Goal: Task Accomplishment & Management: Manage account settings

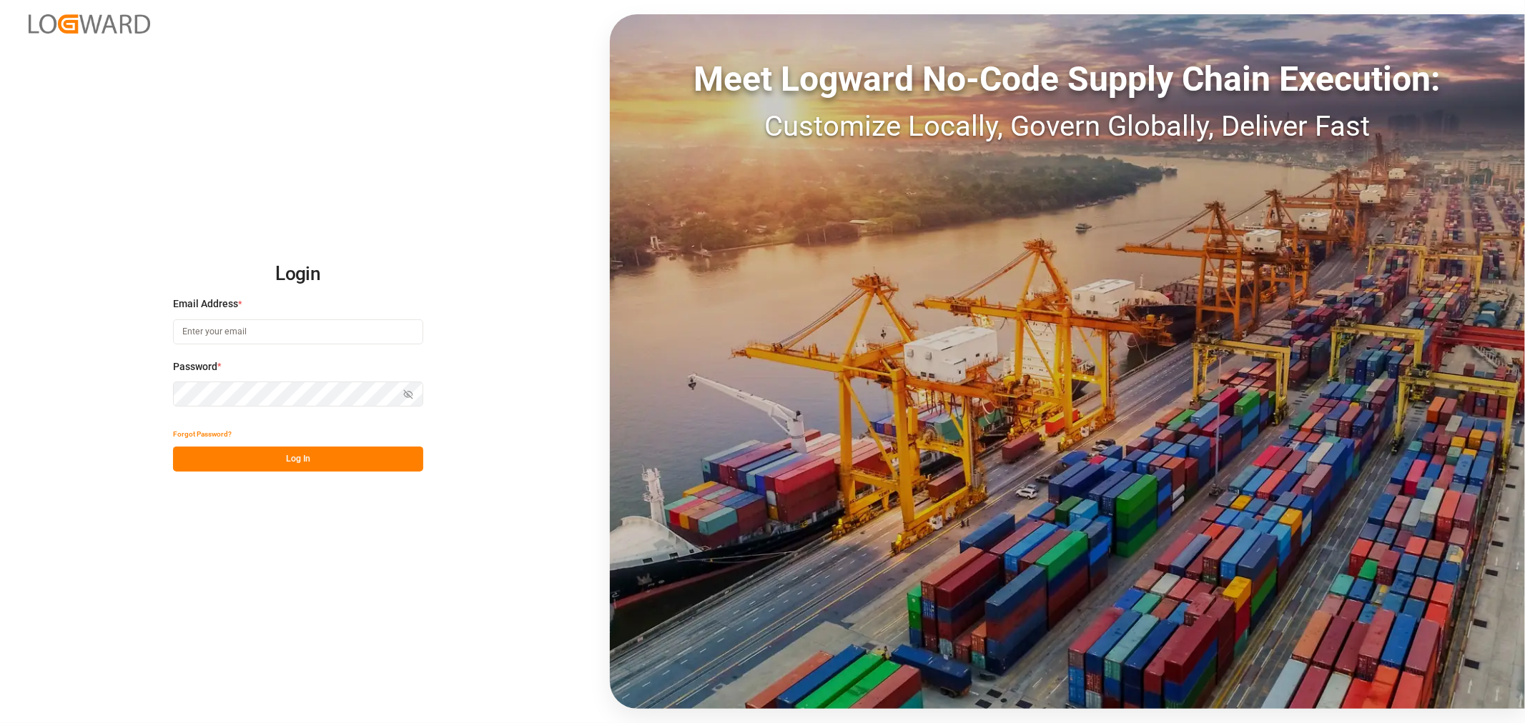
type input "[PERSON_NAME][EMAIL_ADDRESS][PERSON_NAME][DOMAIN_NAME]"
click at [298, 461] on button "Log In" at bounding box center [298, 459] width 250 height 25
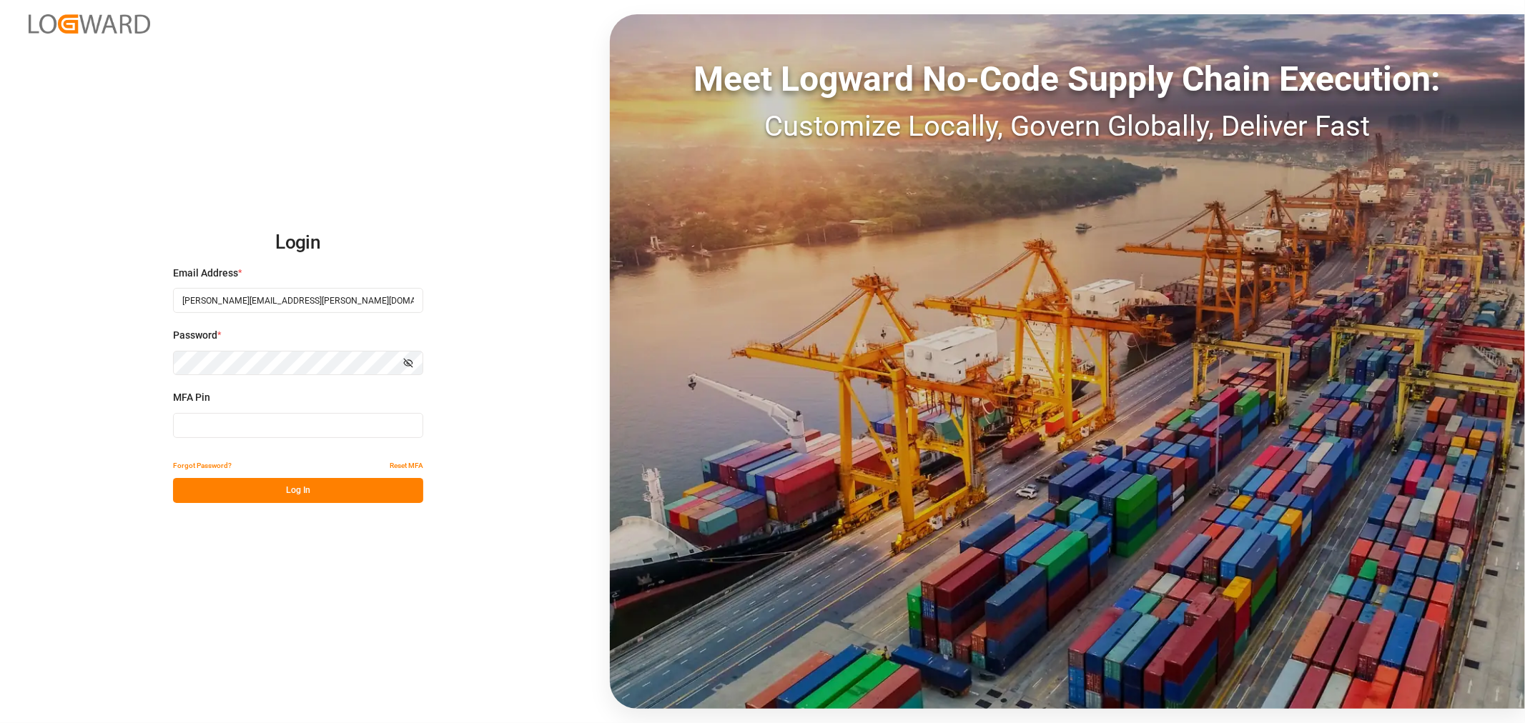
click at [263, 425] on input at bounding box center [298, 425] width 250 height 25
type input "914653"
click at [274, 481] on button "Log In" at bounding box center [298, 490] width 250 height 25
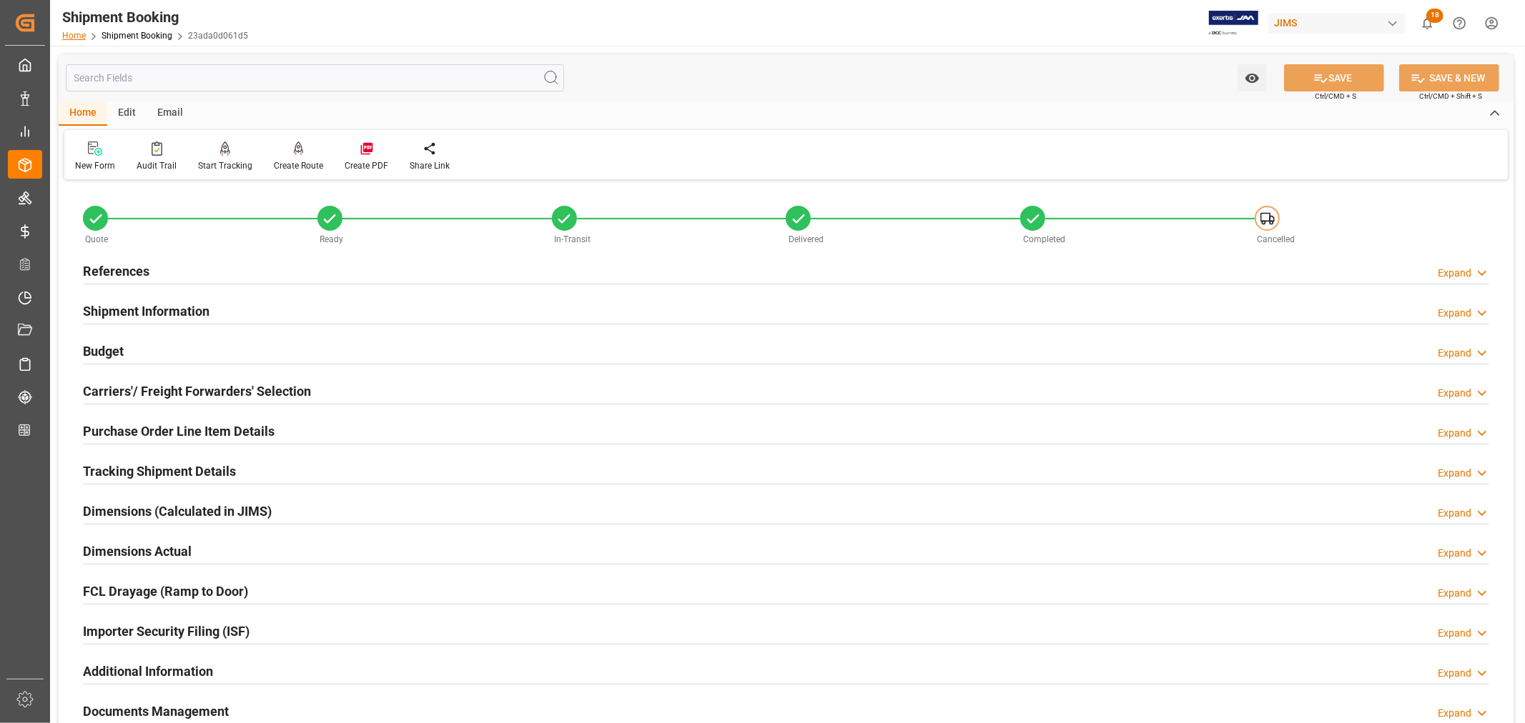
click at [76, 32] on link "Home" at bounding box center [74, 36] width 24 height 10
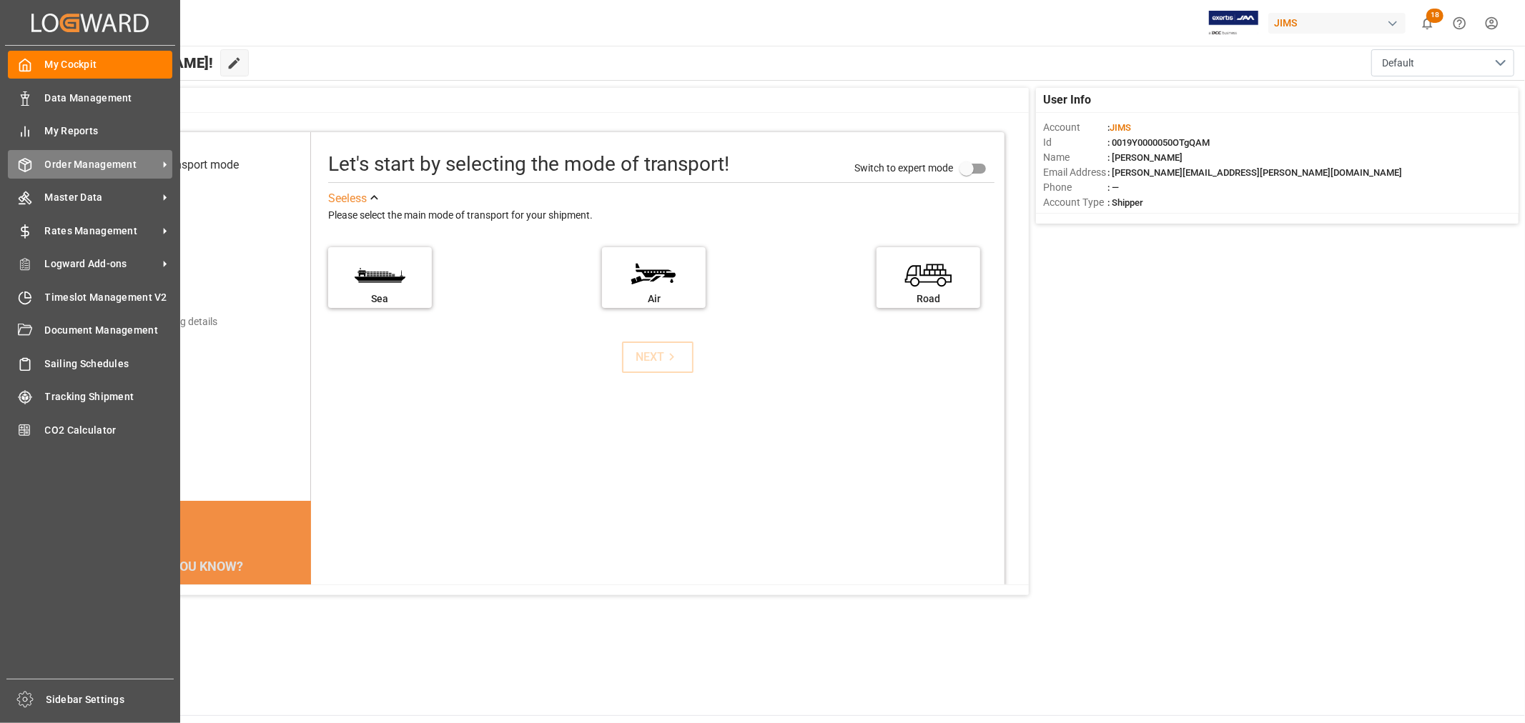
click at [84, 163] on span "Order Management" at bounding box center [101, 164] width 113 height 15
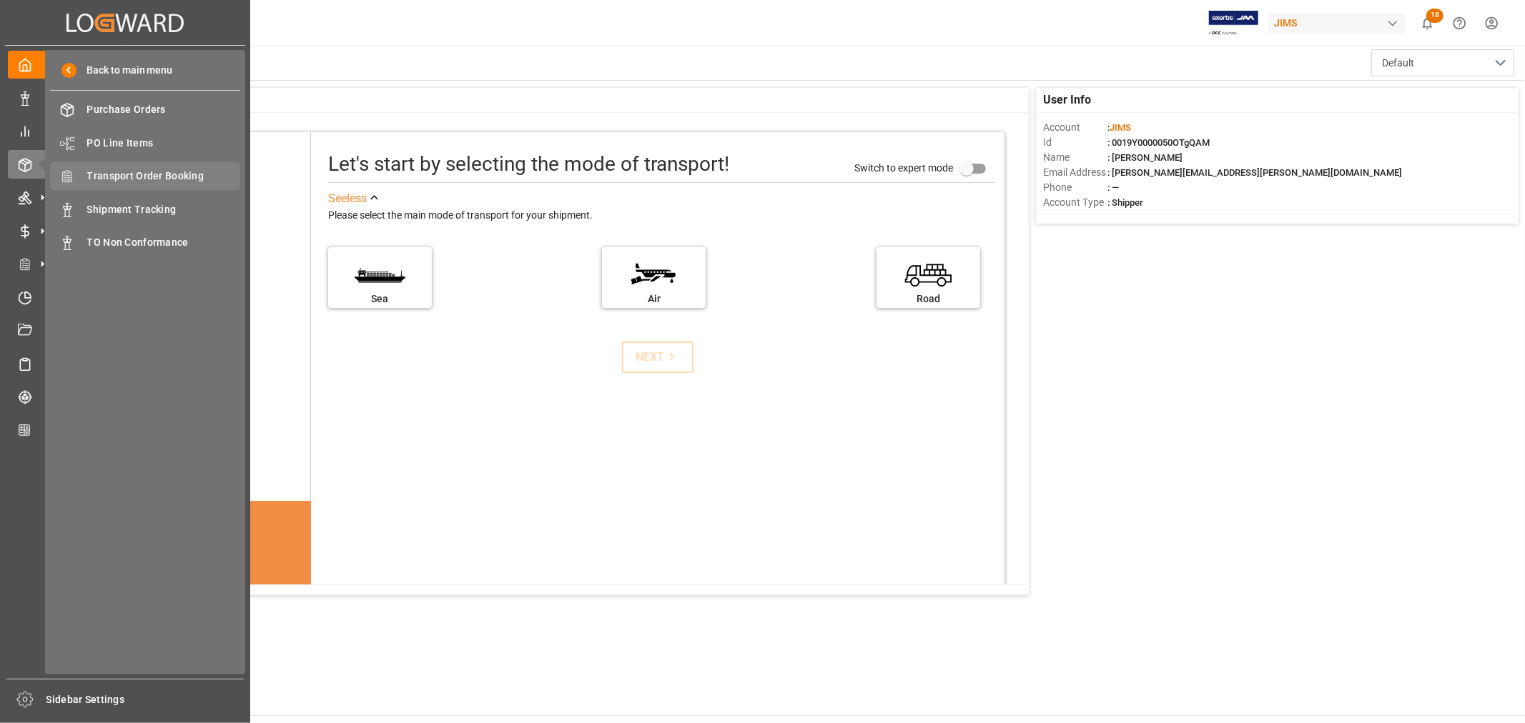
click at [167, 174] on span "Transport Order Booking" at bounding box center [164, 176] width 154 height 15
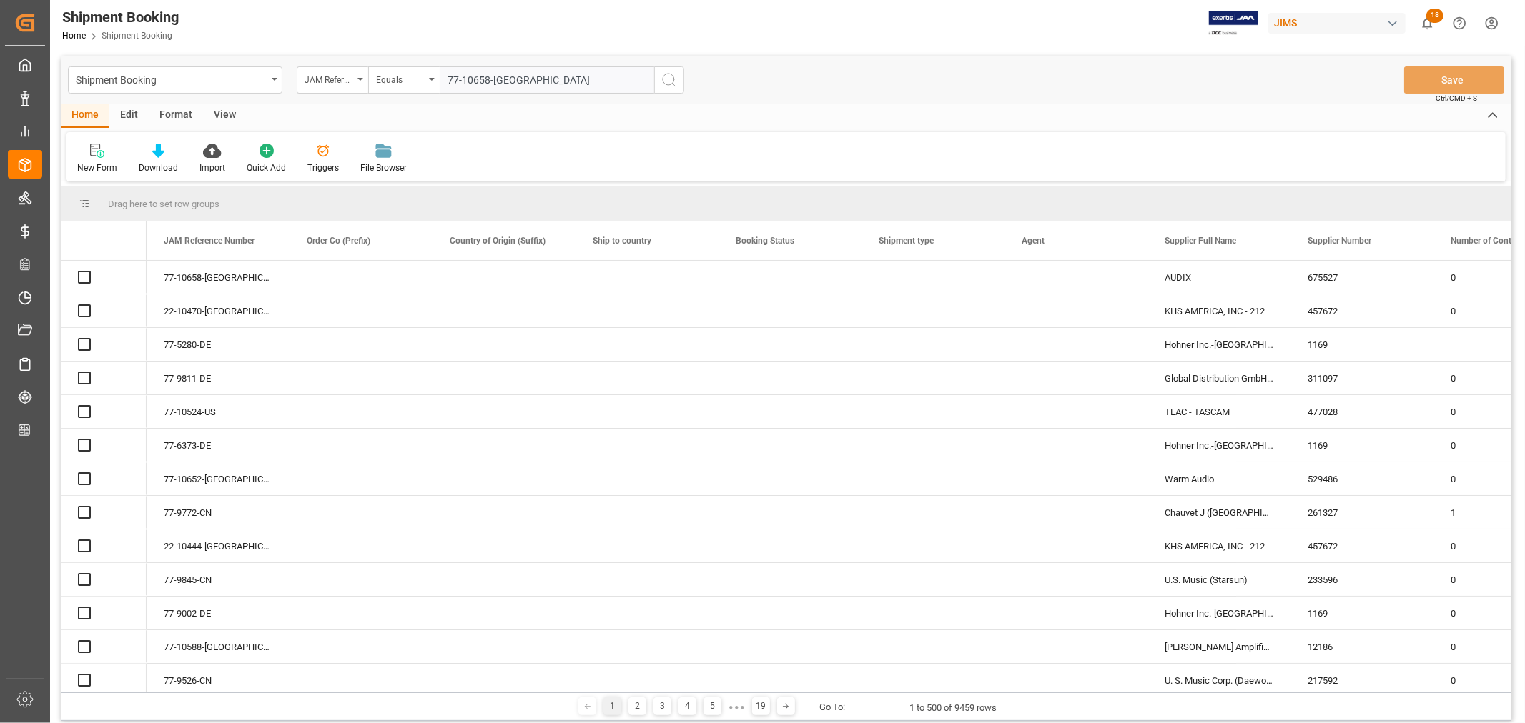
type input "77-10658-[GEOGRAPHIC_DATA]"
click at [668, 80] on icon "search button" at bounding box center [669, 79] width 17 height 17
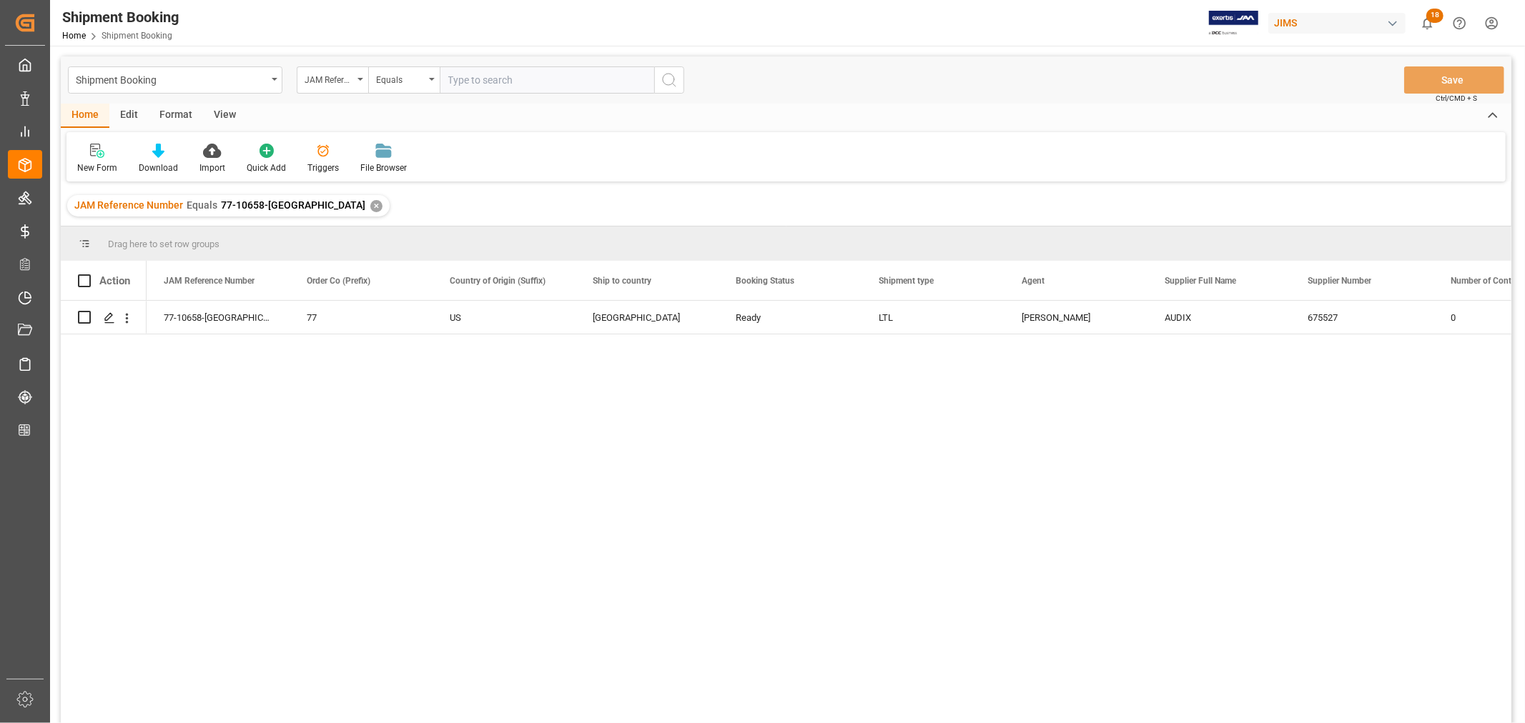
click at [370, 205] on div "✕" at bounding box center [376, 206] width 12 height 12
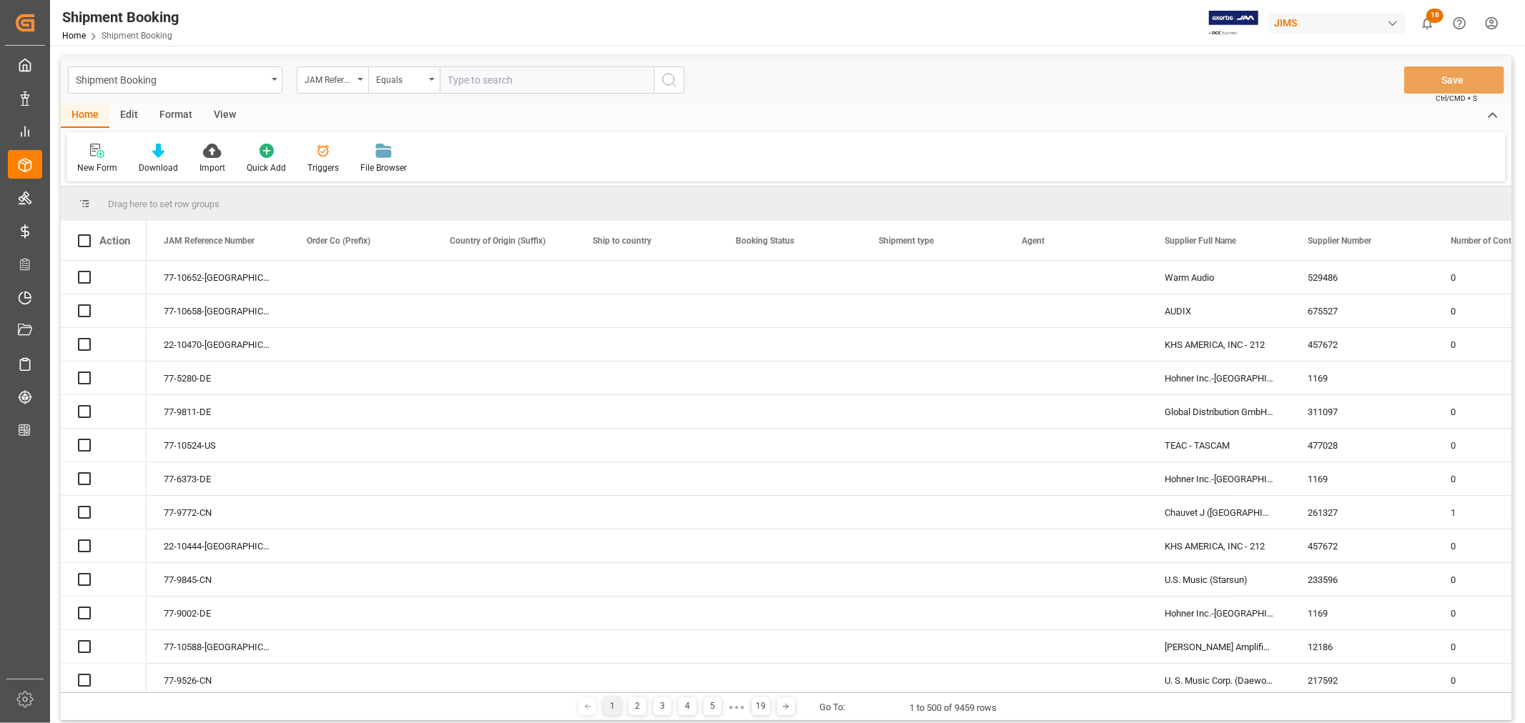
click at [451, 81] on input "text" at bounding box center [547, 79] width 214 height 27
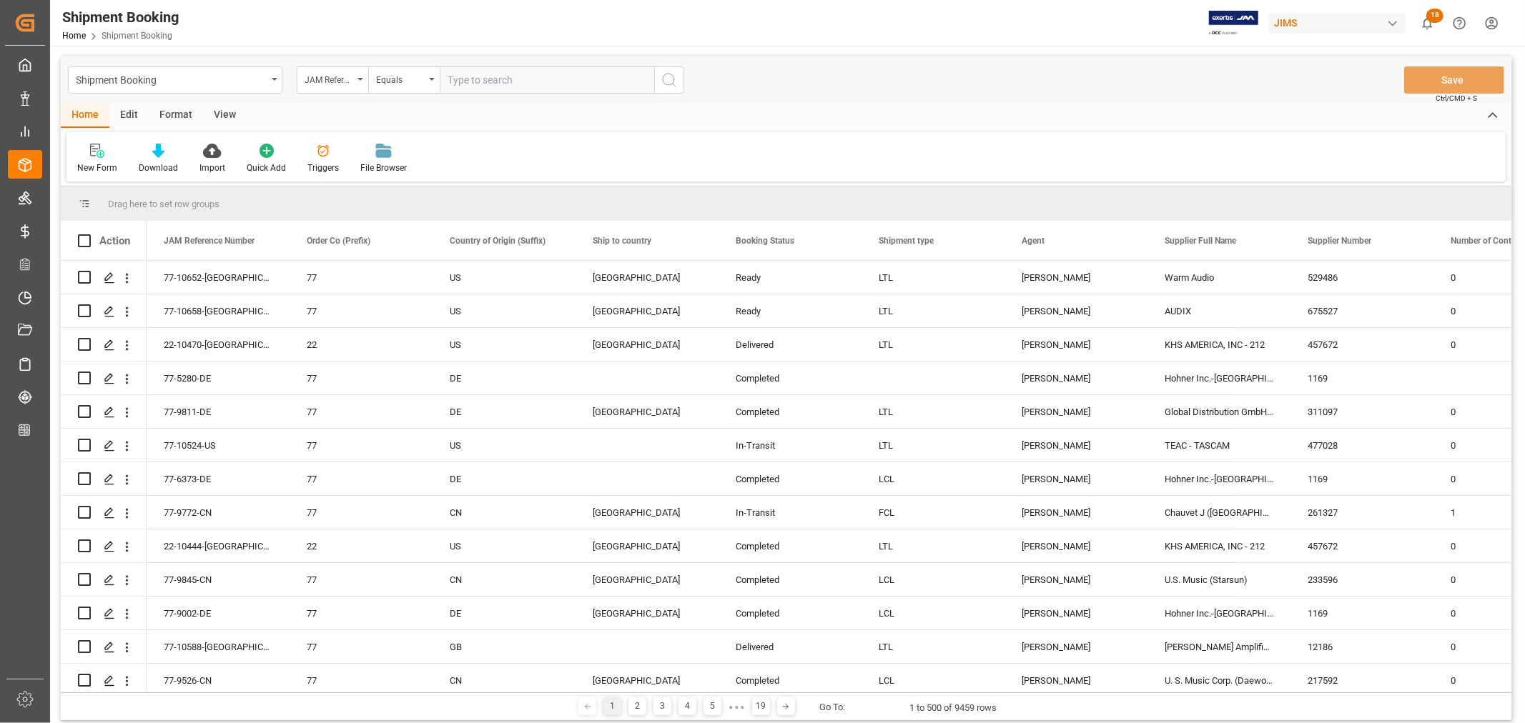
paste input "22-10626-CN"
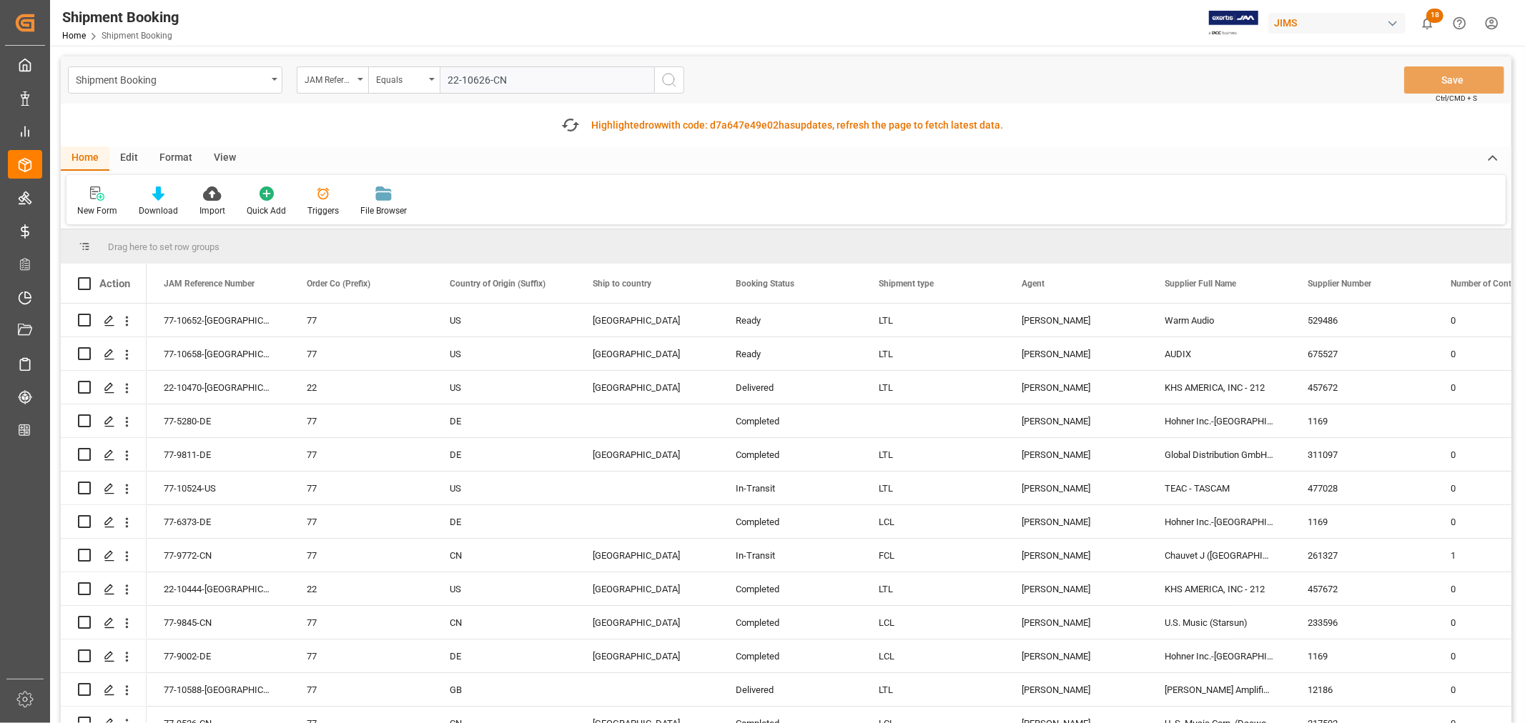
type input "22-10626-CN"
click at [668, 82] on icon "search button" at bounding box center [669, 79] width 17 height 17
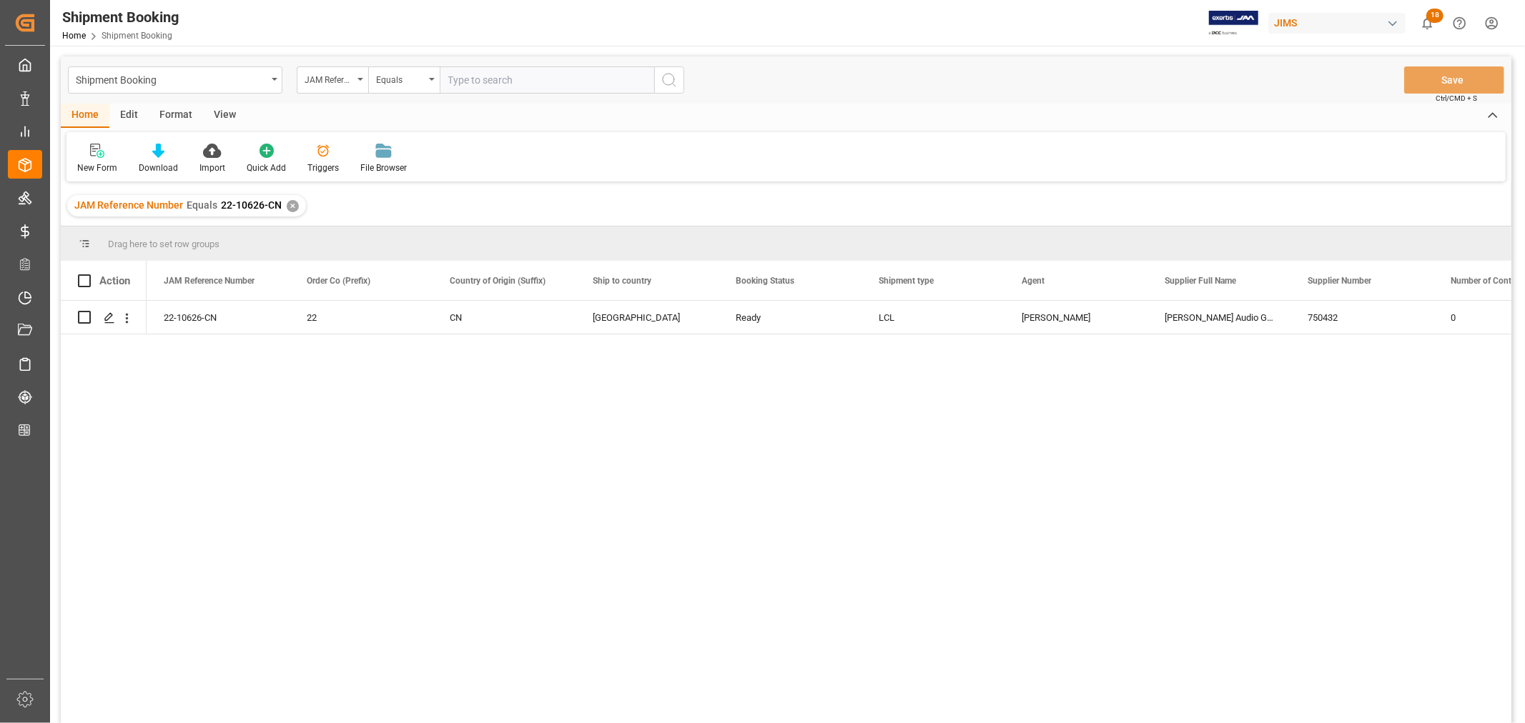
click at [288, 207] on div "✕" at bounding box center [293, 206] width 12 height 12
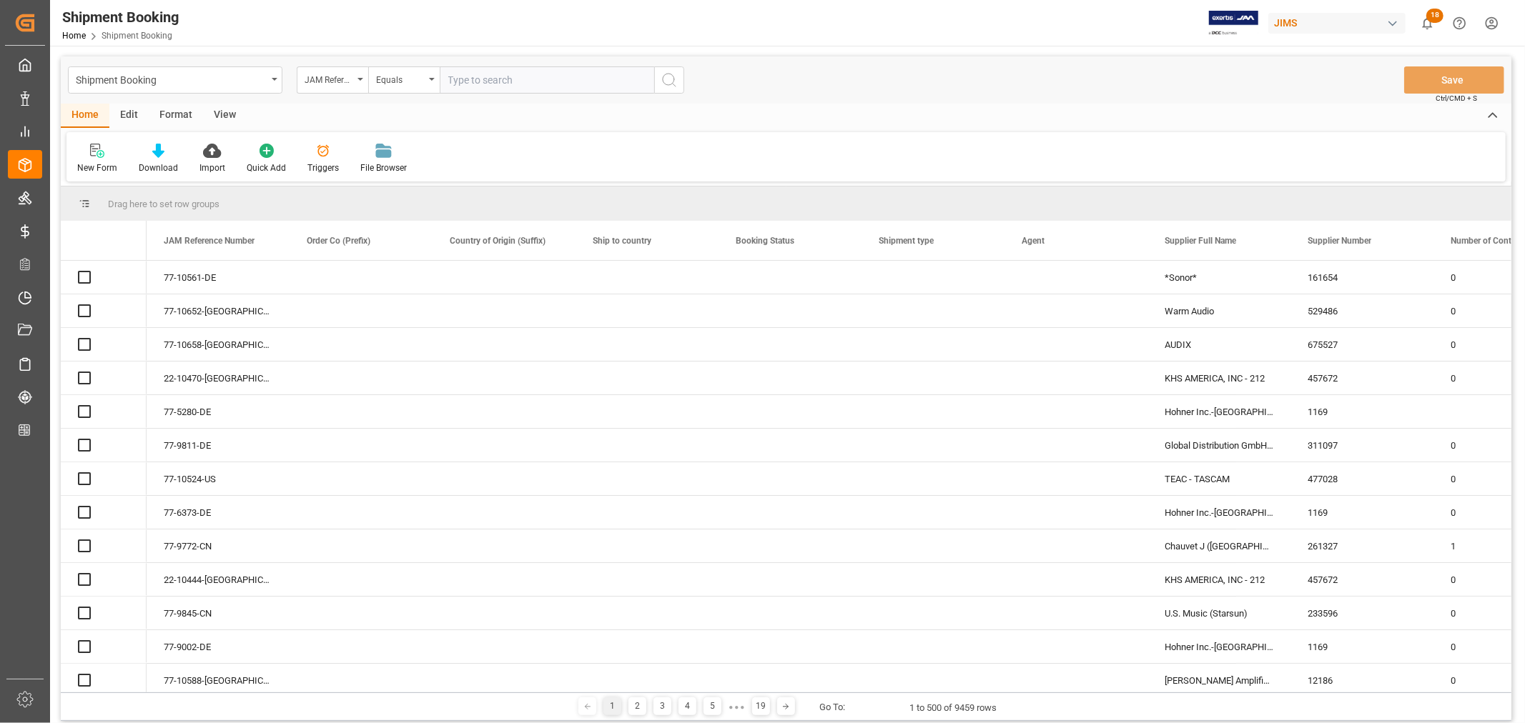
click at [526, 79] on input "text" at bounding box center [547, 79] width 214 height 27
paste input "22-10495-DE"
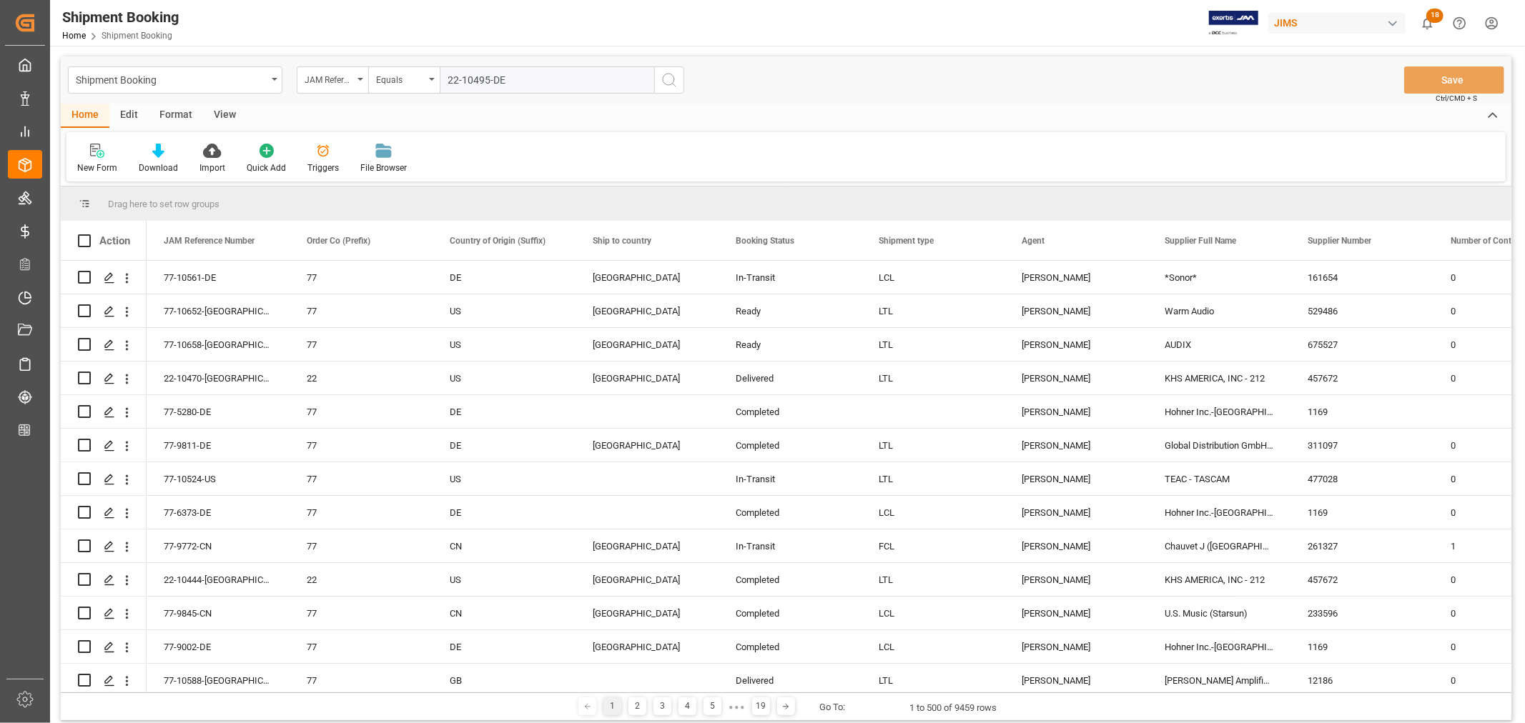
type input "22-10495-DE"
click at [667, 79] on icon "search button" at bounding box center [669, 79] width 17 height 17
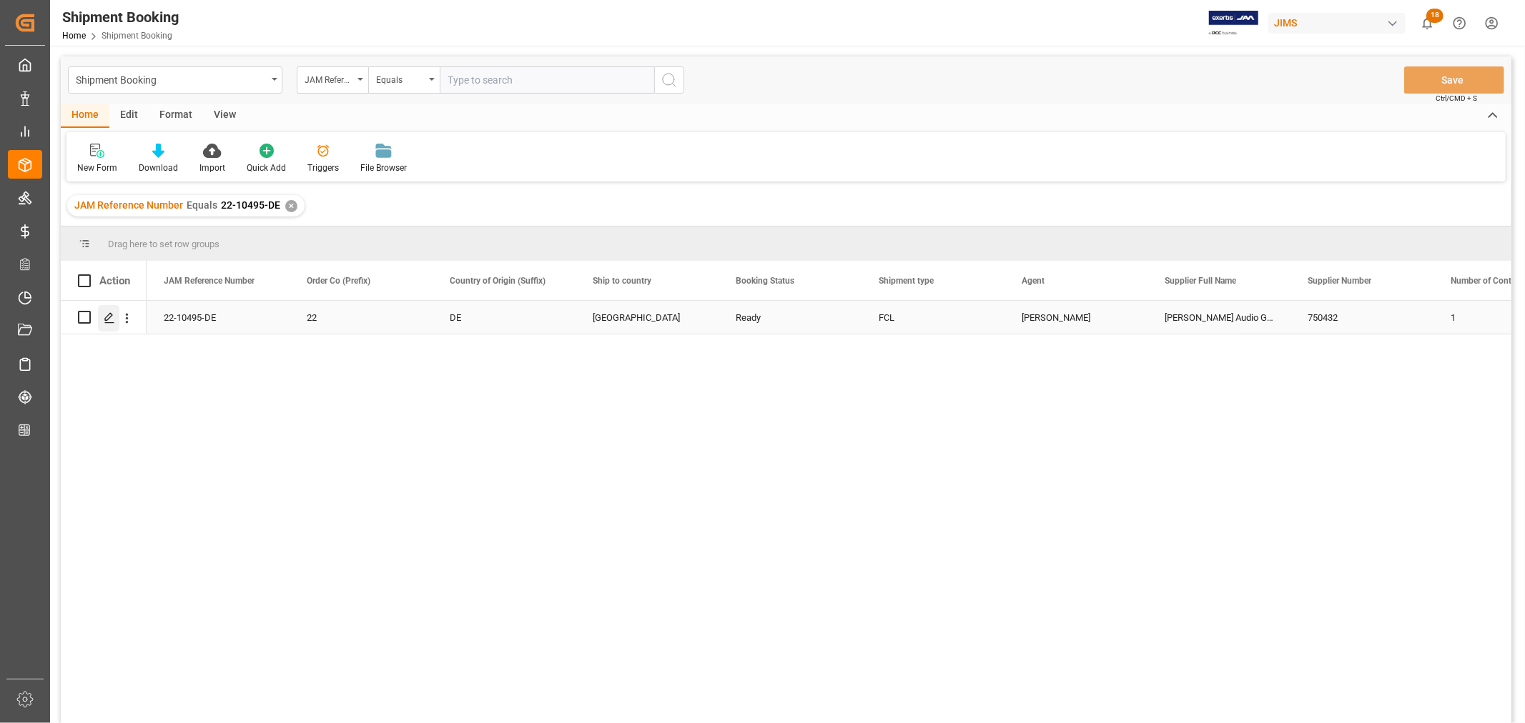
click at [111, 322] on line "Press SPACE to select this row." at bounding box center [109, 322] width 9 height 0
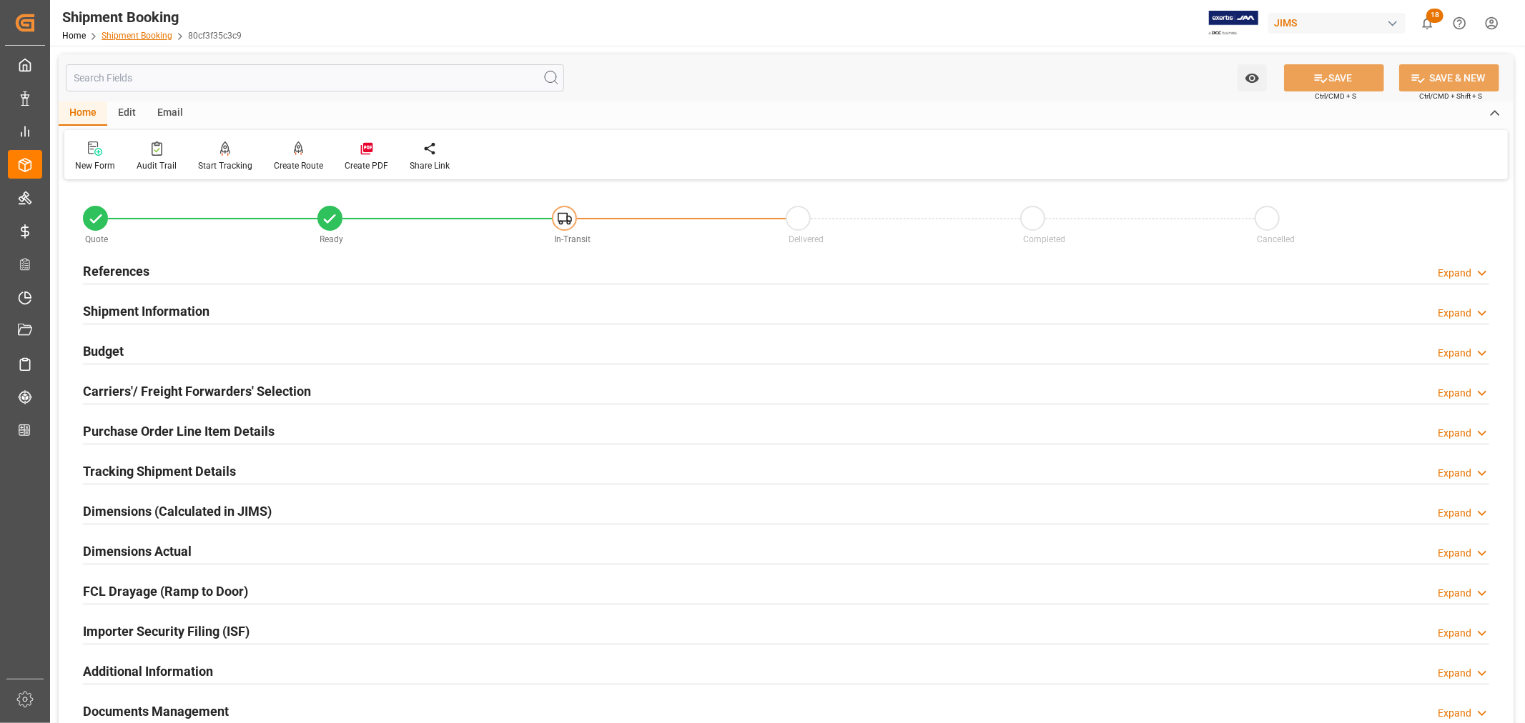
click at [127, 39] on link "Shipment Booking" at bounding box center [137, 36] width 71 height 10
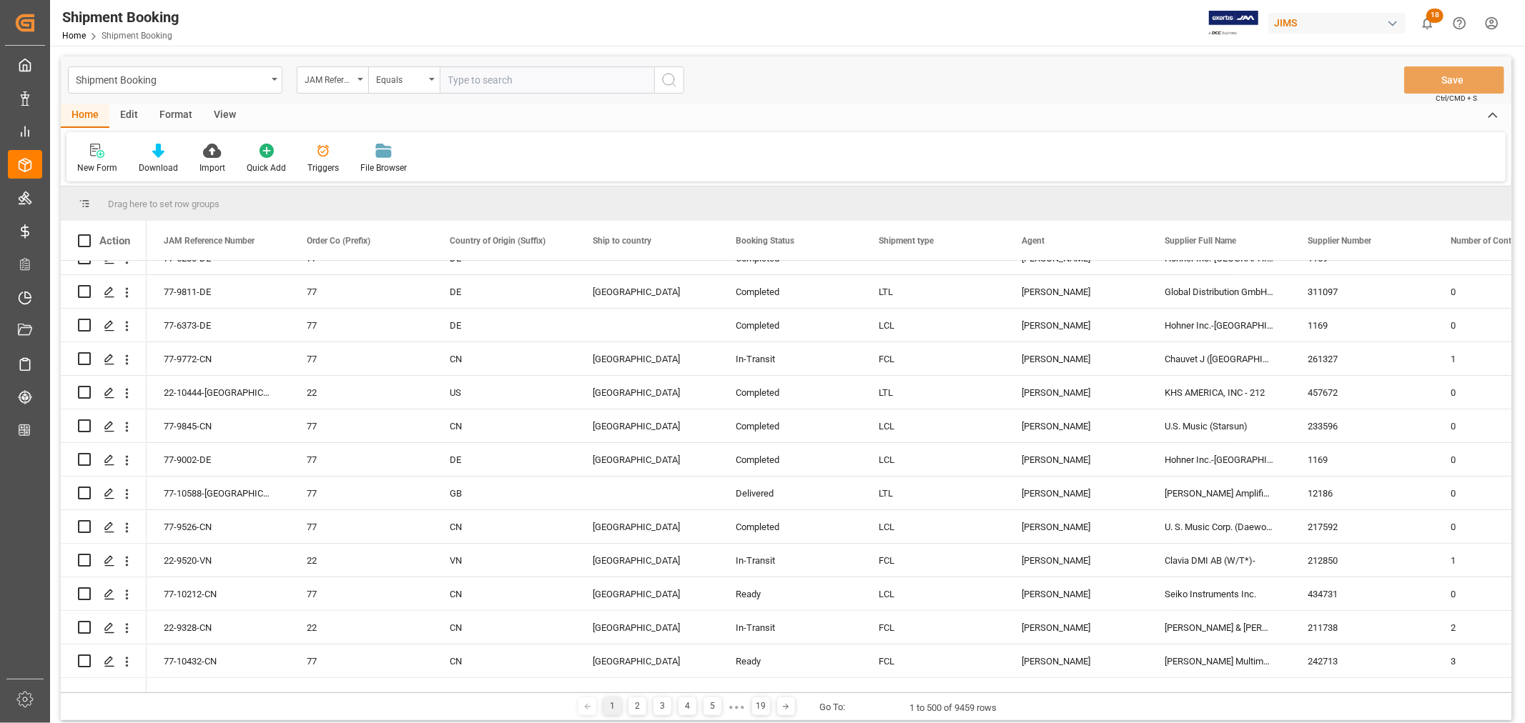
scroll to position [317, 0]
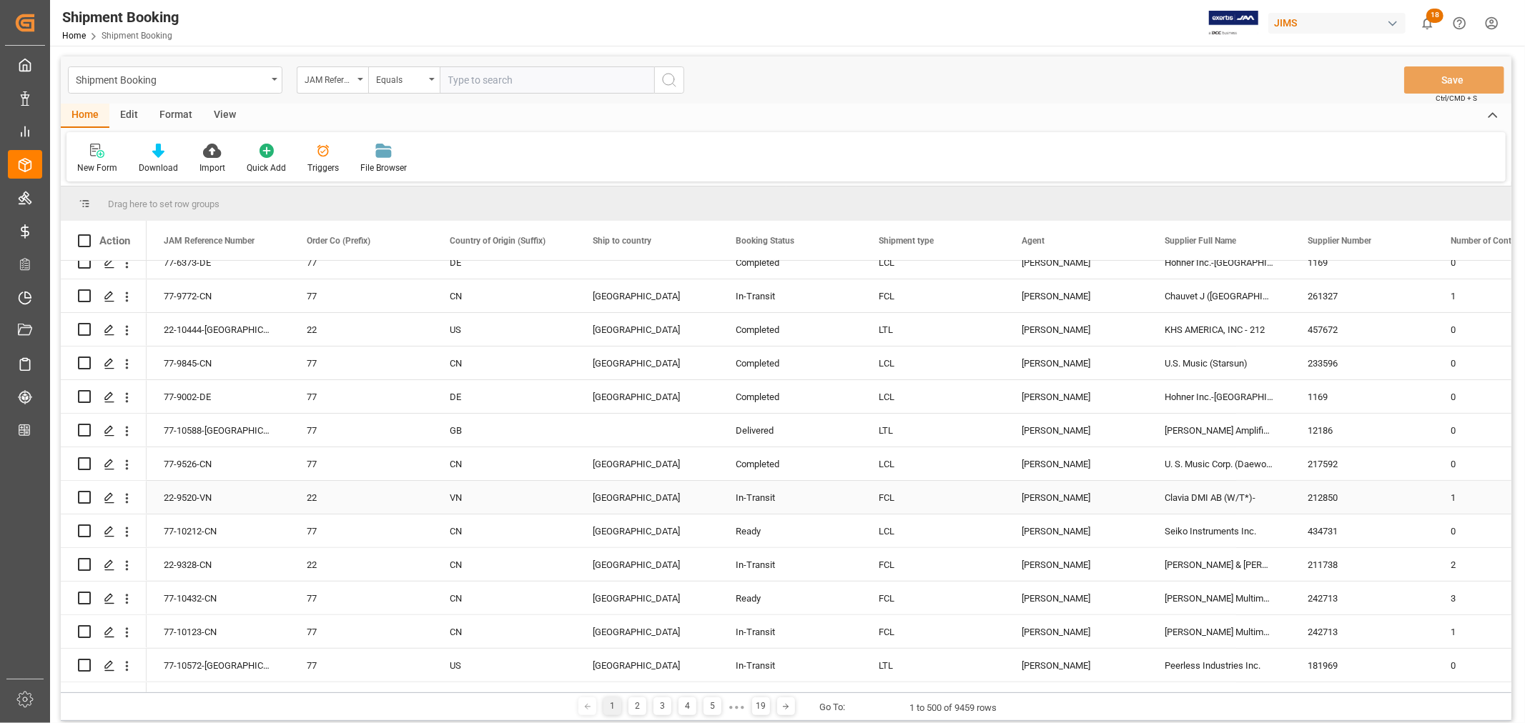
click at [1049, 495] on div "[PERSON_NAME]" at bounding box center [1076, 498] width 109 height 33
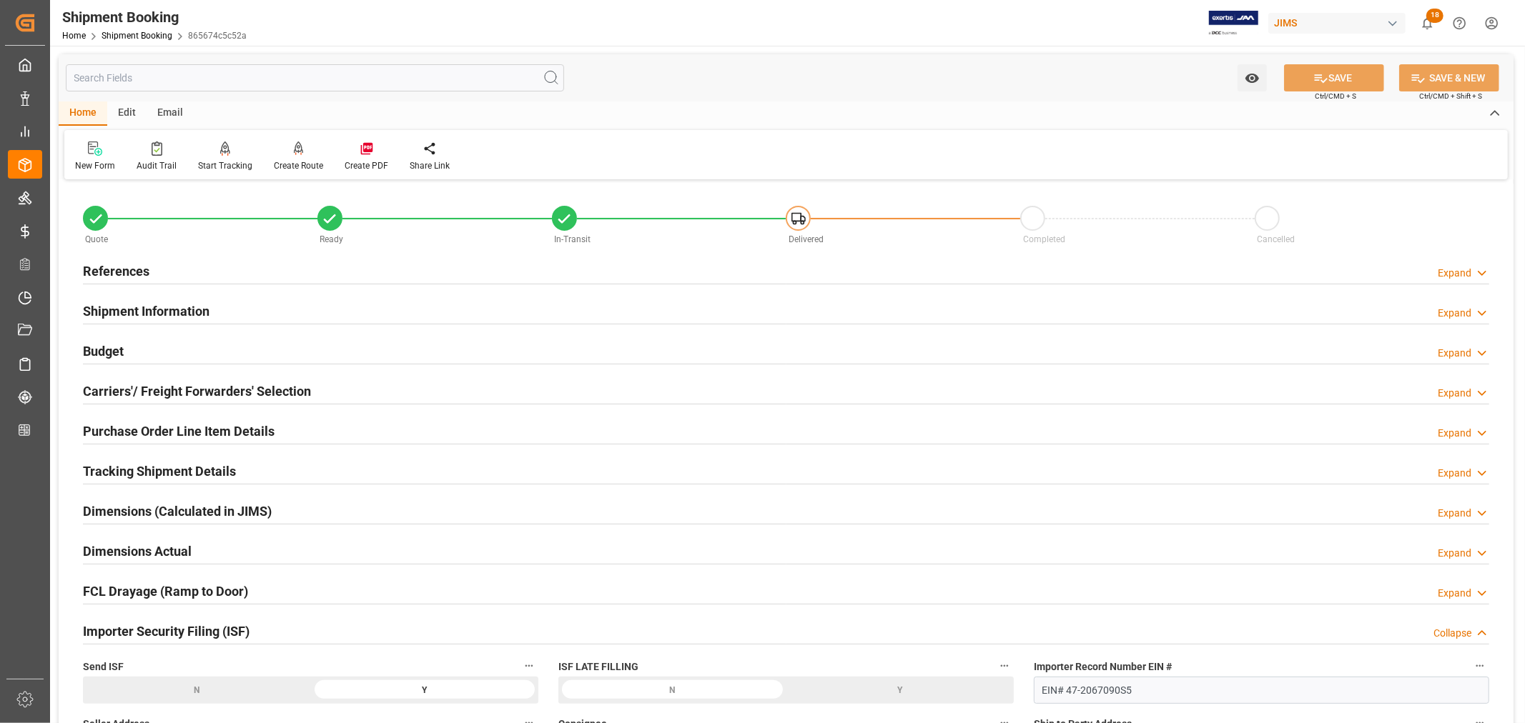
scroll to position [317, 0]
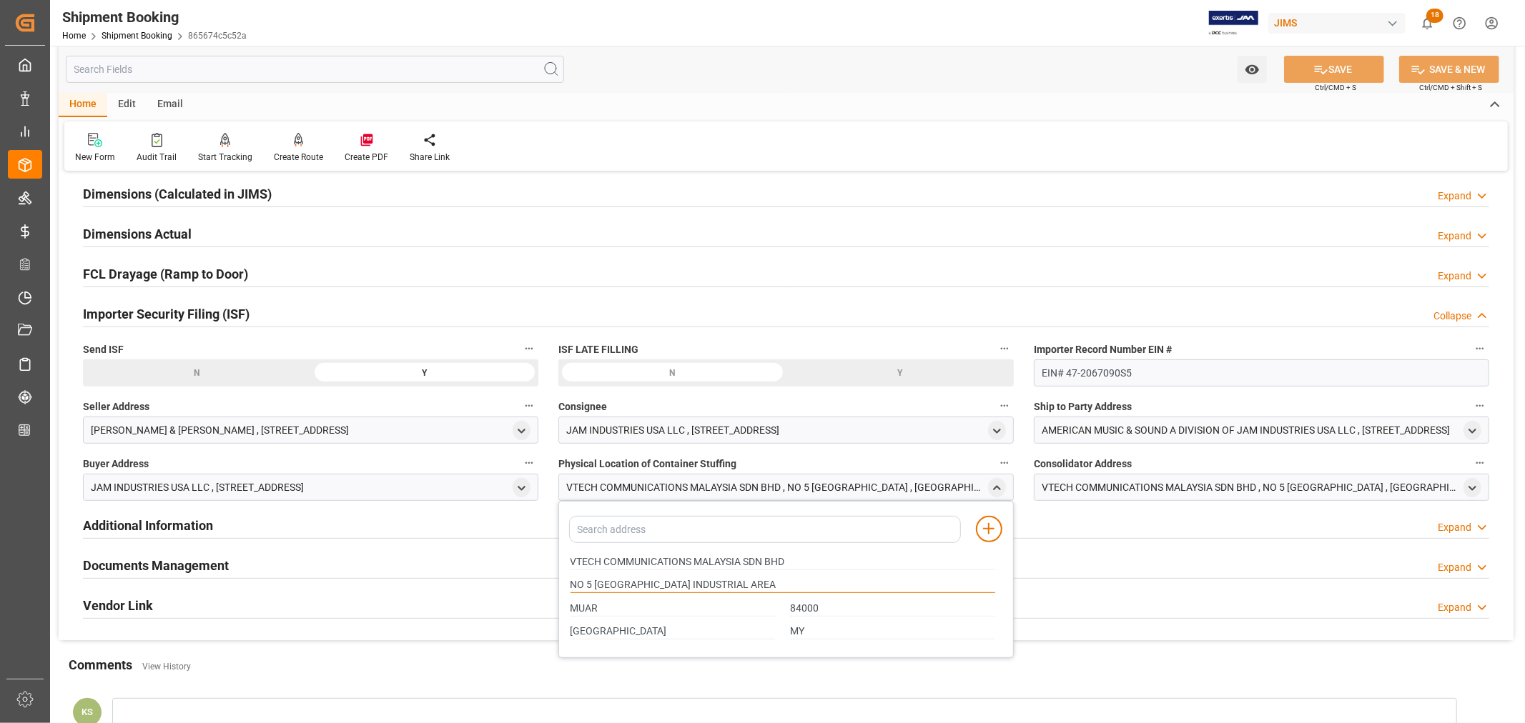
click at [768, 582] on input "NO 5 TANJUNG AGAS INDUSTRIAL AREA" at bounding box center [782, 586] width 425 height 16
drag, startPoint x: 756, startPoint y: 583, endPoint x: 567, endPoint y: 581, distance: 189.5
click at [567, 581] on div "NO 5 TANJUNG AGAS INDUSTRIAL AREA" at bounding box center [783, 586] width 440 height 24
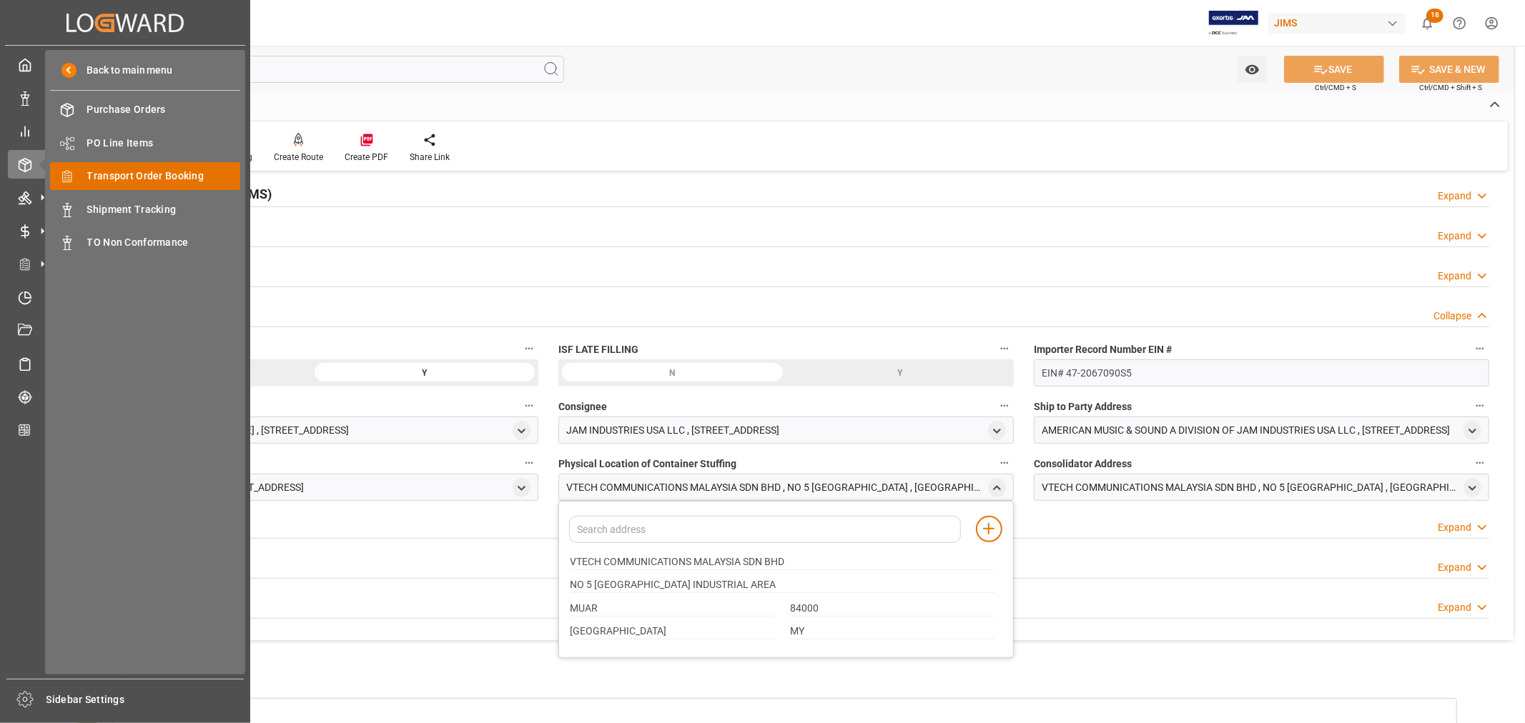
click at [144, 173] on span "Transport Order Booking" at bounding box center [164, 176] width 154 height 15
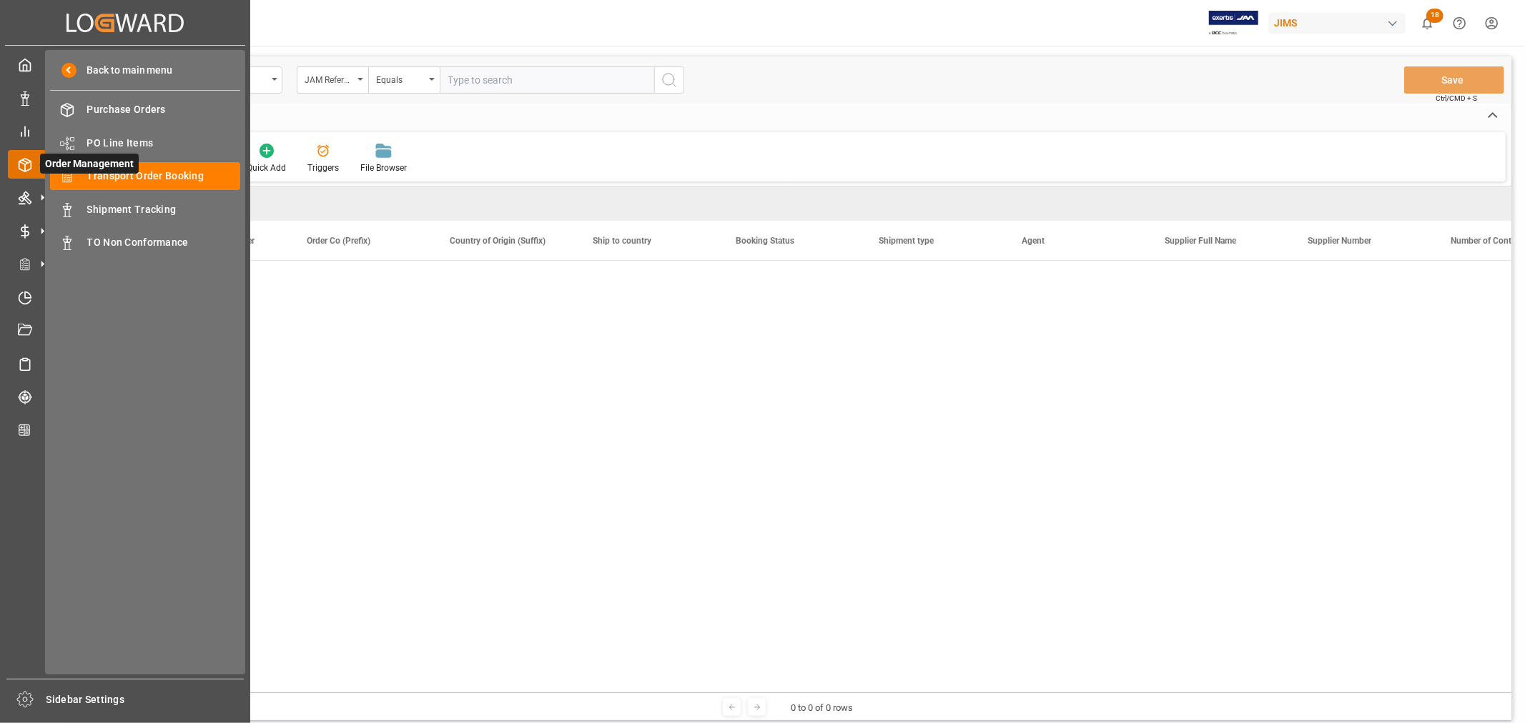
click at [24, 163] on icon at bounding box center [25, 165] width 14 height 14
click at [147, 172] on span "Transport Order Booking" at bounding box center [164, 176] width 154 height 15
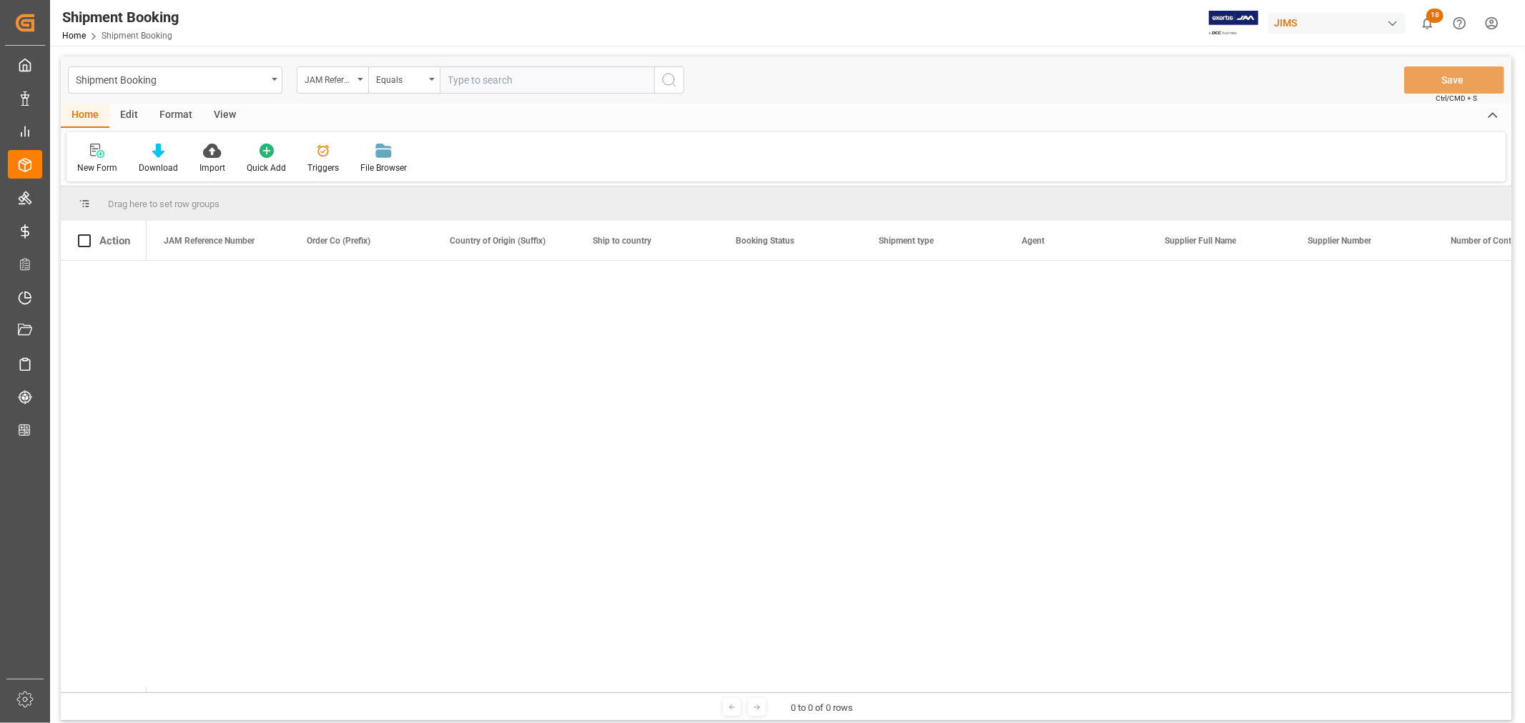
click at [495, 125] on div "Home Edit Format View" at bounding box center [786, 116] width 1451 height 24
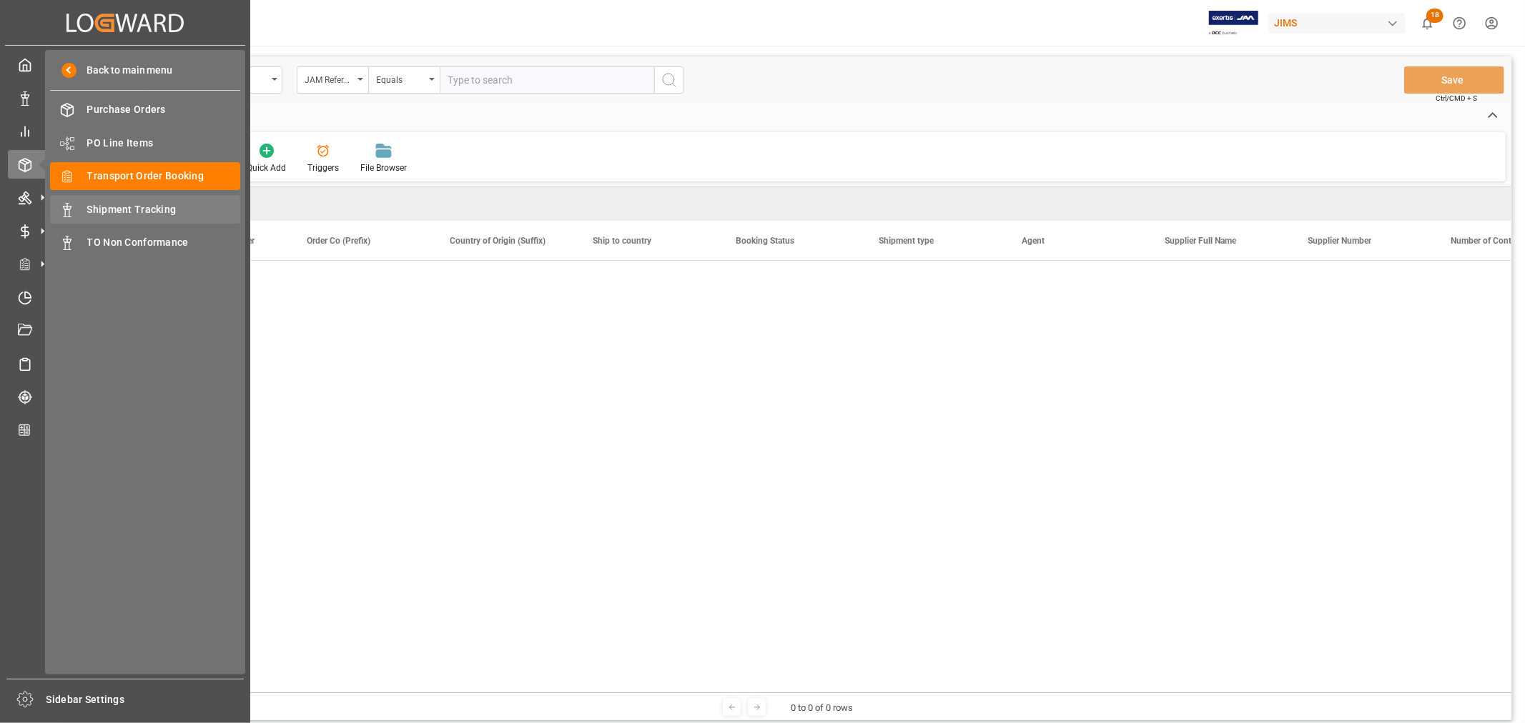
click at [149, 205] on span "Shipment Tracking" at bounding box center [164, 209] width 154 height 15
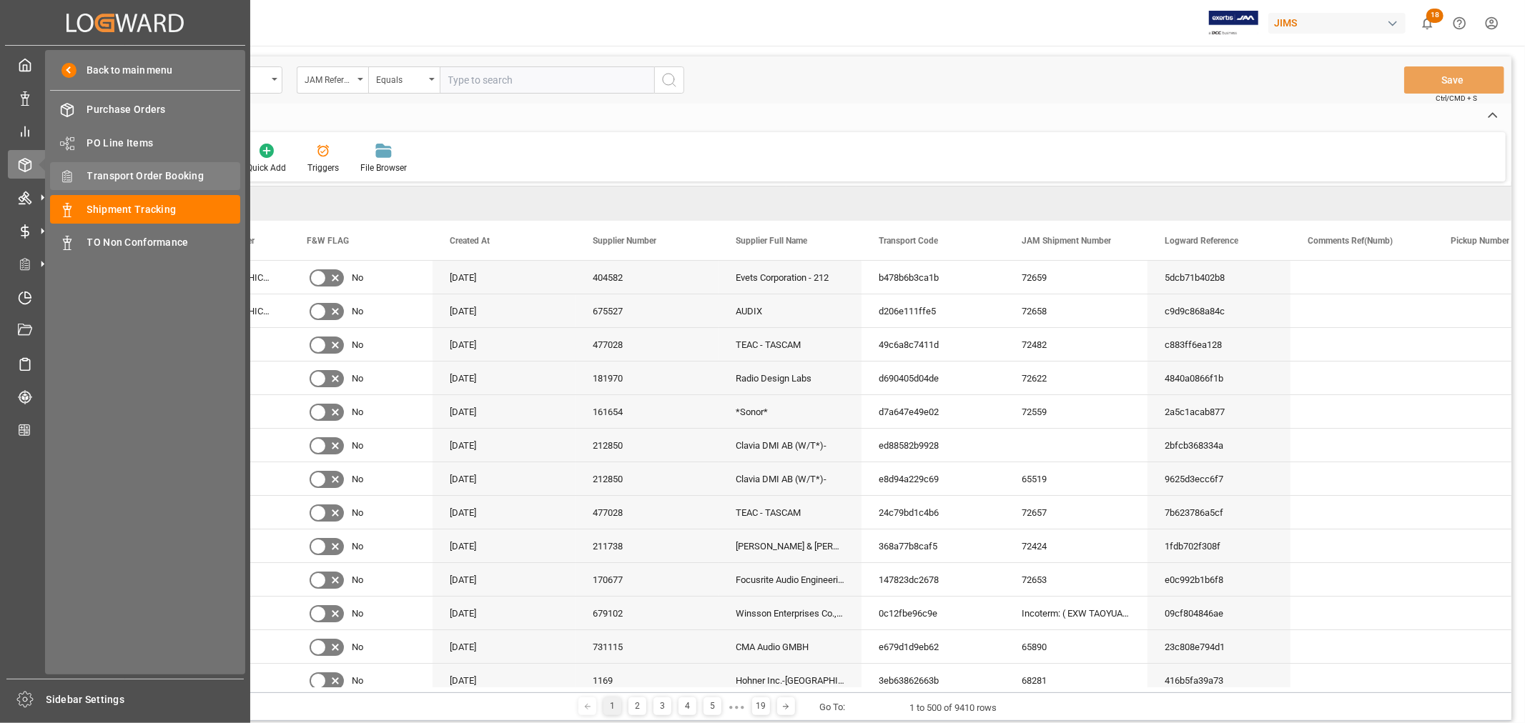
click at [177, 169] on span "Transport Order Booking" at bounding box center [164, 176] width 154 height 15
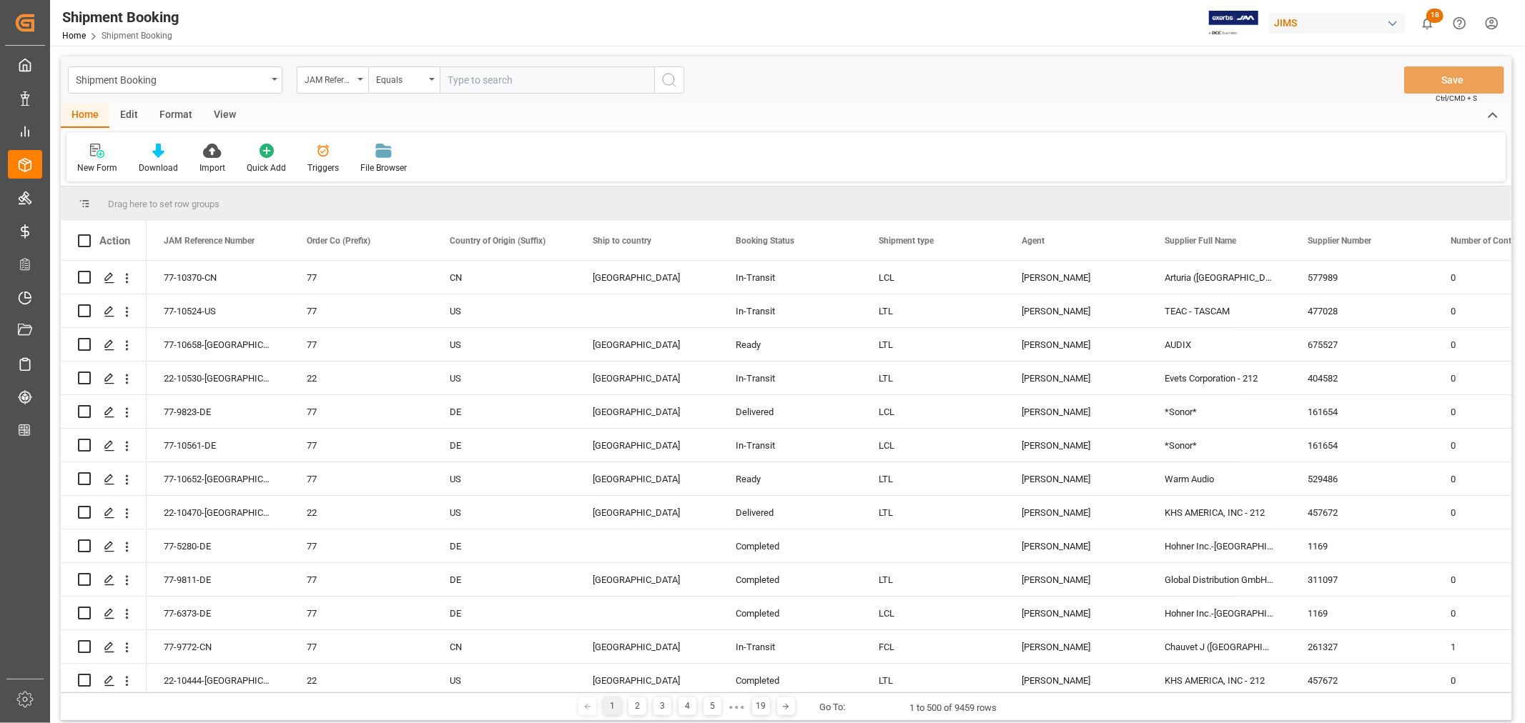
click at [98, 153] on icon at bounding box center [97, 151] width 14 height 14
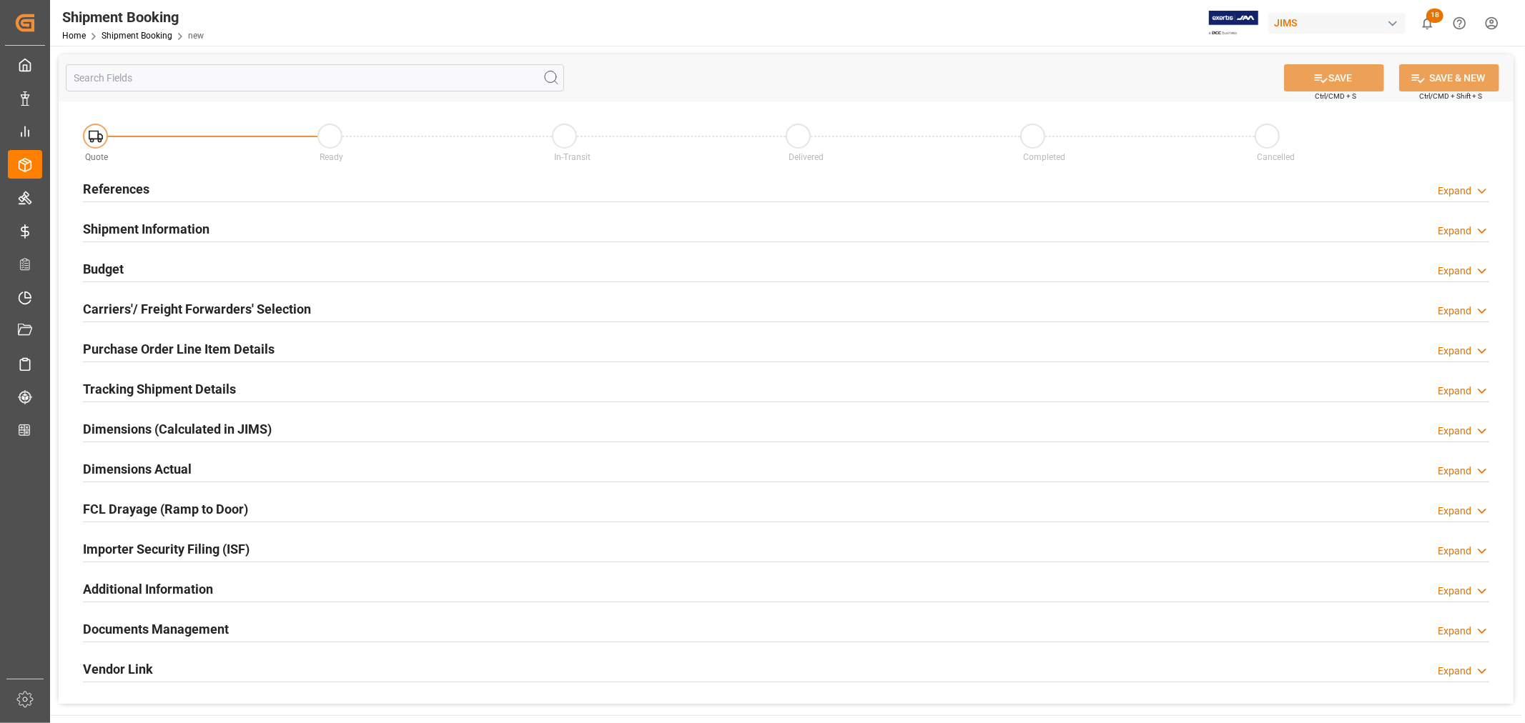
click at [134, 186] on h2 "References" at bounding box center [116, 188] width 66 height 19
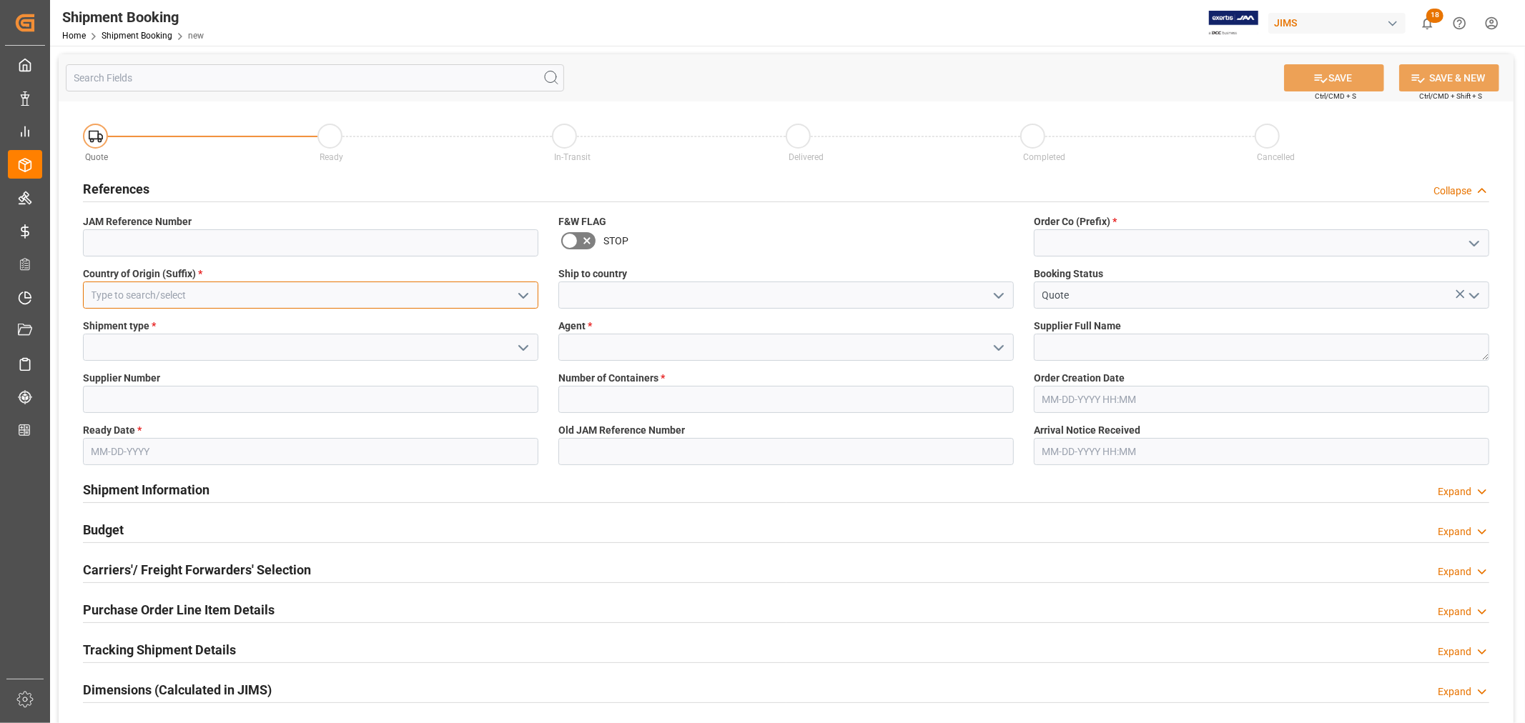
click at [205, 295] on input at bounding box center [310, 295] width 455 height 27
click at [144, 332] on div "MY" at bounding box center [311, 327] width 454 height 32
type input "MY"
click at [626, 291] on input at bounding box center [785, 295] width 455 height 27
click at [999, 294] on icon "open menu" at bounding box center [998, 295] width 17 height 17
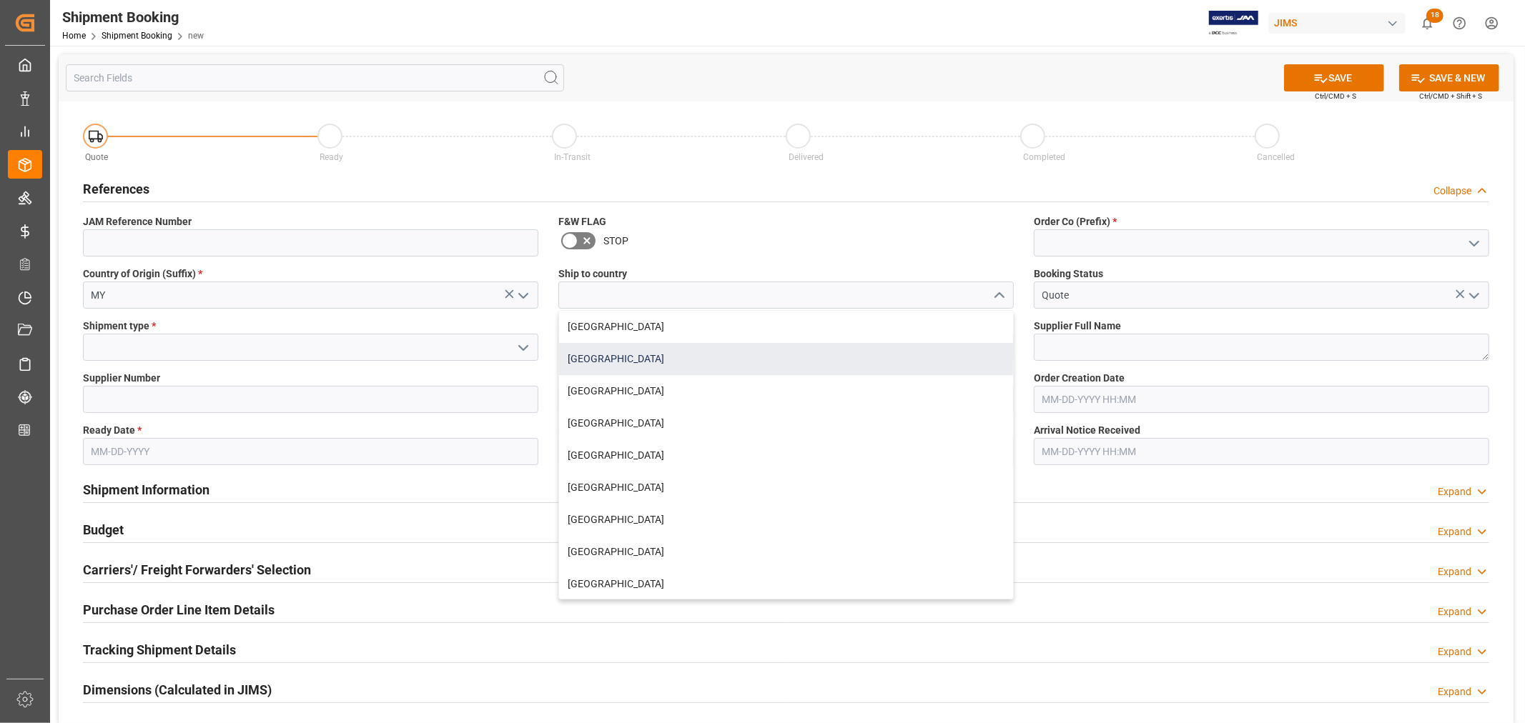
click at [653, 352] on div "[GEOGRAPHIC_DATA]" at bounding box center [786, 359] width 454 height 32
type input "[GEOGRAPHIC_DATA]"
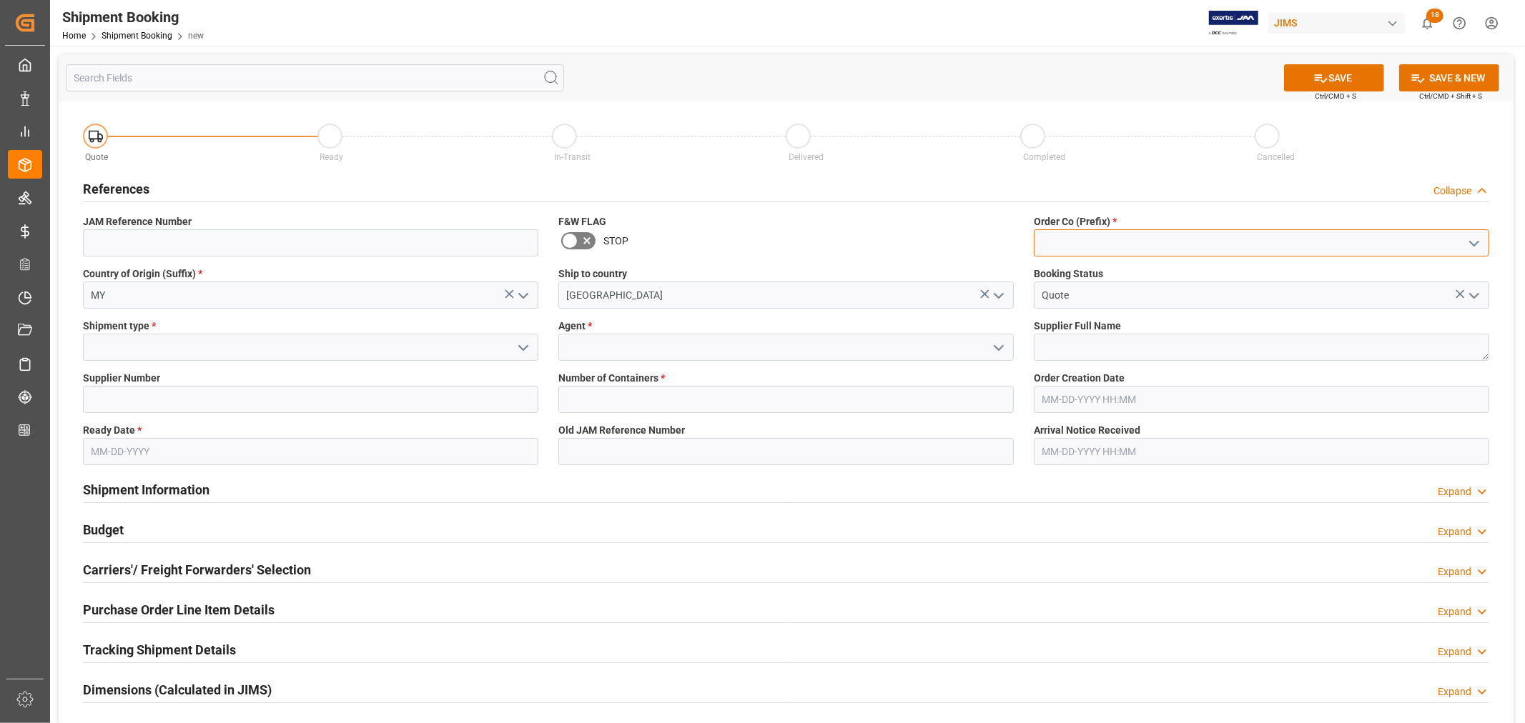
click at [1095, 244] on input at bounding box center [1261, 242] width 455 height 27
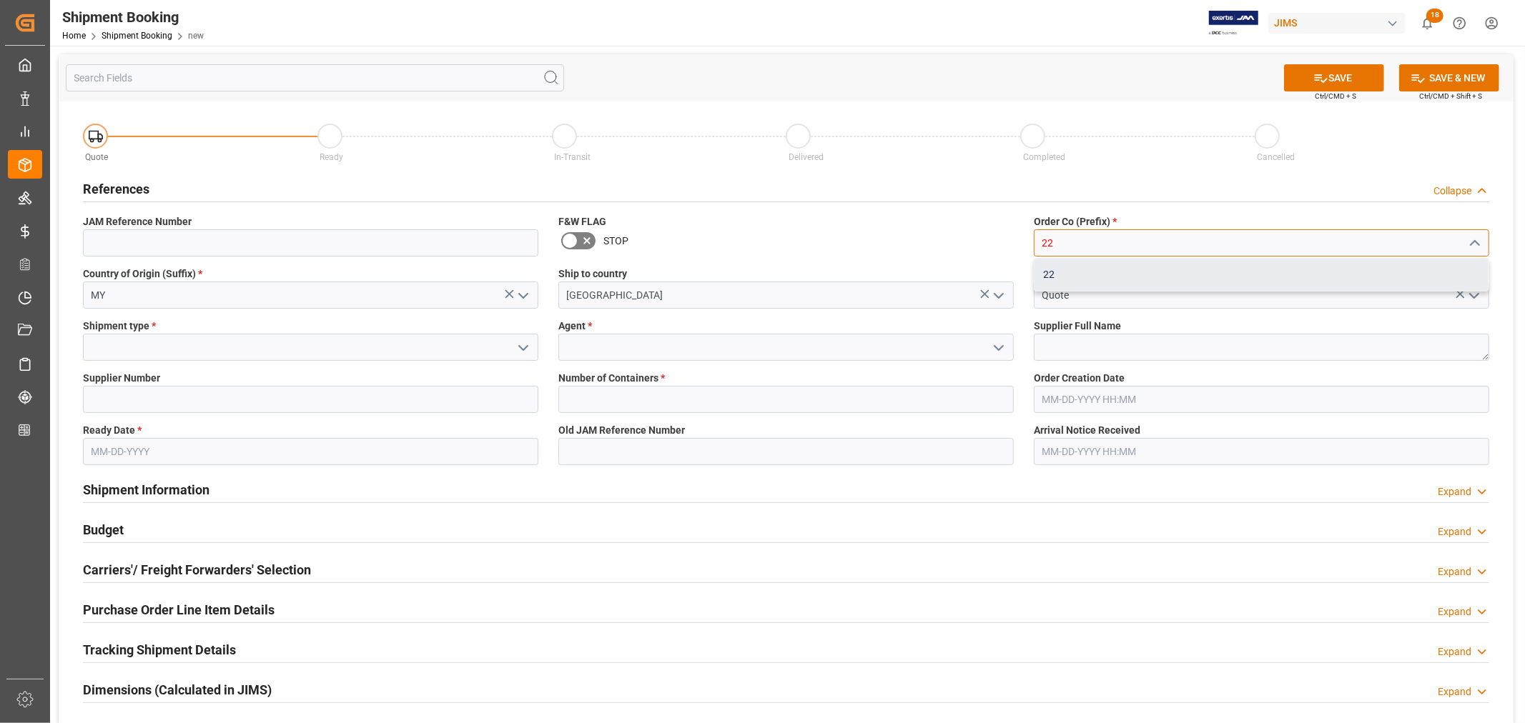
click at [1056, 275] on div "22" at bounding box center [1261, 275] width 454 height 32
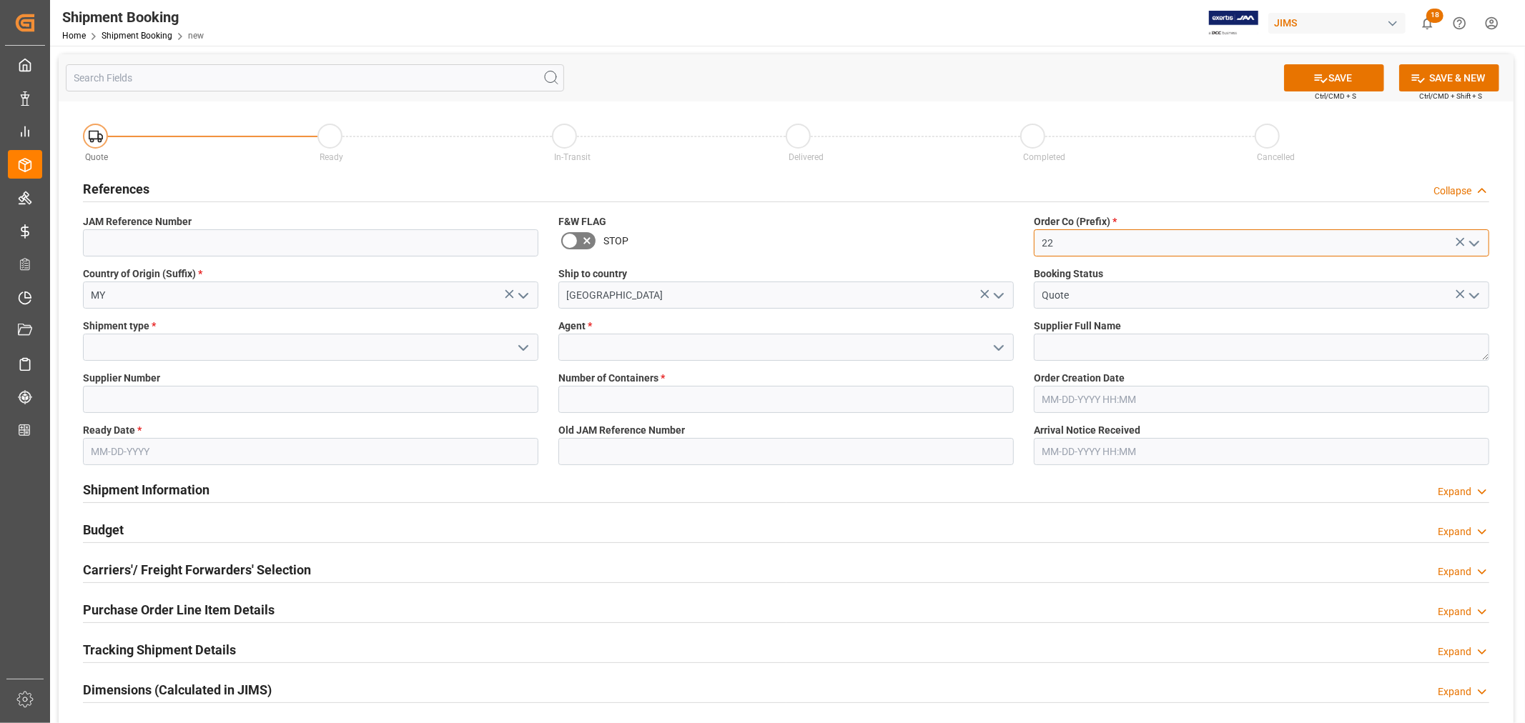
type input "22"
click at [190, 350] on input at bounding box center [310, 347] width 455 height 27
click at [523, 350] on polyline "open menu" at bounding box center [523, 348] width 9 height 4
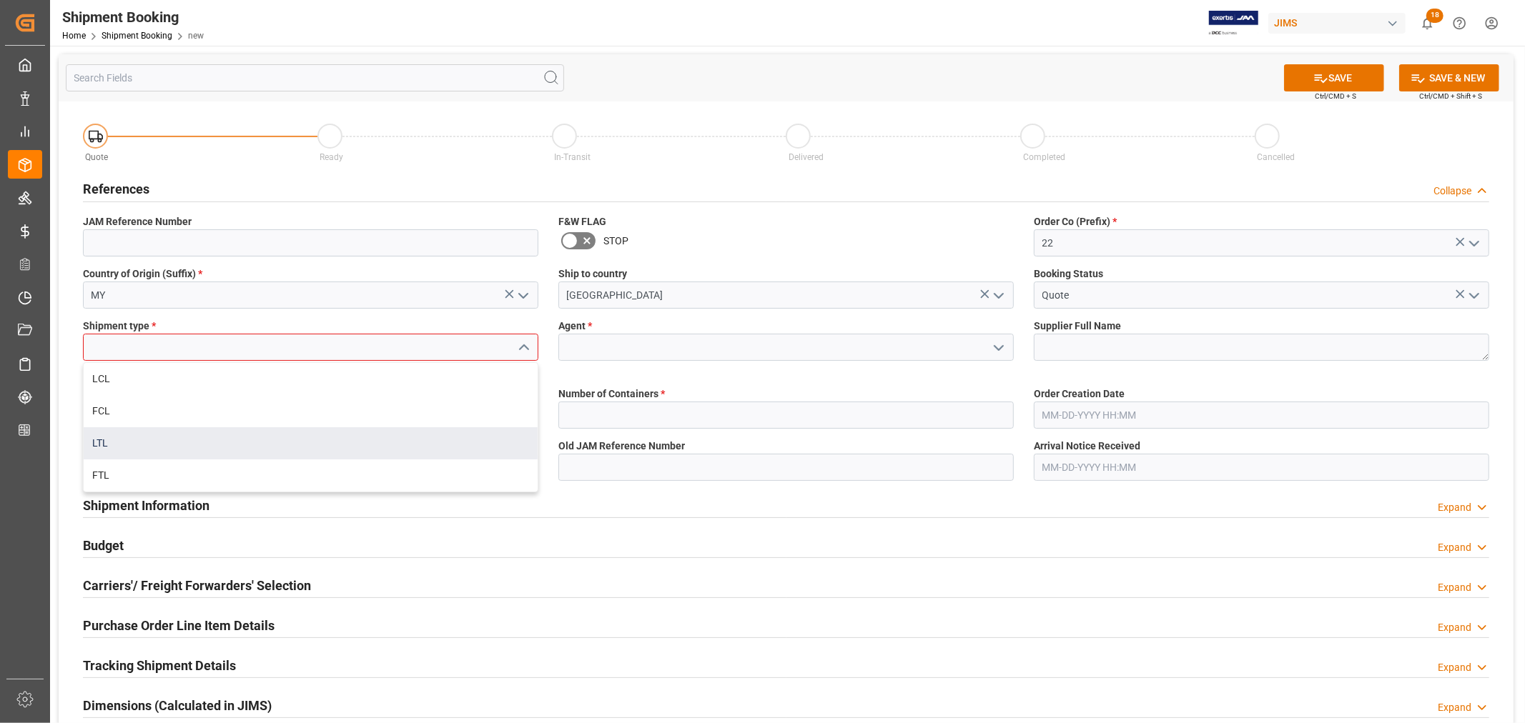
click at [157, 442] on div "LTL" at bounding box center [311, 444] width 454 height 32
type input "LTL"
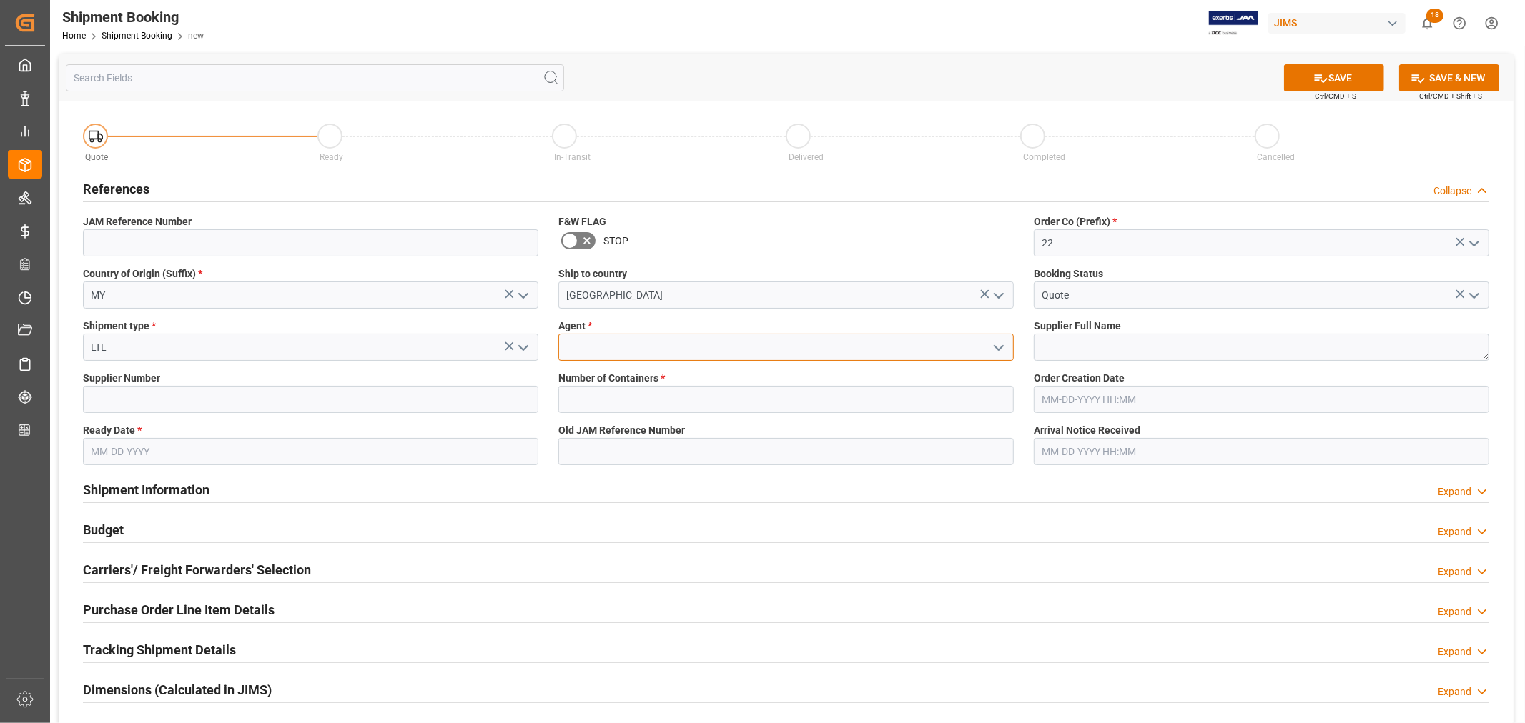
click at [704, 355] on input at bounding box center [785, 347] width 455 height 27
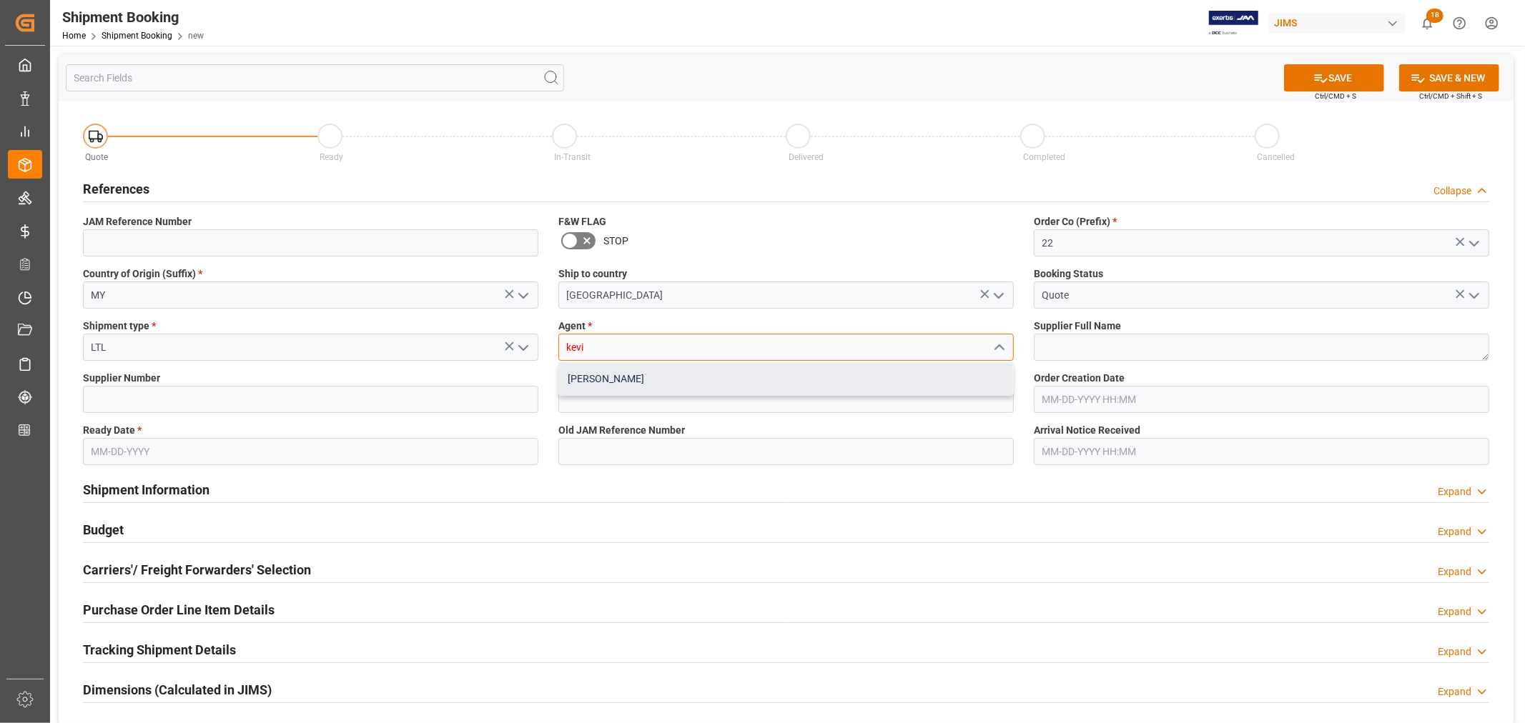
click at [613, 377] on div "[PERSON_NAME]" at bounding box center [786, 379] width 454 height 32
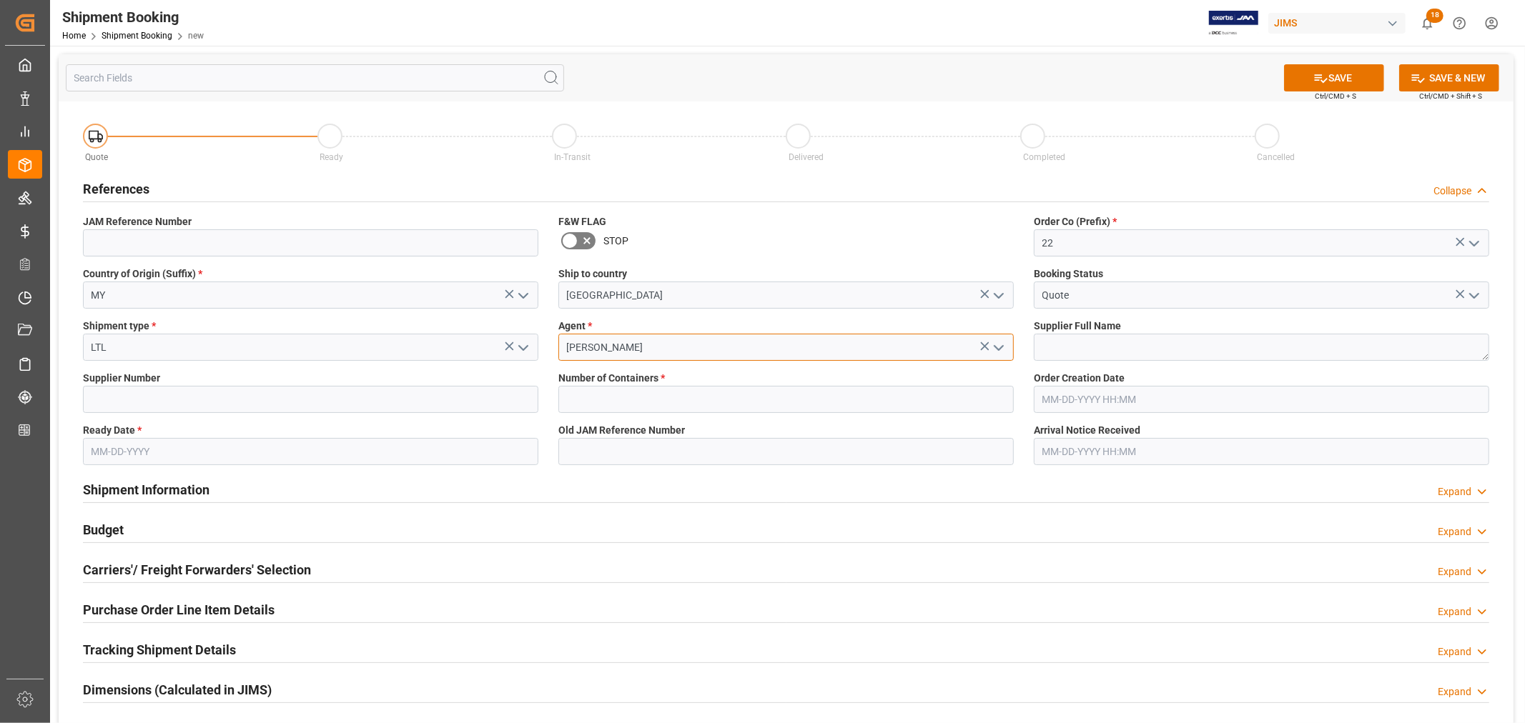
type input "[PERSON_NAME]"
click at [1037, 345] on textarea at bounding box center [1261, 347] width 455 height 27
paste textarea "[PERSON_NAME] & [PERSON_NAME] (US funds [GEOGRAPHIC_DATA]) (W/T*)"
type textarea "[PERSON_NAME] & [PERSON_NAME] (US funds [GEOGRAPHIC_DATA]) (W/T*)"
drag, startPoint x: 88, startPoint y: 397, endPoint x: 134, endPoint y: 432, distance: 58.2
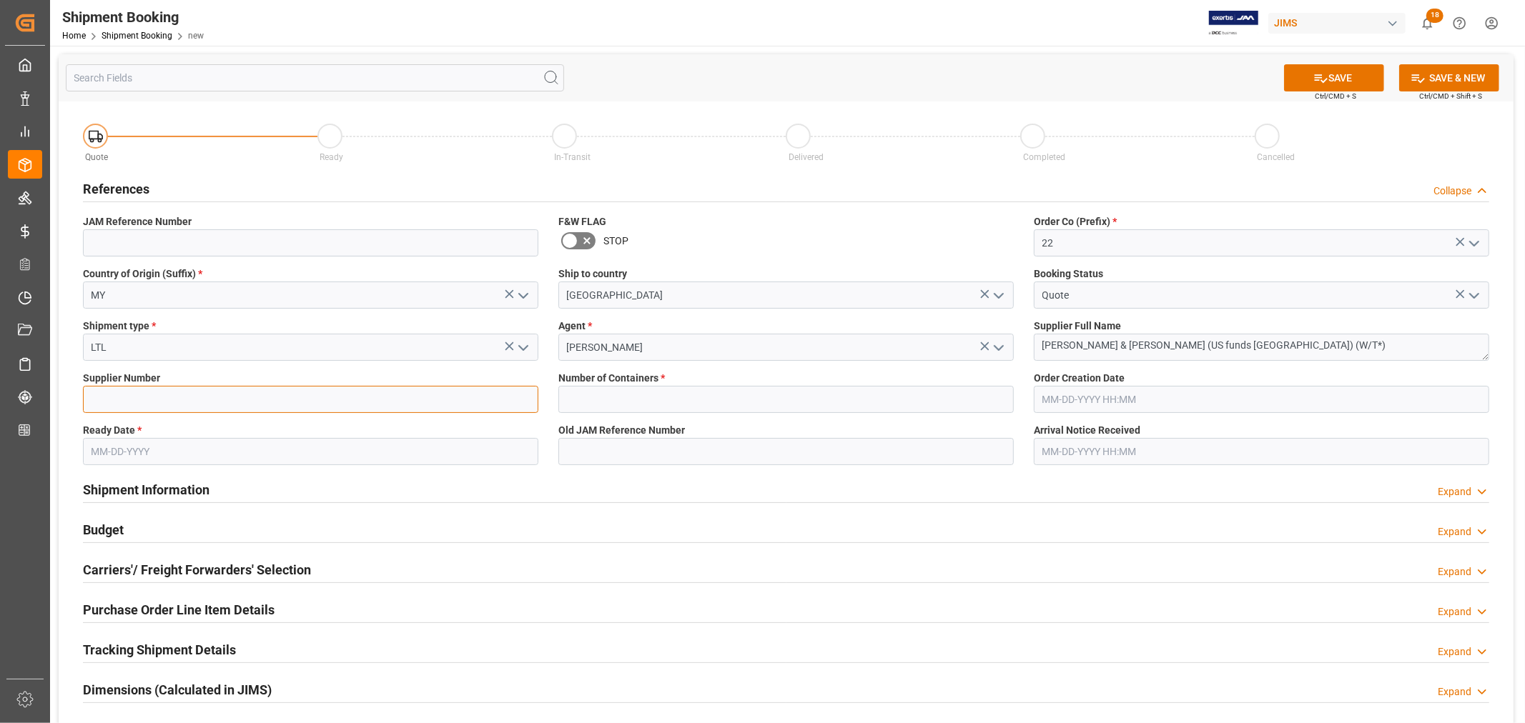
click at [88, 397] on input at bounding box center [310, 399] width 455 height 27
paste input "778487"
type input "778487"
click at [604, 402] on input "text" at bounding box center [785, 399] width 455 height 27
type input "0"
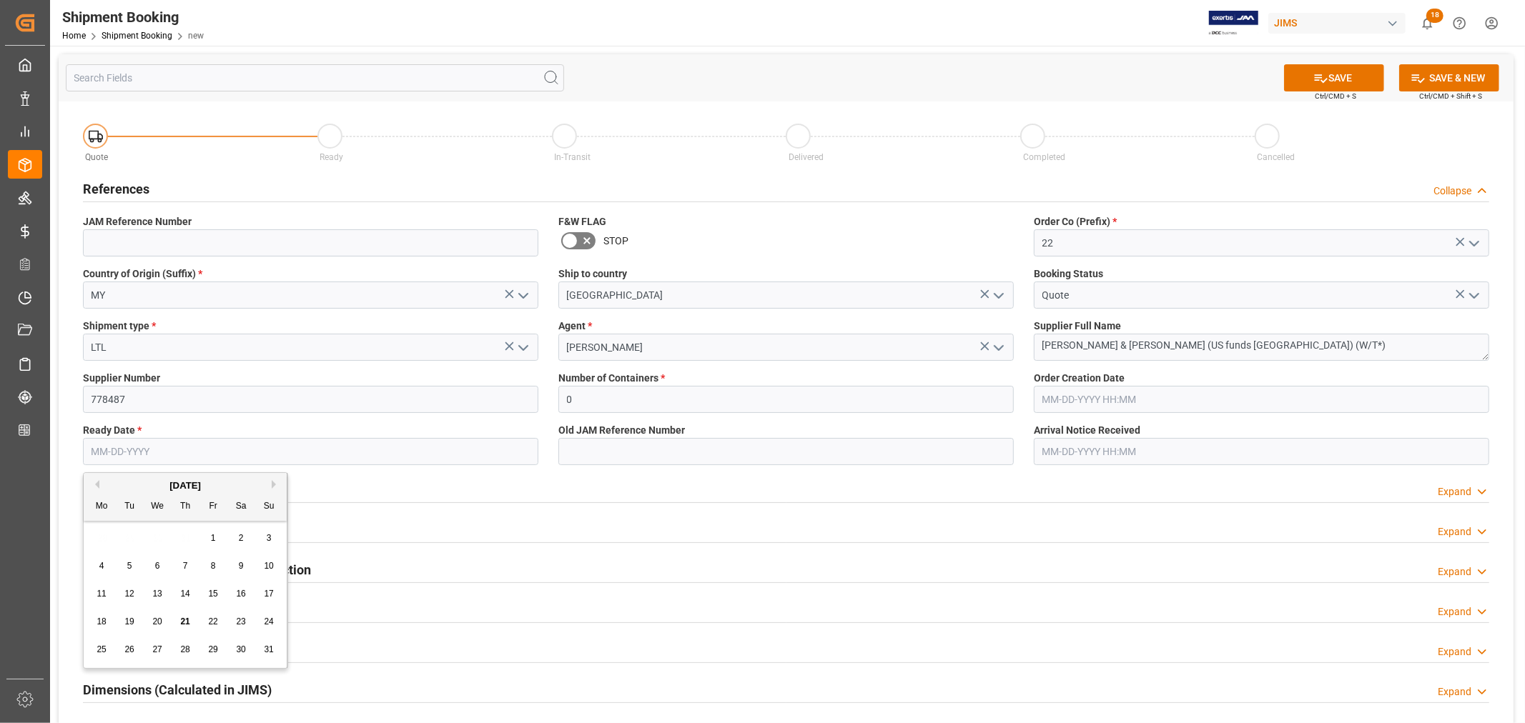
click at [172, 447] on input "text" at bounding box center [310, 451] width 455 height 27
click at [100, 648] on span "25" at bounding box center [101, 650] width 9 height 10
type input "[DATE]"
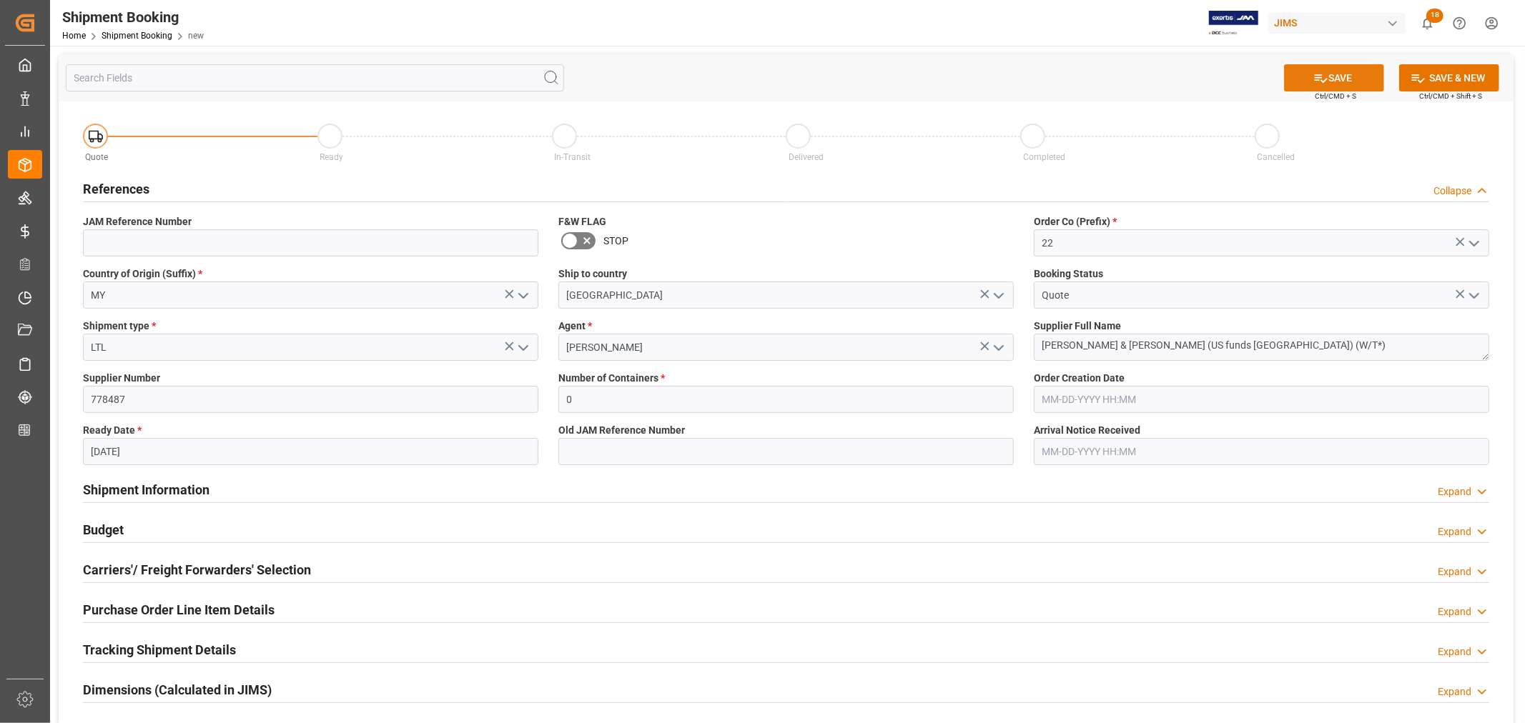
click at [1333, 76] on button "SAVE" at bounding box center [1334, 77] width 100 height 27
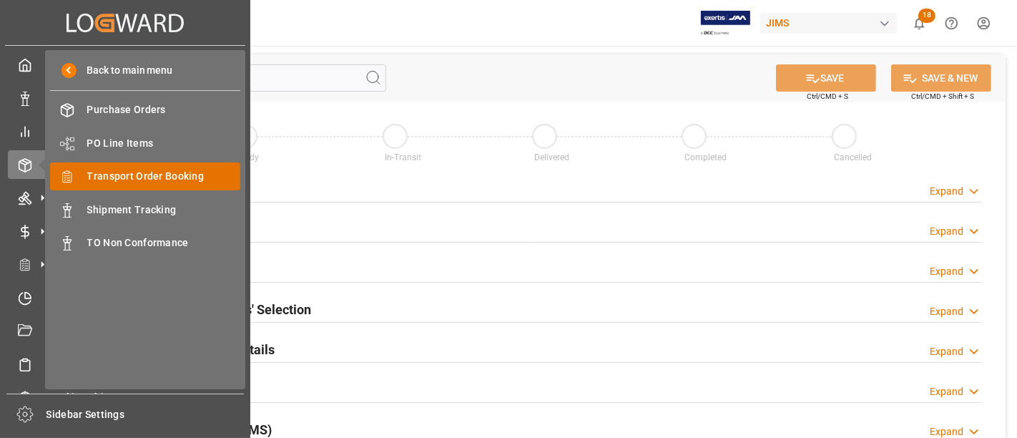
click at [174, 173] on span "Transport Order Booking" at bounding box center [164, 176] width 154 height 15
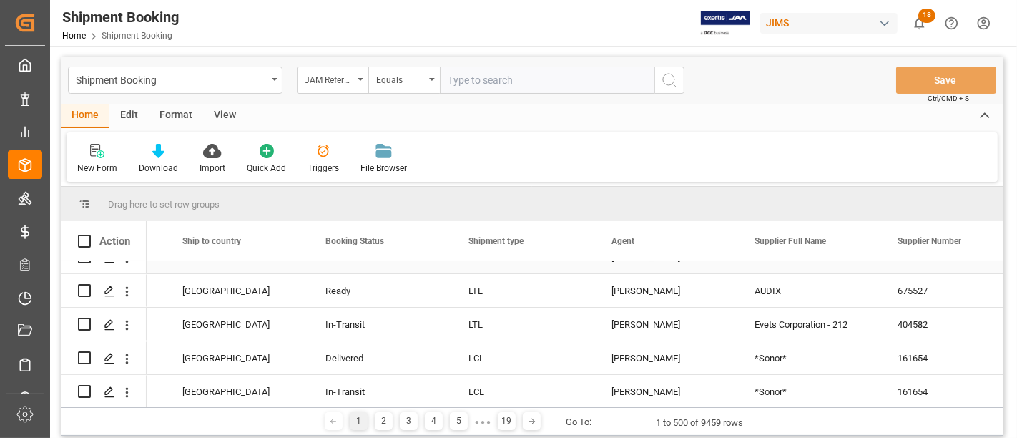
scroll to position [79, 0]
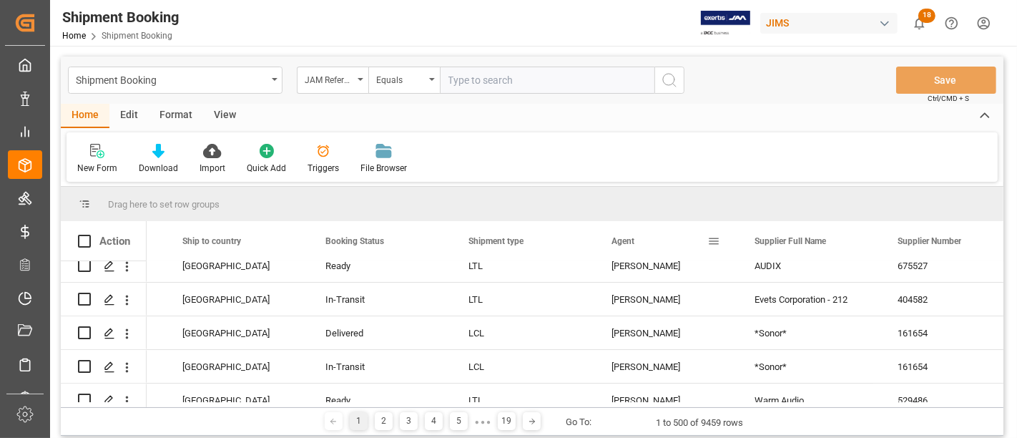
click at [713, 241] on span at bounding box center [713, 240] width 13 height 13
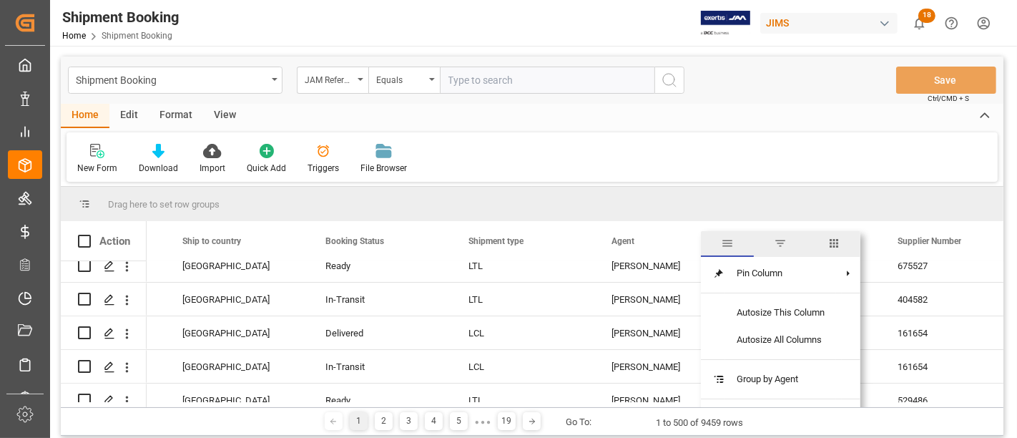
click at [781, 244] on span "filter" at bounding box center [780, 243] width 13 height 13
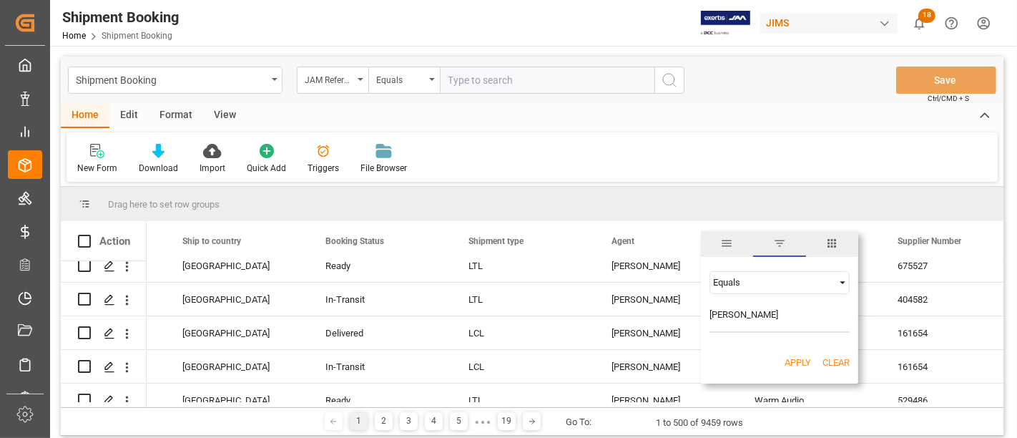
type input "[PERSON_NAME]"
click at [801, 362] on button "Apply" at bounding box center [797, 362] width 26 height 14
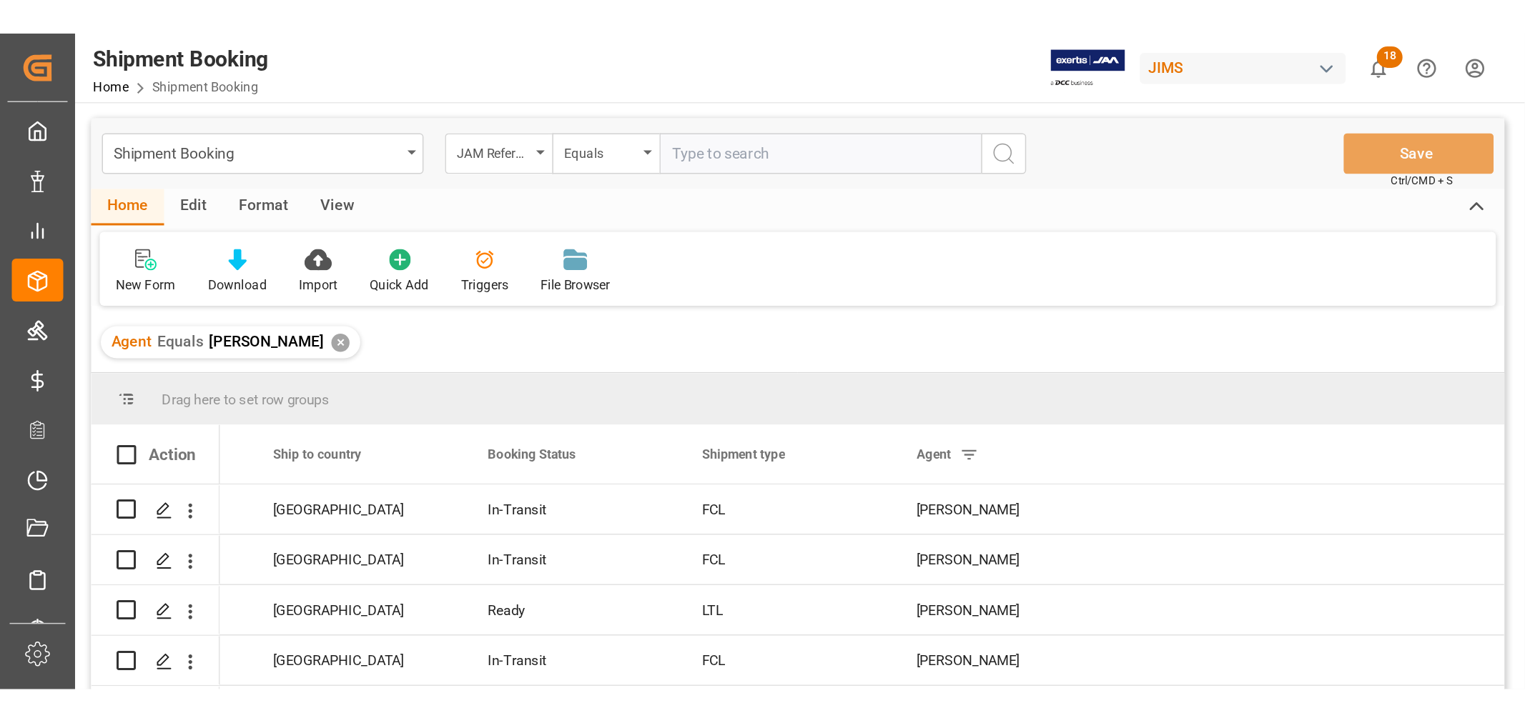
scroll to position [0, 410]
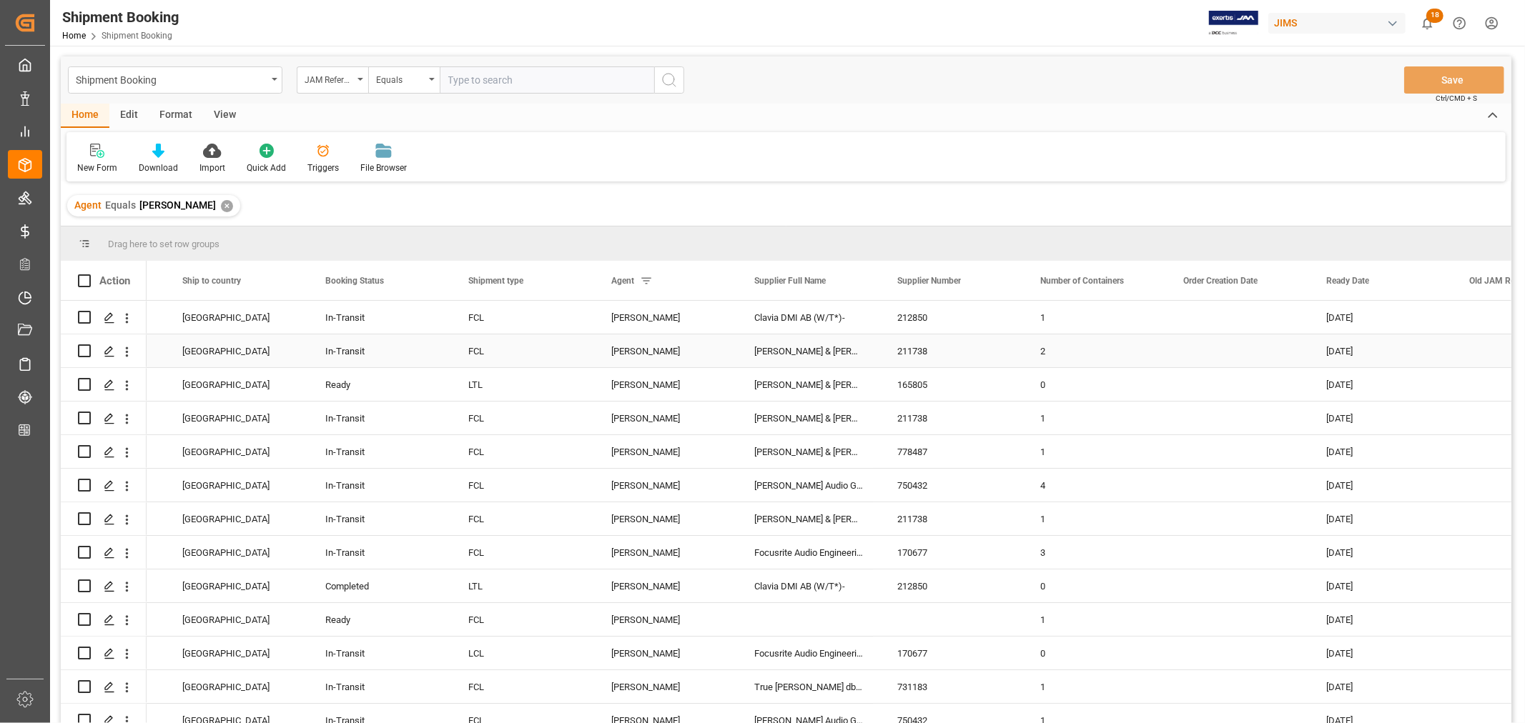
click at [402, 351] on div "In-Transit" at bounding box center [379, 351] width 109 height 33
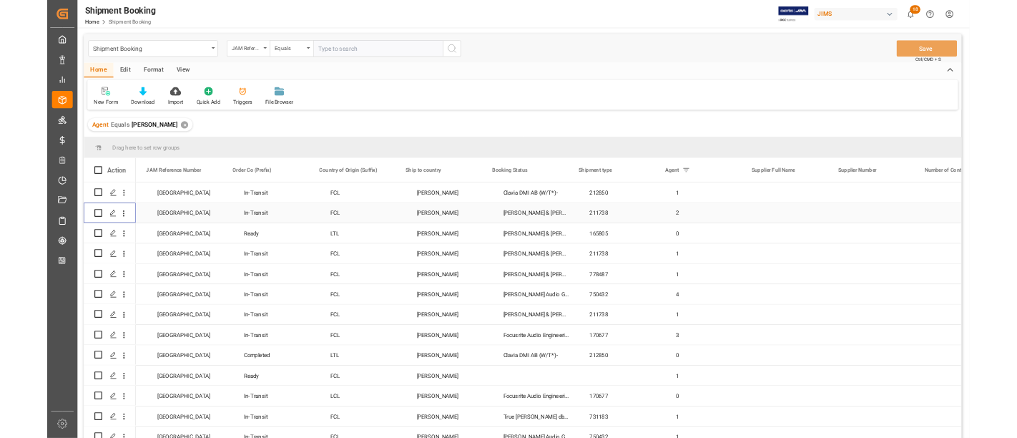
scroll to position [0, 0]
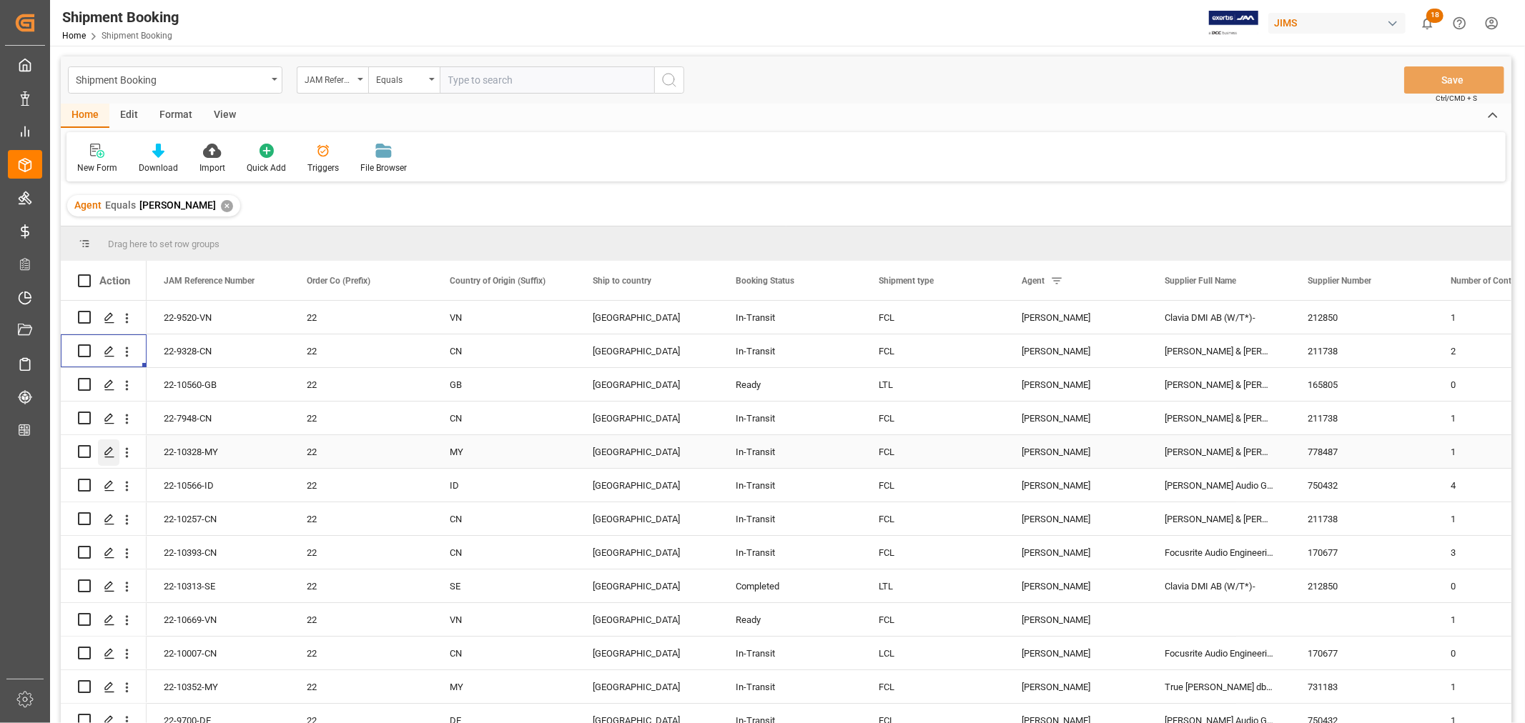
click at [107, 453] on icon "Press SPACE to select this row." at bounding box center [109, 452] width 11 height 11
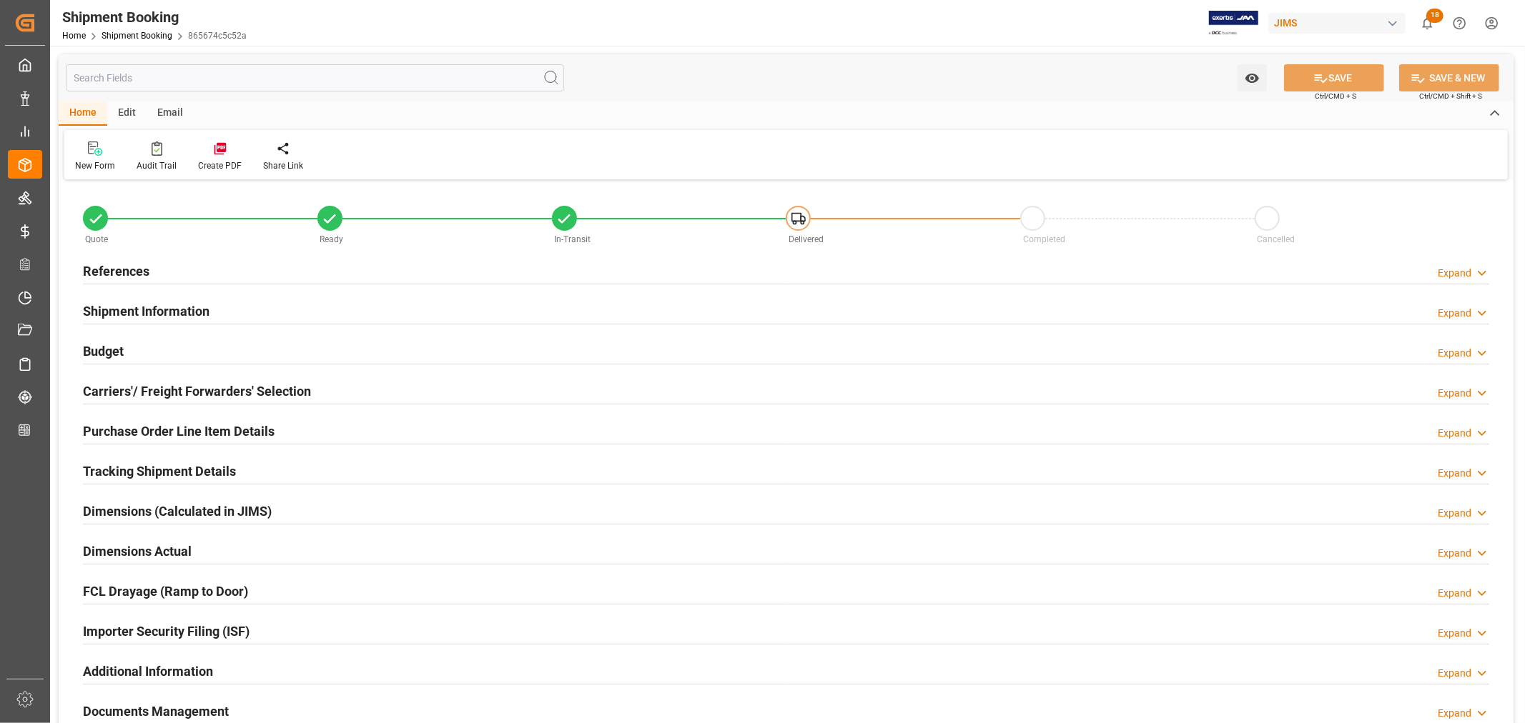
type input "1"
type input "08-11-2025"
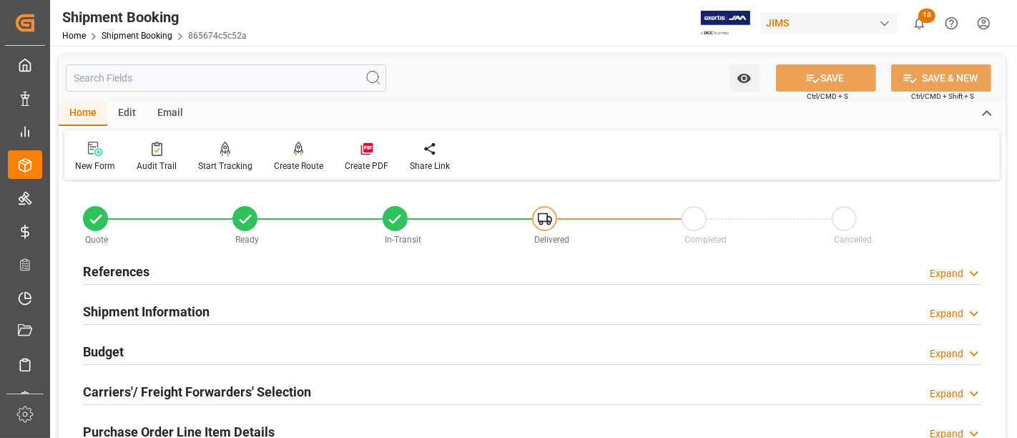
click at [139, 268] on h2 "References" at bounding box center [116, 271] width 66 height 19
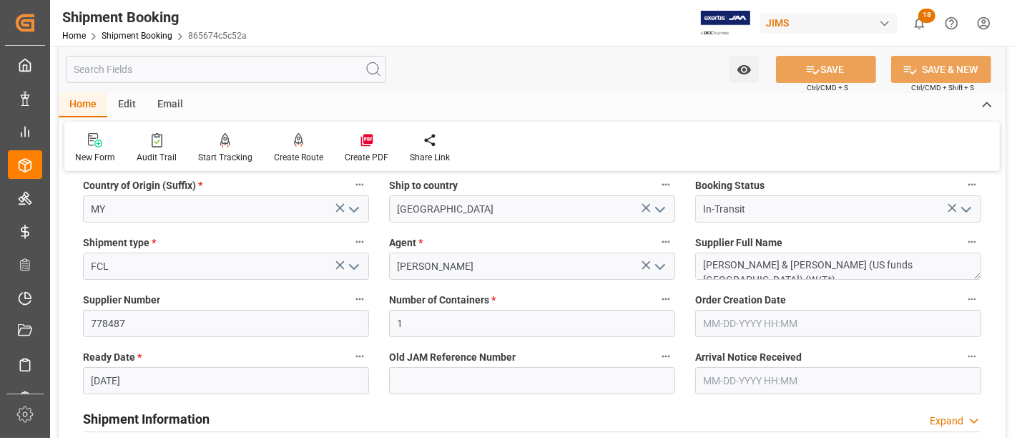
scroll to position [159, 0]
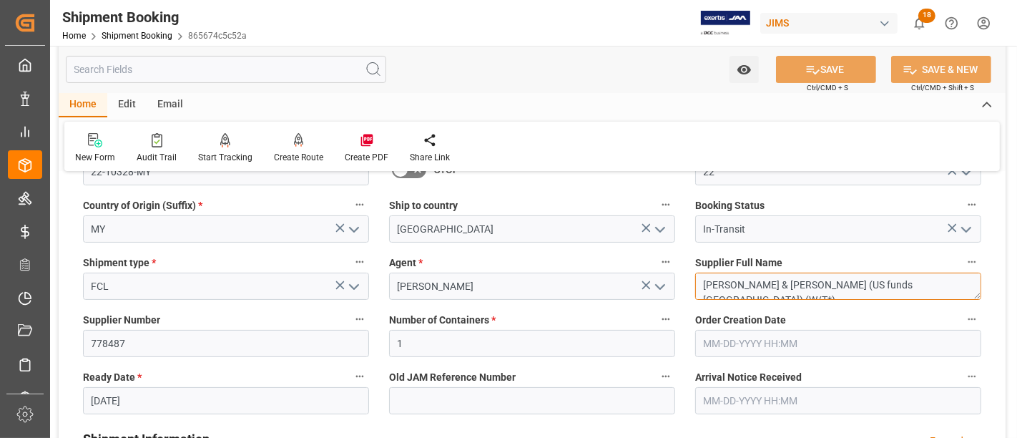
drag, startPoint x: 892, startPoint y: 281, endPoint x: 696, endPoint y: 289, distance: 196.0
click at [696, 289] on textarea "[PERSON_NAME] & [PERSON_NAME] (US funds [GEOGRAPHIC_DATA]) (W/T*)" at bounding box center [838, 285] width 286 height 27
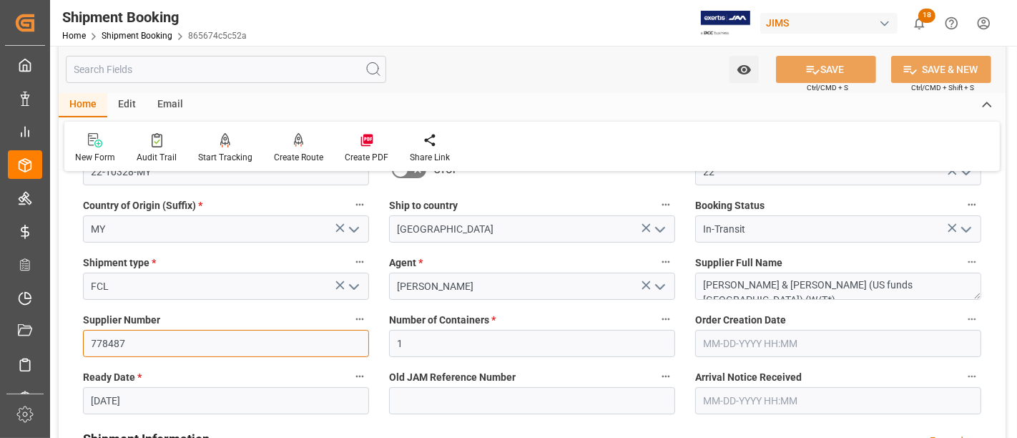
click at [107, 341] on input "778487" at bounding box center [226, 343] width 286 height 27
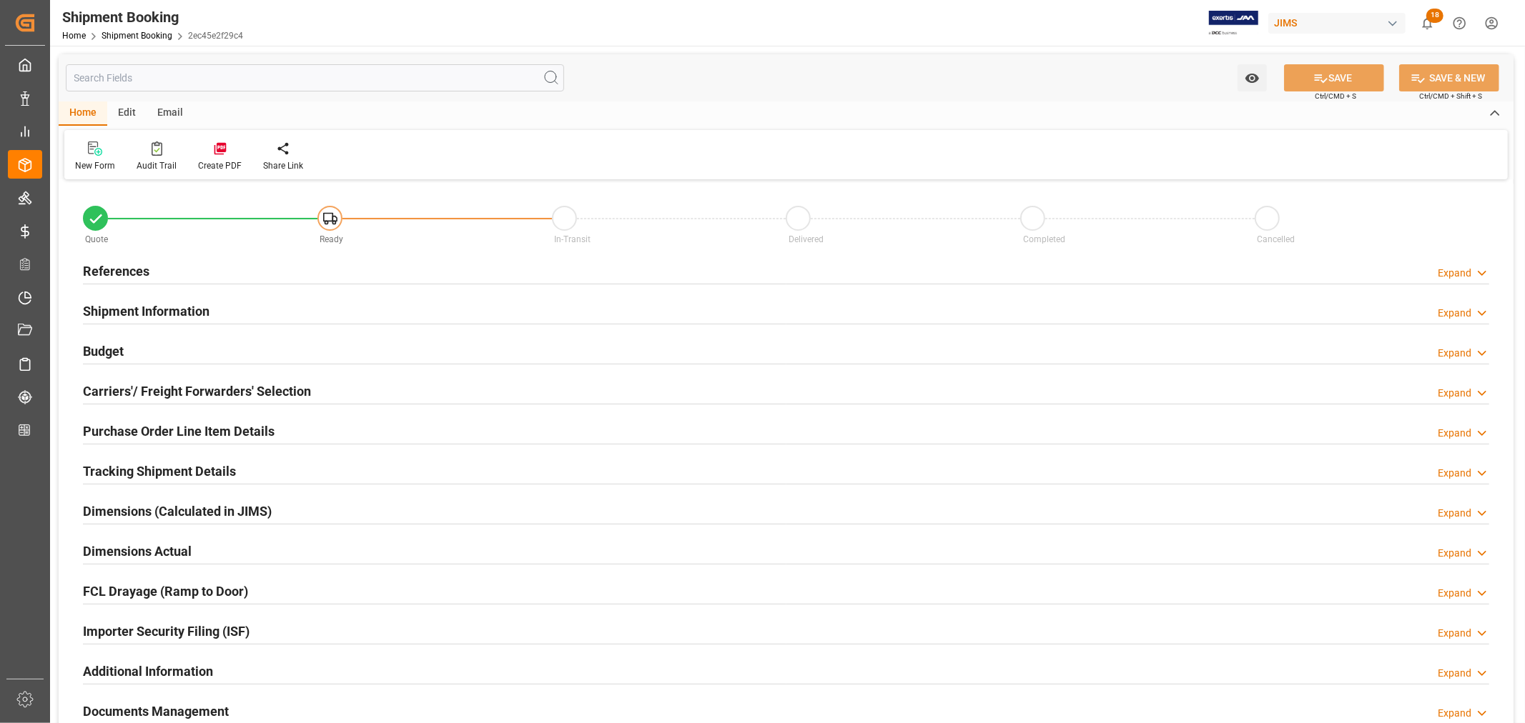
type input "0"
type input "[DATE]"
click at [127, 267] on h2 "References" at bounding box center [116, 271] width 66 height 19
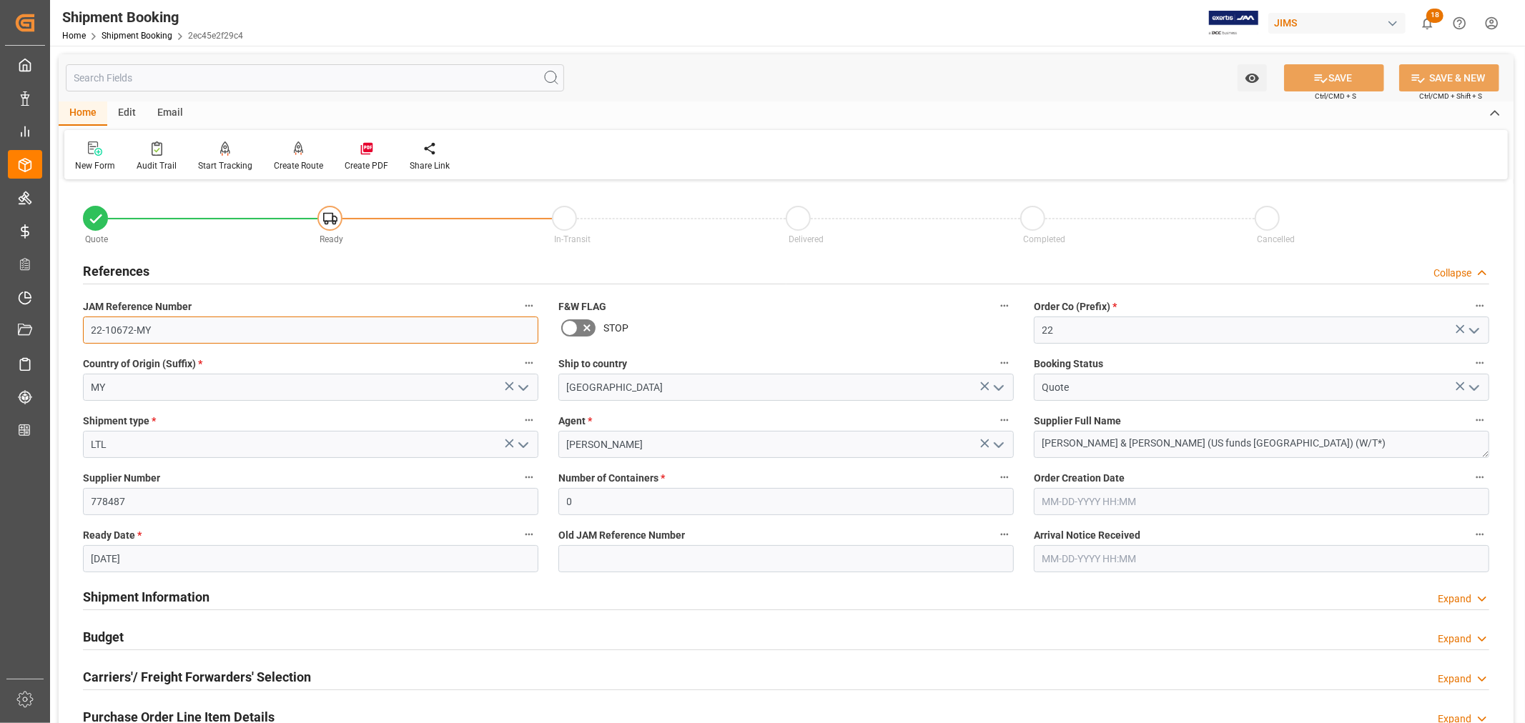
drag, startPoint x: 148, startPoint y: 330, endPoint x: 91, endPoint y: 329, distance: 57.2
click at [91, 329] on input "22-10672-MY" at bounding box center [310, 330] width 455 height 27
click at [155, 329] on input "22-10672-MY" at bounding box center [310, 330] width 455 height 27
drag, startPoint x: 155, startPoint y: 329, endPoint x: 88, endPoint y: 327, distance: 67.2
click at [88, 327] on input "22-10672-MY" at bounding box center [310, 330] width 455 height 27
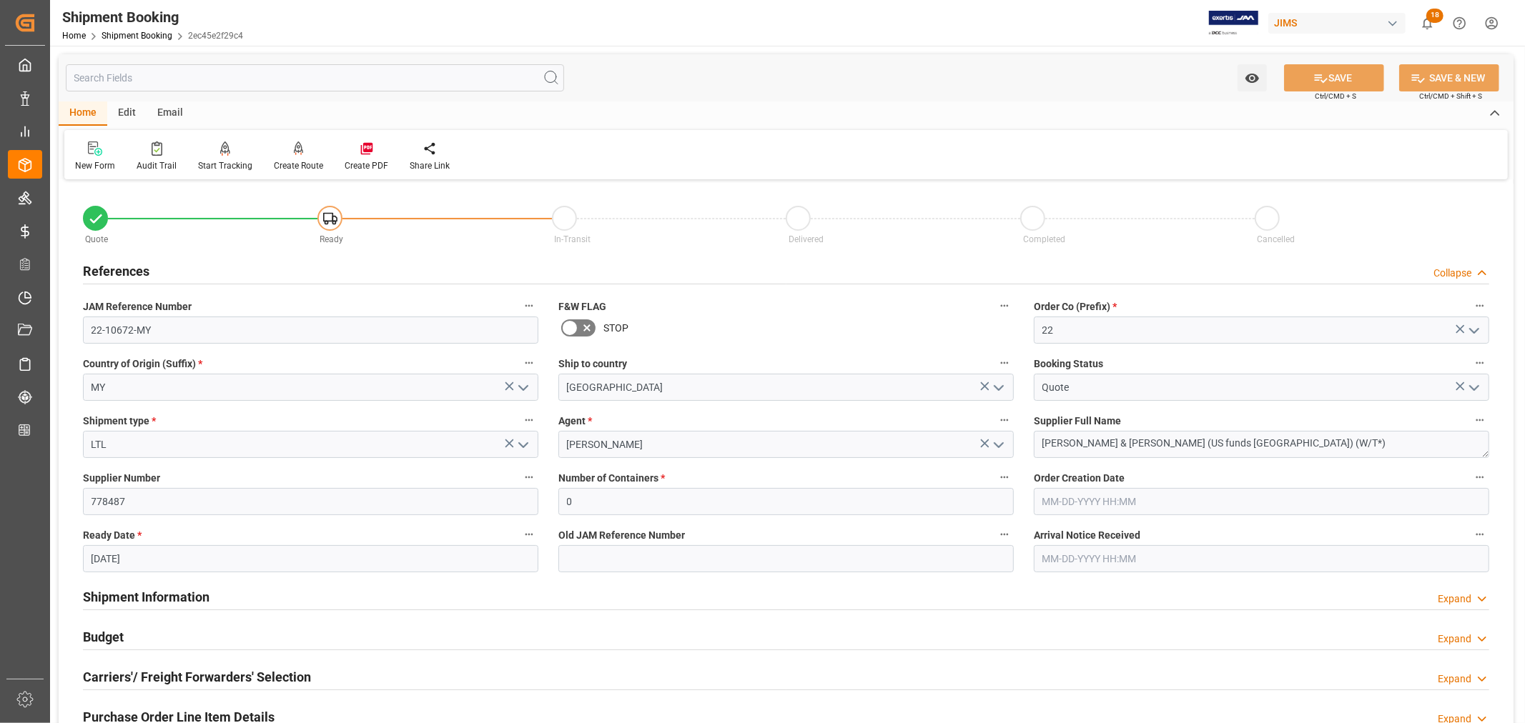
click at [139, 269] on h2 "References" at bounding box center [116, 271] width 66 height 19
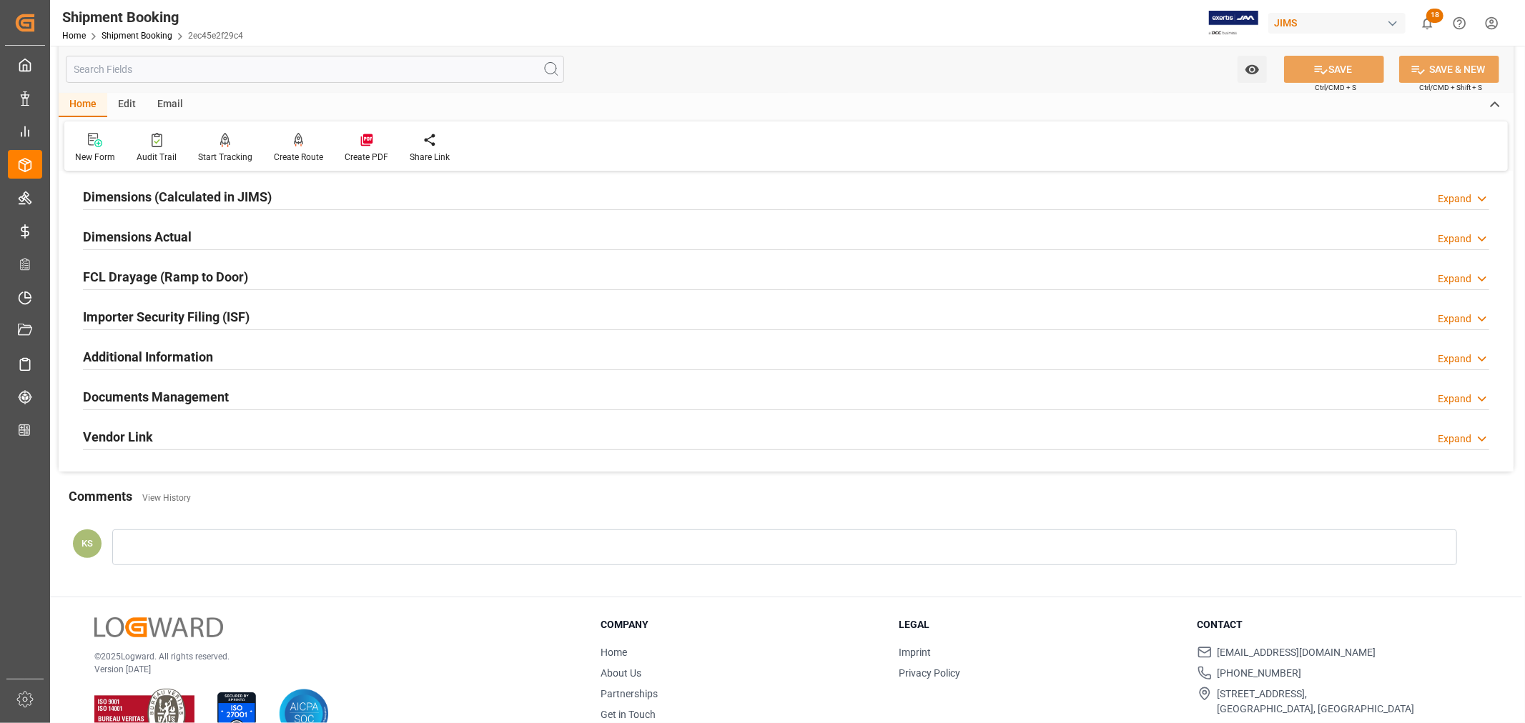
scroll to position [317, 0]
click at [255, 390] on div "Documents Management Expand" at bounding box center [786, 393] width 1406 height 27
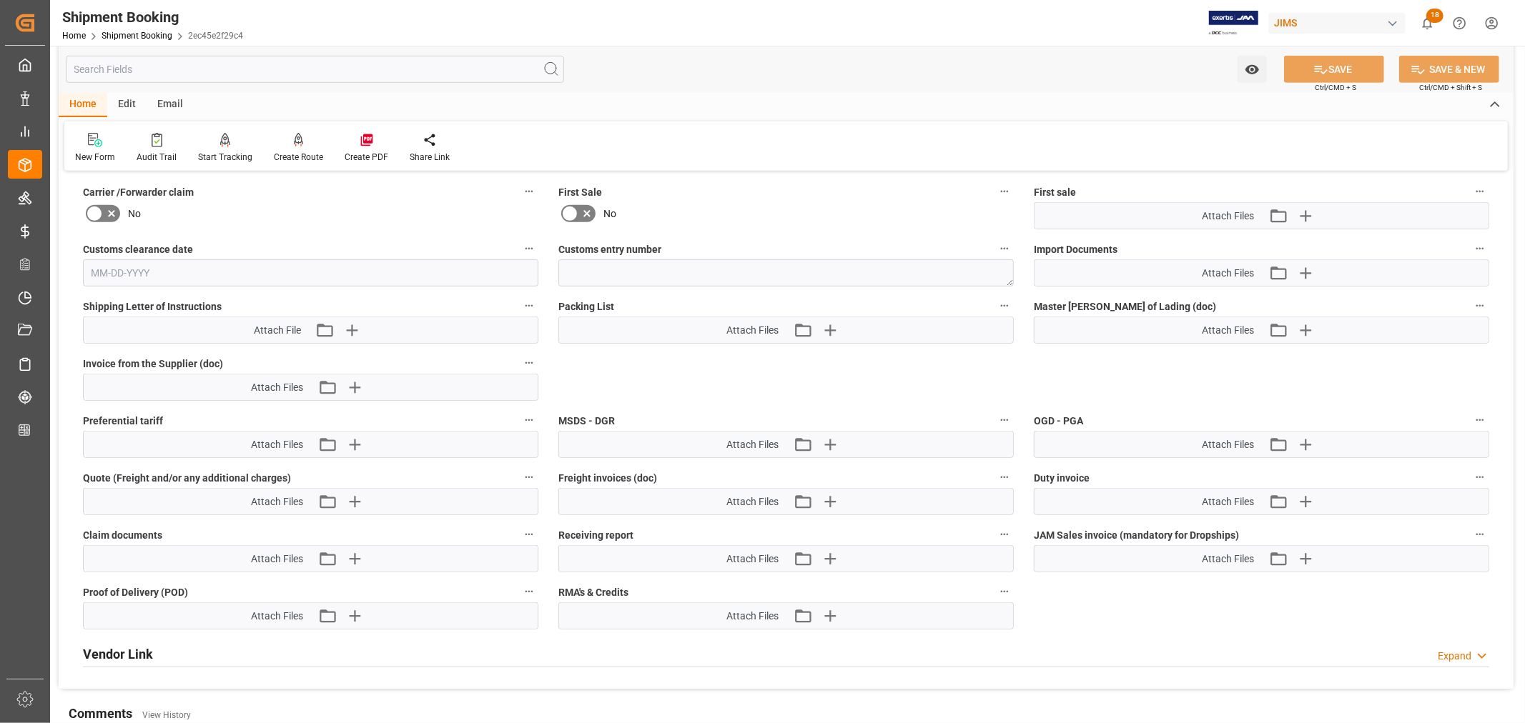
scroll to position [715, 0]
click at [350, 324] on icon "button" at bounding box center [351, 328] width 23 height 23
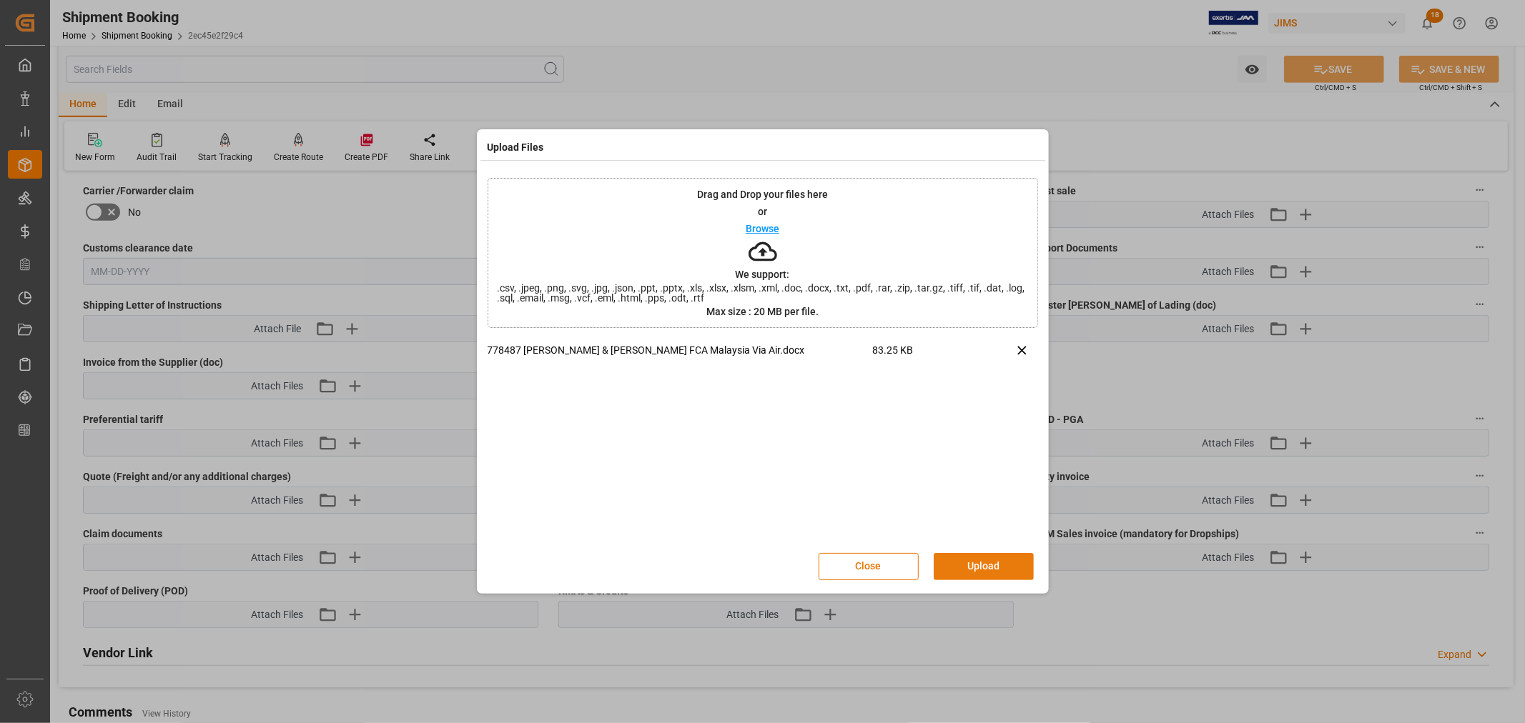
click at [984, 569] on button "Upload" at bounding box center [984, 566] width 100 height 27
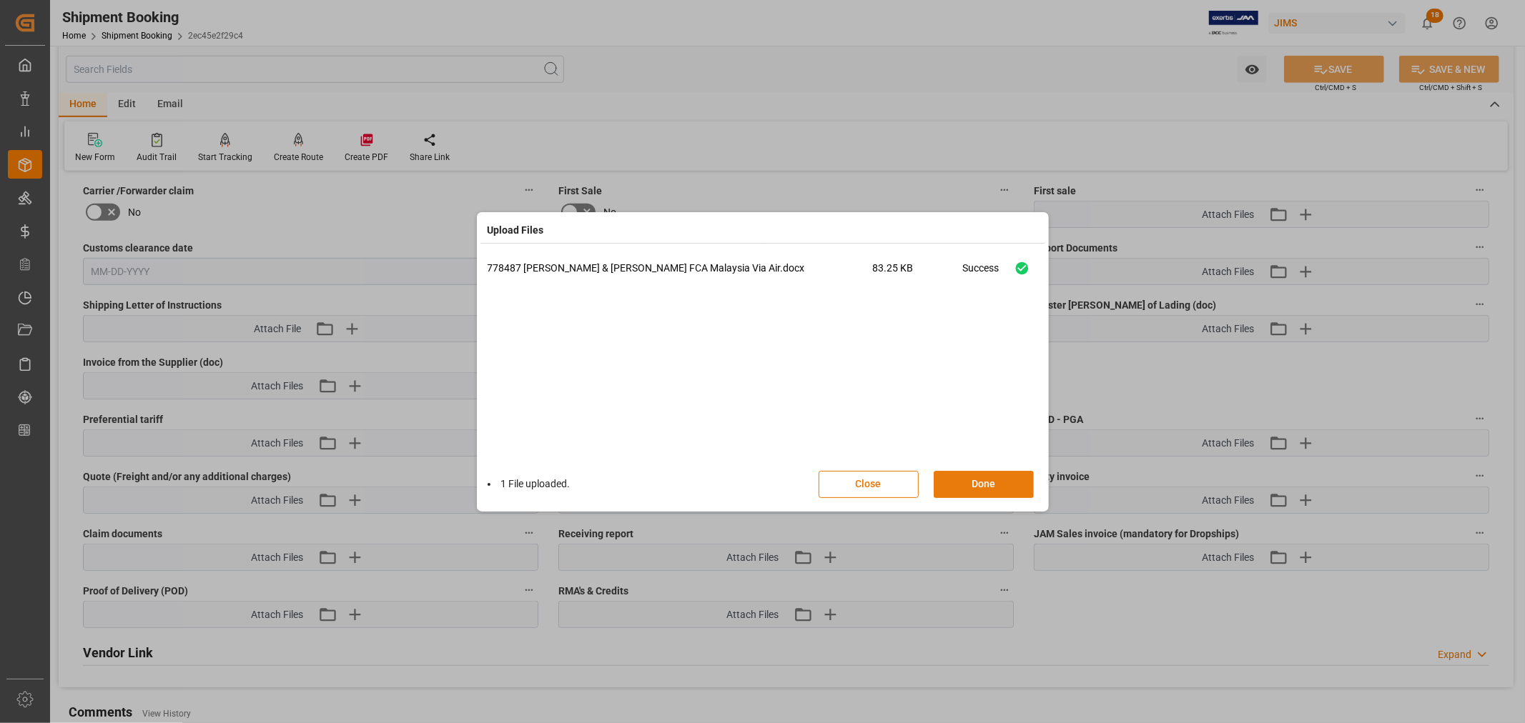
click at [974, 483] on button "Done" at bounding box center [984, 484] width 100 height 27
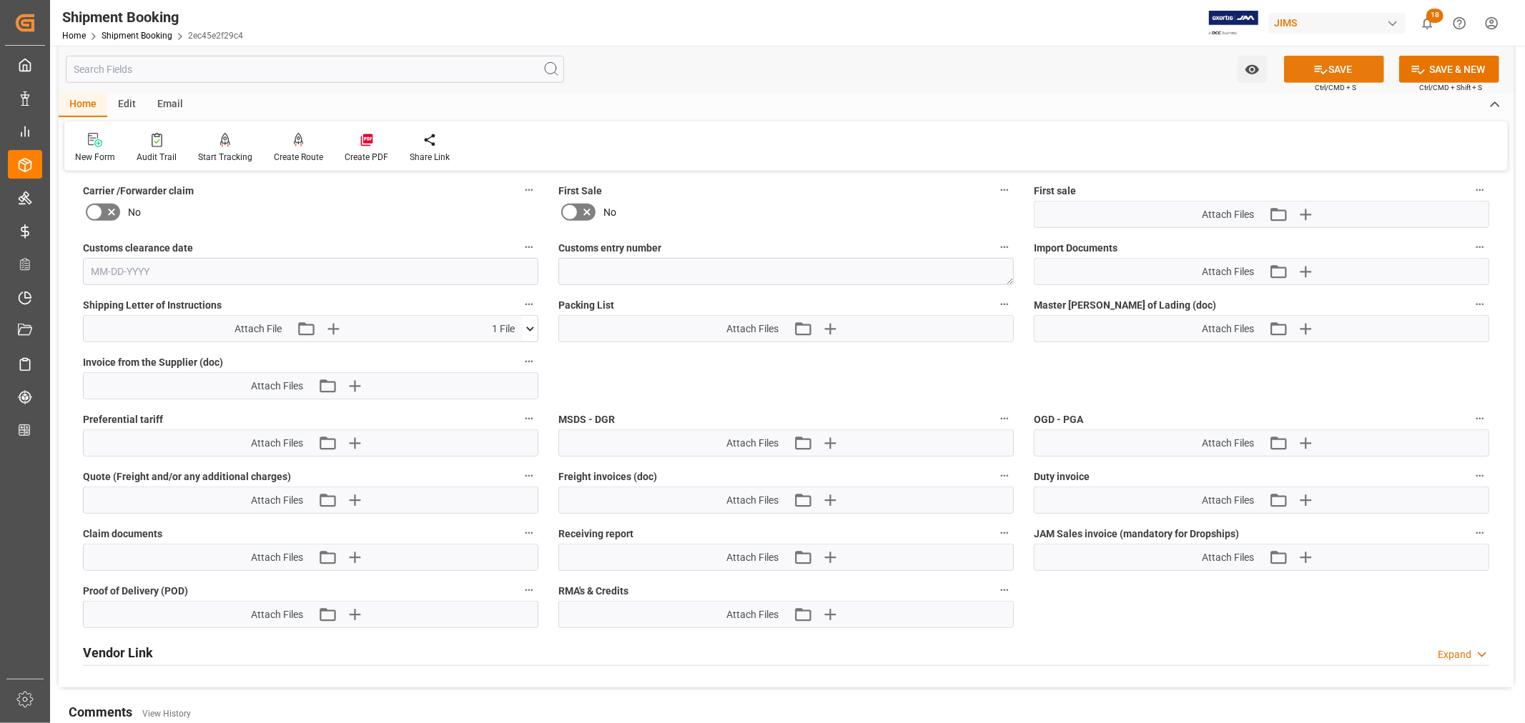
click at [1338, 64] on button "SAVE" at bounding box center [1334, 69] width 100 height 27
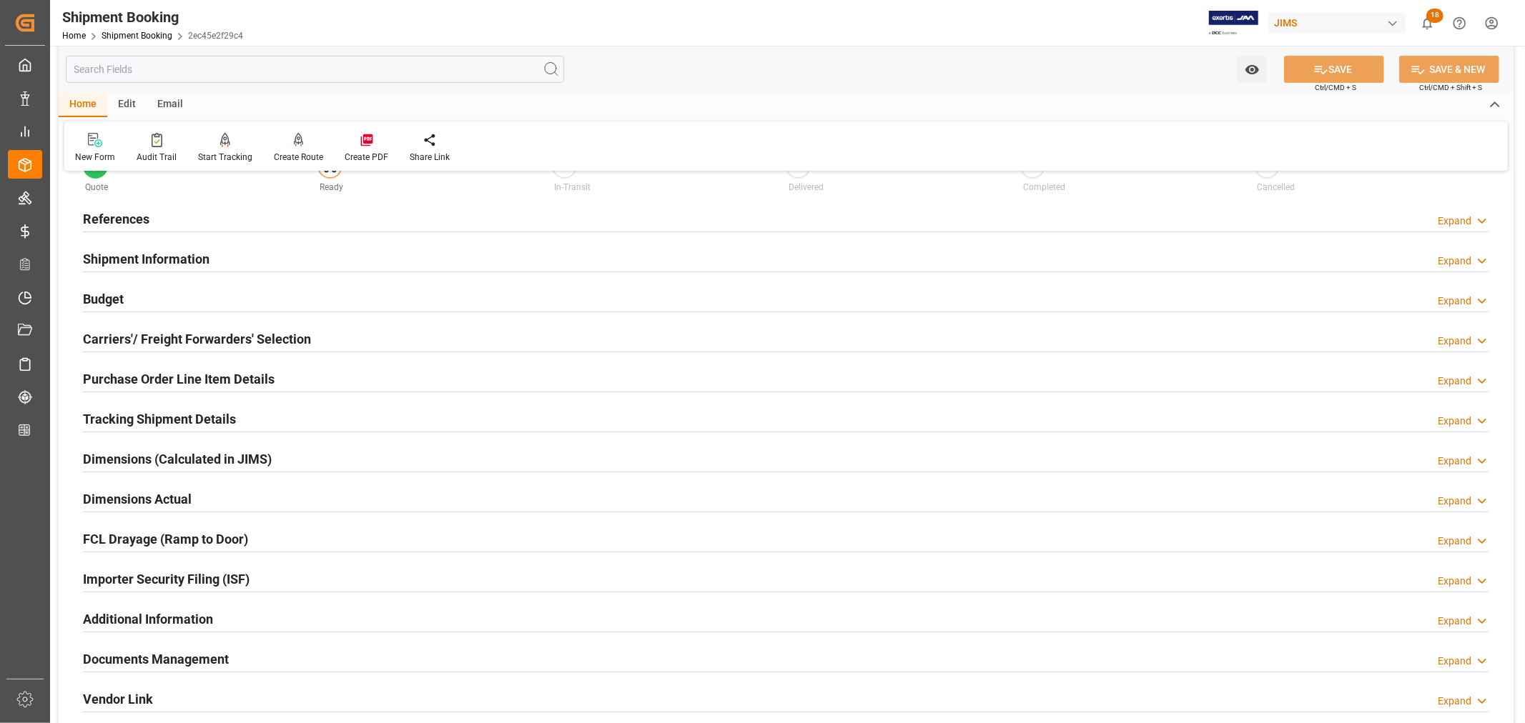
scroll to position [0, 0]
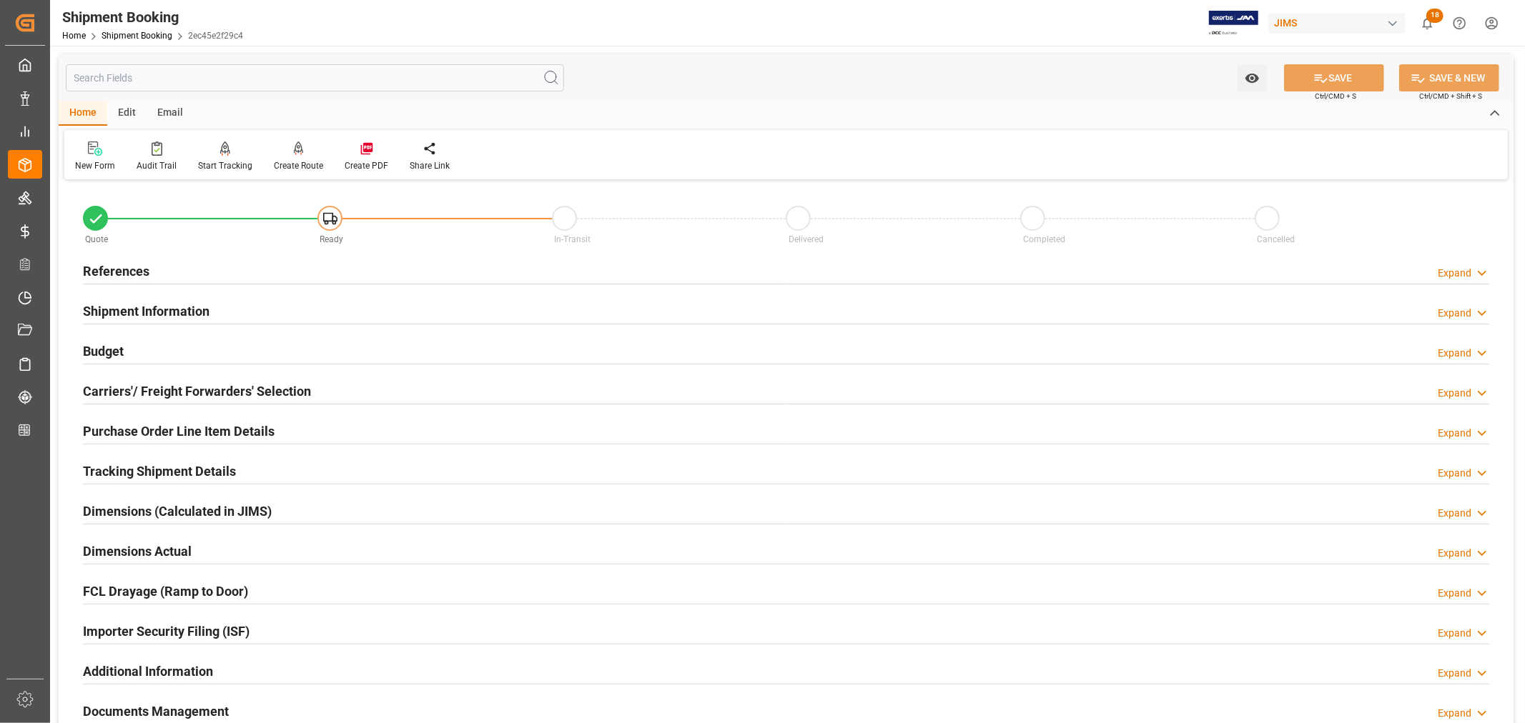
click at [124, 270] on h2 "References" at bounding box center [116, 271] width 66 height 19
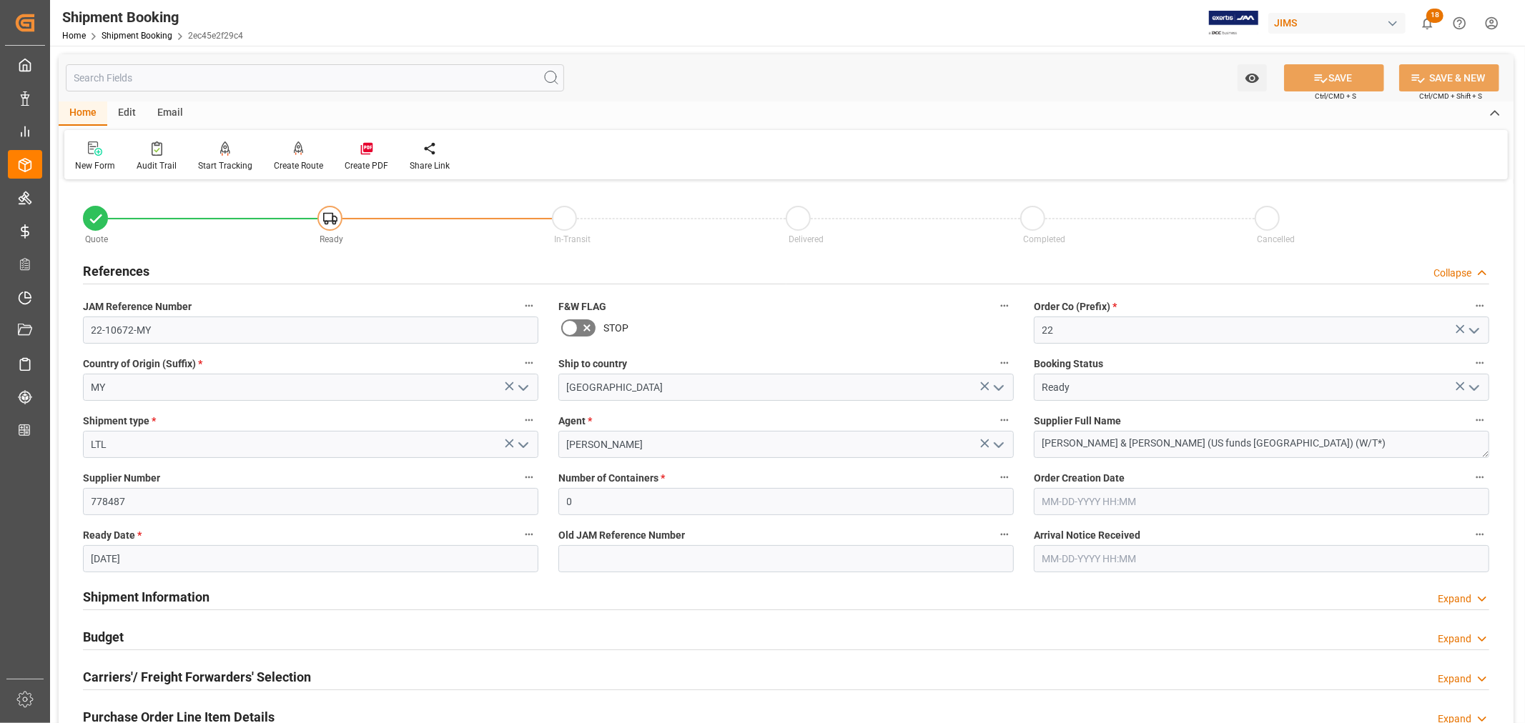
click at [131, 267] on h2 "References" at bounding box center [116, 271] width 66 height 19
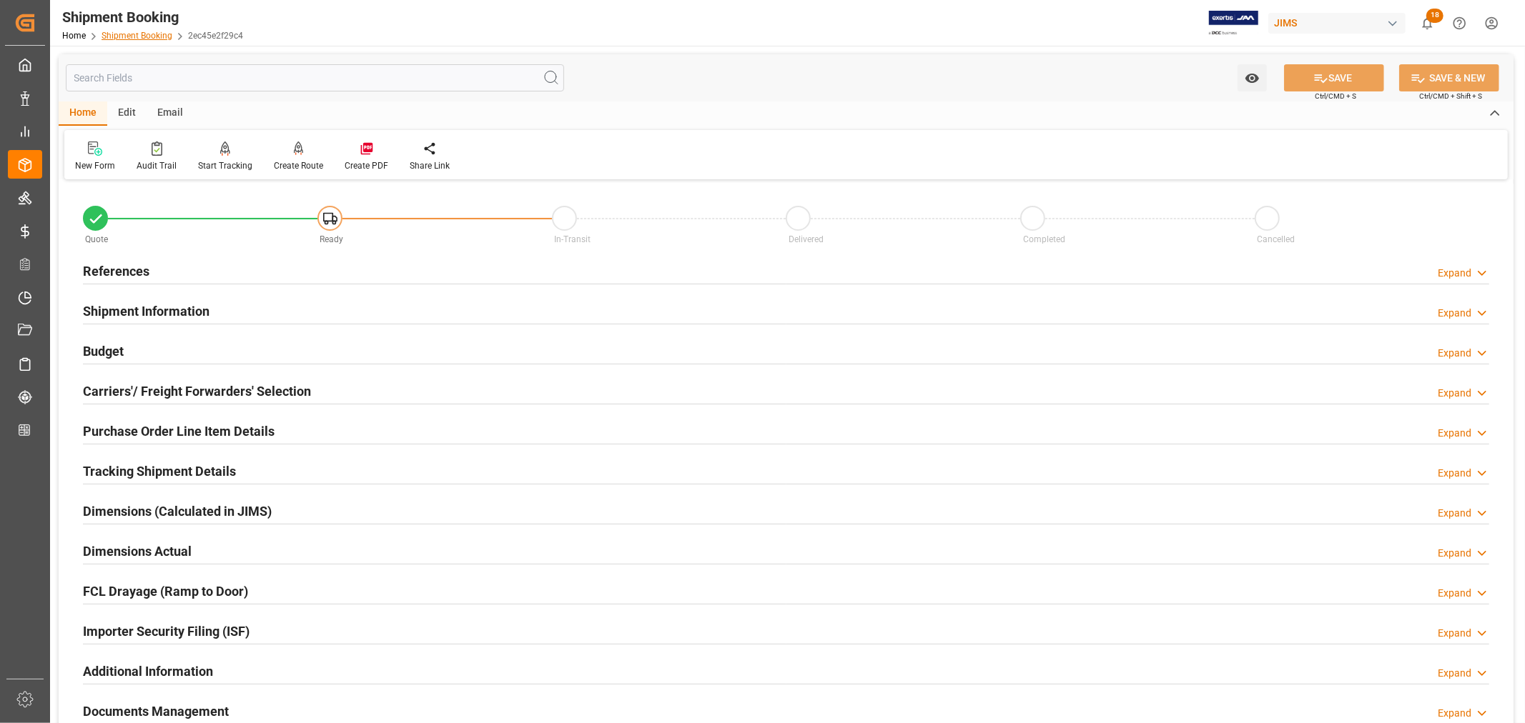
click at [134, 34] on link "Shipment Booking" at bounding box center [137, 36] width 71 height 10
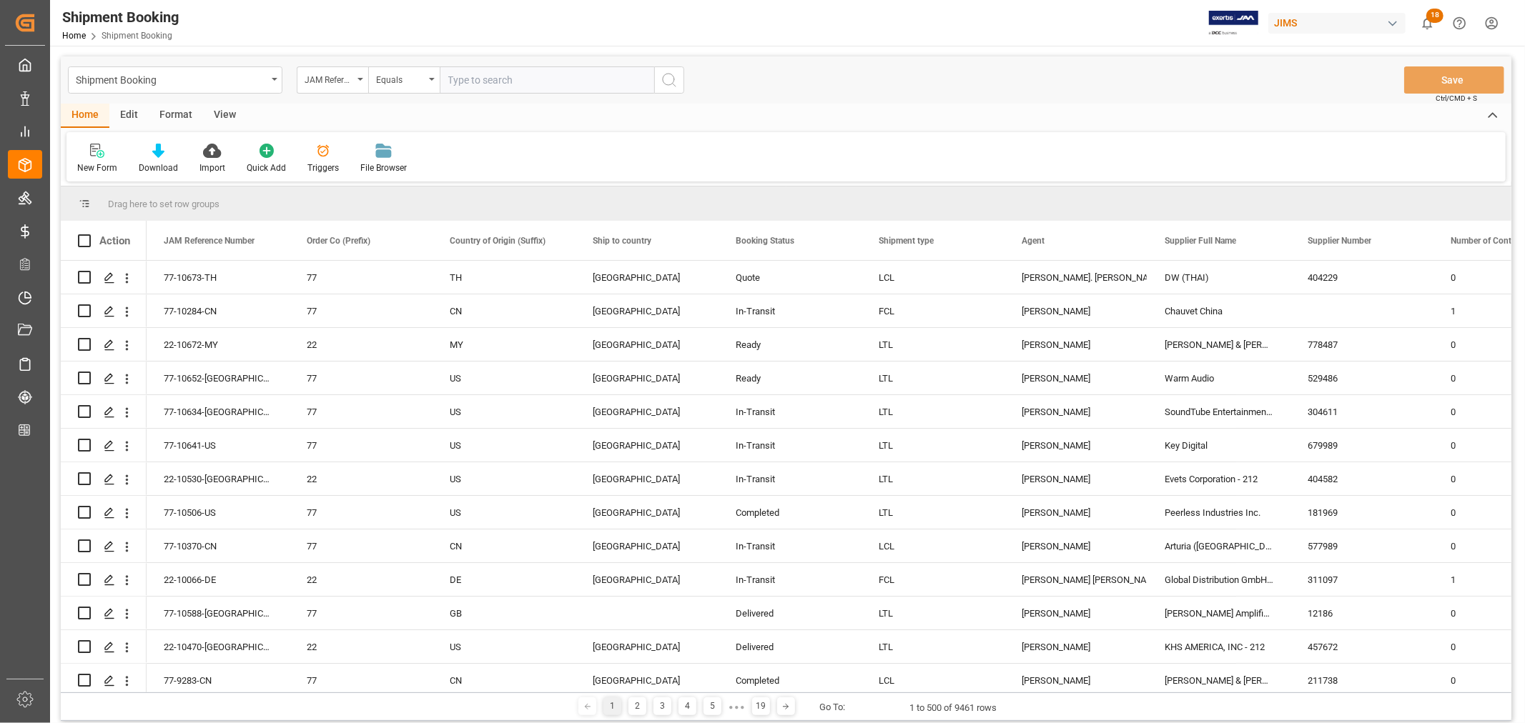
paste input "22-10495-DE"
type input "22-10495-DE"
click at [670, 80] on icon "search button" at bounding box center [669, 79] width 17 height 17
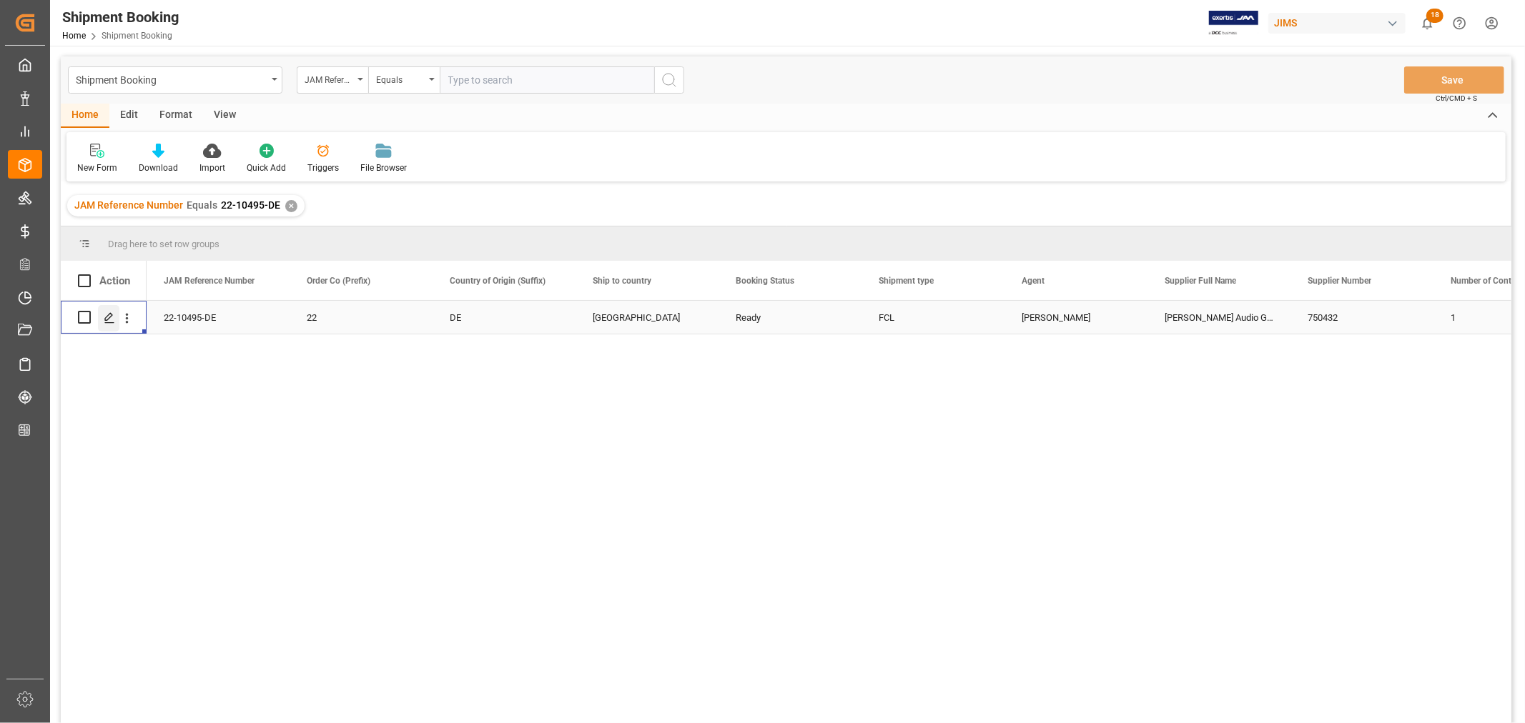
click at [108, 315] on icon "Press SPACE to select this row." at bounding box center [109, 317] width 11 height 11
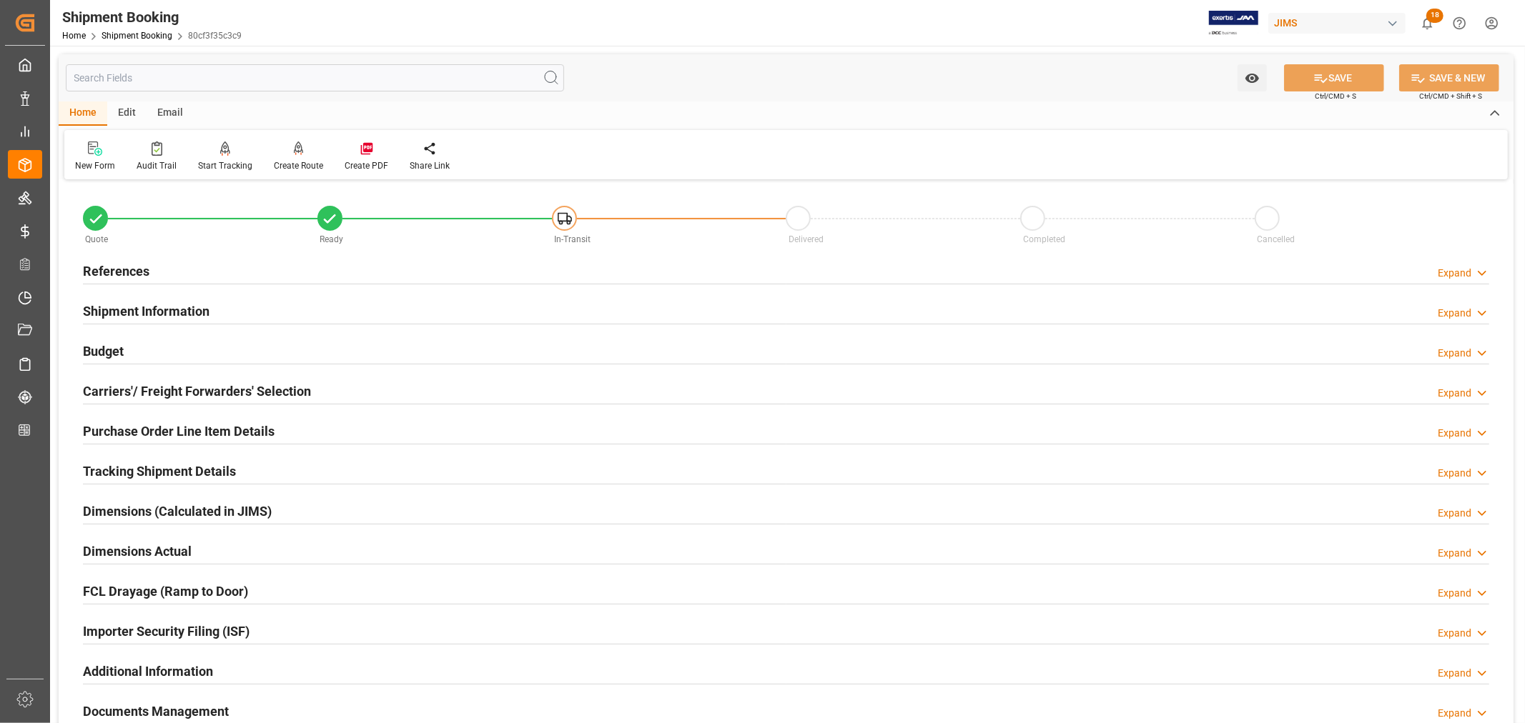
click at [181, 308] on h2 "Shipment Information" at bounding box center [146, 311] width 127 height 19
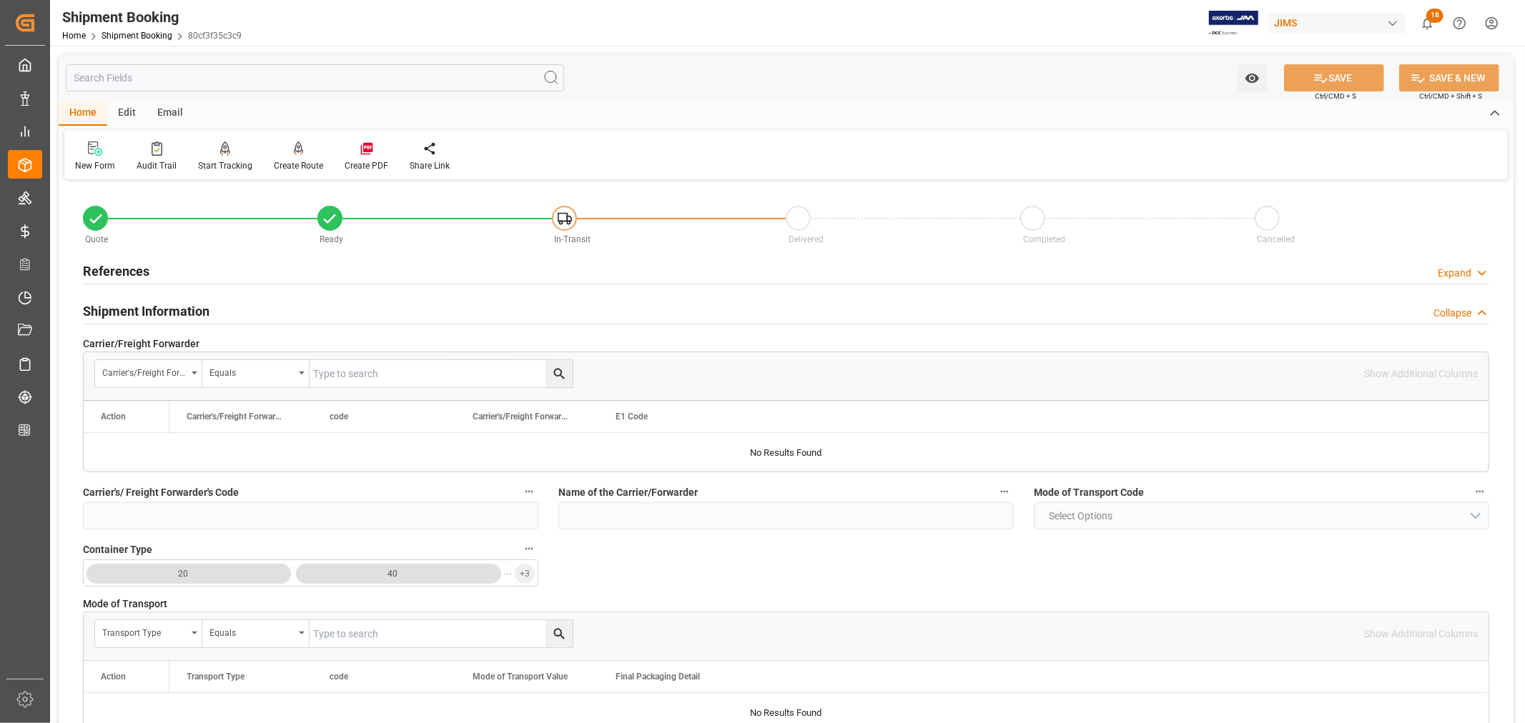
click at [189, 311] on h2 "Shipment Information" at bounding box center [146, 311] width 127 height 19
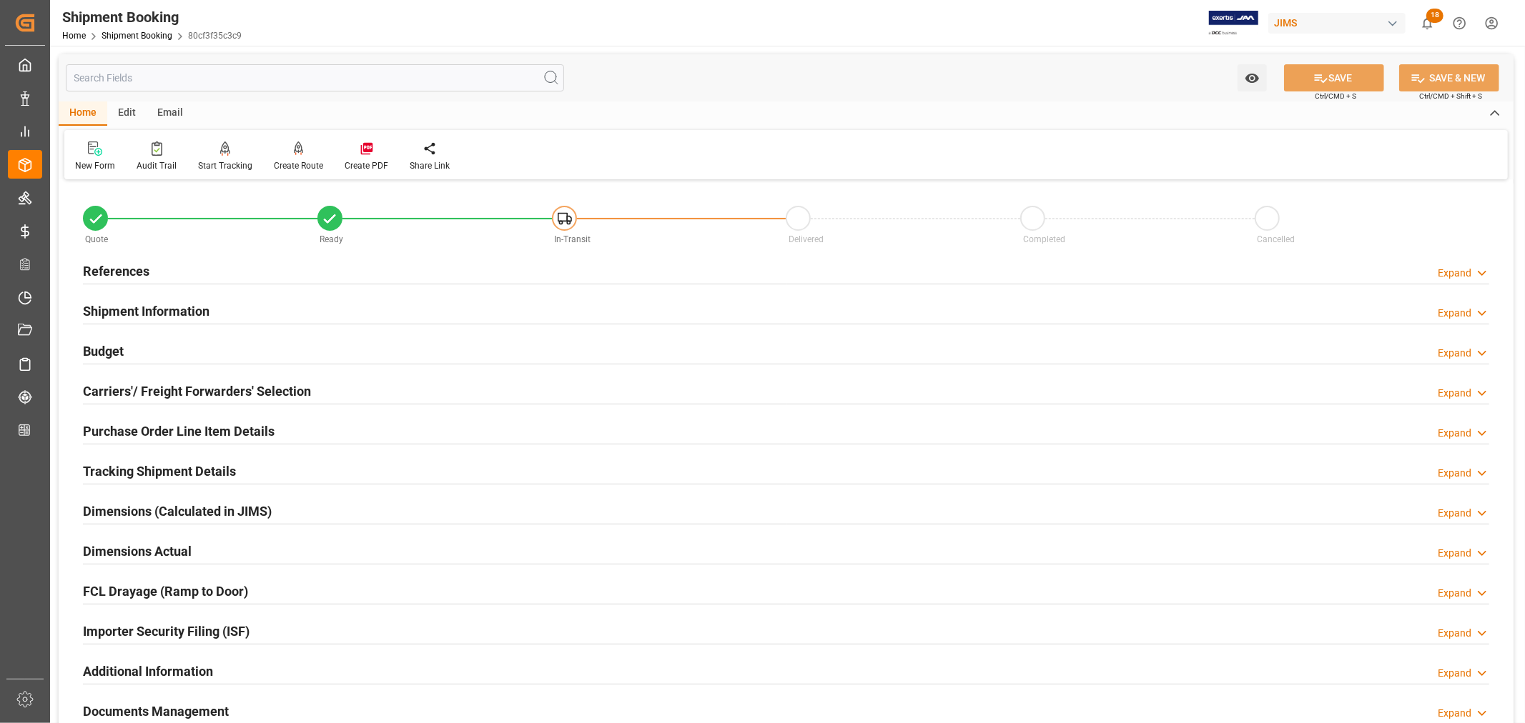
click at [113, 352] on h2 "Budget" at bounding box center [103, 351] width 41 height 19
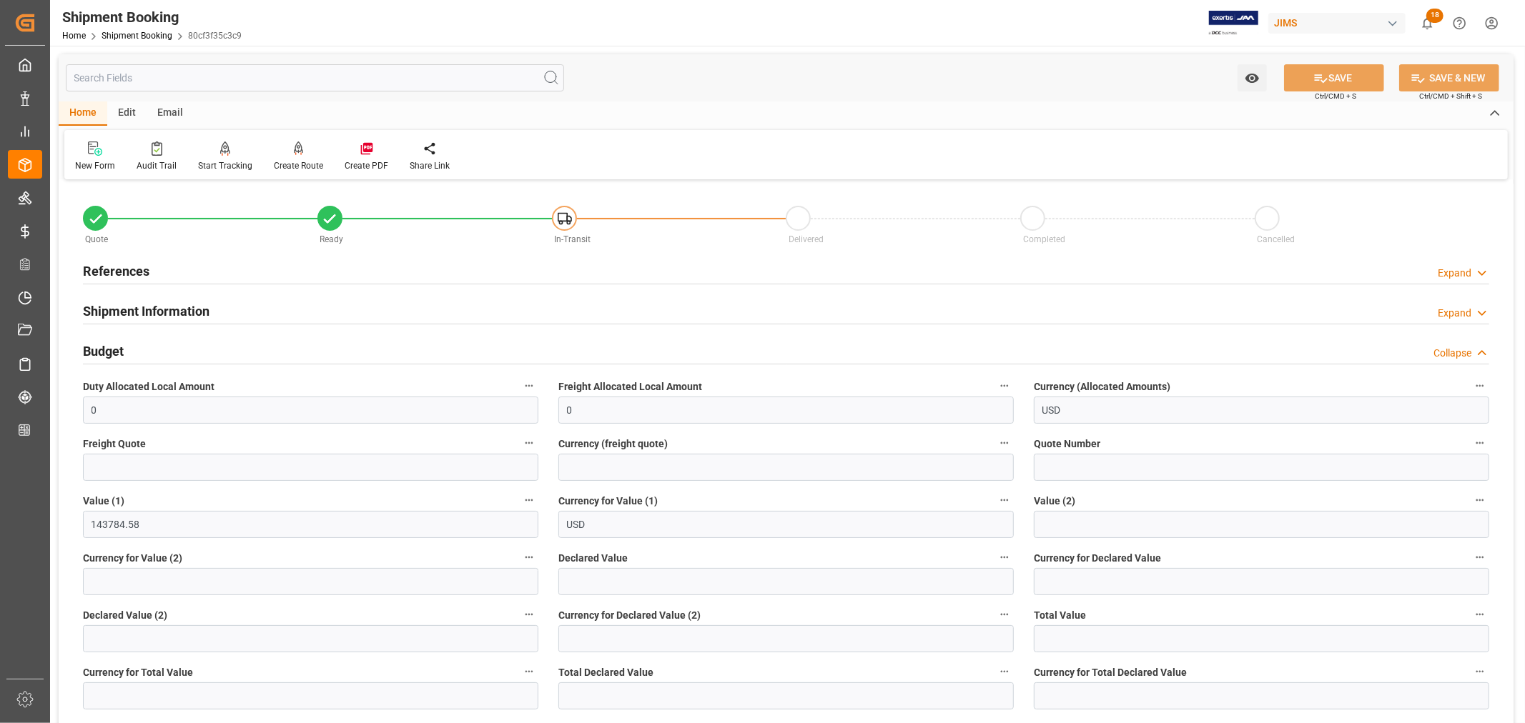
click at [113, 352] on h2 "Budget" at bounding box center [103, 351] width 41 height 19
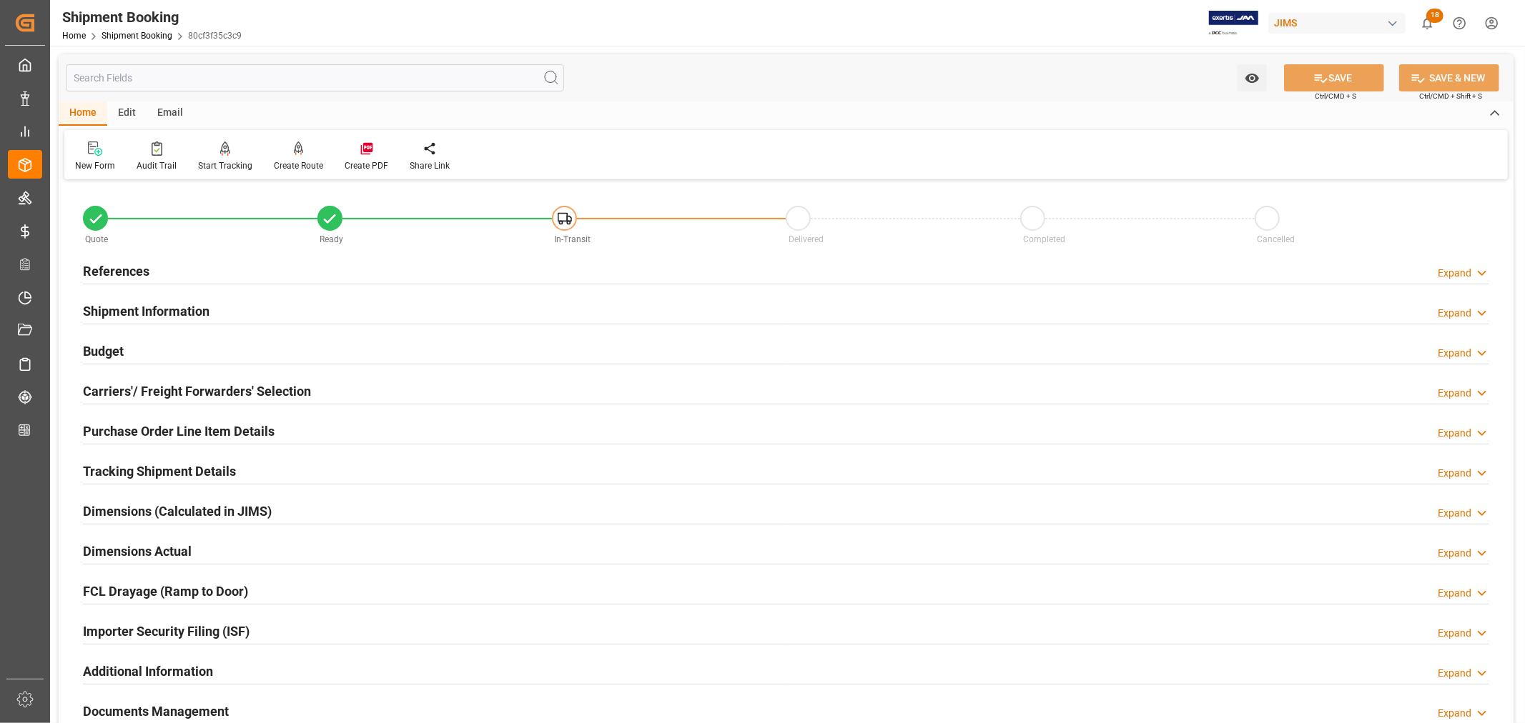
click at [130, 267] on h2 "References" at bounding box center [116, 271] width 66 height 19
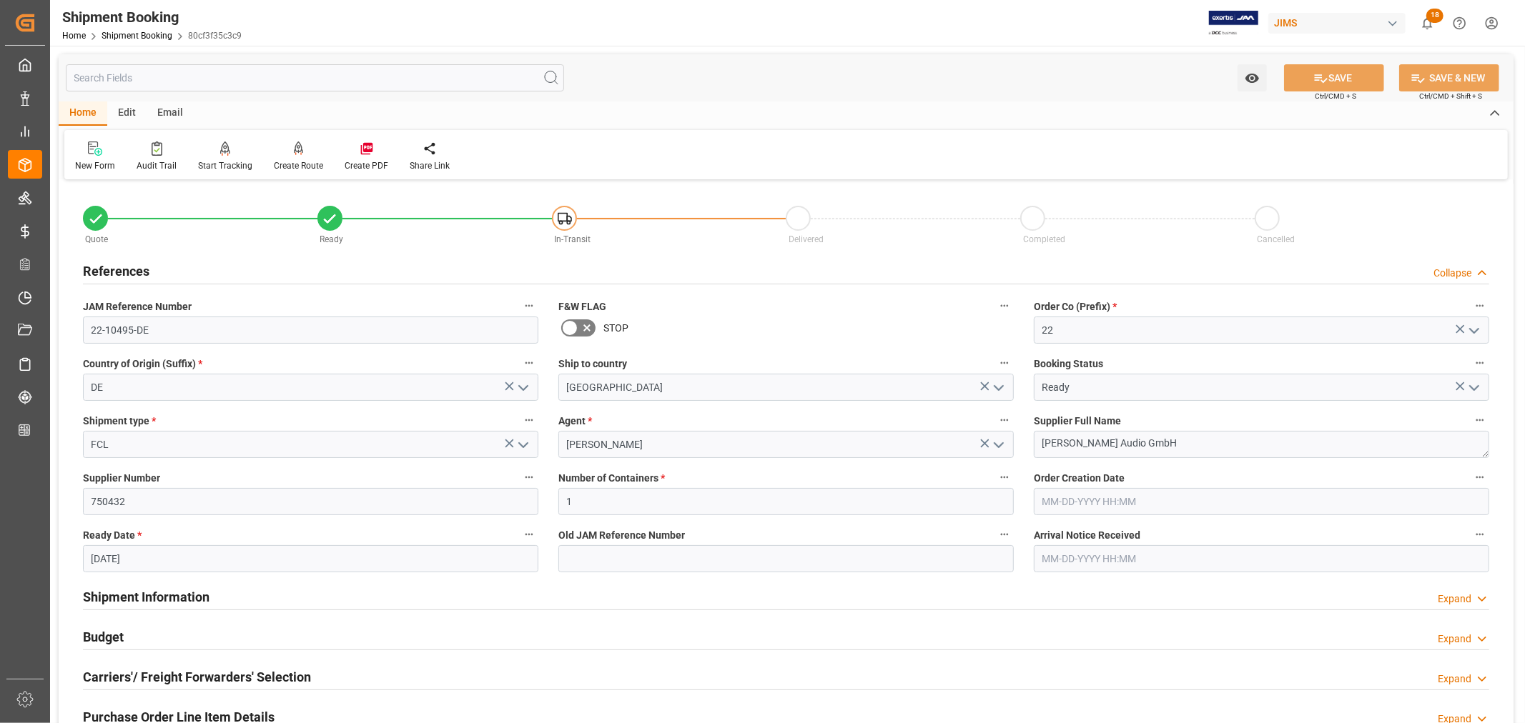
click at [130, 267] on h2 "References" at bounding box center [116, 271] width 66 height 19
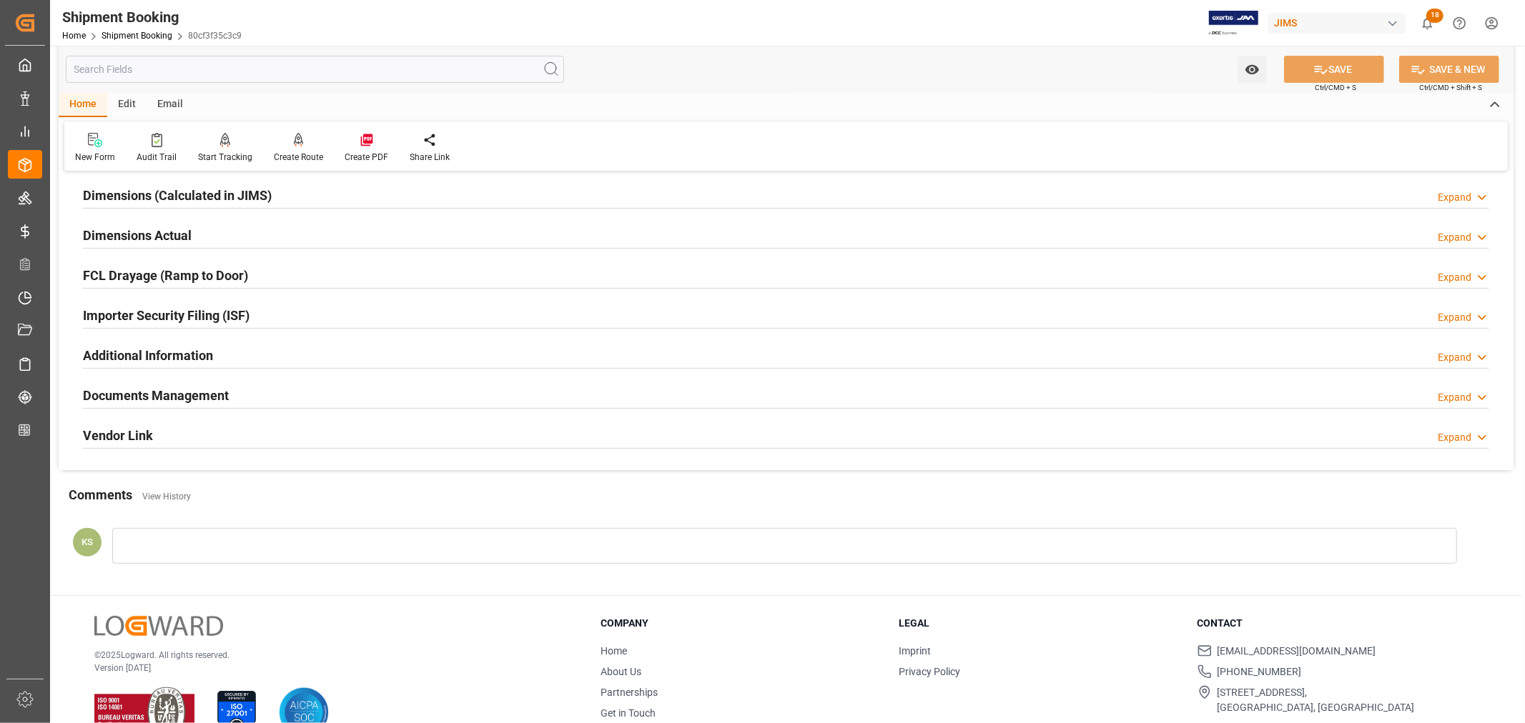
scroll to position [317, 0]
click at [359, 390] on div "Documents Management Expand" at bounding box center [786, 393] width 1406 height 27
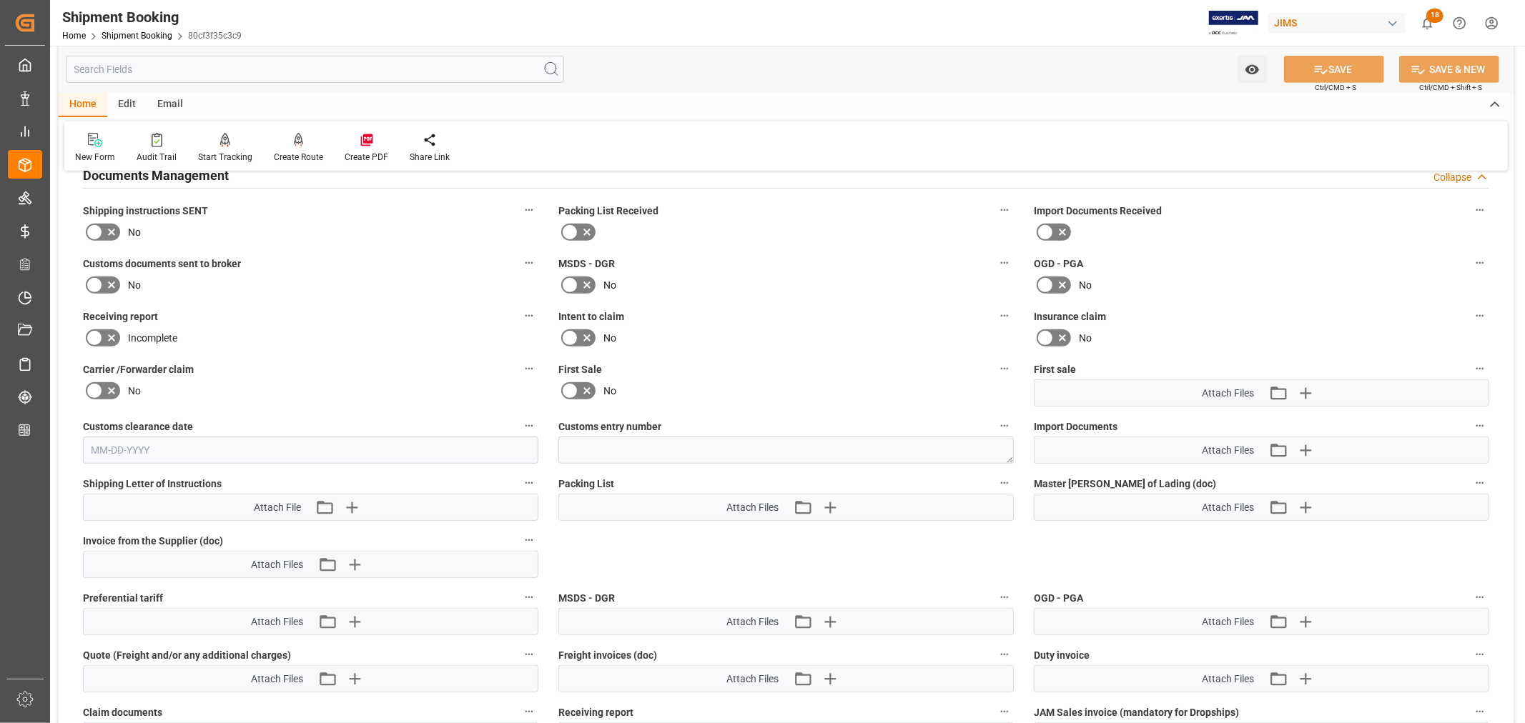
scroll to position [635, 0]
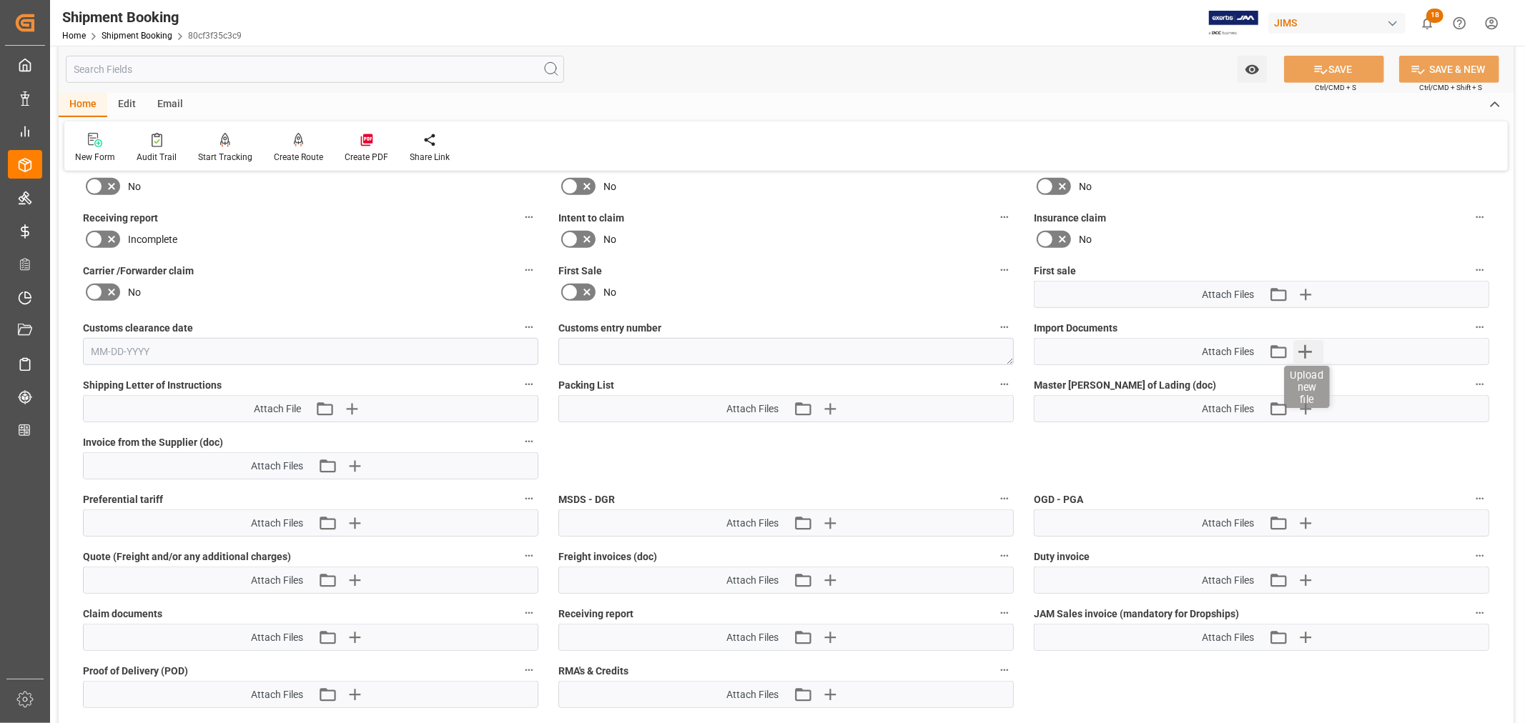
click at [1304, 348] on icon "button" at bounding box center [1305, 352] width 14 height 14
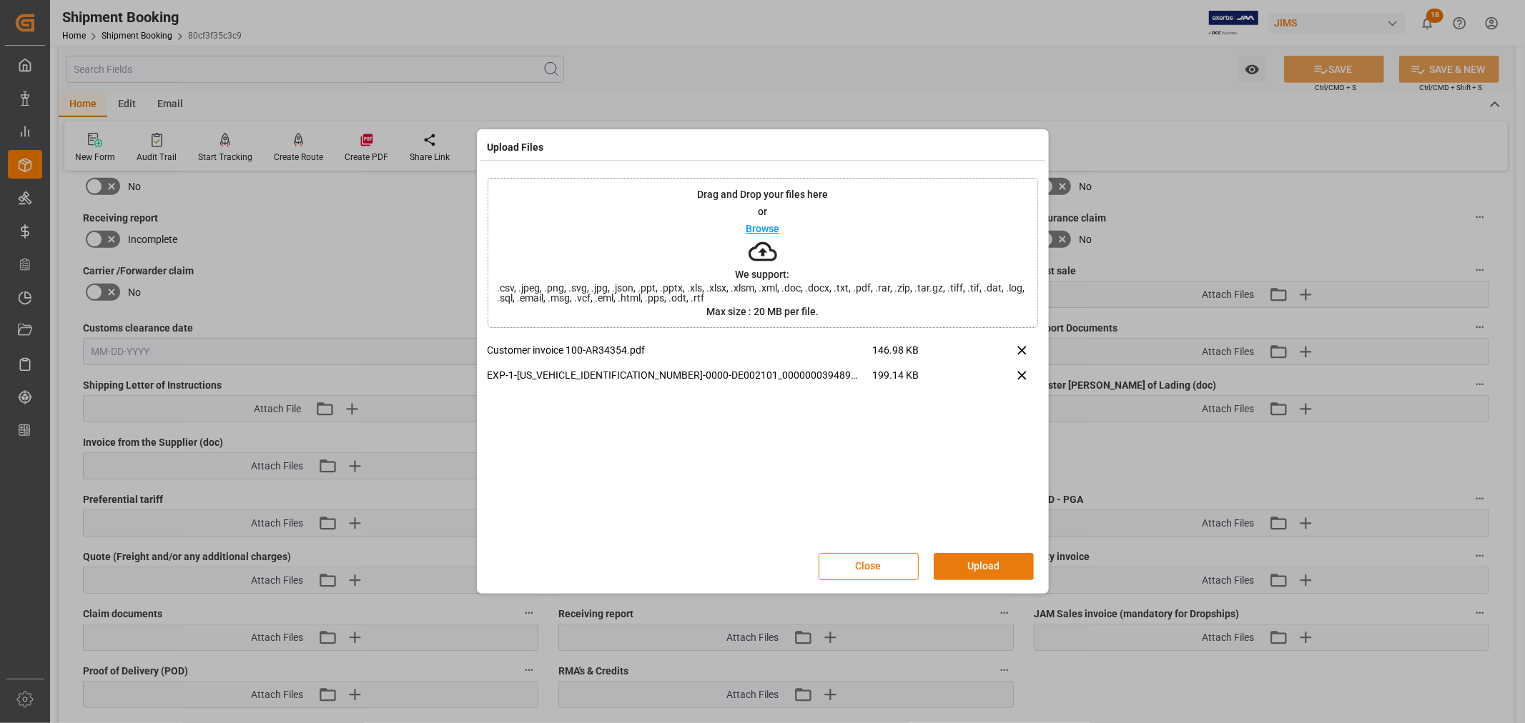
click at [983, 570] on button "Upload" at bounding box center [984, 566] width 100 height 27
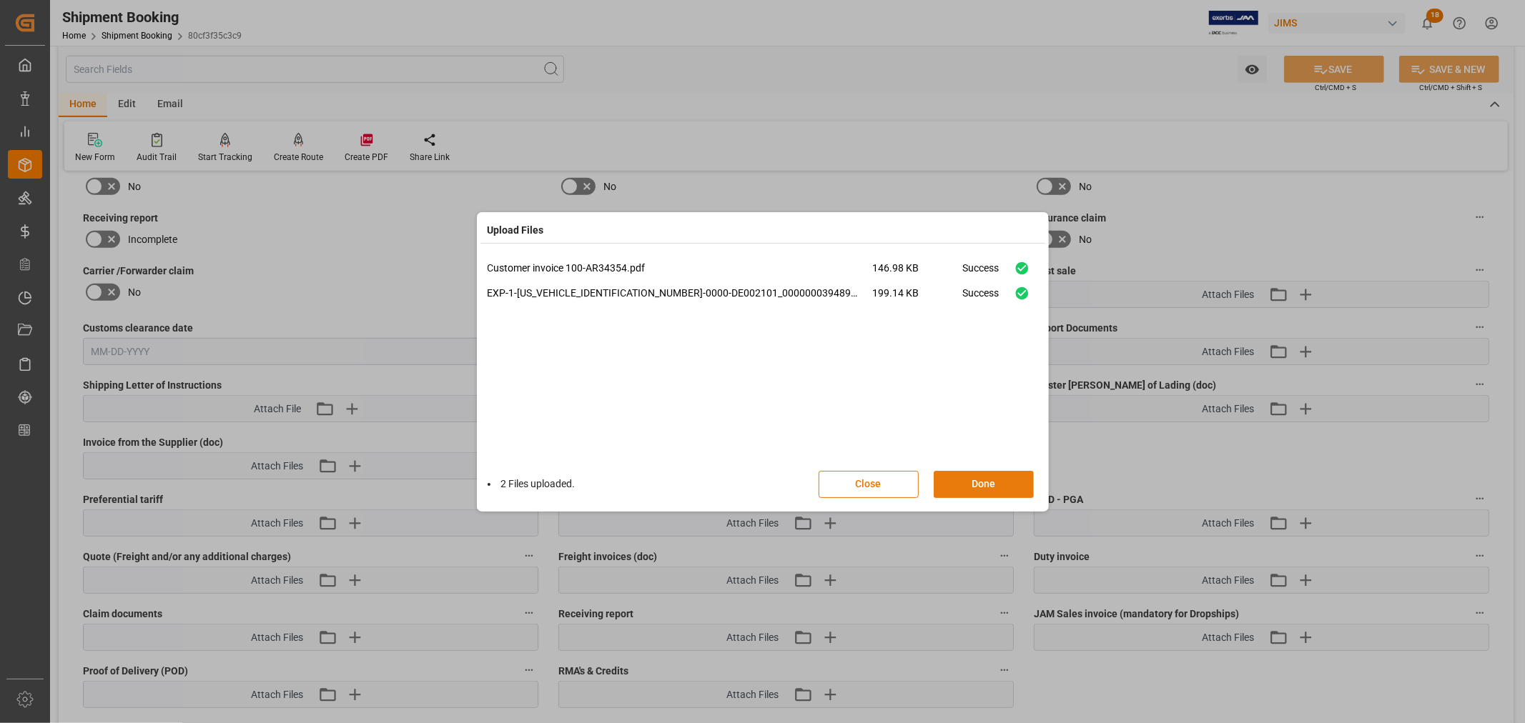
click at [973, 483] on button "Done" at bounding box center [984, 484] width 100 height 27
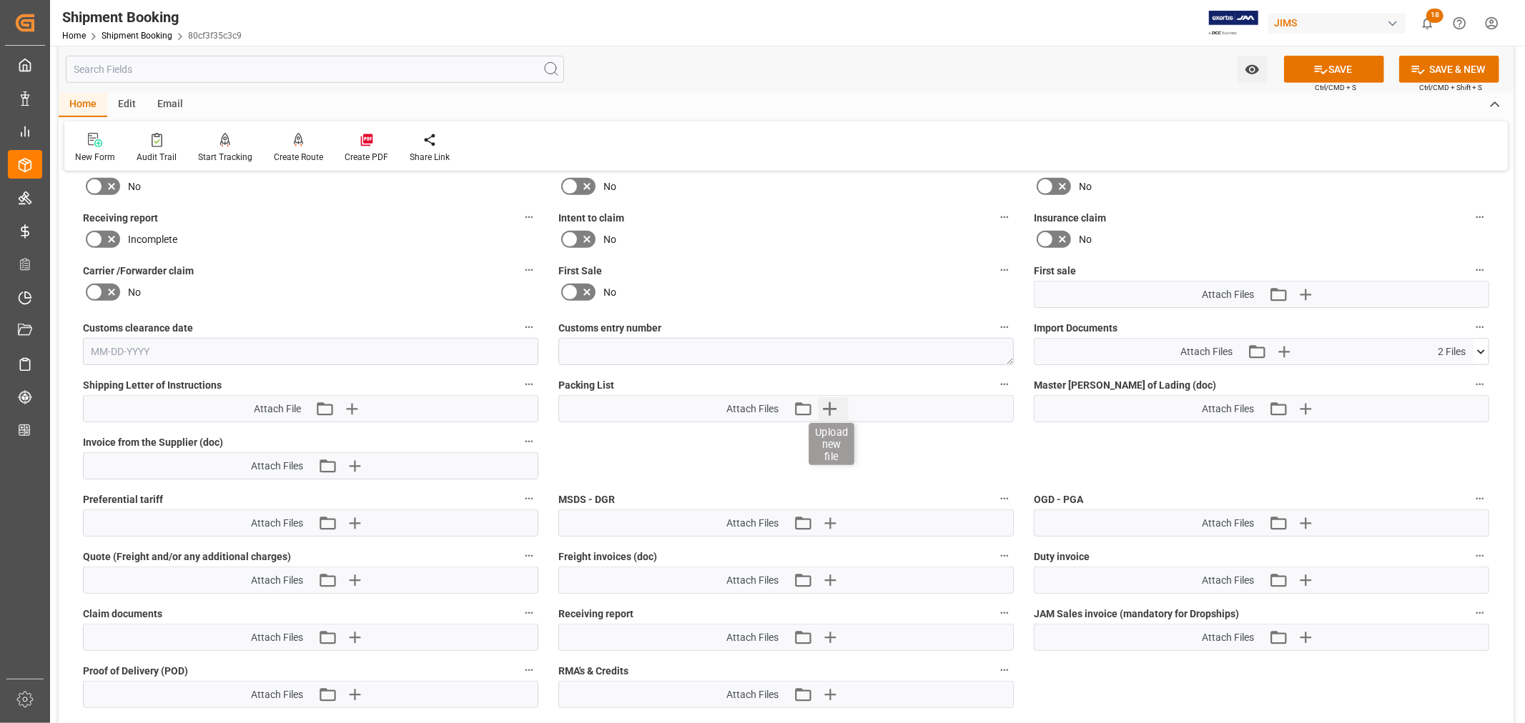
click at [836, 400] on icon "button" at bounding box center [829, 408] width 23 height 23
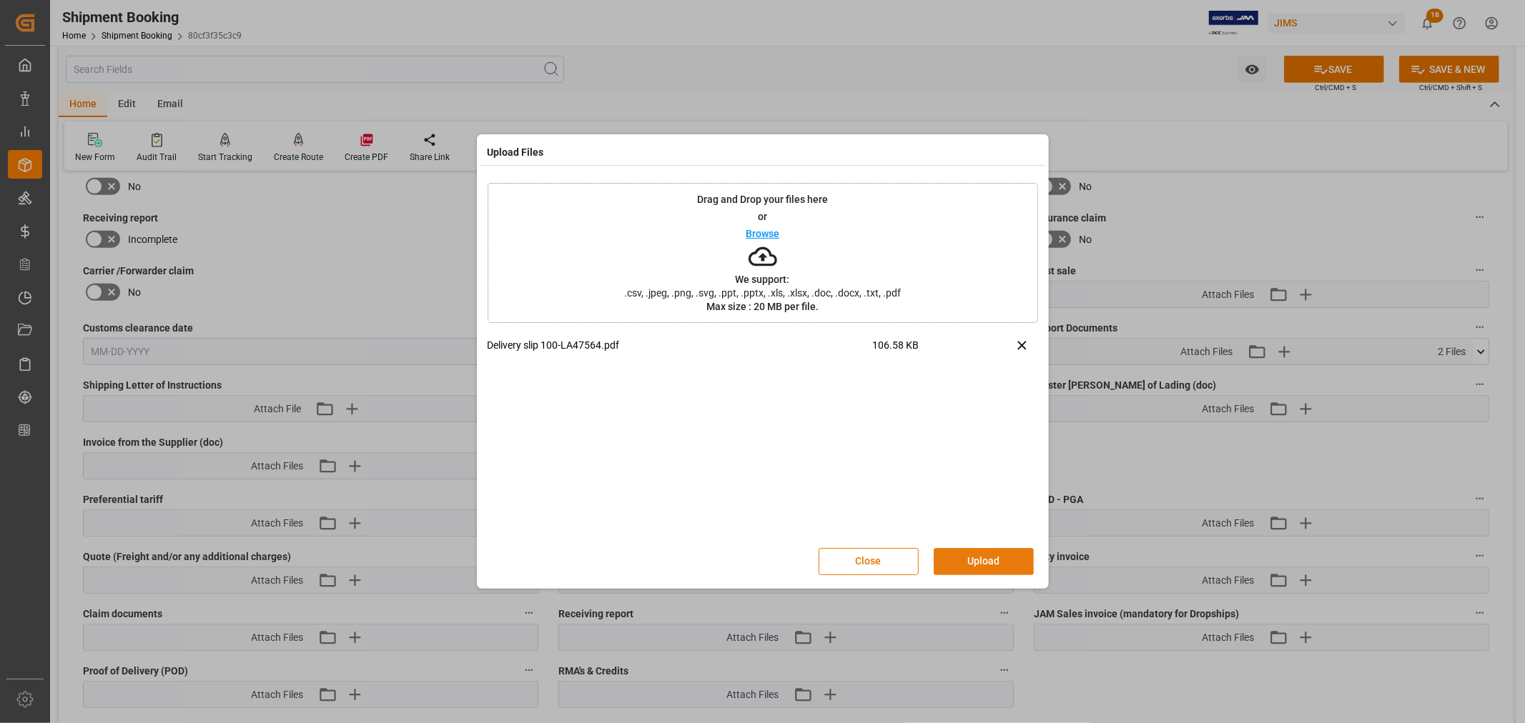
click at [973, 556] on button "Upload" at bounding box center [984, 561] width 100 height 27
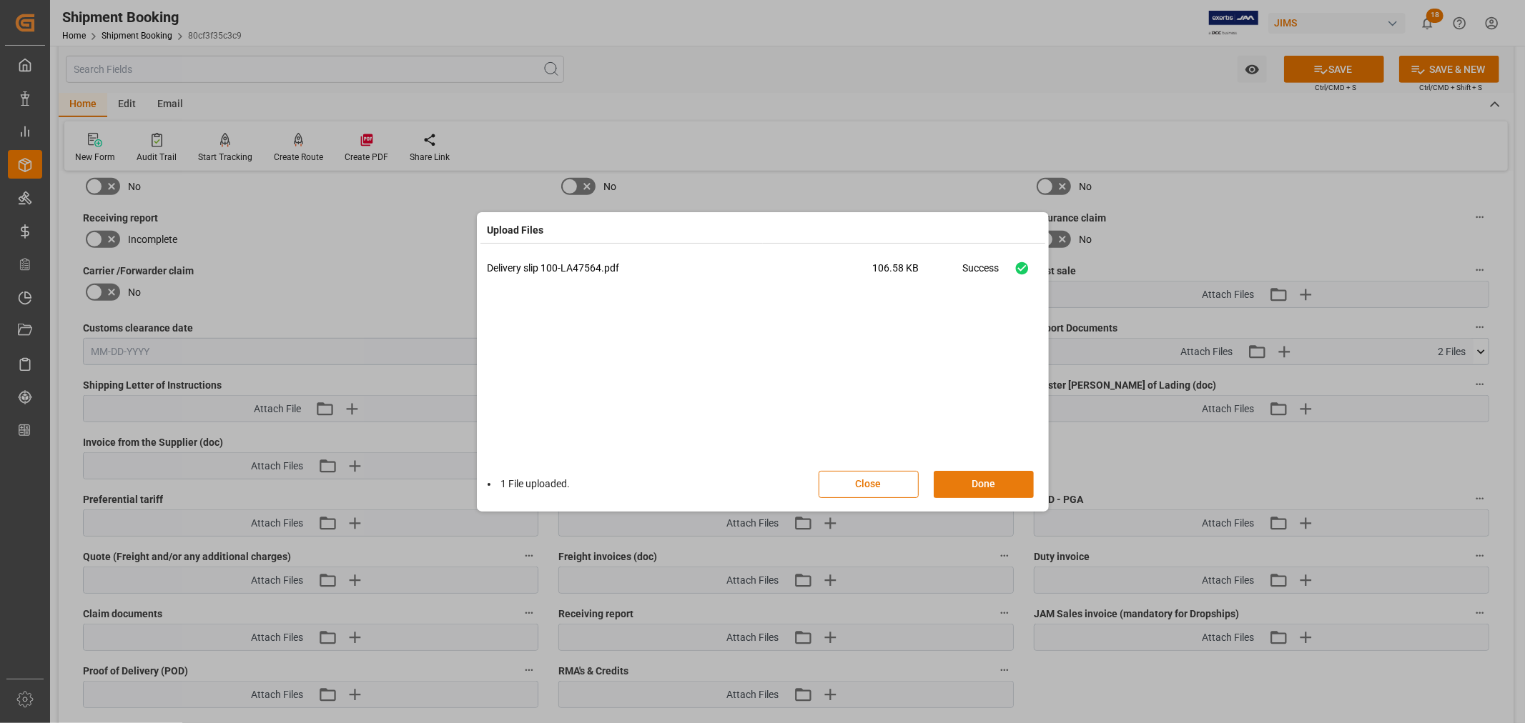
click at [975, 489] on button "Done" at bounding box center [984, 484] width 100 height 27
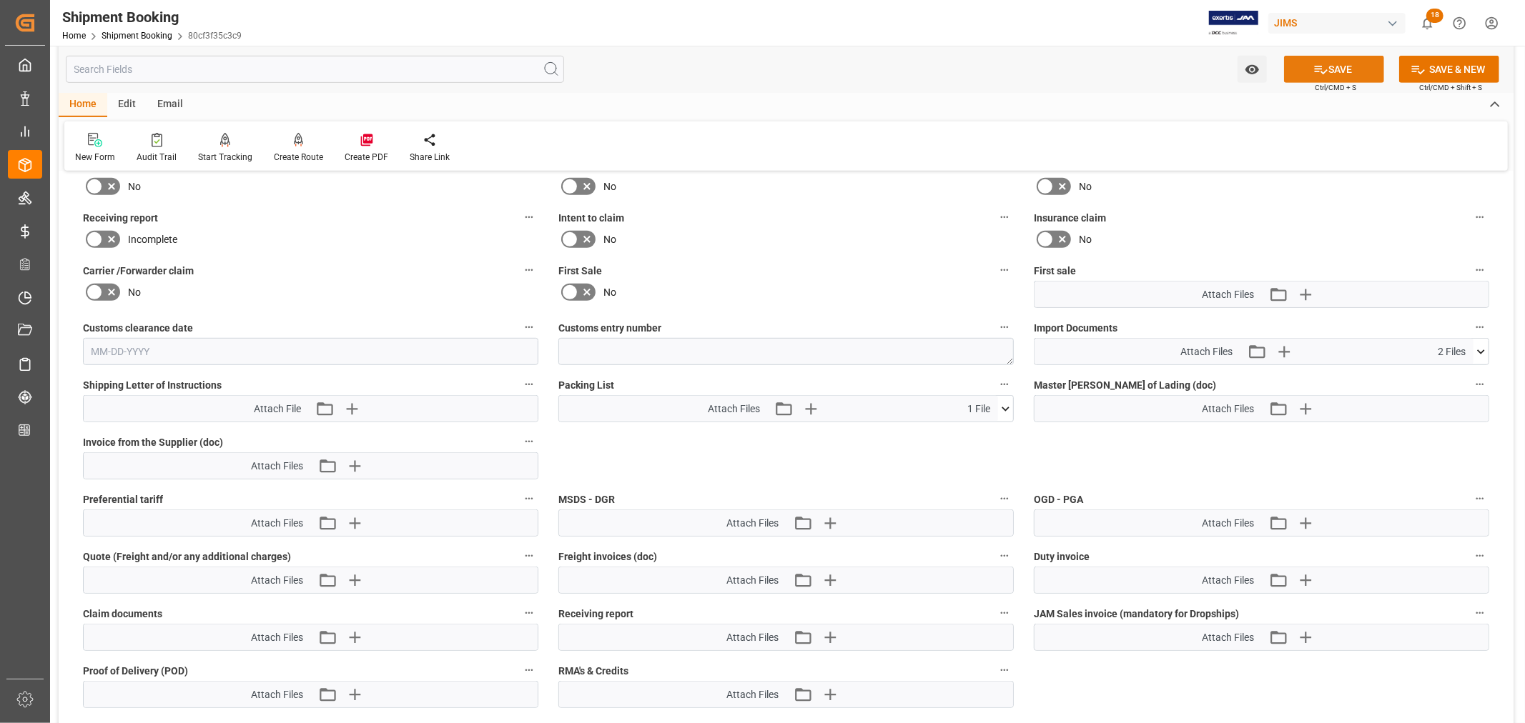
click at [1343, 66] on button "SAVE" at bounding box center [1334, 69] width 100 height 27
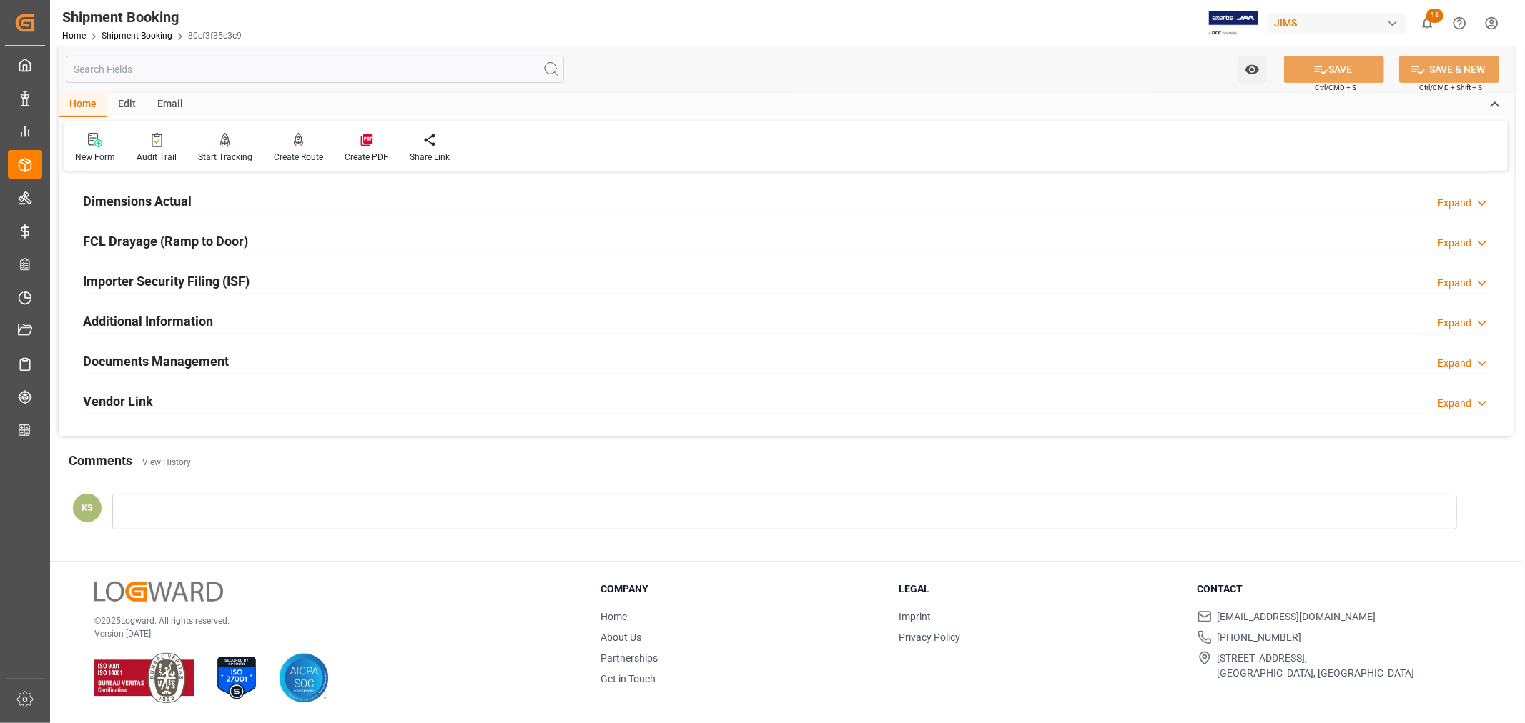
scroll to position [0, 0]
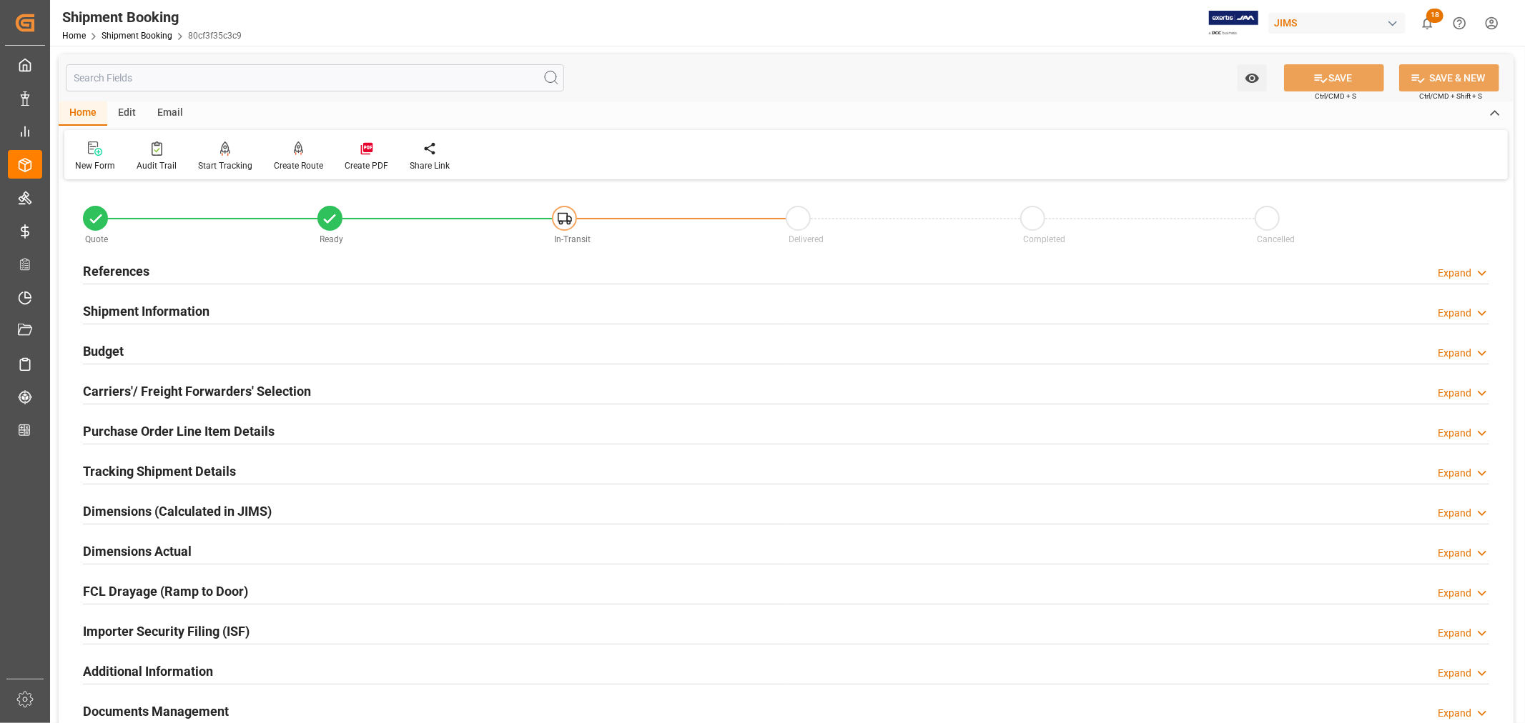
click at [115, 273] on h2 "References" at bounding box center [116, 271] width 66 height 19
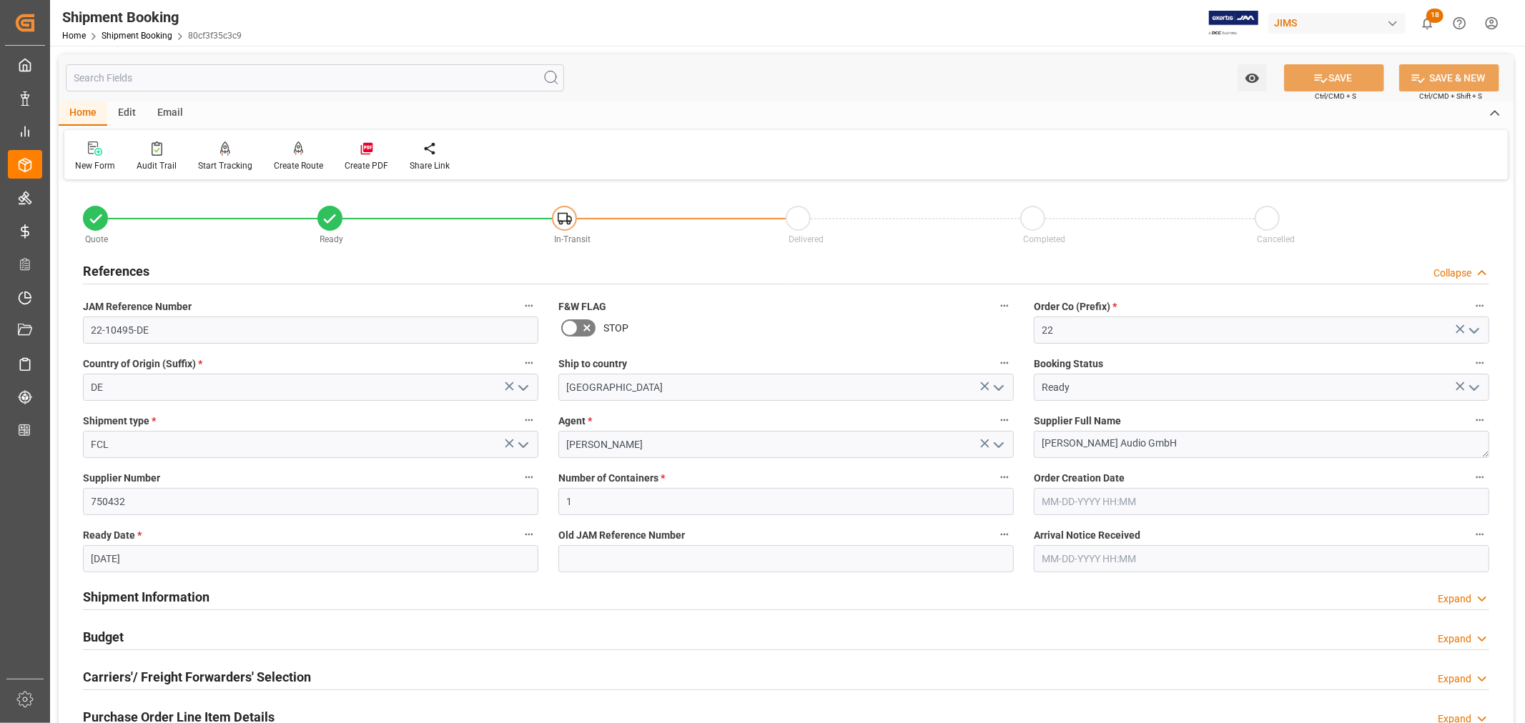
click at [115, 273] on h2 "References" at bounding box center [116, 271] width 66 height 19
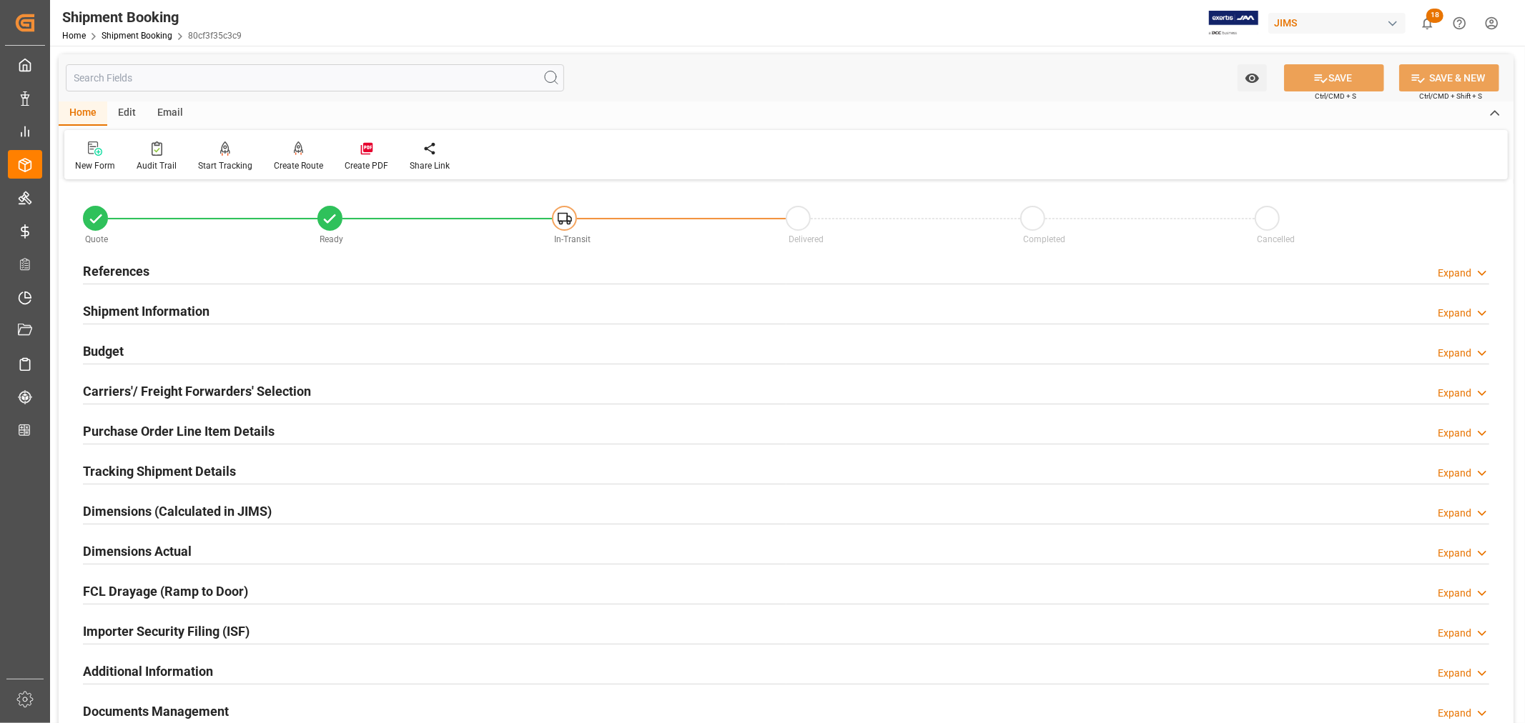
click at [191, 510] on h2 "Dimensions (Calculated in JIMS)" at bounding box center [177, 511] width 189 height 19
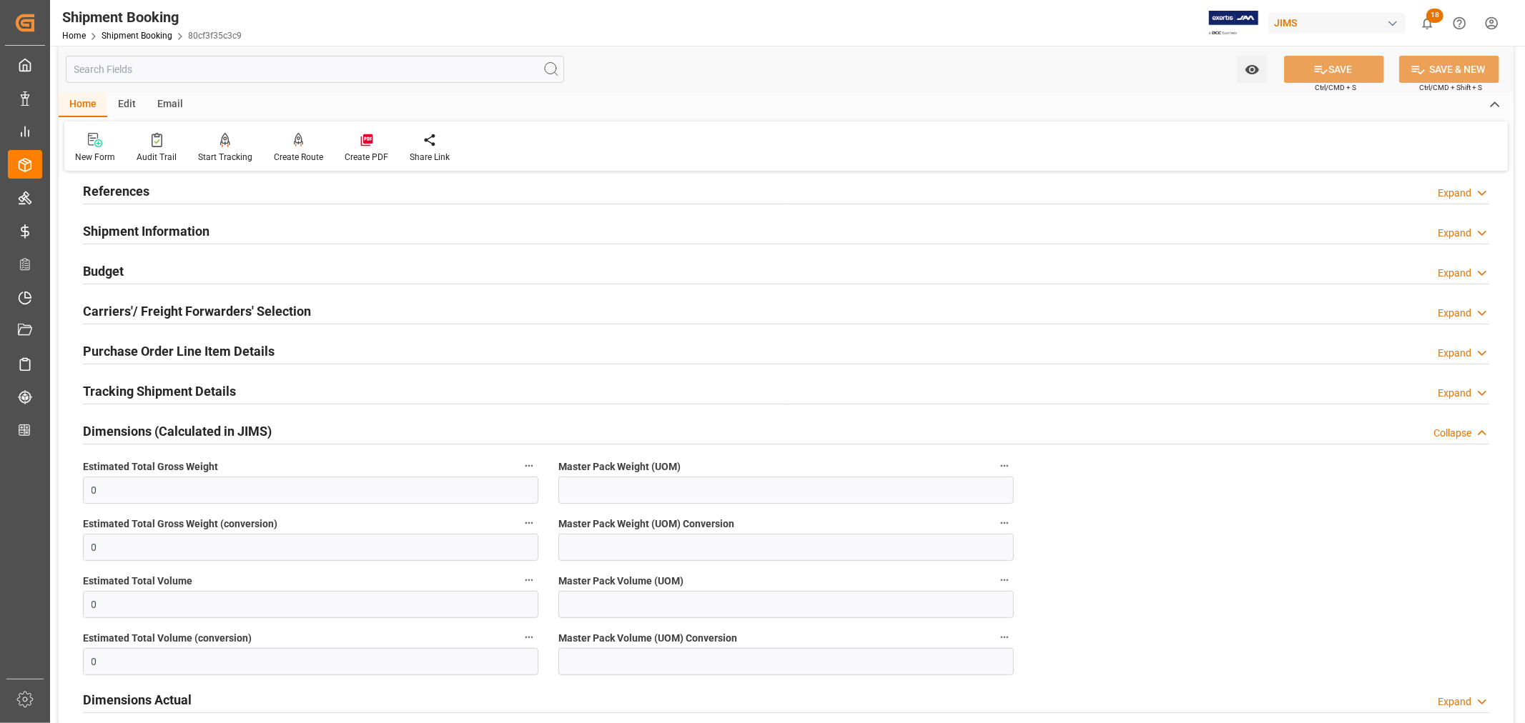
scroll to position [79, 0]
click at [210, 428] on h2 "Dimensions (Calculated in JIMS)" at bounding box center [177, 432] width 189 height 19
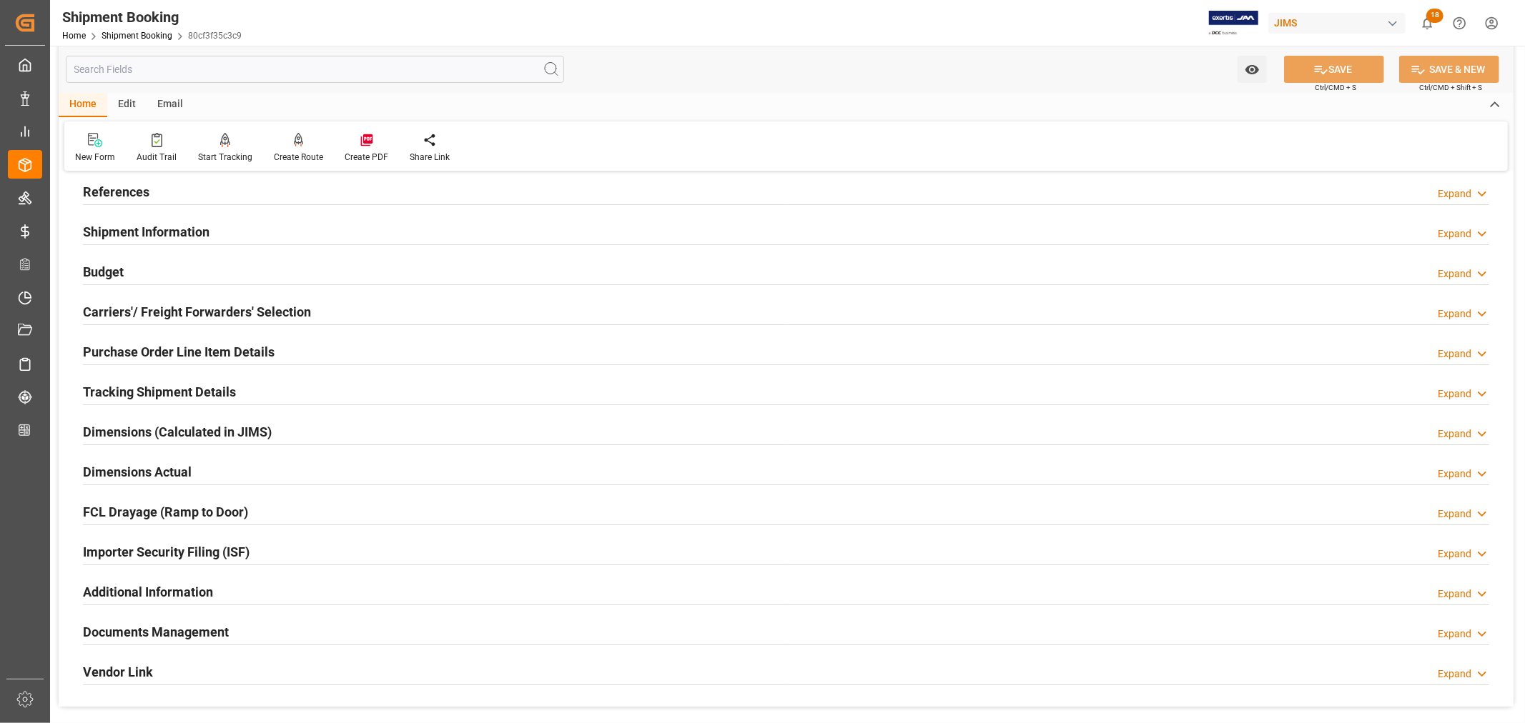
click at [172, 472] on h2 "Dimensions Actual" at bounding box center [137, 472] width 109 height 19
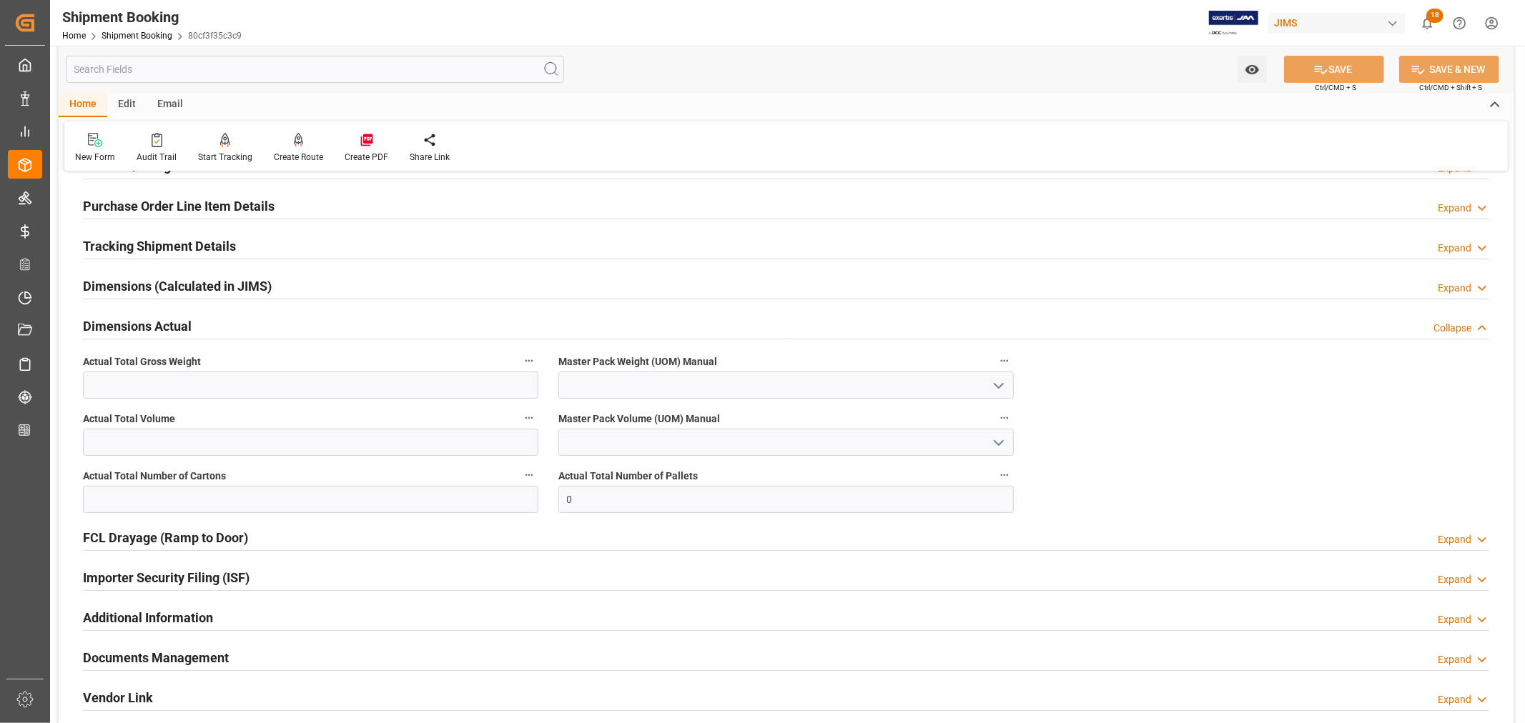
scroll to position [238, 0]
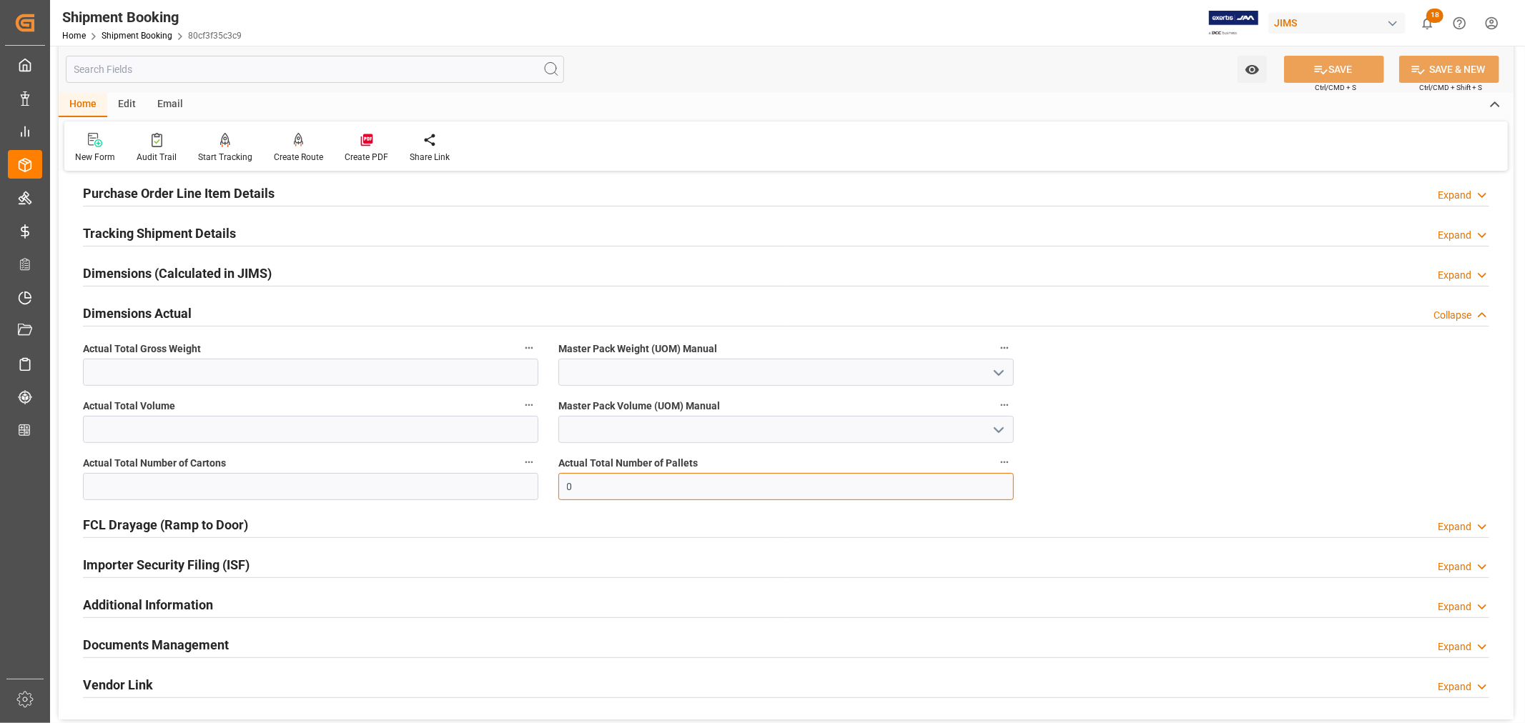
drag, startPoint x: 580, startPoint y: 487, endPoint x: 545, endPoint y: 488, distance: 35.0
click at [545, 488] on div "Quote Ready In-Transit Delivered Completed Cancelled References Expand JAM Refe…" at bounding box center [786, 333] width 1455 height 774
type input "10"
click at [93, 367] on input "text" at bounding box center [310, 372] width 455 height 27
type input "2845"
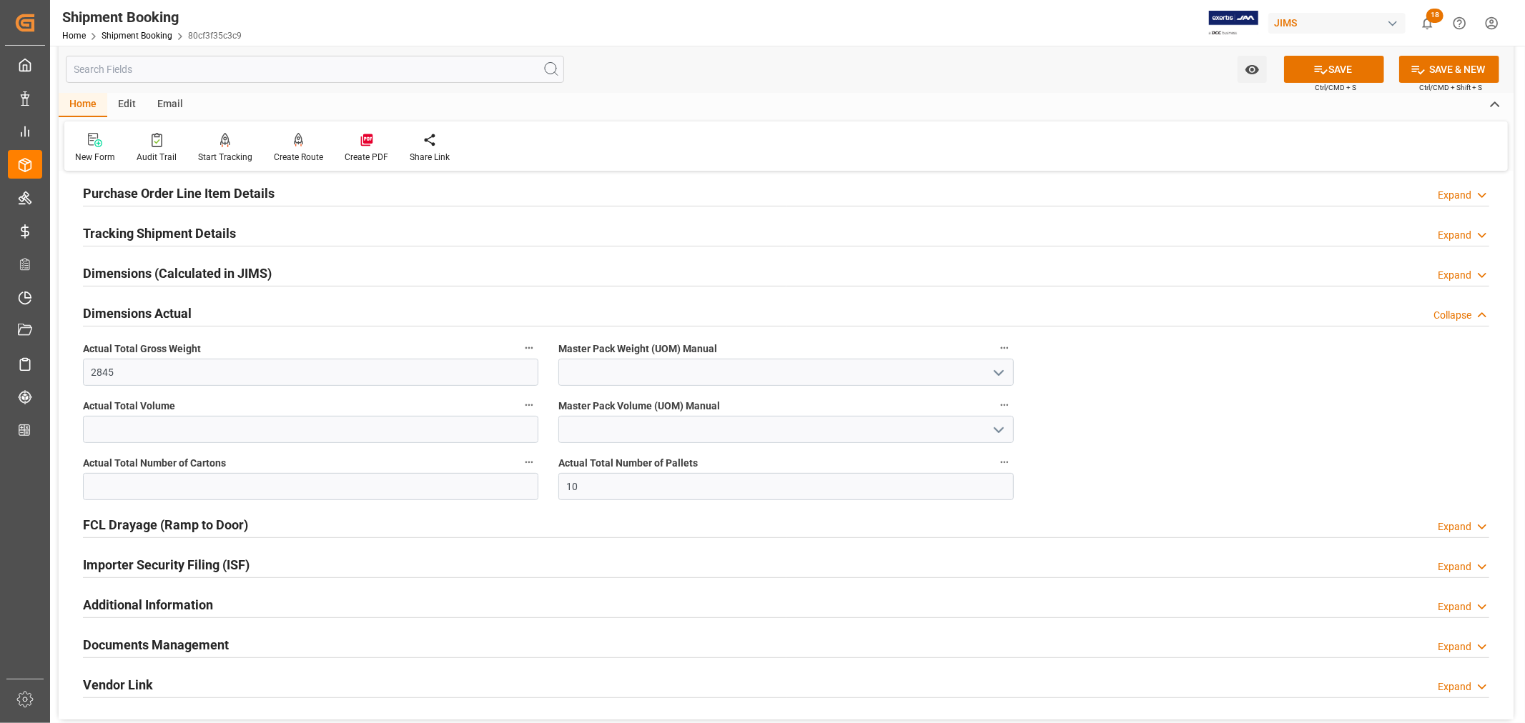
click at [996, 373] on polyline "open menu" at bounding box center [998, 373] width 9 height 4
click at [776, 413] on div "KG" at bounding box center [786, 404] width 454 height 32
type input "KG"
click at [97, 431] on input "text" at bounding box center [310, 429] width 455 height 27
click at [1338, 71] on button "SAVE" at bounding box center [1334, 69] width 100 height 27
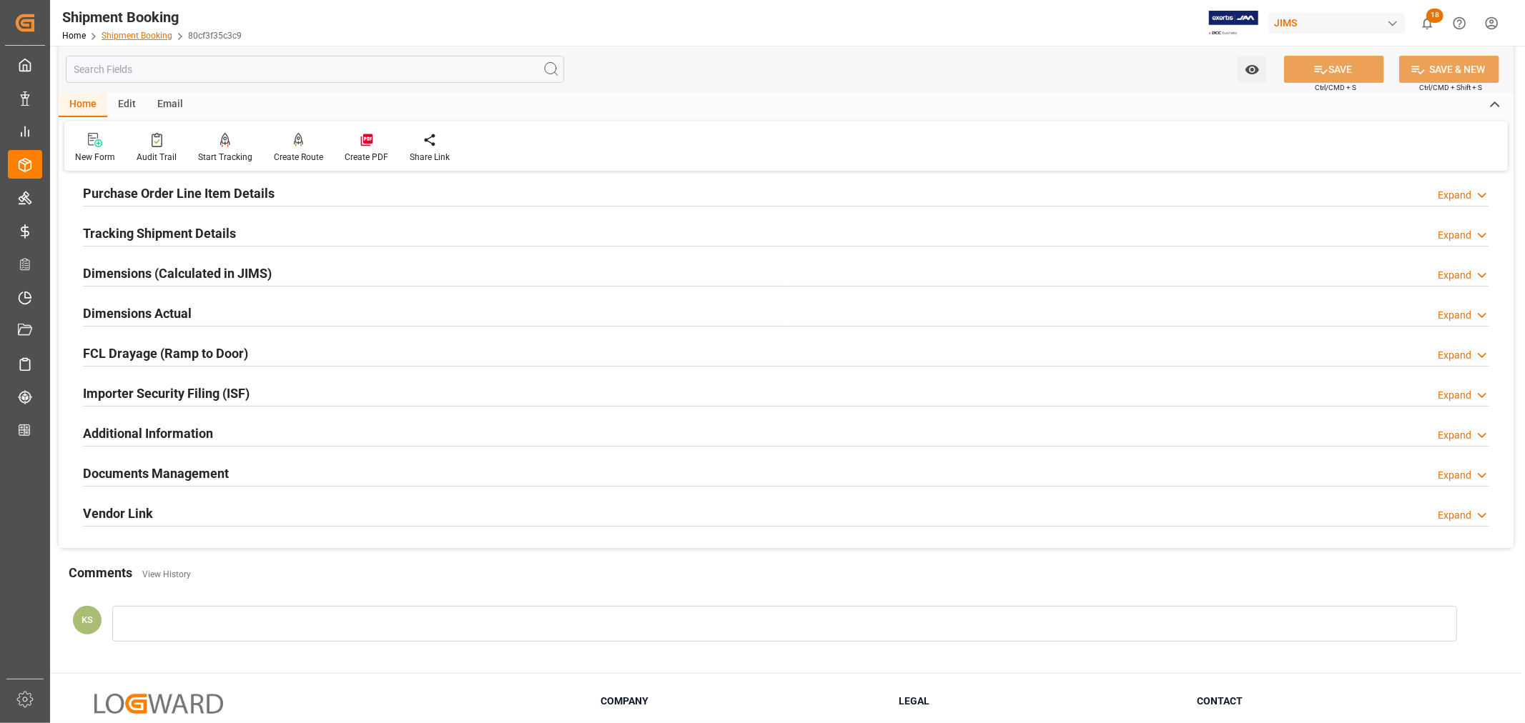
click at [137, 34] on link "Shipment Booking" at bounding box center [137, 36] width 71 height 10
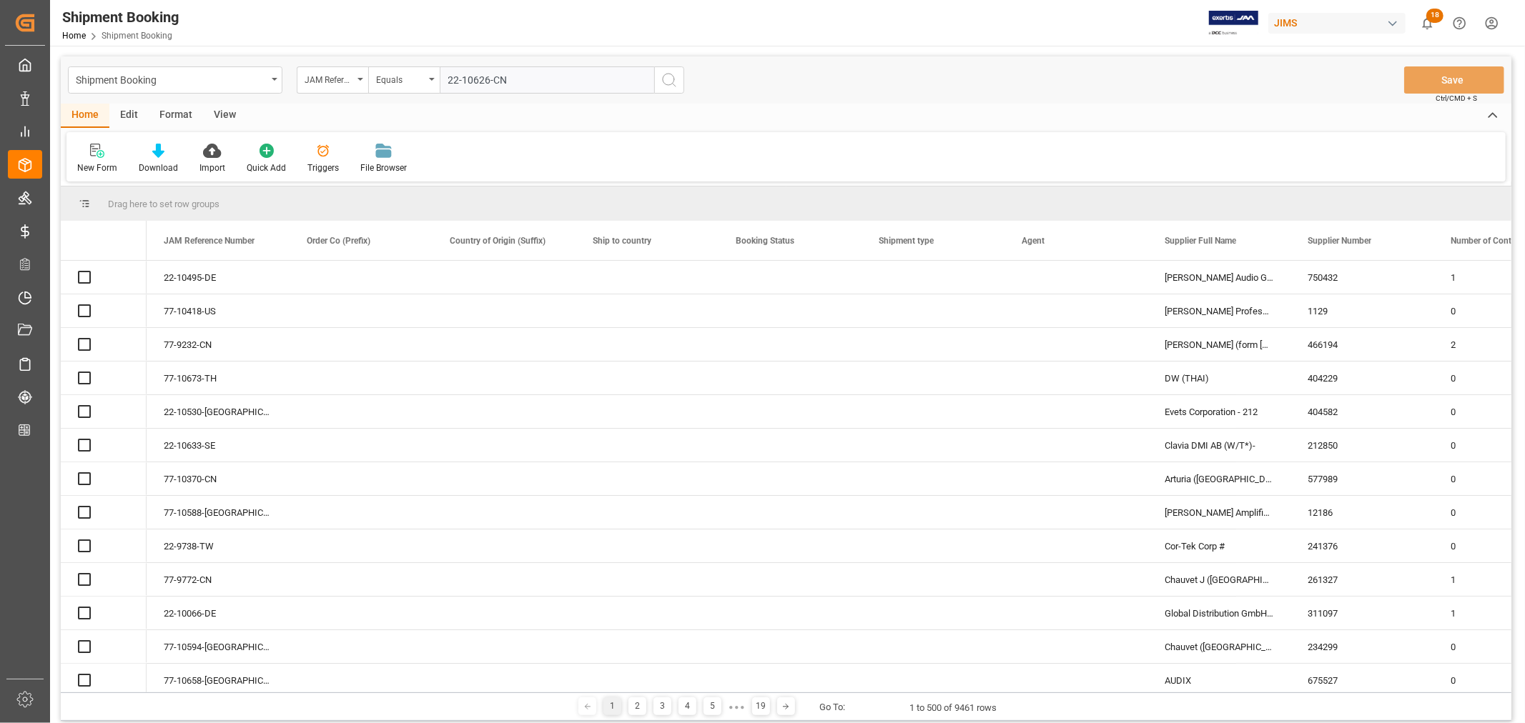
type input "22-10626-CN"
click at [668, 79] on icon "search button" at bounding box center [669, 79] width 17 height 17
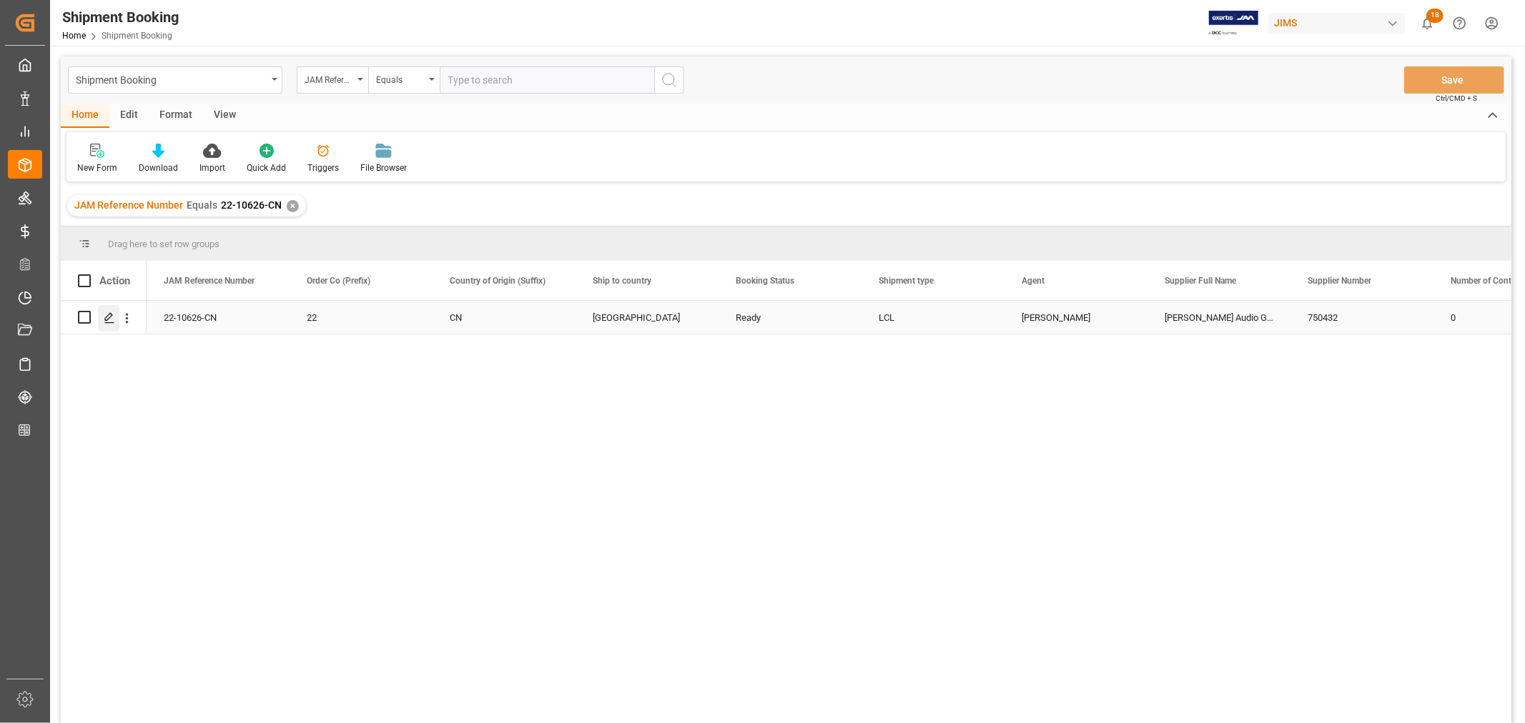
click at [108, 317] on icon "Press SPACE to select this row." at bounding box center [109, 317] width 11 height 11
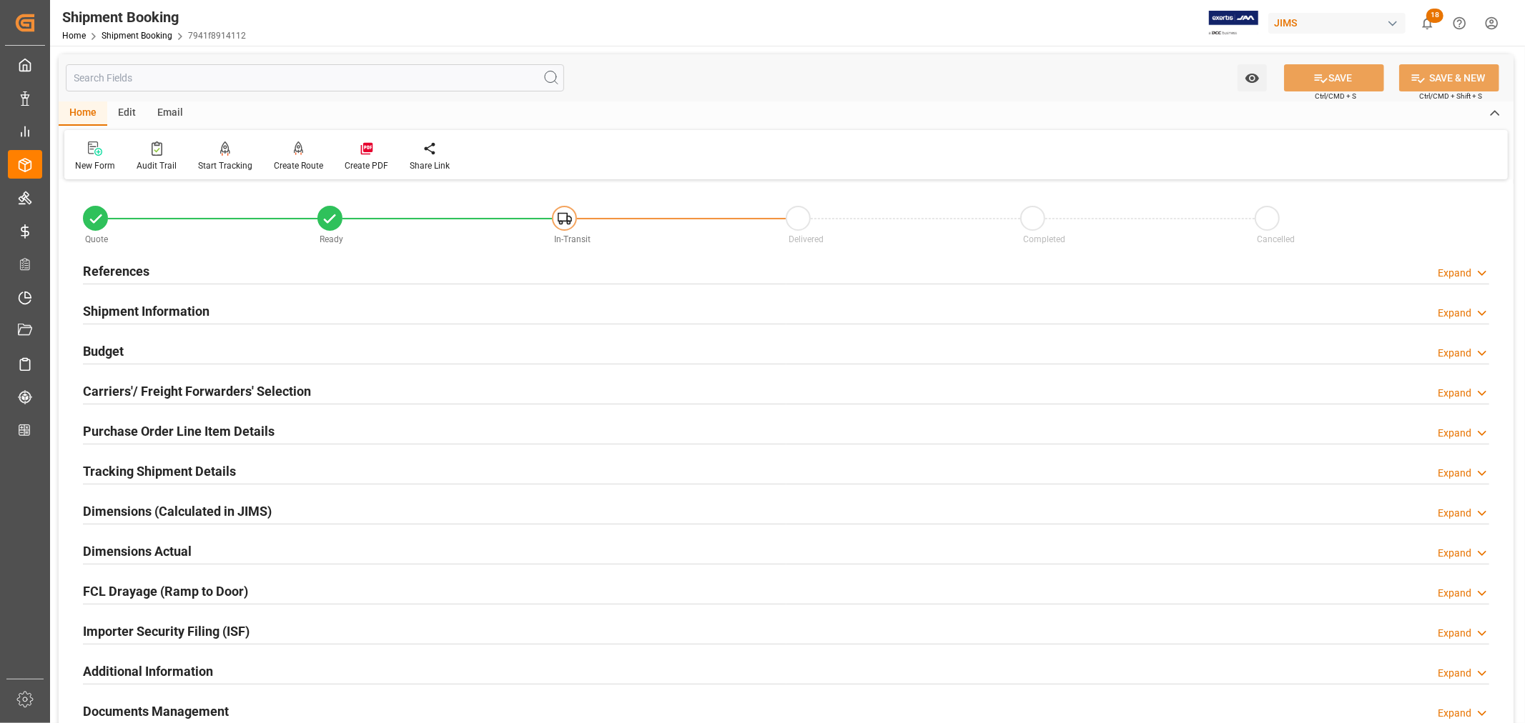
click at [260, 318] on div "Shipment Information Expand" at bounding box center [786, 310] width 1406 height 27
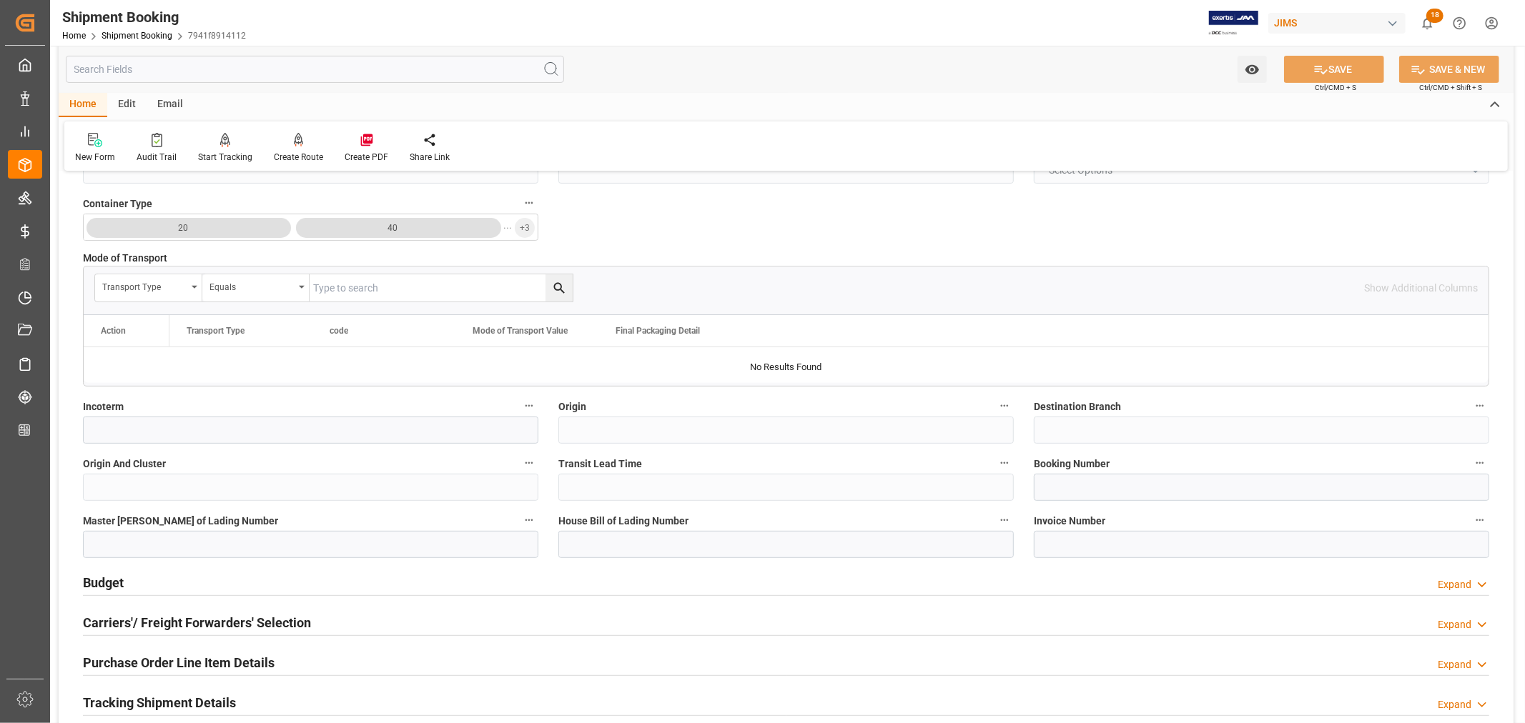
scroll to position [397, 0]
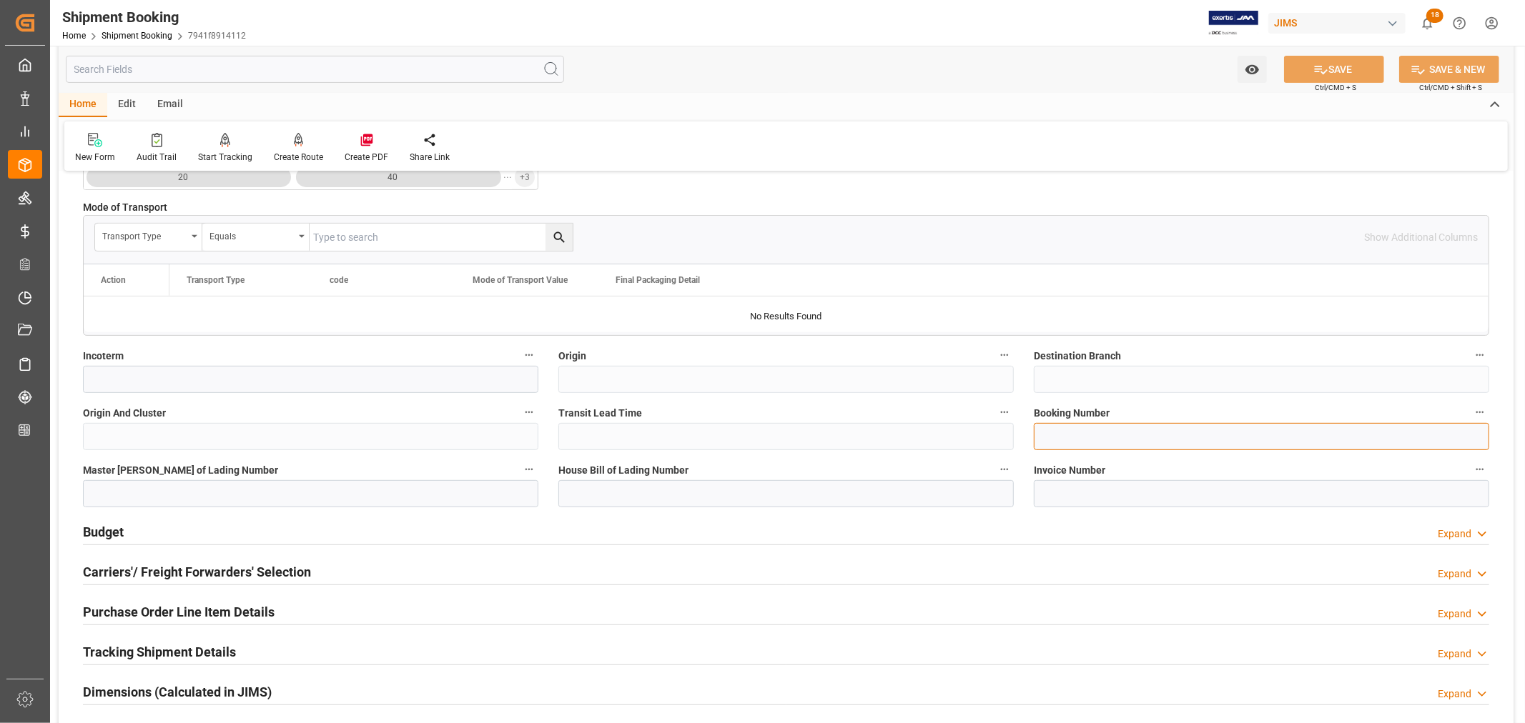
drag, startPoint x: 1038, startPoint y: 436, endPoint x: 1068, endPoint y: 444, distance: 31.0
click at [1040, 436] on input at bounding box center [1261, 436] width 455 height 27
paste input "1068983520"
type input "1068983520"
click at [669, 492] on input at bounding box center [785, 493] width 455 height 27
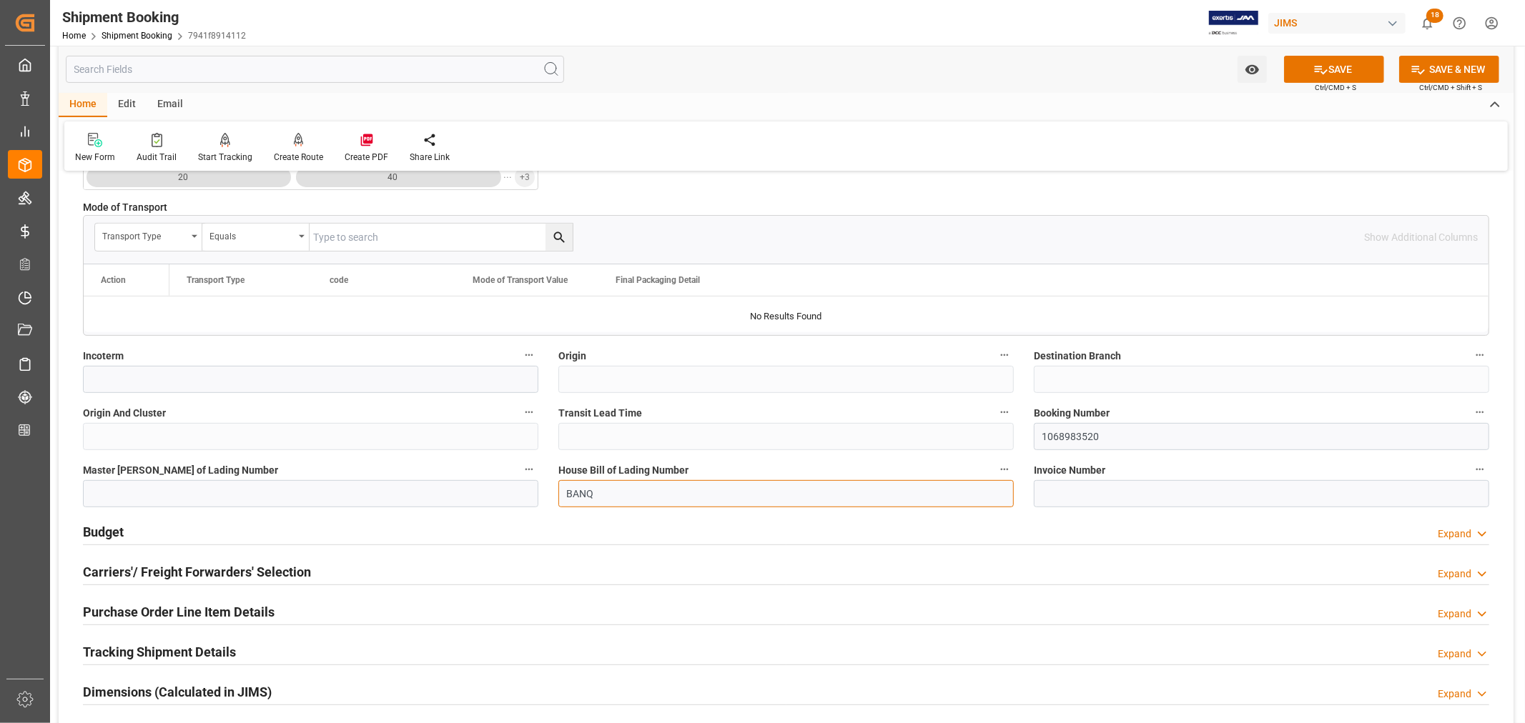
paste input "1068983520"
type input "BANQ1068983520"
click at [1328, 69] on button "SAVE" at bounding box center [1334, 69] width 100 height 27
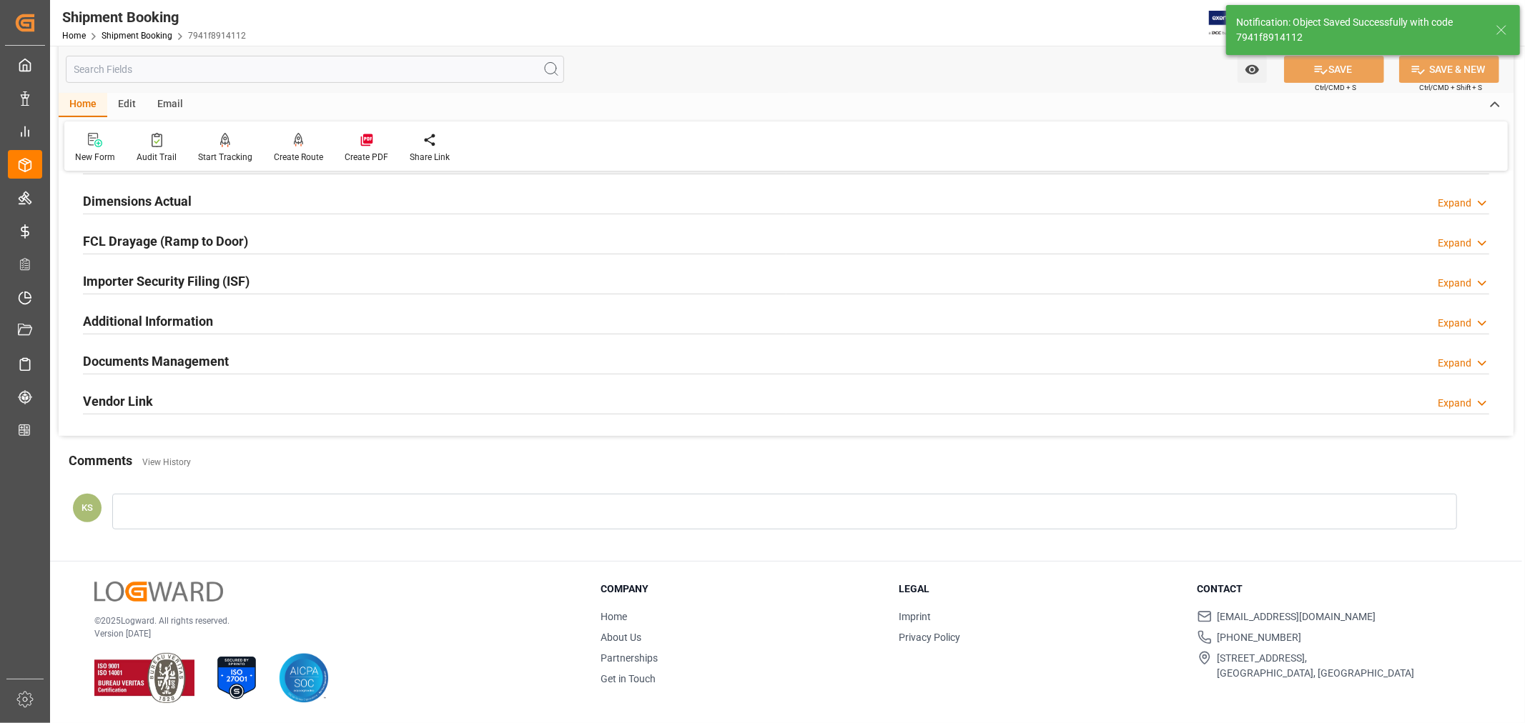
scroll to position [0, 0]
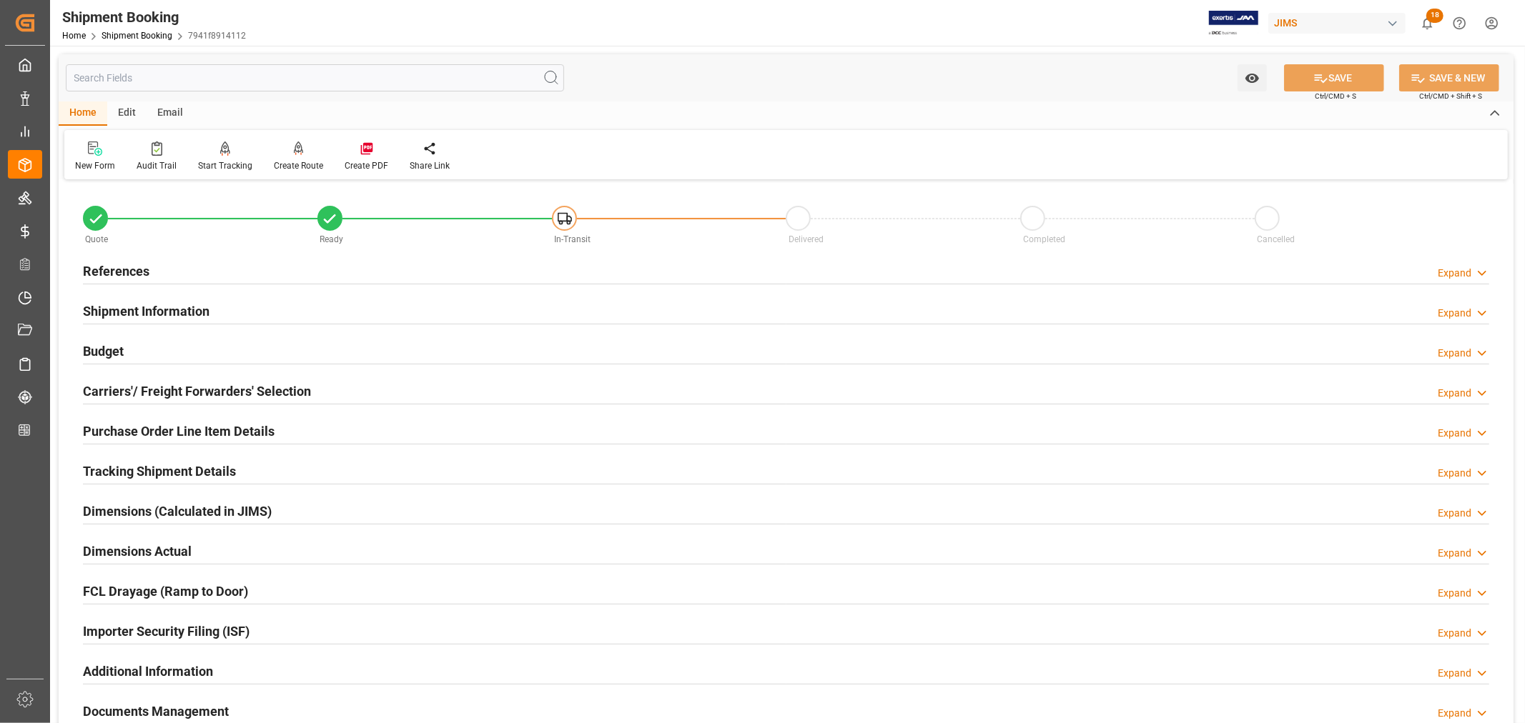
click at [159, 265] on div "References Expand" at bounding box center [786, 270] width 1406 height 27
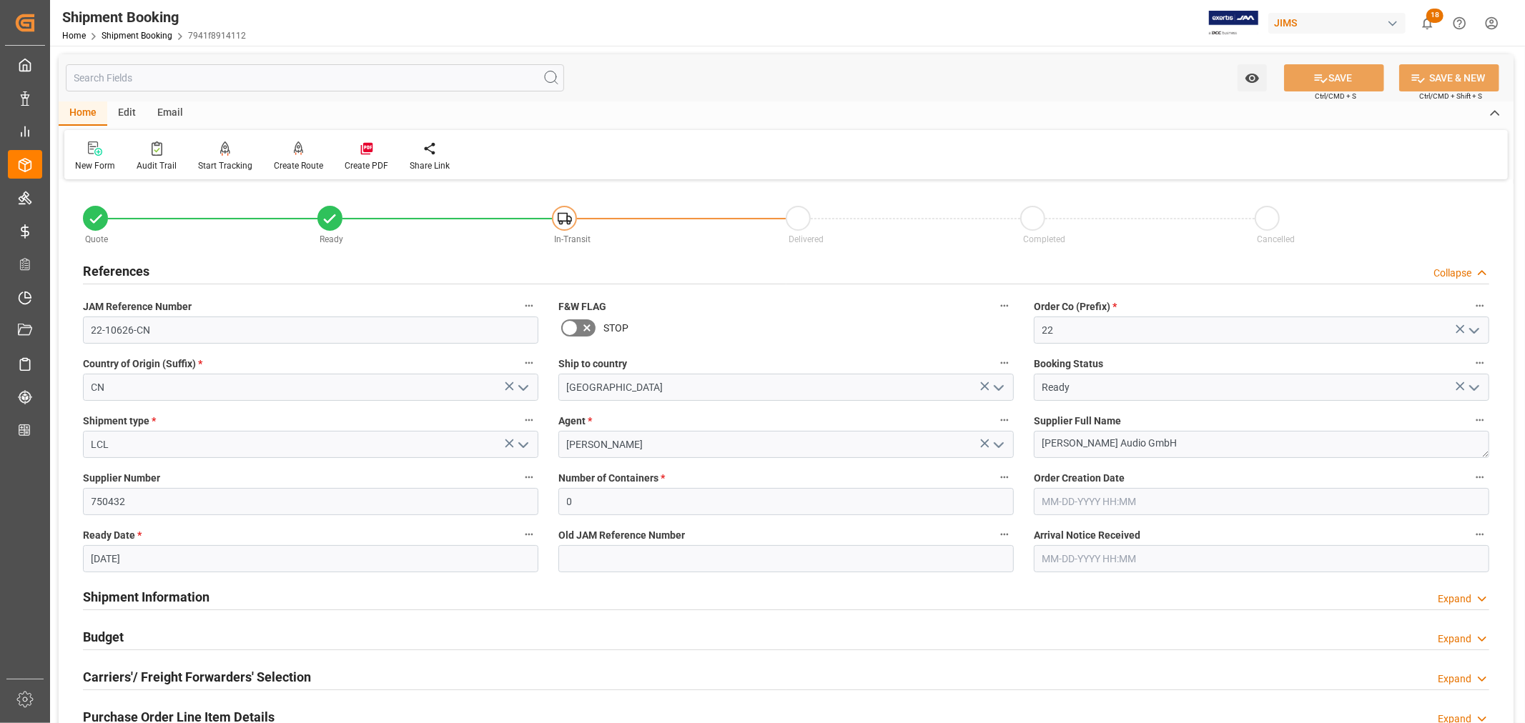
click at [159, 265] on div "References Collapse" at bounding box center [786, 270] width 1406 height 27
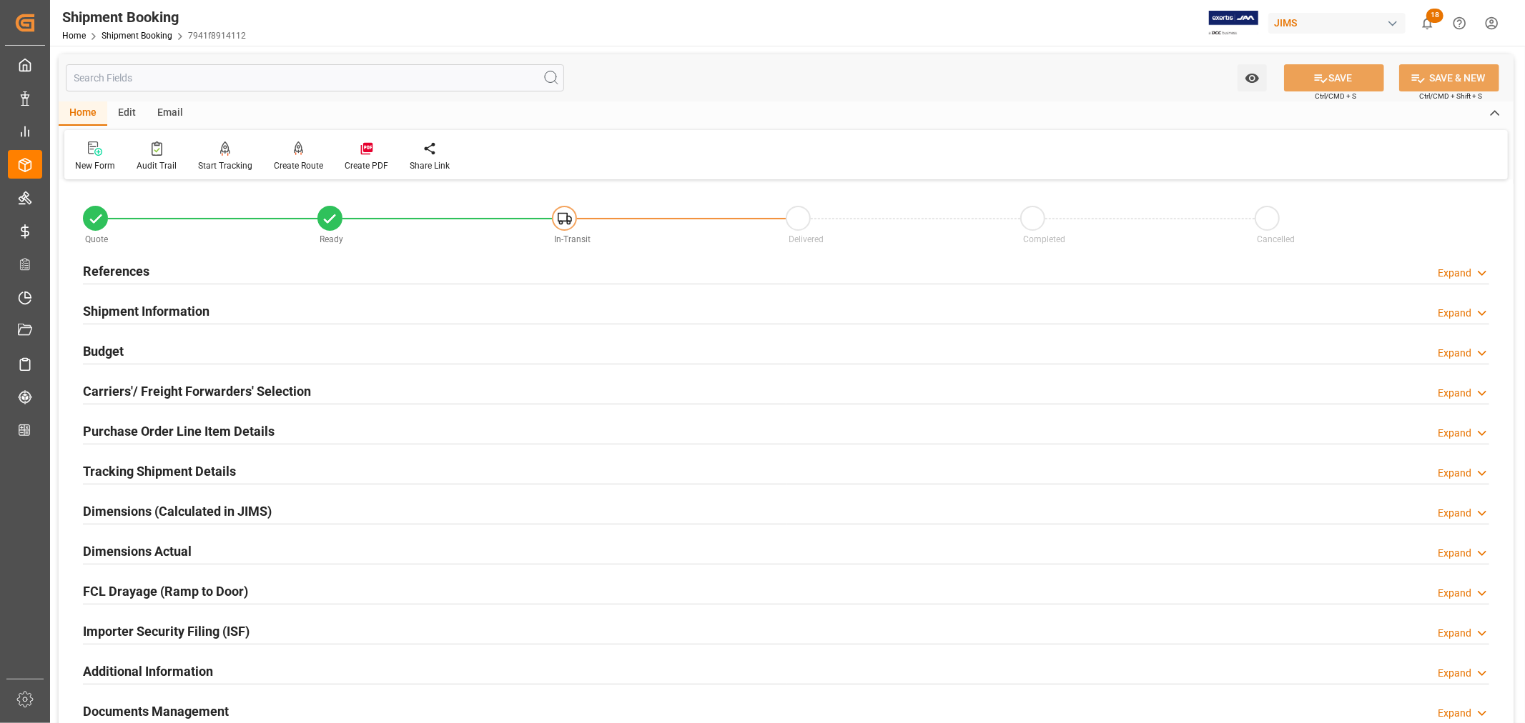
click at [159, 265] on div "References Expand" at bounding box center [786, 270] width 1406 height 27
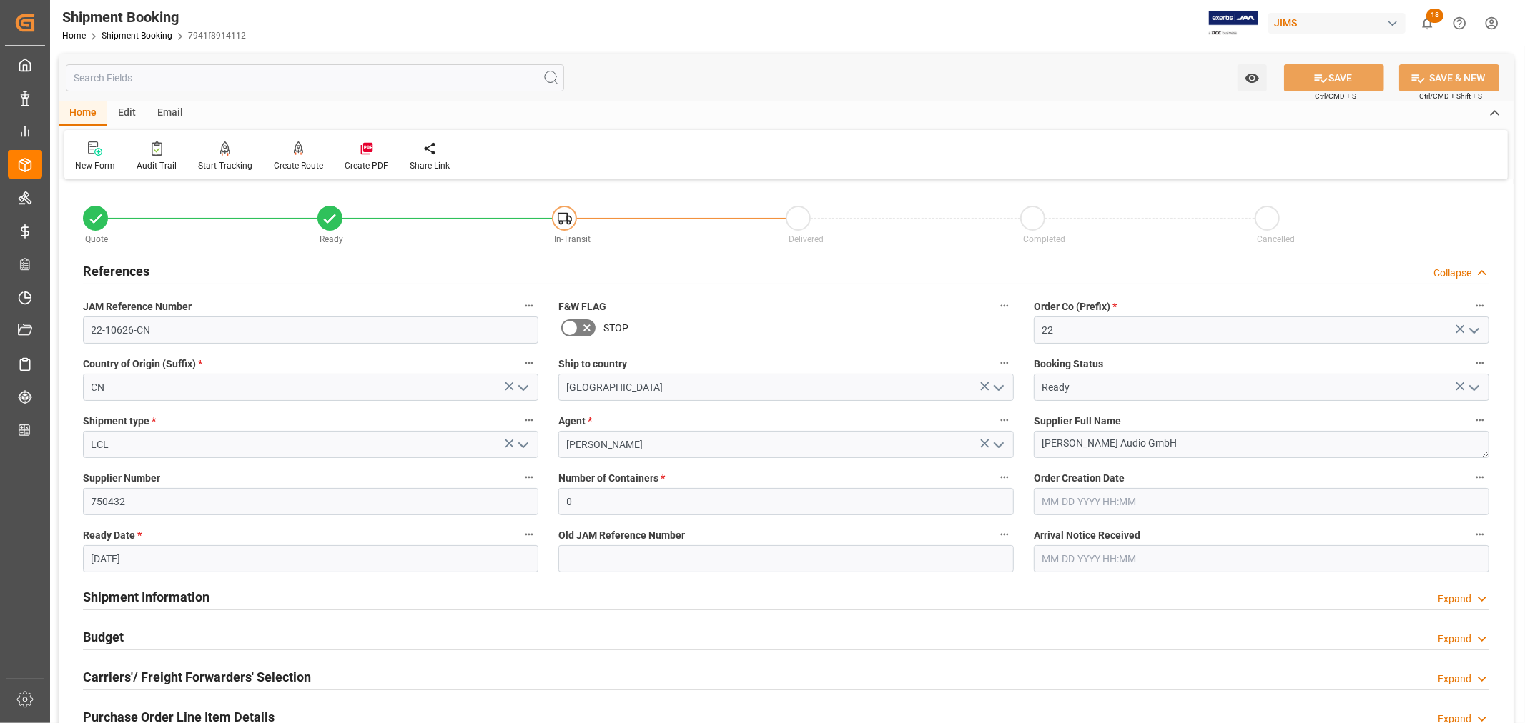
click at [159, 265] on div "References Collapse" at bounding box center [786, 270] width 1406 height 27
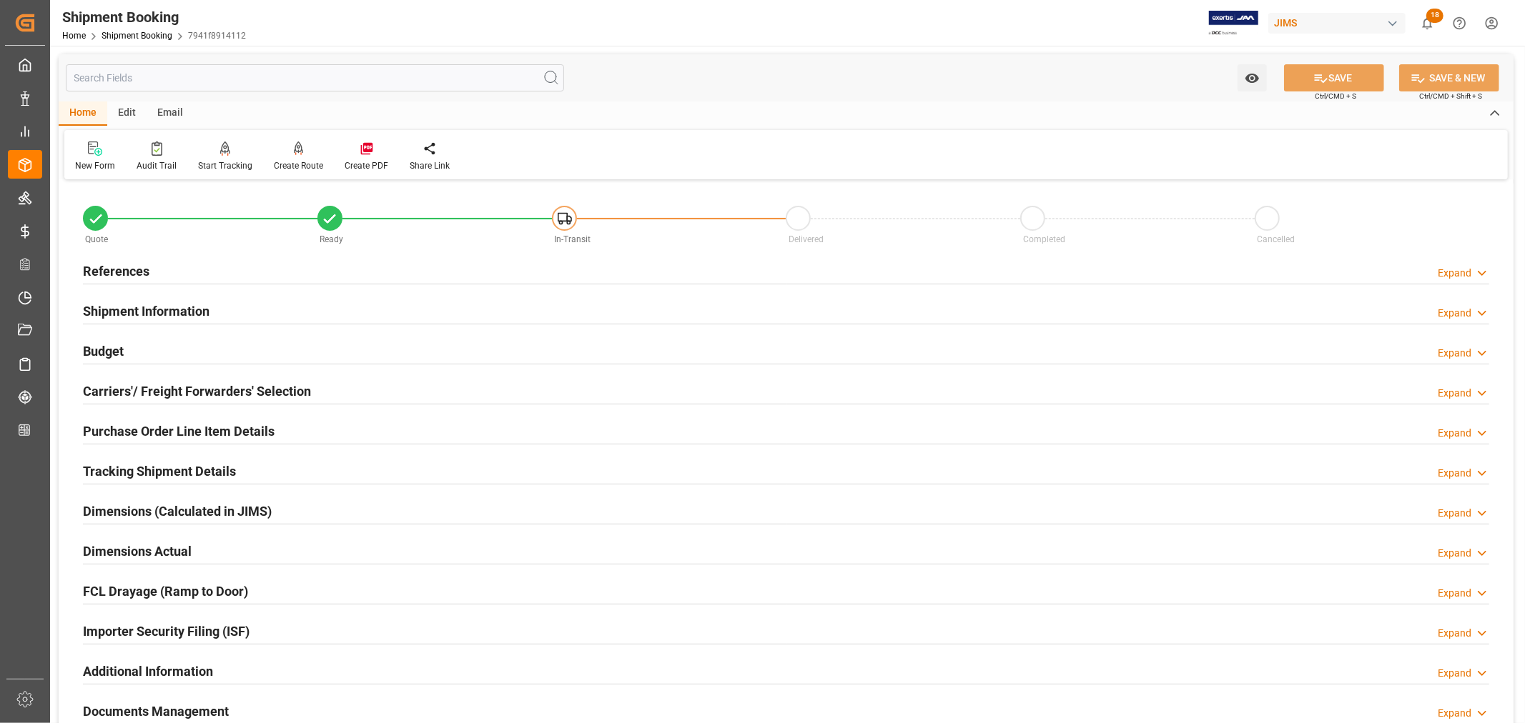
click at [167, 306] on h2 "Shipment Information" at bounding box center [146, 311] width 127 height 19
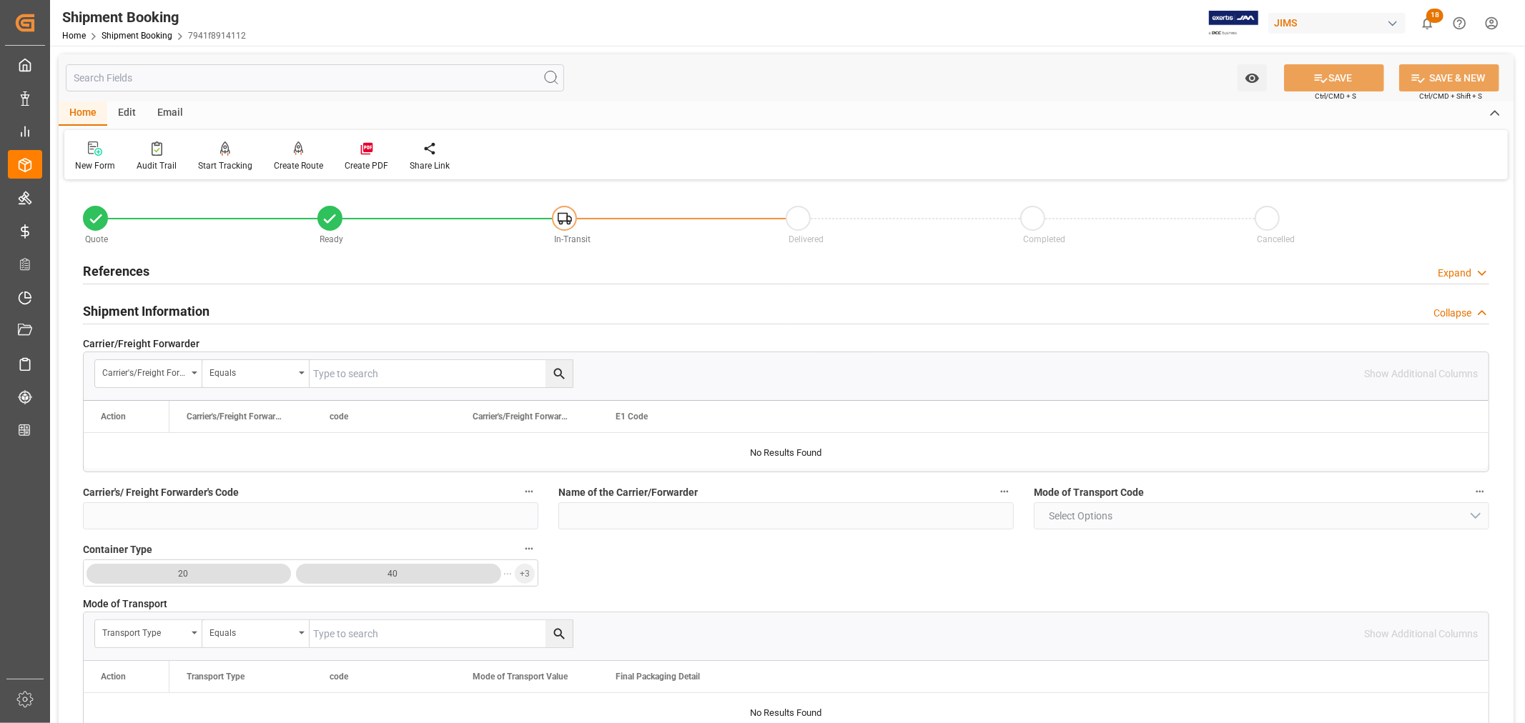
click at [175, 312] on h2 "Shipment Information" at bounding box center [146, 311] width 127 height 19
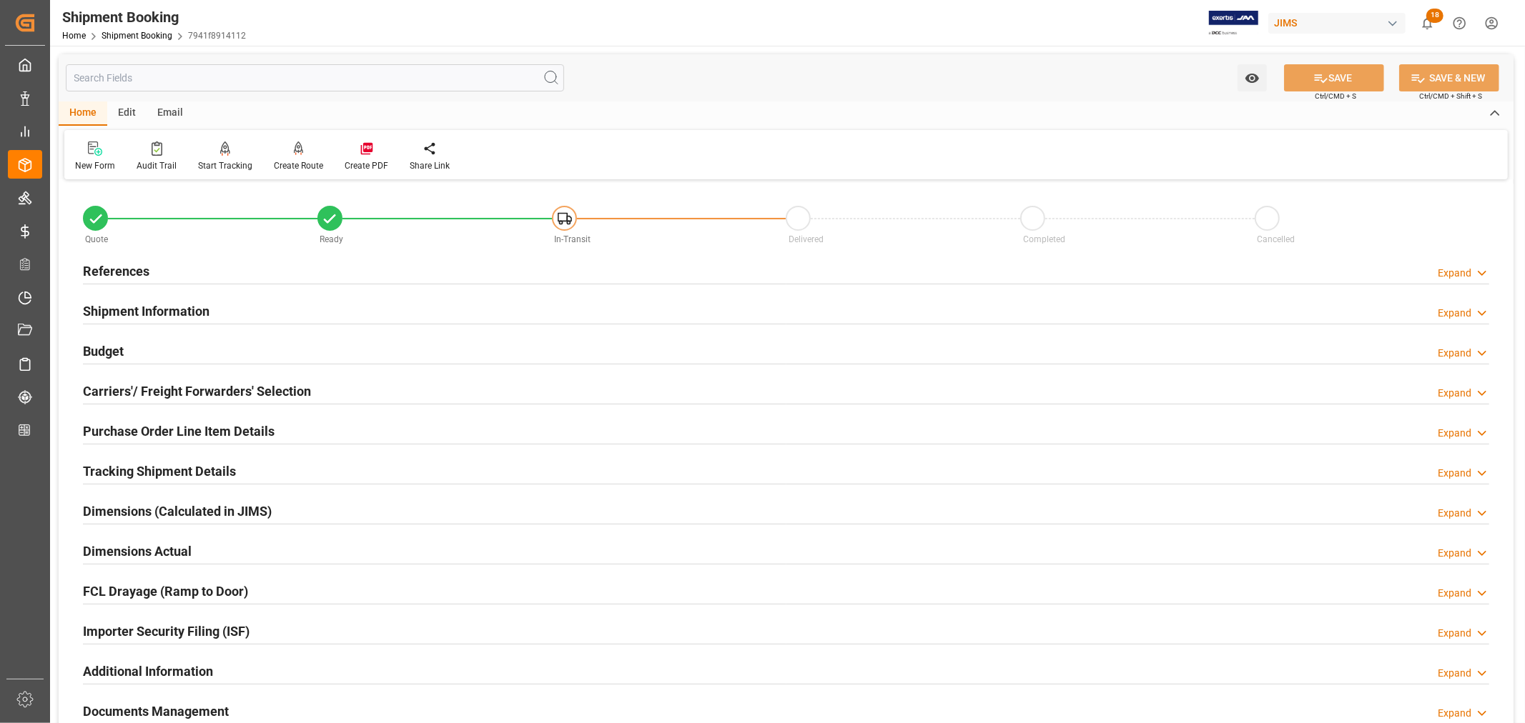
click at [236, 388] on h2 "Carriers'/ Freight Forwarders' Selection" at bounding box center [197, 391] width 228 height 19
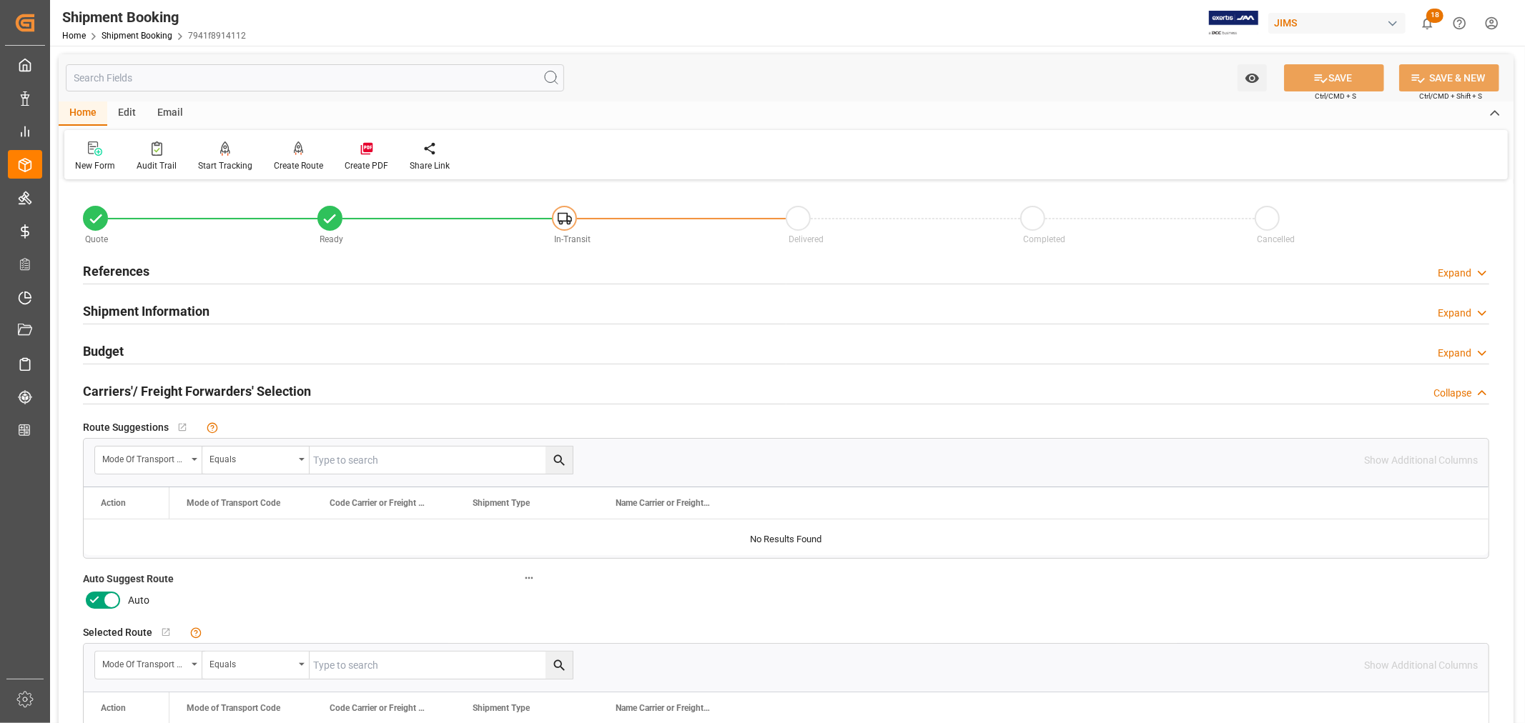
click at [116, 598] on icon at bounding box center [111, 600] width 17 height 17
click at [0, 0] on input "checkbox" at bounding box center [0, 0] width 0 height 0
click at [1323, 81] on icon at bounding box center [1320, 78] width 15 height 15
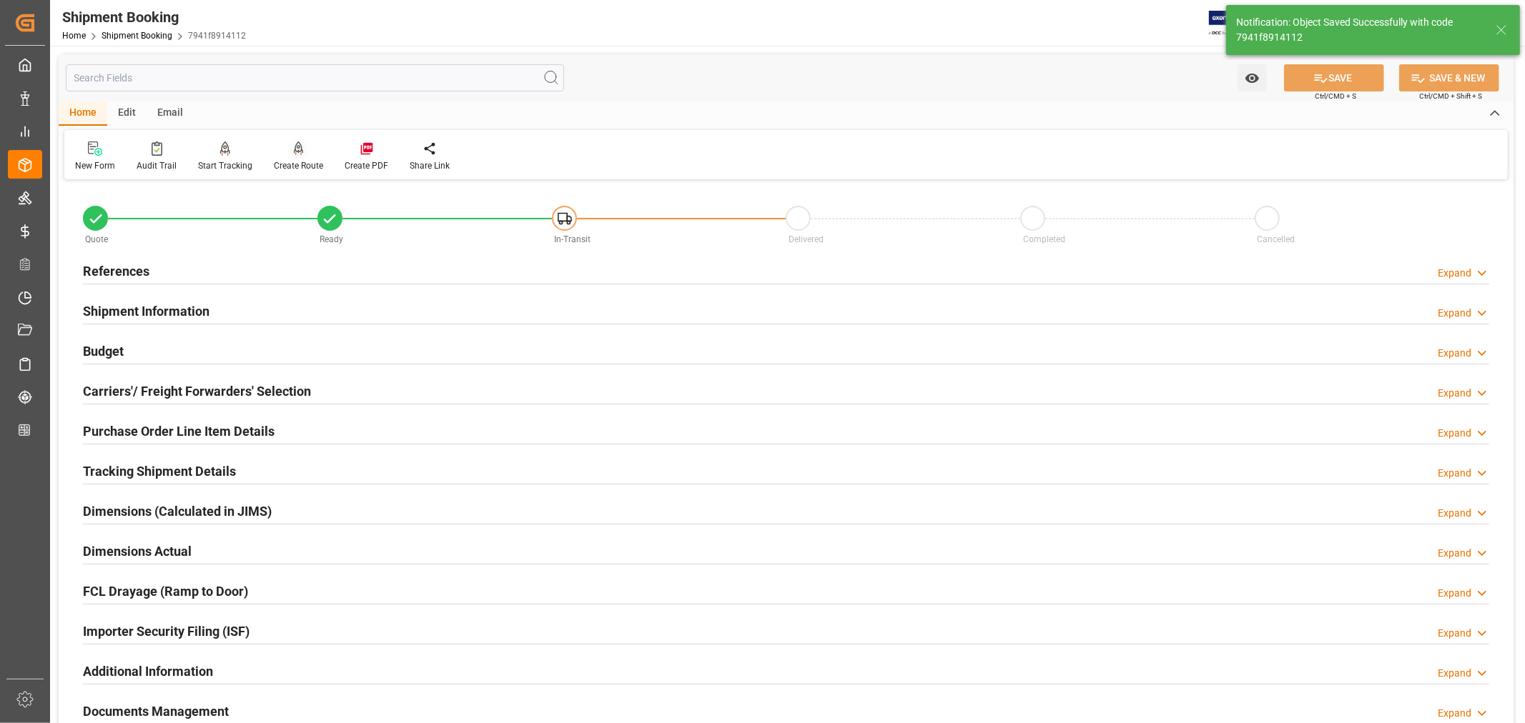
click at [293, 160] on div "Create Route" at bounding box center [298, 165] width 49 height 13
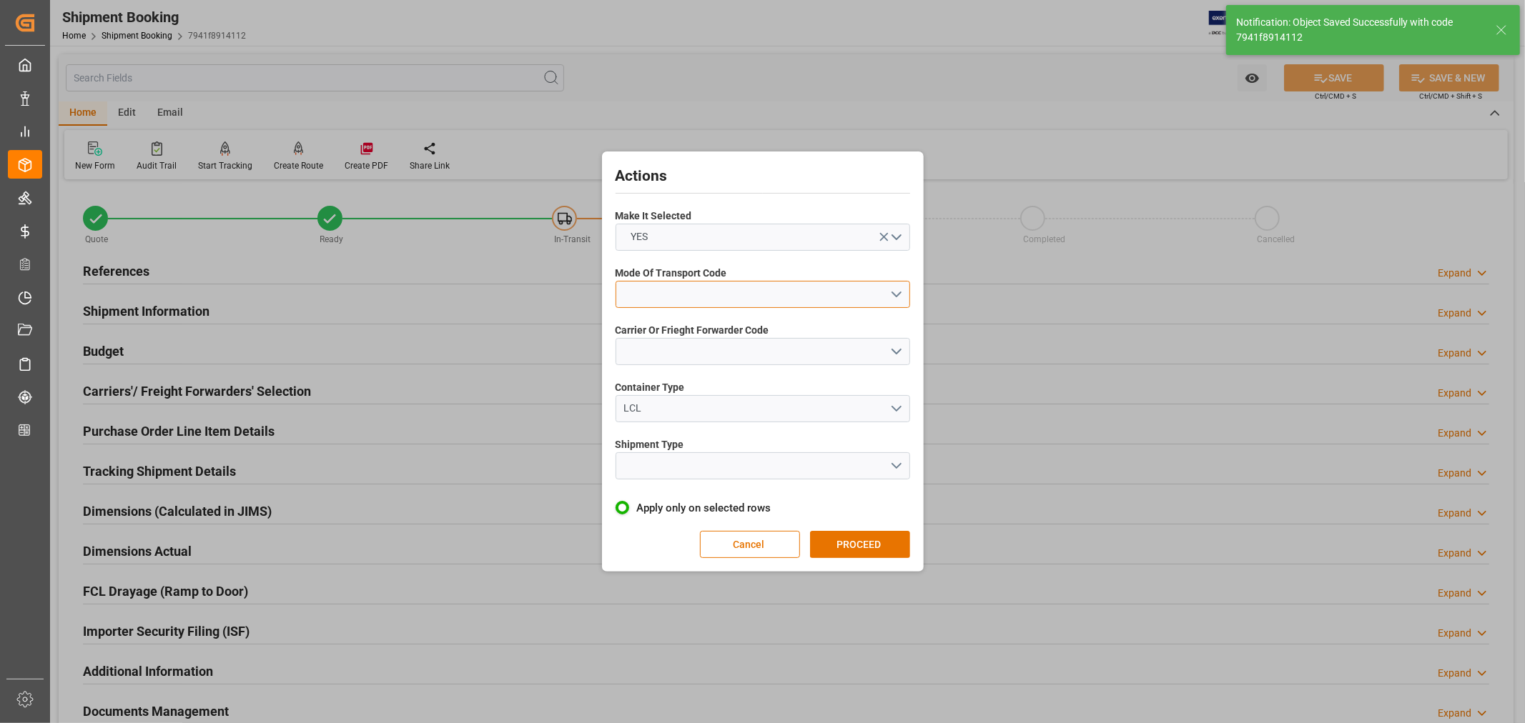
click at [641, 283] on button "open menu" at bounding box center [763, 294] width 295 height 27
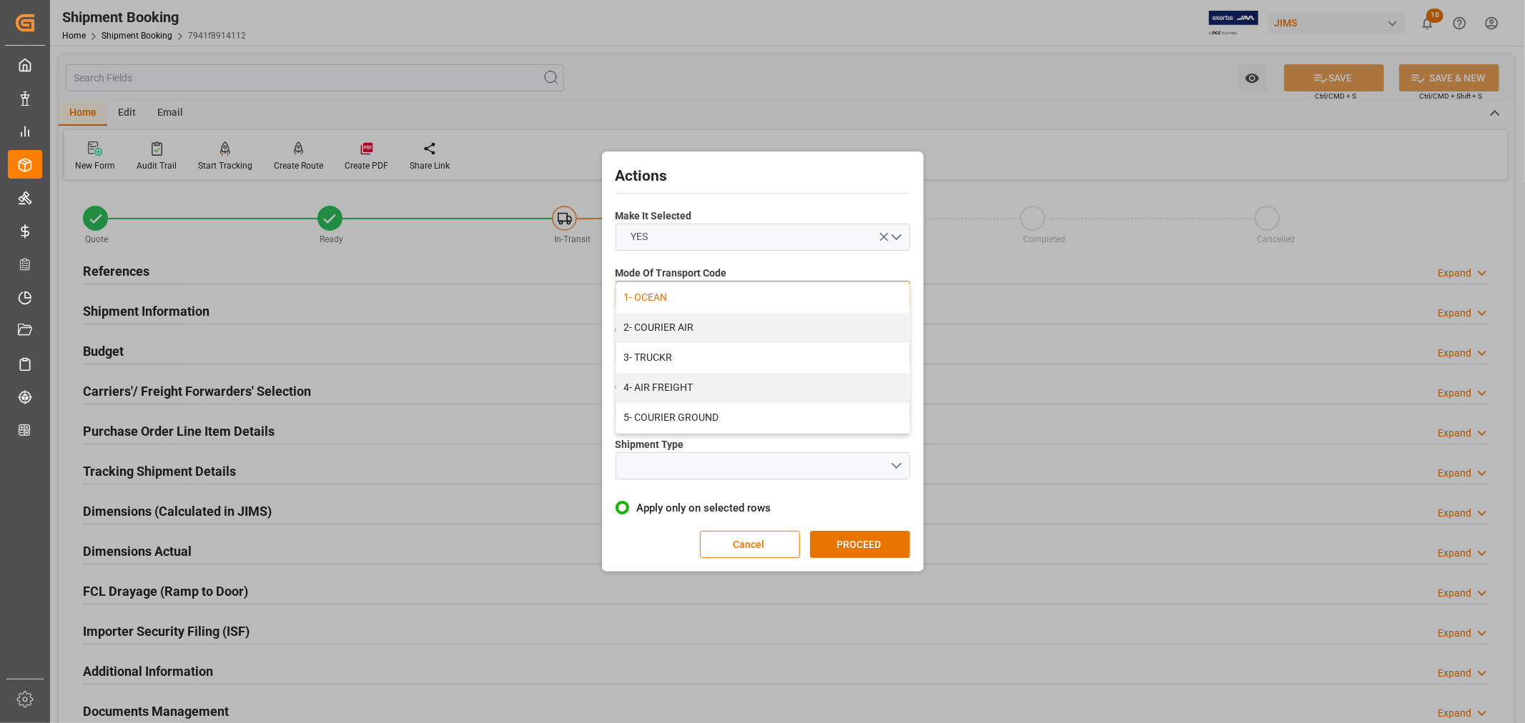
click at [642, 290] on div "1- OCEAN" at bounding box center [762, 298] width 293 height 30
click at [644, 345] on button "open menu" at bounding box center [763, 351] width 295 height 27
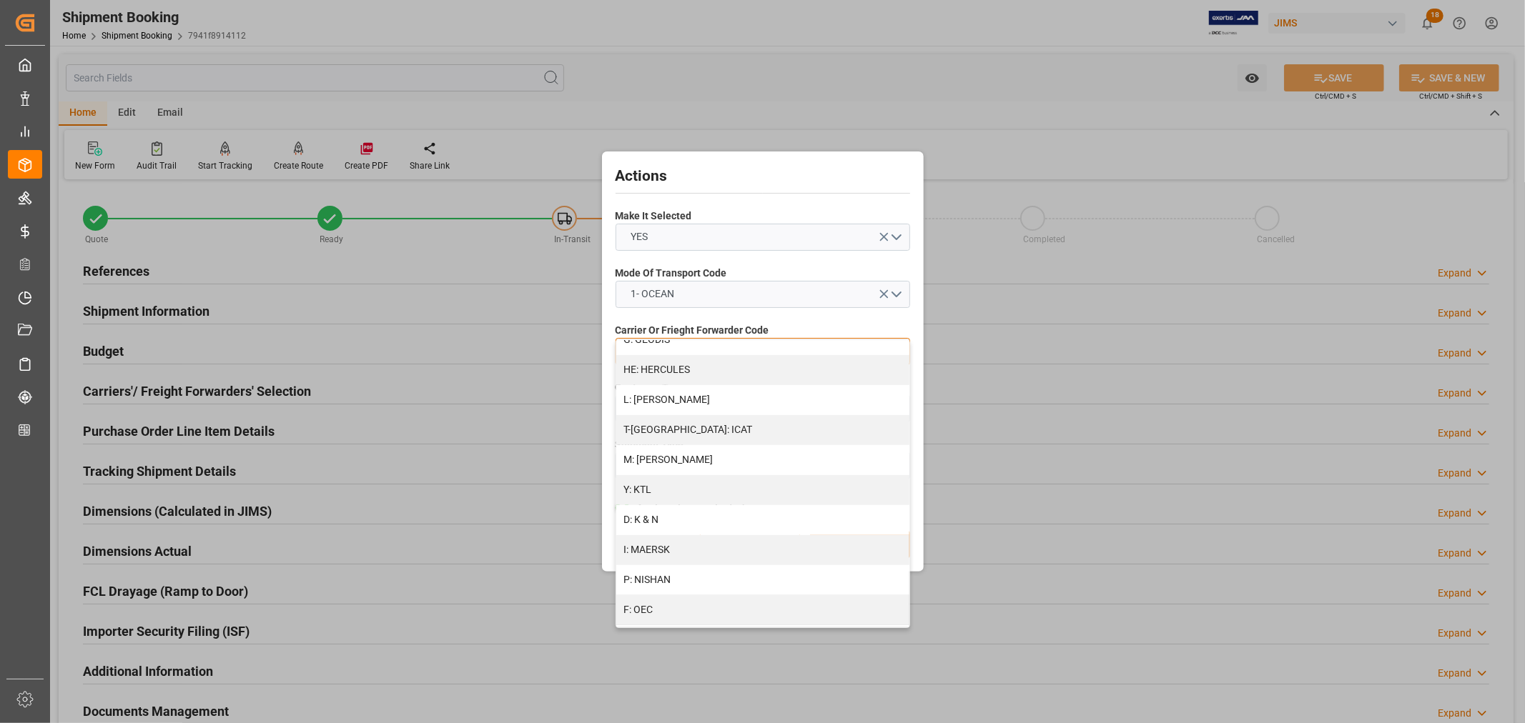
scroll to position [635, 0]
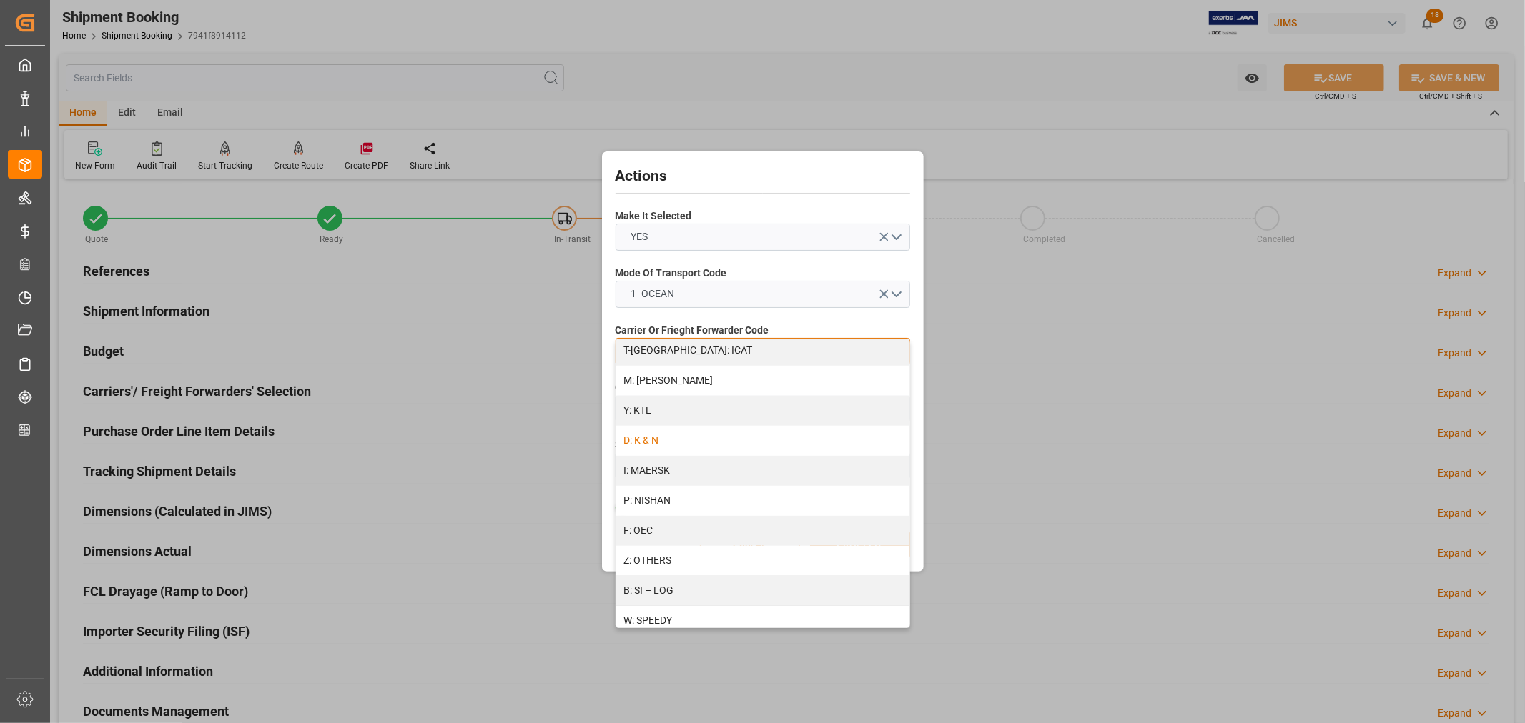
click at [656, 438] on div "D: K & N" at bounding box center [762, 441] width 293 height 30
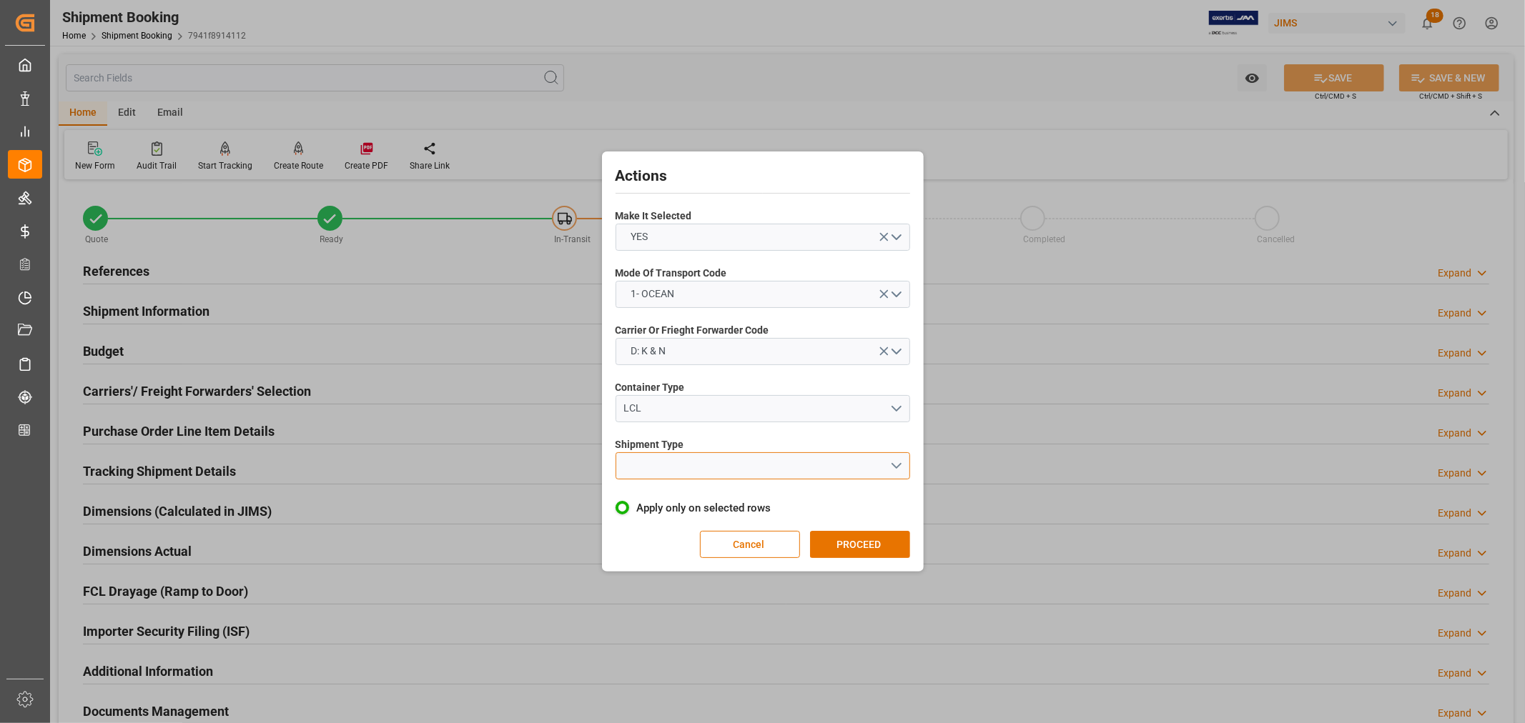
click at [654, 463] on button "open menu" at bounding box center [763, 466] width 295 height 27
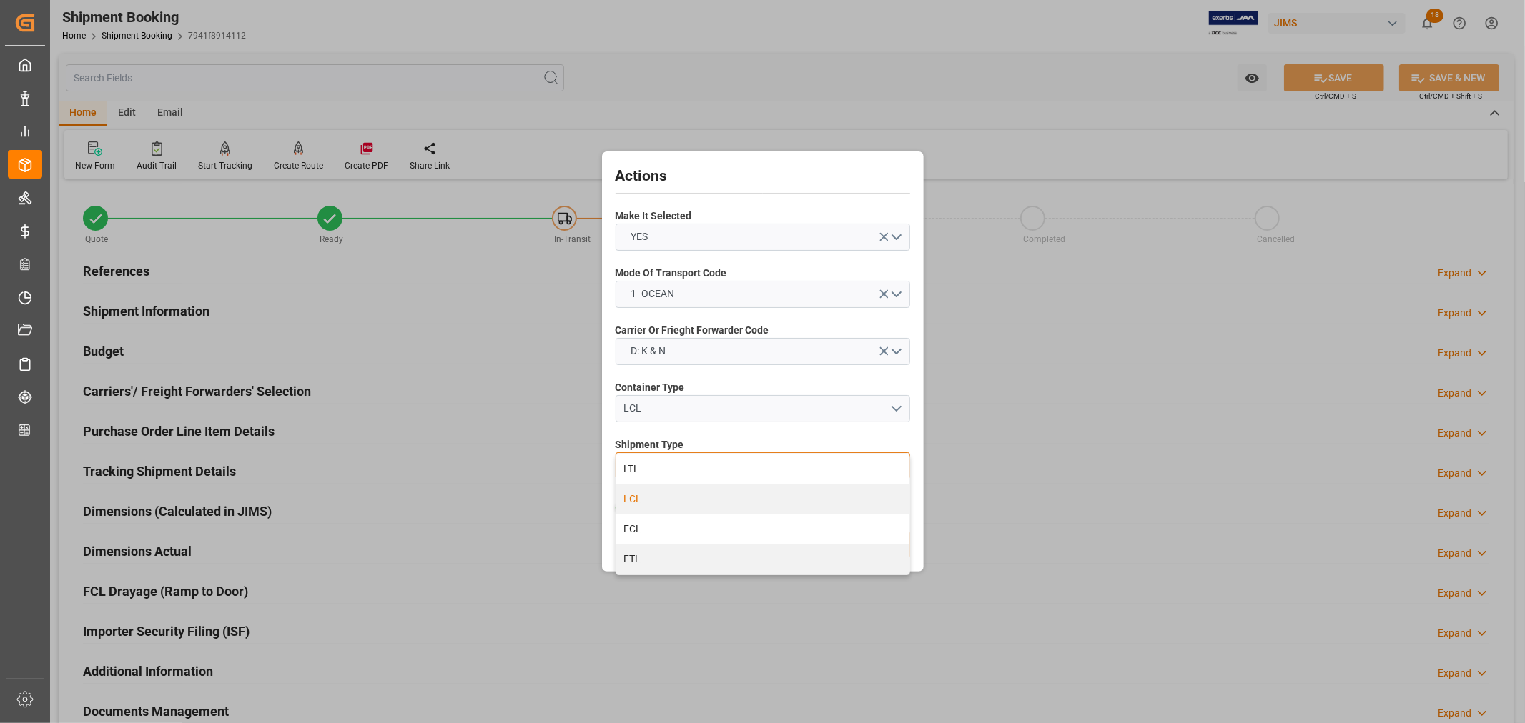
click at [644, 503] on div "LCL" at bounding box center [762, 500] width 293 height 30
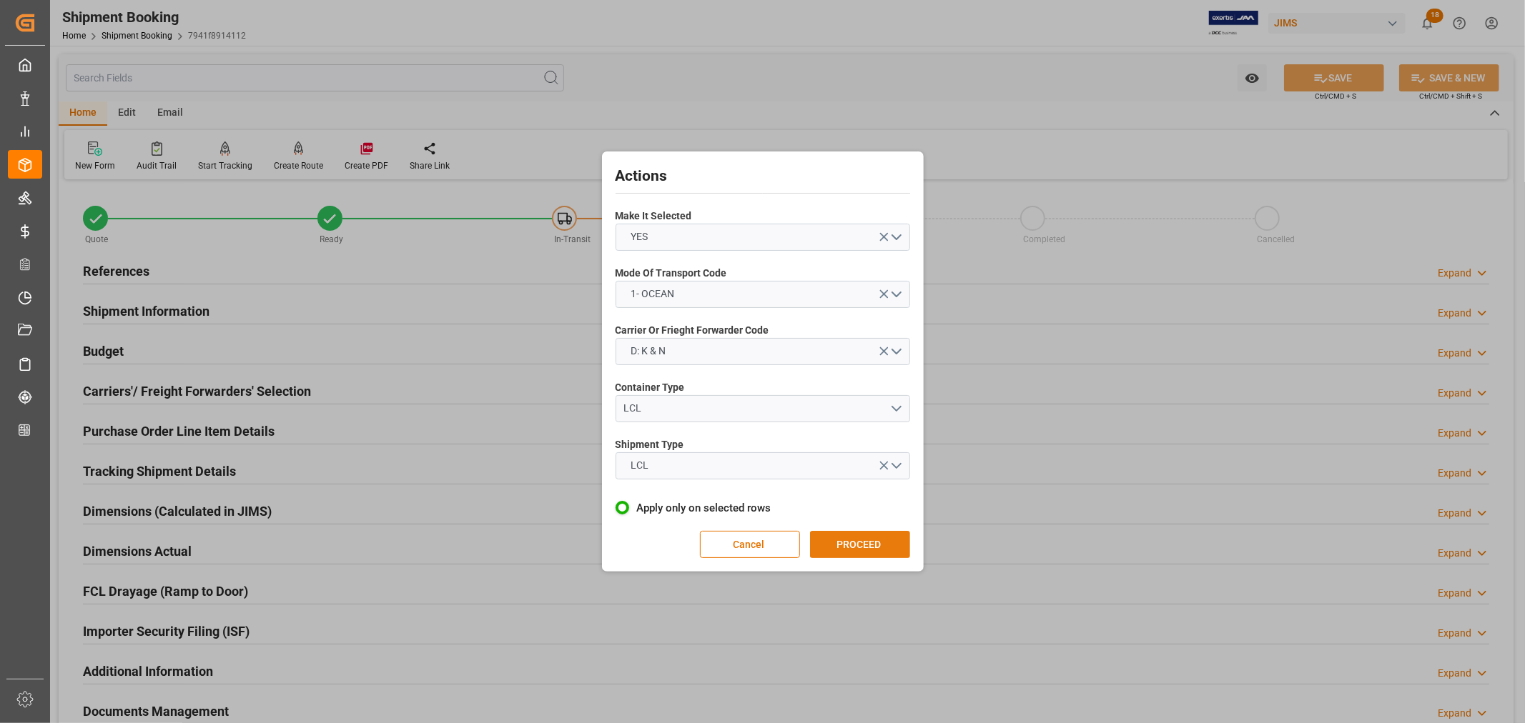
click at [854, 545] on button "PROCEED" at bounding box center [860, 544] width 100 height 27
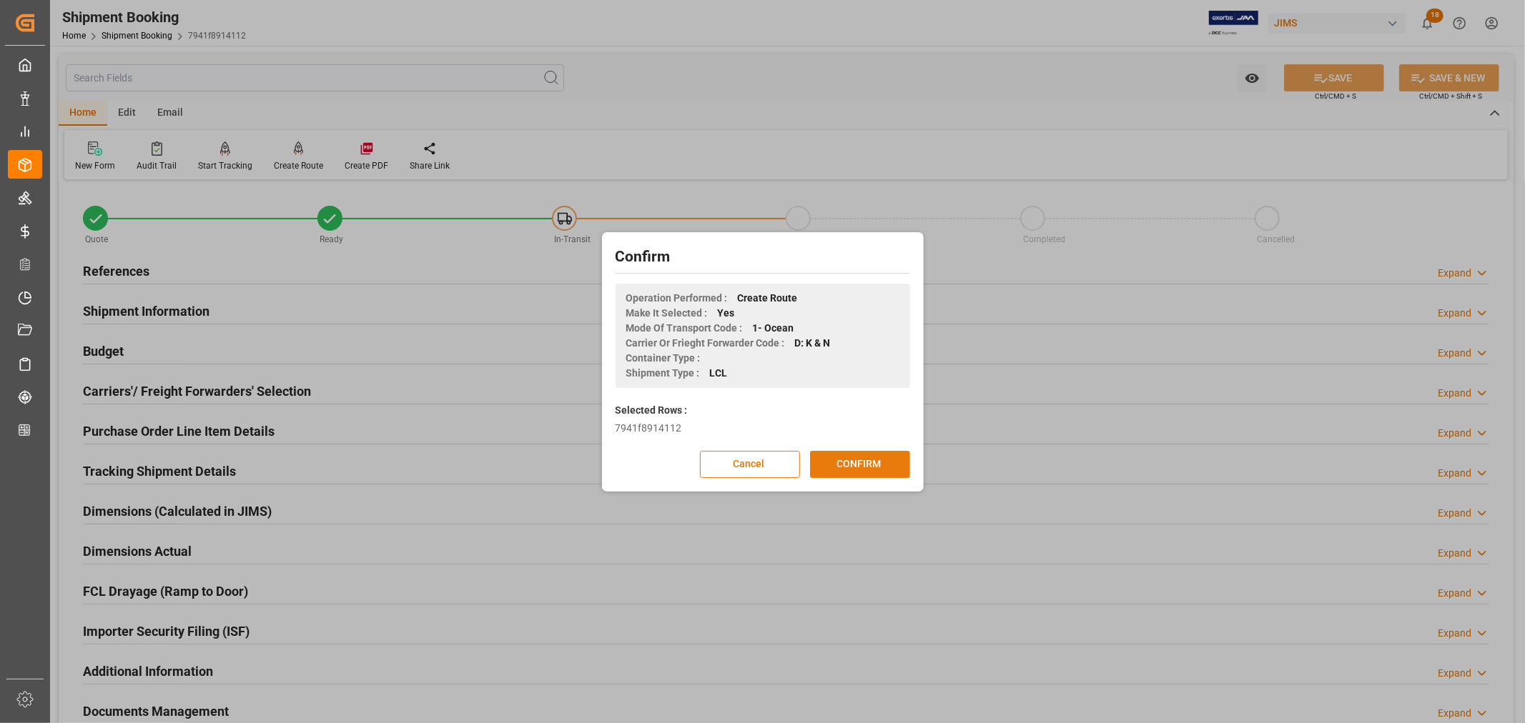
click at [854, 465] on button "CONFIRM" at bounding box center [860, 464] width 100 height 27
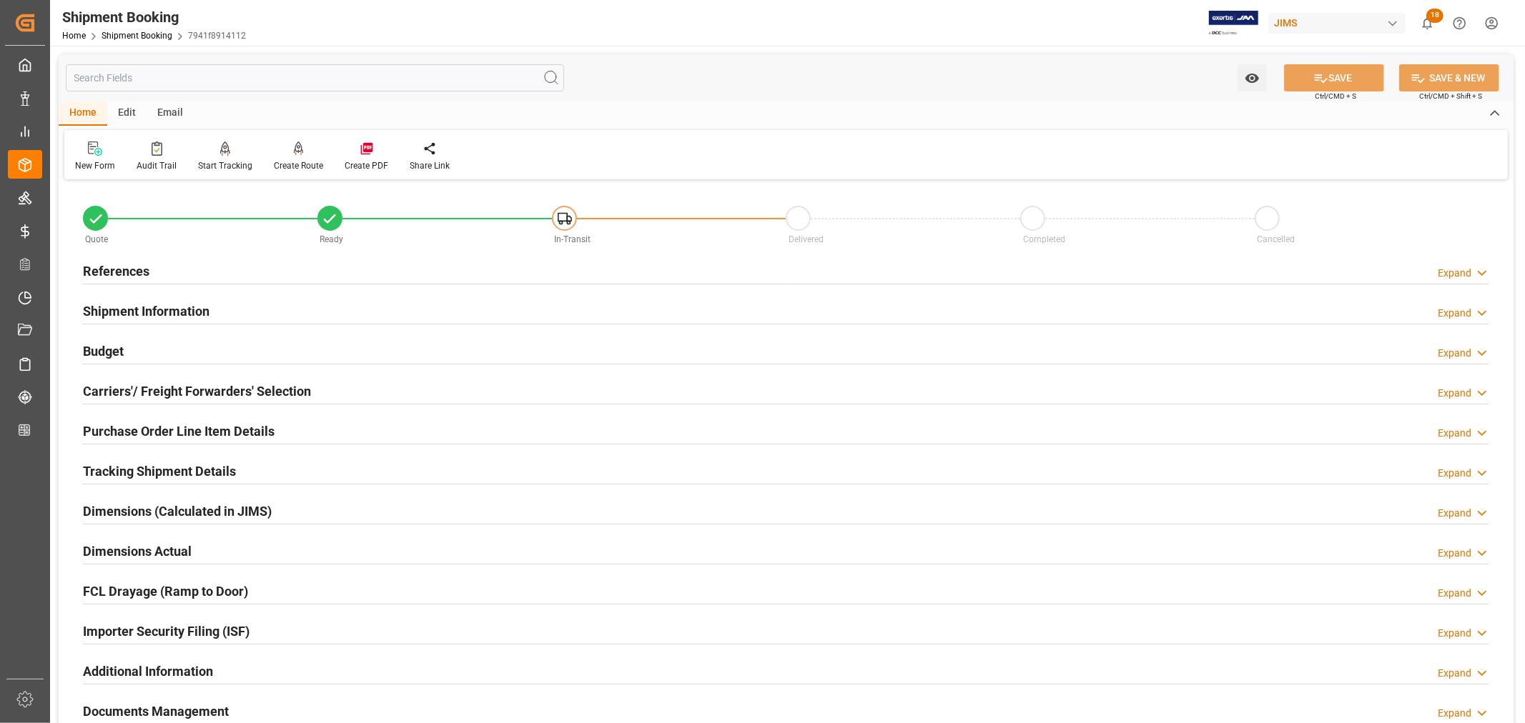
click at [239, 430] on h2 "Purchase Order Line Item Details" at bounding box center [179, 431] width 192 height 19
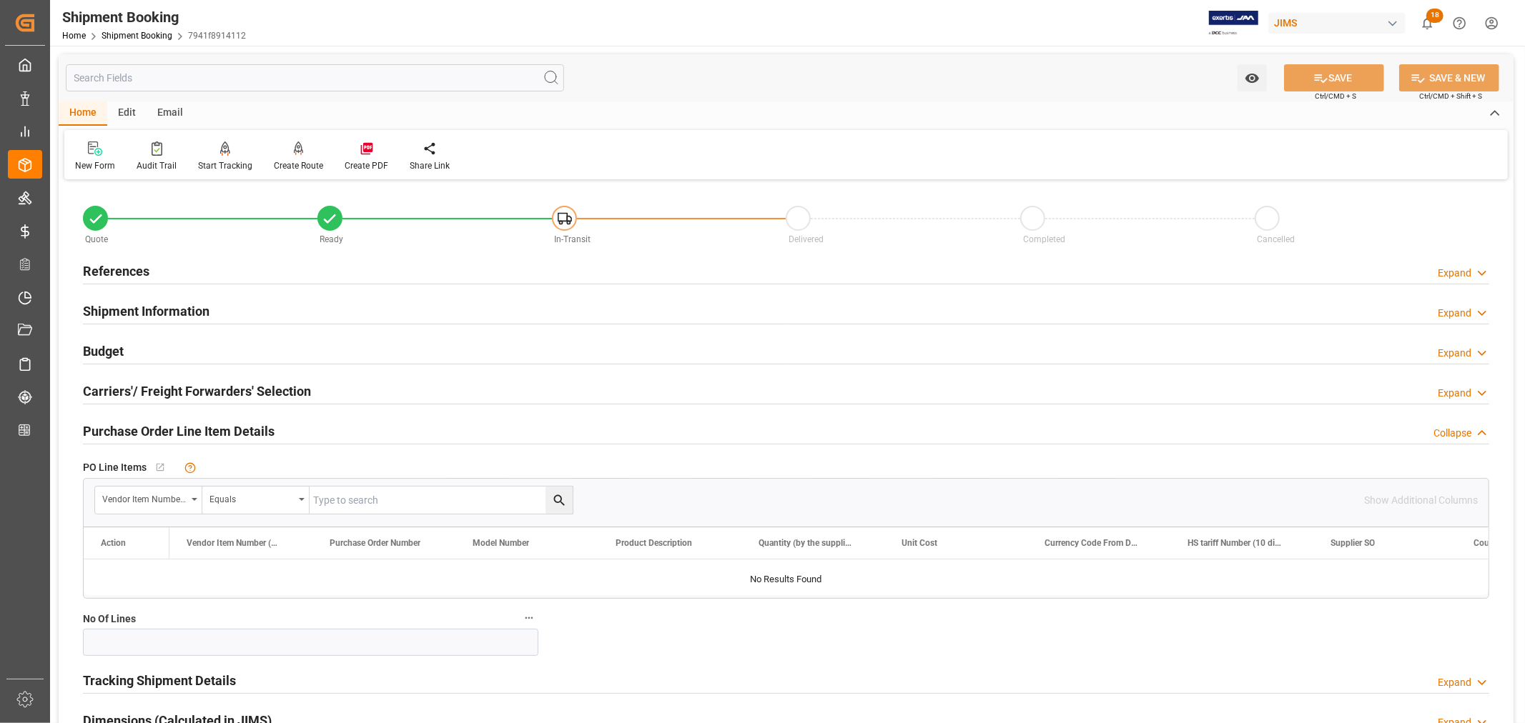
click at [239, 430] on h2 "Purchase Order Line Item Details" at bounding box center [179, 431] width 192 height 19
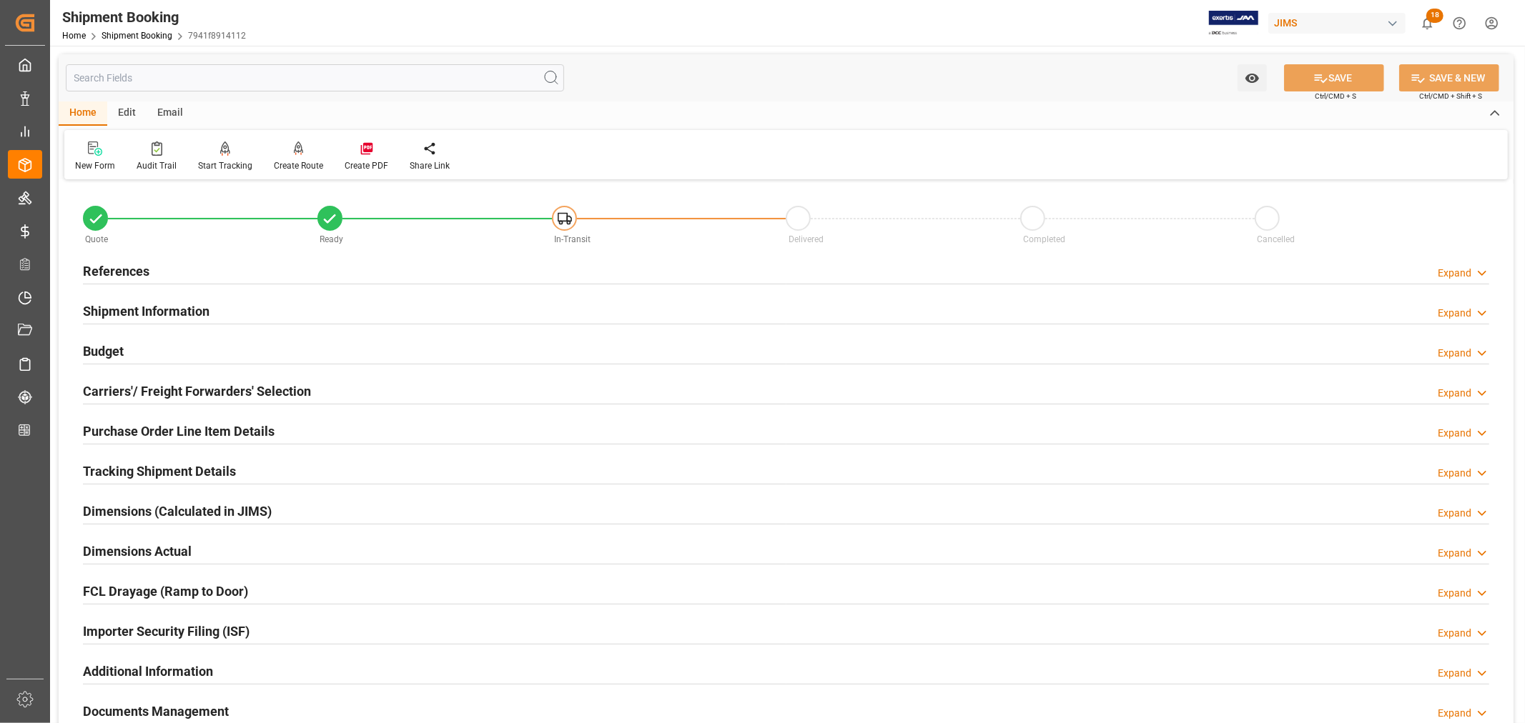
click at [139, 275] on h2 "References" at bounding box center [116, 271] width 66 height 19
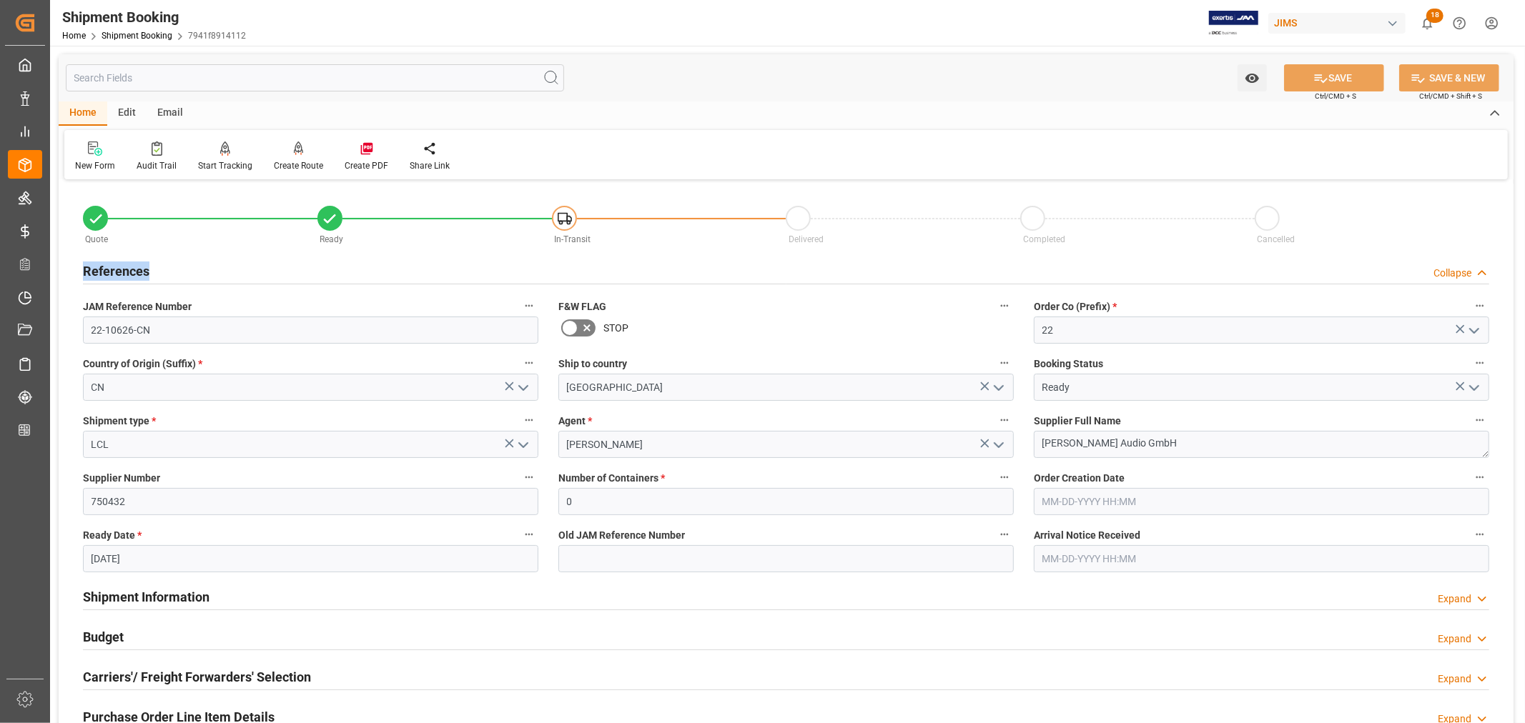
click at [139, 275] on h2 "References" at bounding box center [116, 271] width 66 height 19
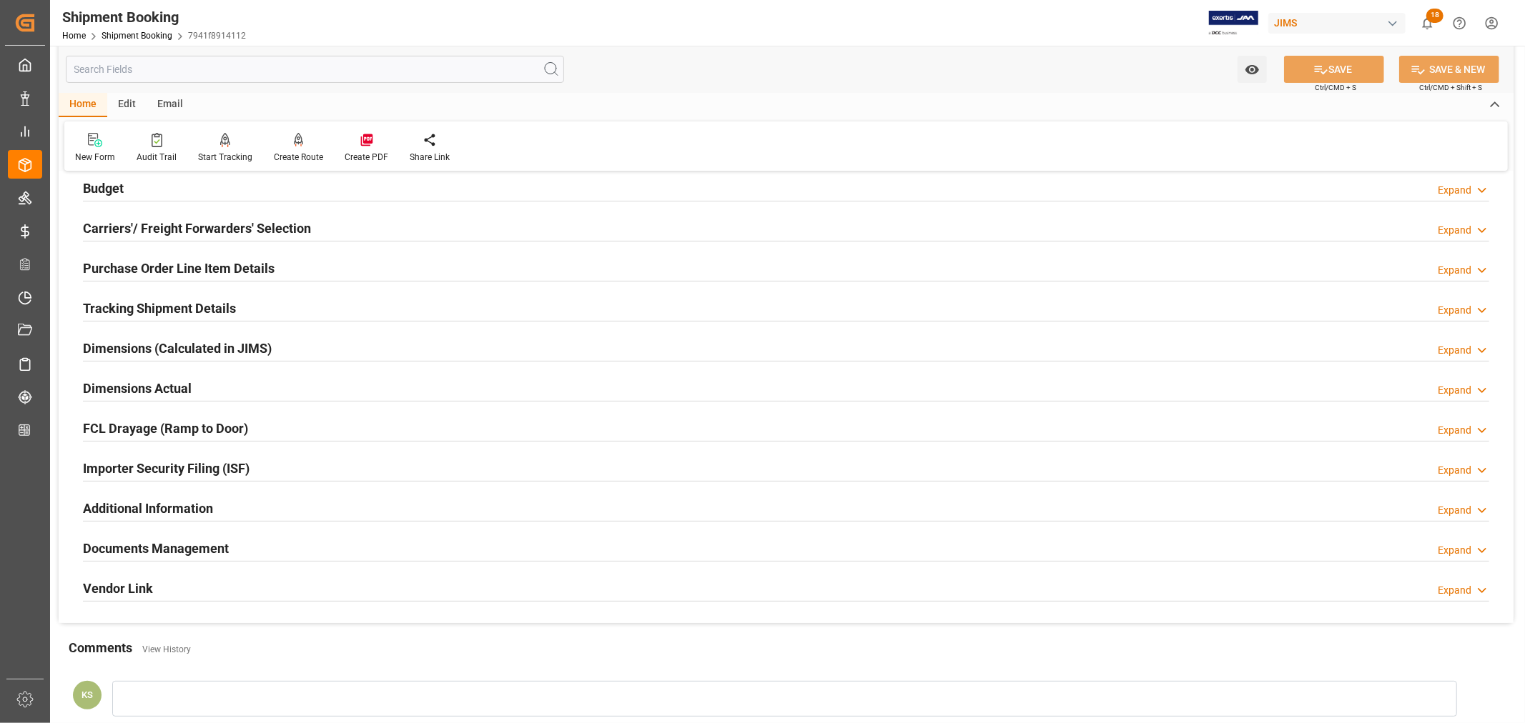
scroll to position [238, 0]
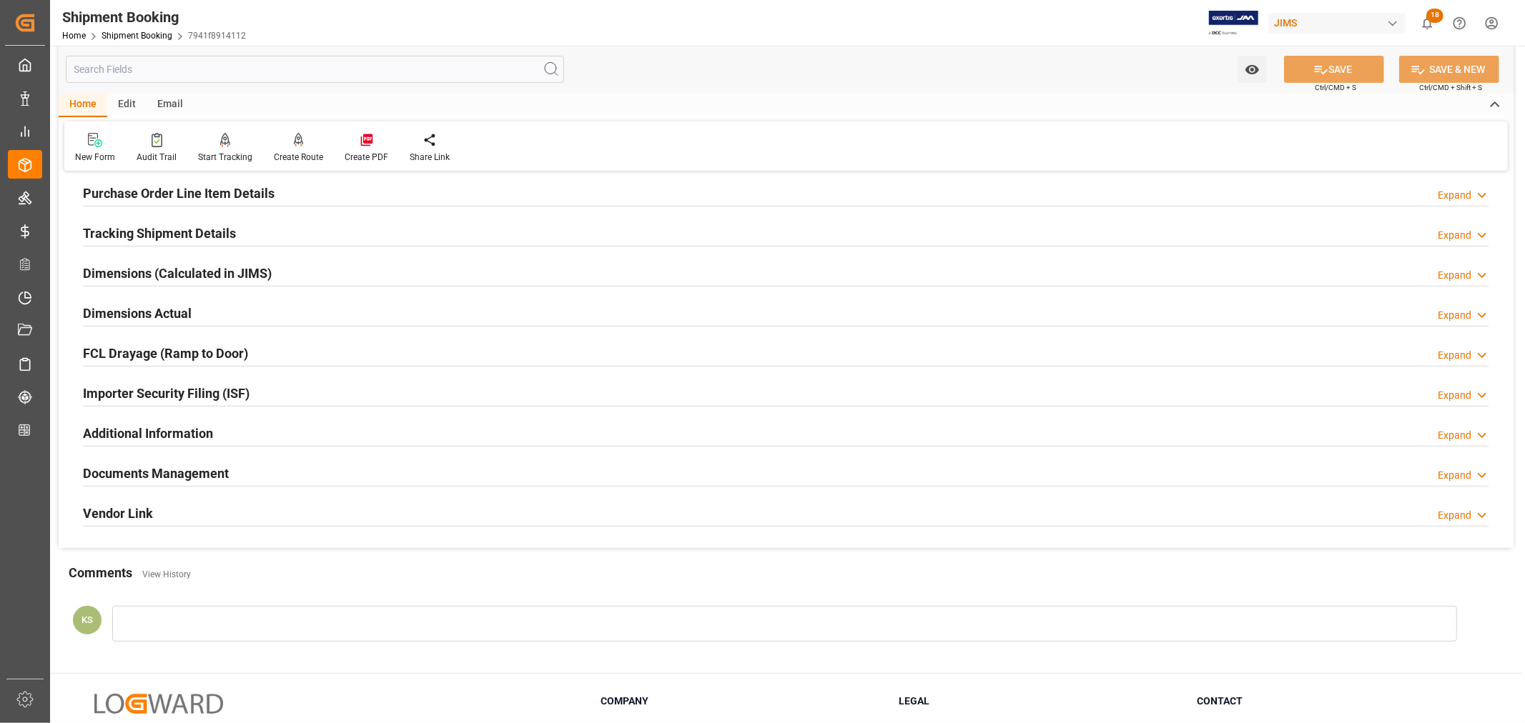
click at [187, 274] on h2 "Dimensions (Calculated in JIMS)" at bounding box center [177, 273] width 189 height 19
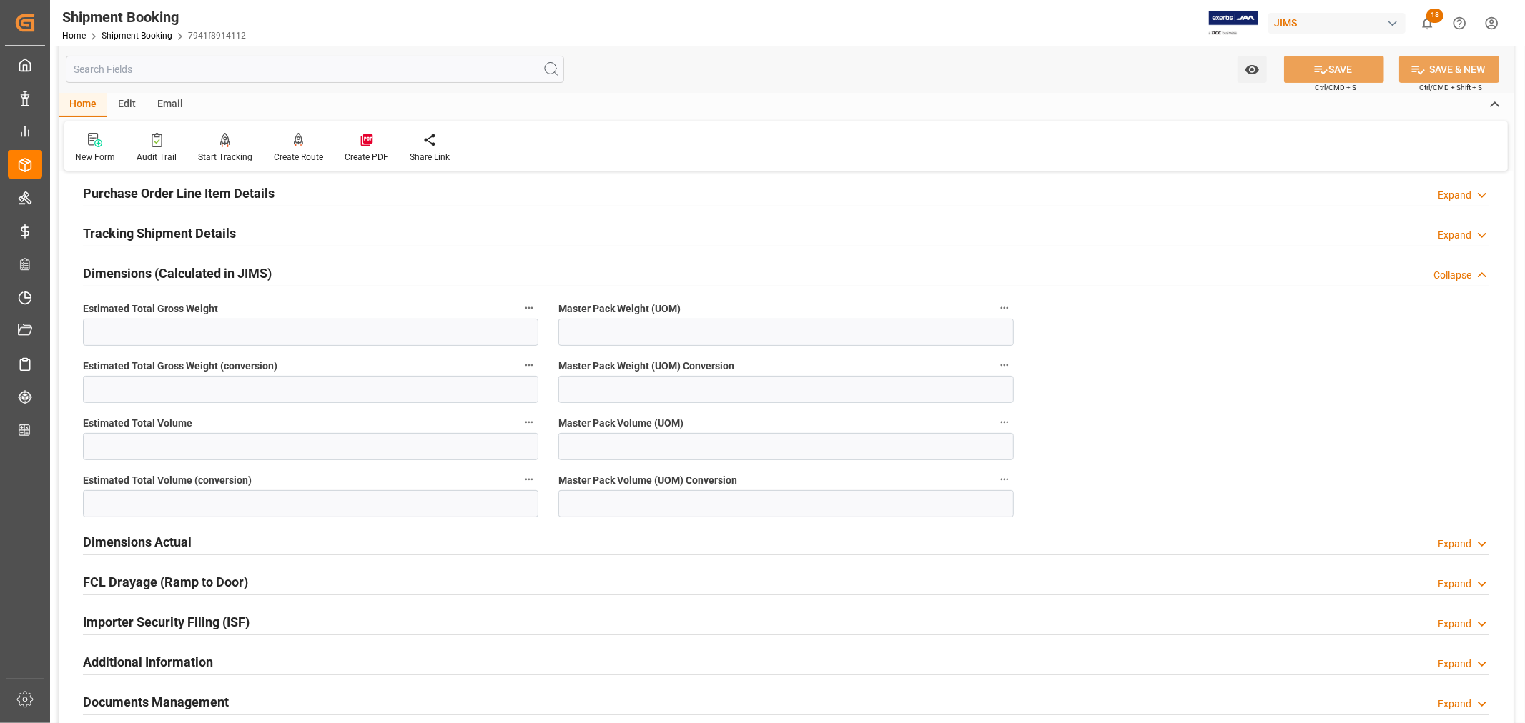
click at [187, 274] on h2 "Dimensions (Calculated in JIMS)" at bounding box center [177, 273] width 189 height 19
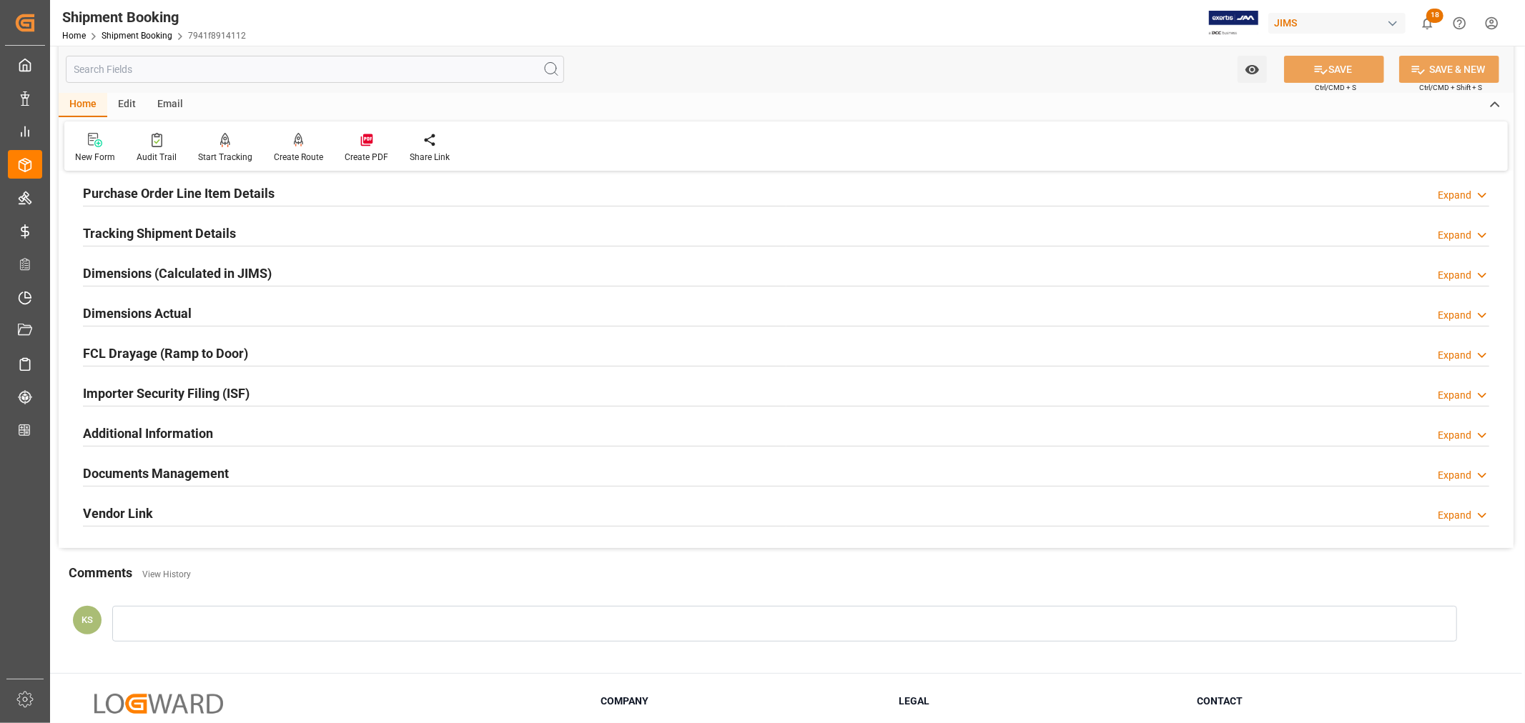
click at [174, 311] on h2 "Dimensions Actual" at bounding box center [137, 313] width 109 height 19
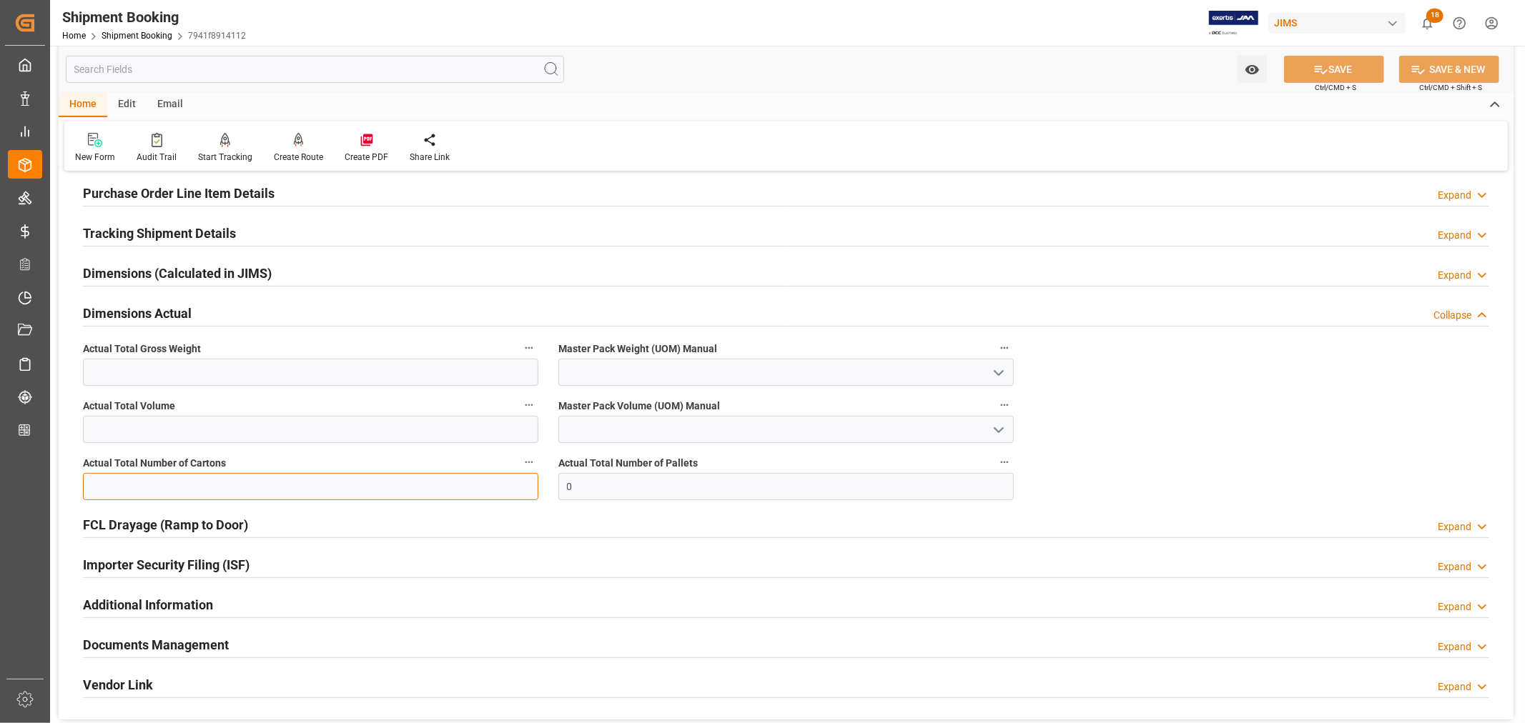
click at [168, 483] on input "text" at bounding box center [310, 486] width 455 height 27
type input "44"
drag, startPoint x: 580, startPoint y: 488, endPoint x: 559, endPoint y: 485, distance: 20.9
click at [559, 485] on input "0" at bounding box center [785, 486] width 455 height 27
type input "2"
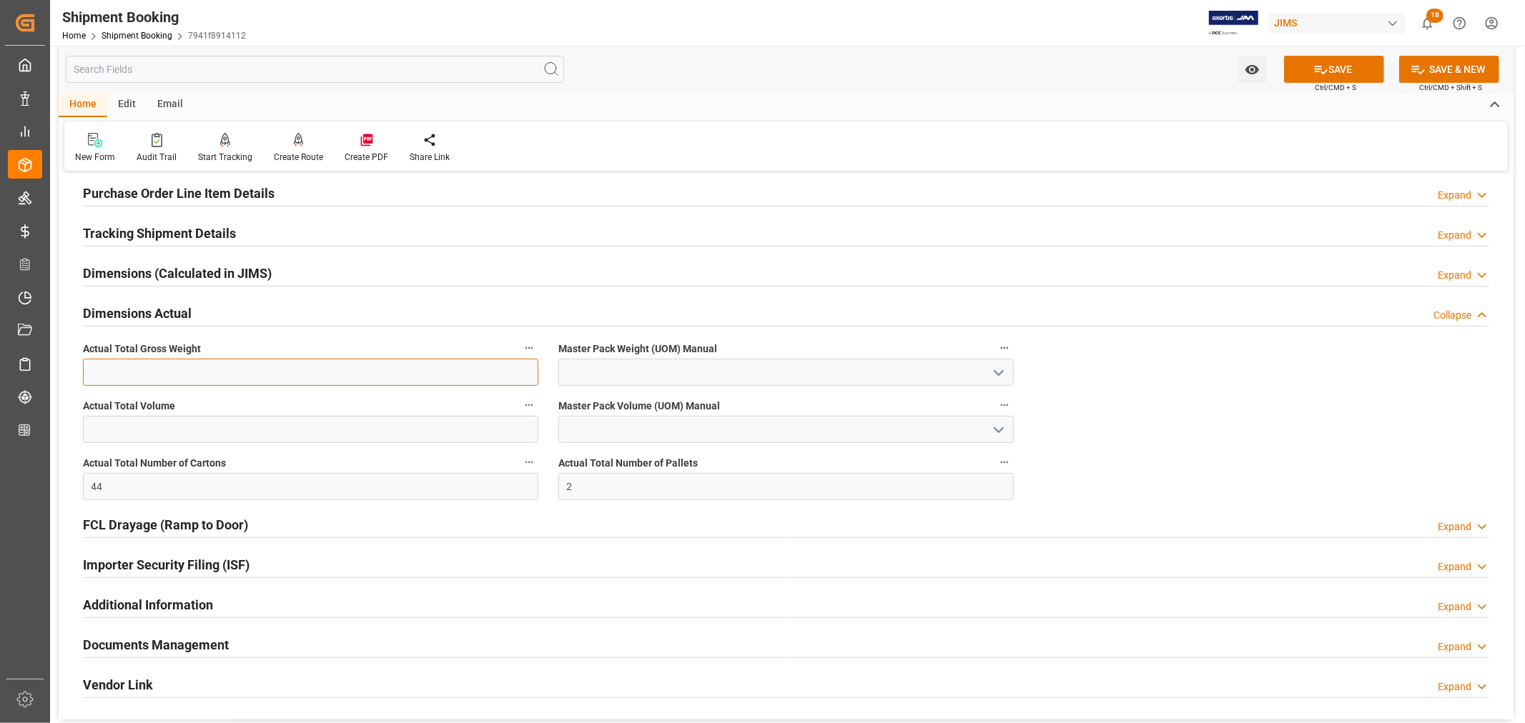
click at [115, 370] on input "text" at bounding box center [310, 372] width 455 height 27
type input "685"
click at [1002, 374] on icon "open menu" at bounding box center [998, 373] width 17 height 17
click at [799, 400] on div "KG" at bounding box center [786, 404] width 454 height 32
type input "KG"
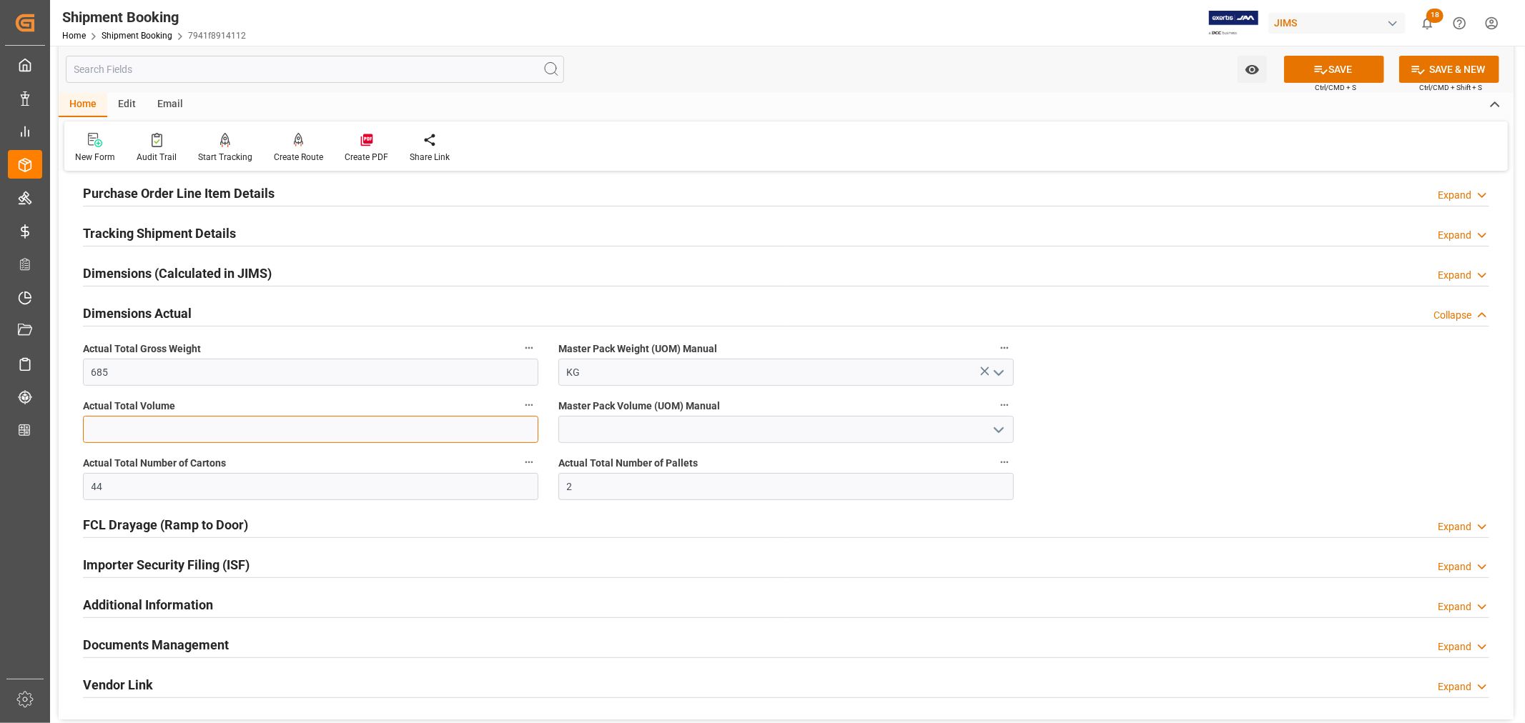
click at [132, 428] on input "text" at bounding box center [310, 429] width 455 height 27
type input "4.91"
click at [994, 430] on icon "open menu" at bounding box center [998, 430] width 17 height 17
click at [788, 455] on div "CBM" at bounding box center [786, 461] width 454 height 32
type input "CBM"
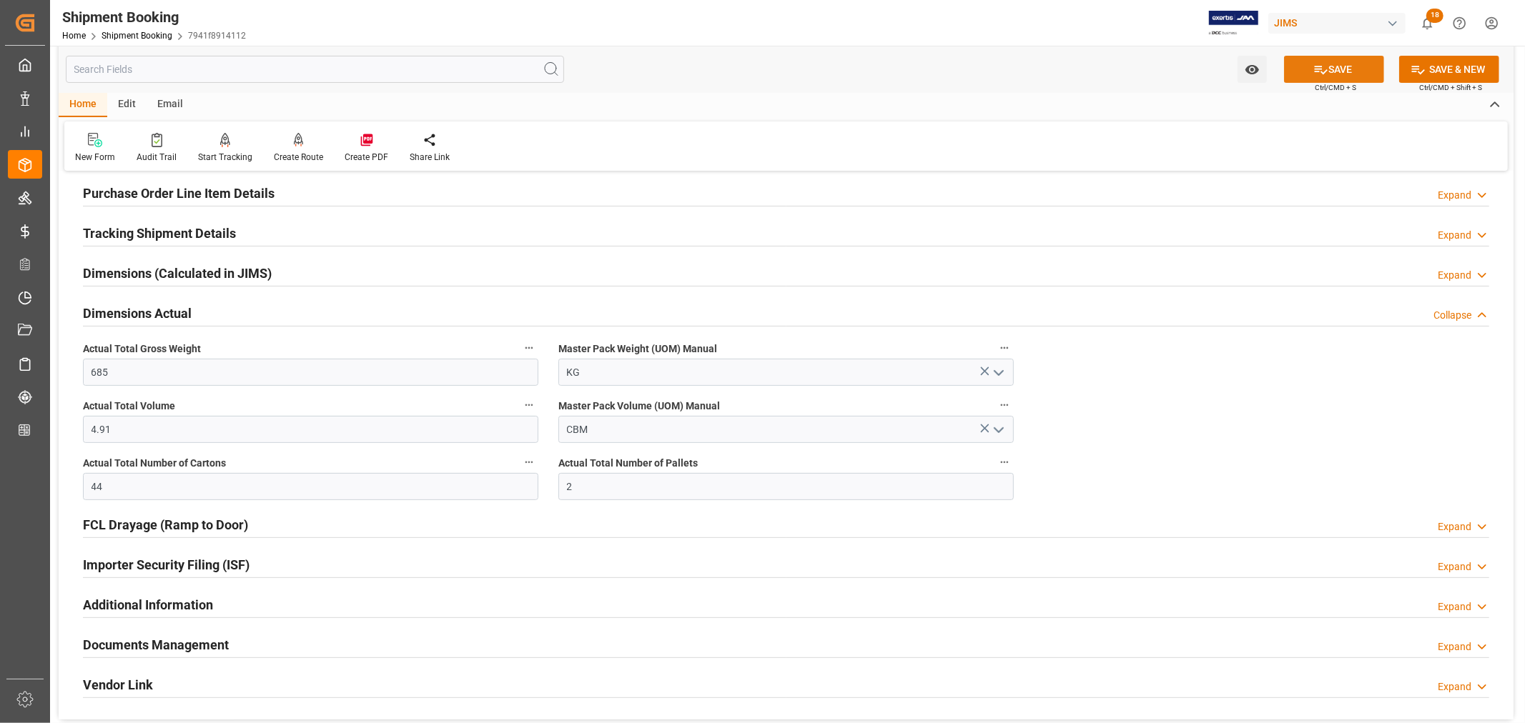
click at [1328, 69] on button "SAVE" at bounding box center [1334, 69] width 100 height 27
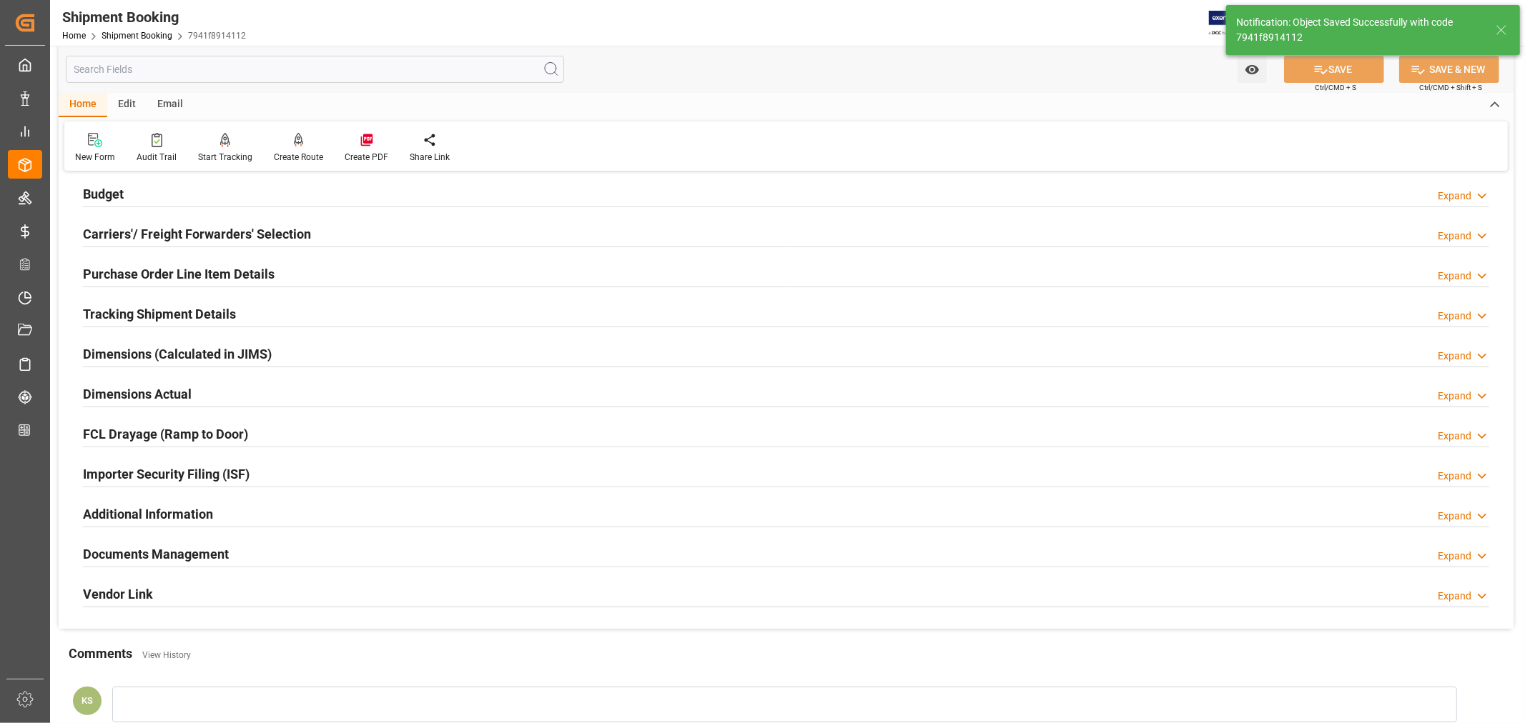
scroll to position [79, 0]
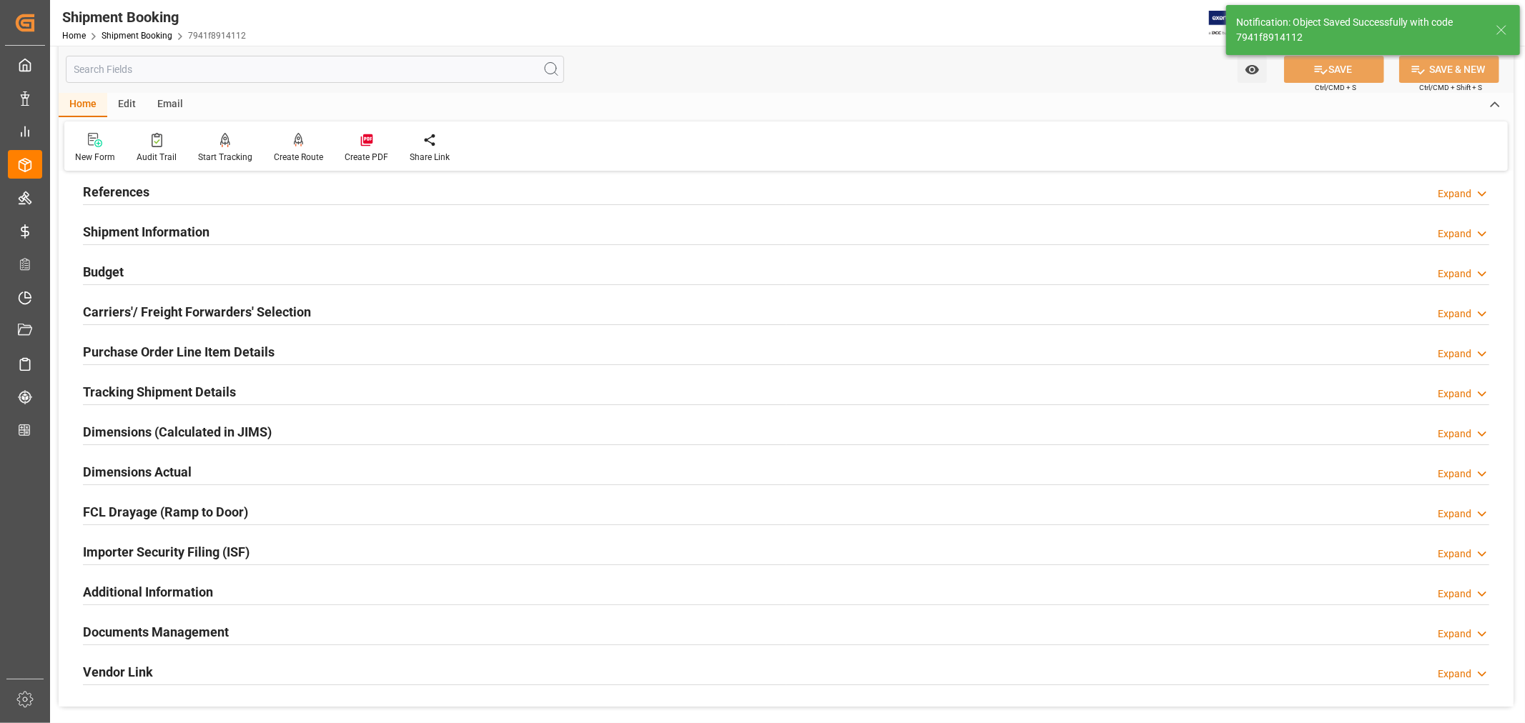
click at [106, 267] on h2 "Budget" at bounding box center [103, 271] width 41 height 19
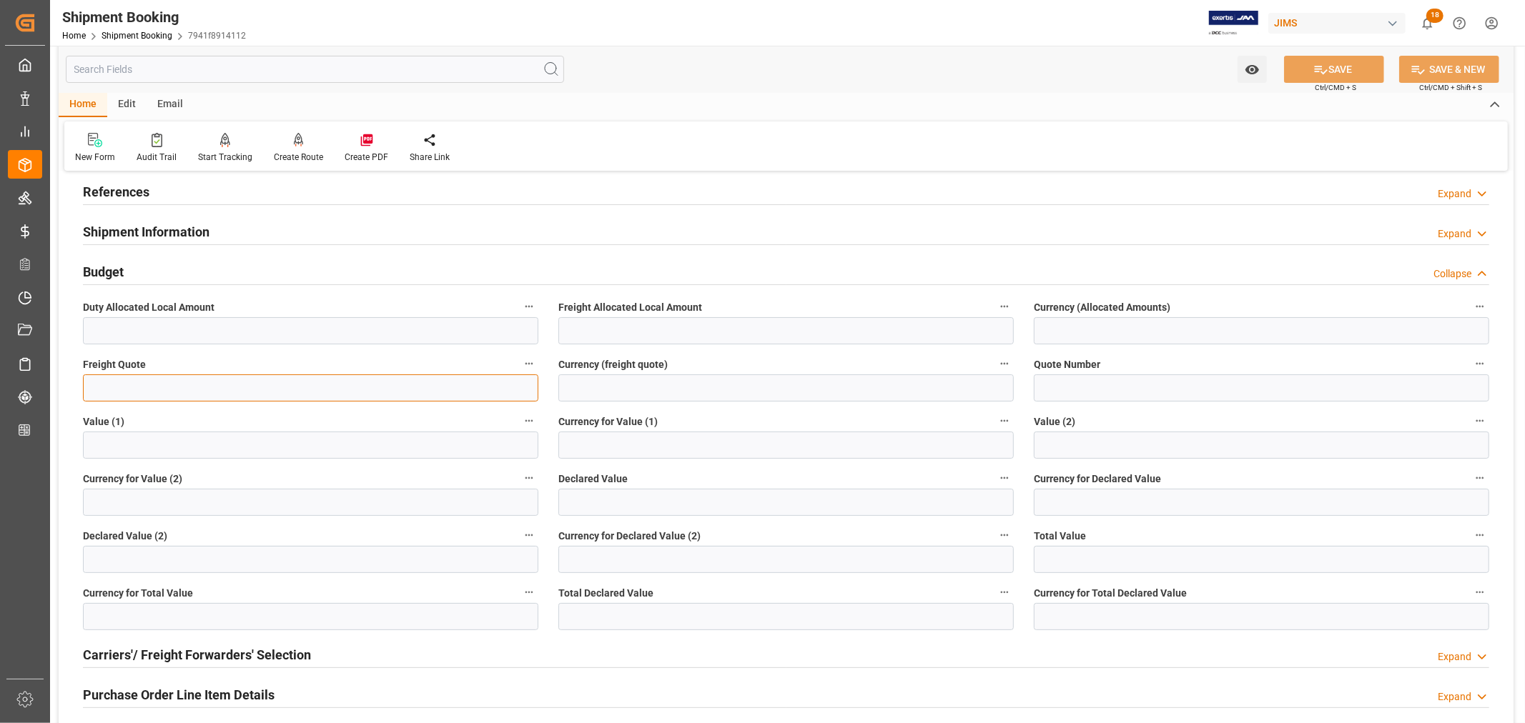
click at [102, 390] on input "text" at bounding box center [310, 388] width 455 height 27
type input "2500"
click at [577, 390] on input at bounding box center [785, 388] width 455 height 27
type input "USD"
drag, startPoint x: 117, startPoint y: 387, endPoint x: 61, endPoint y: 387, distance: 55.8
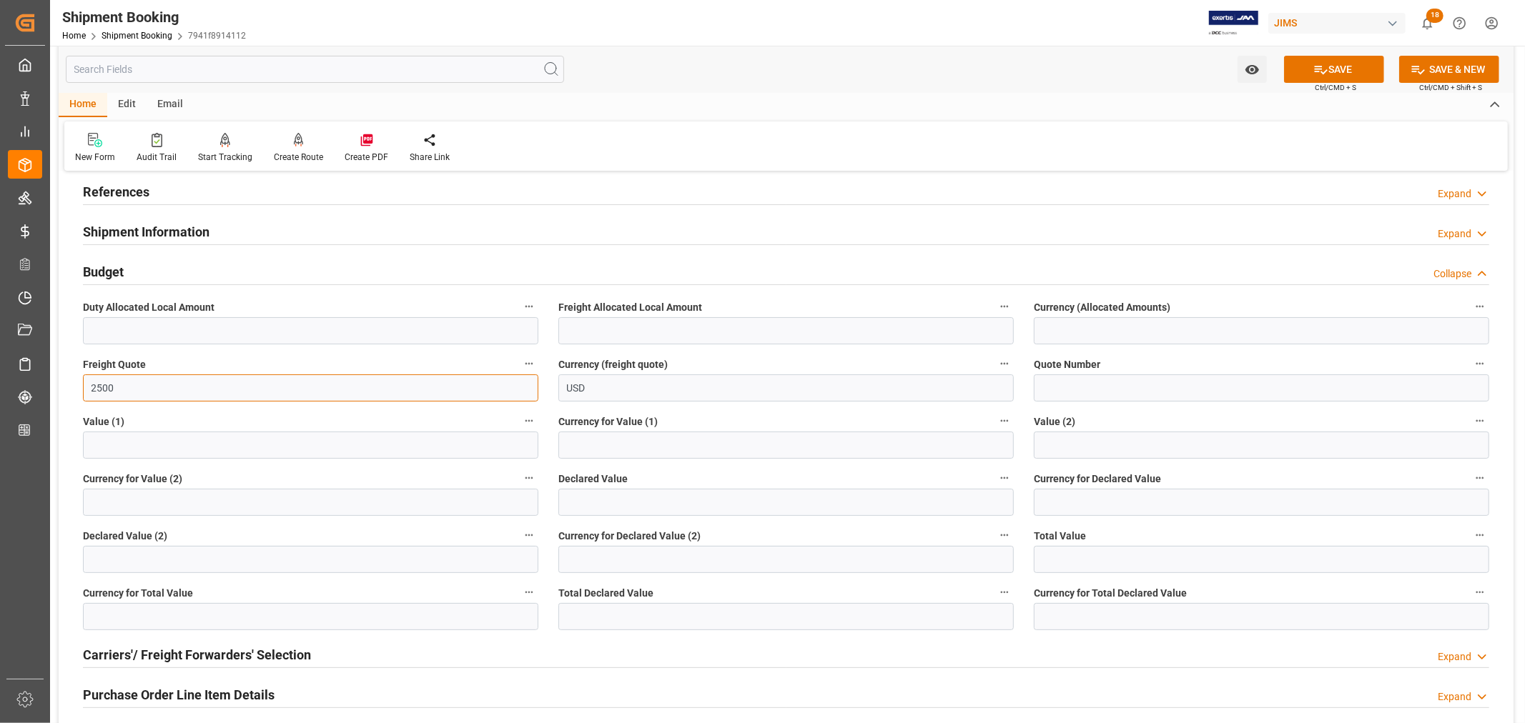
click at [61, 387] on div "Quote Ready In-Transit Delivered Completed Cancelled References Expand JAM Refe…" at bounding box center [786, 577] width 1455 height 946
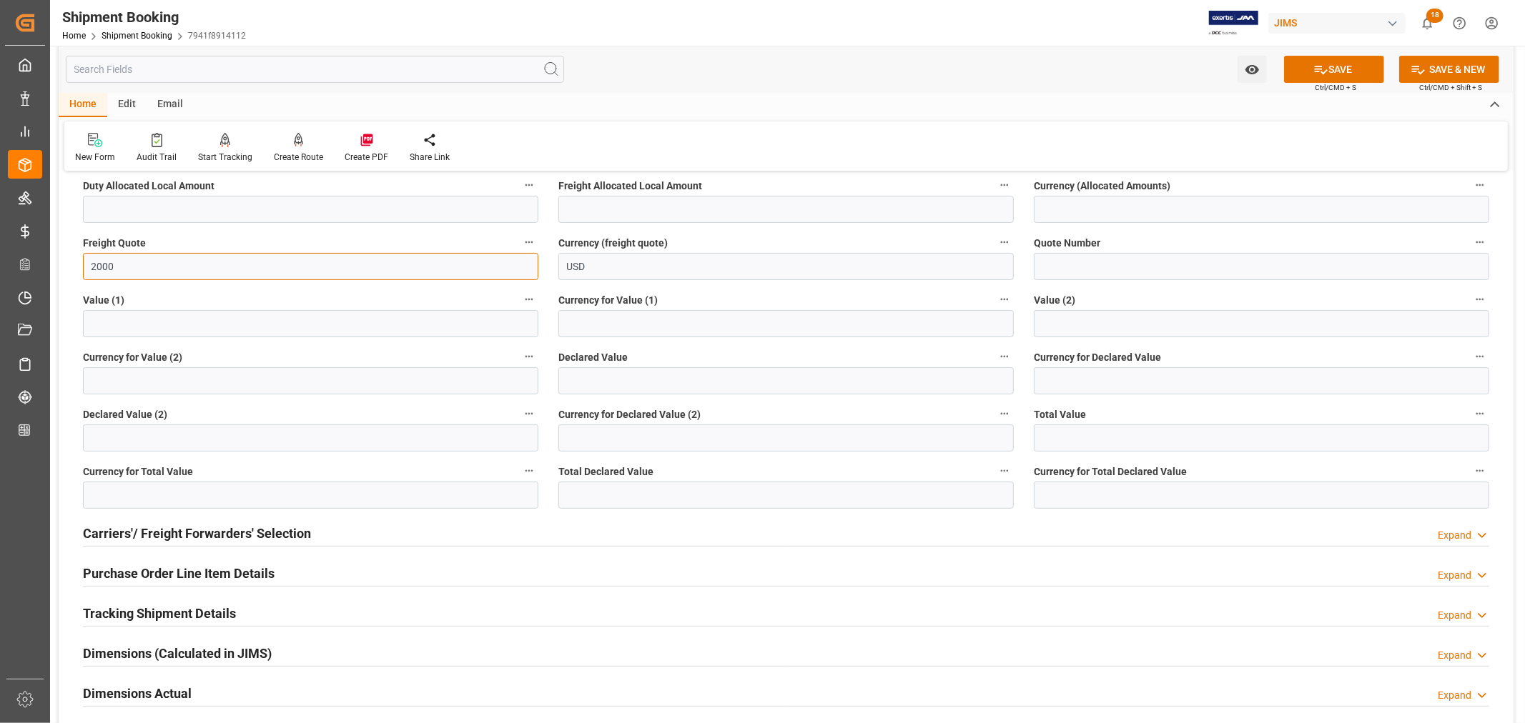
scroll to position [238, 0]
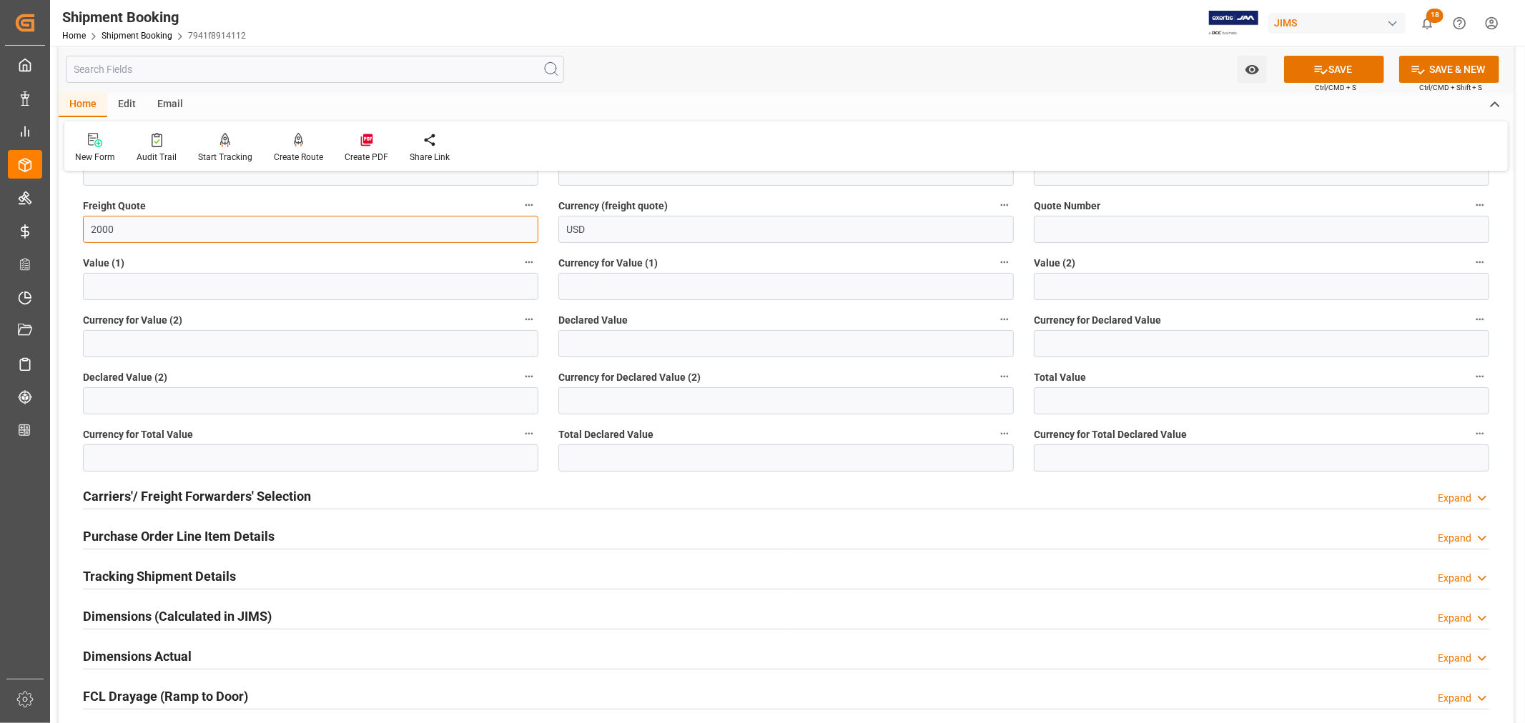
type input "2000"
click at [785, 229] on input "USD" at bounding box center [785, 229] width 455 height 27
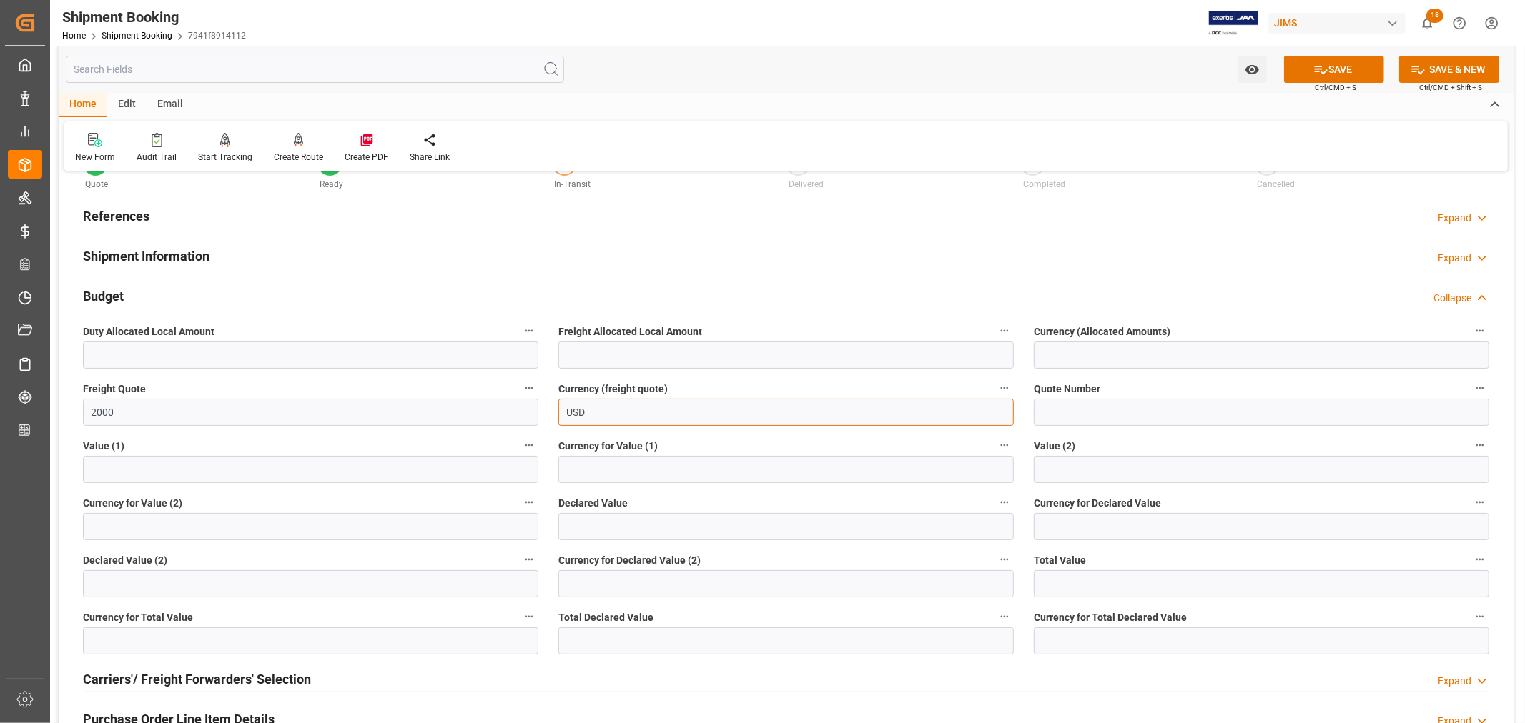
scroll to position [0, 0]
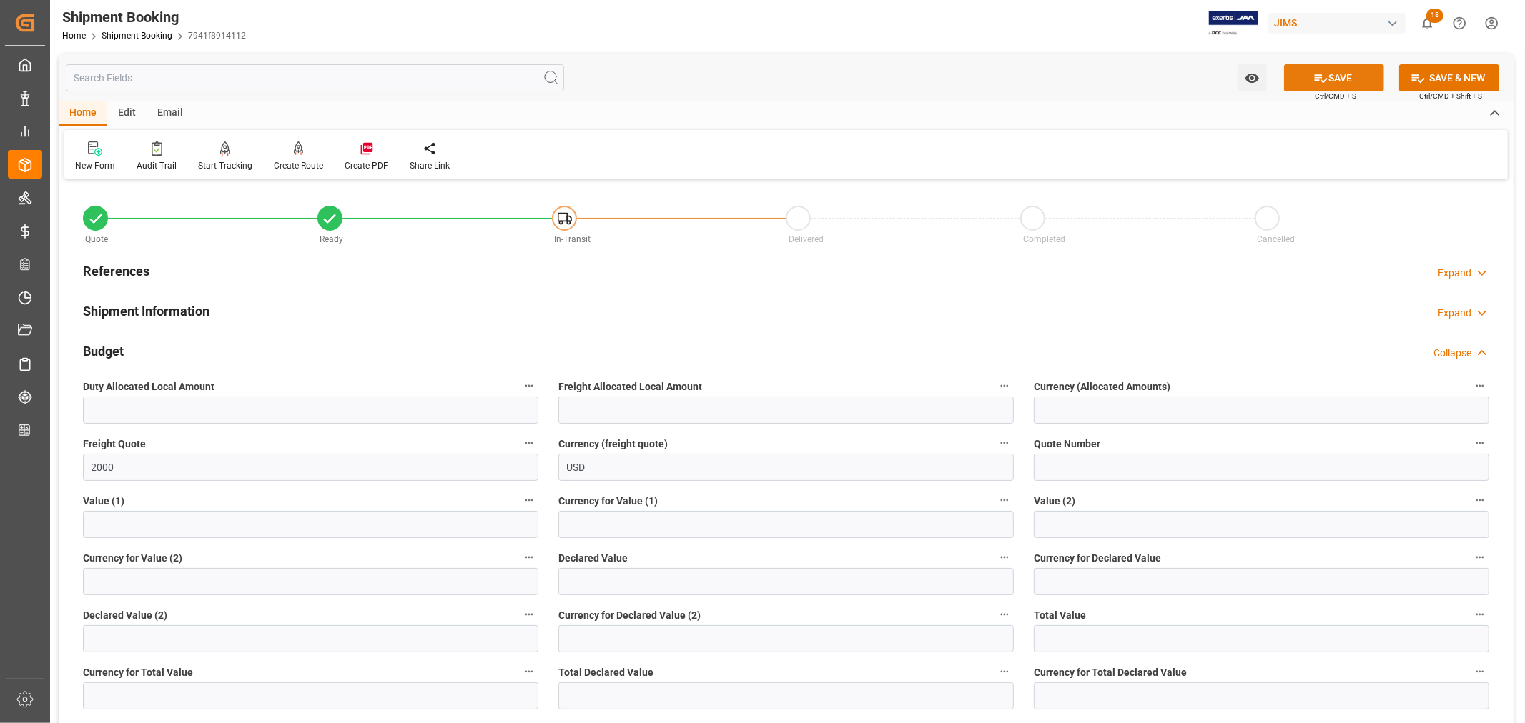
click at [1339, 77] on button "SAVE" at bounding box center [1334, 77] width 100 height 27
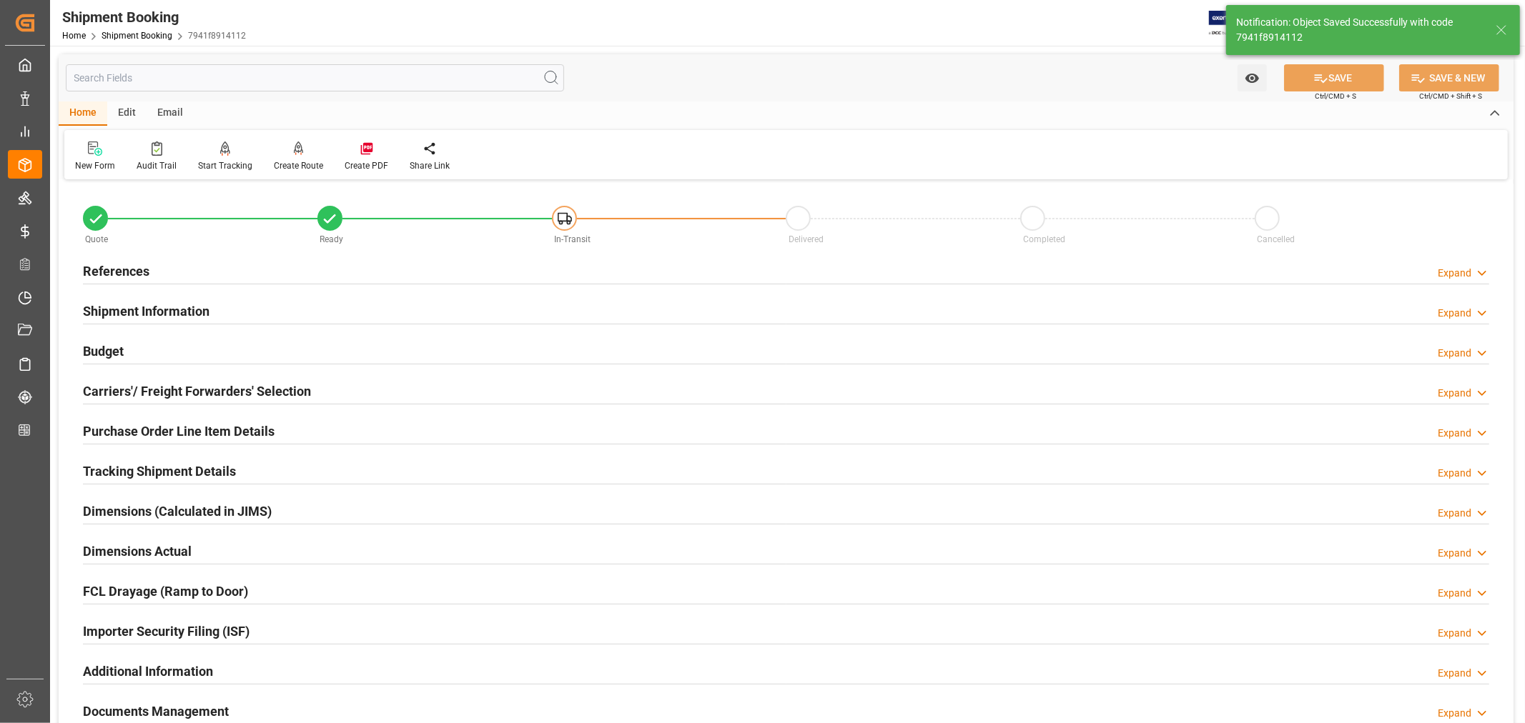
click at [280, 621] on div "Importer Security Filing (ISF) Expand" at bounding box center [786, 630] width 1406 height 27
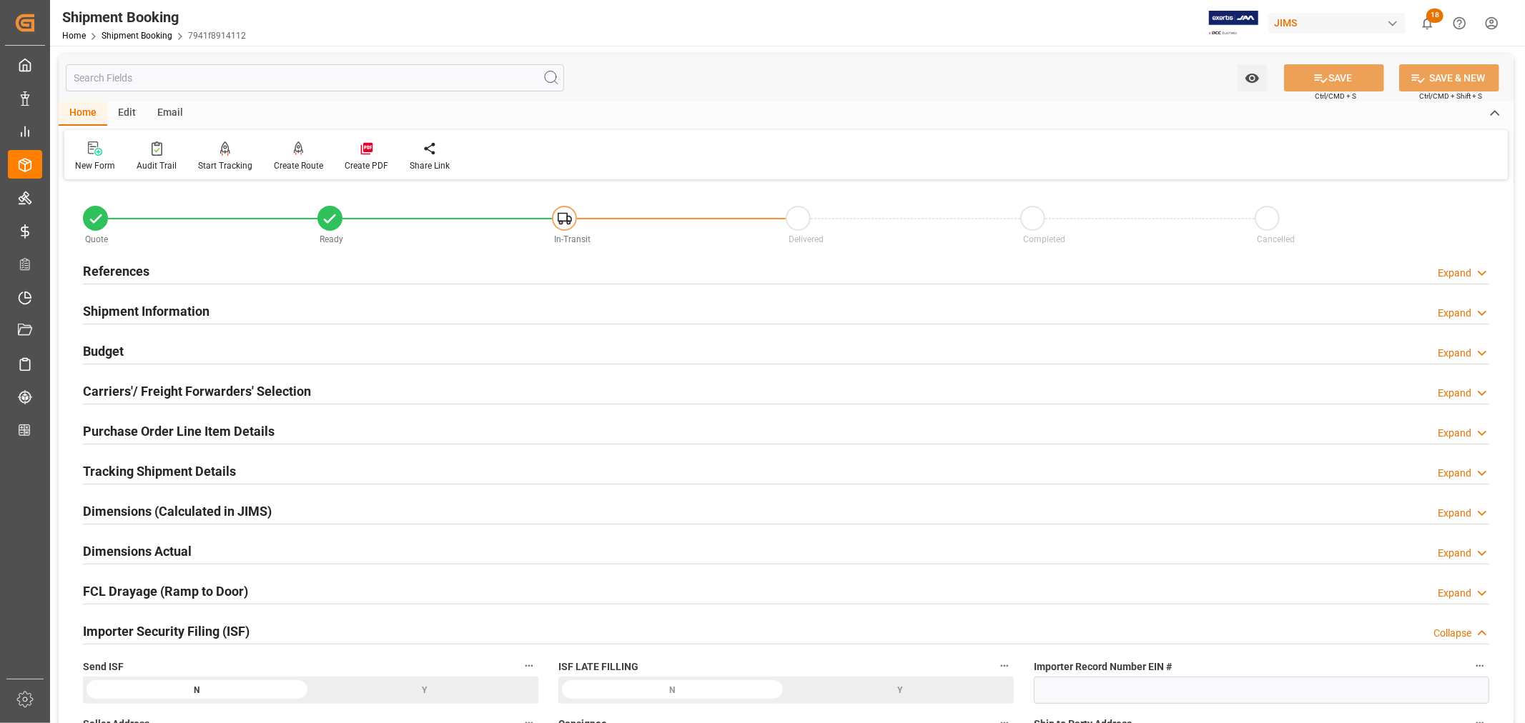
click at [280, 621] on div "Importer Security Filing (ISF) Collapse" at bounding box center [786, 630] width 1406 height 27
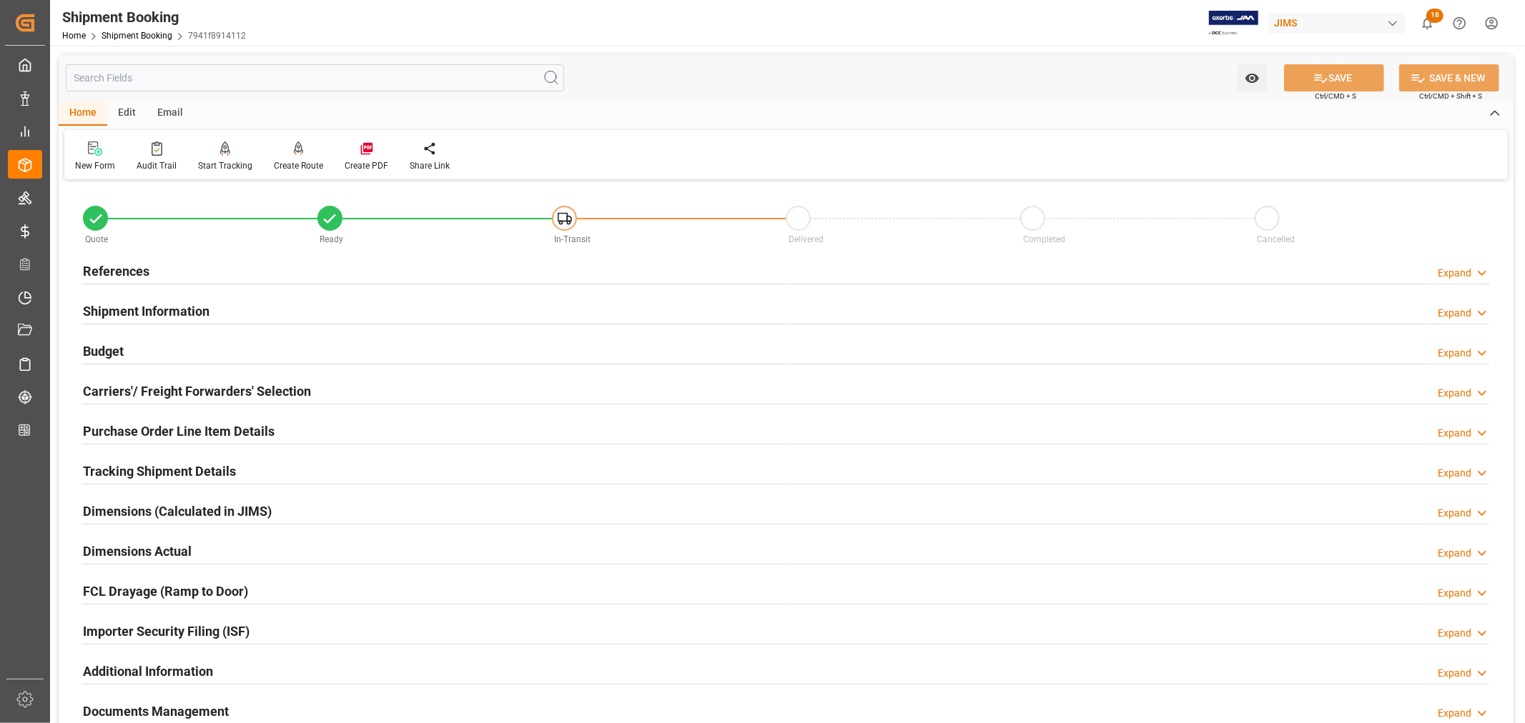
click at [280, 621] on div "Importer Security Filing (ISF) Expand" at bounding box center [786, 630] width 1406 height 27
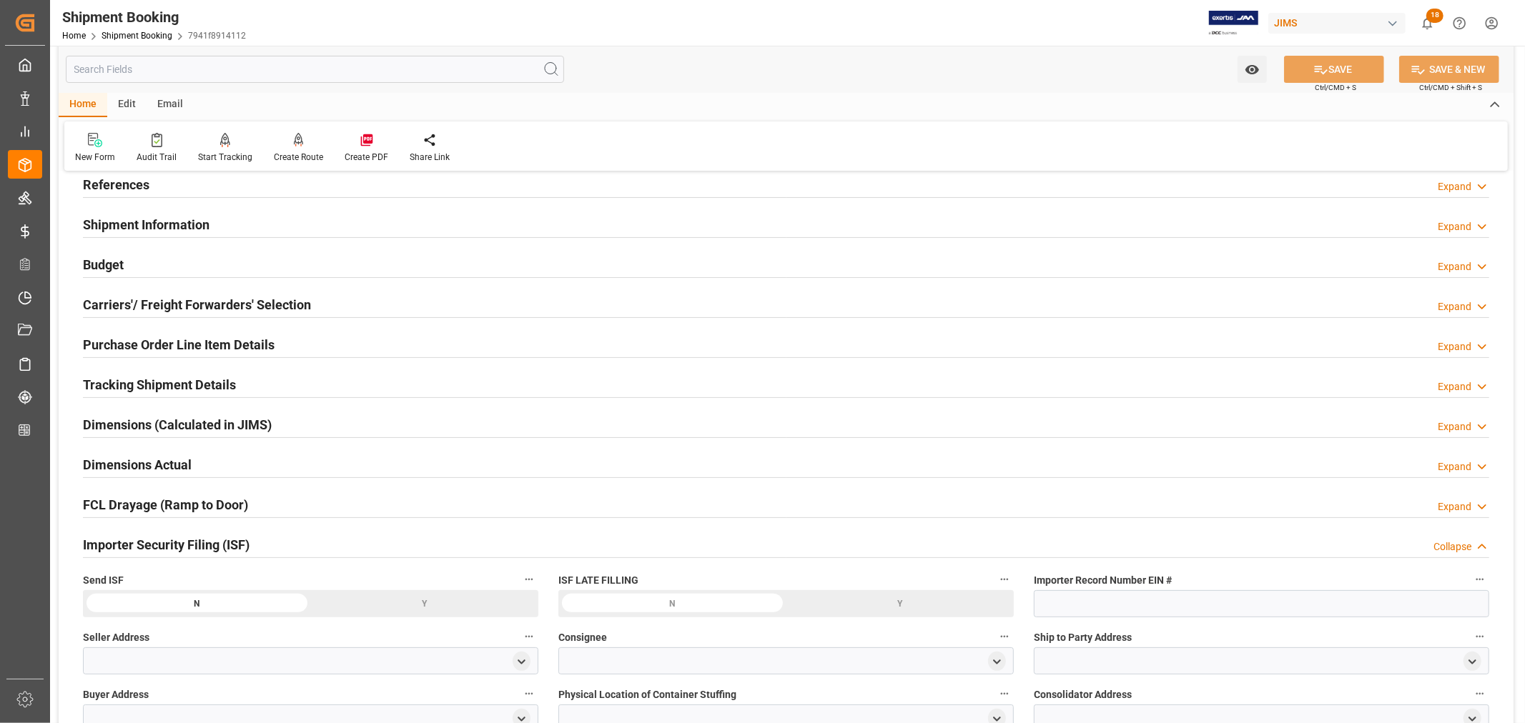
scroll to position [79, 0]
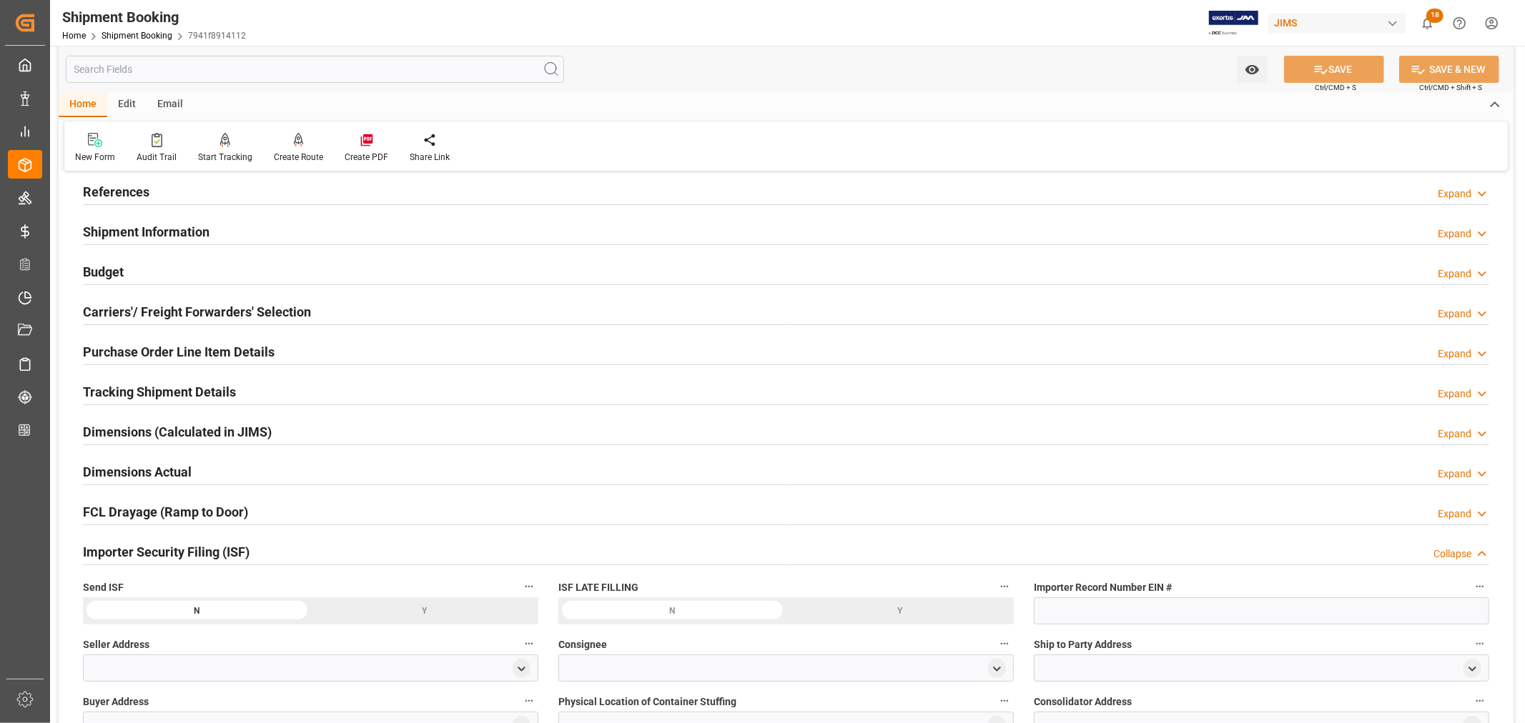
click at [290, 552] on div "Importer Security Filing (ISF) Collapse" at bounding box center [786, 551] width 1406 height 27
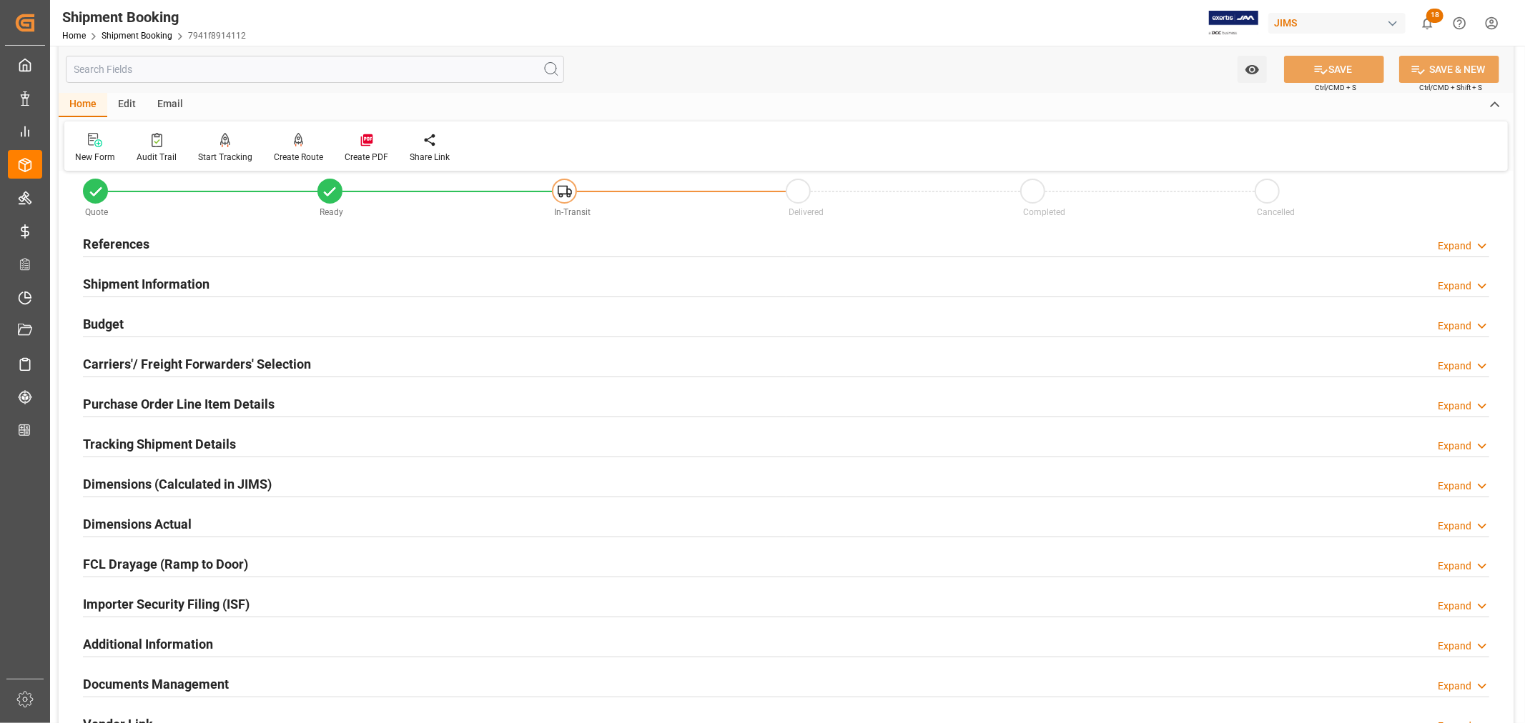
scroll to position [0, 0]
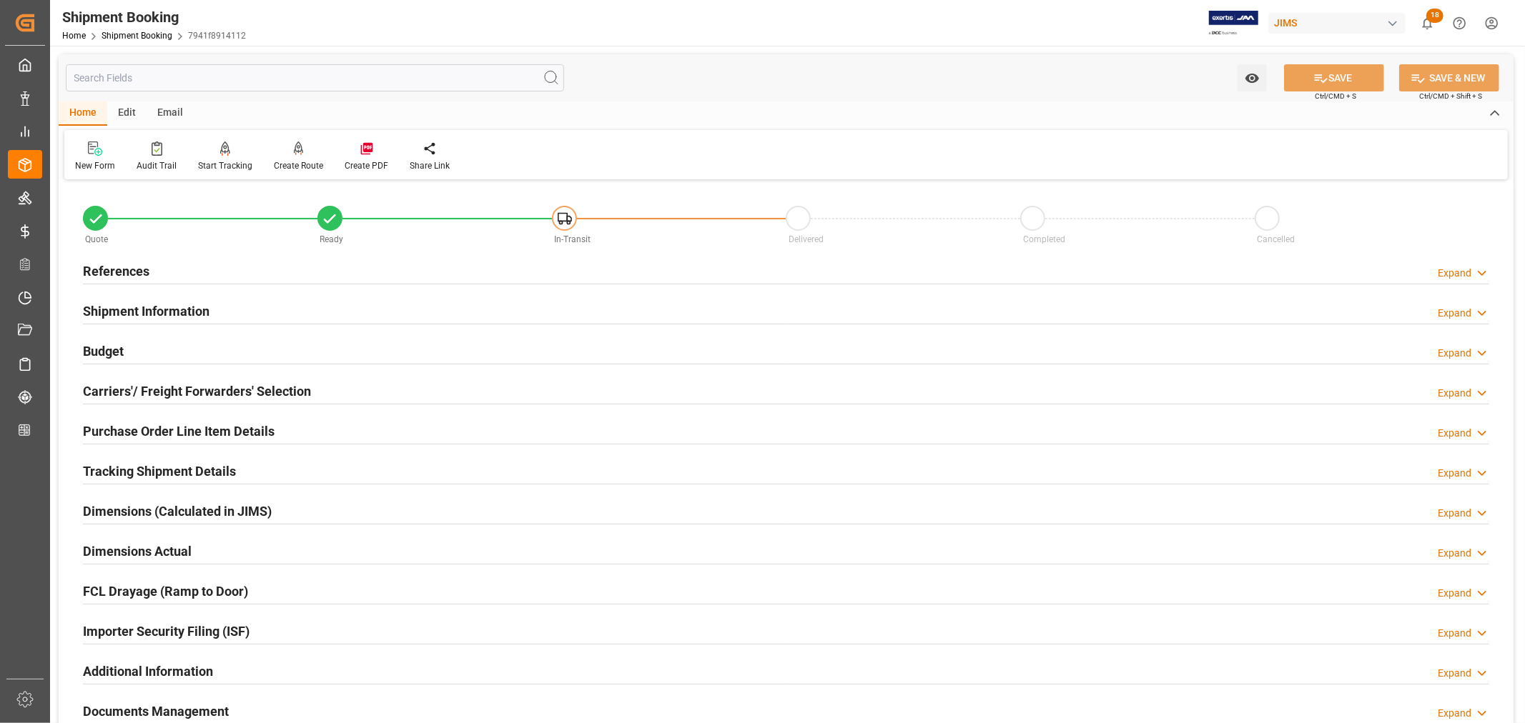
click at [124, 266] on h2 "References" at bounding box center [116, 271] width 66 height 19
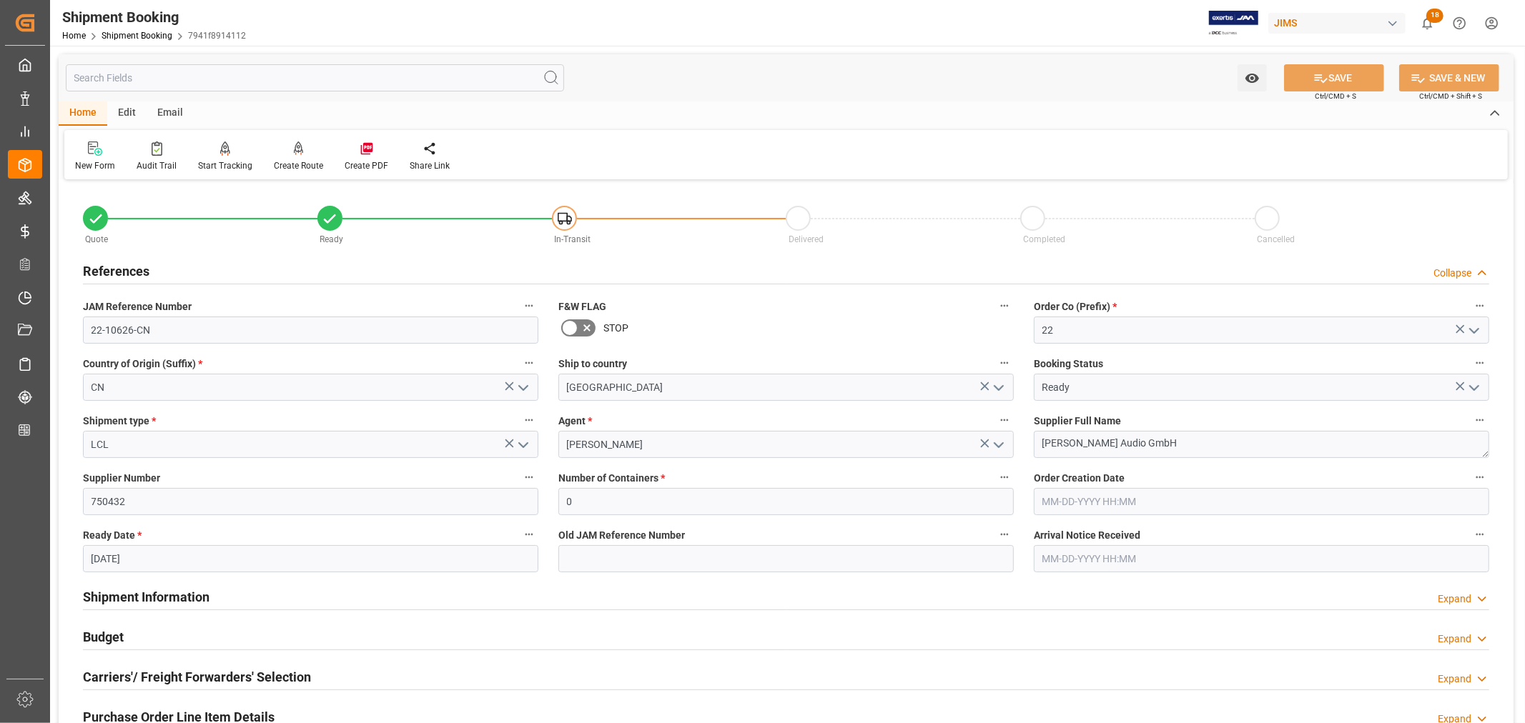
click at [124, 266] on h2 "References" at bounding box center [116, 271] width 66 height 19
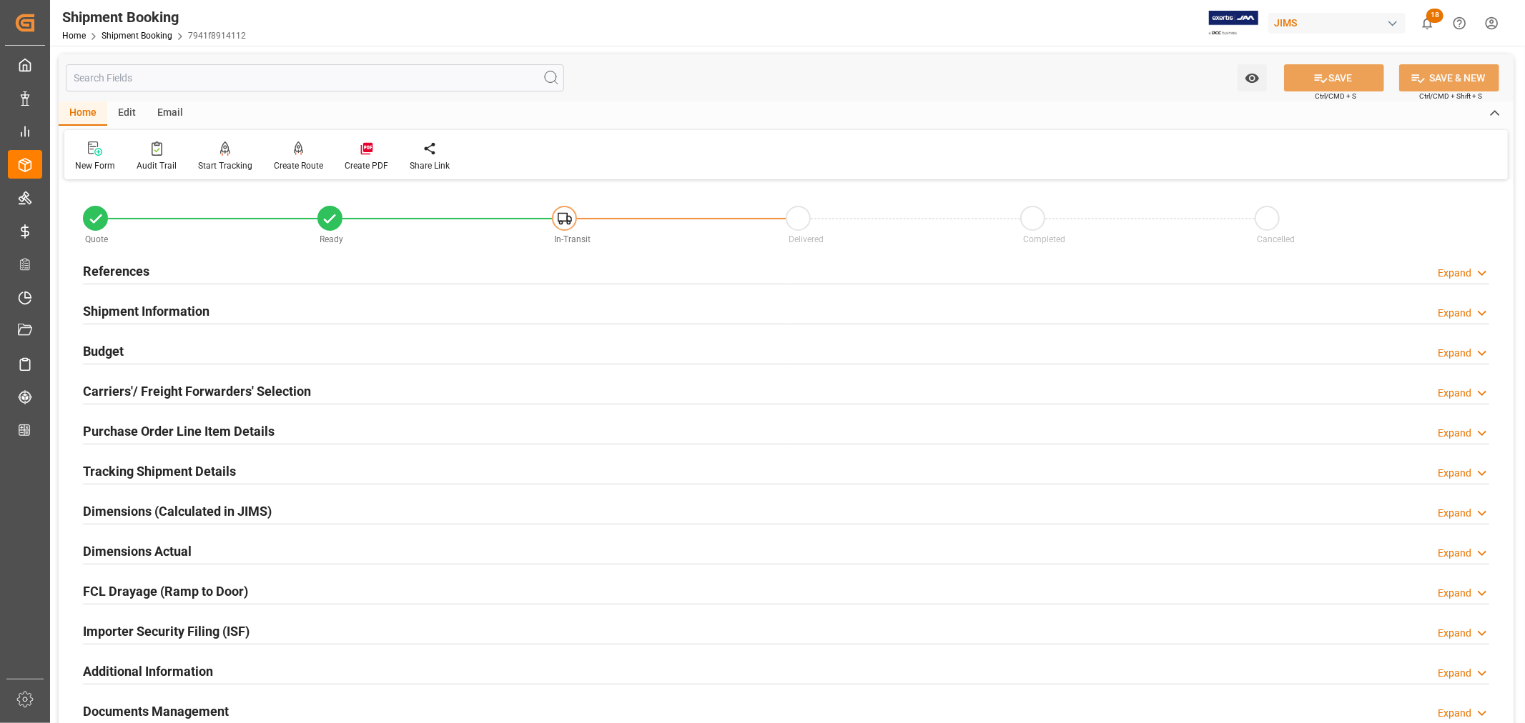
click at [154, 427] on h2 "Purchase Order Line Item Details" at bounding box center [179, 431] width 192 height 19
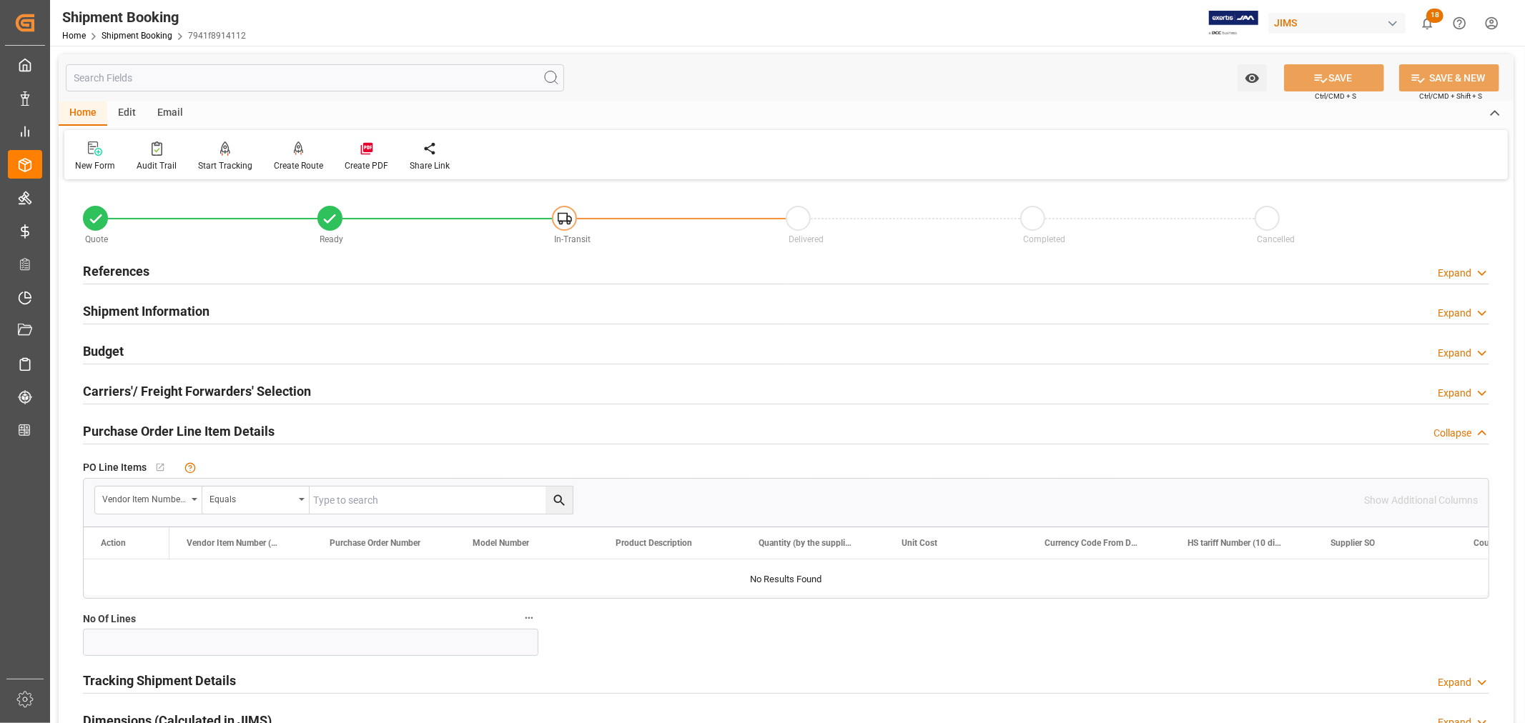
click at [154, 427] on h2 "Purchase Order Line Item Details" at bounding box center [179, 431] width 192 height 19
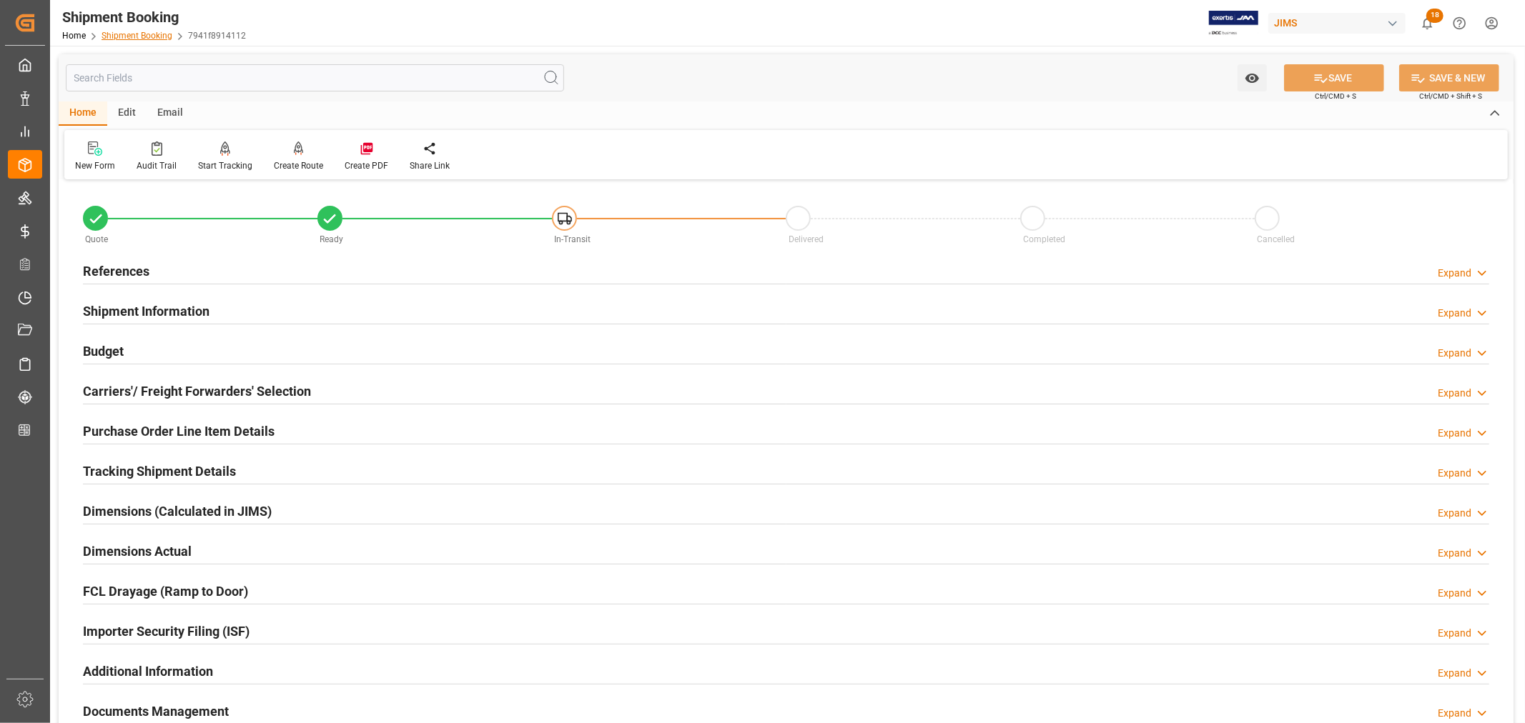
click at [148, 34] on link "Shipment Booking" at bounding box center [137, 36] width 71 height 10
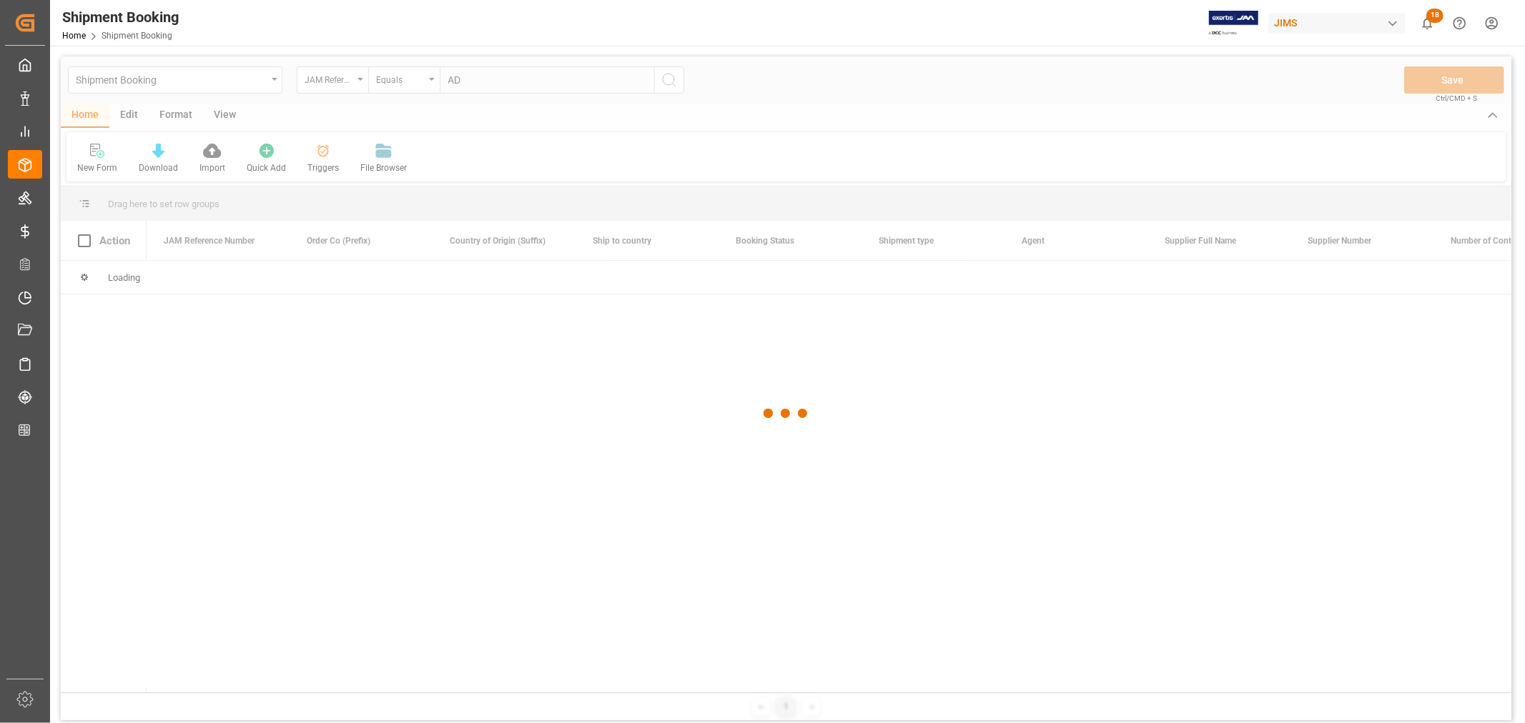
type input "A"
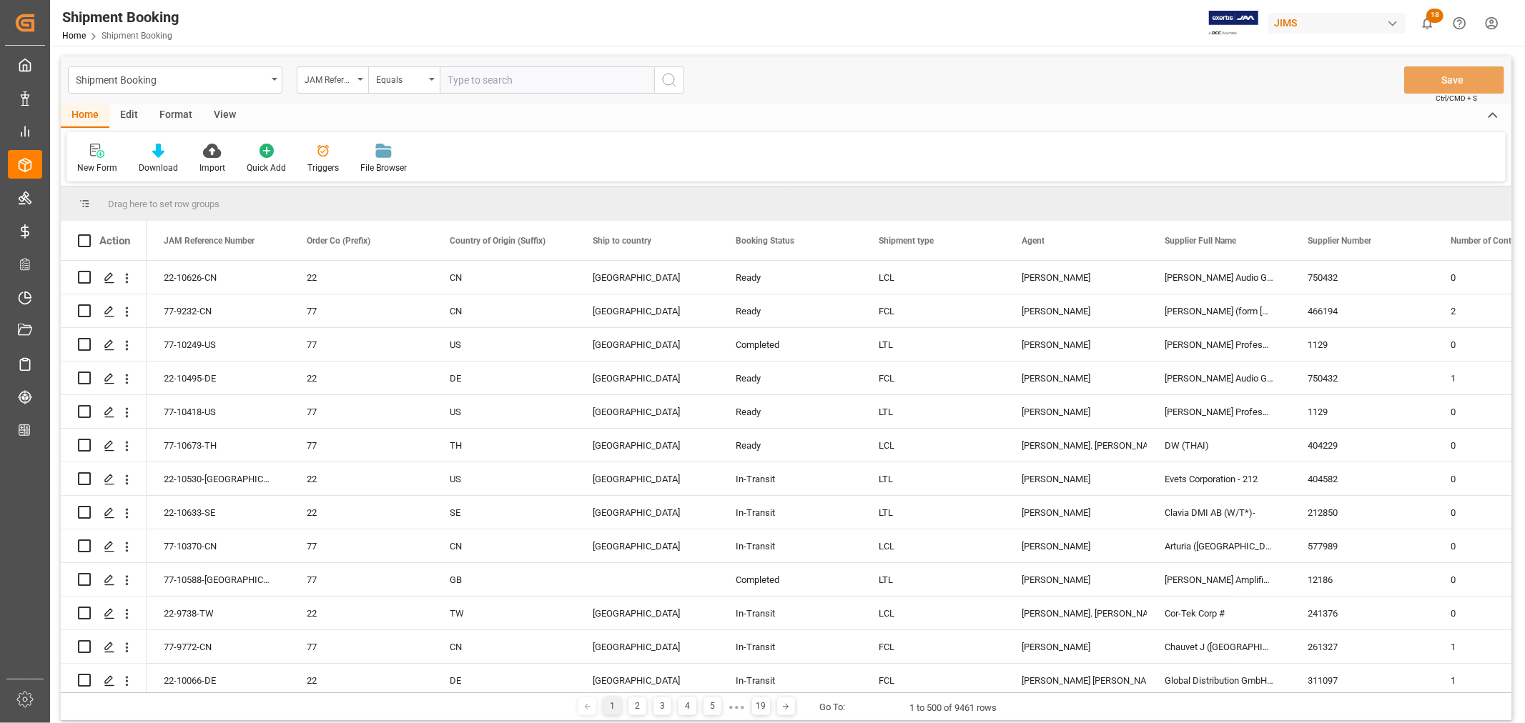
paste input "22-10495-DE"
type input "22-10495-DE"
click at [666, 80] on icon "search button" at bounding box center [669, 79] width 17 height 17
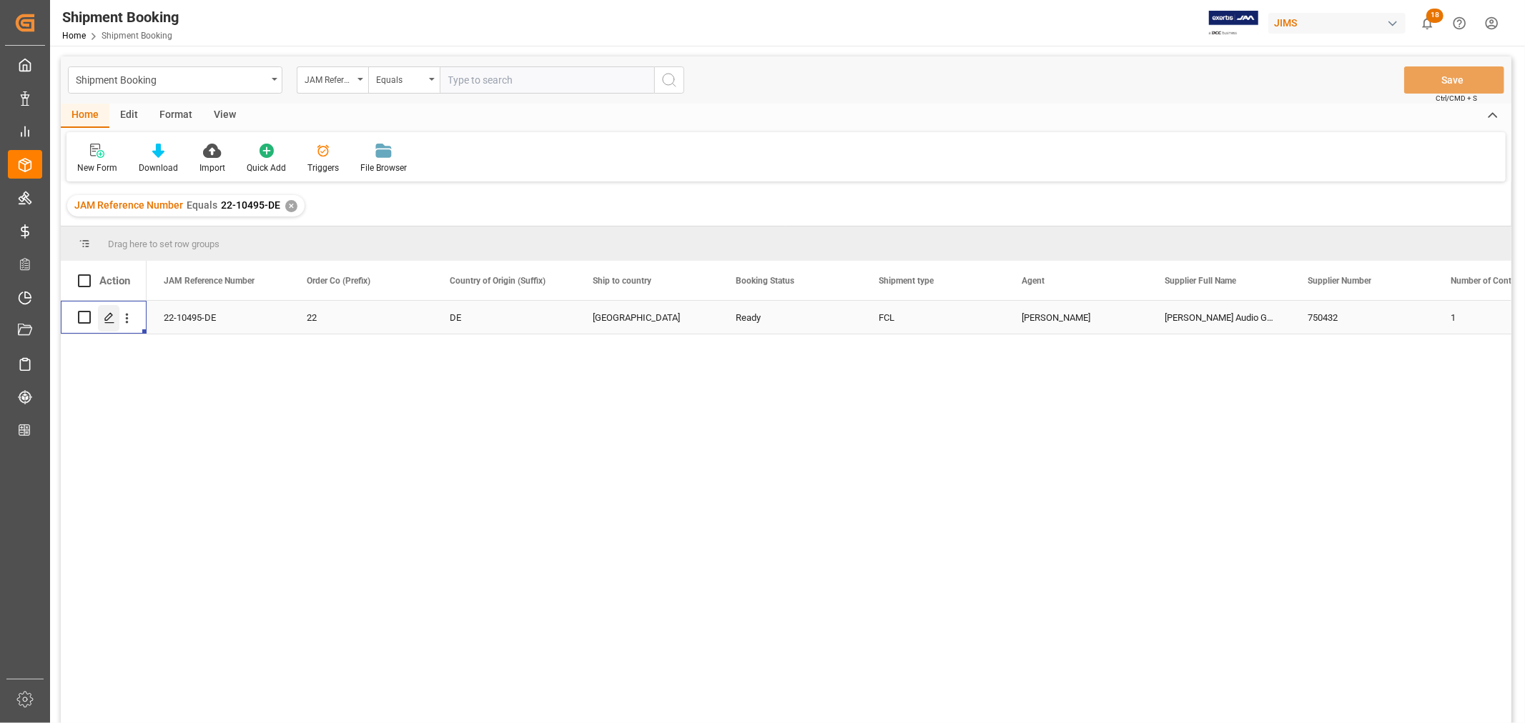
click at [106, 320] on icon "Press SPACE to select this row." at bounding box center [109, 317] width 11 height 11
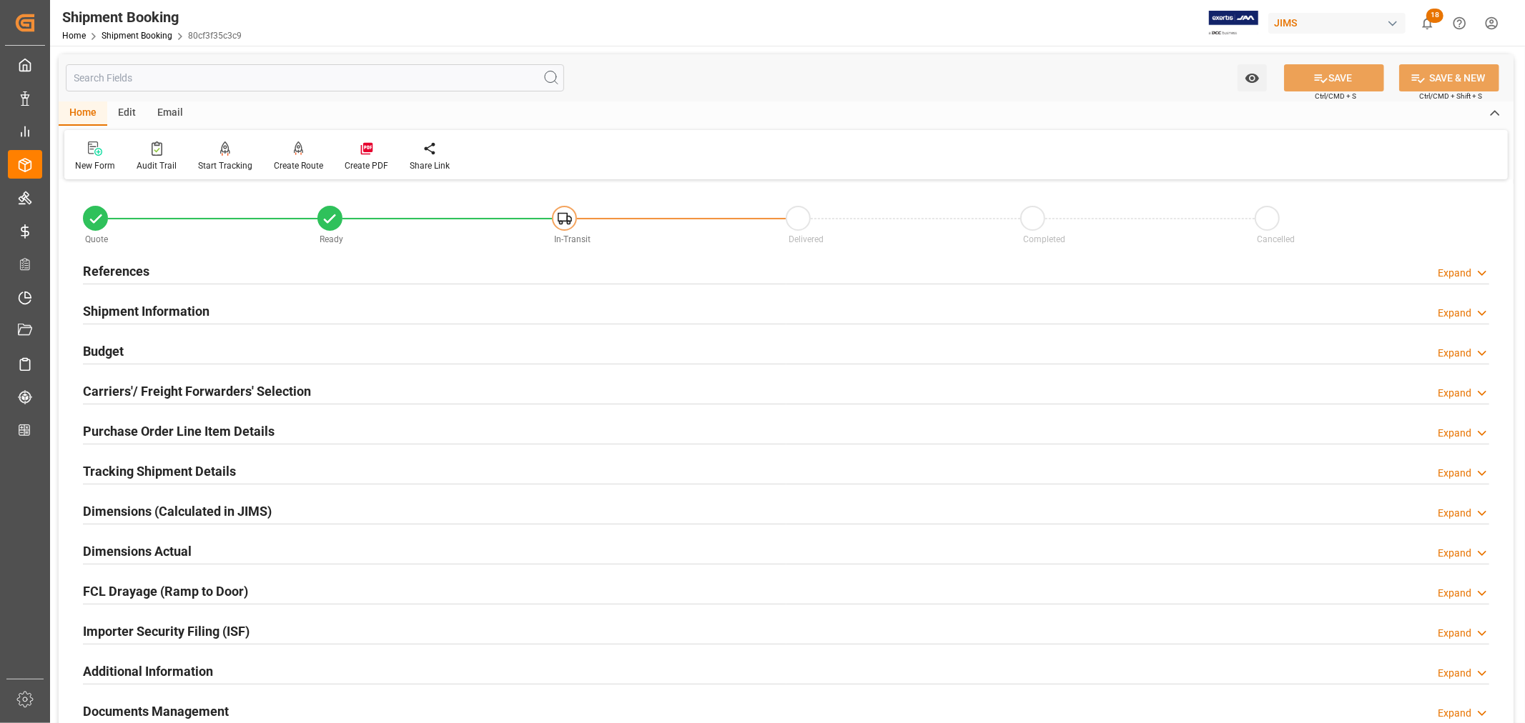
click at [169, 265] on div "References Expand" at bounding box center [786, 270] width 1406 height 27
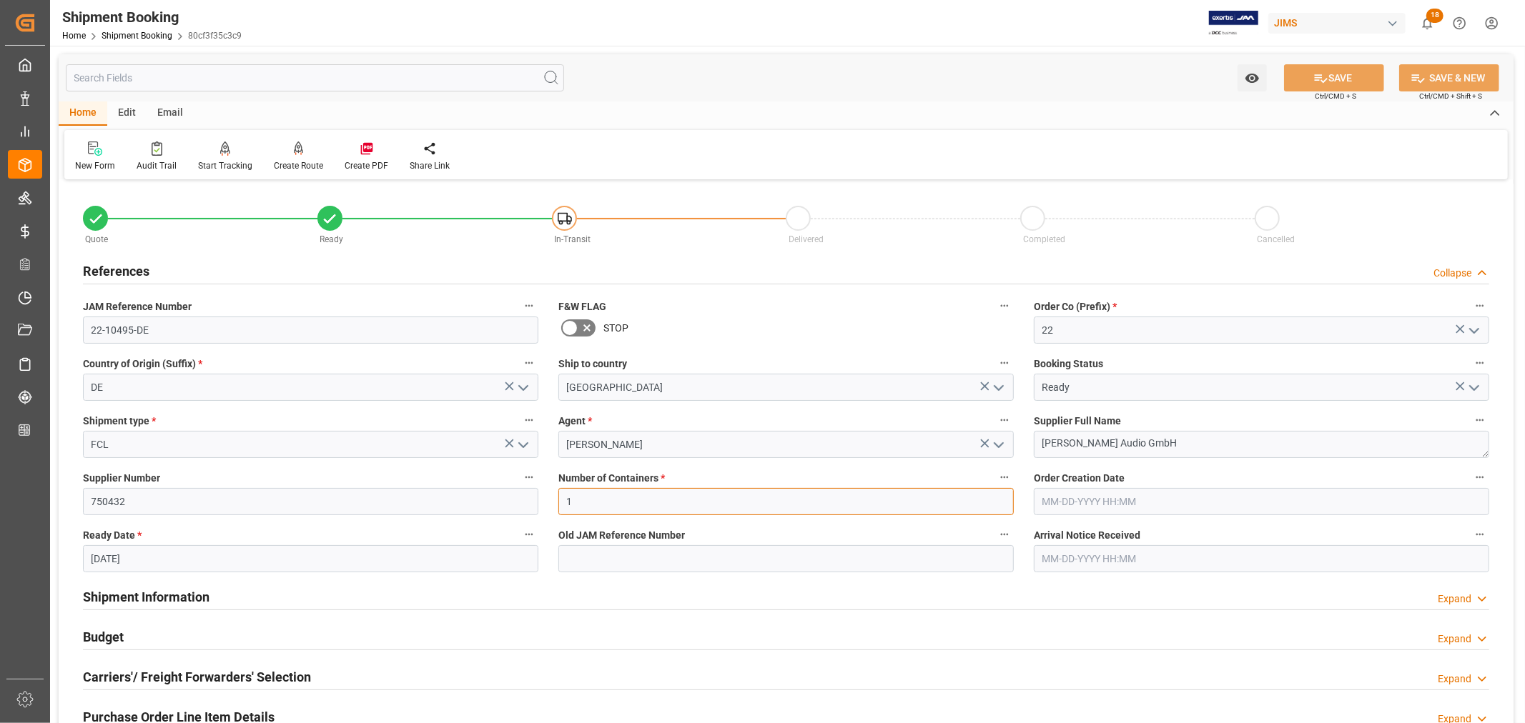
drag, startPoint x: 574, startPoint y: 503, endPoint x: 545, endPoint y: 501, distance: 28.6
click at [545, 501] on div "Quote Ready In-Transit Delivered Completed Cancelled References Collapse JAM Re…" at bounding box center [786, 628] width 1455 height 889
type input "0"
click at [520, 441] on icon "open menu" at bounding box center [523, 445] width 17 height 17
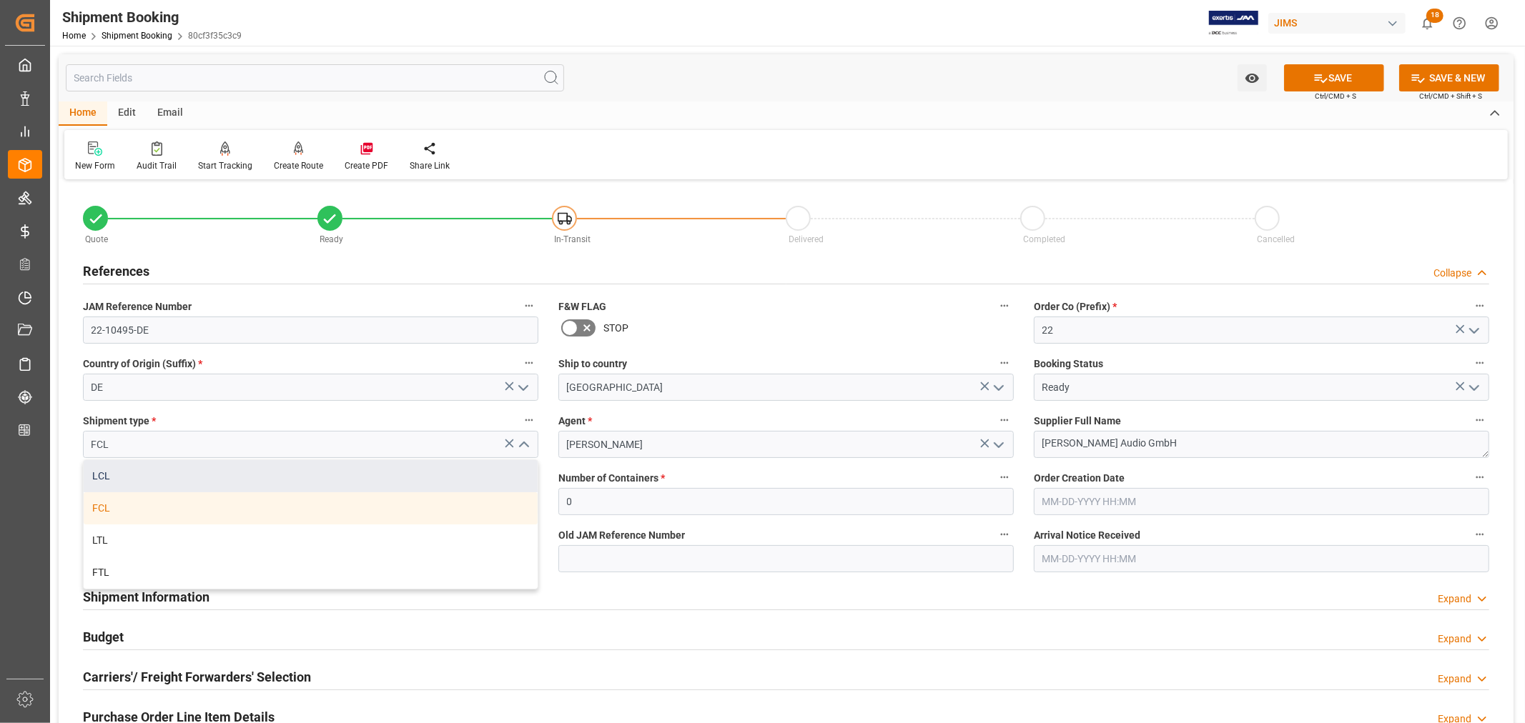
click at [355, 475] on div "LCL" at bounding box center [311, 476] width 454 height 32
type input "LCL"
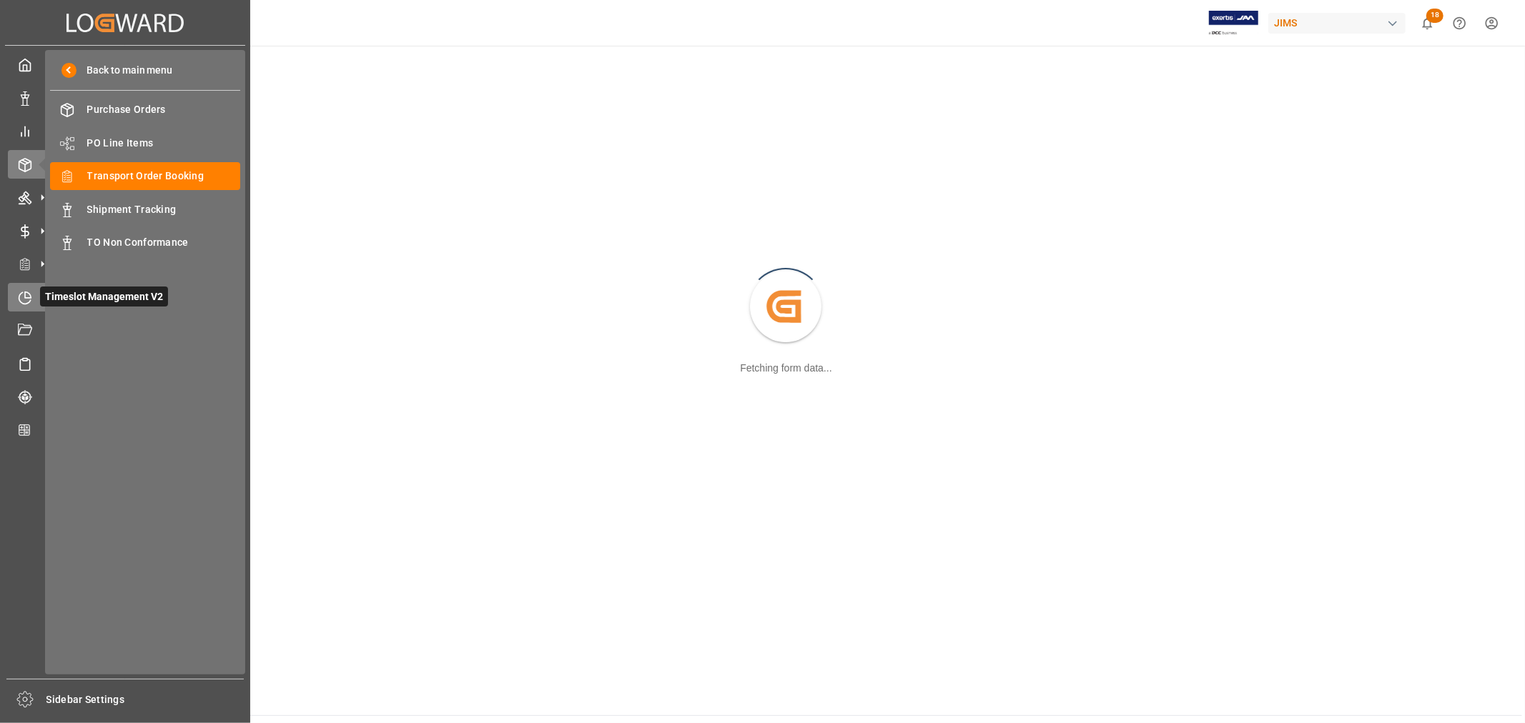
click at [24, 297] on icon at bounding box center [25, 298] width 14 height 14
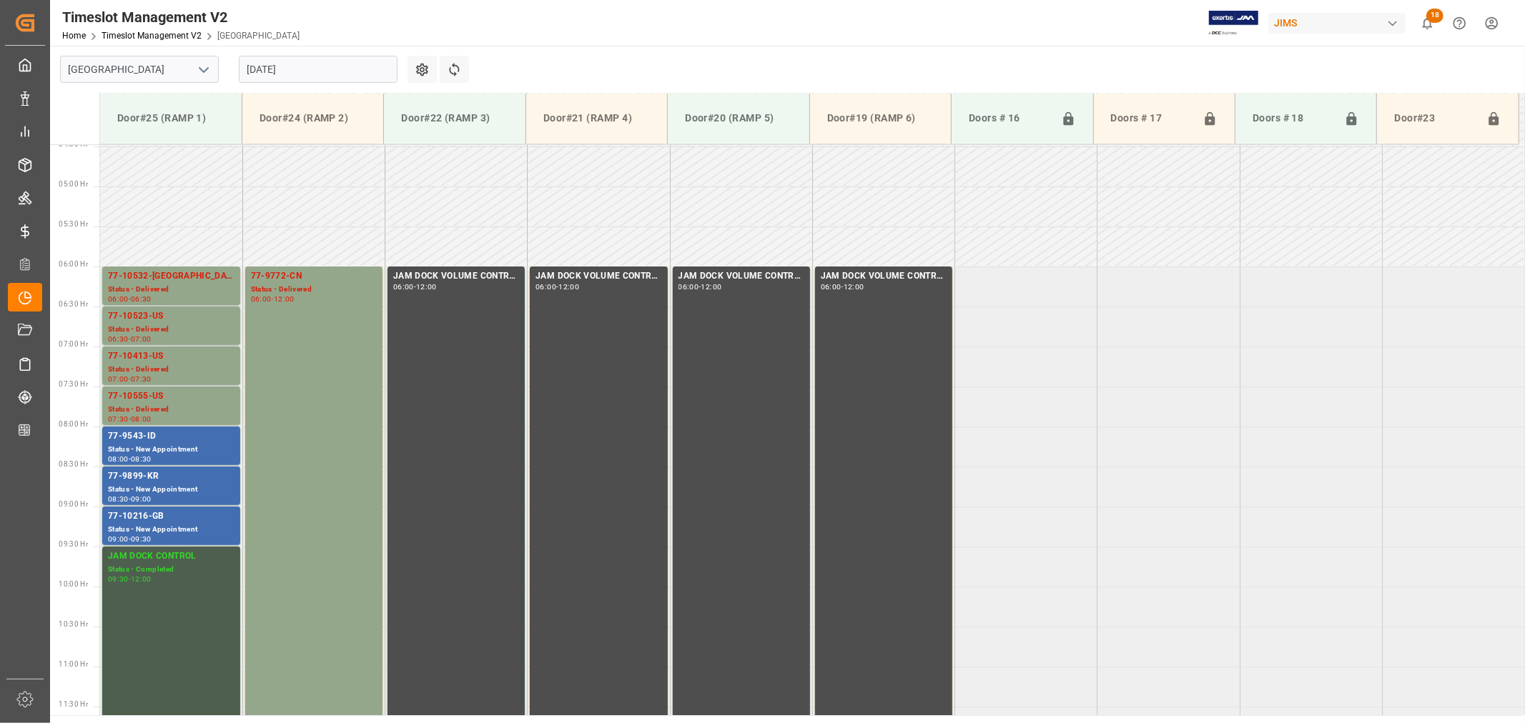
scroll to position [711, 0]
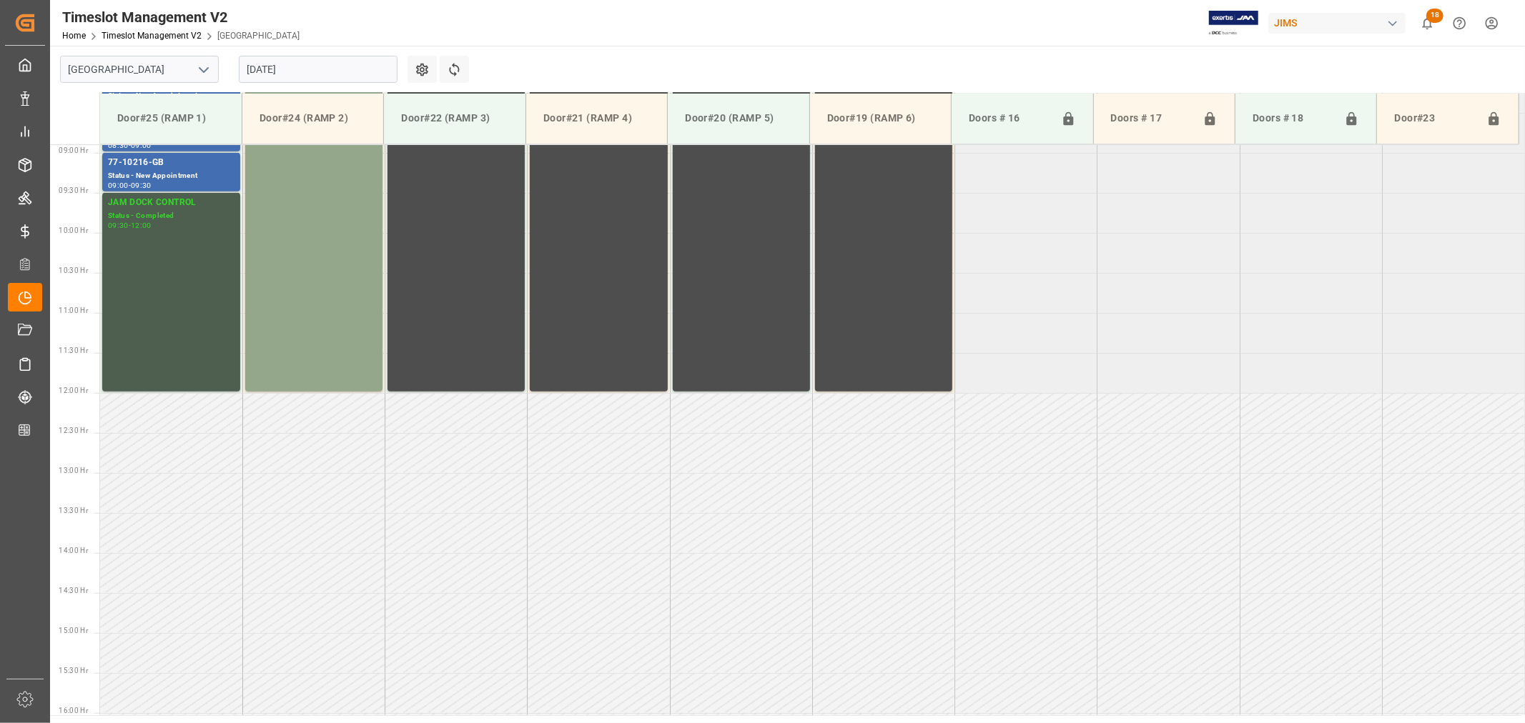
click at [204, 72] on polyline "open menu" at bounding box center [203, 70] width 9 height 4
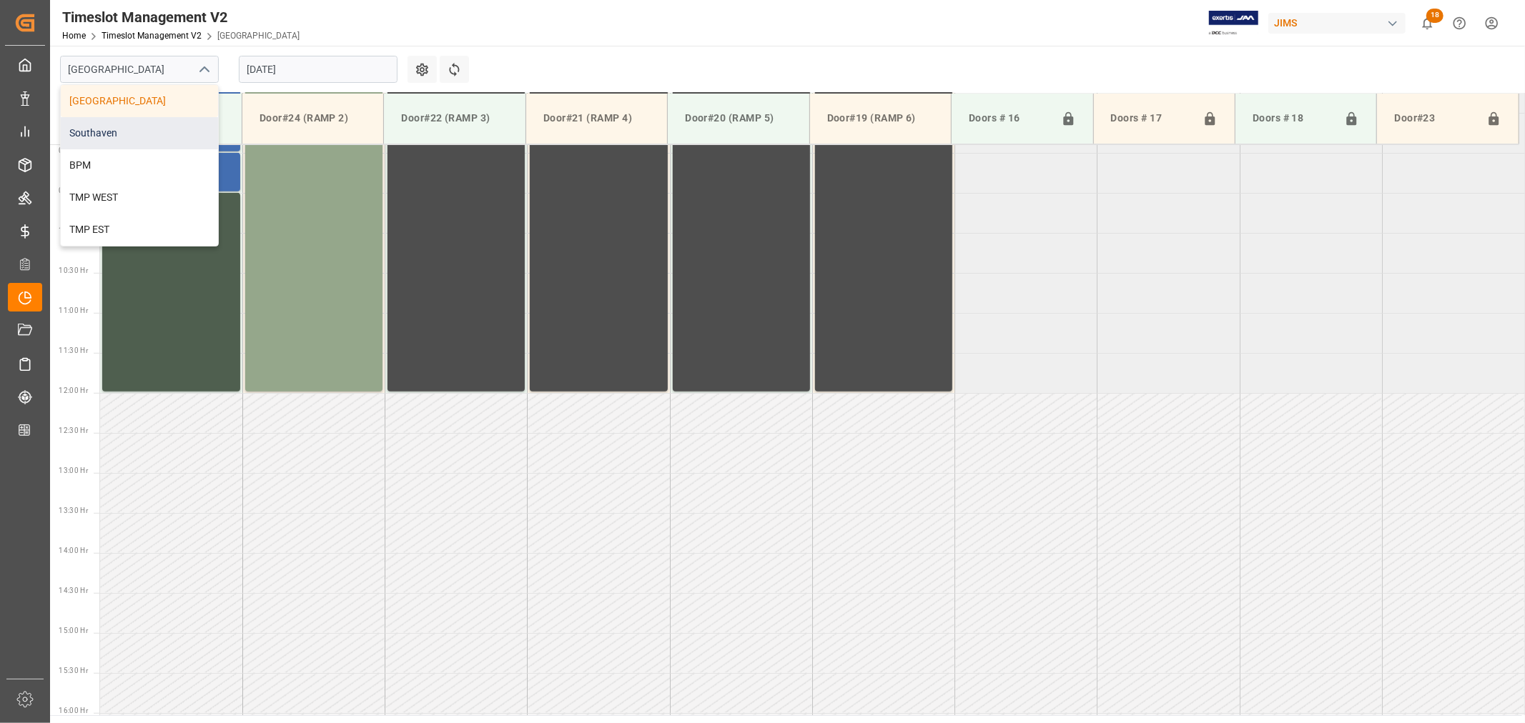
click at [140, 124] on div "Southaven" at bounding box center [139, 133] width 157 height 32
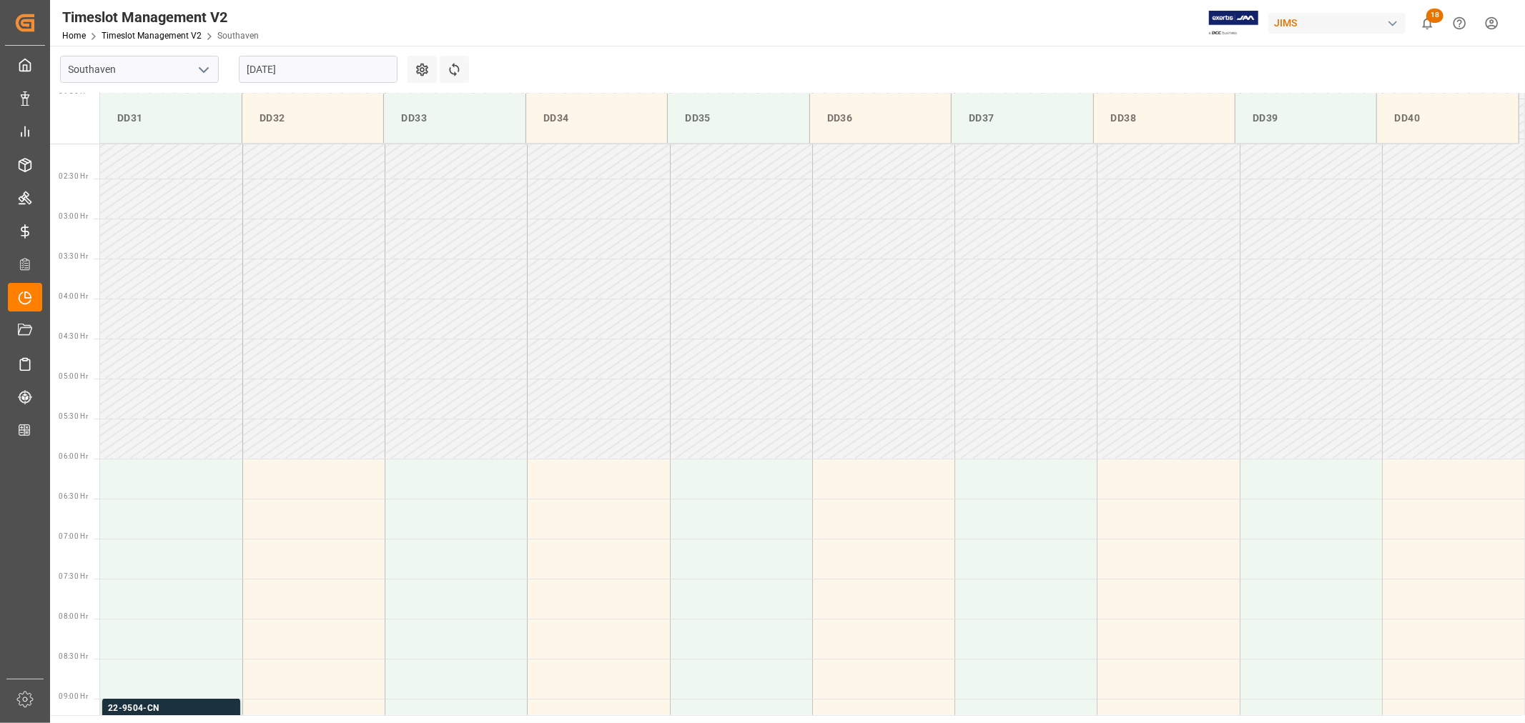
scroll to position [711, 0]
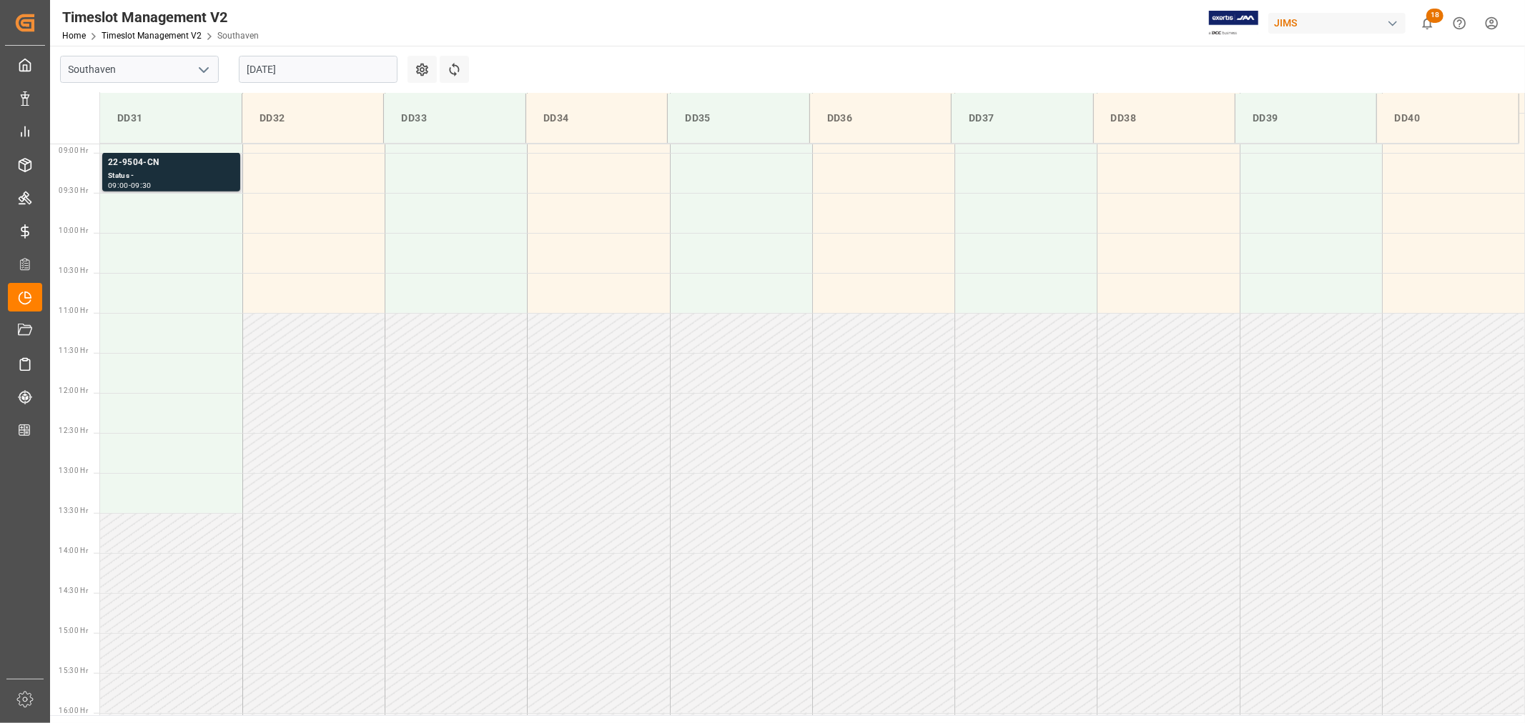
click at [139, 160] on div "22-9504-CN" at bounding box center [171, 163] width 127 height 14
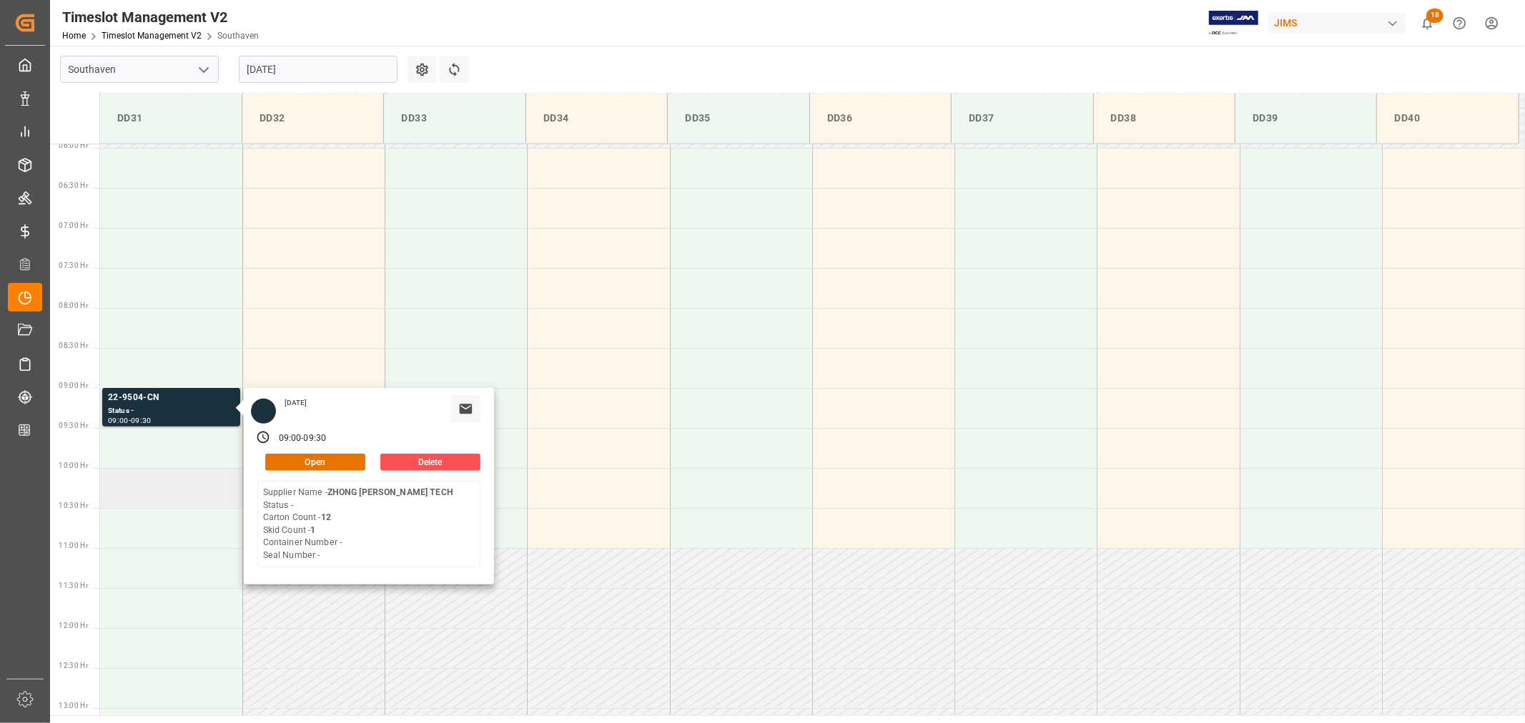
scroll to position [473, 0]
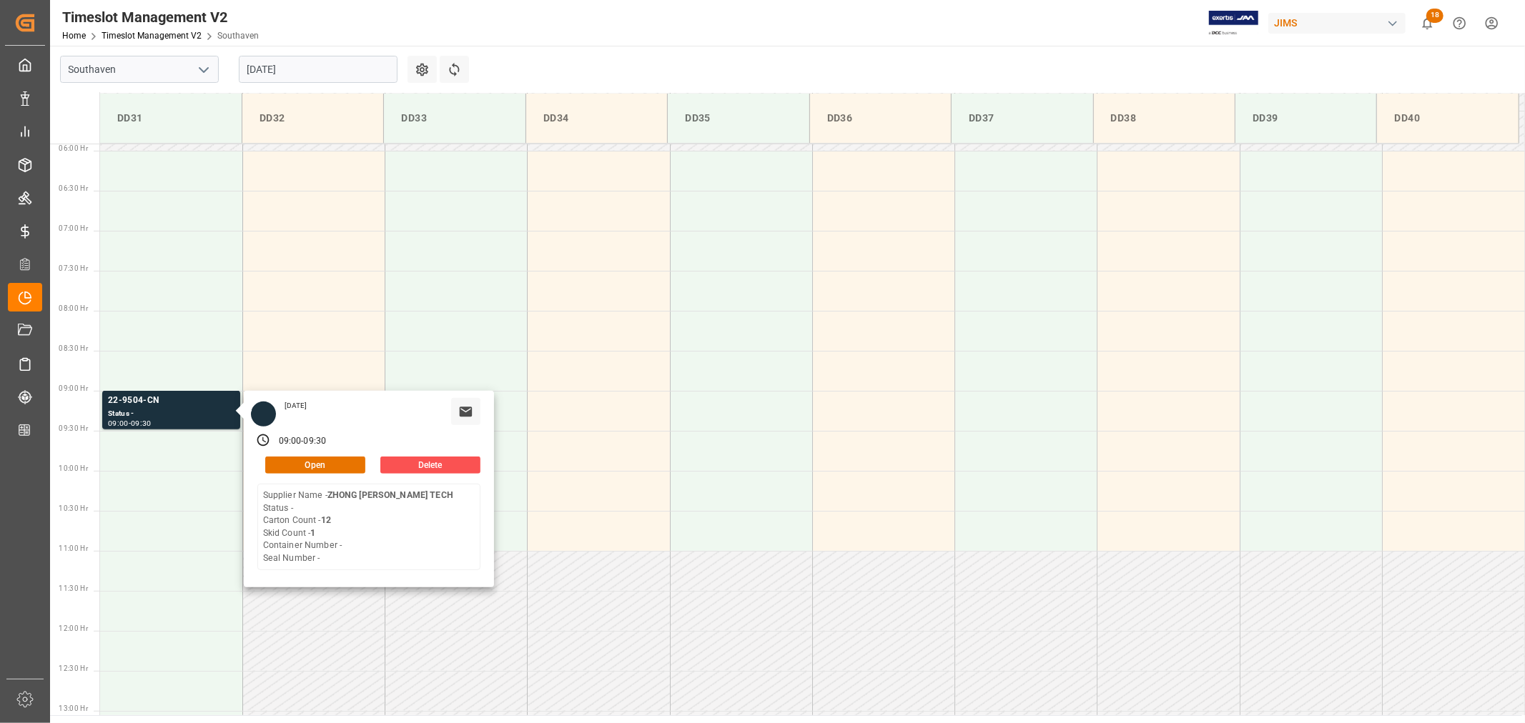
click at [306, 69] on input "[DATE]" at bounding box center [318, 69] width 159 height 27
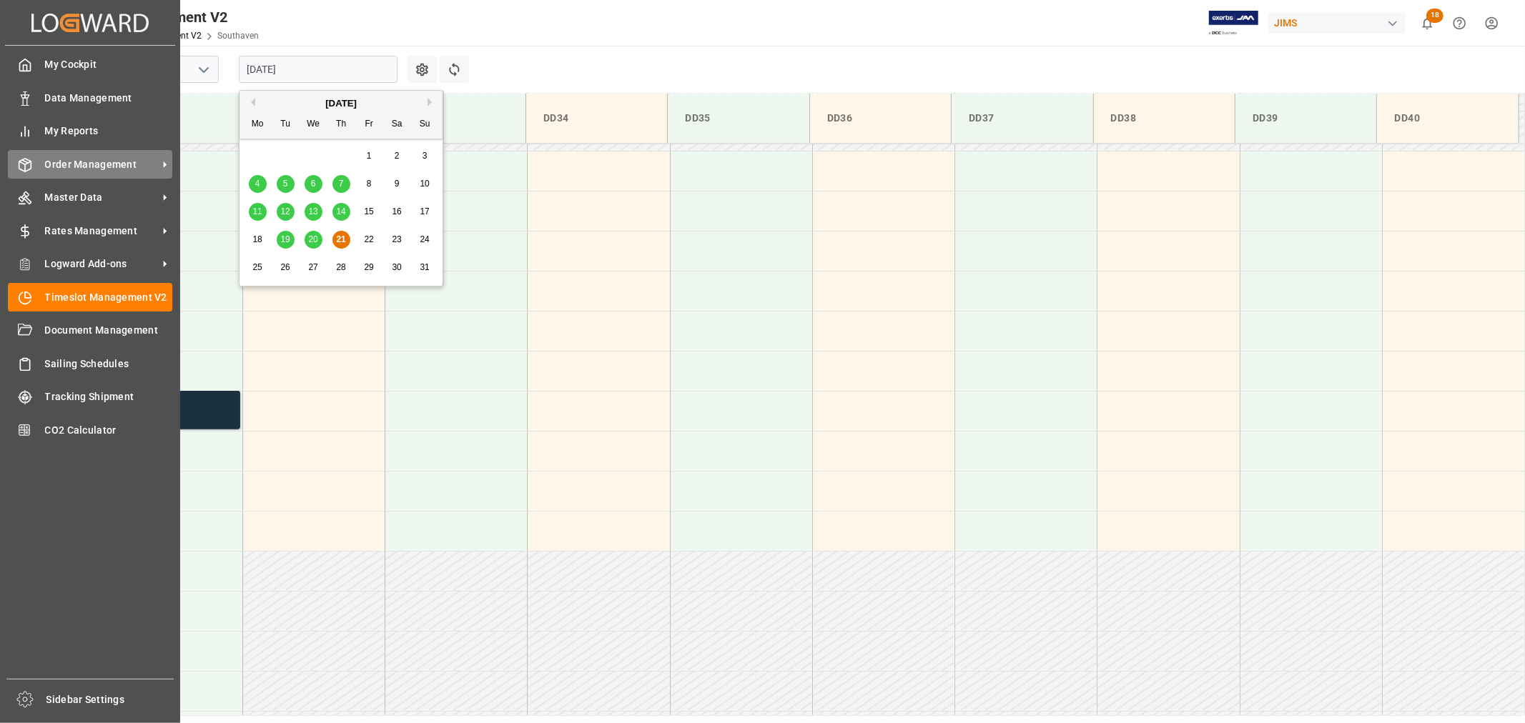
click at [97, 166] on span "Order Management" at bounding box center [101, 164] width 113 height 15
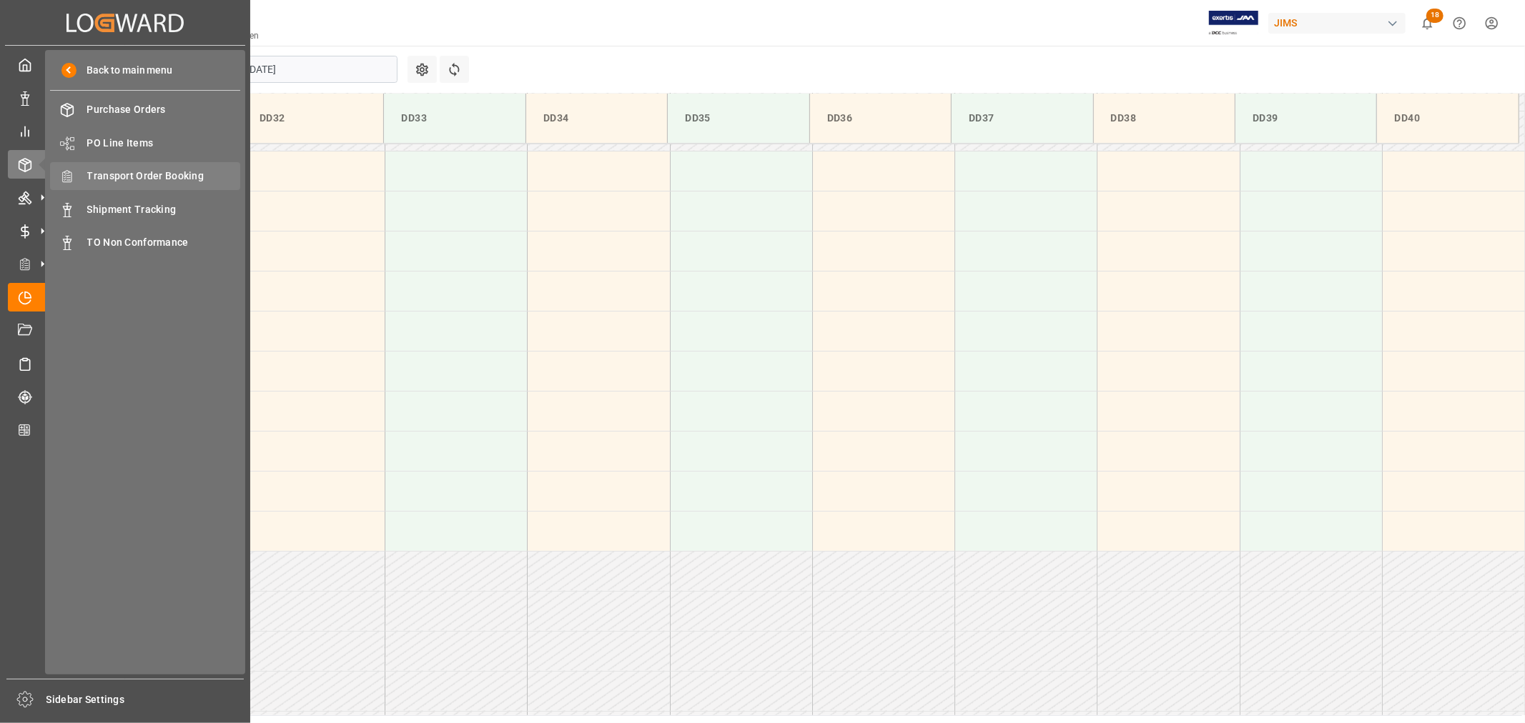
click at [182, 174] on span "Transport Order Booking" at bounding box center [164, 176] width 154 height 15
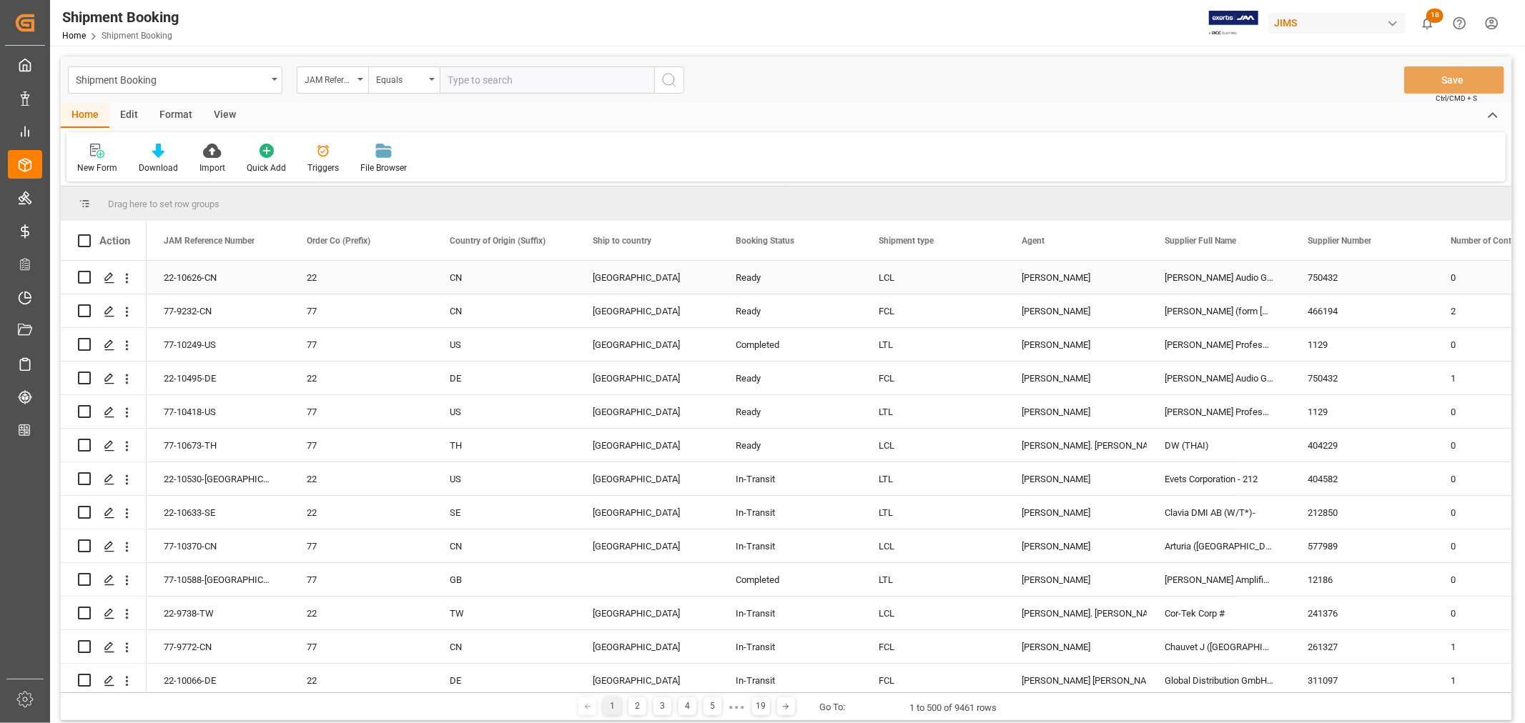
click at [1054, 275] on div "[PERSON_NAME]" at bounding box center [1076, 278] width 109 height 33
click at [1122, 242] on span at bounding box center [1123, 240] width 13 height 13
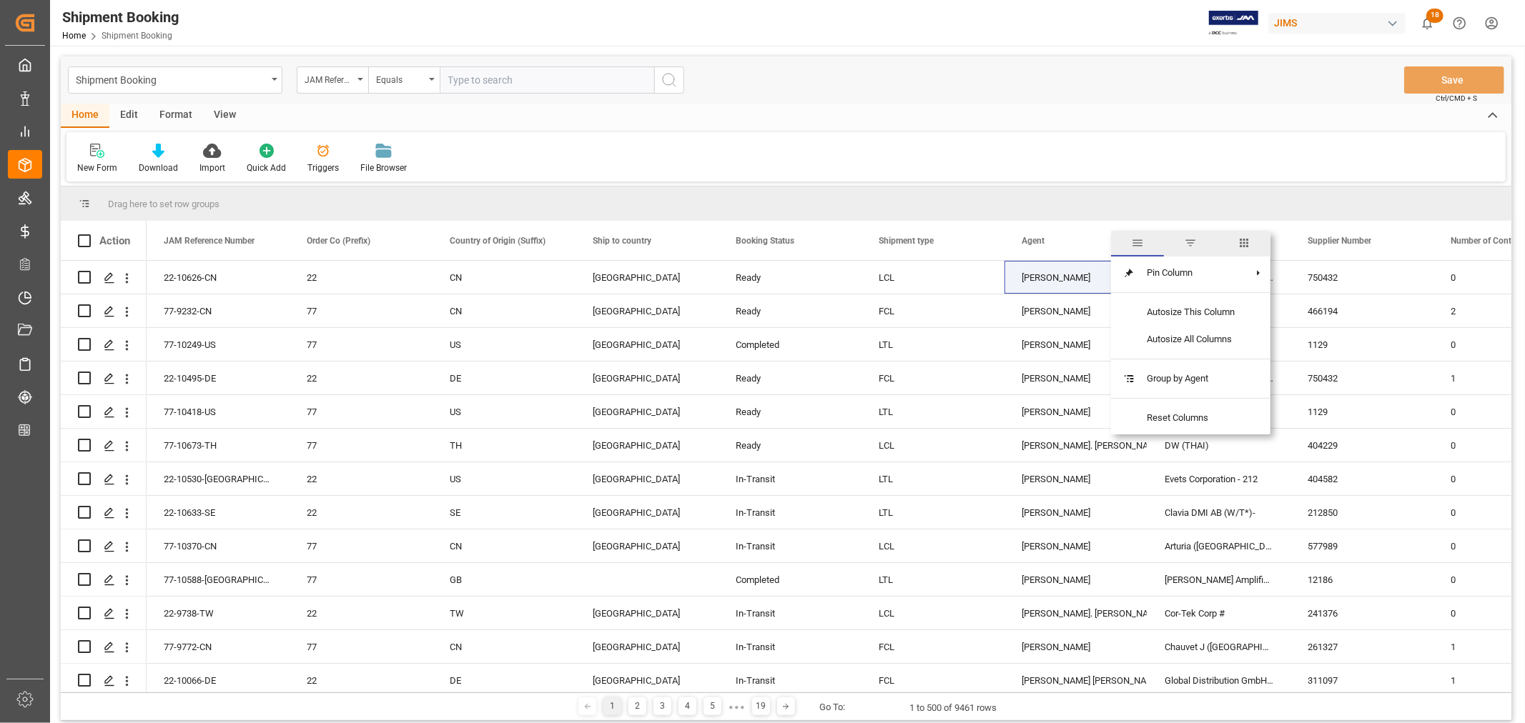
click at [1194, 245] on span "filter" at bounding box center [1190, 243] width 13 height 13
type input "[PERSON_NAME]"
click at [1205, 362] on button "Apply" at bounding box center [1208, 362] width 26 height 14
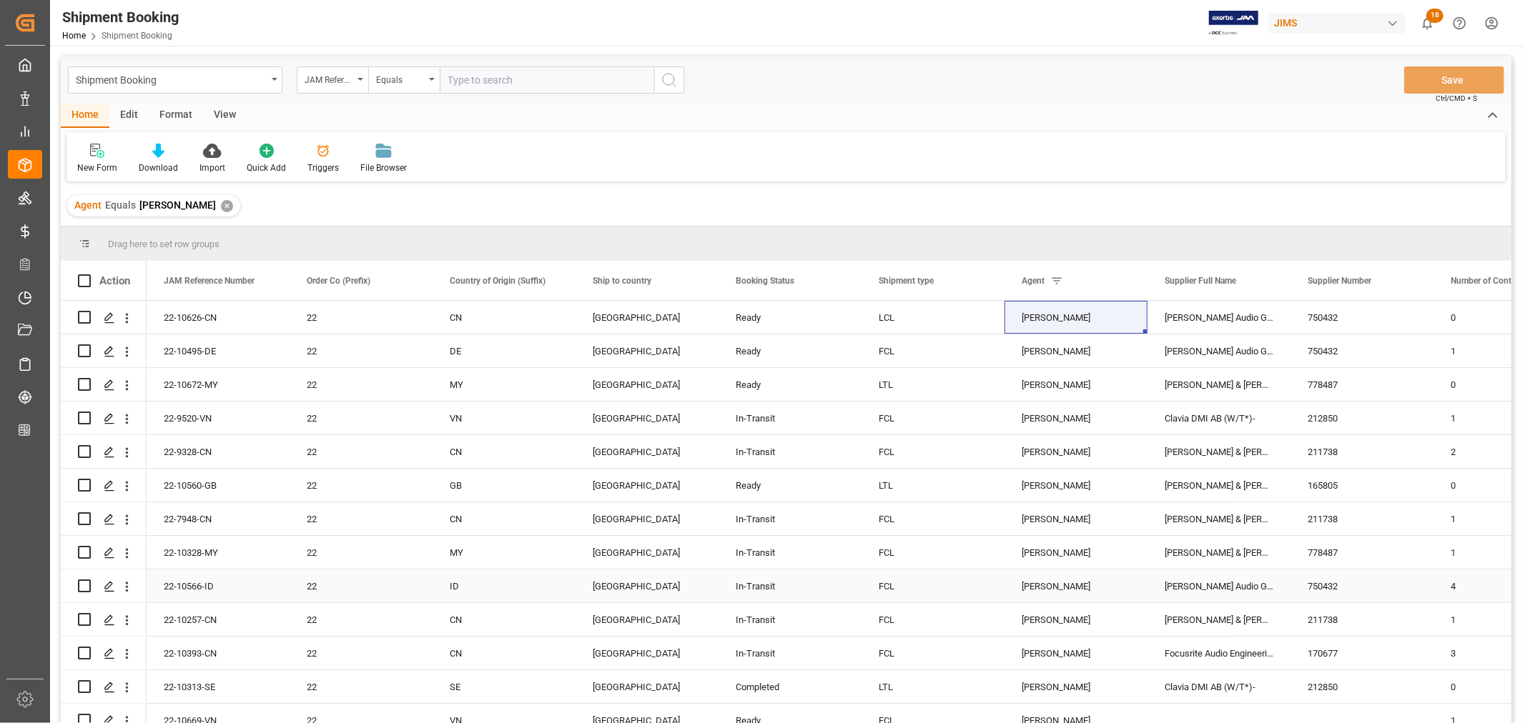
click at [1190, 583] on div "[PERSON_NAME] Audio GmbH" at bounding box center [1218, 586] width 143 height 33
click at [1268, 280] on span at bounding box center [1266, 281] width 13 height 13
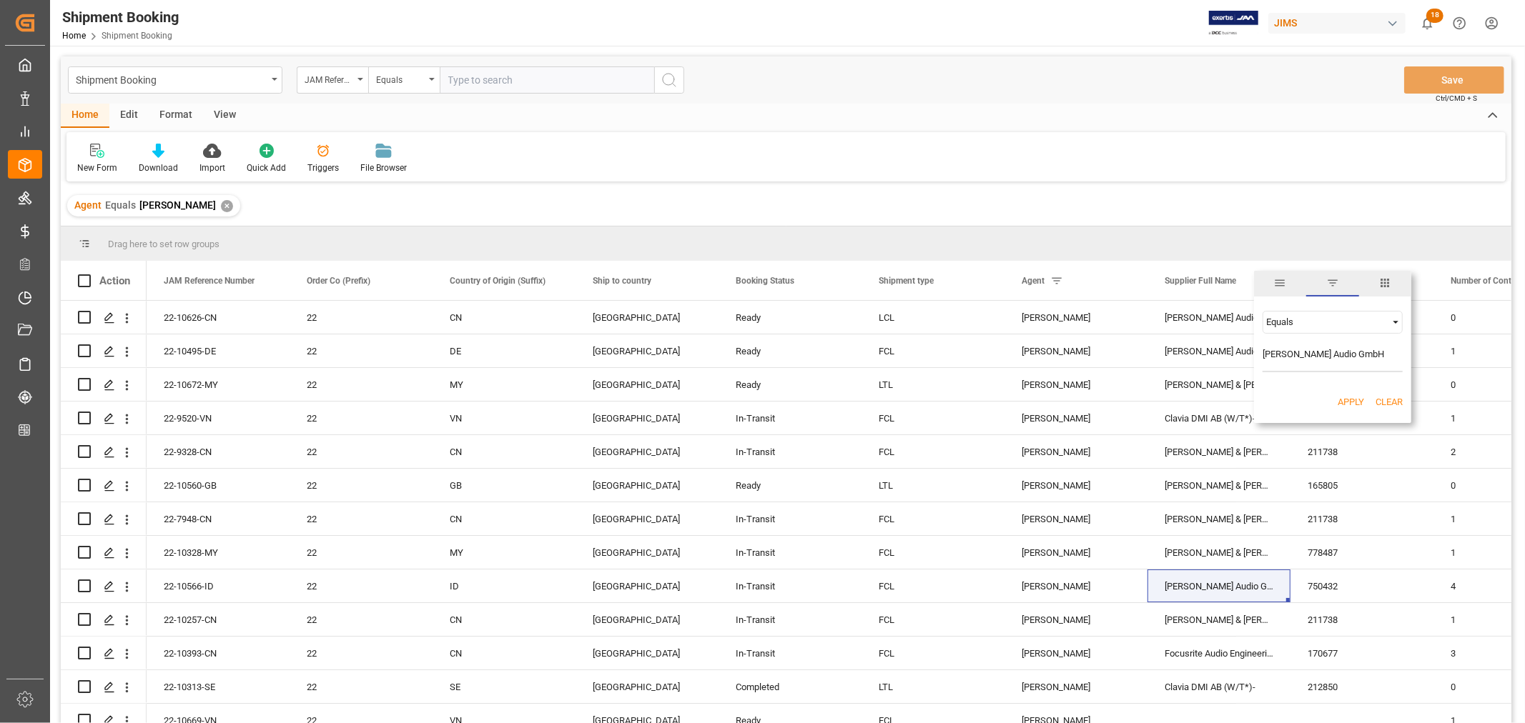
type input "ADAM Audio GmbH"
click at [1349, 398] on button "Apply" at bounding box center [1351, 402] width 26 height 14
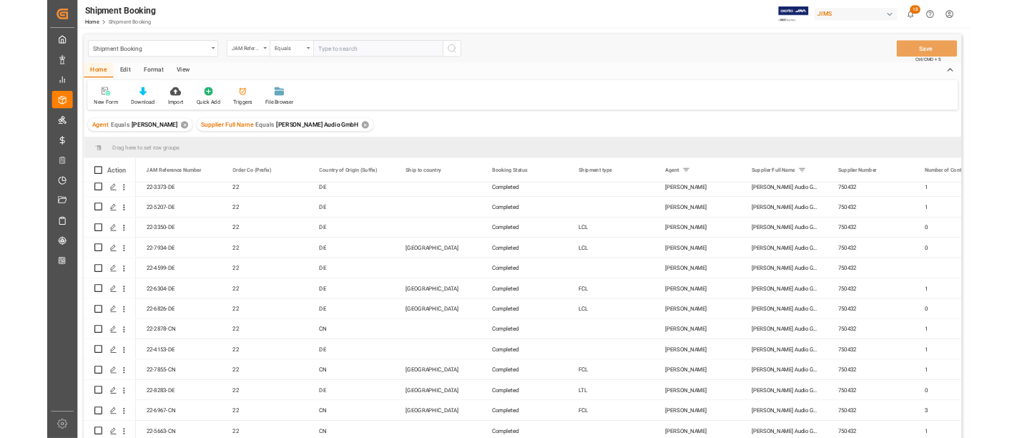
scroll to position [794, 0]
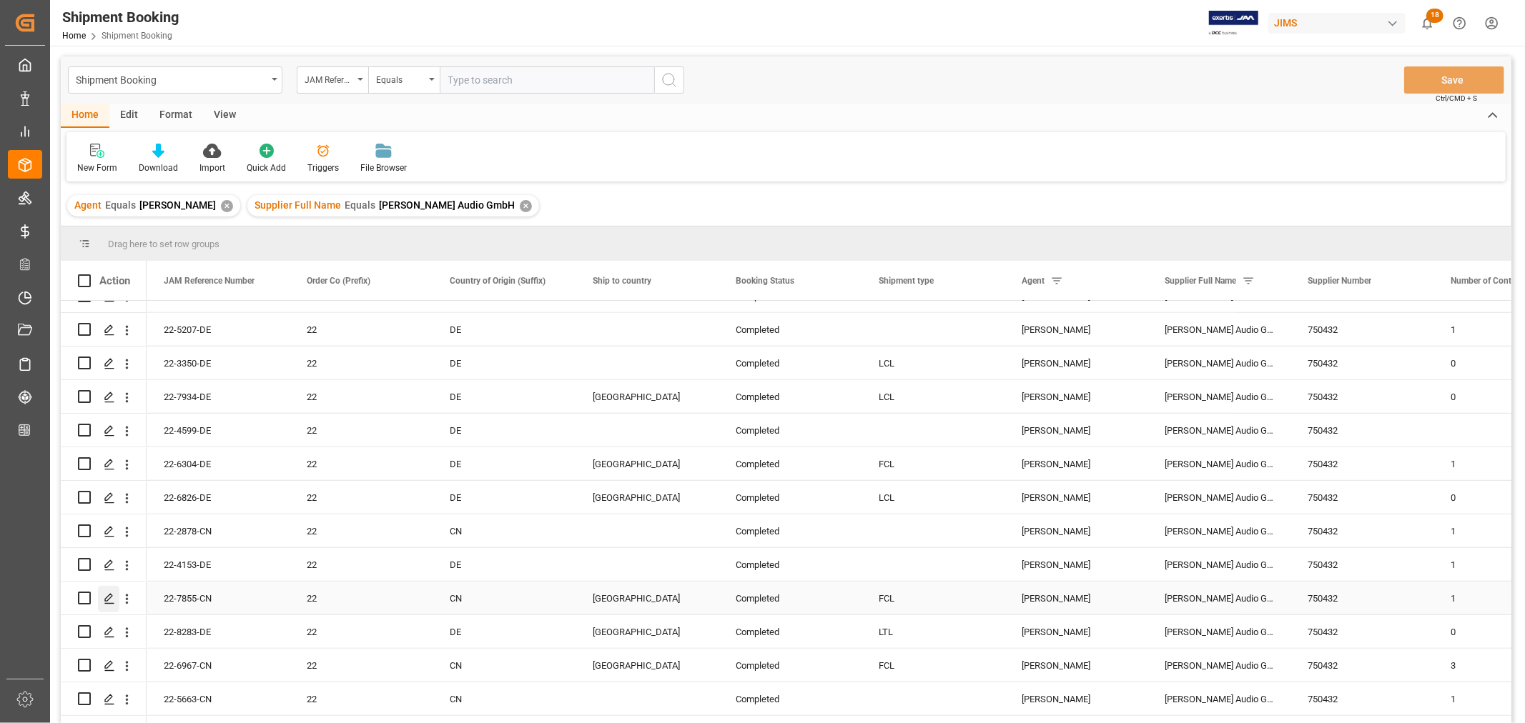
click at [108, 595] on icon "Press SPACE to select this row." at bounding box center [109, 598] width 11 height 11
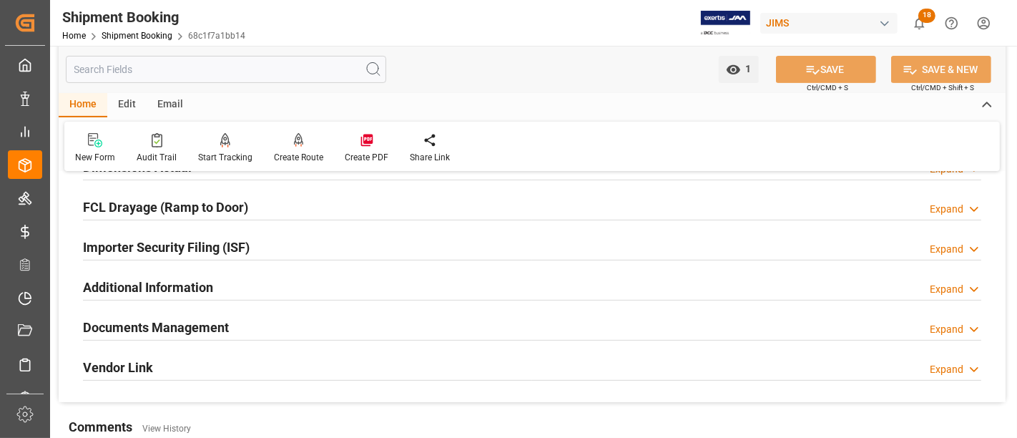
scroll to position [397, 0]
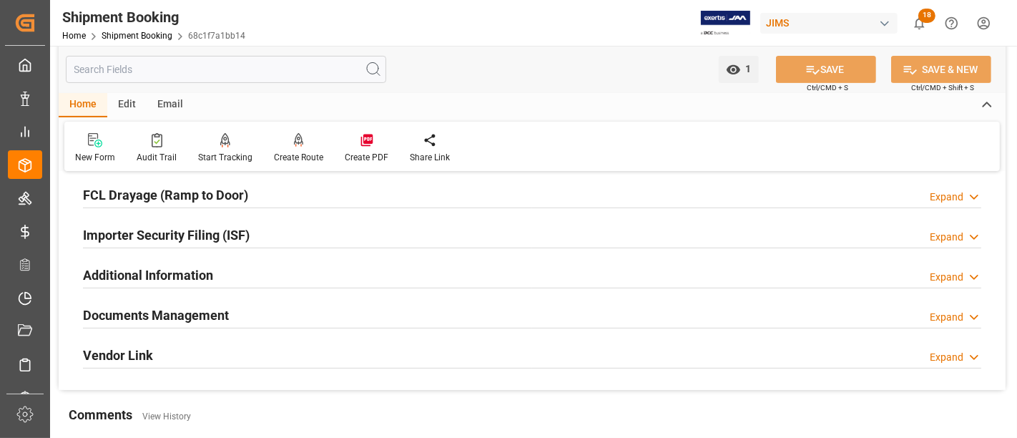
click at [345, 234] on div "Importer Security Filing (ISF) Expand" at bounding box center [532, 233] width 898 height 27
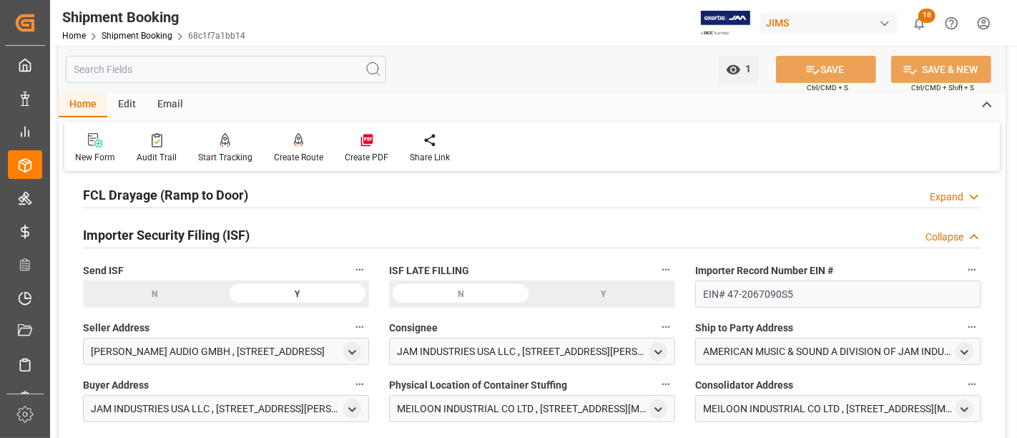
click at [345, 234] on div "Importer Security Filing (ISF) Collapse" at bounding box center [532, 233] width 898 height 27
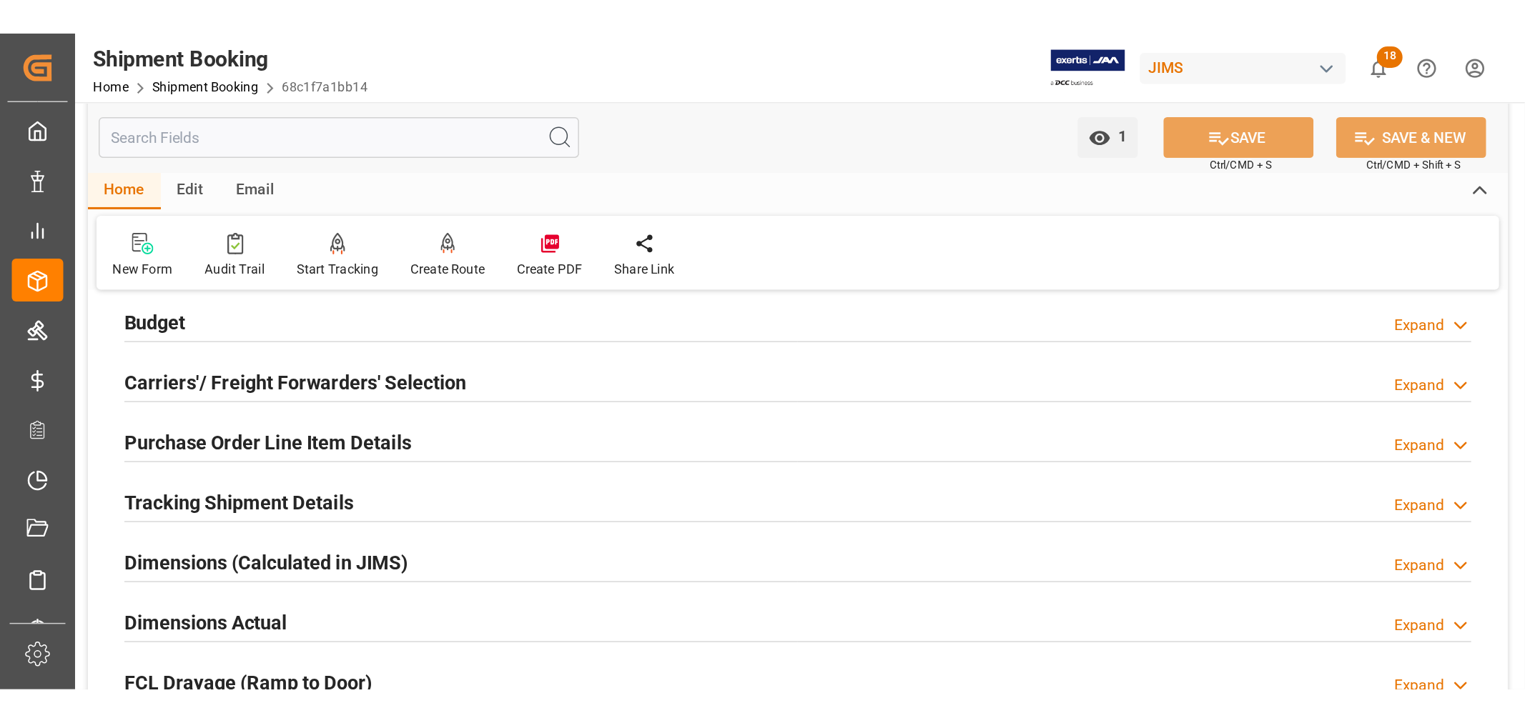
scroll to position [79, 0]
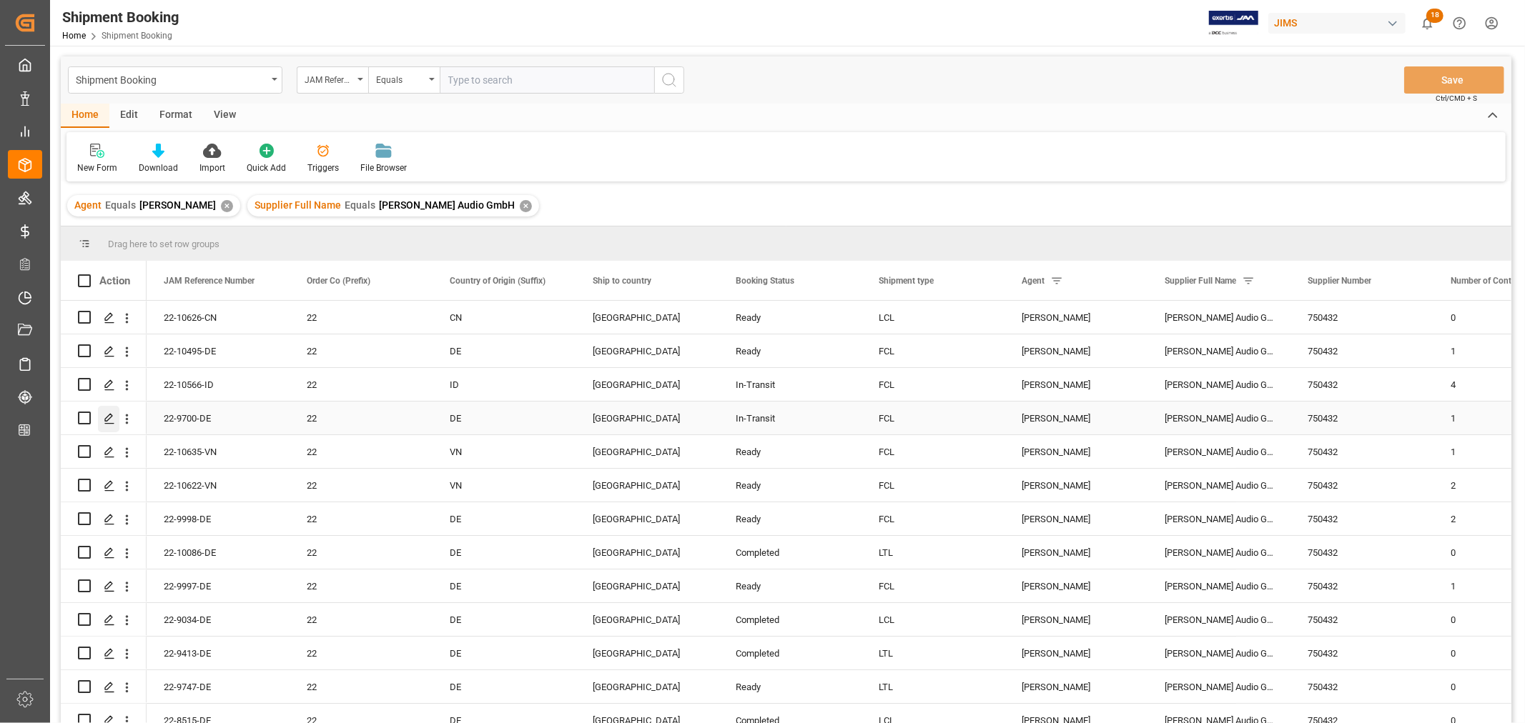
click at [109, 417] on icon "Press SPACE to select this row." at bounding box center [109, 418] width 11 height 11
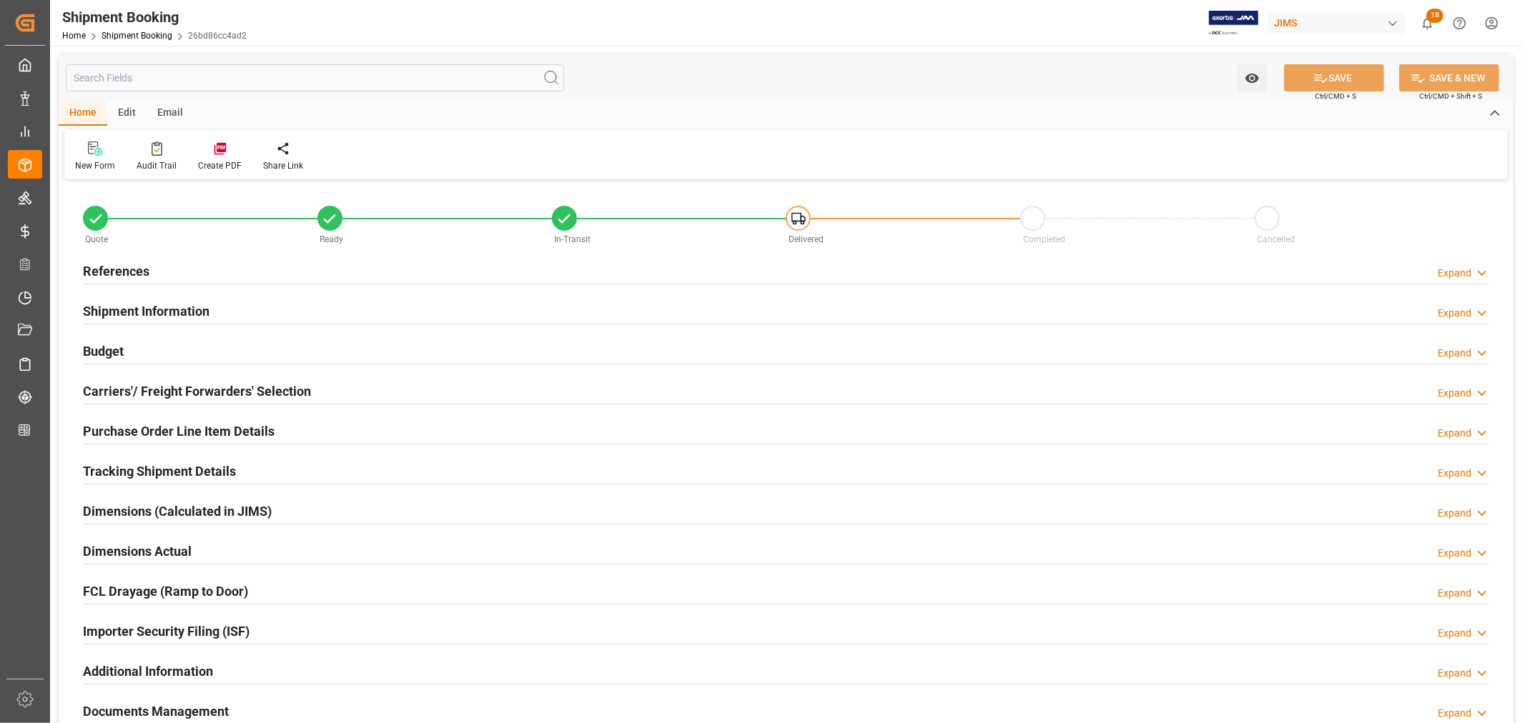
type input "38"
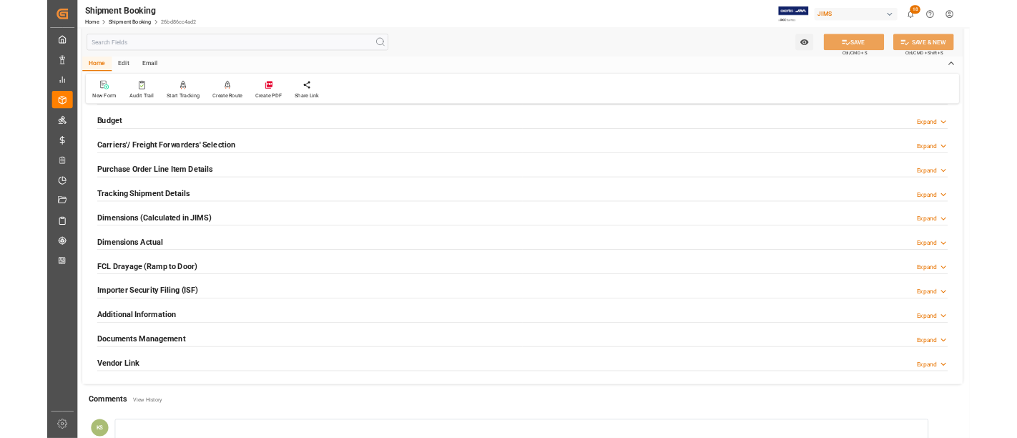
scroll to position [159, 0]
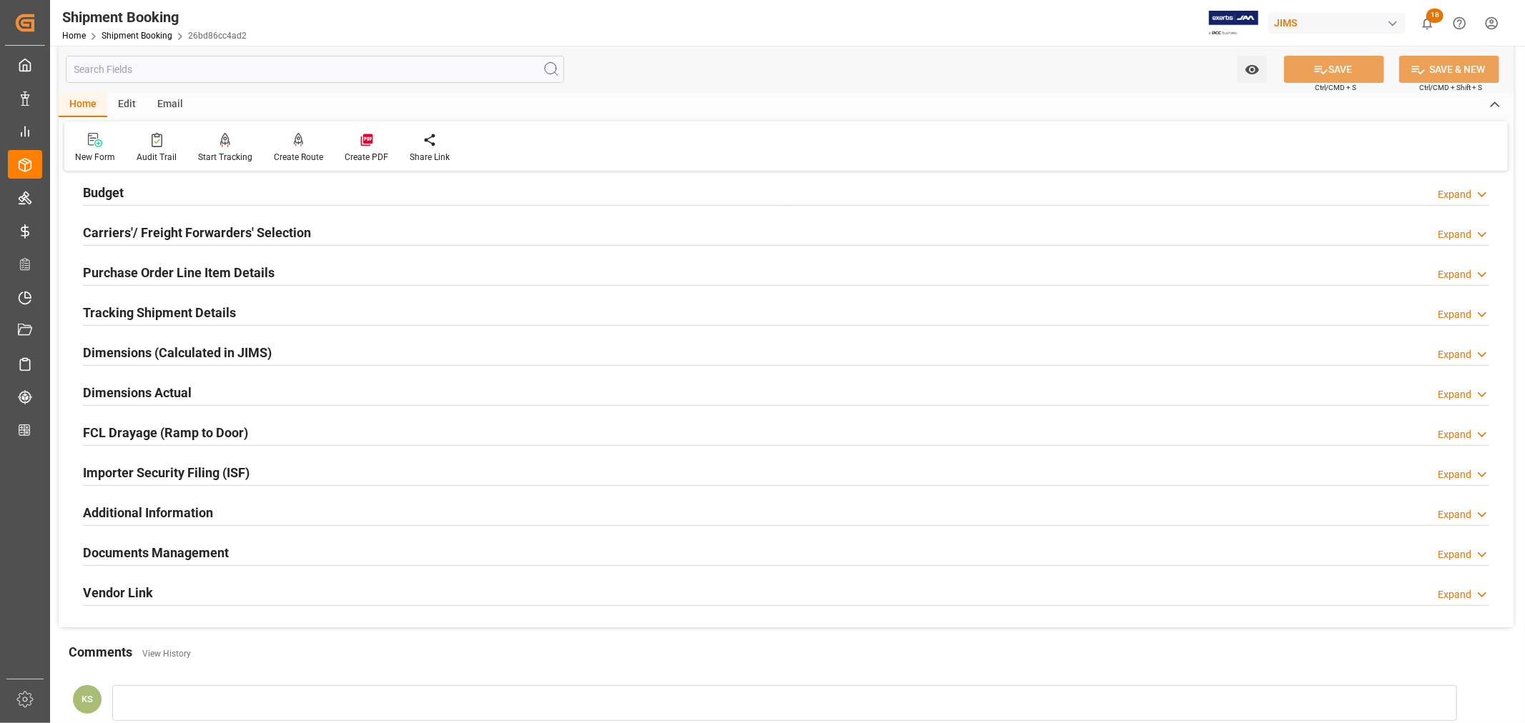
click at [287, 469] on div "Importer Security Filing (ISF) Expand" at bounding box center [786, 471] width 1406 height 27
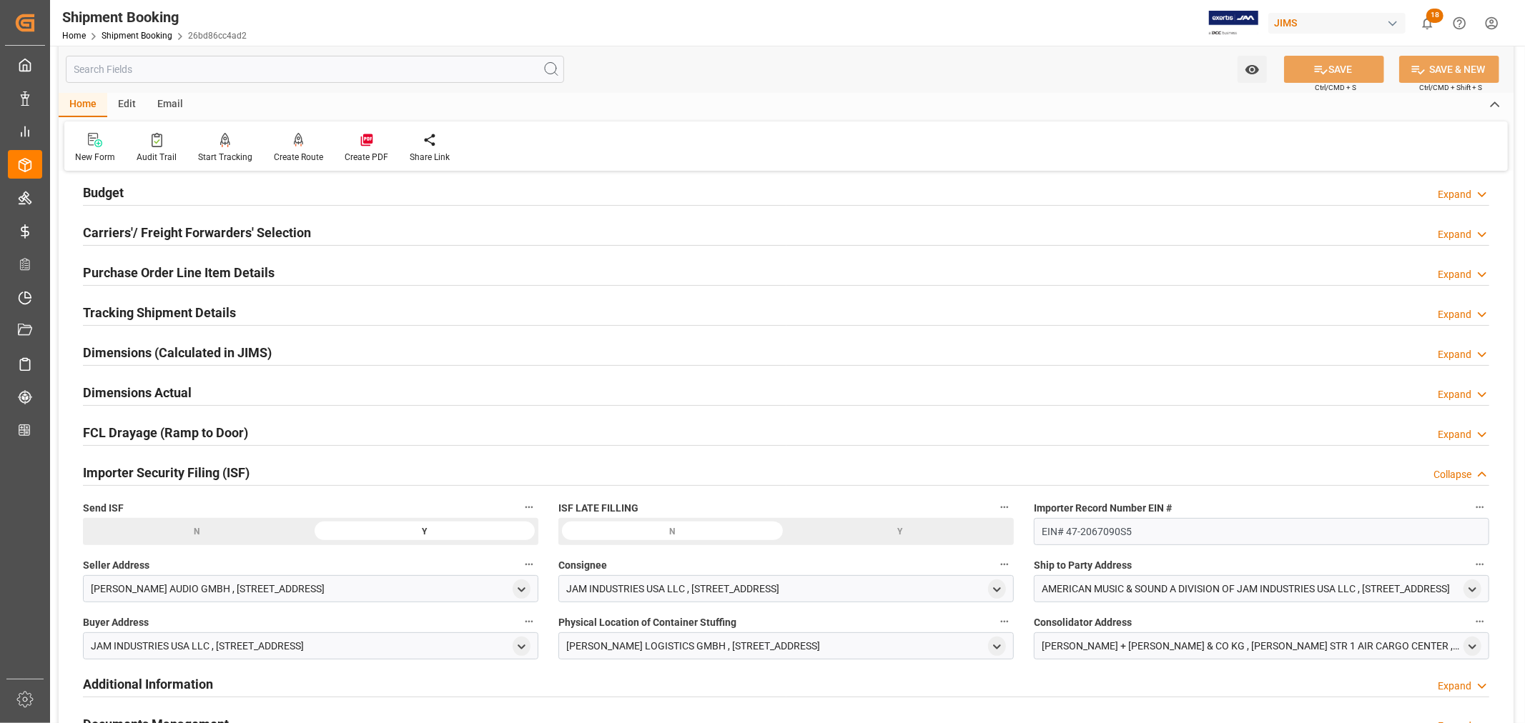
click at [287, 469] on div "Importer Security Filing (ISF) Collapse" at bounding box center [786, 471] width 1406 height 27
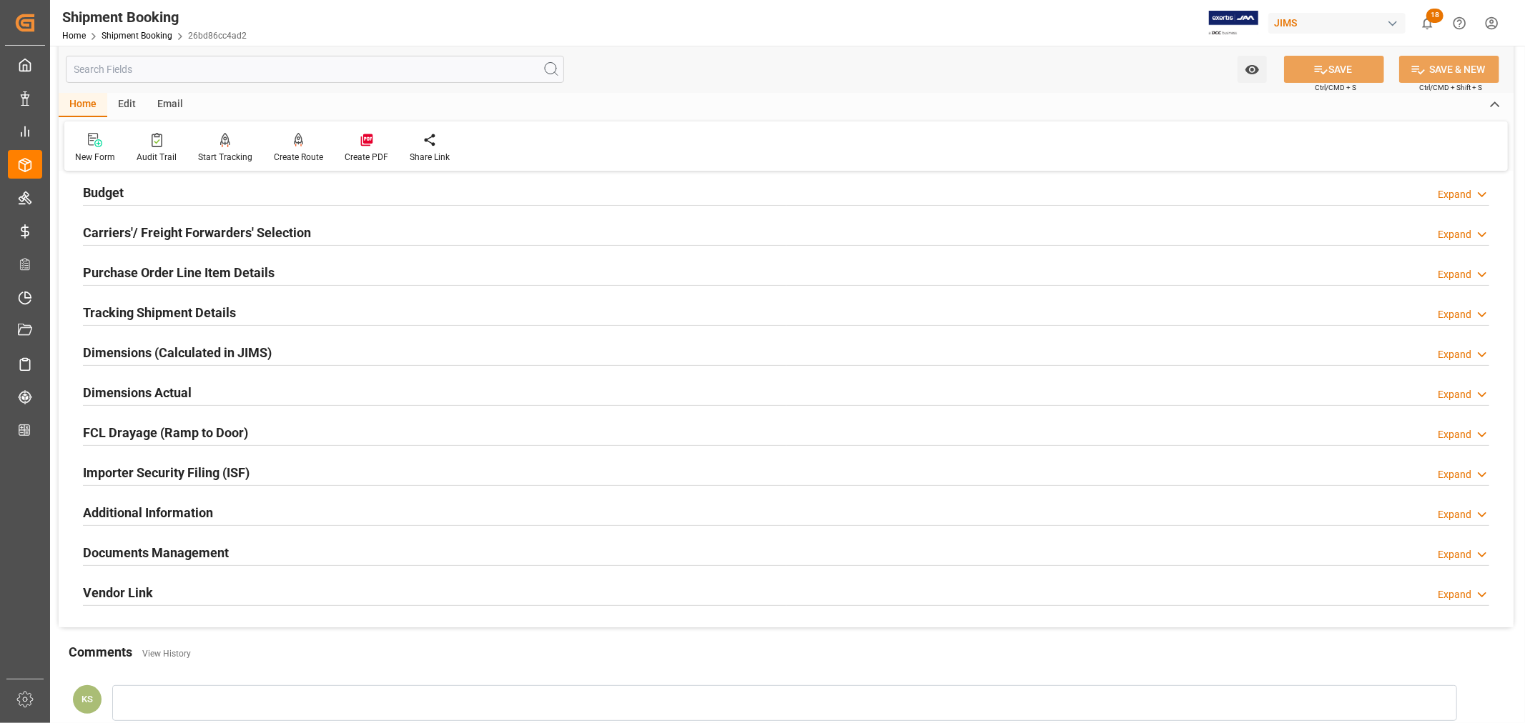
click at [184, 267] on h2 "Purchase Order Line Item Details" at bounding box center [179, 272] width 192 height 19
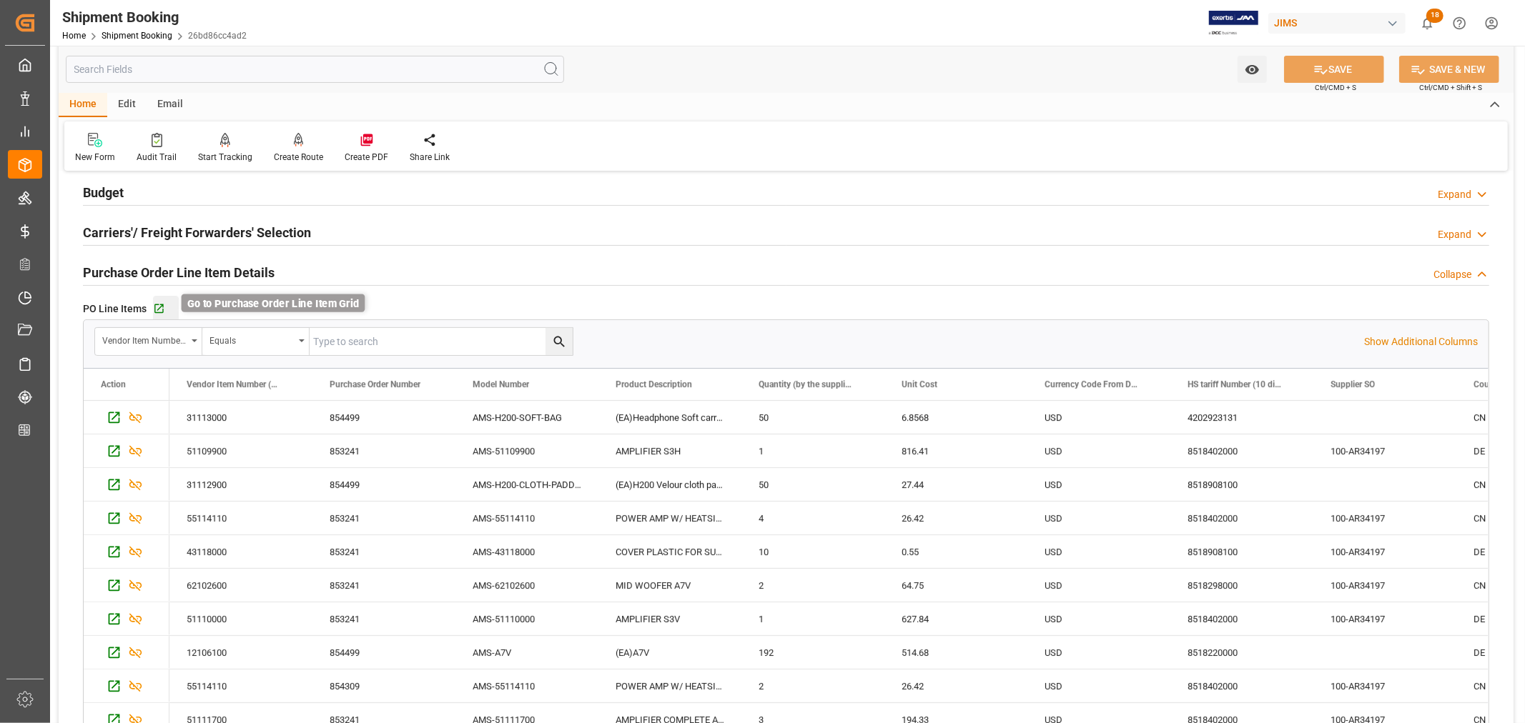
click at [160, 310] on icon "button" at bounding box center [159, 309] width 12 height 12
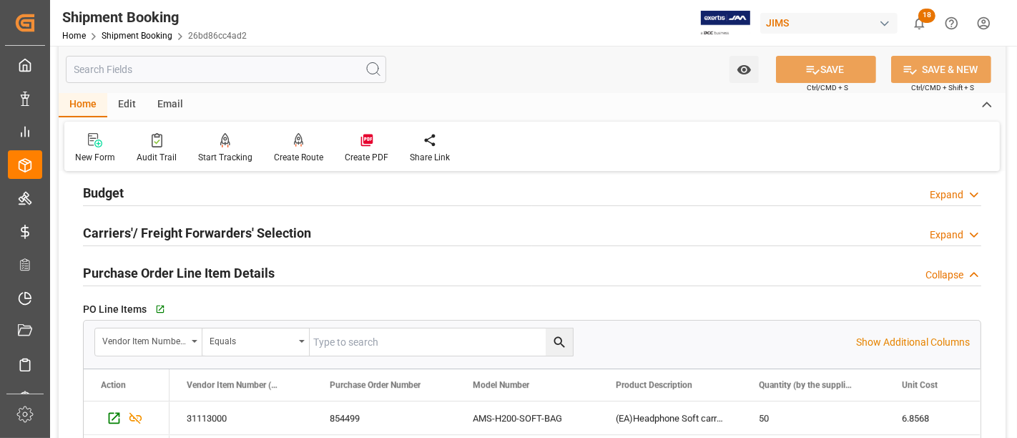
click at [227, 266] on h2 "Purchase Order Line Item Details" at bounding box center [179, 272] width 192 height 19
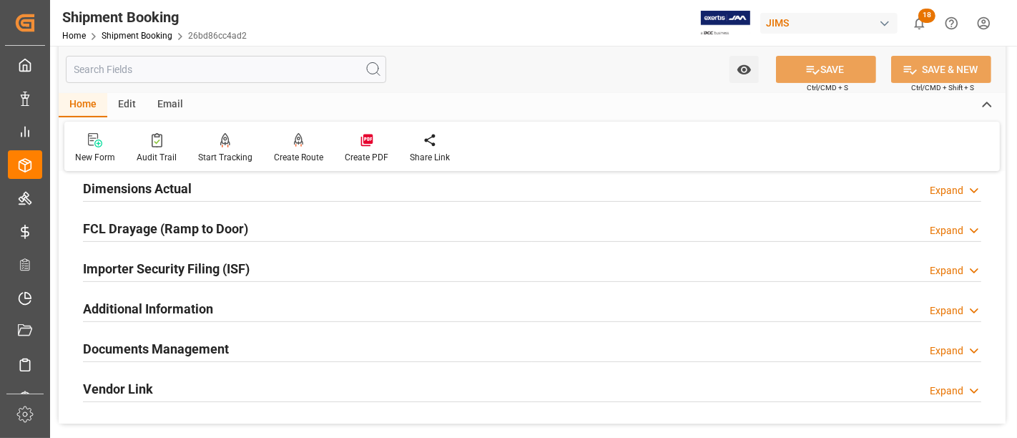
scroll to position [397, 0]
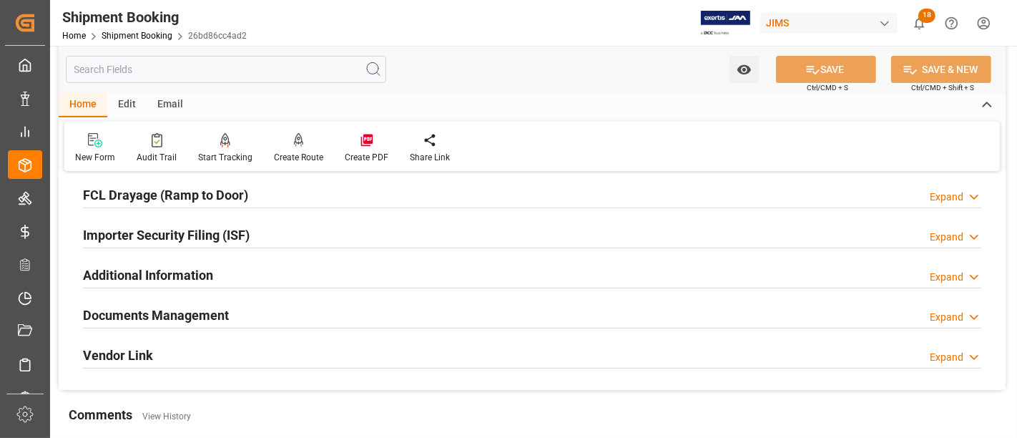
click at [263, 229] on div "Importer Security Filing (ISF) Expand" at bounding box center [532, 233] width 898 height 27
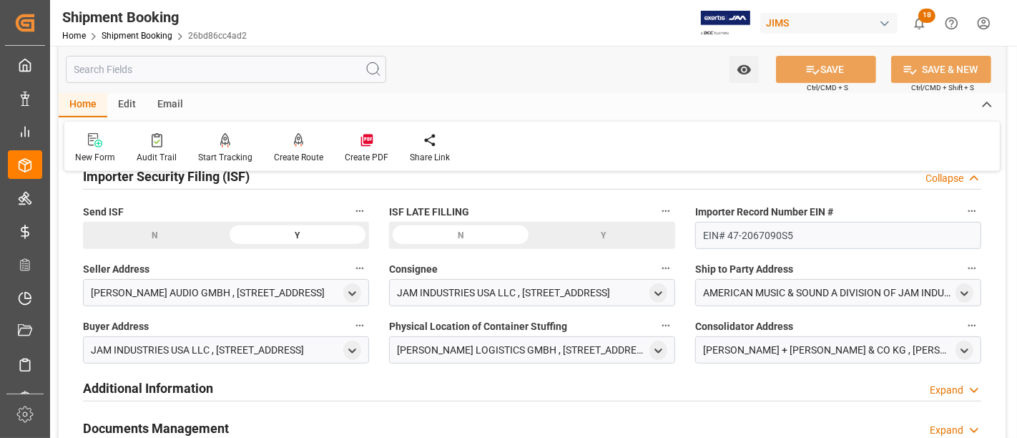
scroll to position [476, 0]
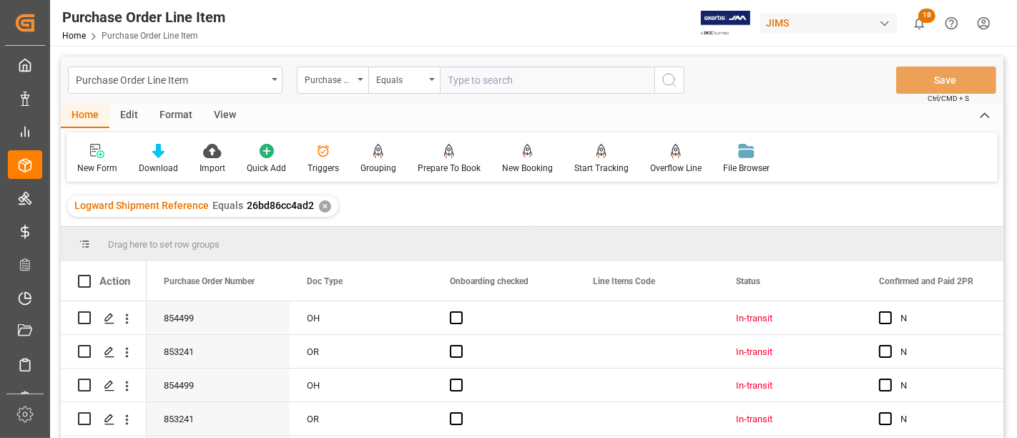
click at [223, 113] on div "View" at bounding box center [225, 116] width 44 height 24
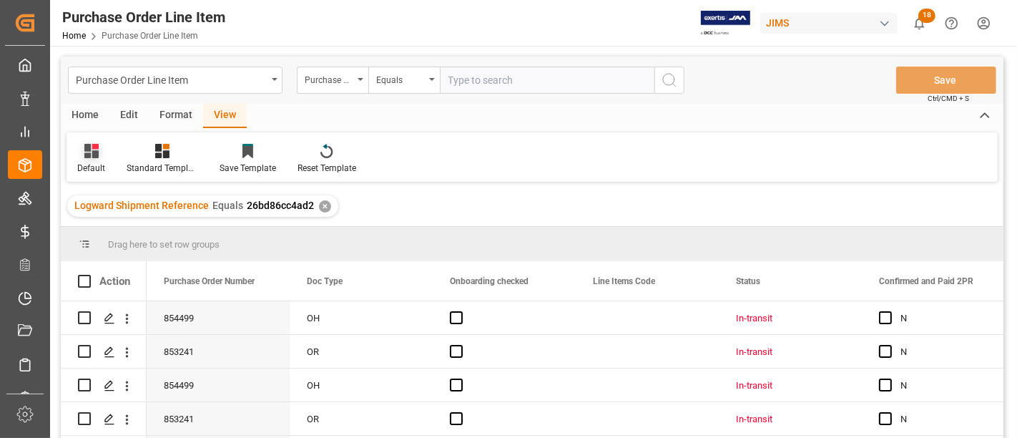
click at [97, 155] on icon at bounding box center [91, 151] width 14 height 14
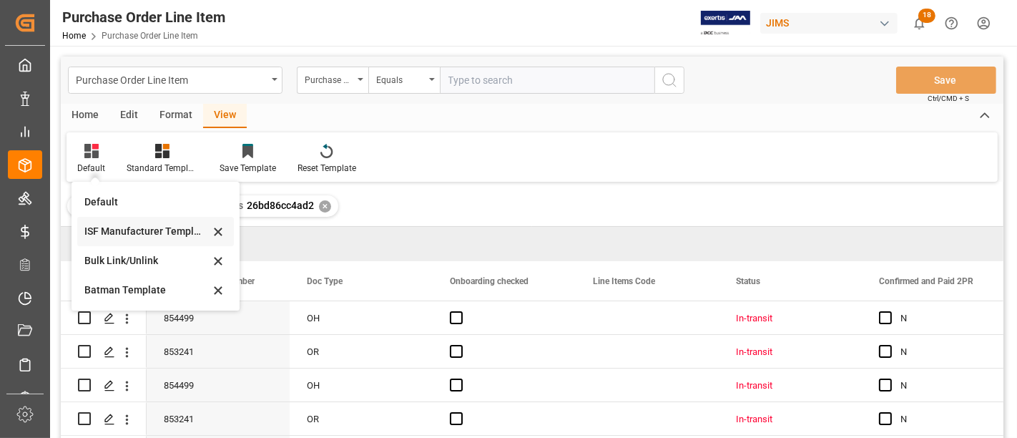
click at [120, 233] on div "ISF Manufacturer Template" at bounding box center [146, 231] width 125 height 15
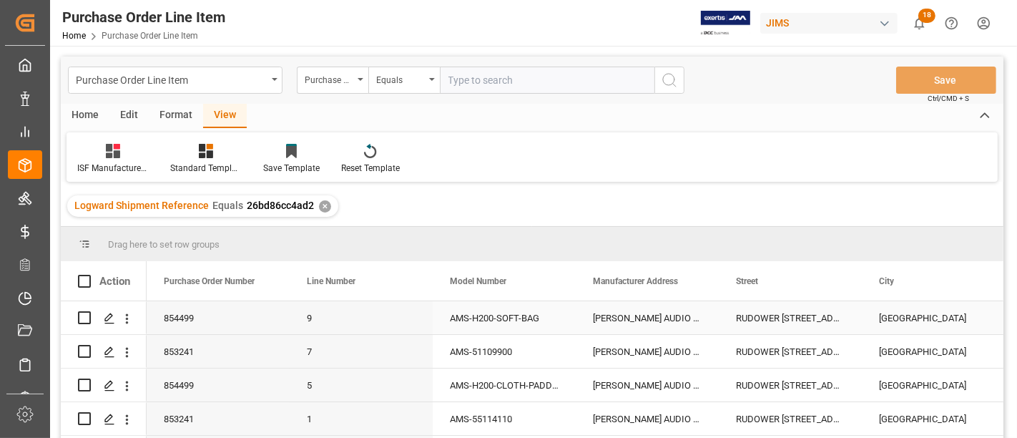
click at [627, 311] on div "[PERSON_NAME] AUDIO GMBH" at bounding box center [646, 317] width 143 height 33
click at [763, 310] on div "RUDOWER [STREET_ADDRESS]" at bounding box center [789, 317] width 143 height 33
click at [897, 309] on div "[GEOGRAPHIC_DATA]" at bounding box center [932, 317] width 143 height 33
click at [785, 319] on div "RUDOWER [STREET_ADDRESS]" at bounding box center [789, 317] width 143 height 33
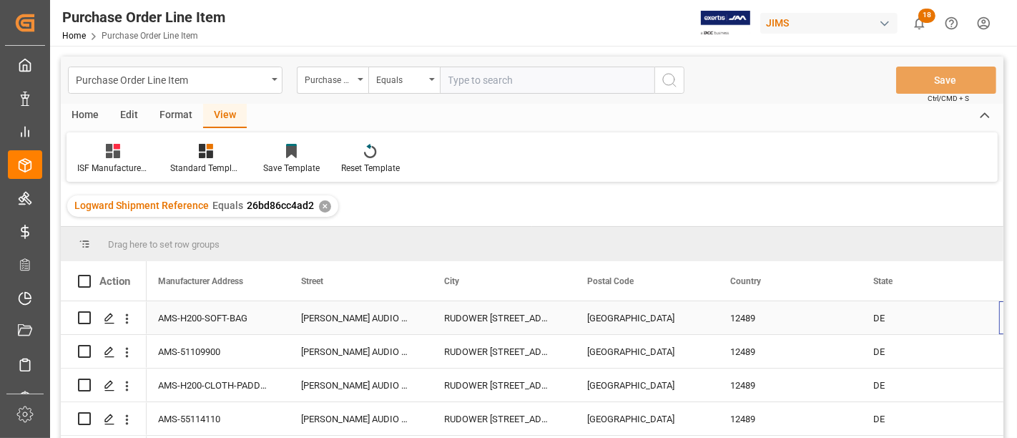
scroll to position [0, 435]
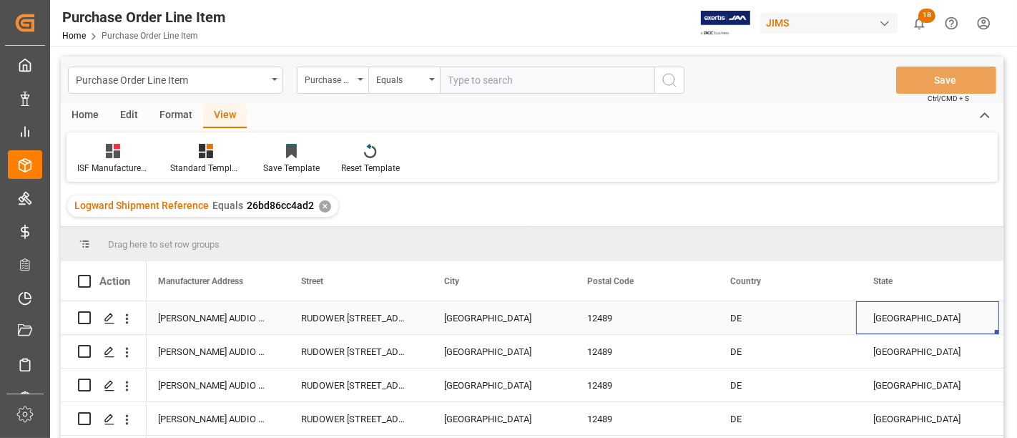
click at [606, 310] on div "12489" at bounding box center [641, 317] width 143 height 33
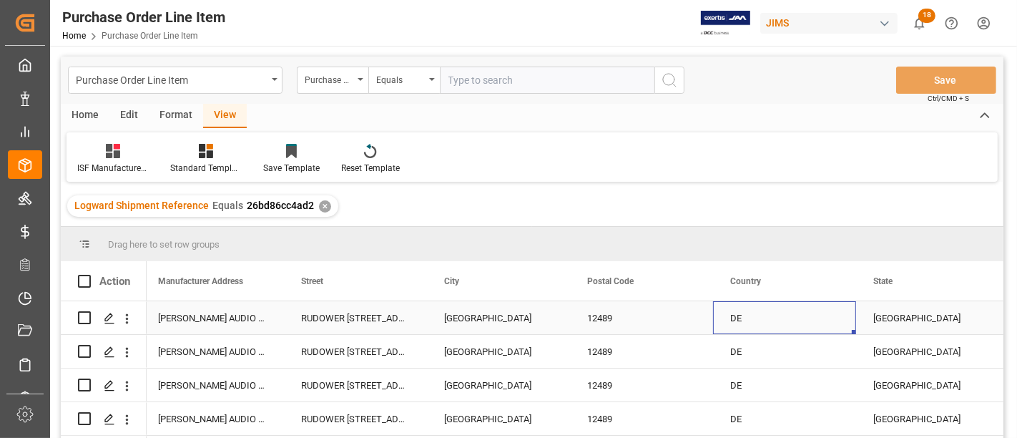
click at [738, 315] on div "DE" at bounding box center [784, 317] width 143 height 33
click at [884, 317] on div "[GEOGRAPHIC_DATA]" at bounding box center [927, 317] width 143 height 33
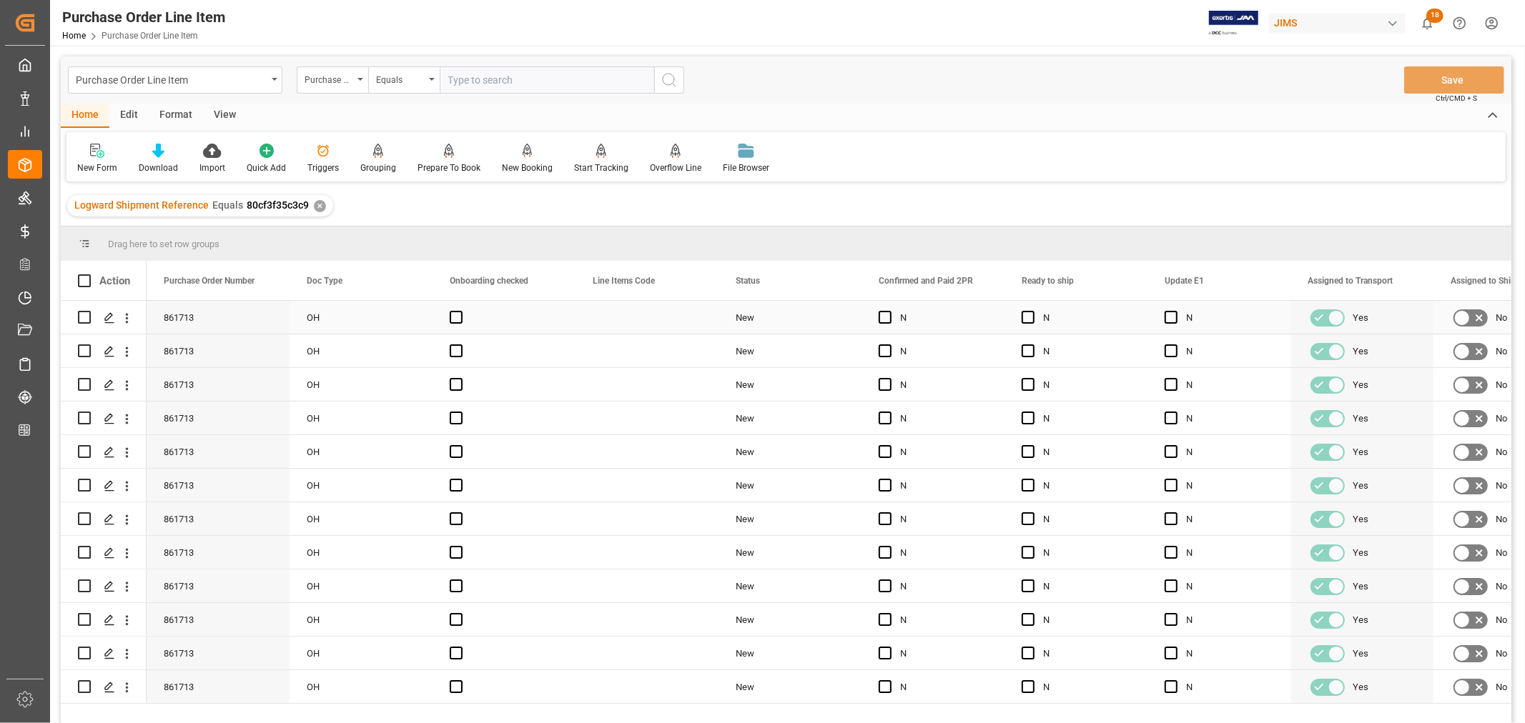
click at [633, 311] on div "Press SPACE to select this row." at bounding box center [646, 317] width 143 height 33
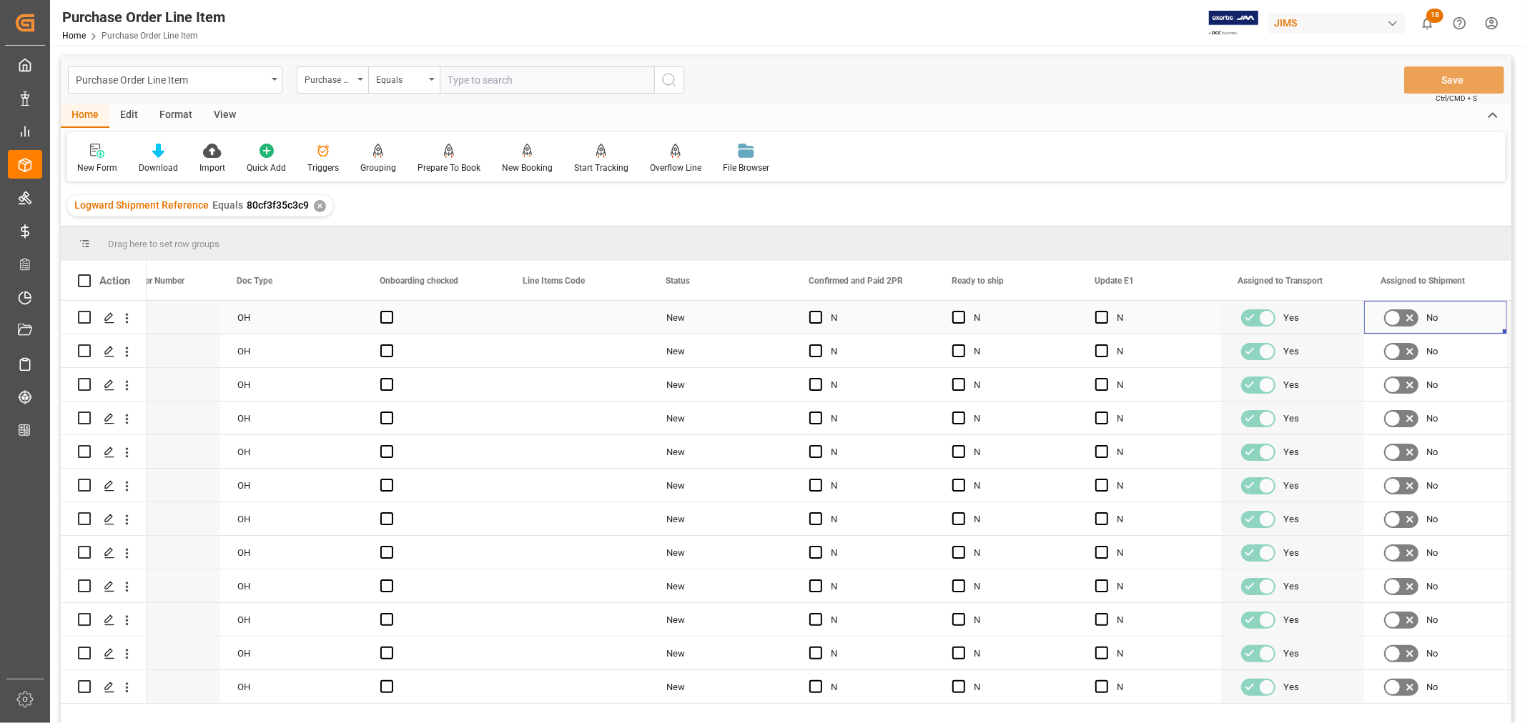
scroll to position [0, 212]
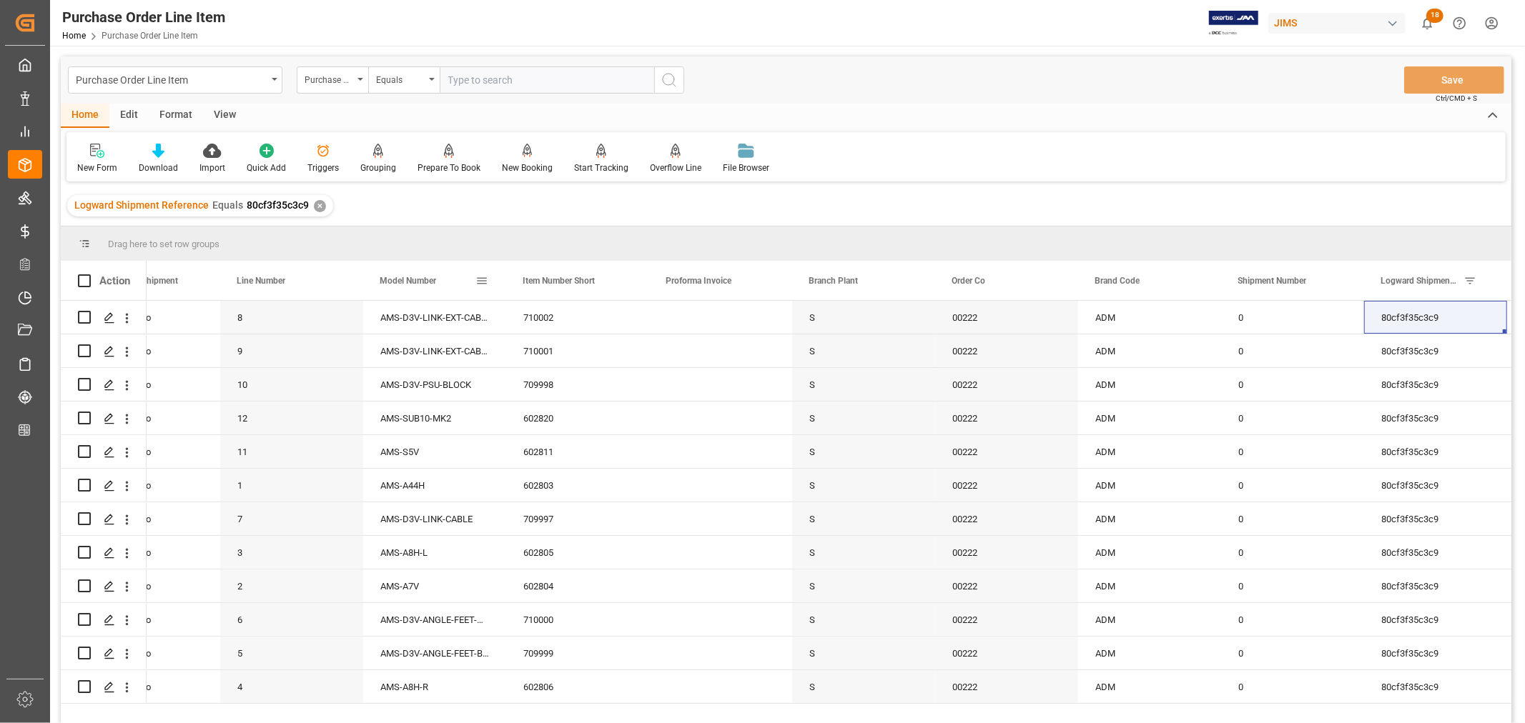
click at [483, 282] on span at bounding box center [481, 281] width 13 height 13
click at [613, 282] on span "columns" at bounding box center [609, 283] width 13 height 13
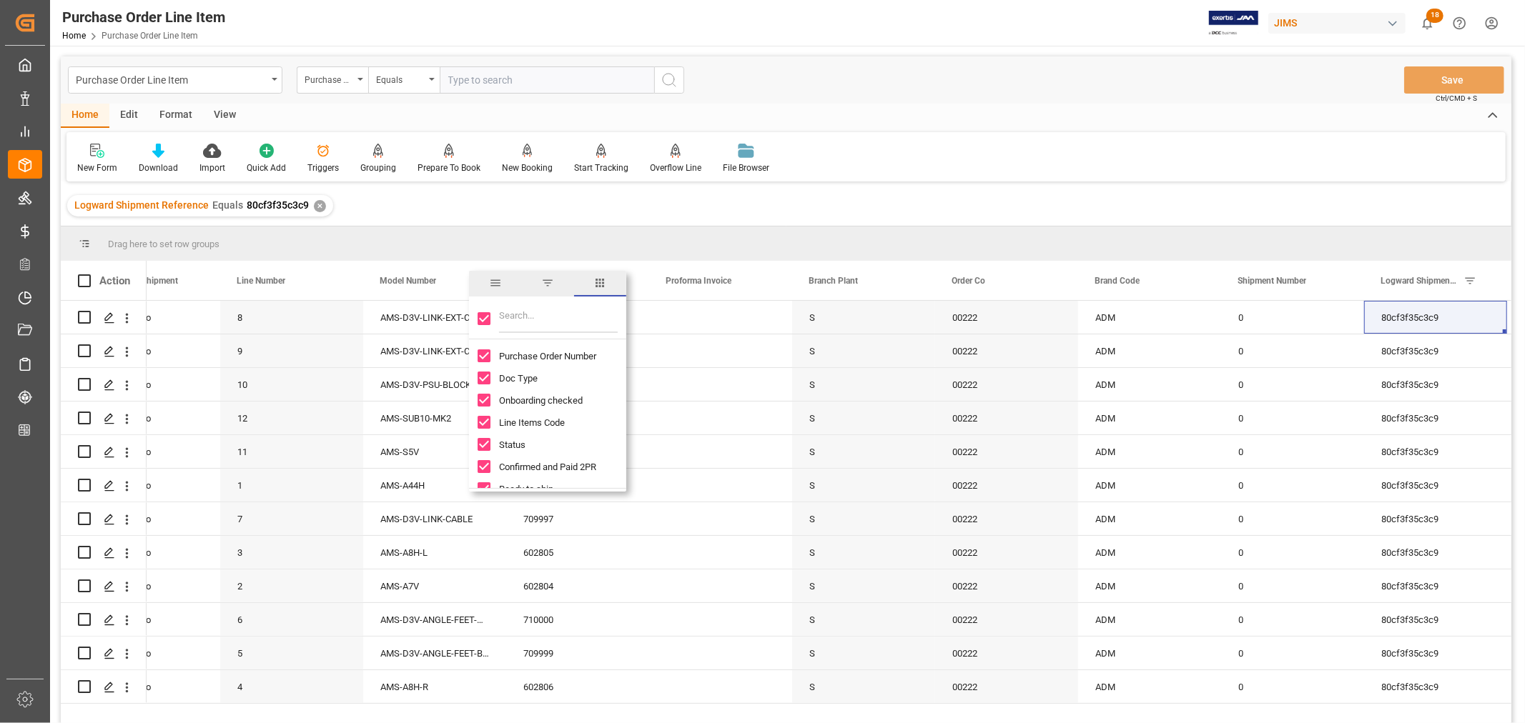
click at [484, 320] on input "Toggle Select All Columns" at bounding box center [484, 318] width 13 height 13
checkbox input "false"
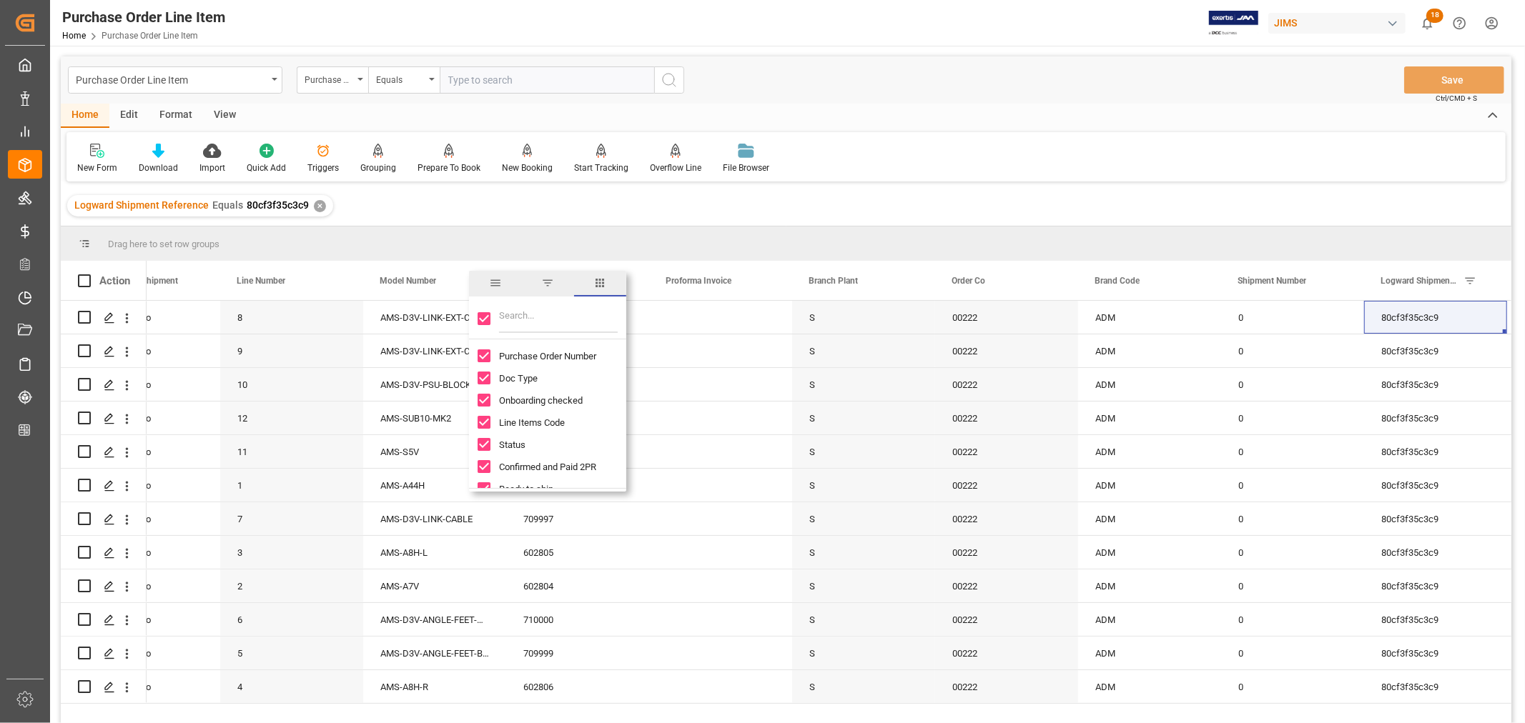
checkbox input "false"
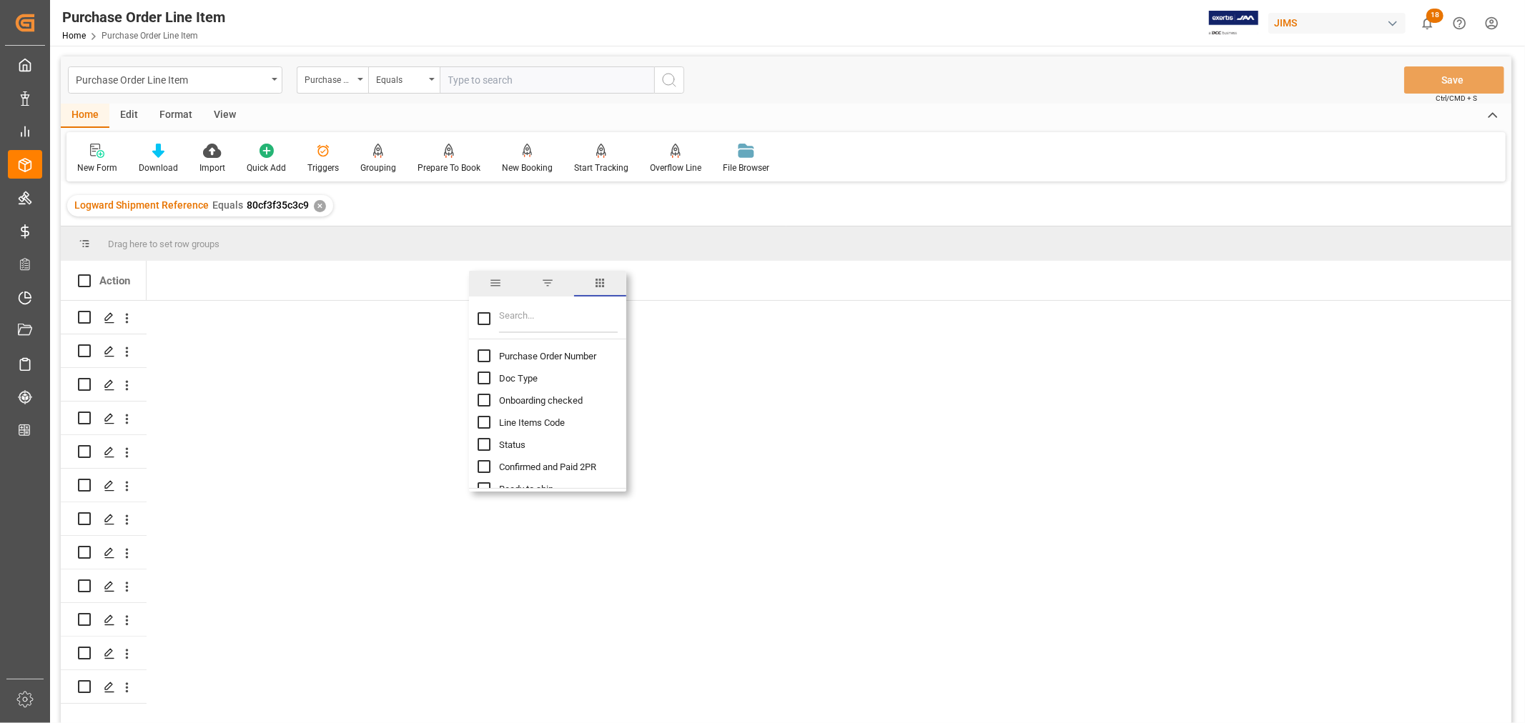
click at [513, 319] on input "Filter Columns Input" at bounding box center [558, 319] width 119 height 29
type input "model"
click at [483, 354] on input "Model Number column toggle visibility (hidden)" at bounding box center [484, 356] width 13 height 13
checkbox input "true"
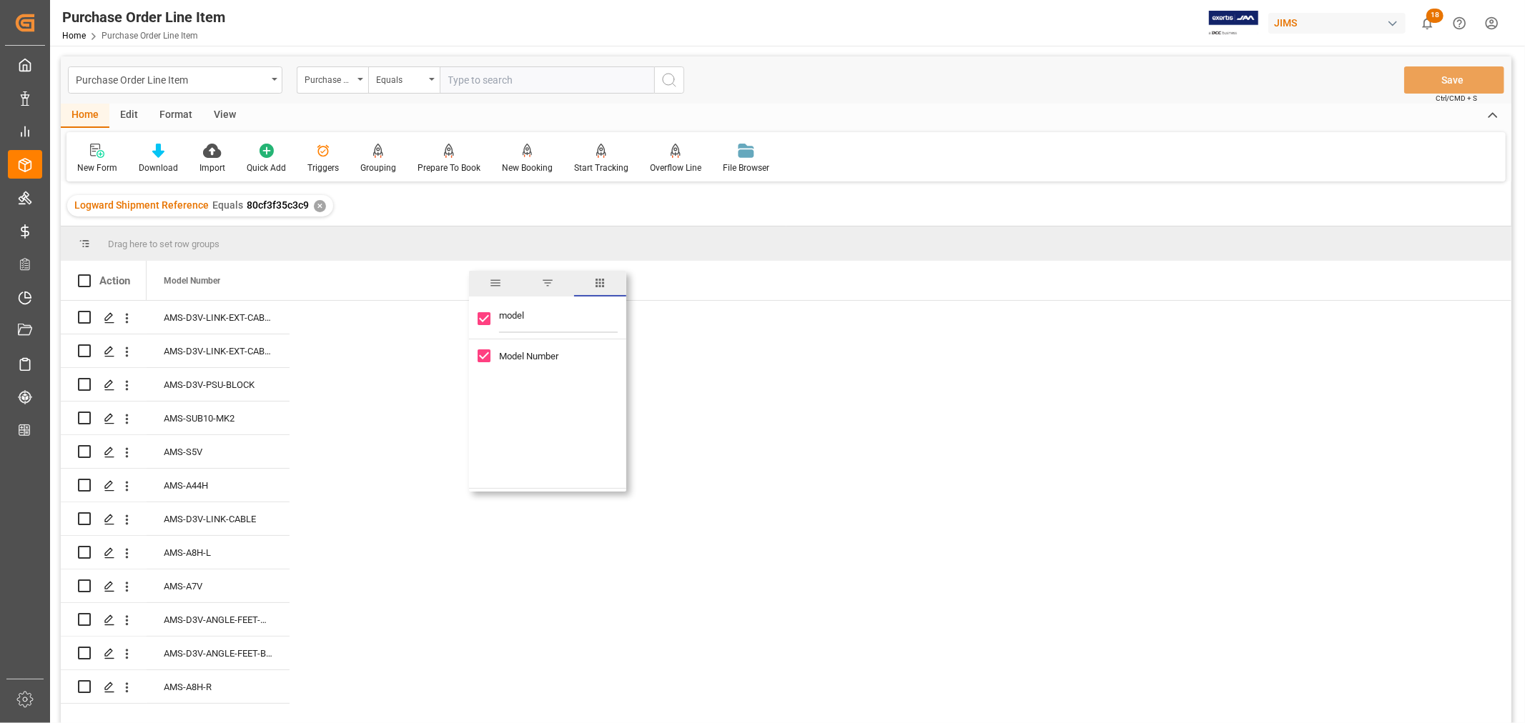
drag, startPoint x: 529, startPoint y: 313, endPoint x: 496, endPoint y: 312, distance: 32.9
click at [496, 312] on div "model" at bounding box center [547, 320] width 157 height 40
type input "t"
checkbox input "false"
type input "tar"
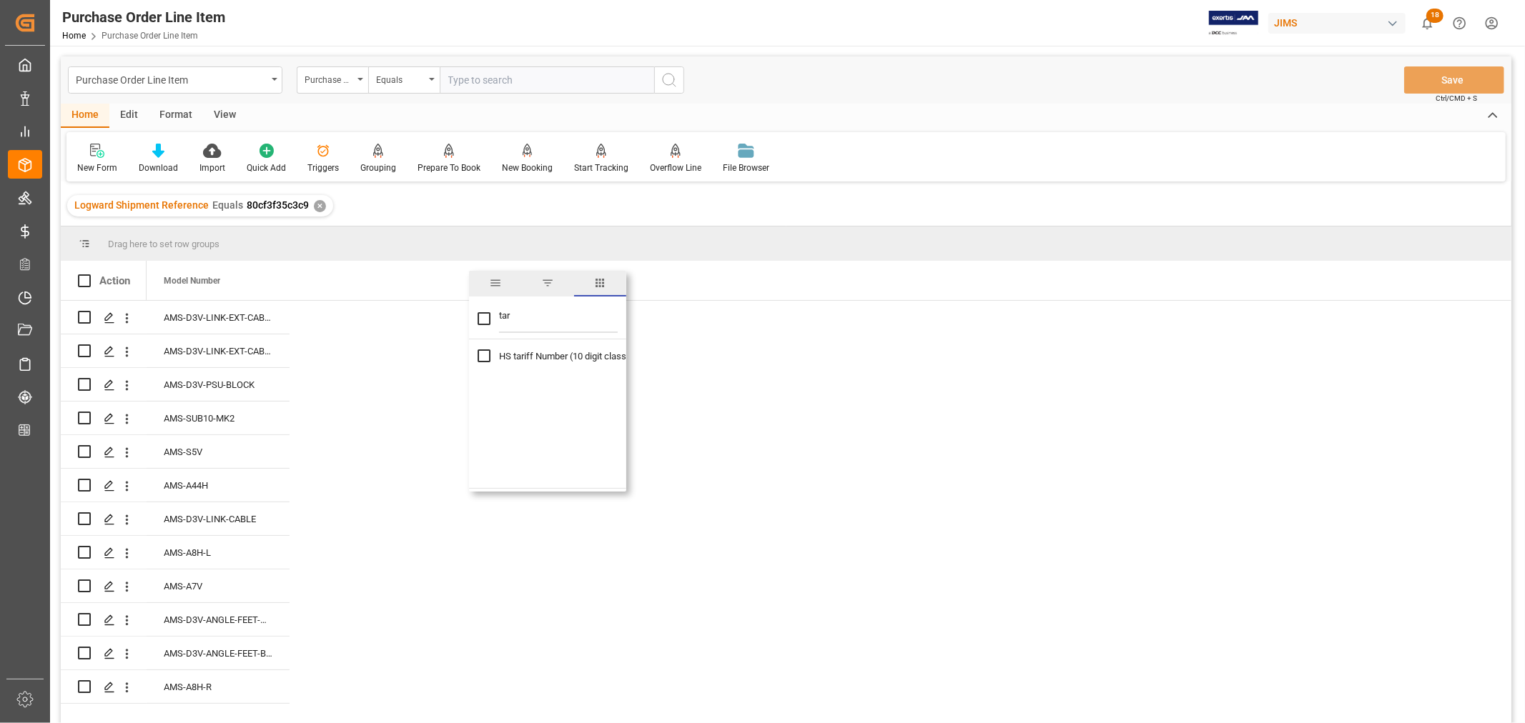
click at [483, 358] on input "HS tariff Number (10 digit classification code) column toggle visibility (hidde…" at bounding box center [484, 356] width 13 height 13
checkbox input "true"
click at [223, 315] on div "AMS-D3V-LINK-EXT-CABLE-L" at bounding box center [218, 317] width 143 height 33
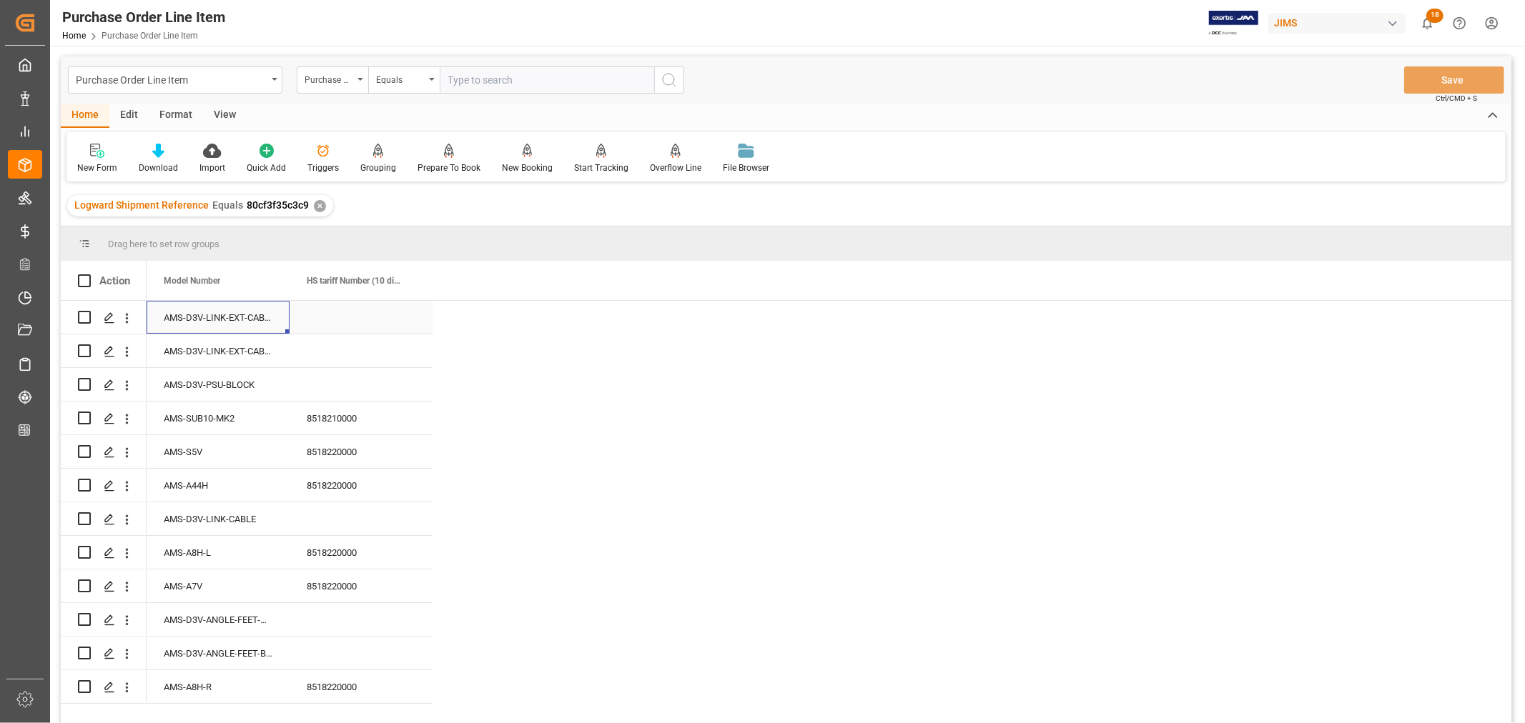
click at [329, 316] on div "Press SPACE to select this row." at bounding box center [361, 317] width 143 height 33
click at [310, 325] on input "Press SPACE to select this row." at bounding box center [361, 325] width 120 height 27
paste input "8544429090"
type input "8544429090"
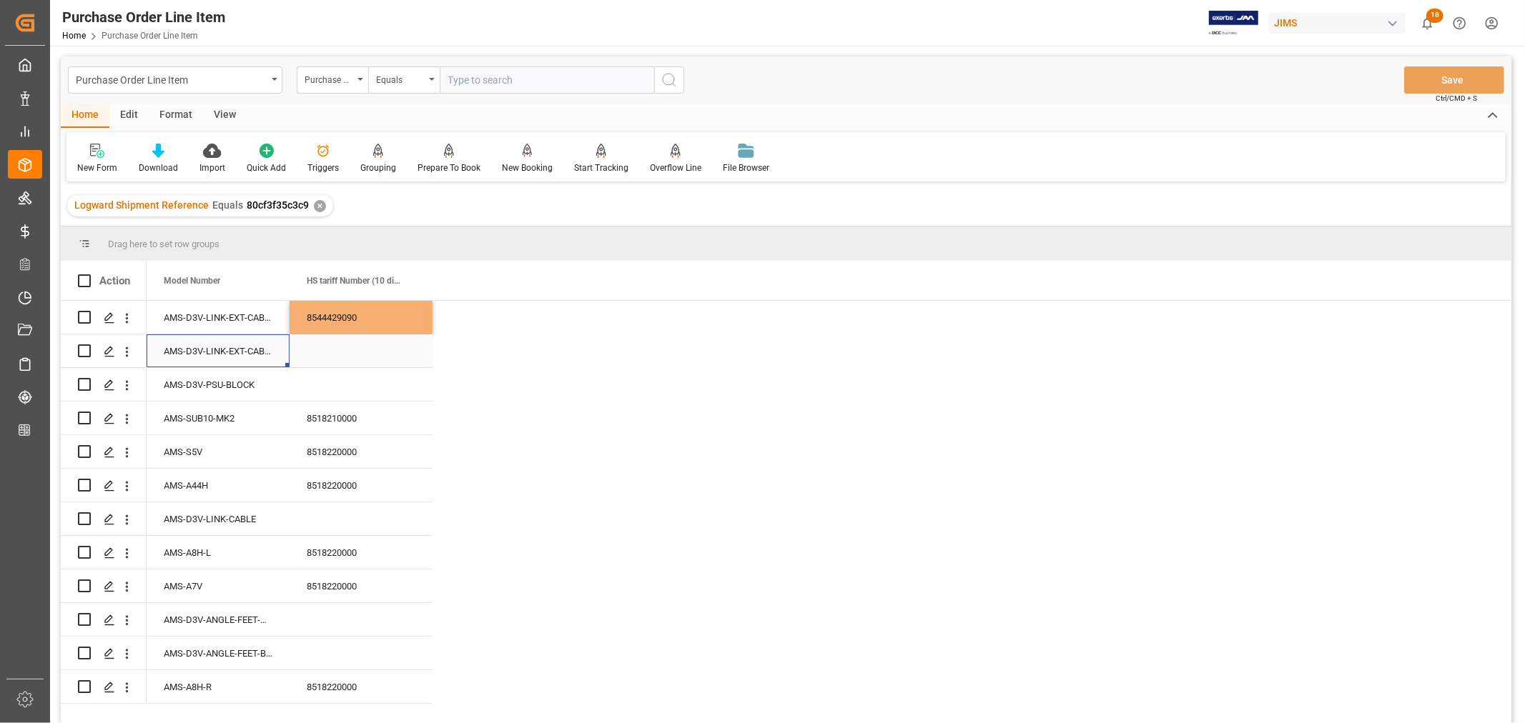
click at [226, 351] on div "AMS-D3V-LINK-EXT-CABLE-S" at bounding box center [218, 351] width 143 height 33
click at [384, 309] on div "8544429090" at bounding box center [361, 317] width 143 height 33
drag, startPoint x: 430, startPoint y: 331, endPoint x: 419, endPoint y: 357, distance: 28.5
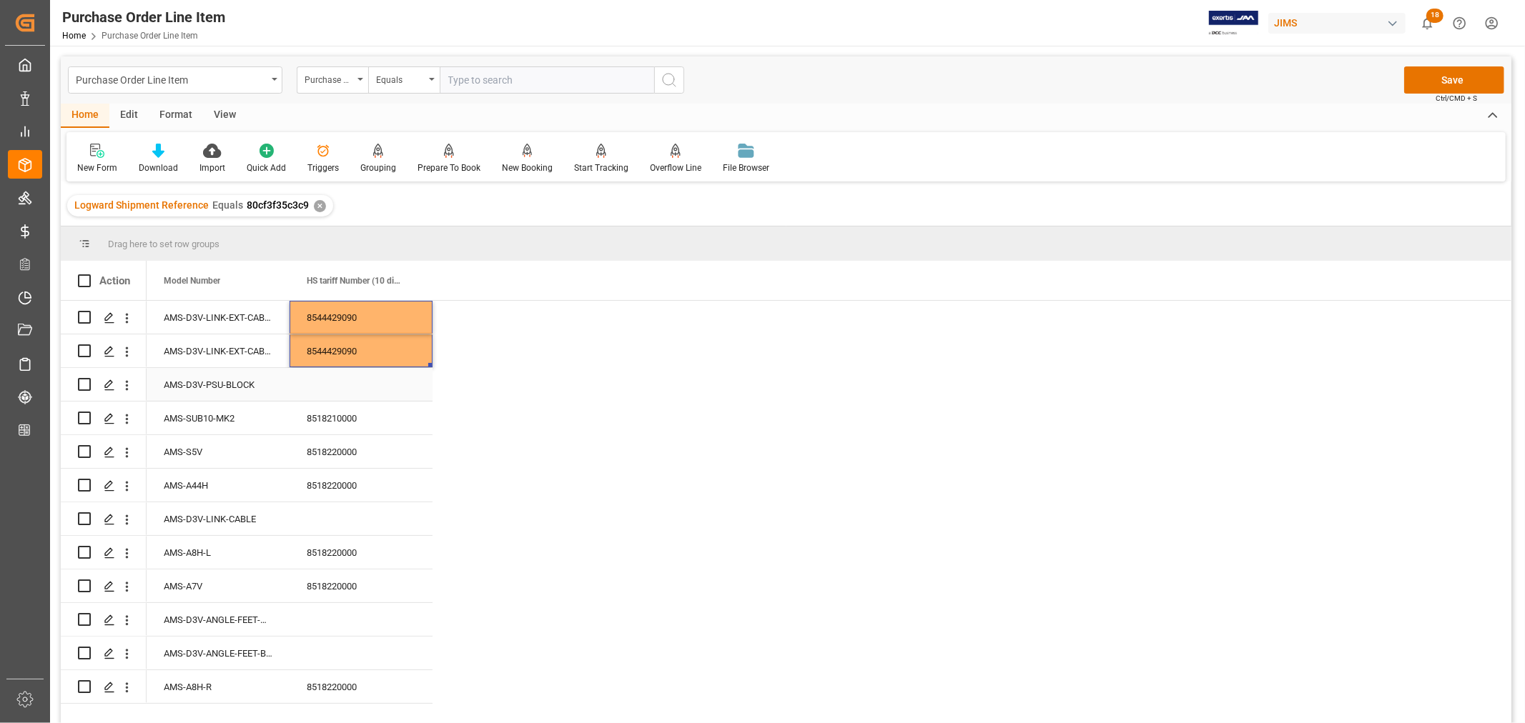
click at [203, 383] on div "AMS-D3V-PSU-BLOCK" at bounding box center [218, 384] width 143 height 33
click at [324, 379] on div "Press SPACE to select this row." at bounding box center [361, 384] width 143 height 33
click at [316, 390] on input "Press SPACE to select this row." at bounding box center [361, 393] width 120 height 27
paste input "8504409520"
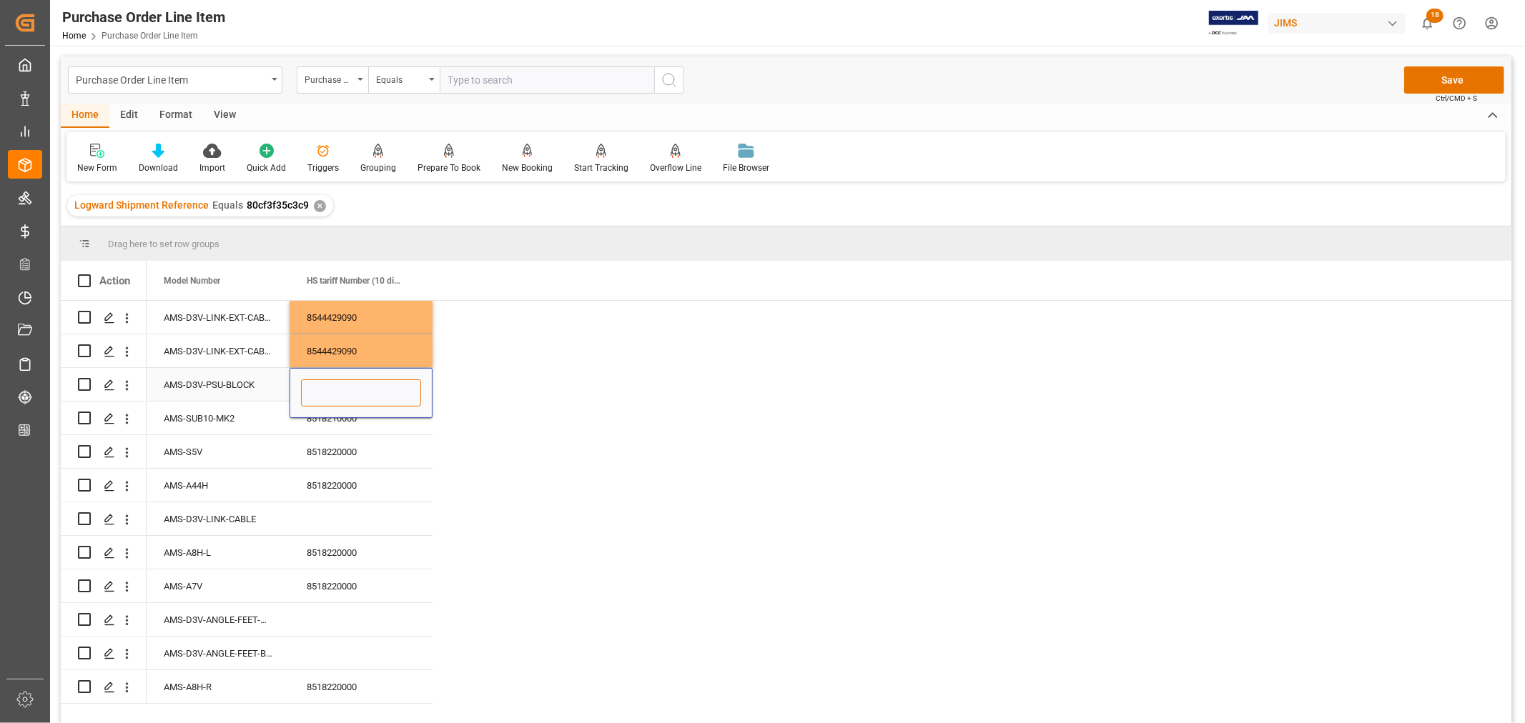
type input "8504409520"
click at [232, 515] on div "AMS-D3V-LINK-CABLE" at bounding box center [218, 519] width 143 height 33
click at [327, 515] on div "Press SPACE to select this row." at bounding box center [361, 519] width 143 height 33
click at [326, 515] on div "Press SPACE to select this row." at bounding box center [361, 519] width 143 height 33
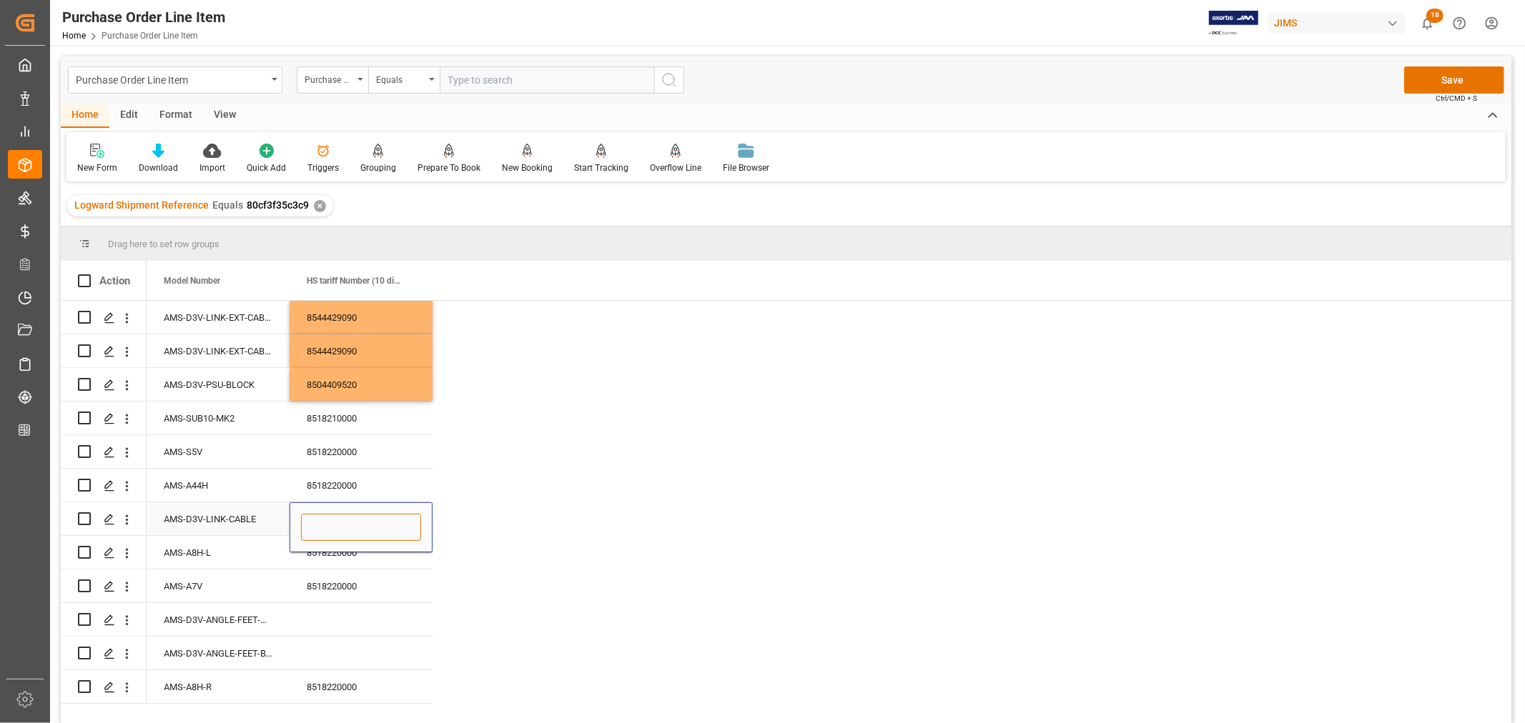
click at [310, 526] on input "Press SPACE to select this row." at bounding box center [361, 527] width 120 height 27
paste input "8544429090"
type input "8544429090"
click at [209, 616] on div "AMS-D3V-ANGLE-FEET-WHITE" at bounding box center [218, 619] width 143 height 33
click at [320, 616] on div "Press SPACE to select this row." at bounding box center [361, 619] width 143 height 33
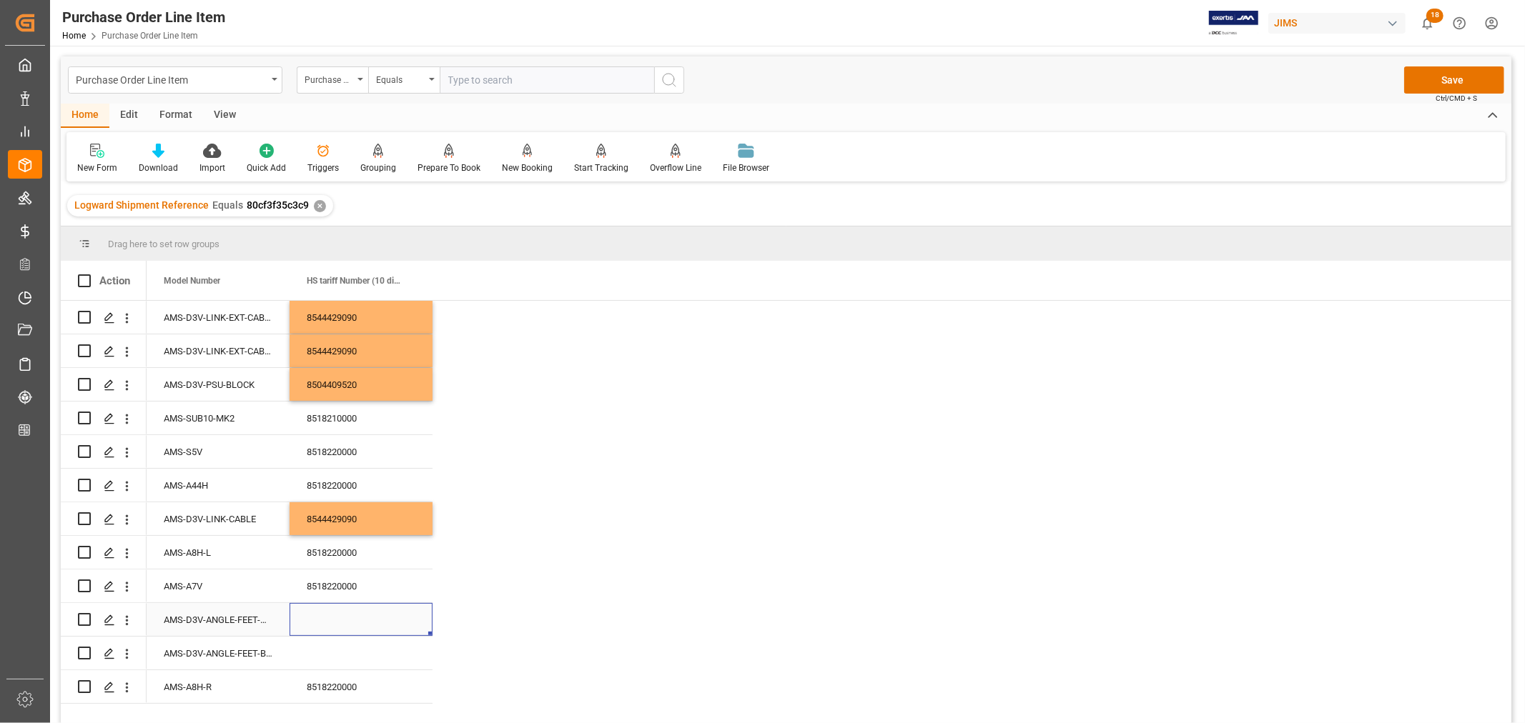
click at [320, 616] on div "Press SPACE to select this row." at bounding box center [361, 619] width 143 height 33
click at [305, 623] on input "Press SPACE to select this row." at bounding box center [361, 628] width 120 height 27
paste input "8518908100"
type input "8518908100"
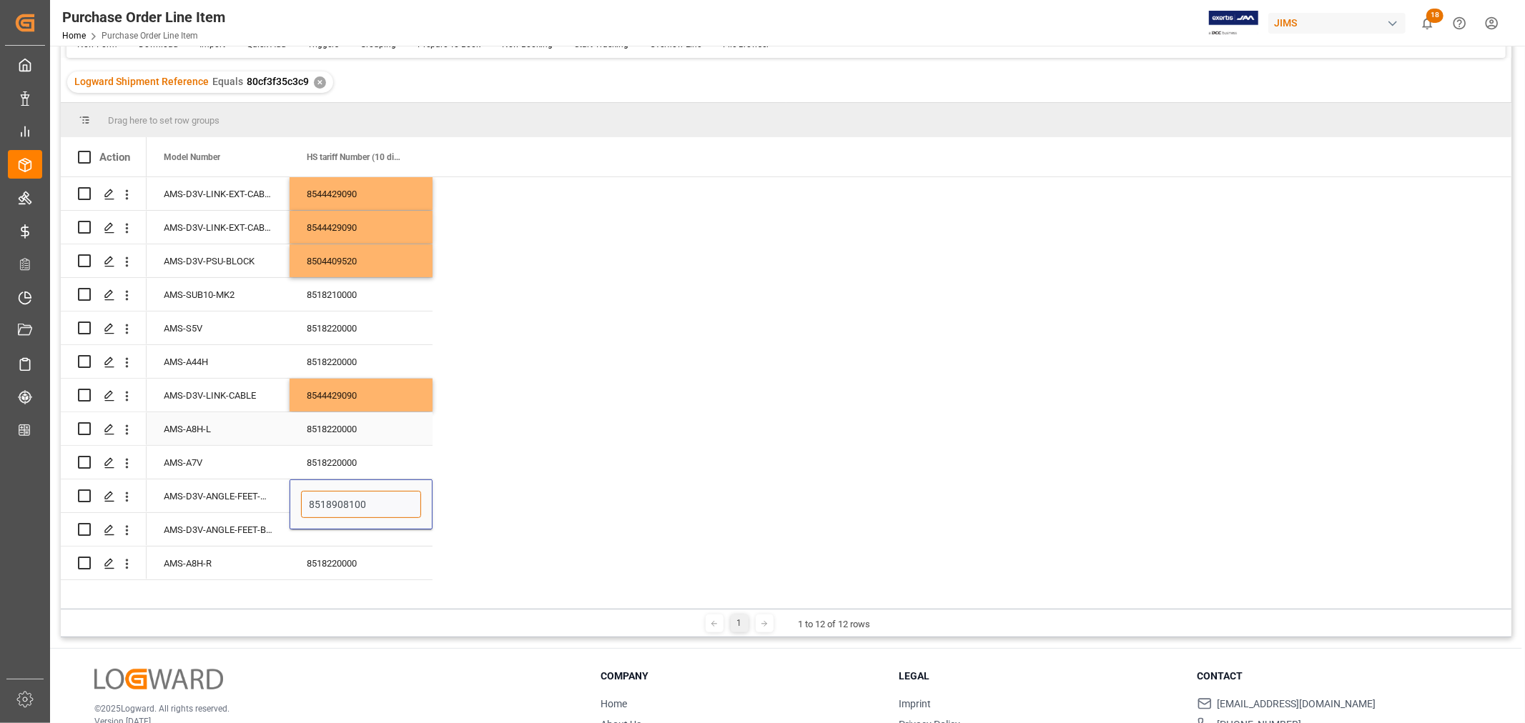
scroll to position [159, 0]
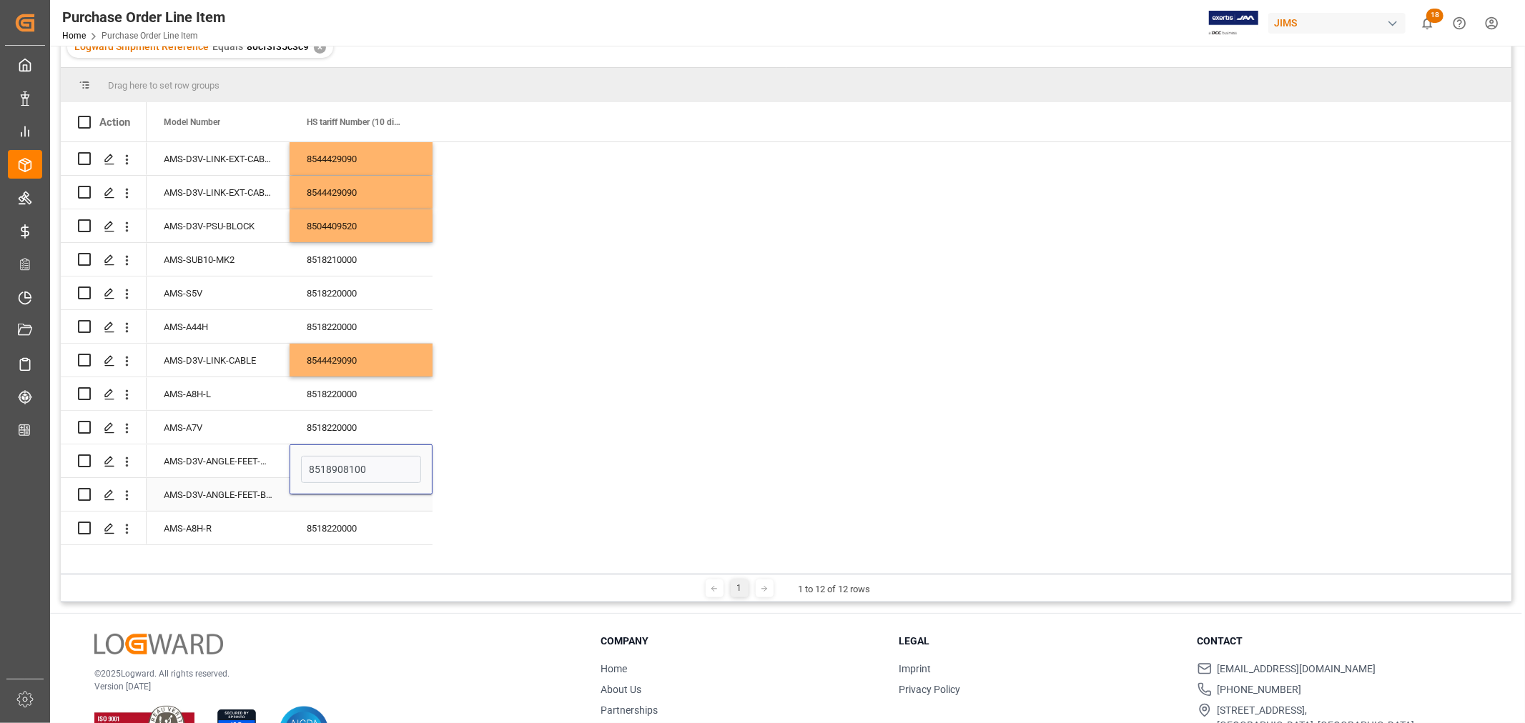
click at [226, 495] on div "AMS-D3V-ANGLE-FEET-BLACK" at bounding box center [218, 494] width 143 height 33
click at [197, 490] on div "AMS-D3V-ANGLE-FEET-BLACK" at bounding box center [218, 494] width 143 height 33
click at [325, 489] on div "Press SPACE to select this row." at bounding box center [361, 494] width 143 height 33
click at [330, 490] on div "Press SPACE to select this row." at bounding box center [361, 494] width 143 height 33
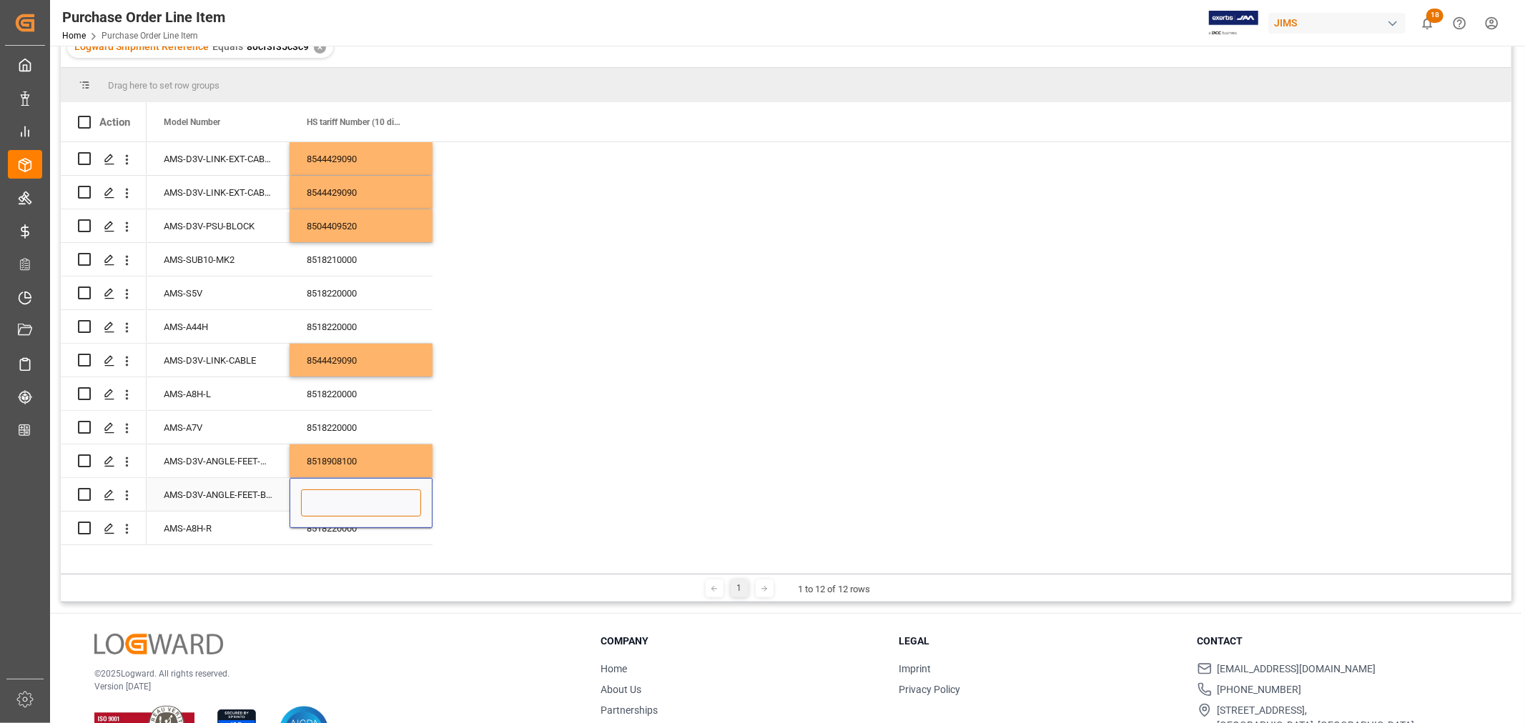
click at [316, 503] on input "Press SPACE to select this row." at bounding box center [361, 503] width 120 height 27
paste input "8518908100"
type input "8518908100"
click at [251, 425] on div "AMS-A7V" at bounding box center [218, 427] width 143 height 33
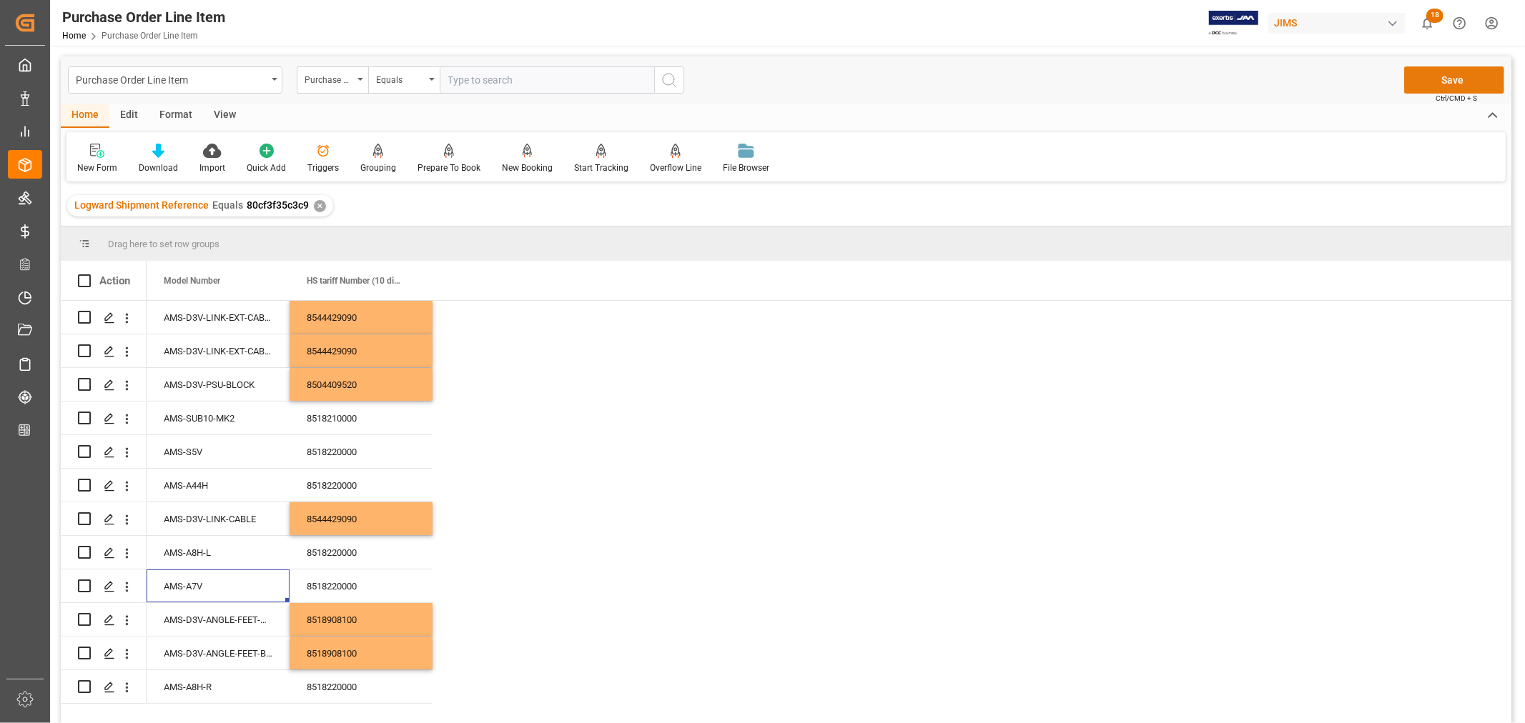
click at [1447, 74] on button "Save" at bounding box center [1454, 79] width 100 height 27
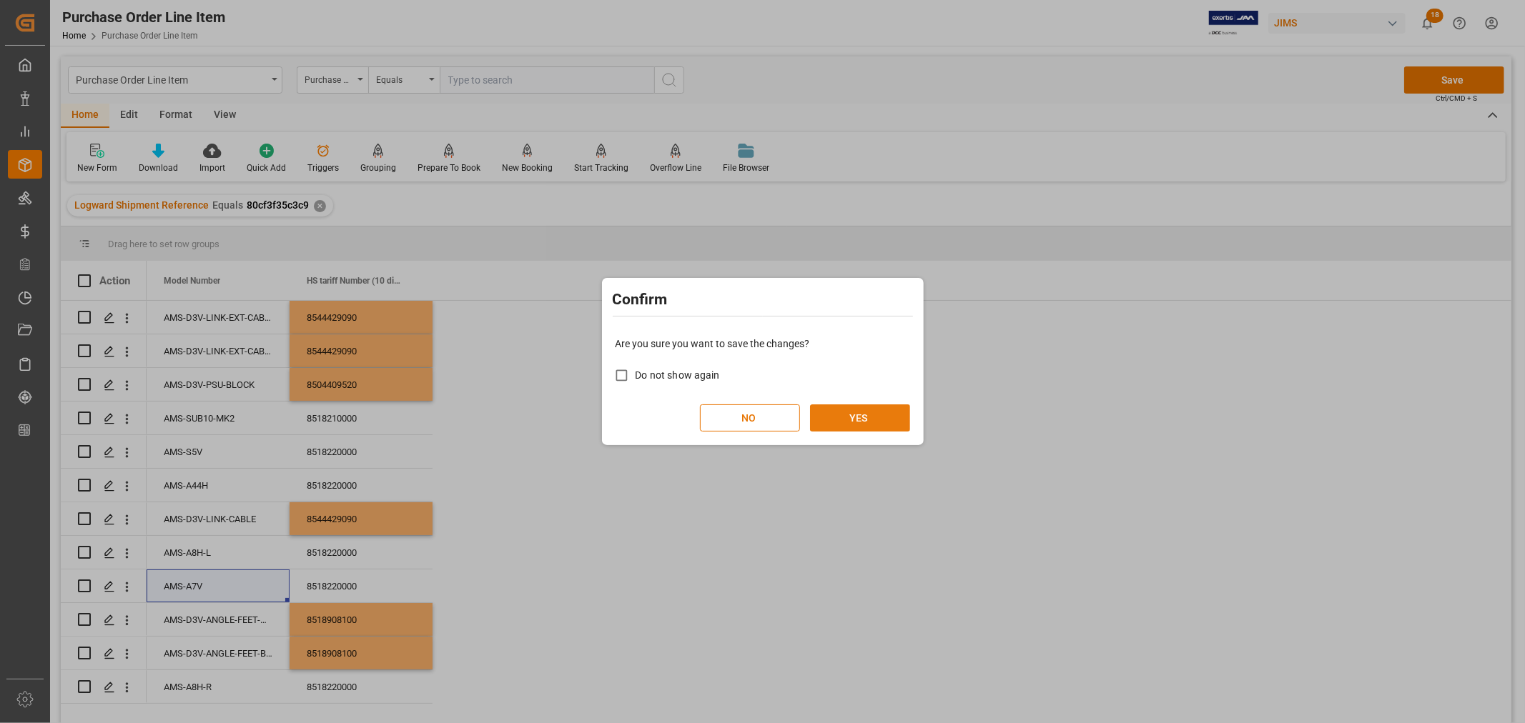
click at [871, 419] on button "YES" at bounding box center [860, 418] width 100 height 27
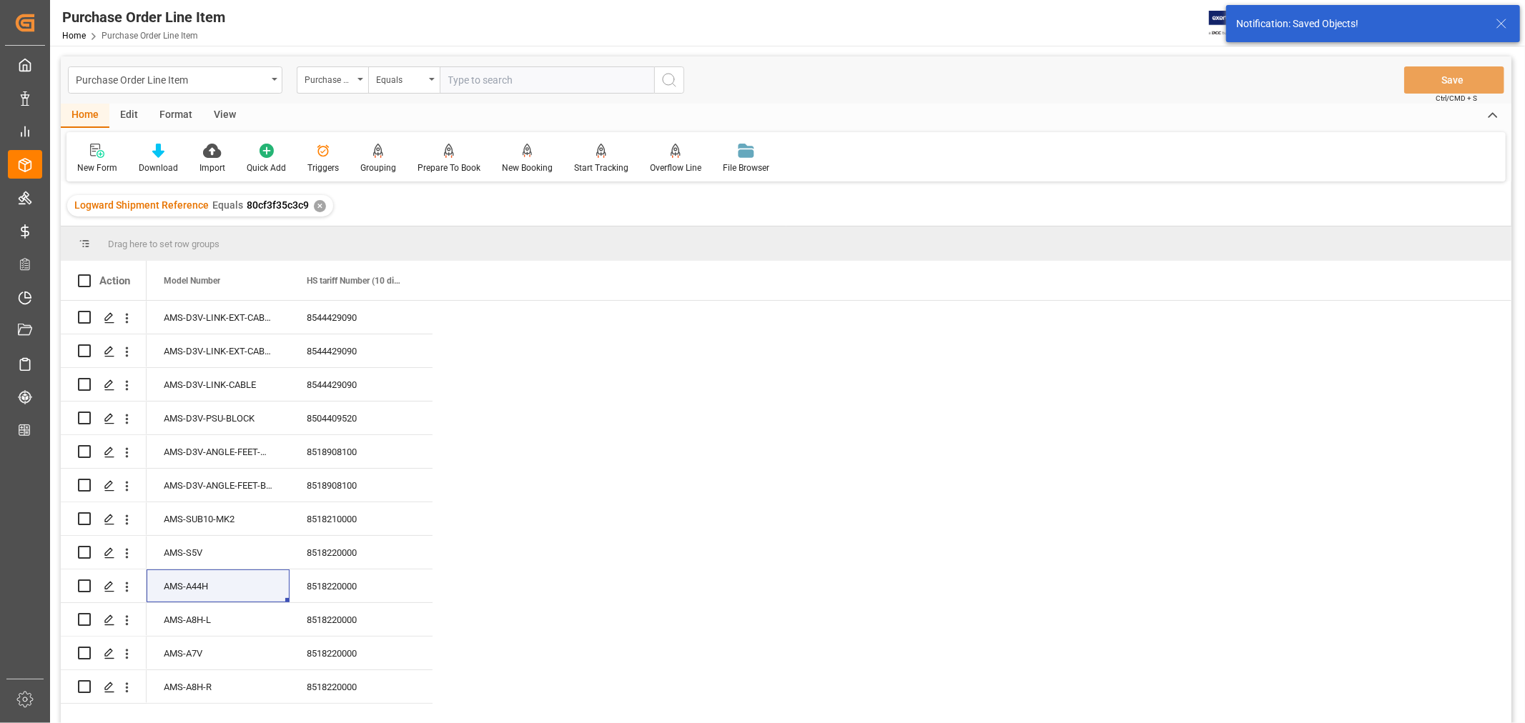
click at [316, 205] on div "✕" at bounding box center [320, 206] width 12 height 12
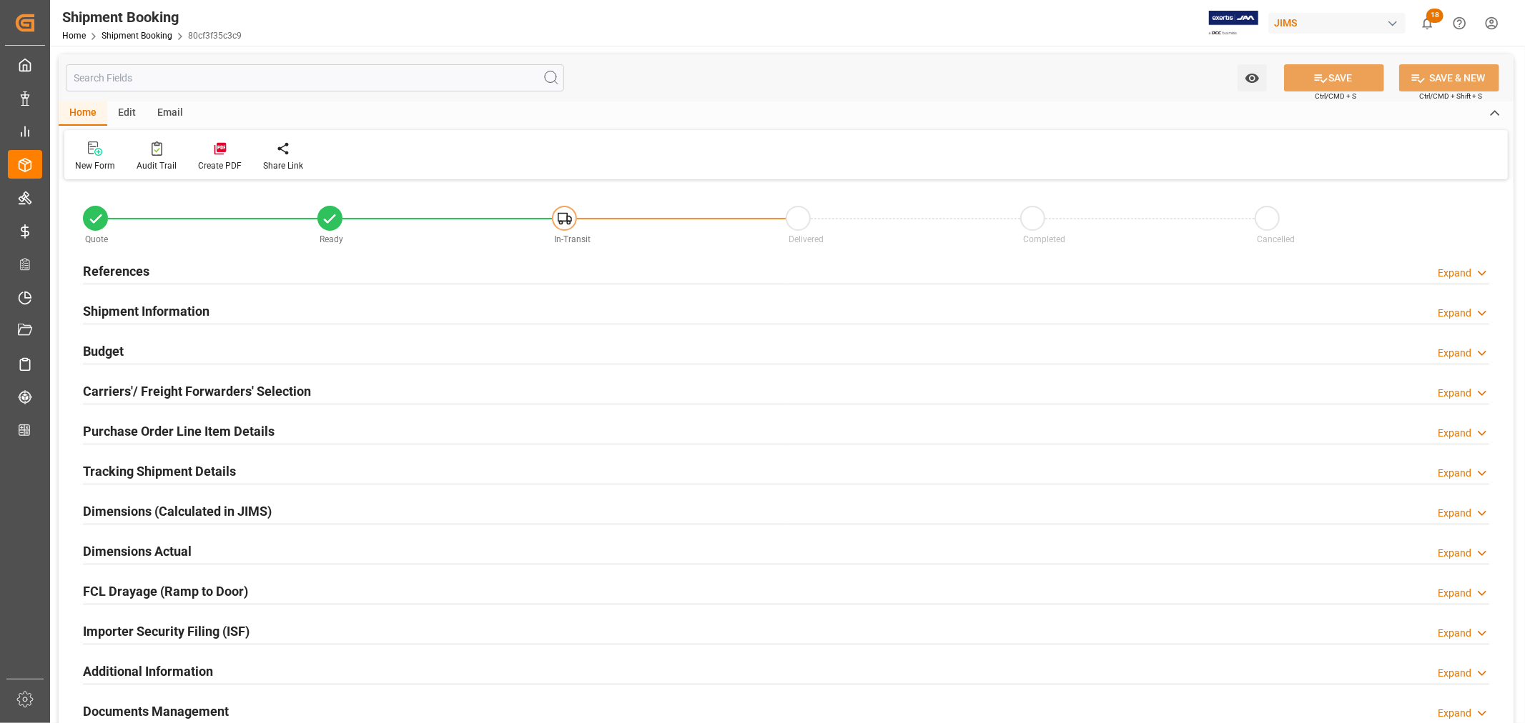
type input "12"
click at [195, 426] on h2 "Purchase Order Line Item Details" at bounding box center [179, 431] width 192 height 19
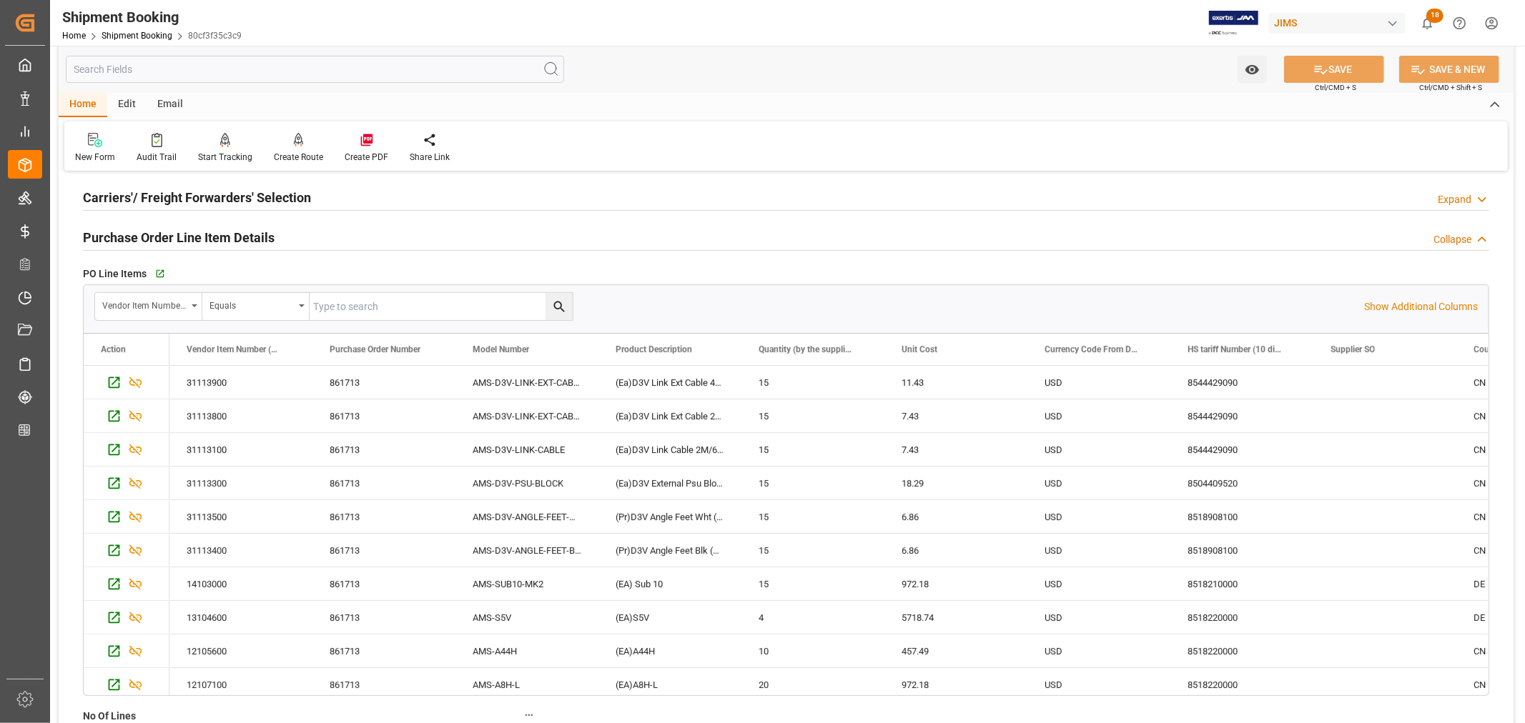
scroll to position [238, 0]
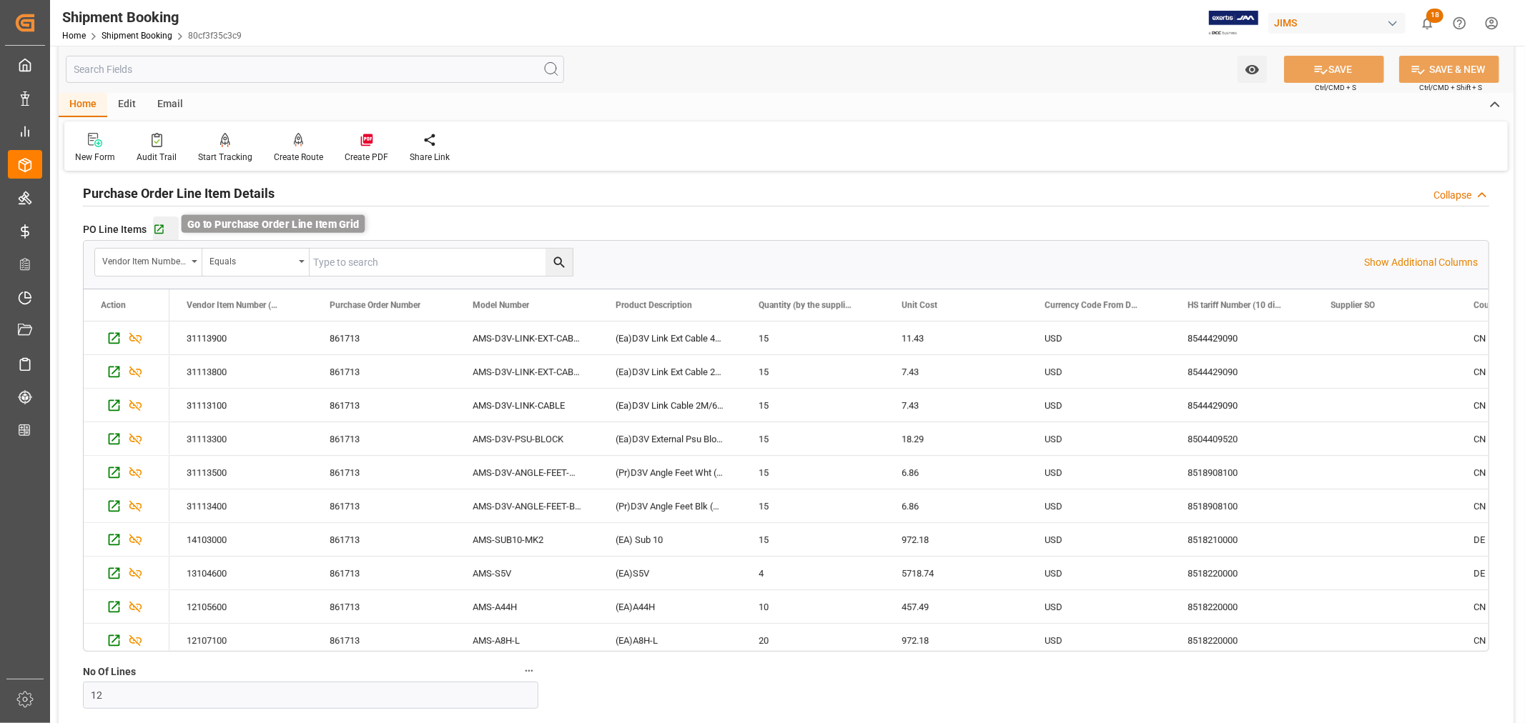
click at [159, 229] on icon "button" at bounding box center [159, 230] width 12 height 12
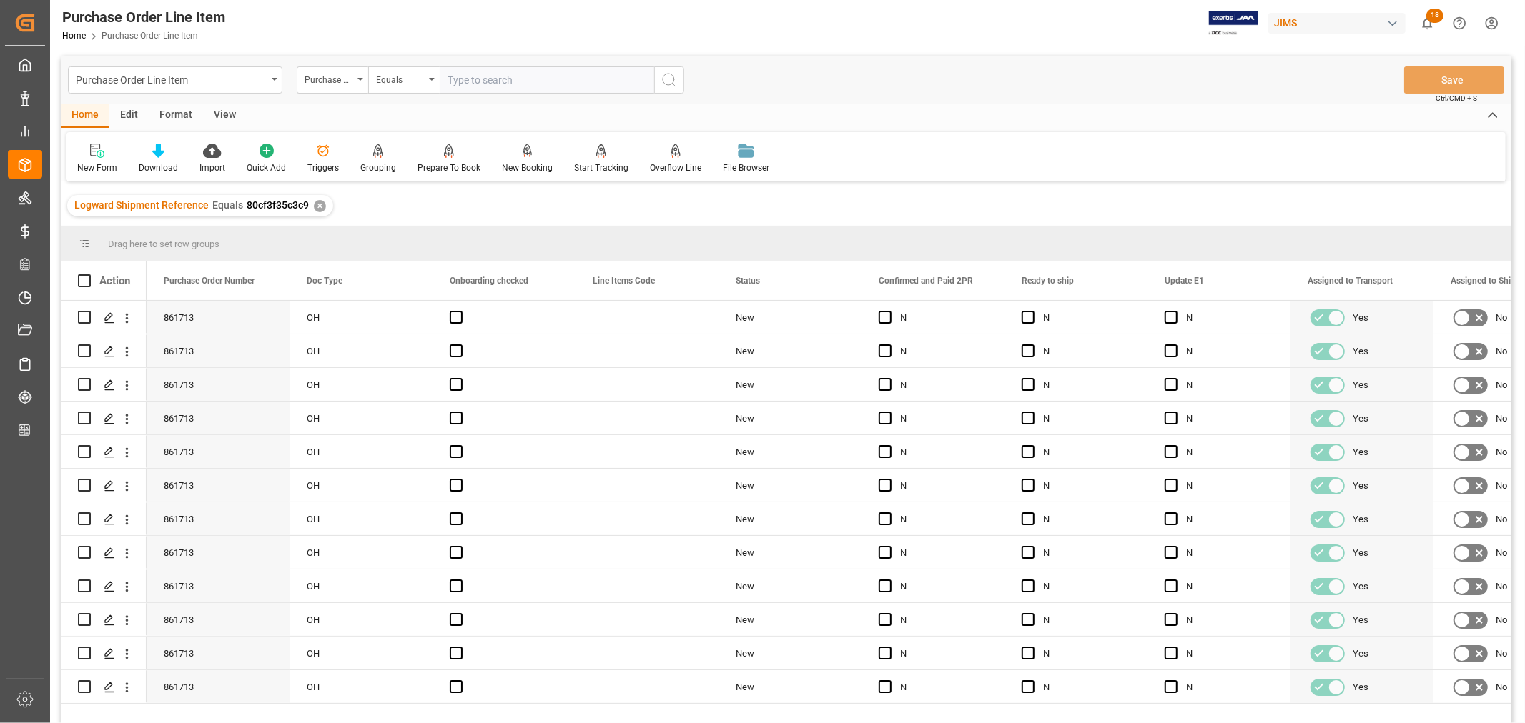
click at [170, 116] on div "Format" at bounding box center [176, 116] width 54 height 24
click at [216, 113] on div "View" at bounding box center [225, 116] width 44 height 24
click at [96, 156] on icon at bounding box center [91, 151] width 14 height 14
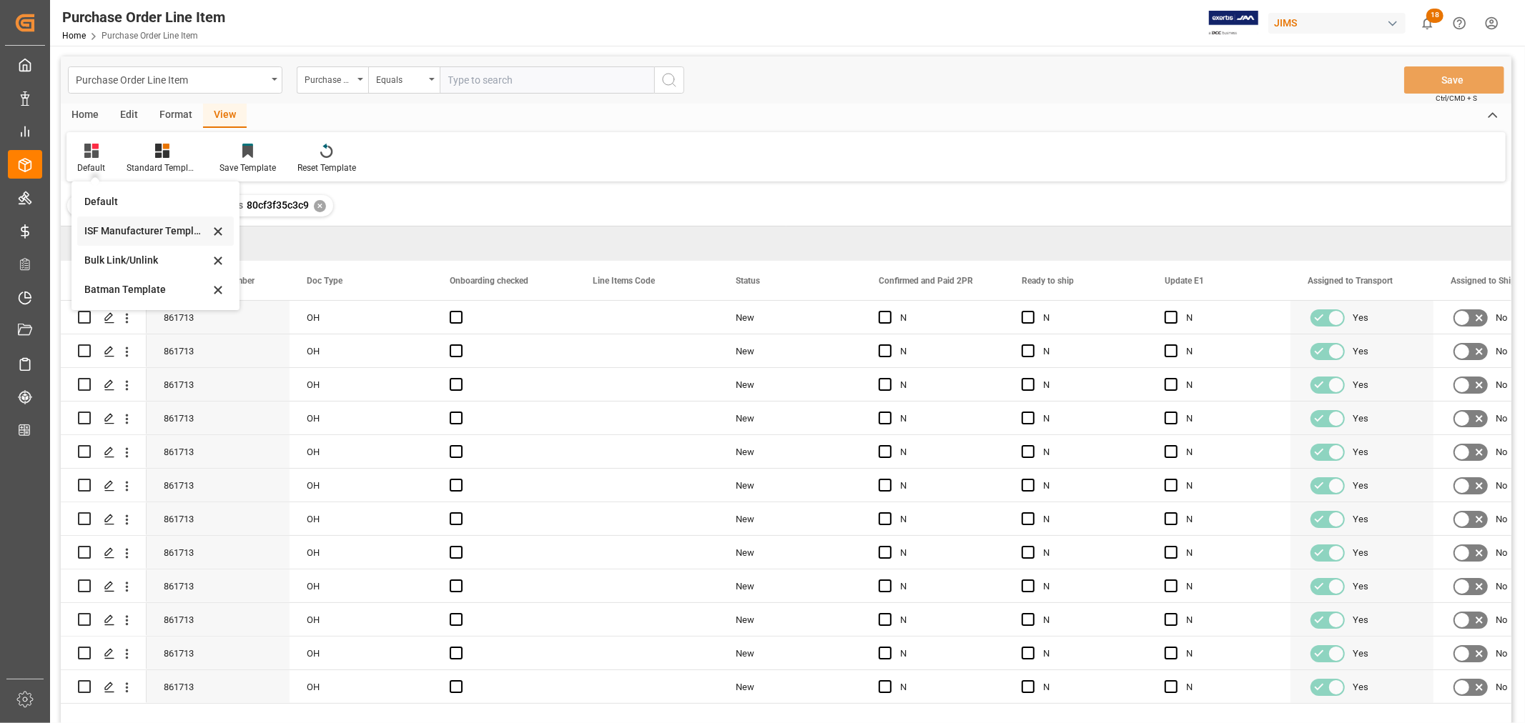
click at [109, 226] on div "ISF Manufacturer Template" at bounding box center [146, 231] width 125 height 15
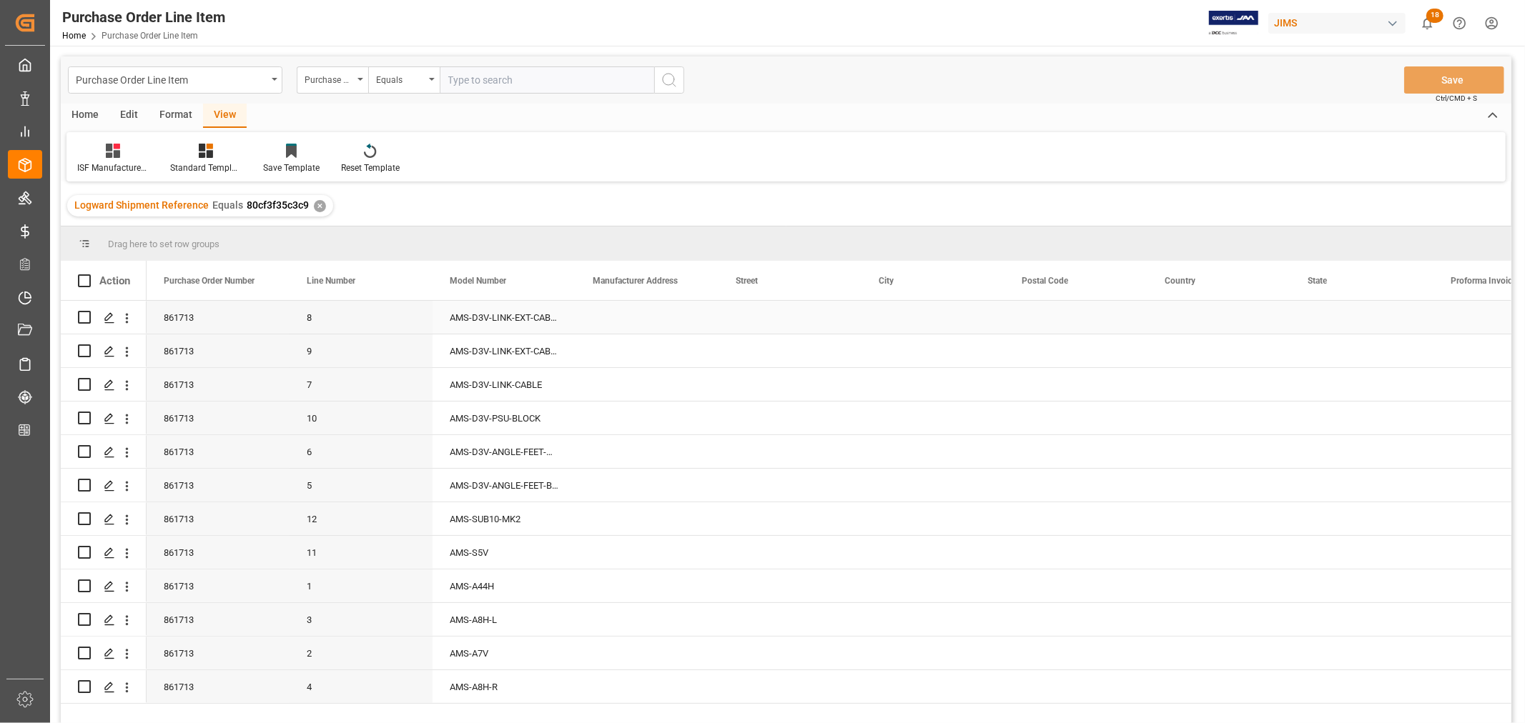
click at [628, 317] on div "Press SPACE to select this row." at bounding box center [646, 317] width 143 height 33
click at [588, 325] on input "Press SPACE to select this row." at bounding box center [647, 325] width 120 height 27
paste input "[PERSON_NAME] AUDIO GMBH"
type input "[PERSON_NAME] AUDIO GMBH"
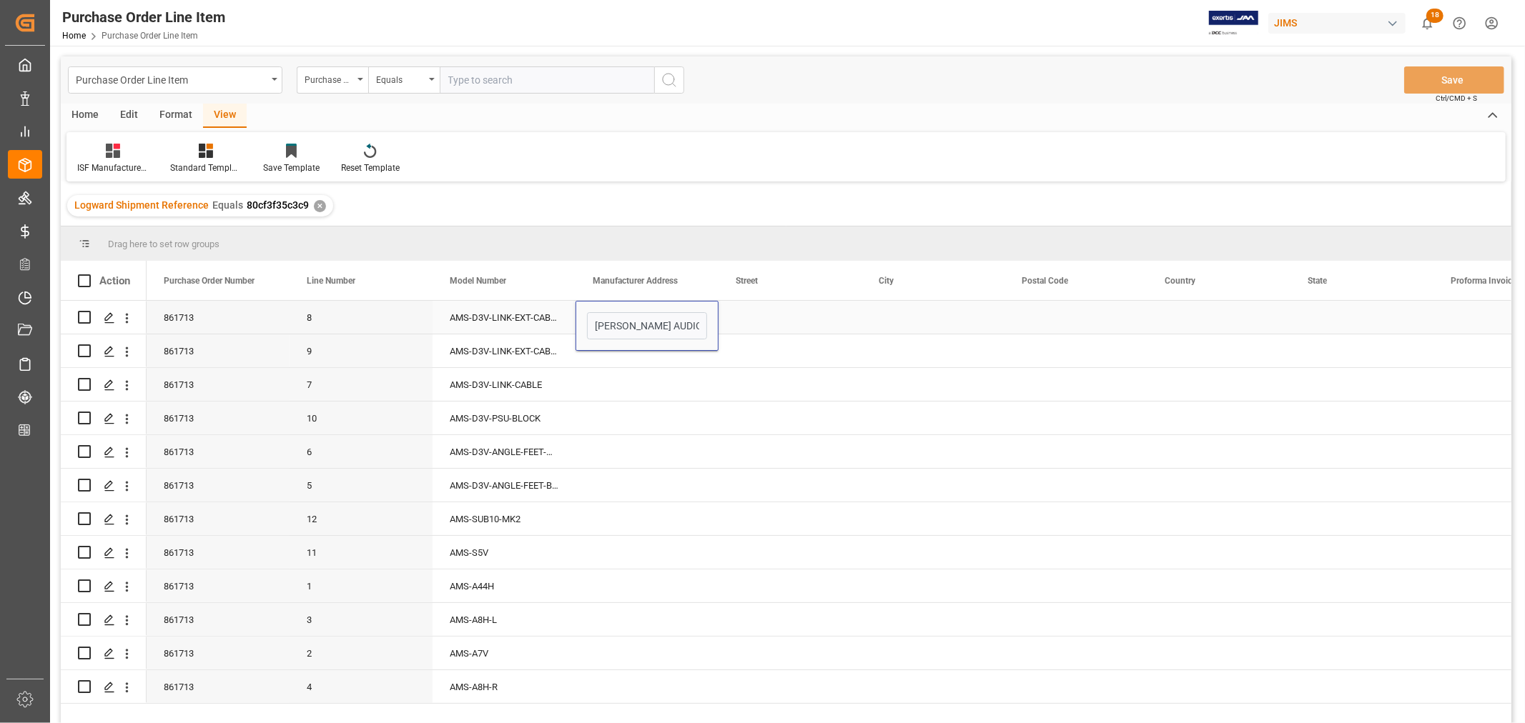
drag, startPoint x: 717, startPoint y: 323, endPoint x: 726, endPoint y: 320, distance: 9.3
click at [726, 320] on div "861713 8 AMS-D3V-LINK-EXT-CABLE-L [PERSON_NAME] AUDIO GMBH 80cf3f35c3c9" at bounding box center [1148, 318] width 2002 height 34
click at [777, 308] on div "Press SPACE to select this row." at bounding box center [789, 317] width 143 height 33
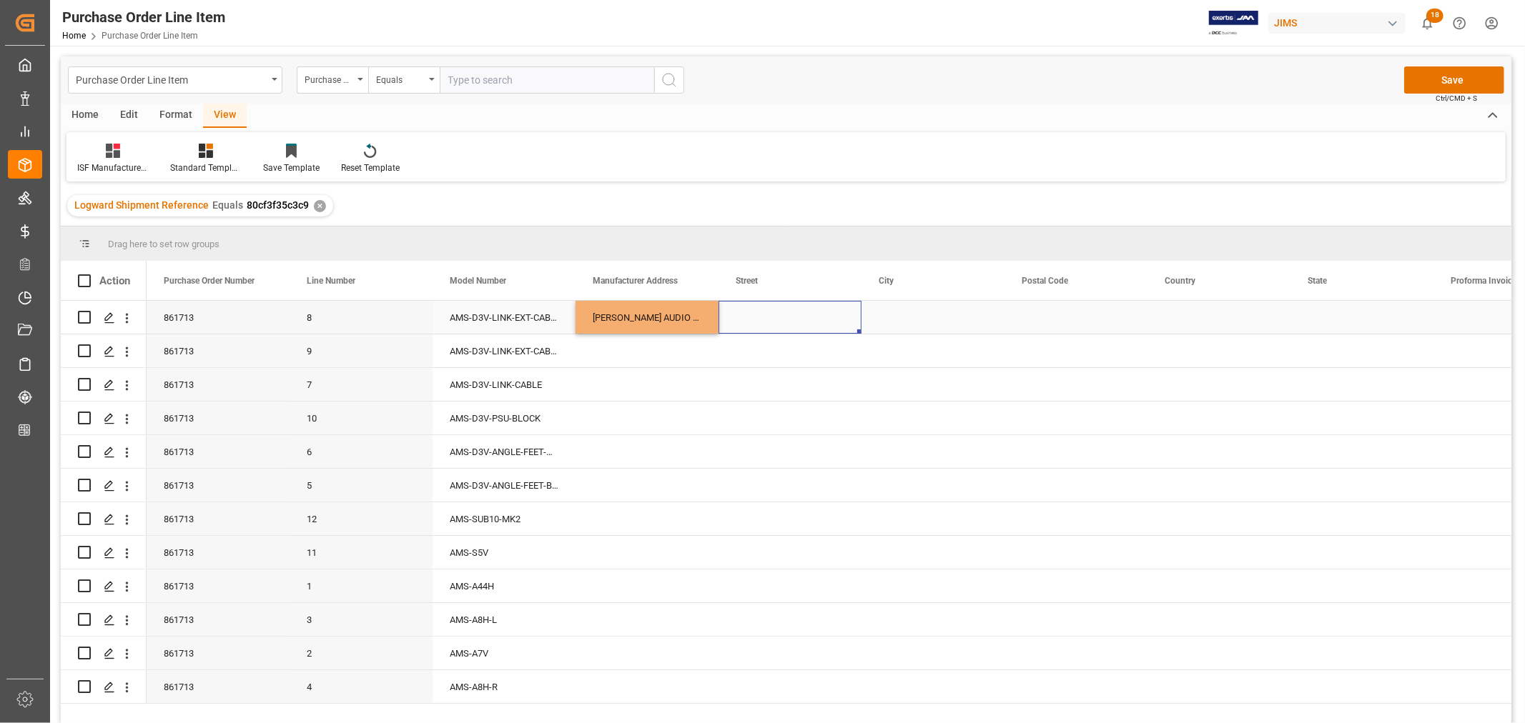
click at [777, 308] on div "Press SPACE to select this row." at bounding box center [789, 317] width 143 height 33
click at [742, 322] on input "Press SPACE to select this row." at bounding box center [790, 325] width 120 height 27
paste input "RUDOWER [STREET_ADDRESS]"
type input "RUDOWER [STREET_ADDRESS]"
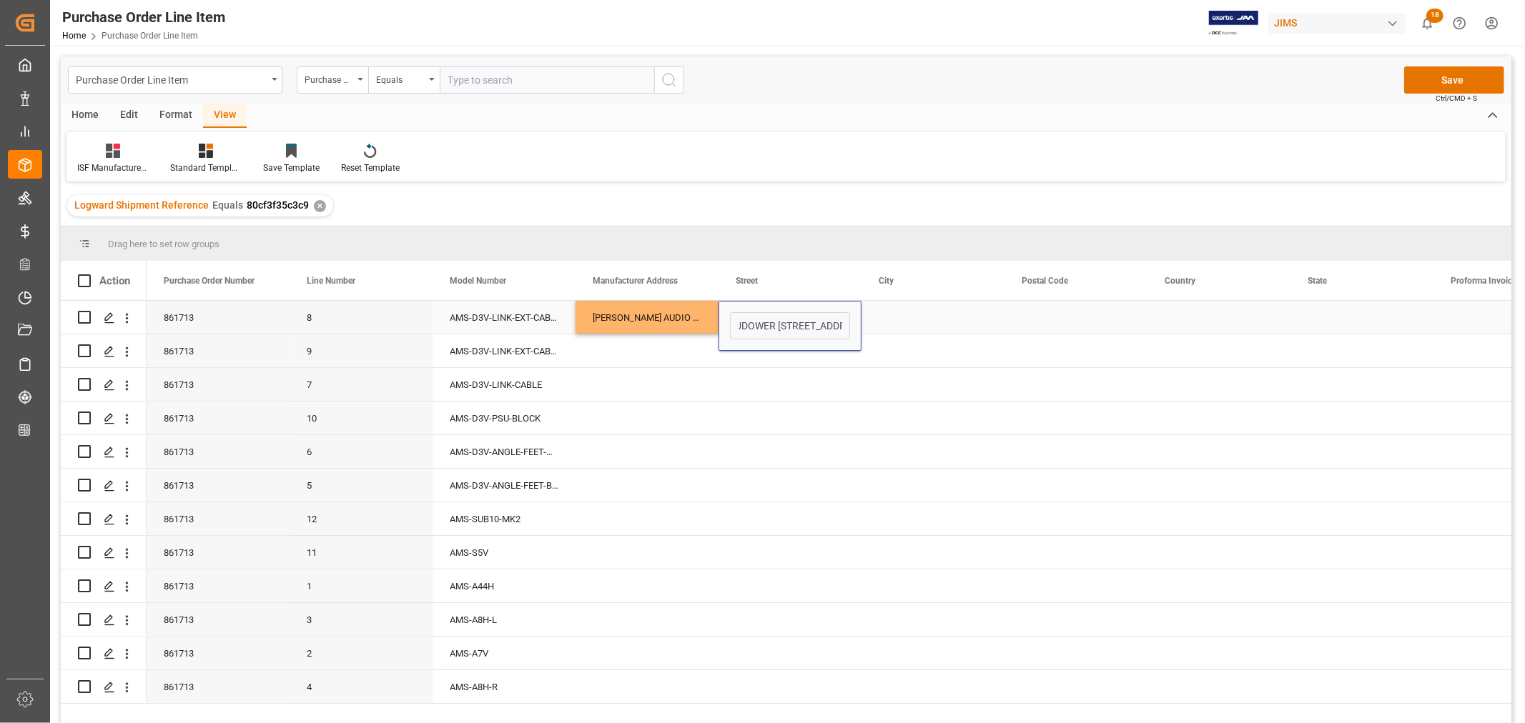
click at [889, 322] on div "Press SPACE to select this row." at bounding box center [932, 317] width 143 height 33
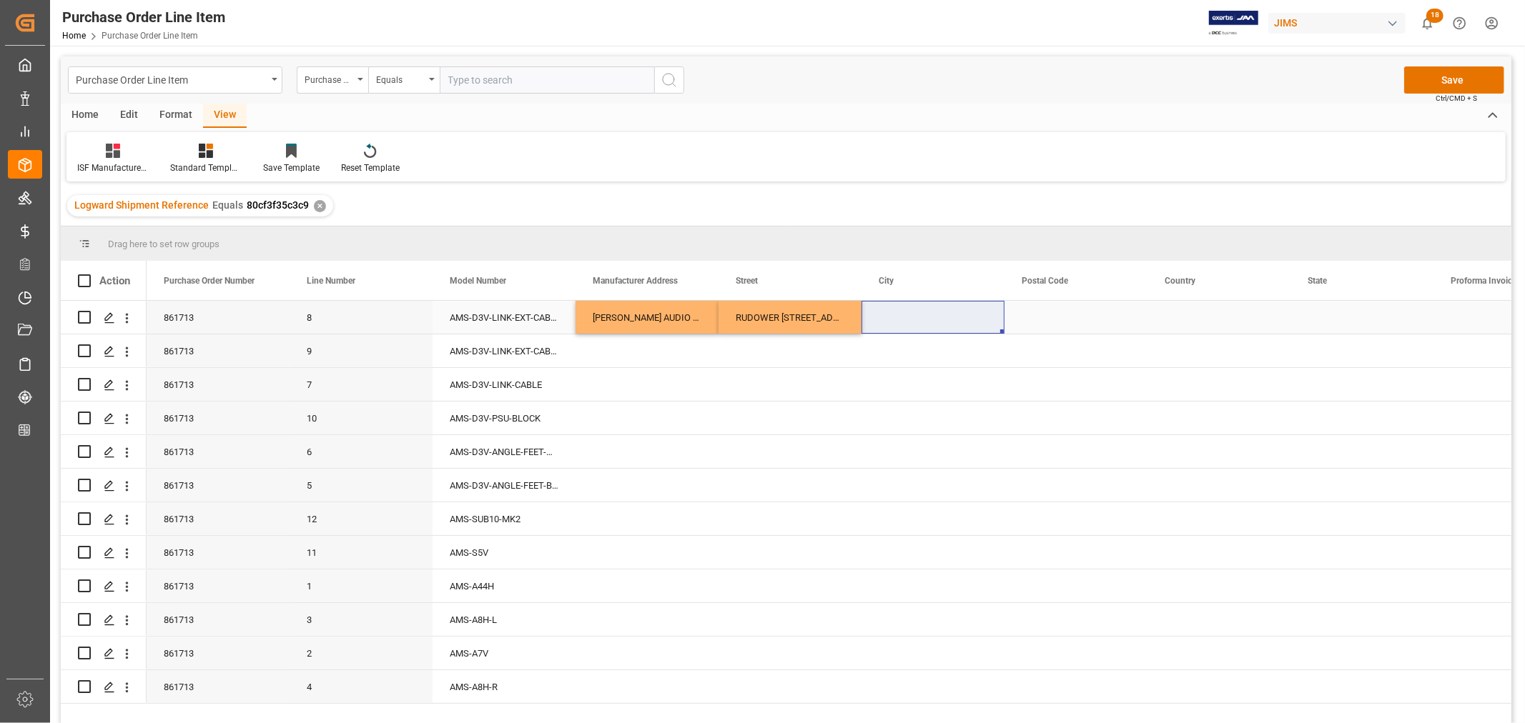
click at [902, 318] on div "Press SPACE to select this row." at bounding box center [932, 317] width 143 height 33
click at [889, 326] on input "Press SPACE to select this row." at bounding box center [933, 325] width 120 height 27
paste input "[GEOGRAPHIC_DATA]"
type input "[GEOGRAPHIC_DATA]"
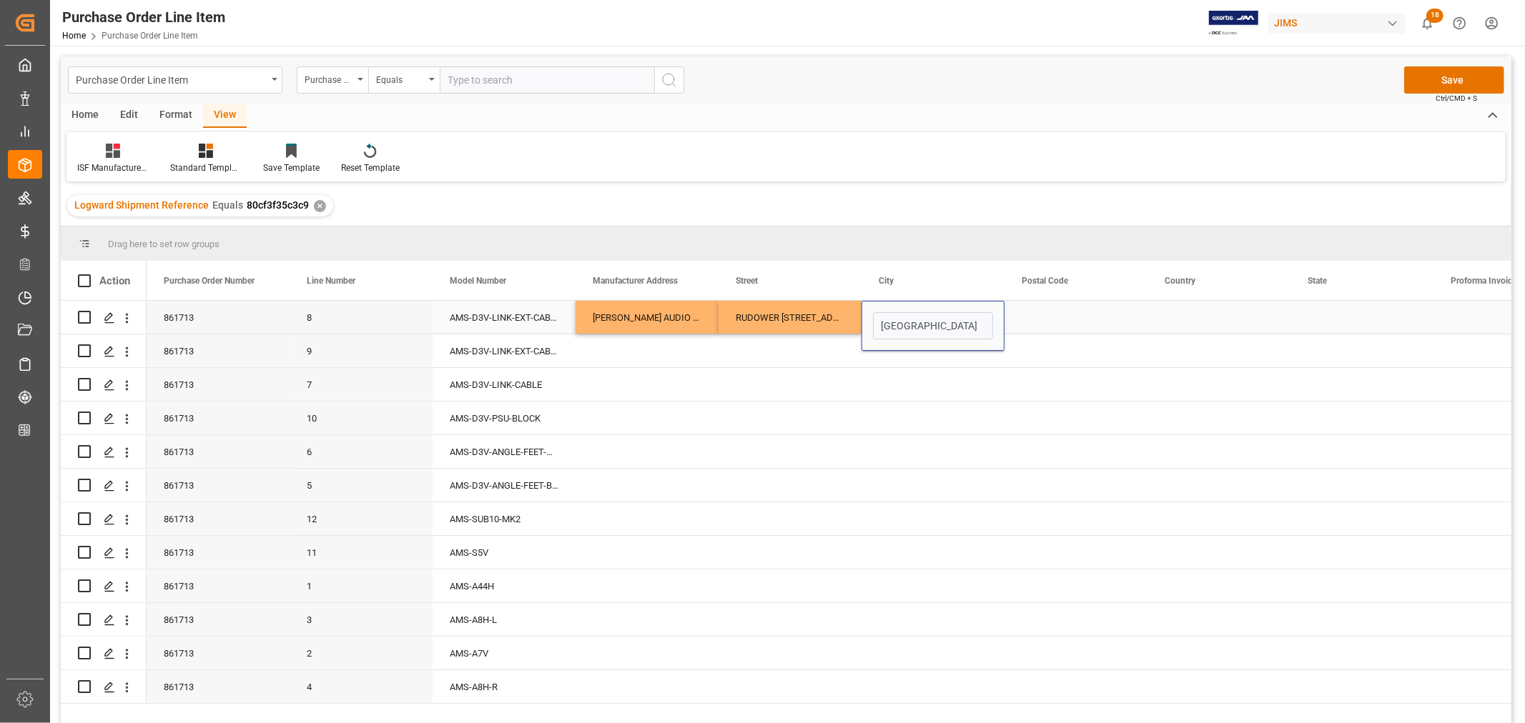
click at [1035, 317] on div "Press SPACE to select this row." at bounding box center [1075, 317] width 143 height 33
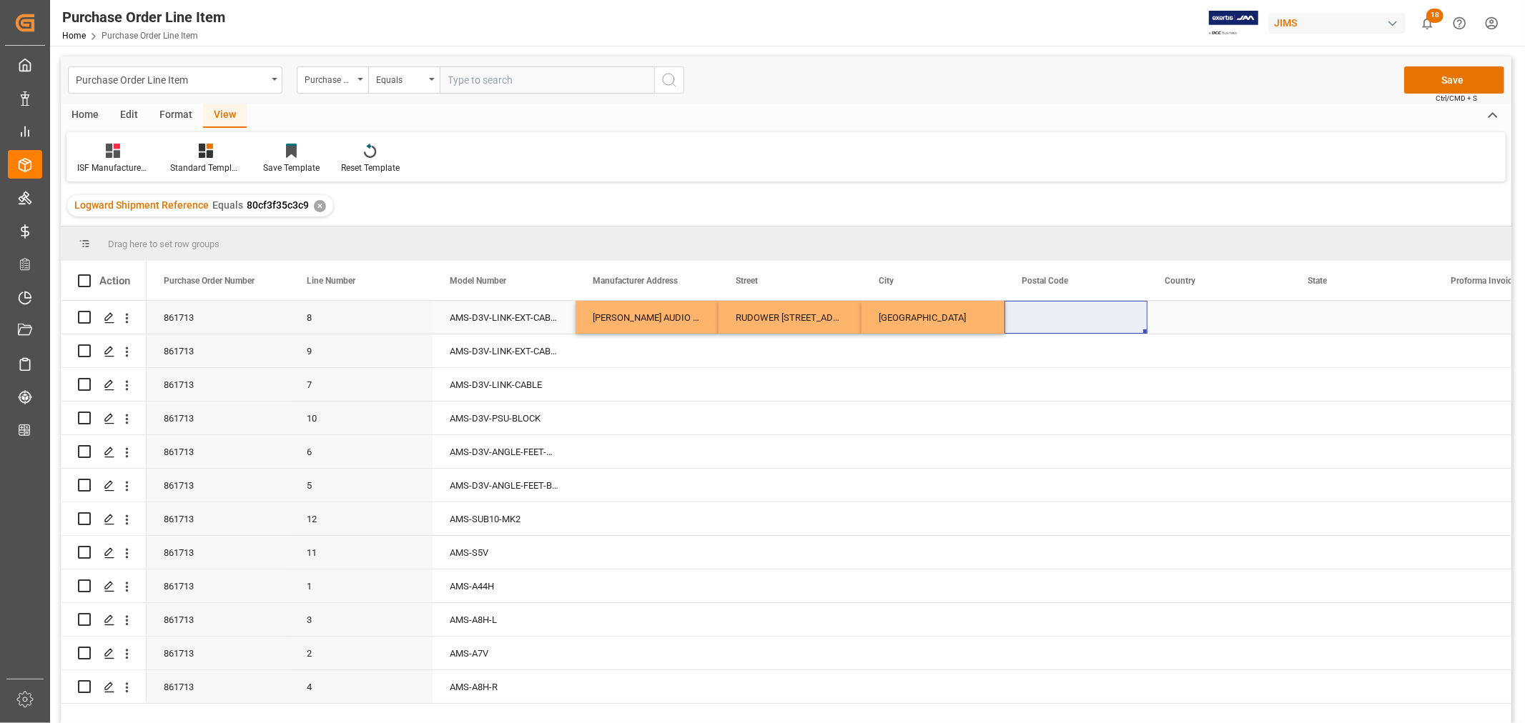
click at [1045, 316] on div "Press SPACE to select this row." at bounding box center [1075, 317] width 143 height 33
click at [1019, 324] on input "Press SPACE to select this row." at bounding box center [1076, 325] width 120 height 27
paste input "12489"
type input "12489"
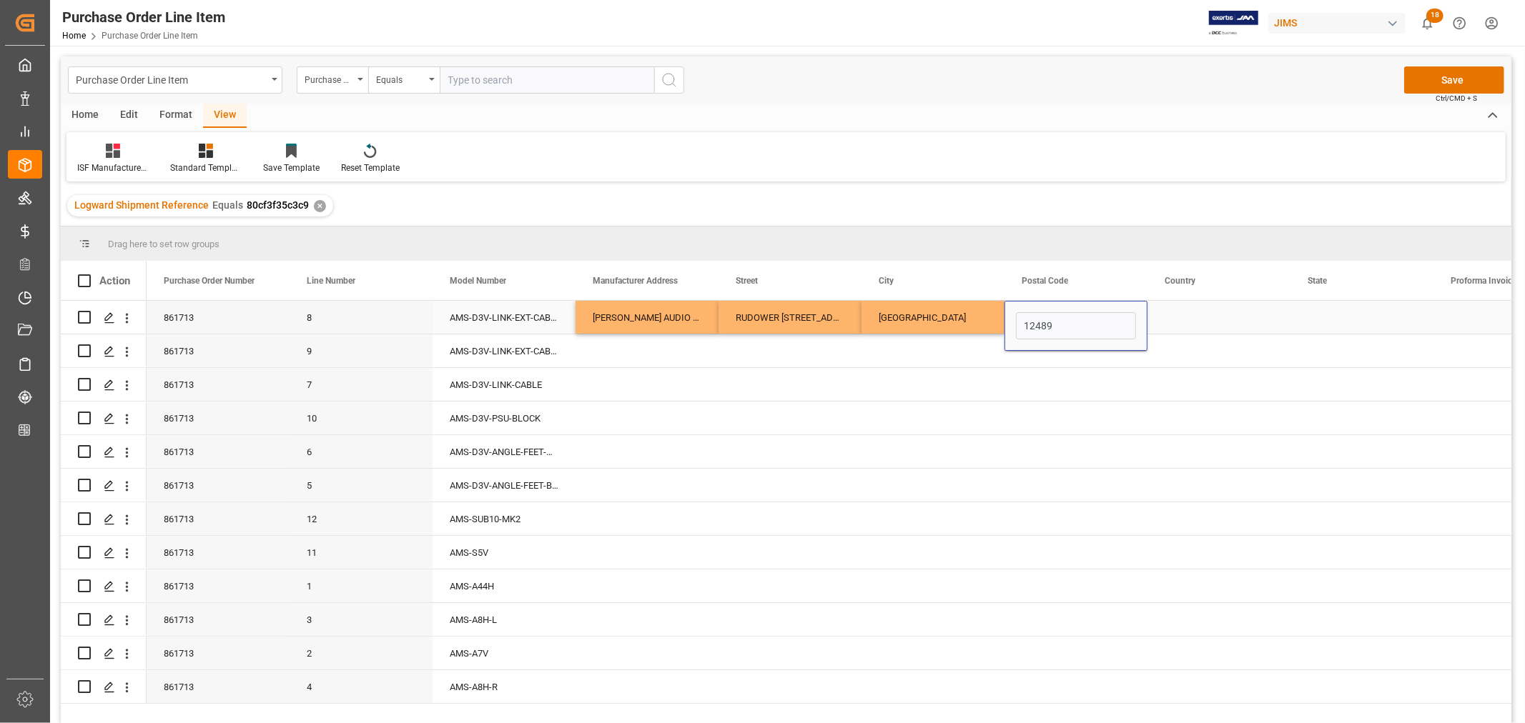
click at [1200, 315] on div "Press SPACE to select this row." at bounding box center [1218, 317] width 143 height 33
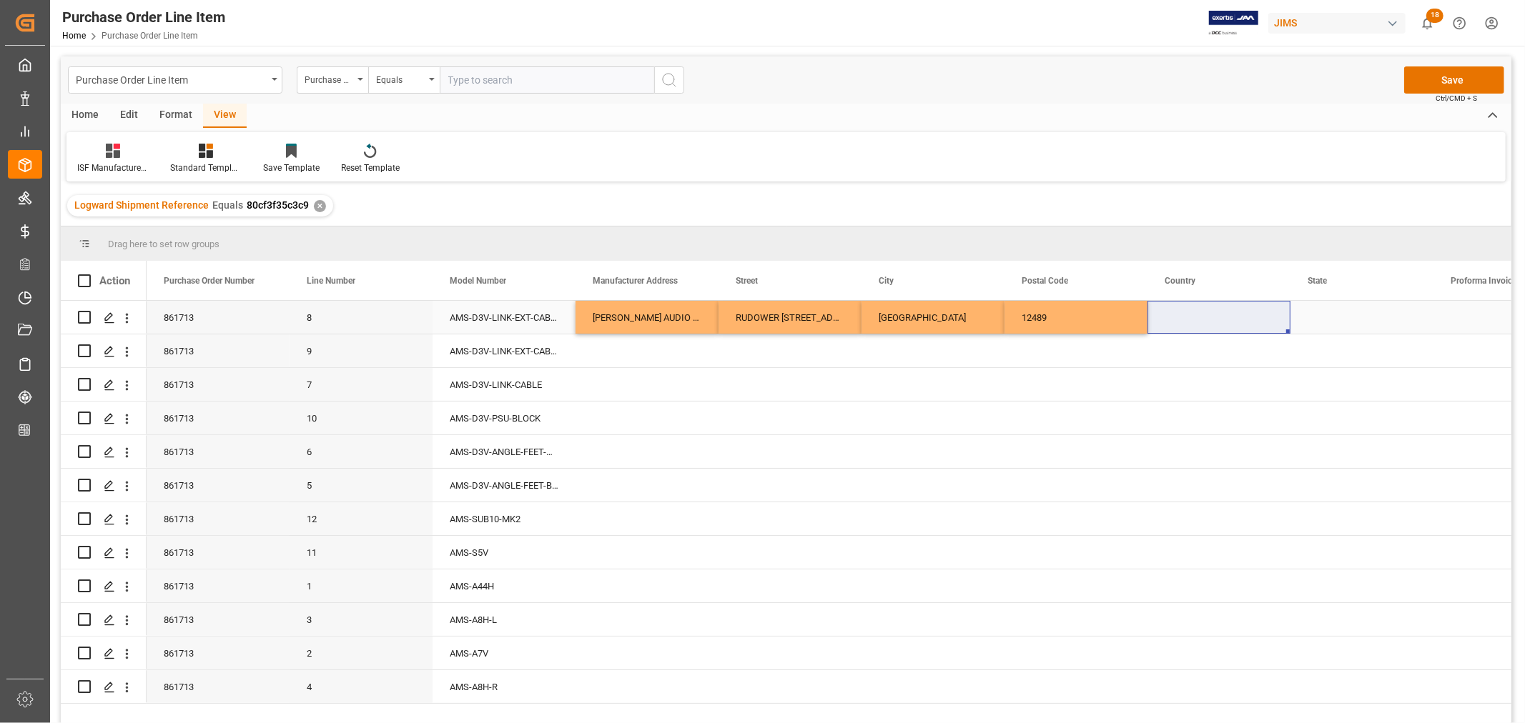
click at [1167, 310] on div "Press SPACE to select this row." at bounding box center [1218, 317] width 143 height 33
click at [1167, 319] on input "Press SPACE to select this row." at bounding box center [1219, 325] width 120 height 27
paste input "DE"
type input "DE"
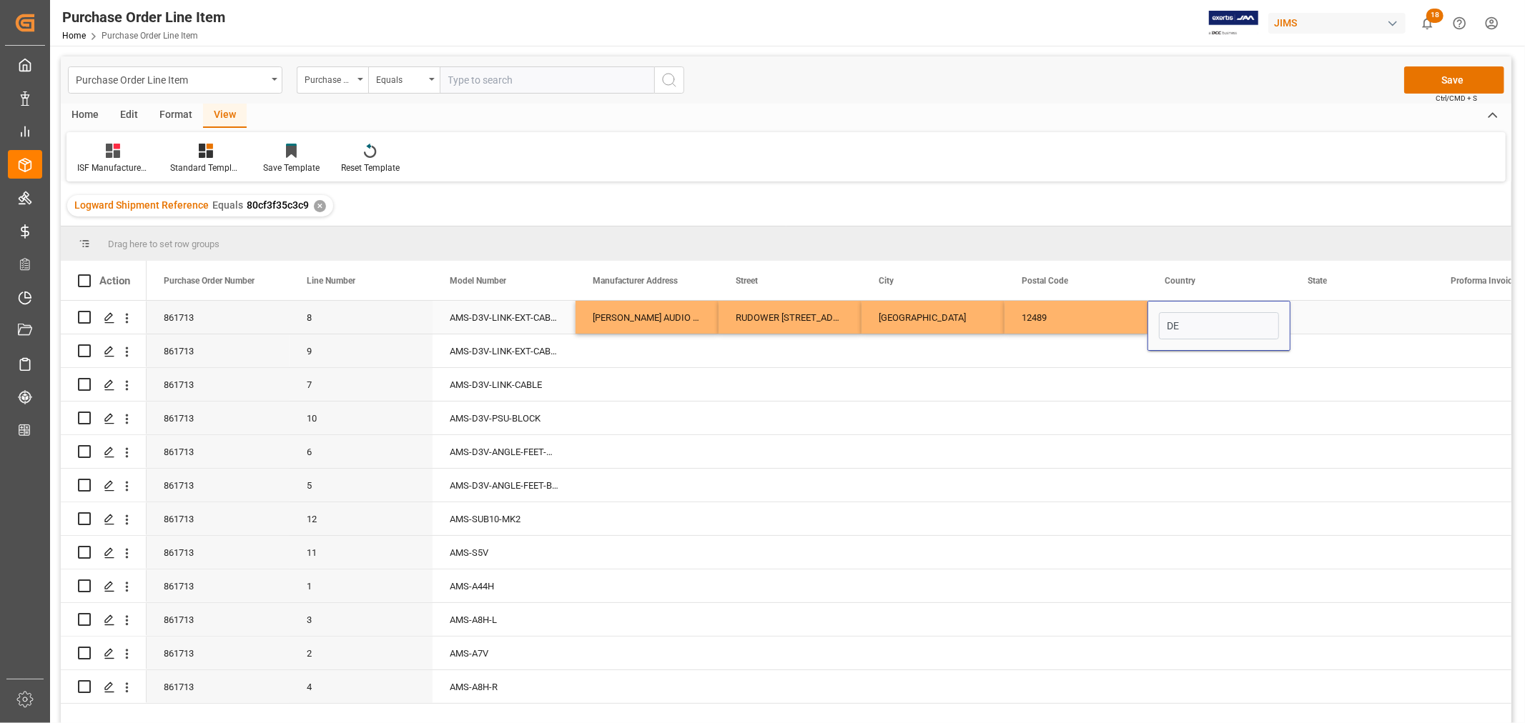
click at [1320, 317] on div "Press SPACE to select this row." at bounding box center [1361, 317] width 143 height 33
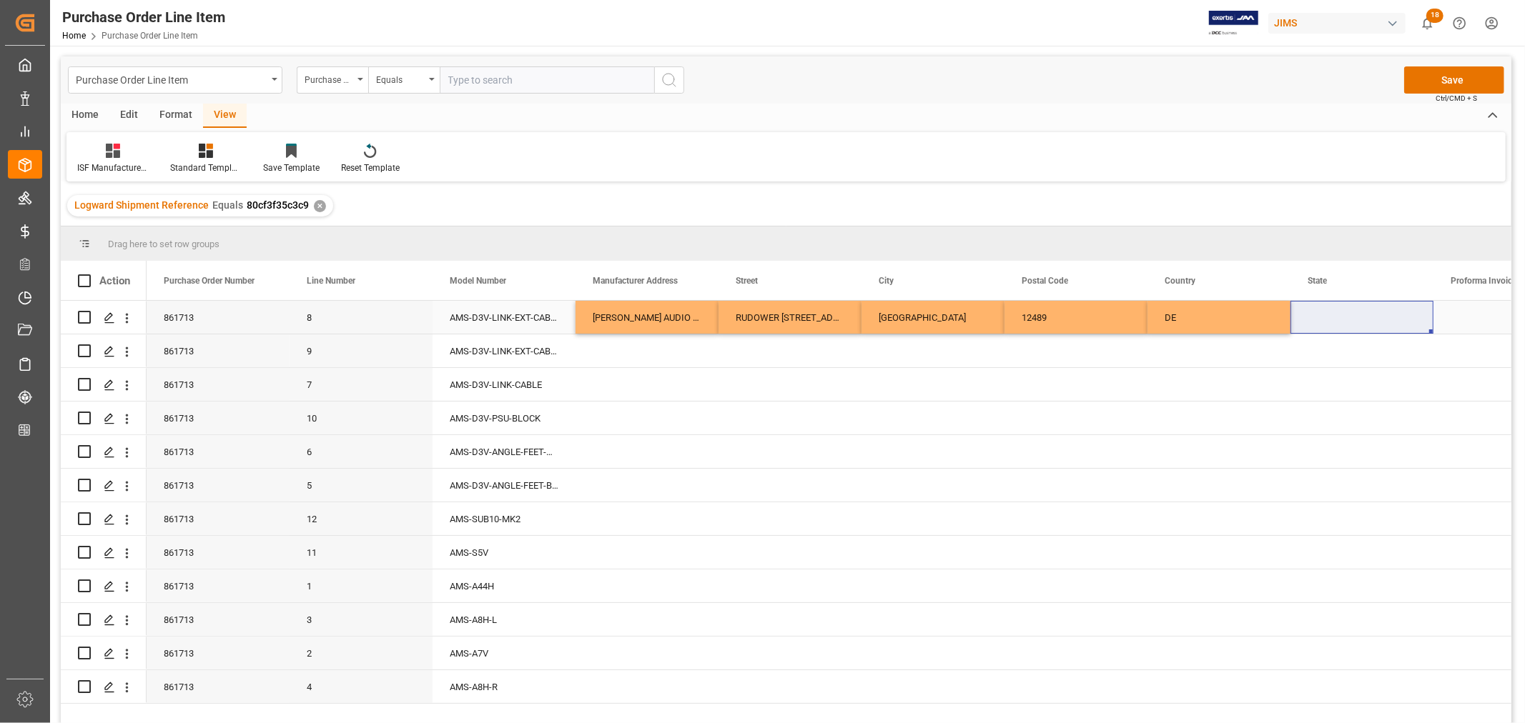
click at [1318, 310] on div "Press SPACE to select this row." at bounding box center [1361, 317] width 143 height 33
click at [1311, 320] on input "Press SPACE to select this row." at bounding box center [1362, 325] width 120 height 27
paste input "[GEOGRAPHIC_DATA]"
type input "[GEOGRAPHIC_DATA]"
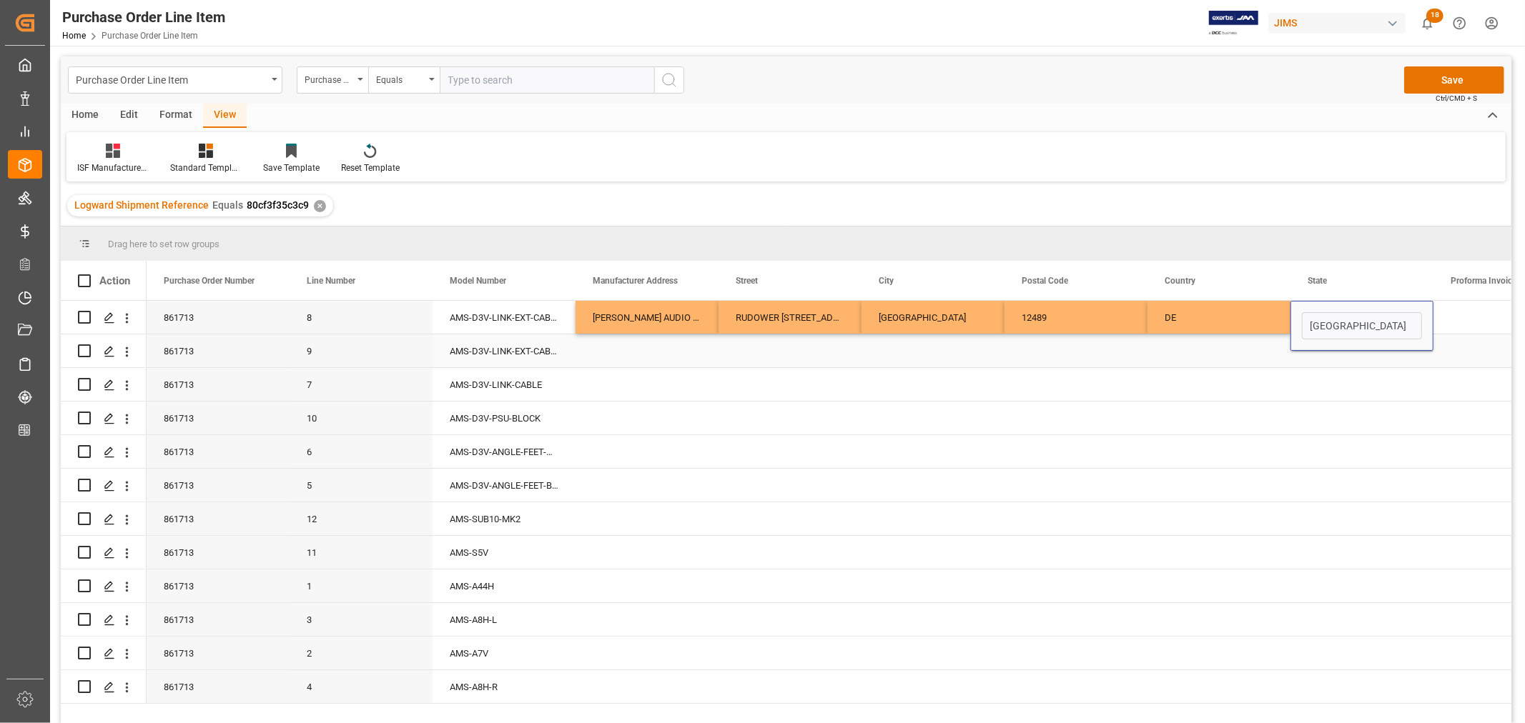
click at [601, 355] on div "Press SPACE to select this row." at bounding box center [646, 351] width 143 height 33
drag, startPoint x: 618, startPoint y: 313, endPoint x: 1335, endPoint y: 311, distance: 717.8
click at [1335, 311] on div "861713 8 AMS-D3V-LINK-EXT-CABLE-L [PERSON_NAME] AUDIO GMBH RUDOWER [STREET_ADDR…" at bounding box center [1148, 318] width 2002 height 34
drag, startPoint x: 1431, startPoint y: 330, endPoint x: 1414, endPoint y: 693, distance: 363.6
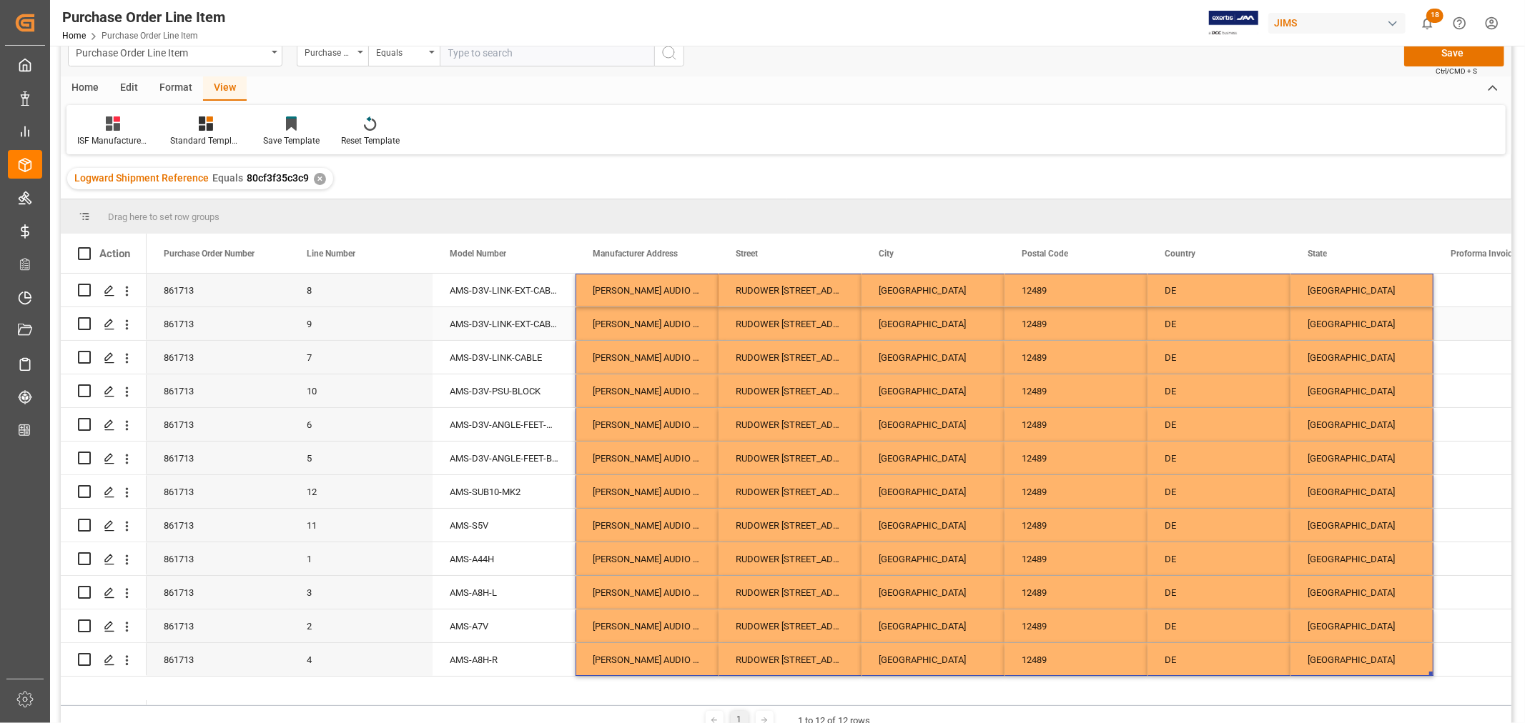
scroll to position [0, 0]
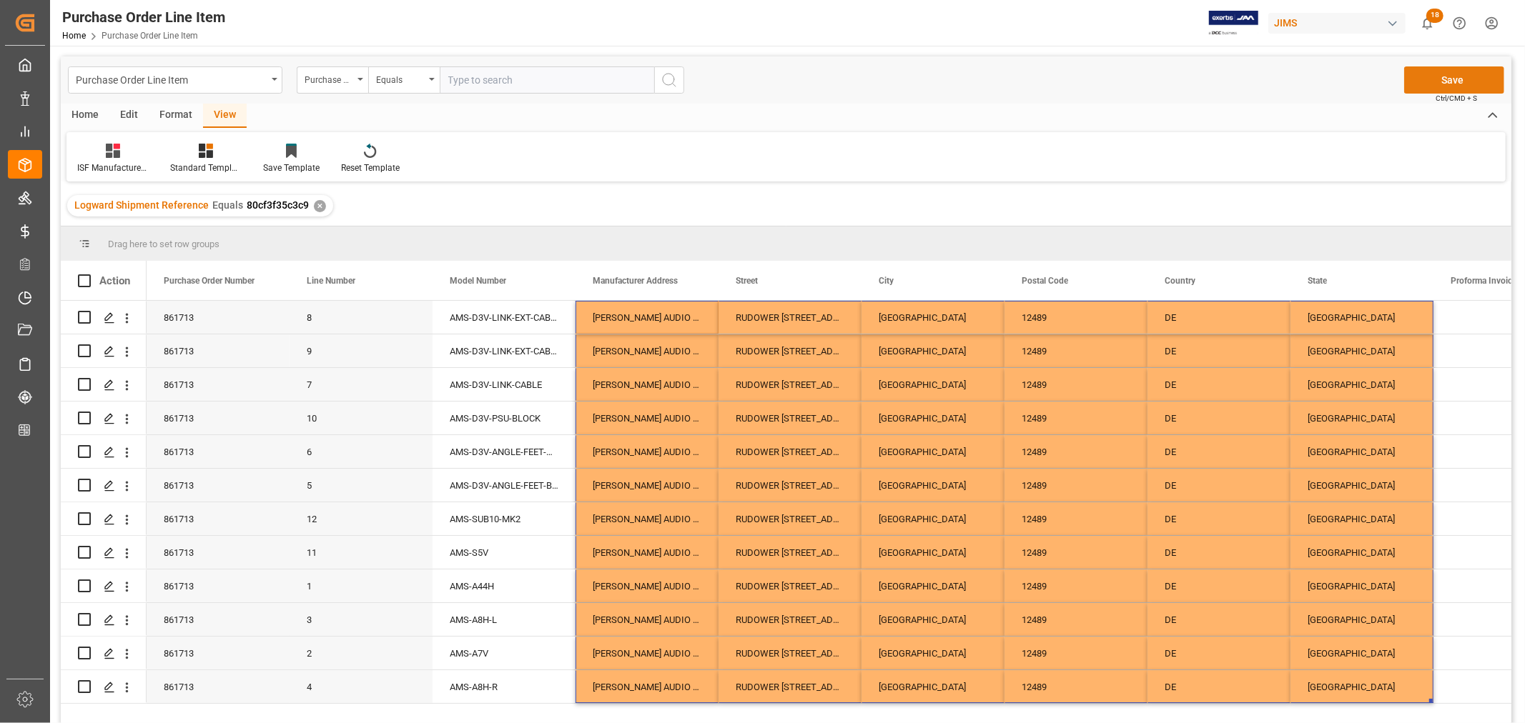
click at [1458, 76] on button "Save" at bounding box center [1454, 79] width 100 height 27
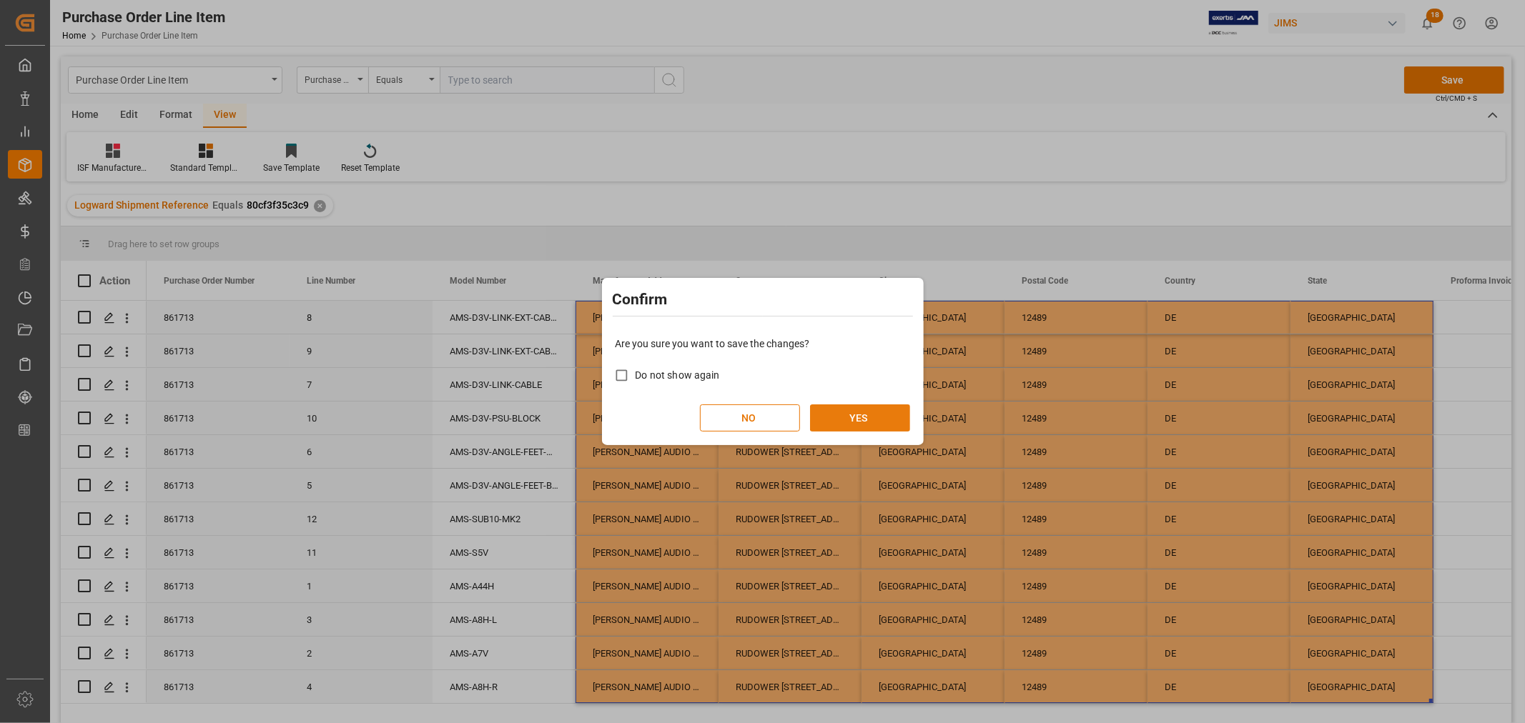
click at [877, 419] on button "YES" at bounding box center [860, 418] width 100 height 27
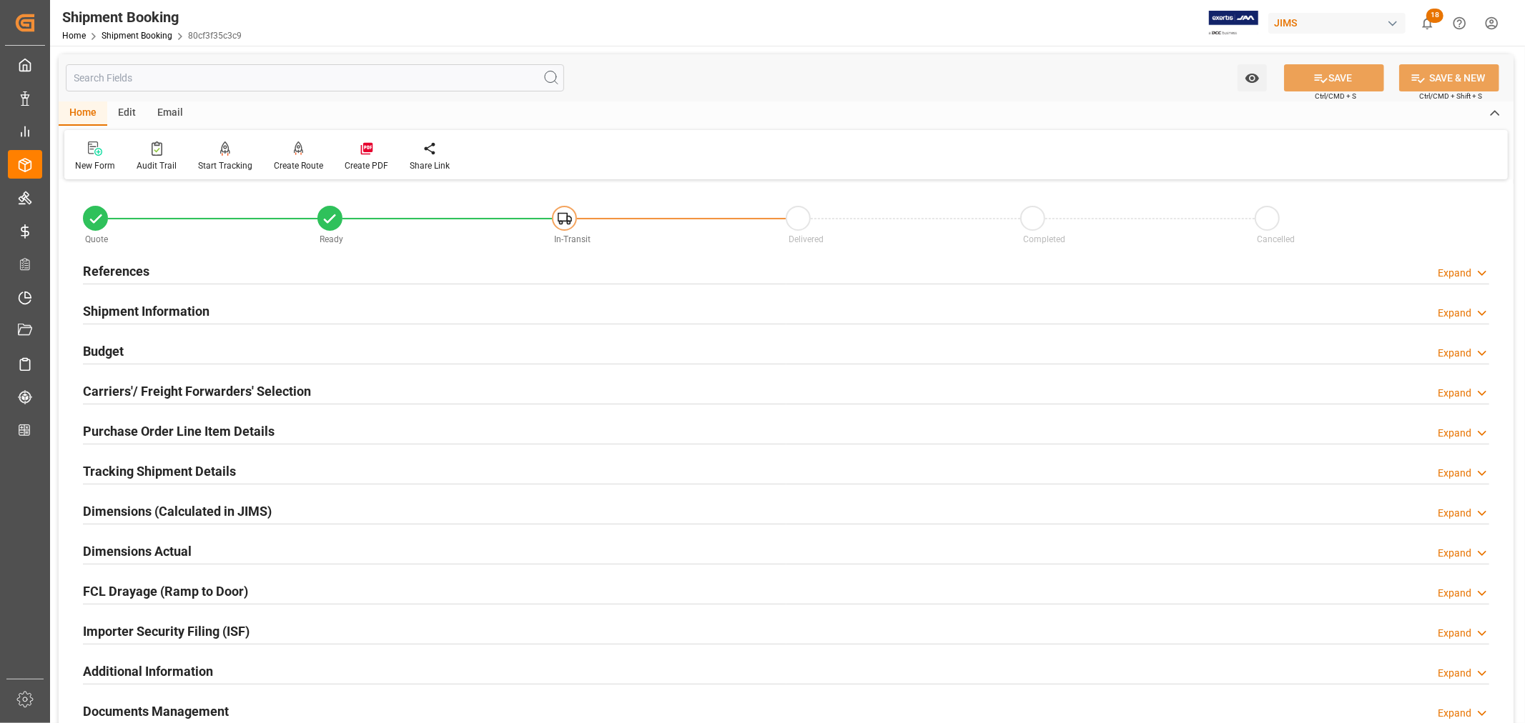
click at [226, 388] on h2 "Carriers'/ Freight Forwarders' Selection" at bounding box center [197, 391] width 228 height 19
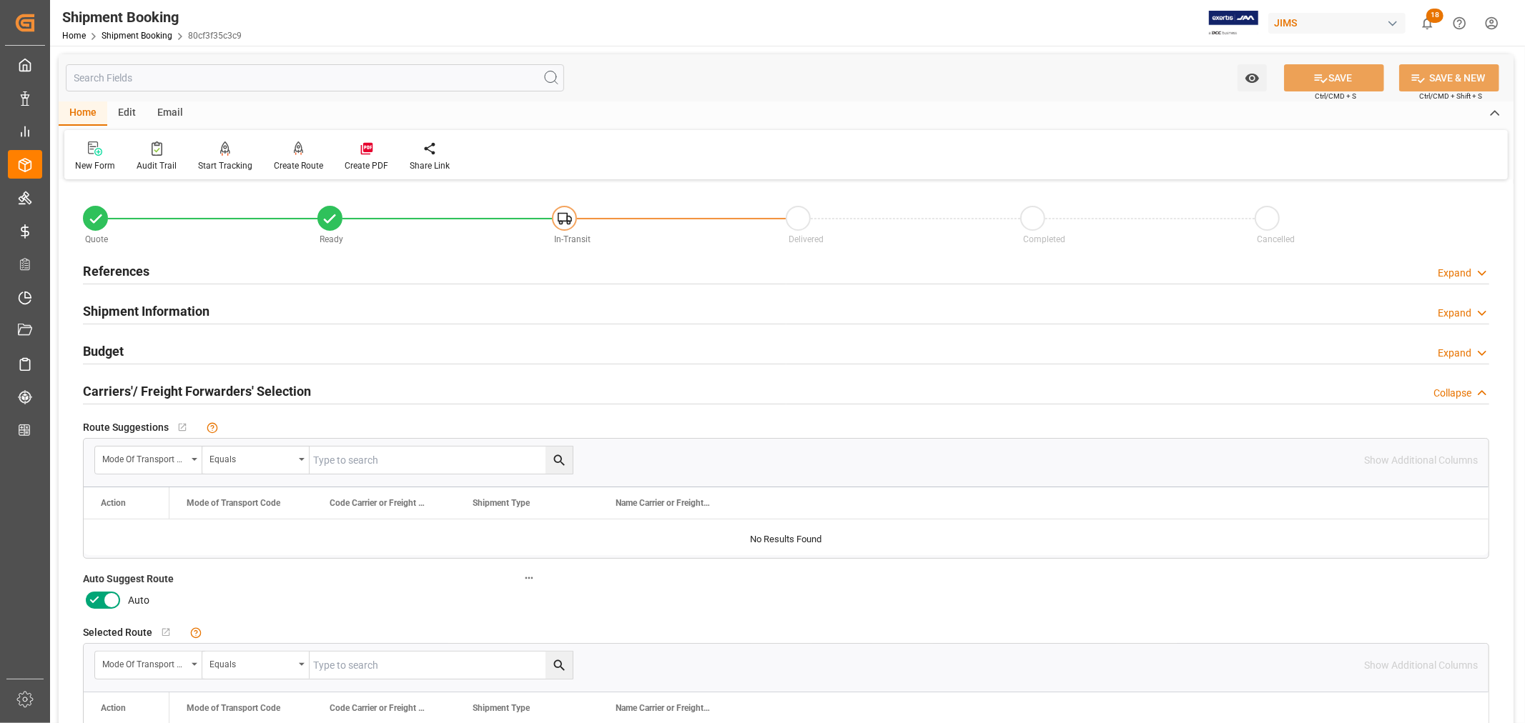
click at [226, 388] on h2 "Carriers'/ Freight Forwarders' Selection" at bounding box center [197, 391] width 228 height 19
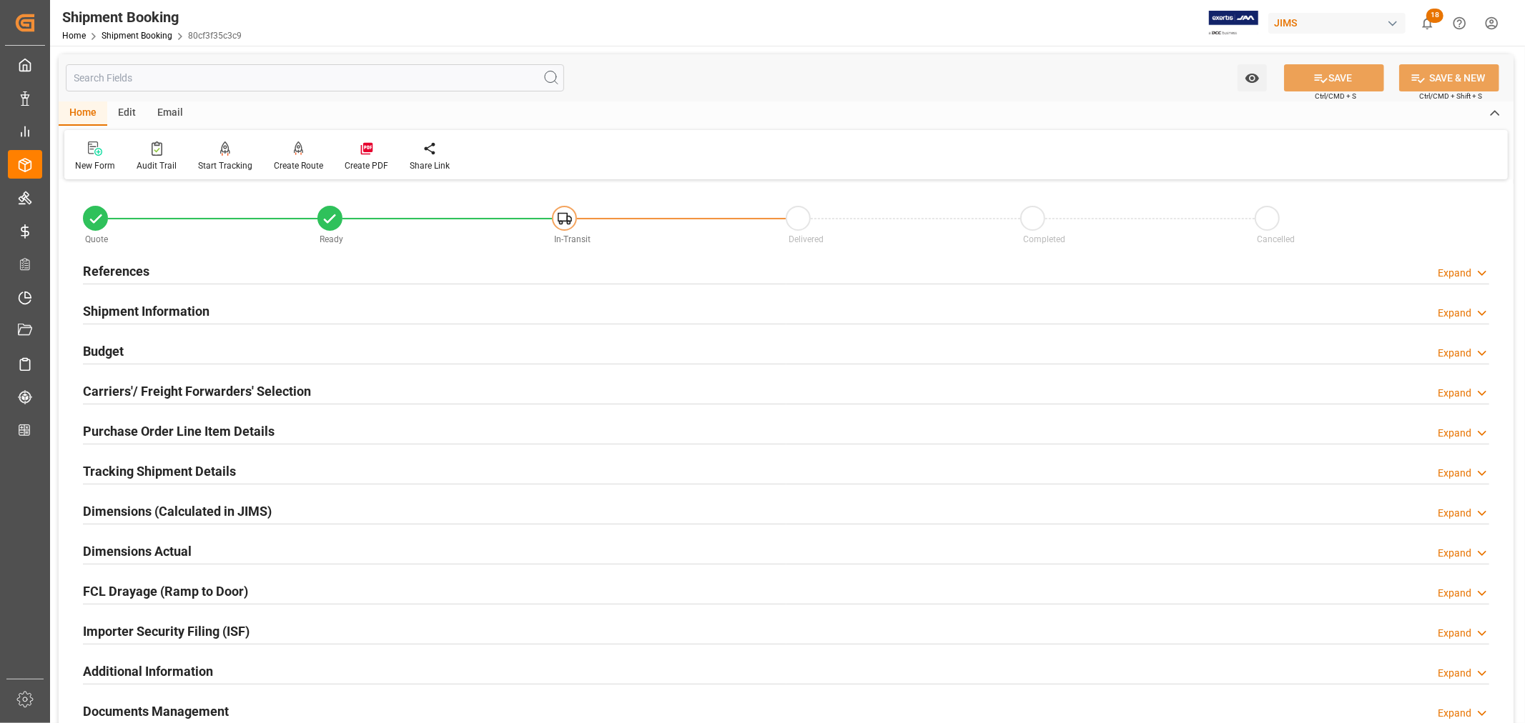
click at [137, 266] on h2 "References" at bounding box center [116, 271] width 66 height 19
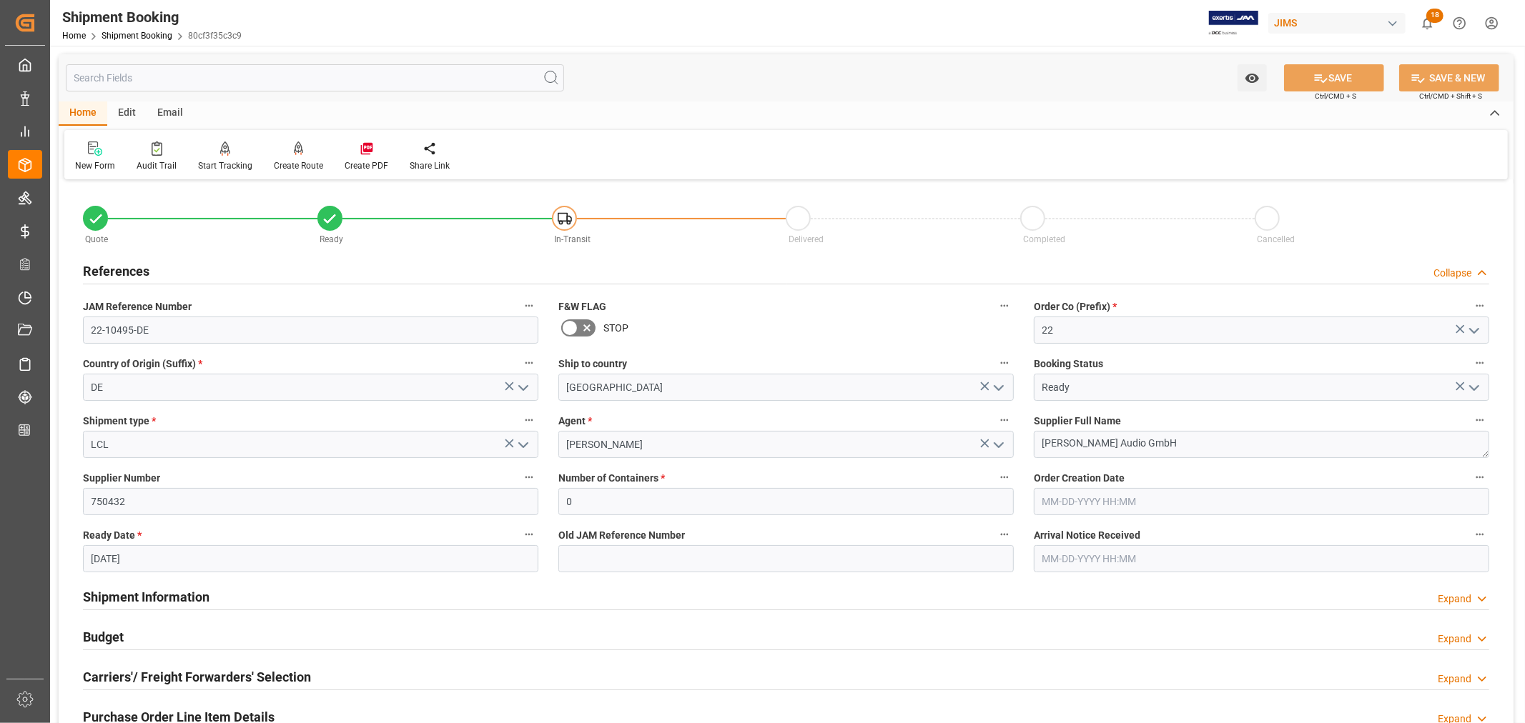
click at [137, 266] on h2 "References" at bounding box center [116, 271] width 66 height 19
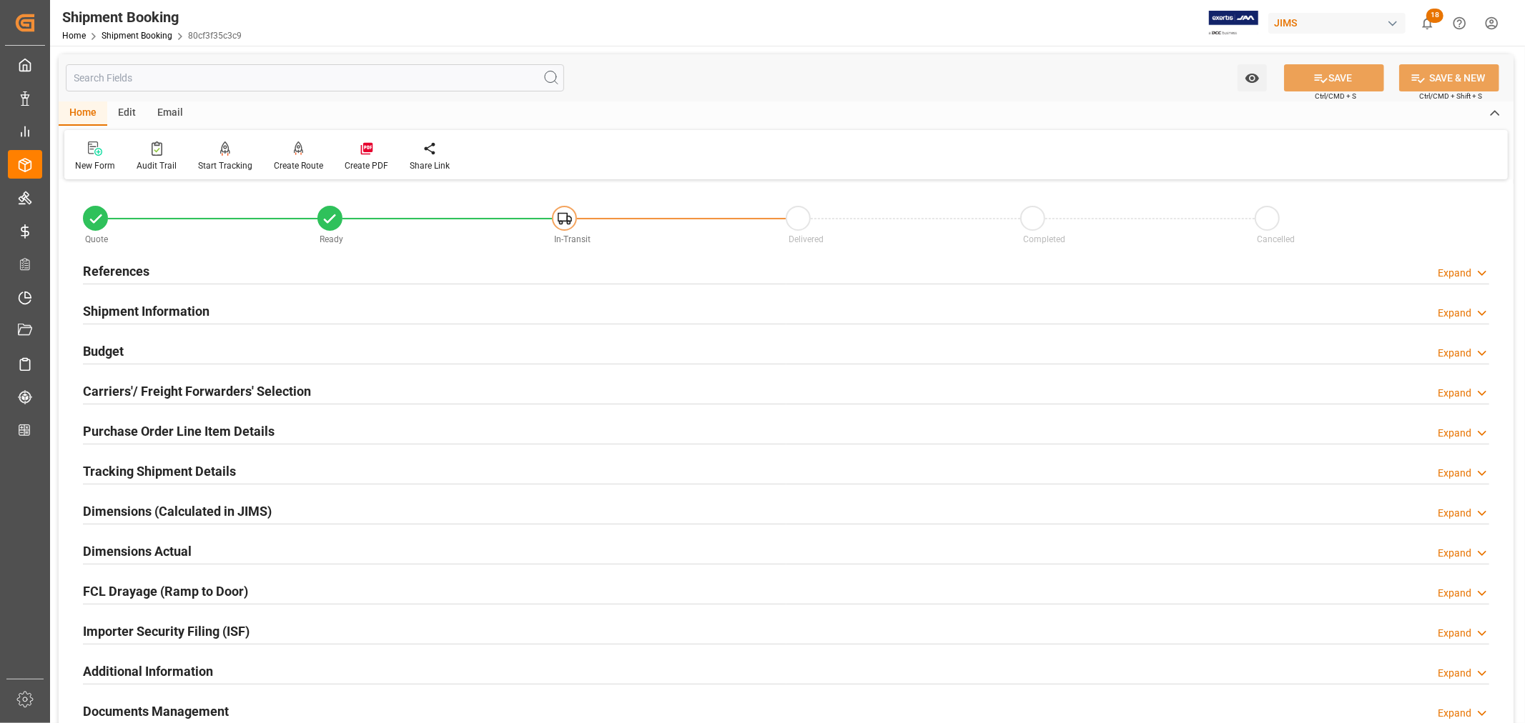
click at [172, 394] on h2 "Carriers'/ Freight Forwarders' Selection" at bounding box center [197, 391] width 228 height 19
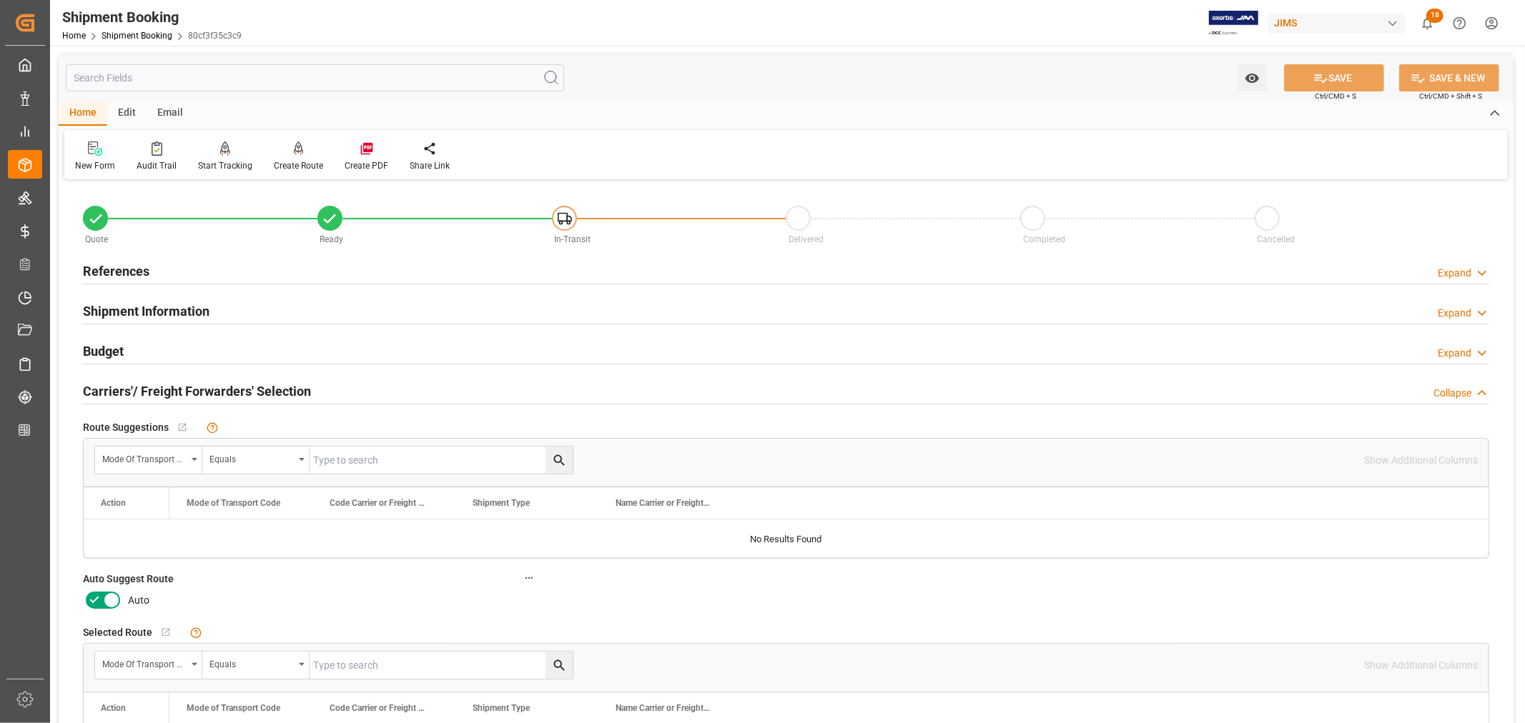
drag, startPoint x: 107, startPoint y: 601, endPoint x: 231, endPoint y: 592, distance: 124.0
click at [107, 599] on icon at bounding box center [111, 600] width 17 height 17
click at [0, 0] on input "checkbox" at bounding box center [0, 0] width 0 height 0
click at [1328, 76] on button "SAVE" at bounding box center [1334, 77] width 100 height 27
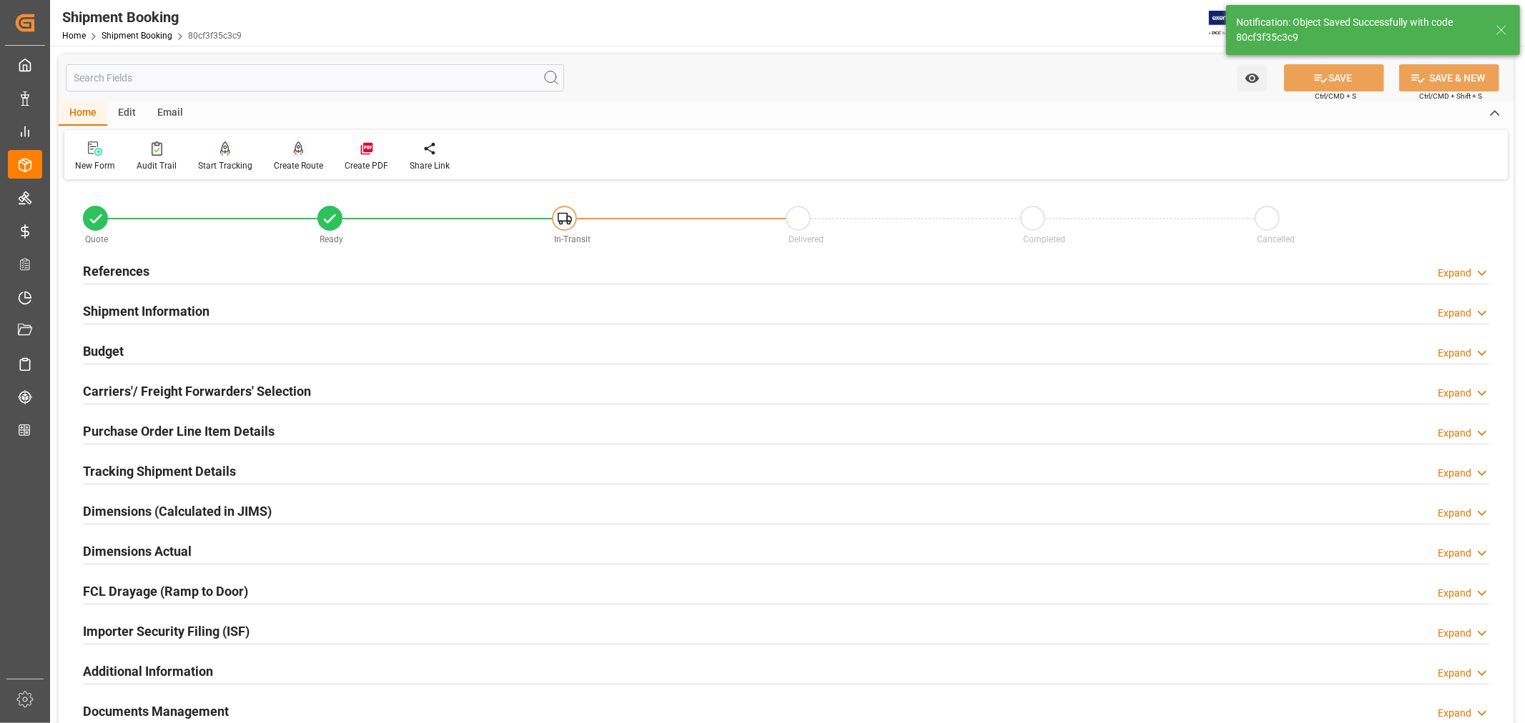
click at [293, 159] on div "Create Route" at bounding box center [298, 165] width 49 height 13
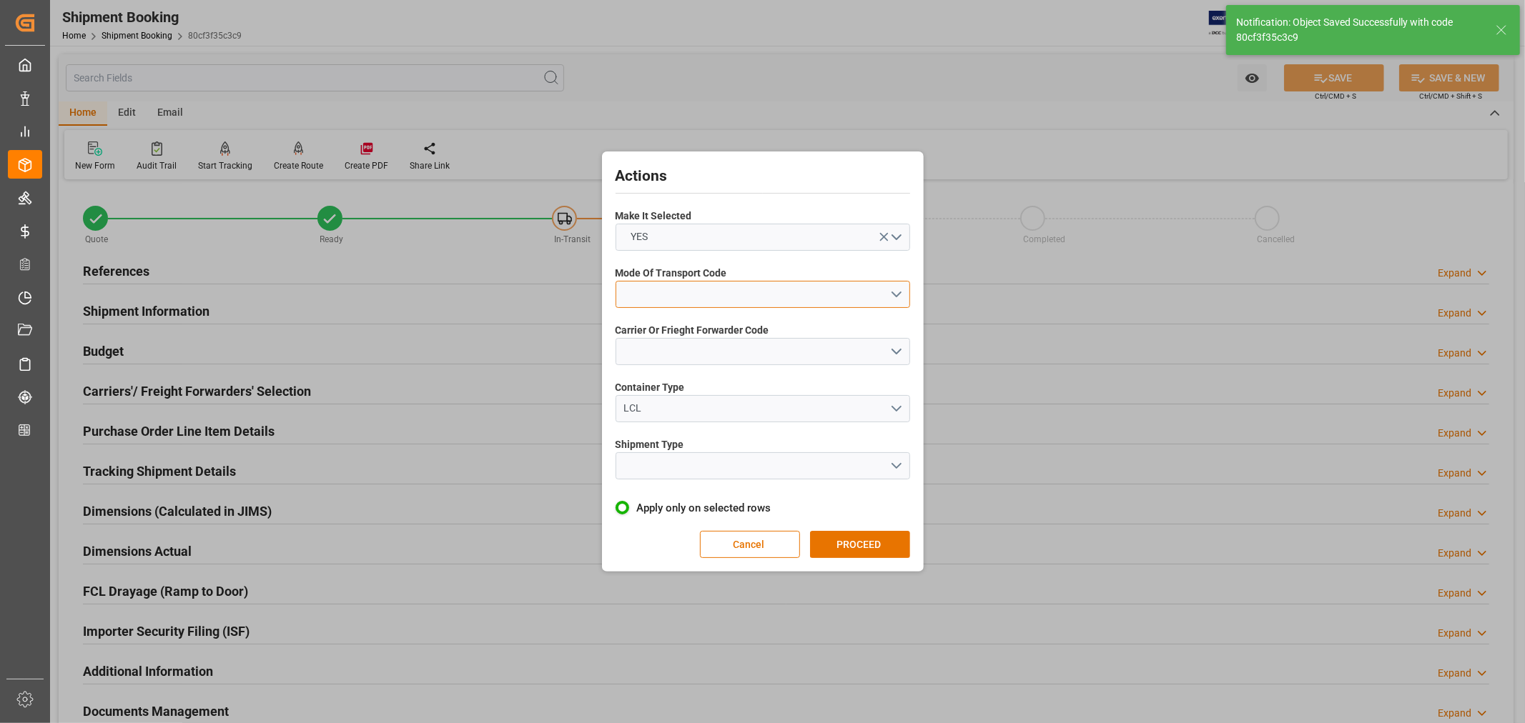
click at [660, 287] on button "open menu" at bounding box center [763, 294] width 295 height 27
click at [653, 295] on div "1- OCEAN" at bounding box center [762, 298] width 293 height 30
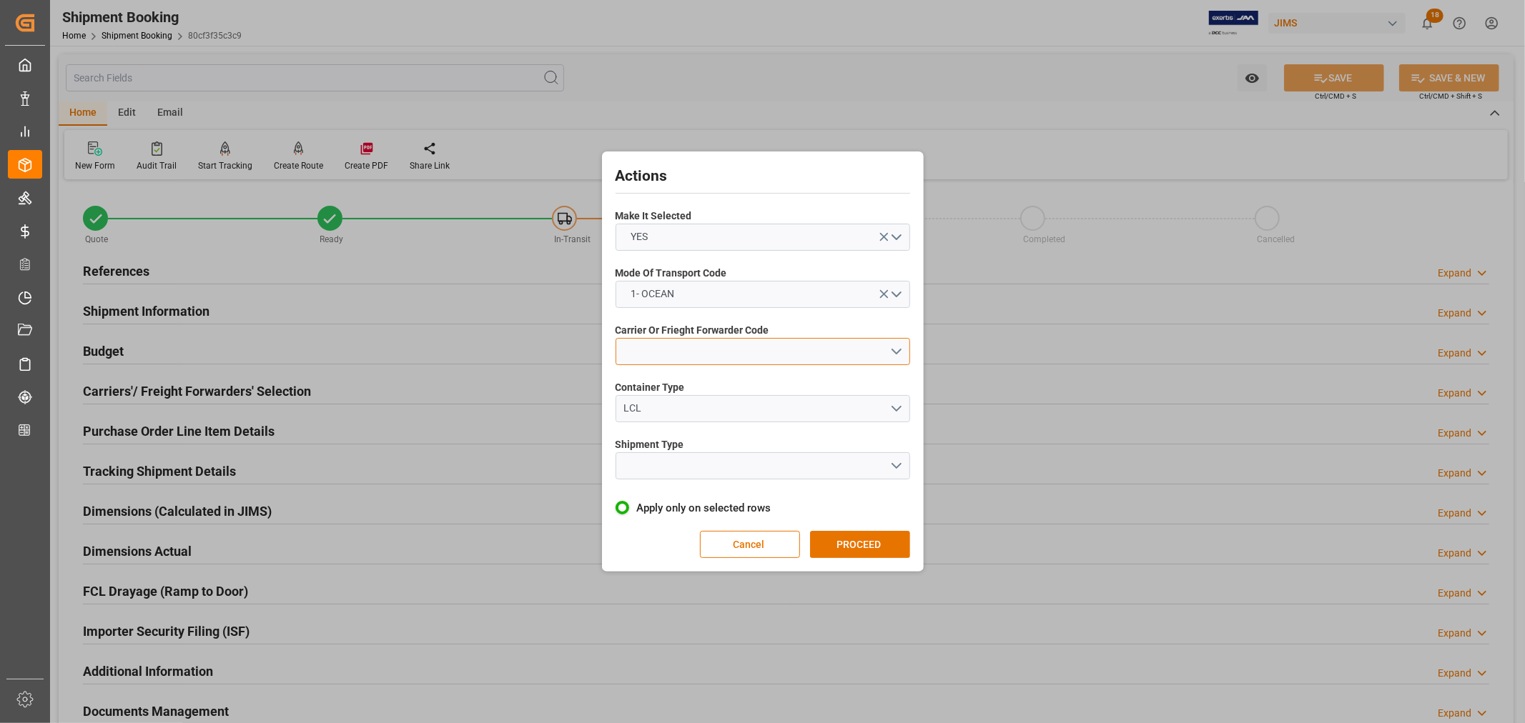
click at [653, 340] on button "open menu" at bounding box center [763, 351] width 295 height 27
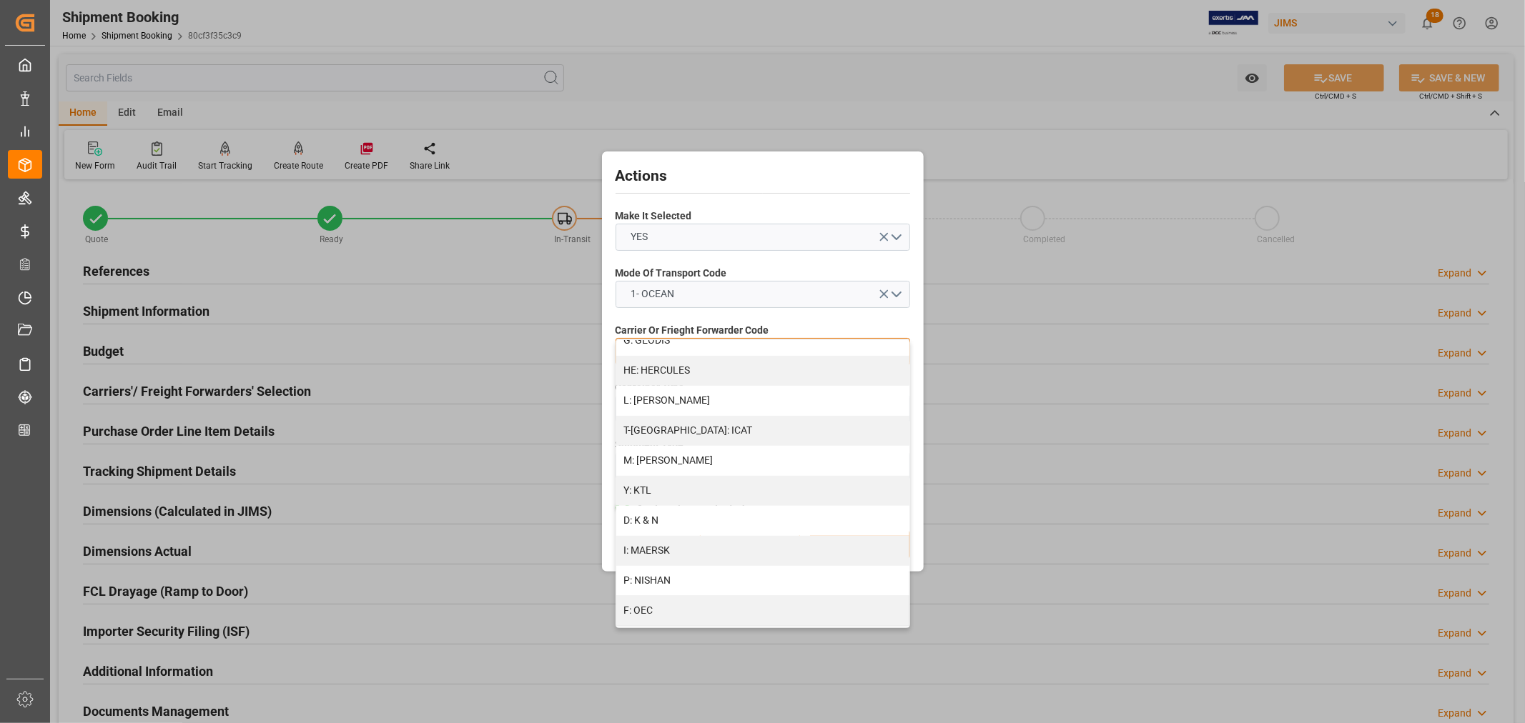
scroll to position [555, 0]
click at [652, 520] on div "D: K & N" at bounding box center [762, 520] width 293 height 30
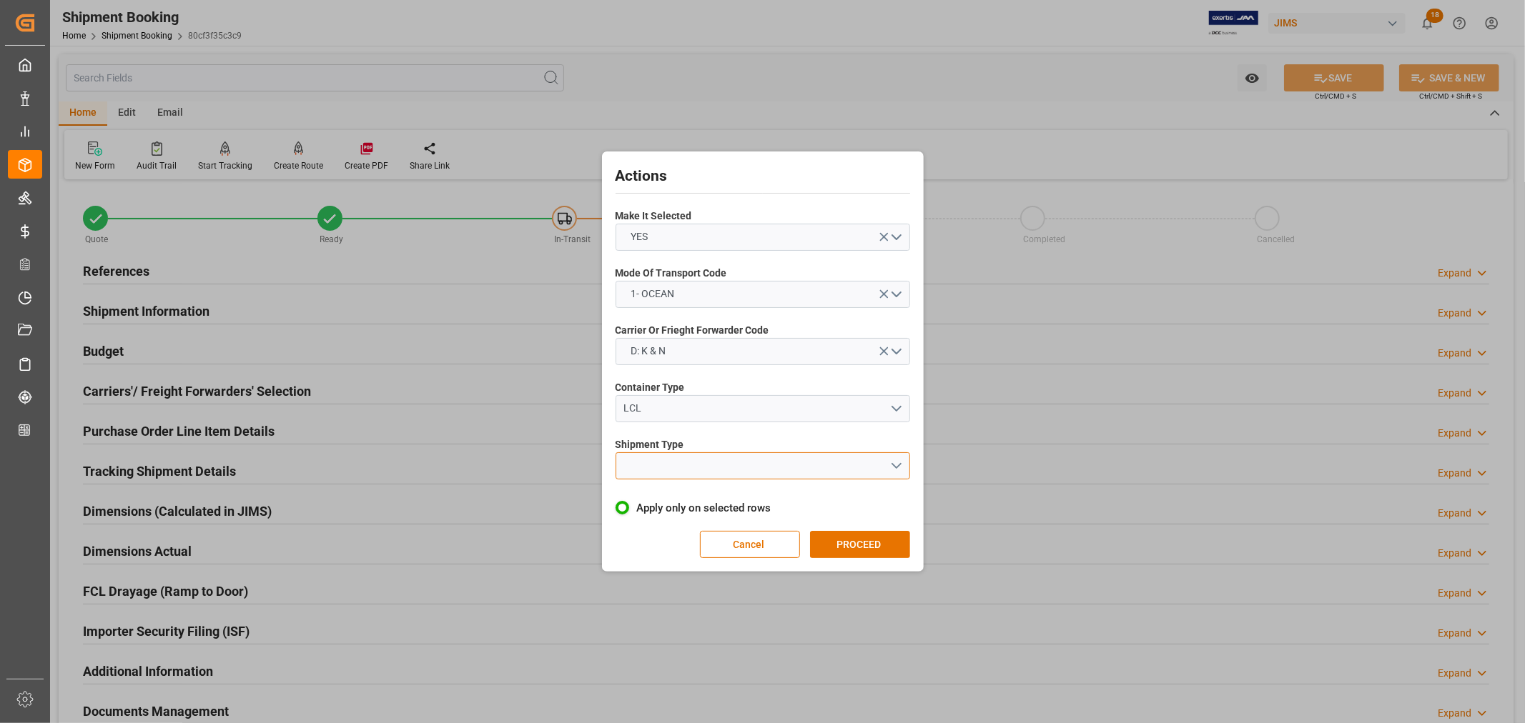
click at [648, 466] on button "open menu" at bounding box center [763, 466] width 295 height 27
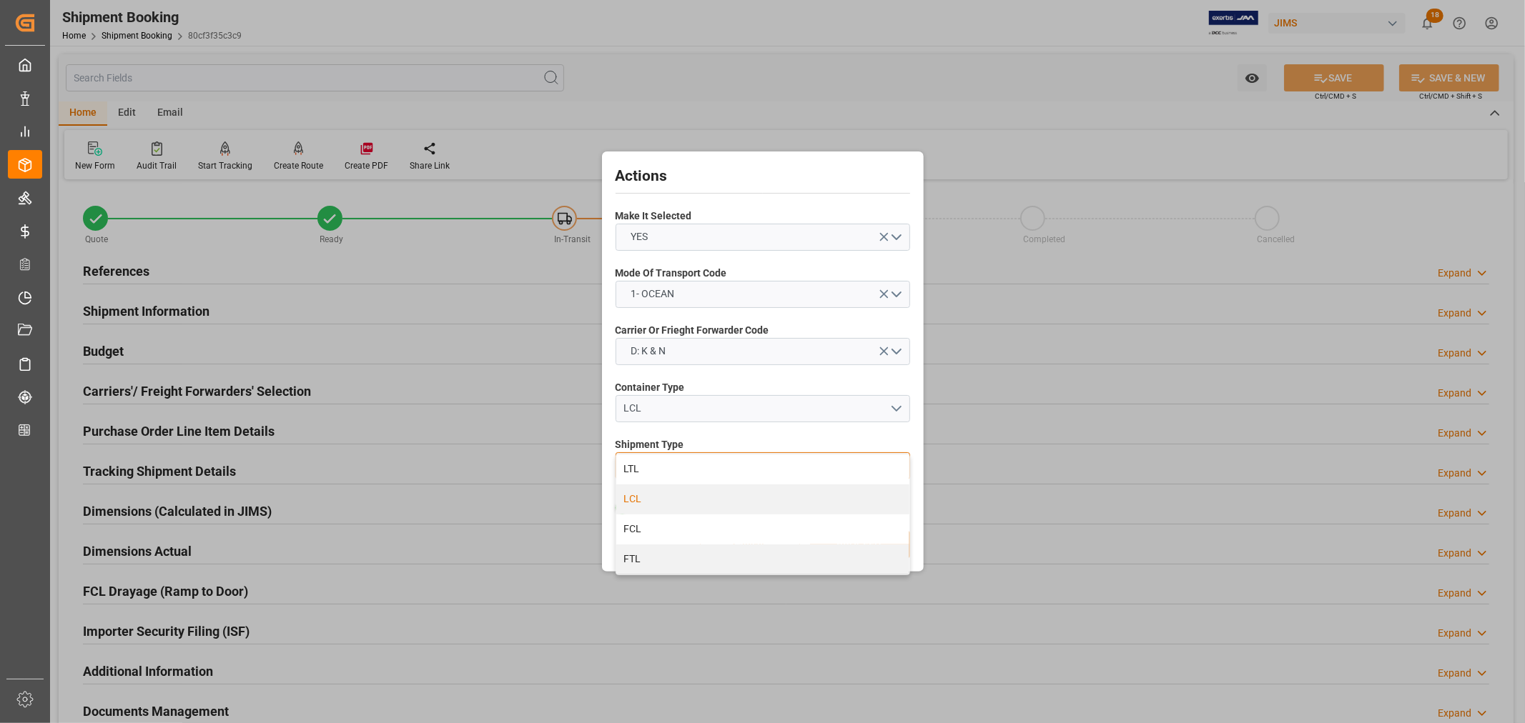
click at [638, 505] on div "LCL" at bounding box center [762, 500] width 293 height 30
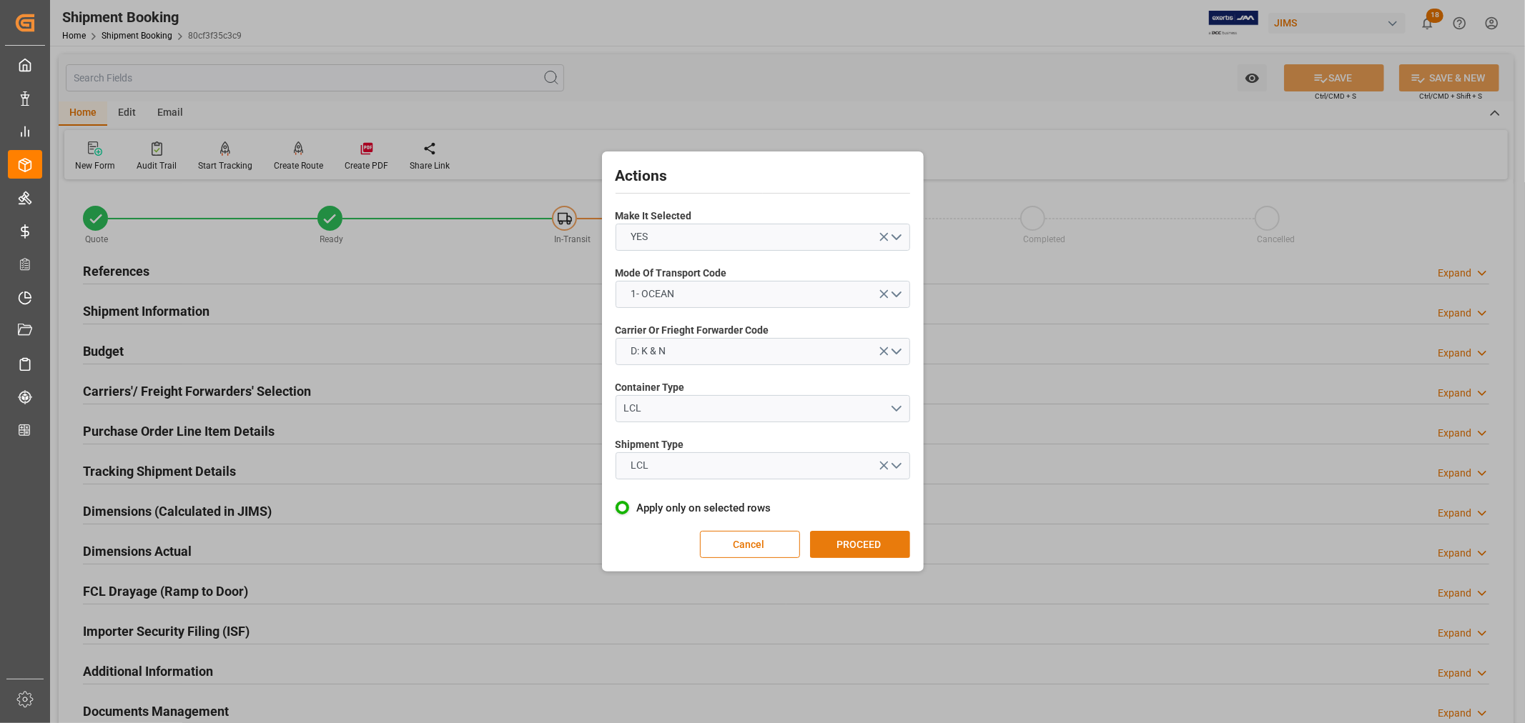
click at [854, 544] on button "PROCEED" at bounding box center [860, 544] width 100 height 27
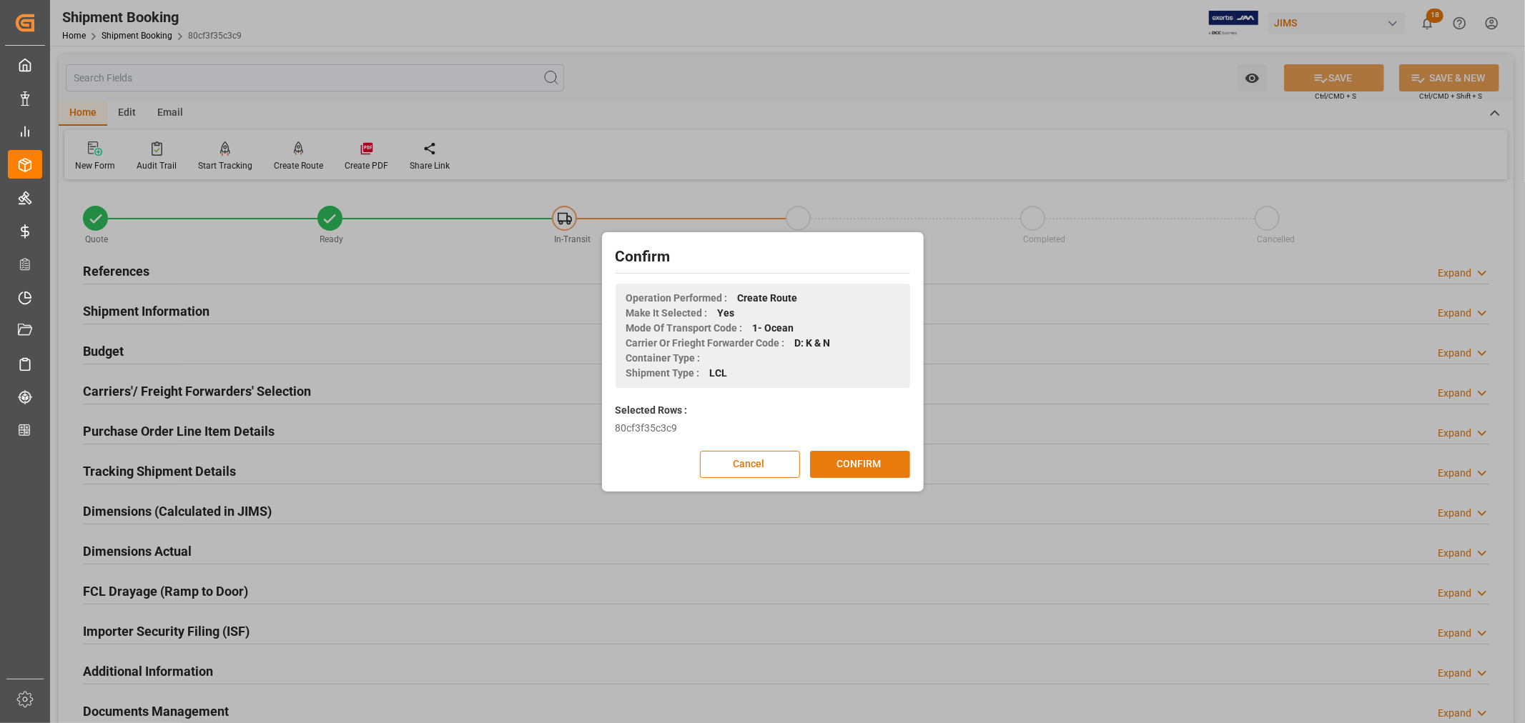
click at [854, 463] on button "CONFIRM" at bounding box center [860, 464] width 100 height 27
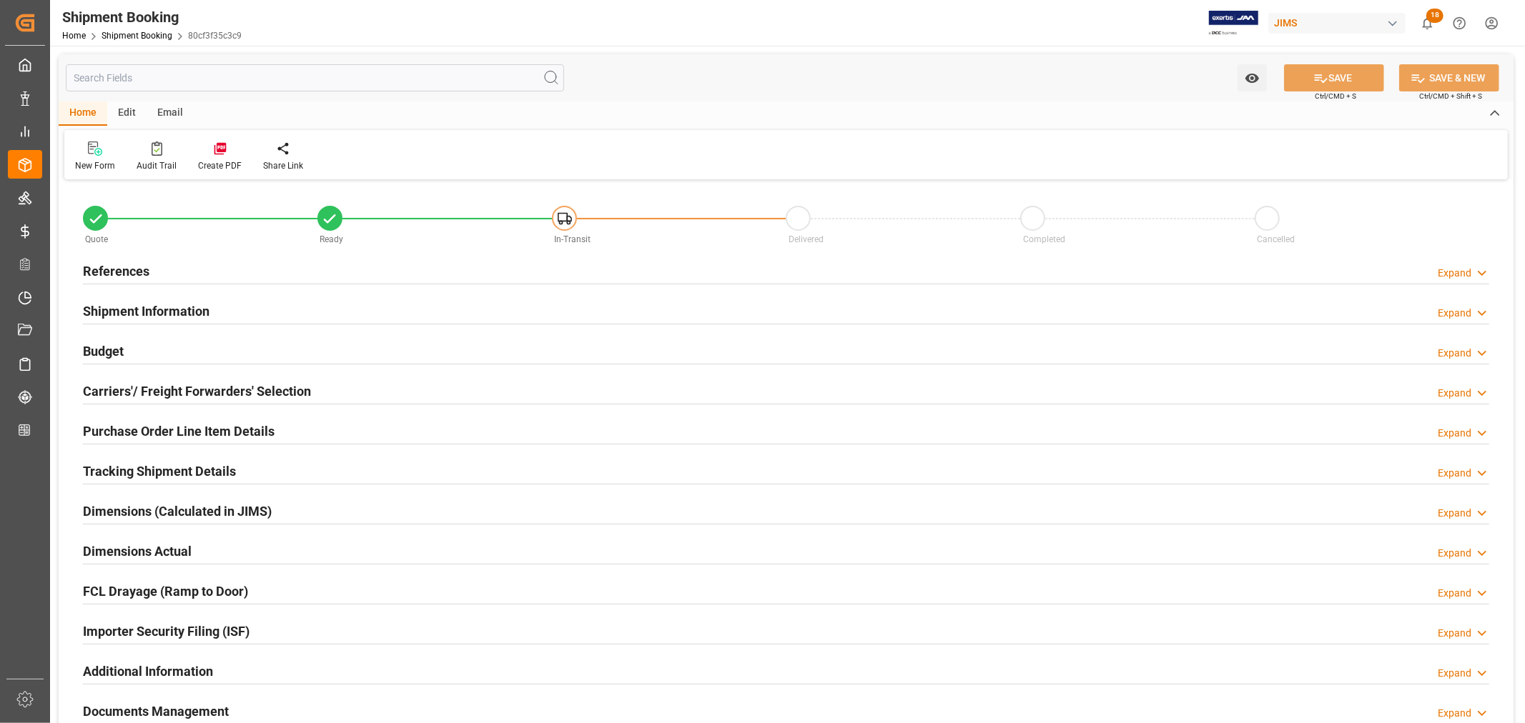
type input "56"
click at [279, 302] on div "Shipment Information Expand" at bounding box center [786, 310] width 1406 height 27
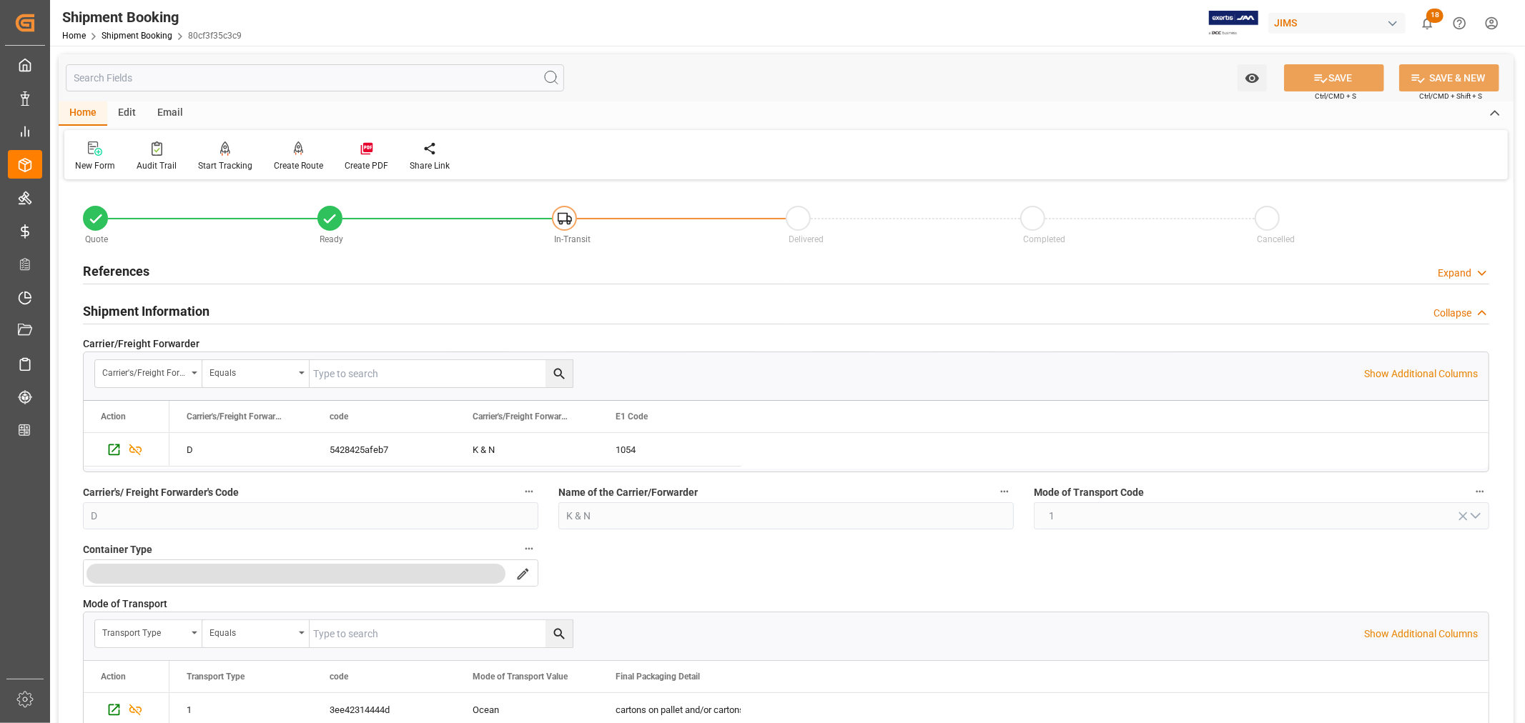
click at [279, 302] on div "Shipment Information Collapse" at bounding box center [786, 310] width 1406 height 27
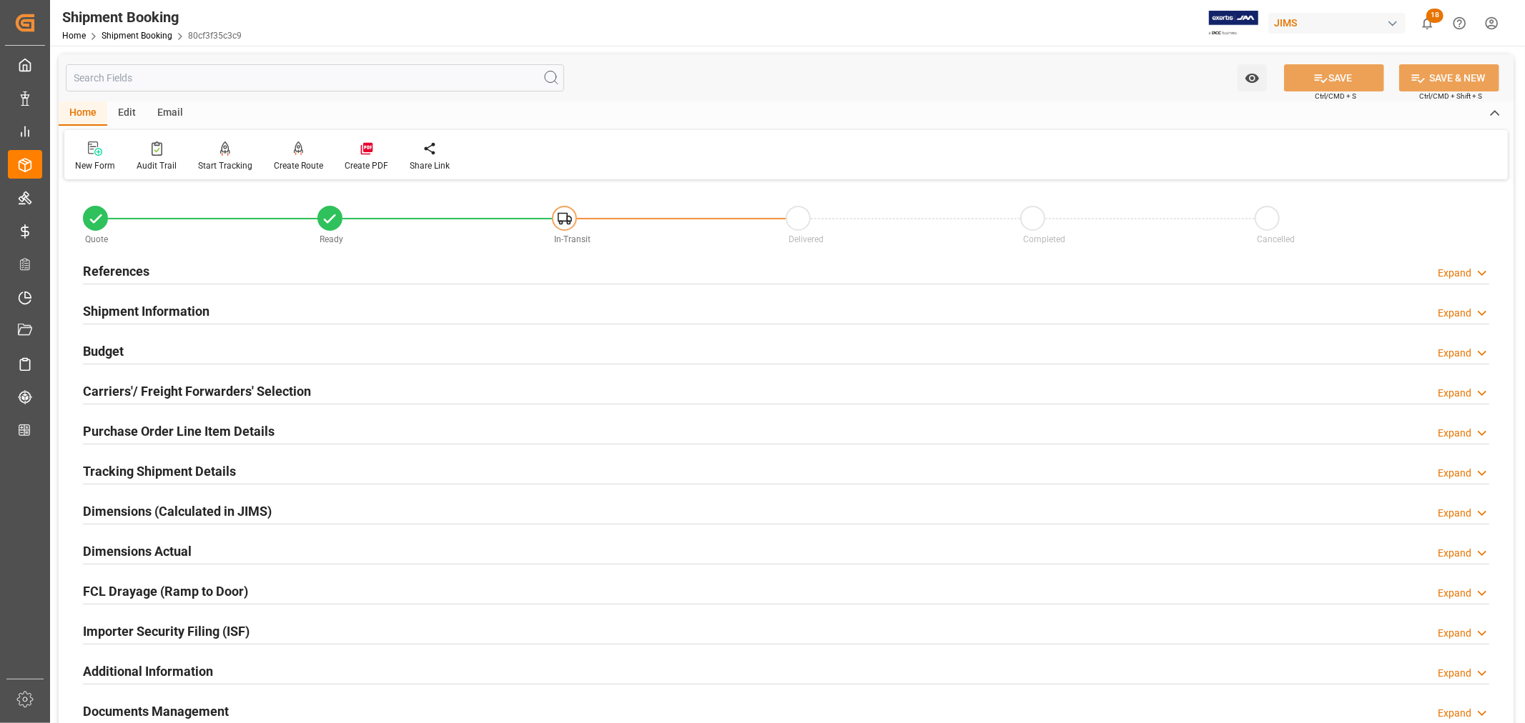
click at [435, 633] on div "Importer Security Filing (ISF) Expand" at bounding box center [786, 630] width 1406 height 27
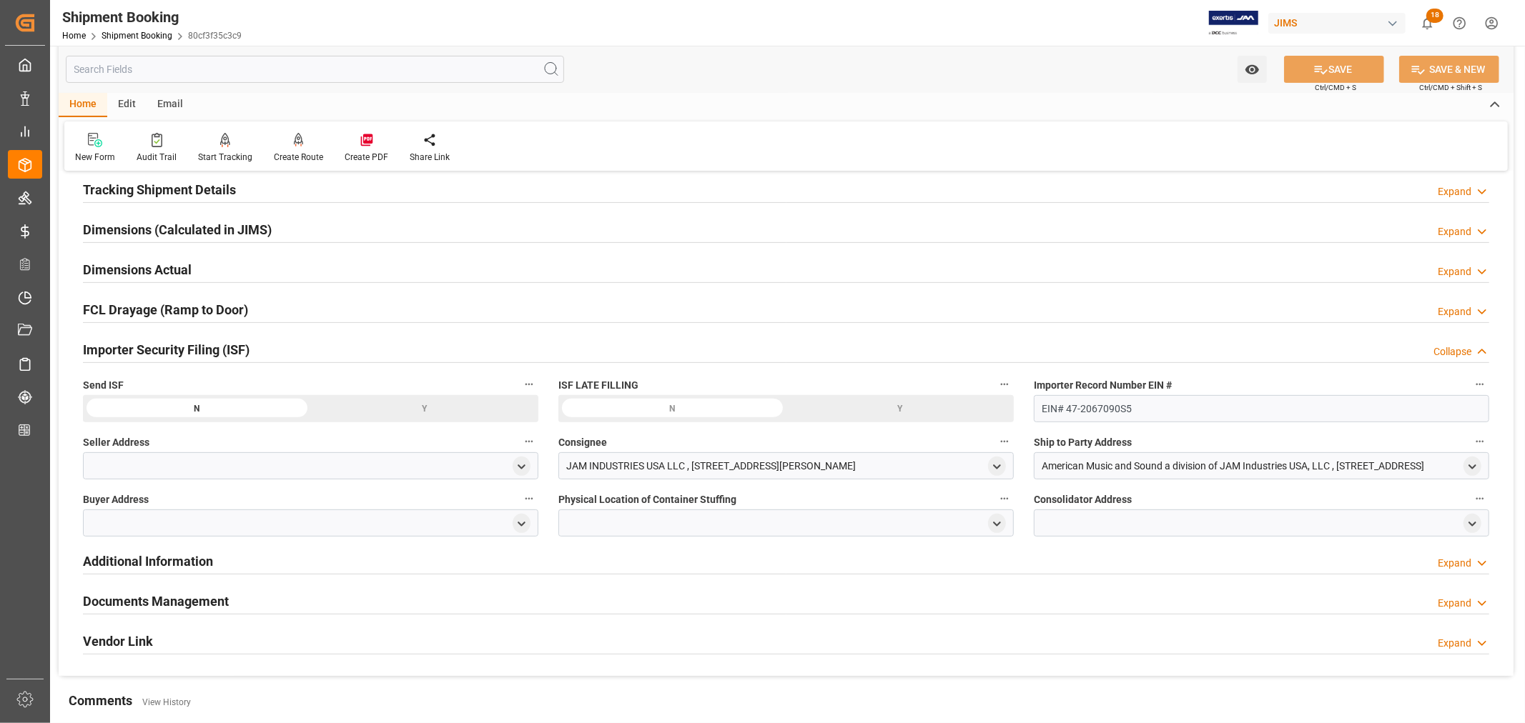
scroll to position [317, 0]
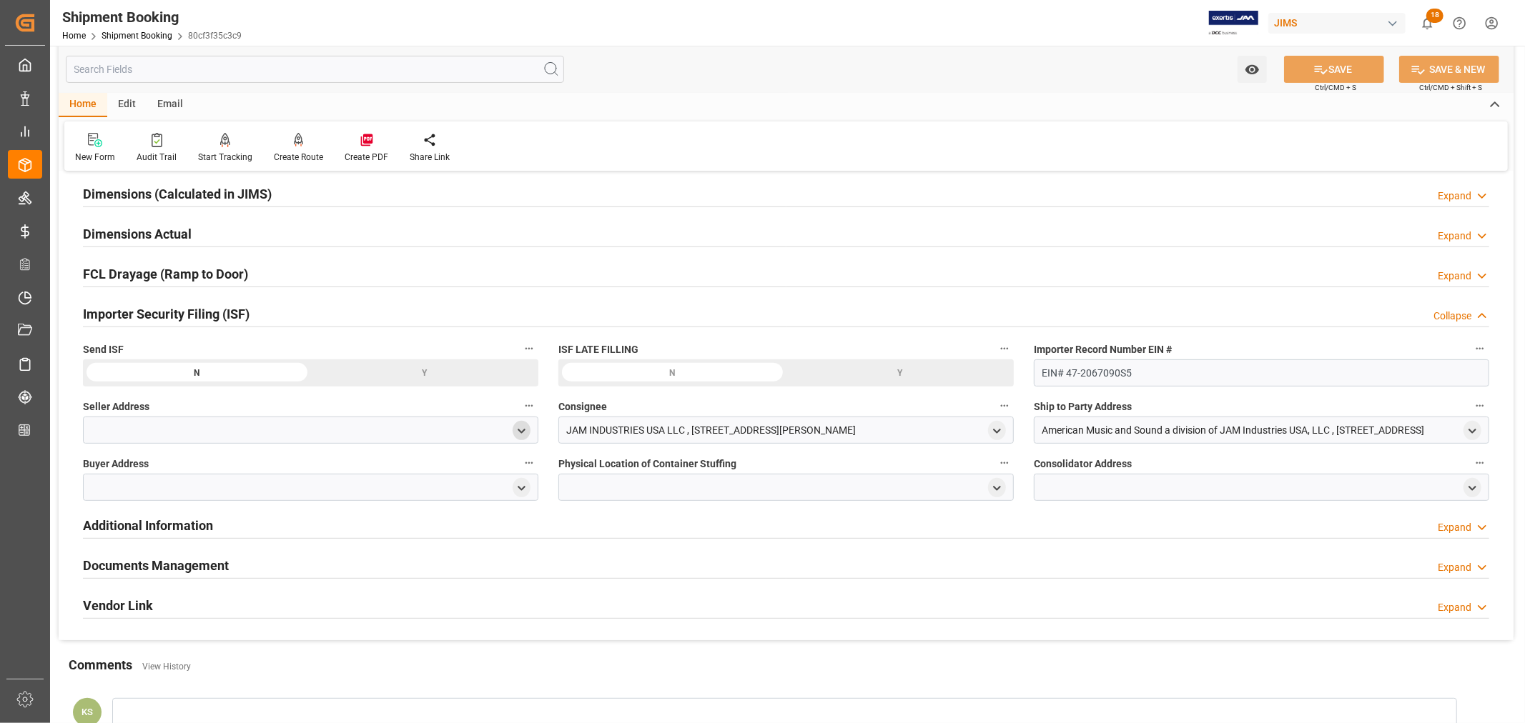
click at [525, 426] on icon "open menu" at bounding box center [521, 431] width 12 height 12
click at [138, 477] on input at bounding box center [290, 472] width 392 height 27
type input "ada"
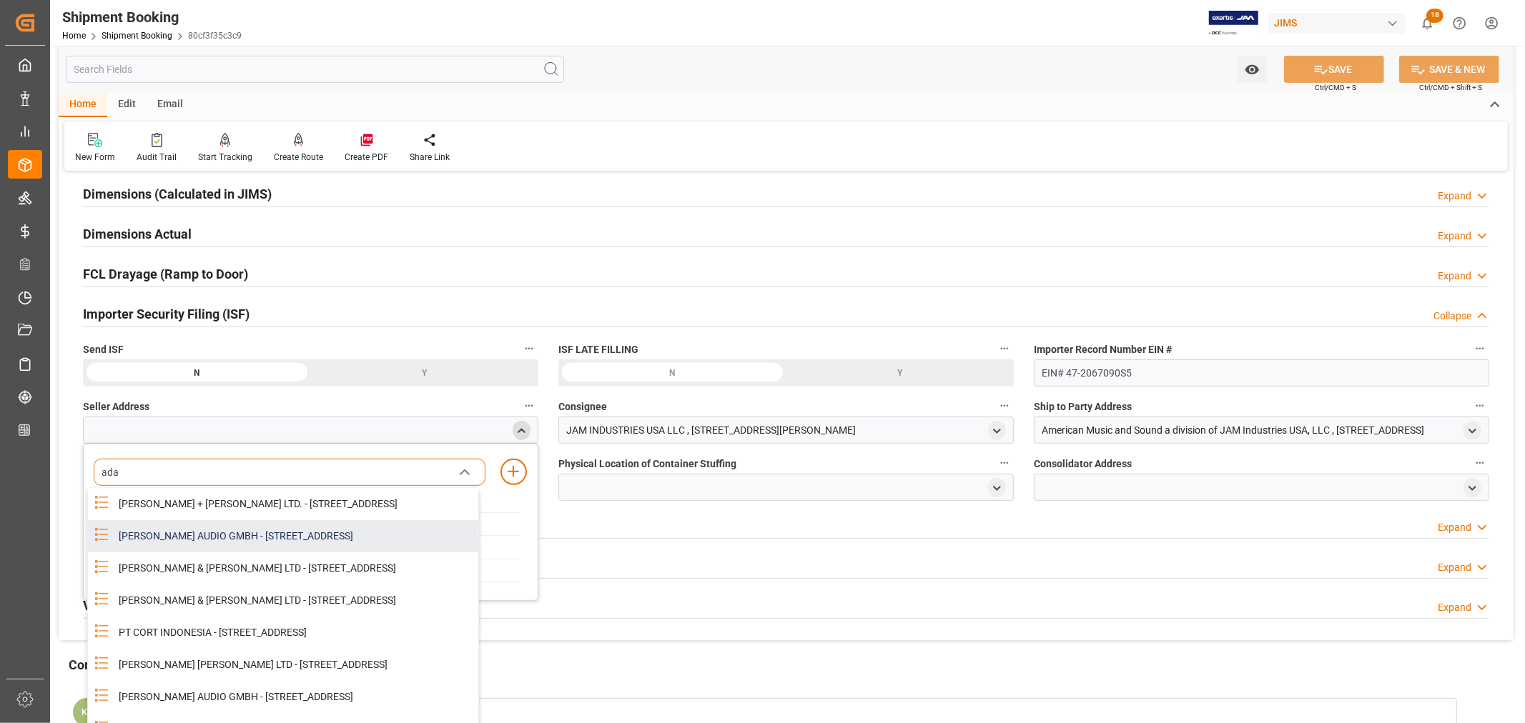
click at [174, 550] on div "[PERSON_NAME] AUDIO GMBH - [STREET_ADDRESS]" at bounding box center [294, 536] width 368 height 32
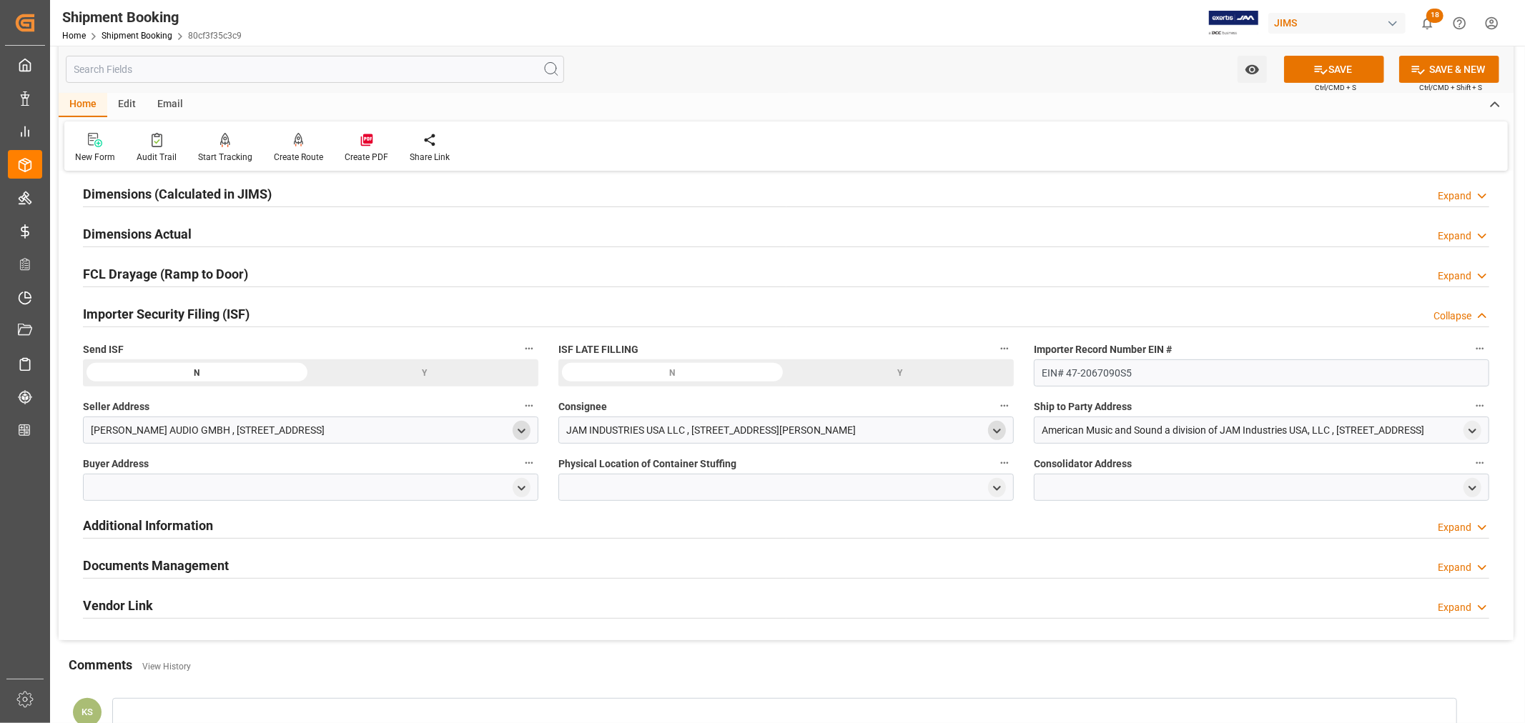
click at [996, 432] on polyline "open menu" at bounding box center [997, 431] width 6 height 3
click at [767, 470] on input at bounding box center [765, 472] width 392 height 27
type input "jam"
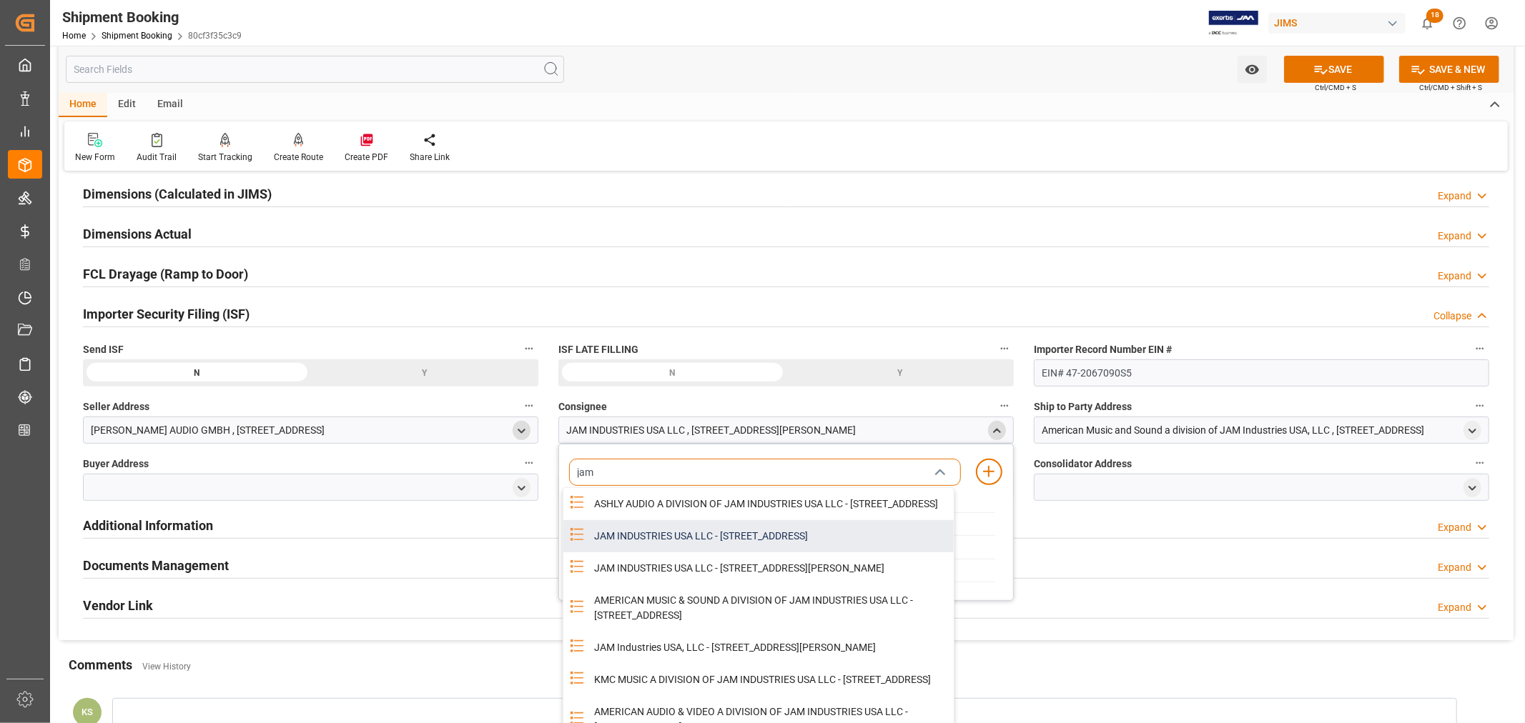
click at [755, 553] on div "JAM INDUSTRIES USA LLC - [STREET_ADDRESS]" at bounding box center [770, 536] width 368 height 32
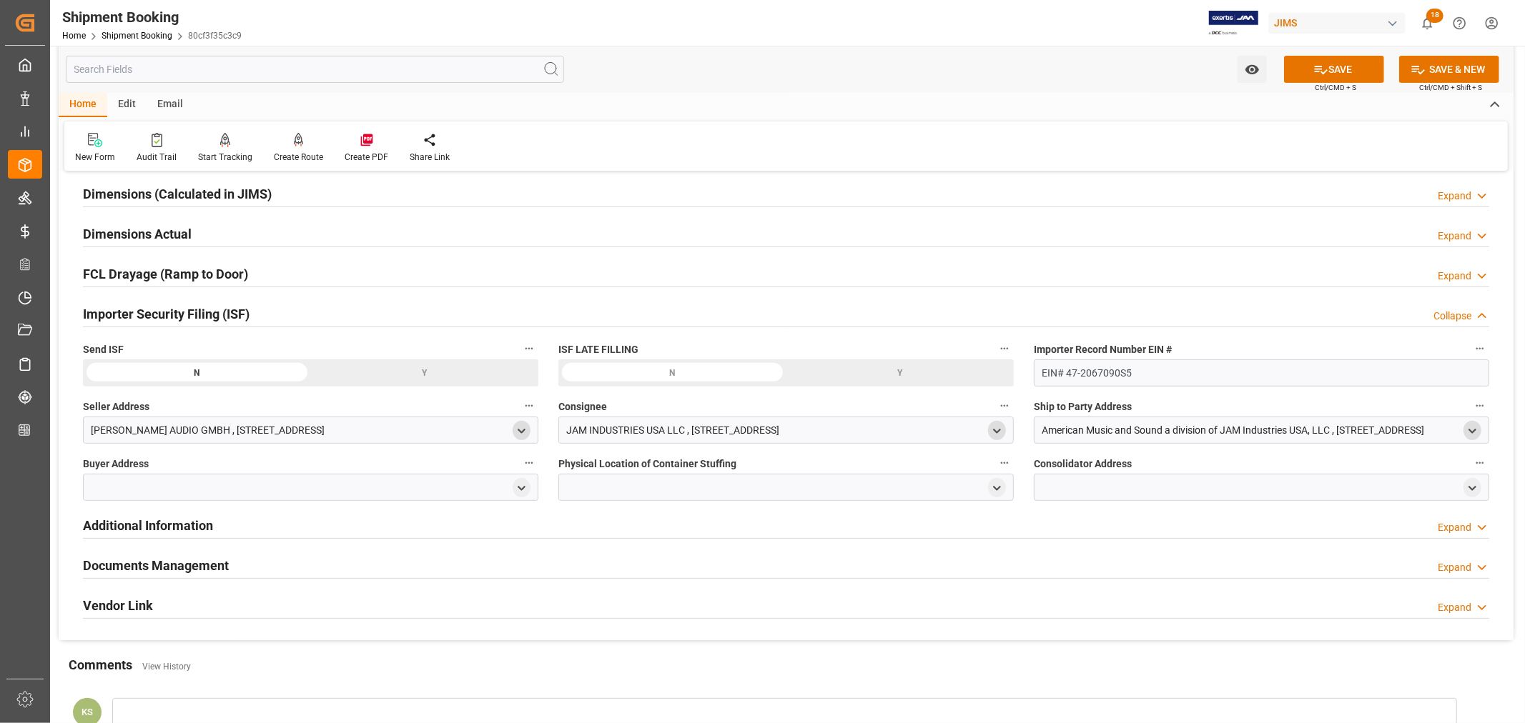
click at [1474, 427] on icon "open menu" at bounding box center [1472, 431] width 12 height 12
click at [1122, 473] on input at bounding box center [1240, 472] width 392 height 27
type input "amer"
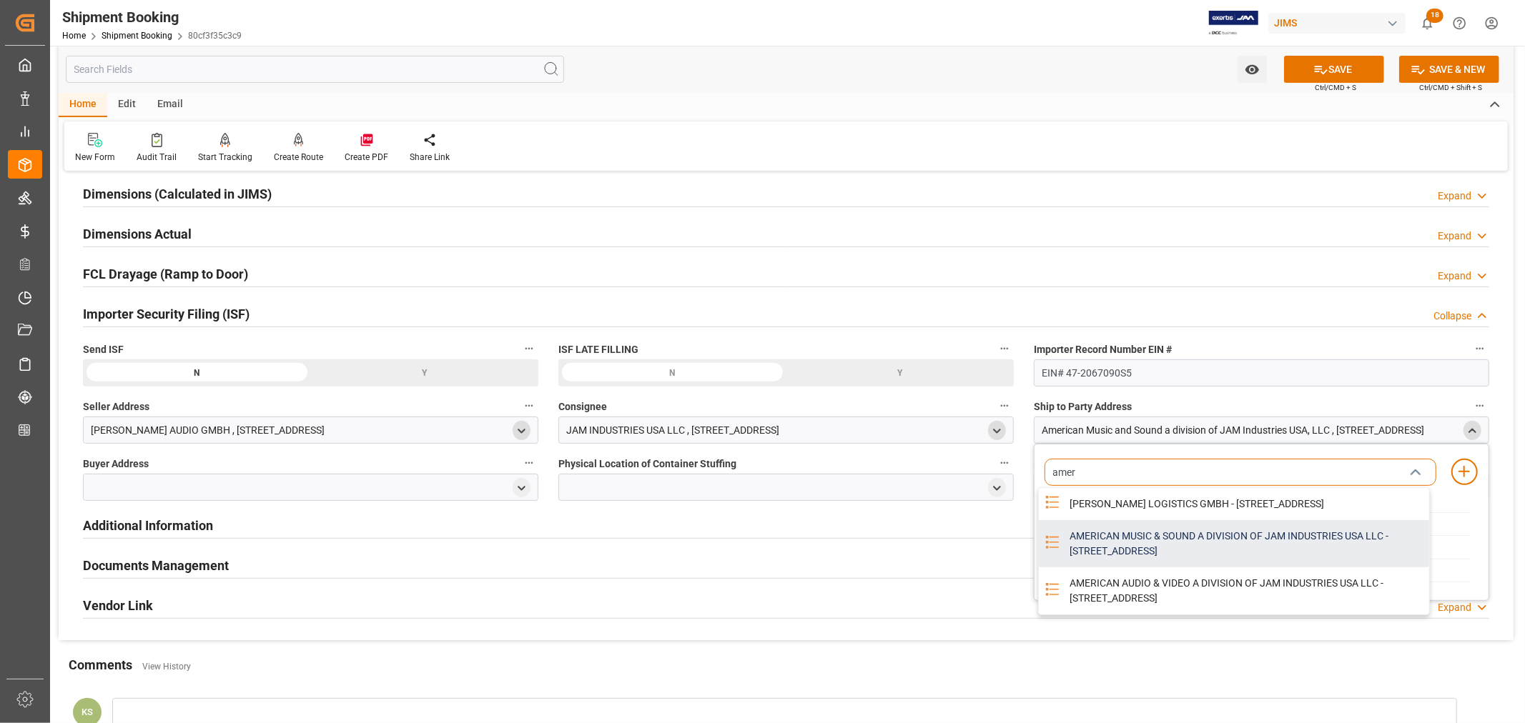
click at [1101, 548] on div "AMERICAN MUSIC & SOUND A DIVISION OF JAM INDUSTRIES USA LLC - 4325 EXECUTIVE DR…" at bounding box center [1245, 543] width 368 height 47
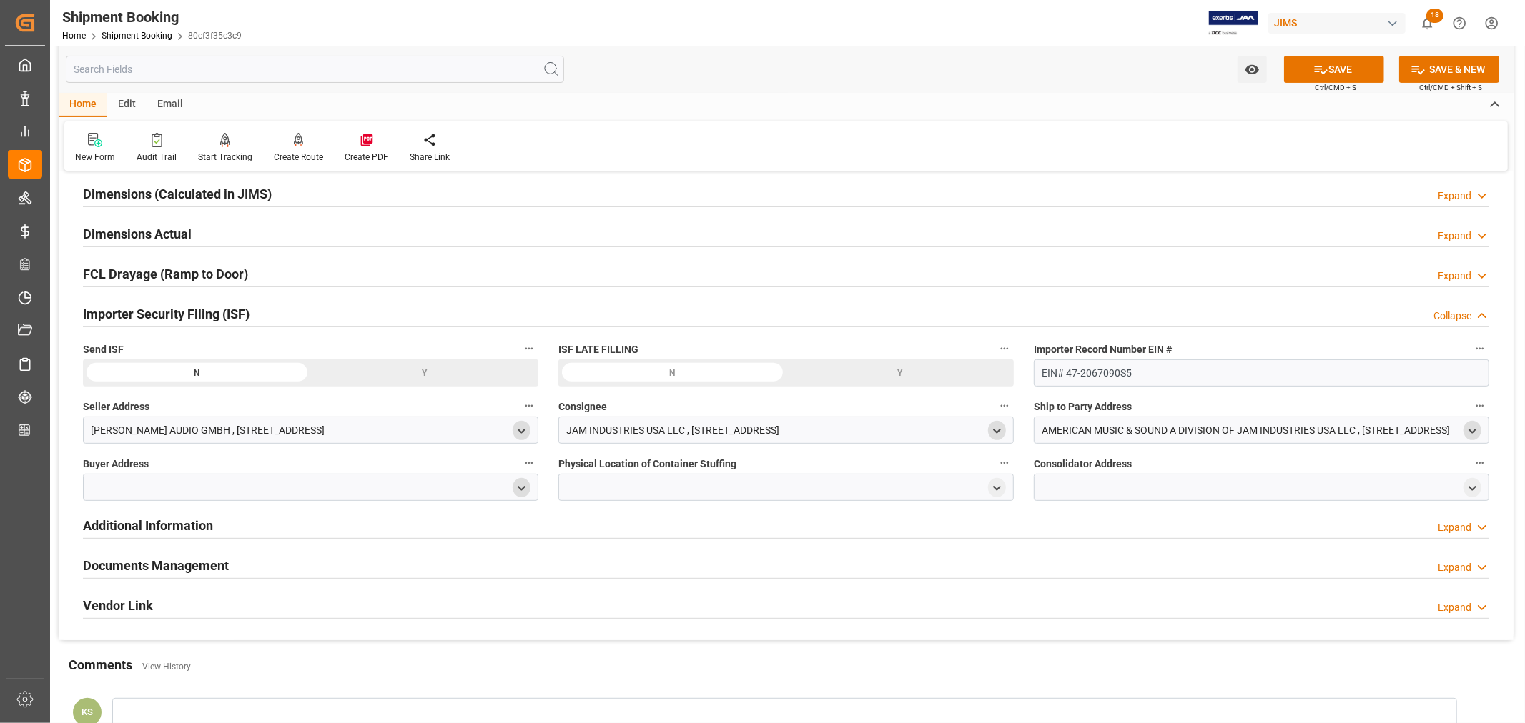
click at [525, 488] on icon "open menu" at bounding box center [521, 489] width 12 height 12
click at [272, 532] on input at bounding box center [290, 529] width 392 height 27
type input "jam"
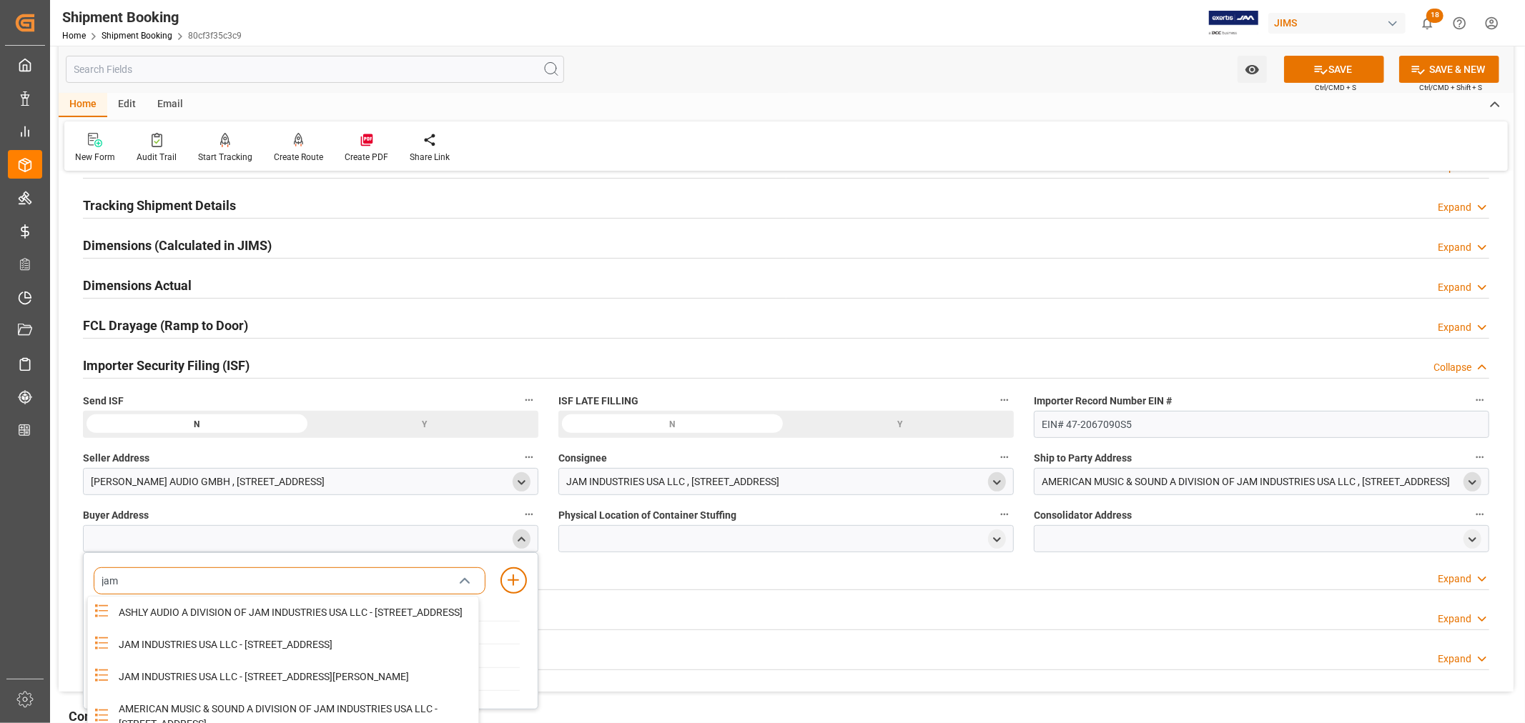
scroll to position [238, 0]
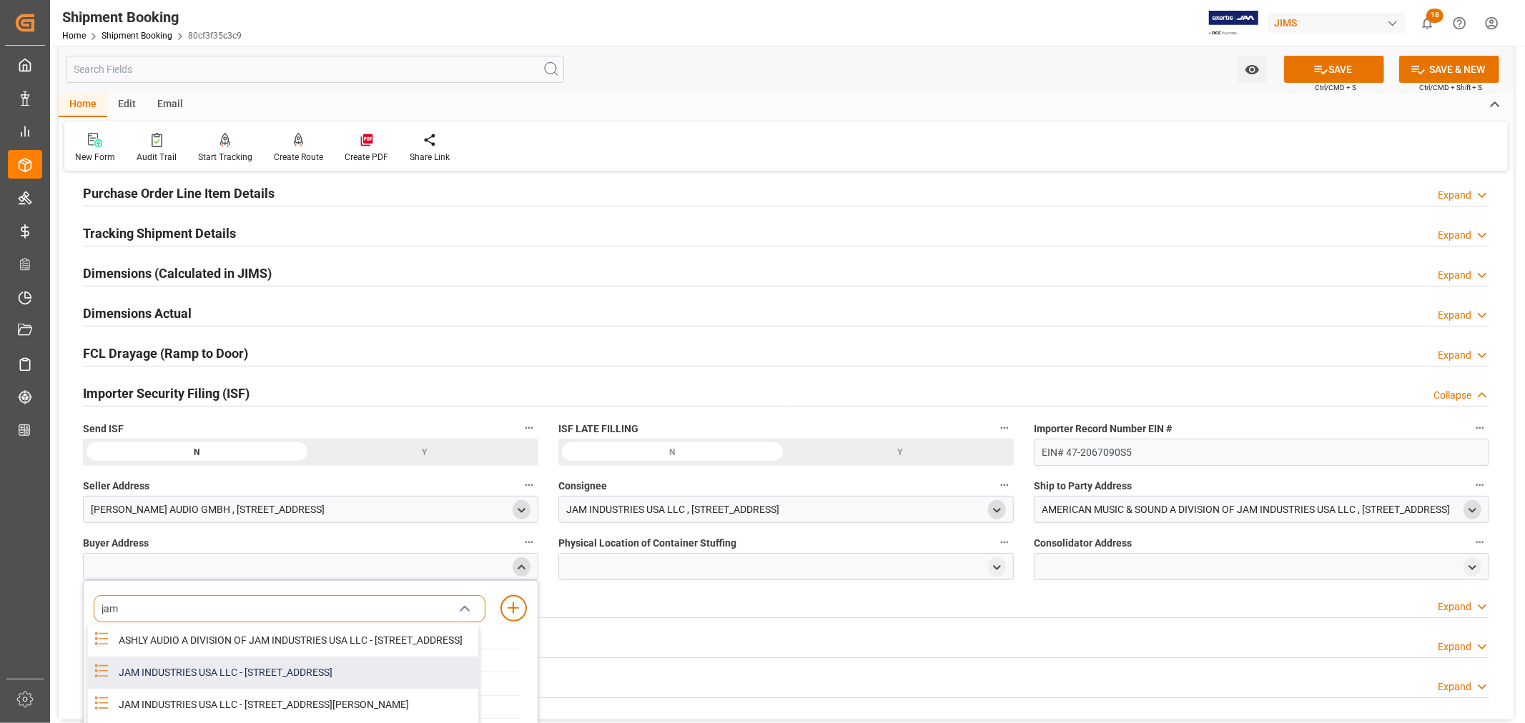
click at [275, 679] on div "JAM INDUSTRIES USA LLC - 154 WOODLAWN RD, BERLIN, CT, US, 06037" at bounding box center [294, 673] width 368 height 32
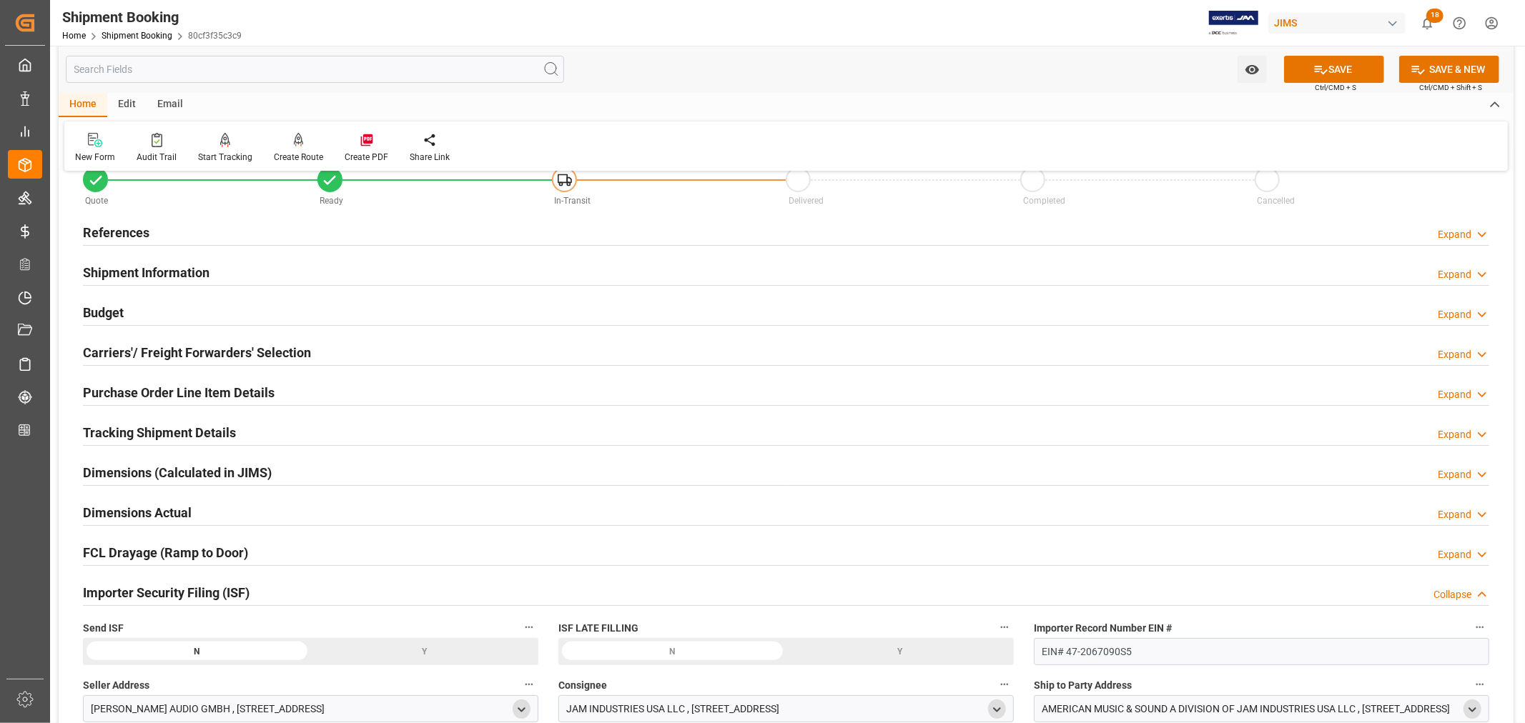
scroll to position [0, 0]
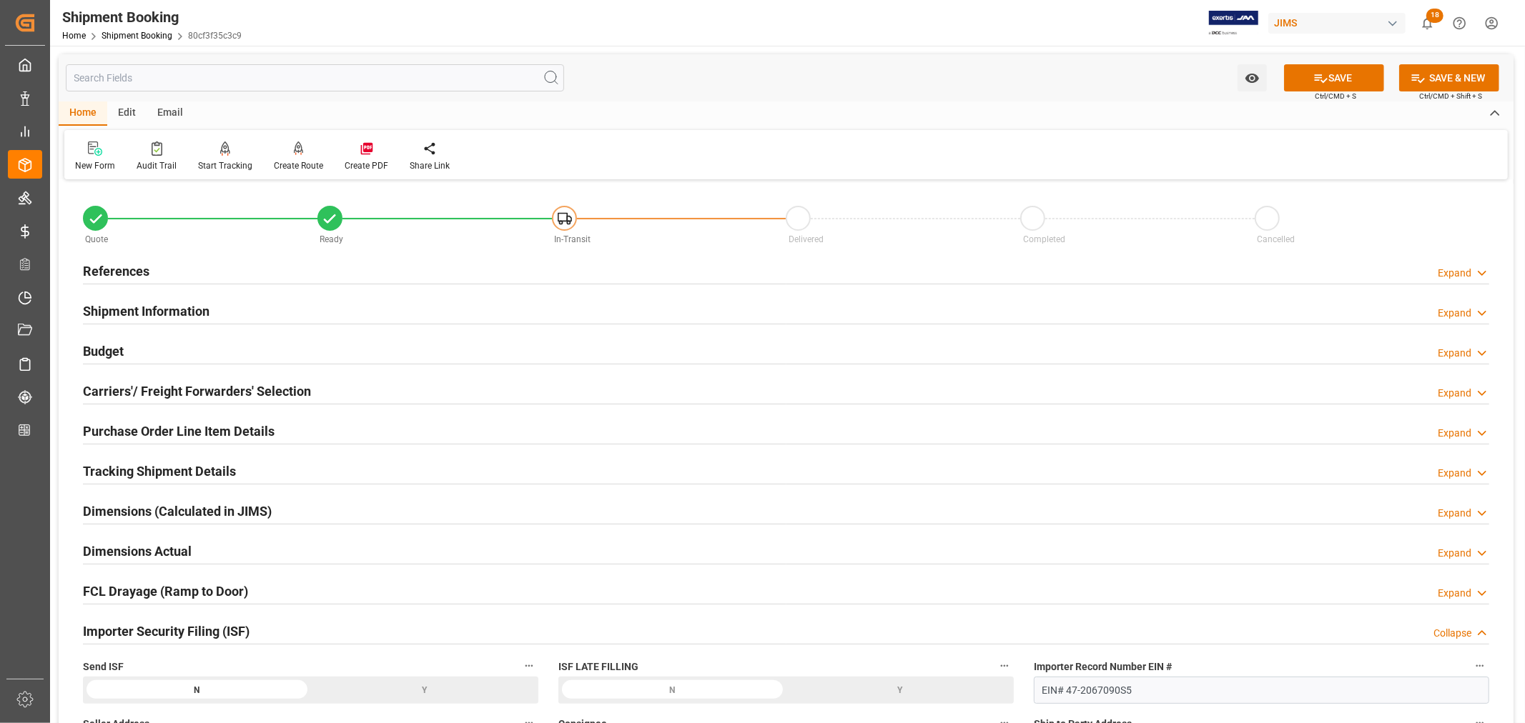
click at [322, 312] on div "Shipment Information Expand" at bounding box center [786, 310] width 1406 height 27
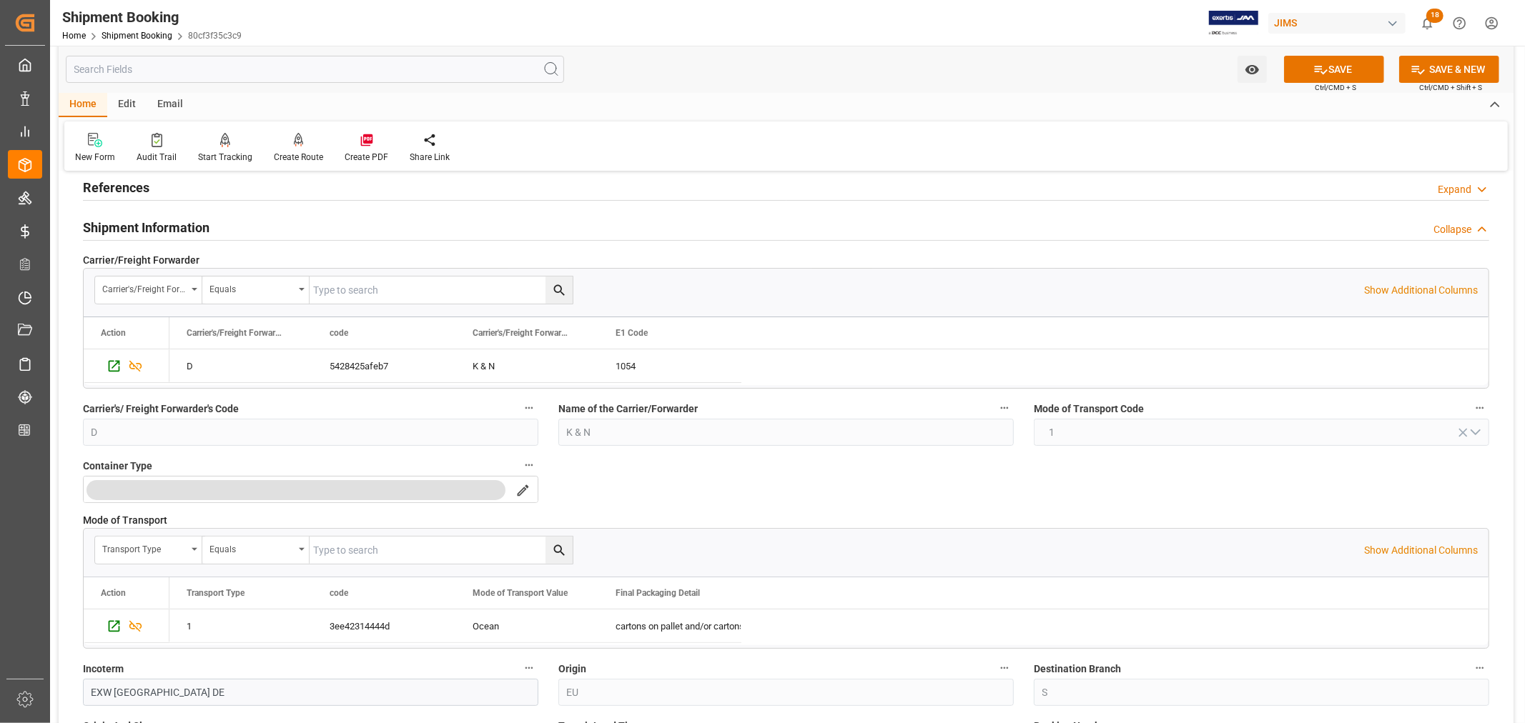
scroll to position [79, 0]
click at [229, 229] on div "Shipment Information Collapse" at bounding box center [786, 230] width 1406 height 27
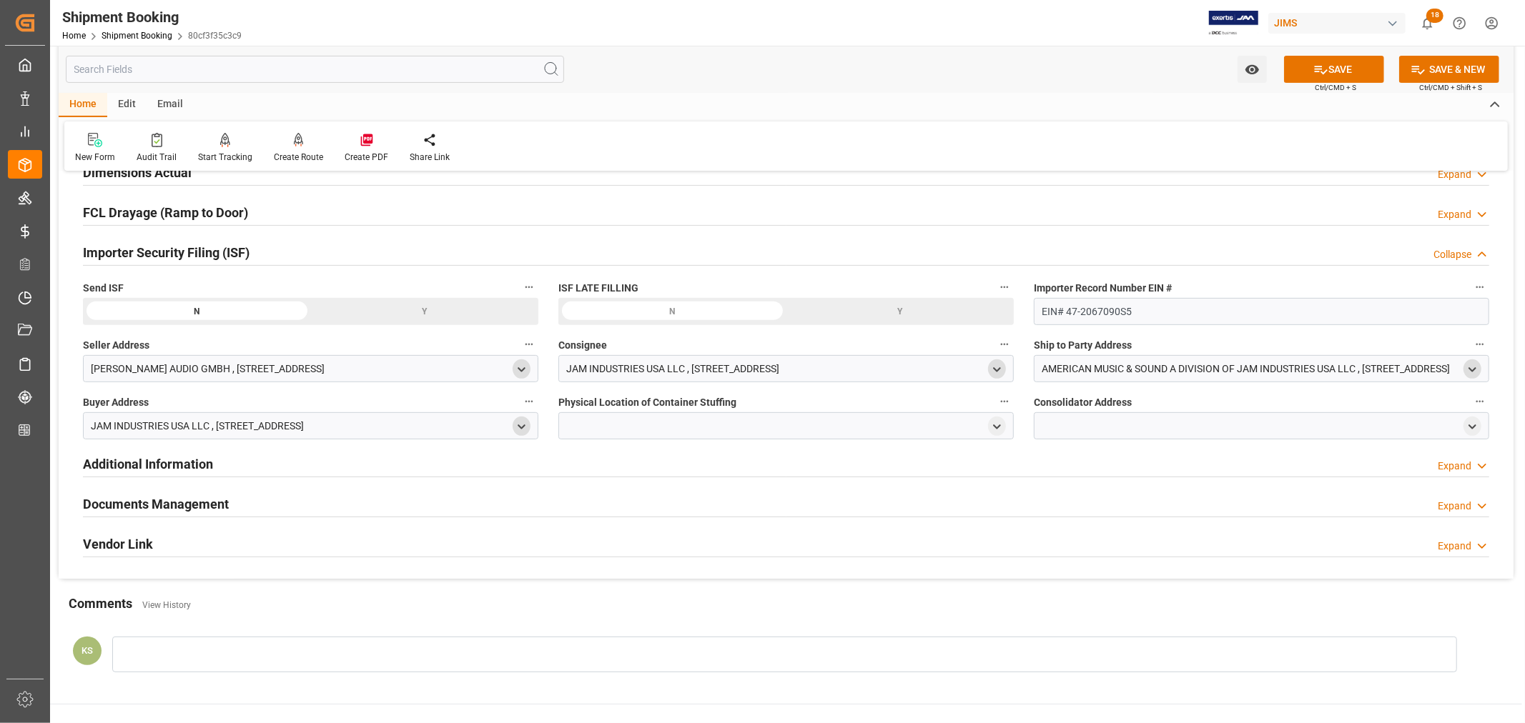
scroll to position [397, 0]
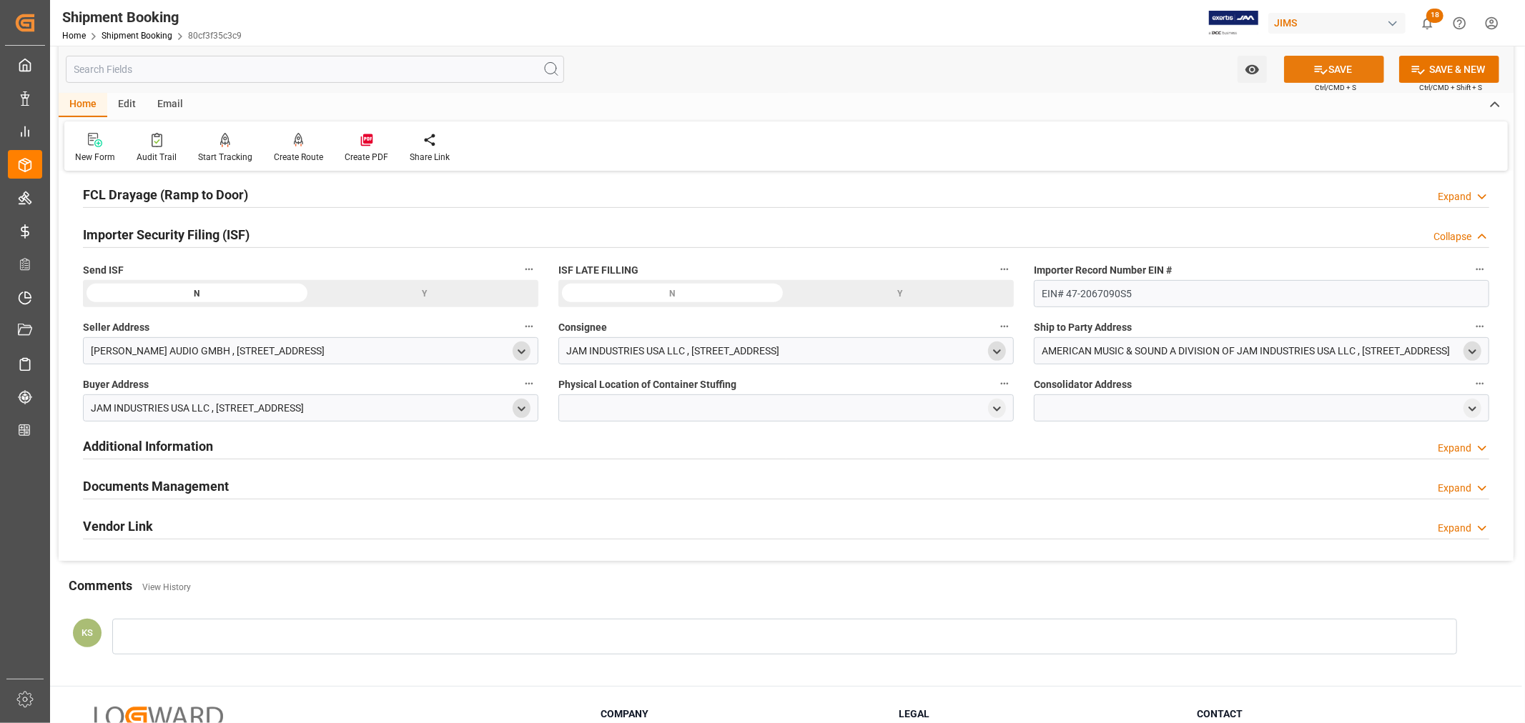
click at [1338, 69] on button "SAVE" at bounding box center [1334, 69] width 100 height 27
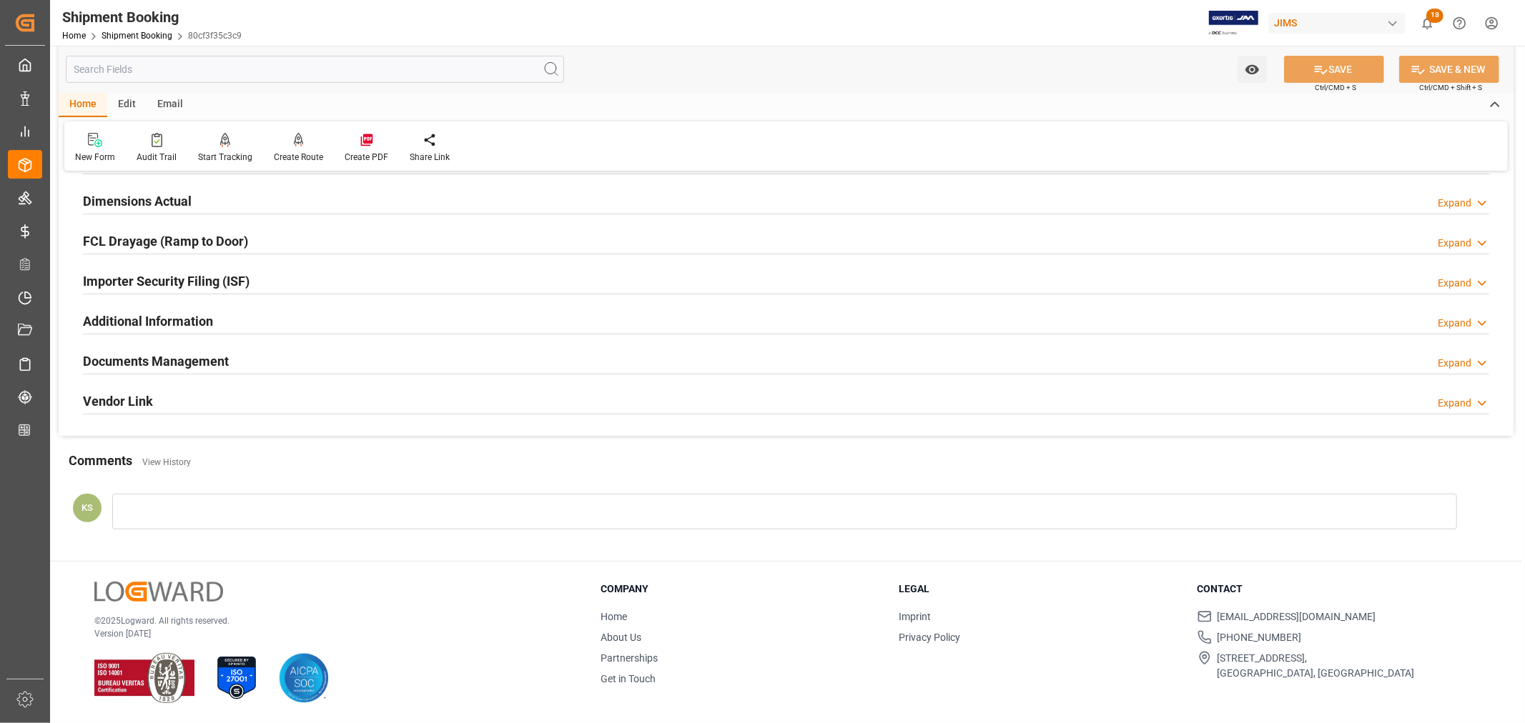
scroll to position [0, 0]
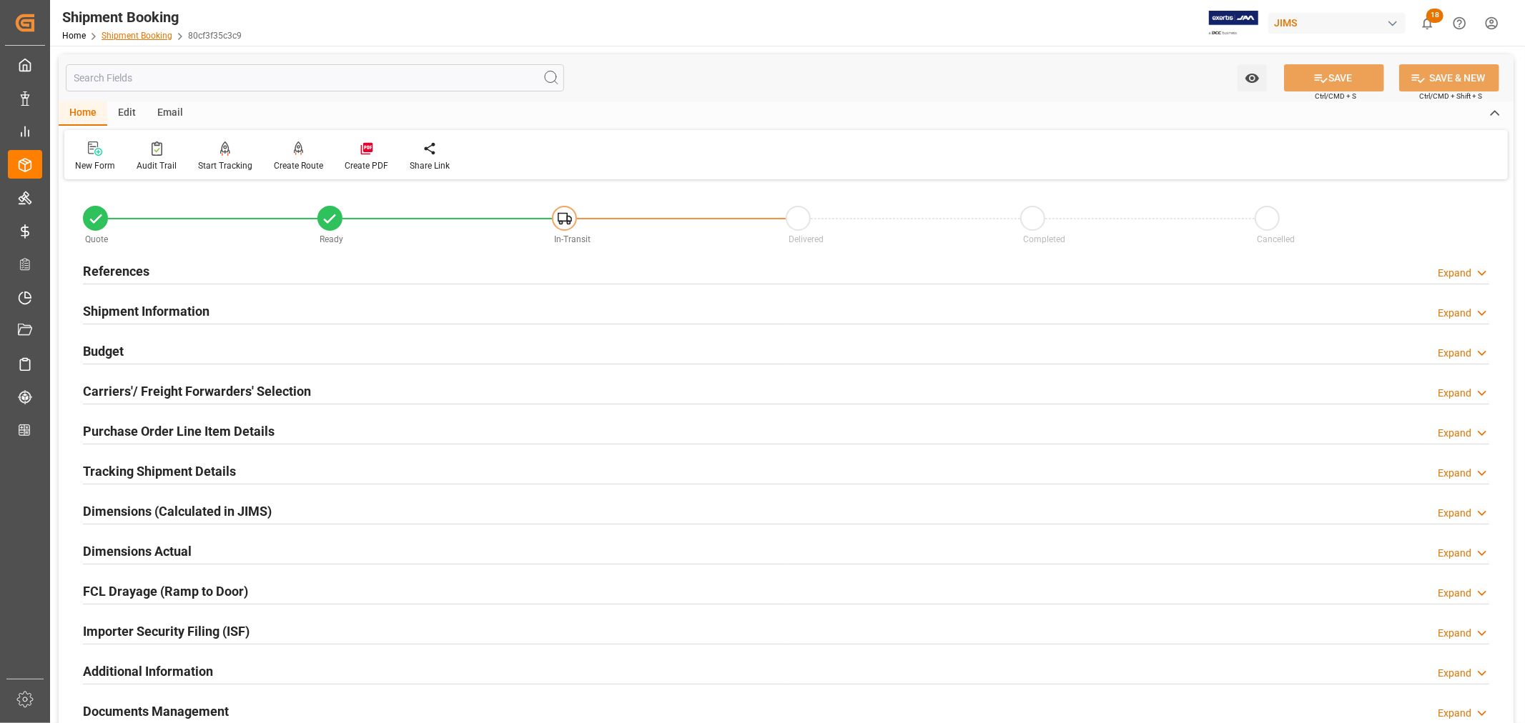
click at [122, 36] on link "Shipment Booking" at bounding box center [137, 36] width 71 height 10
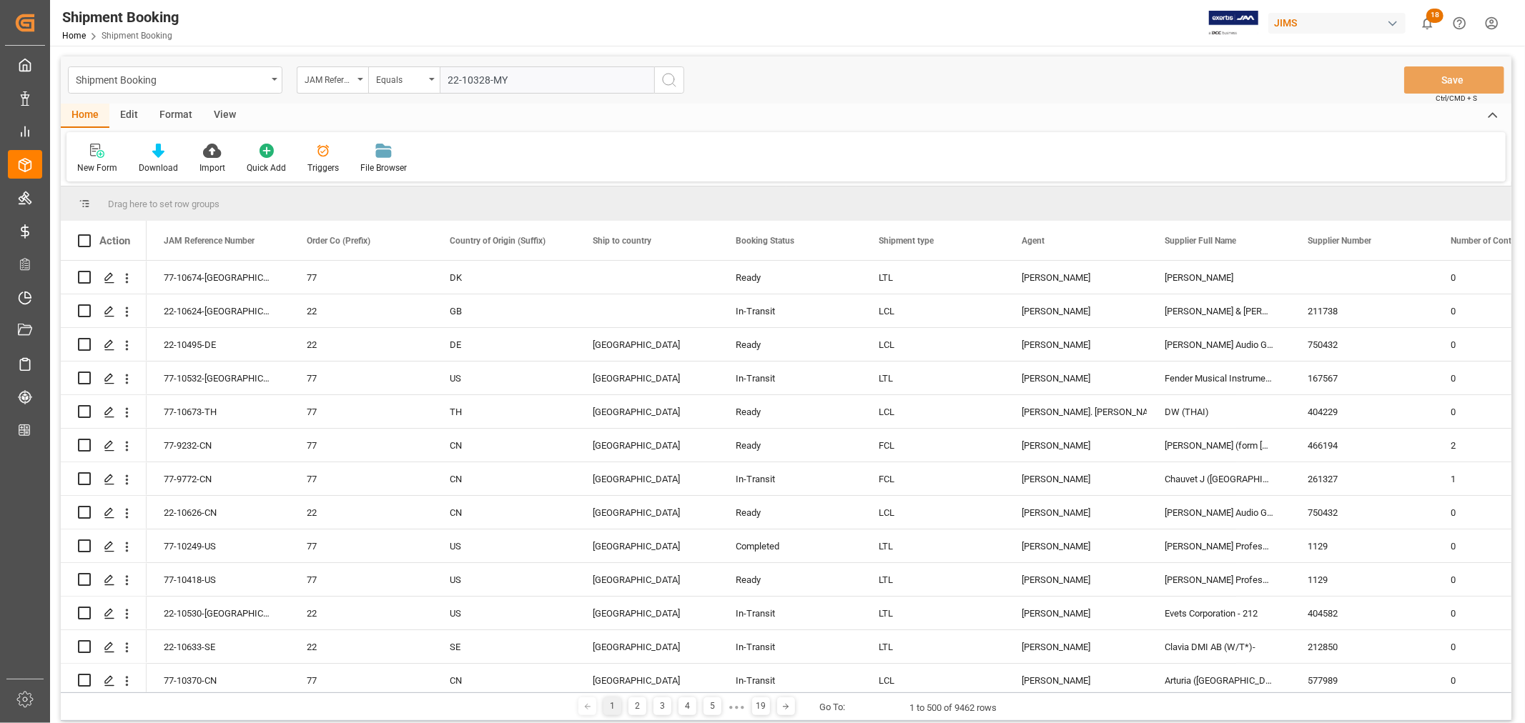
type input "22-10328-MY"
click at [668, 79] on icon "search button" at bounding box center [669, 79] width 17 height 17
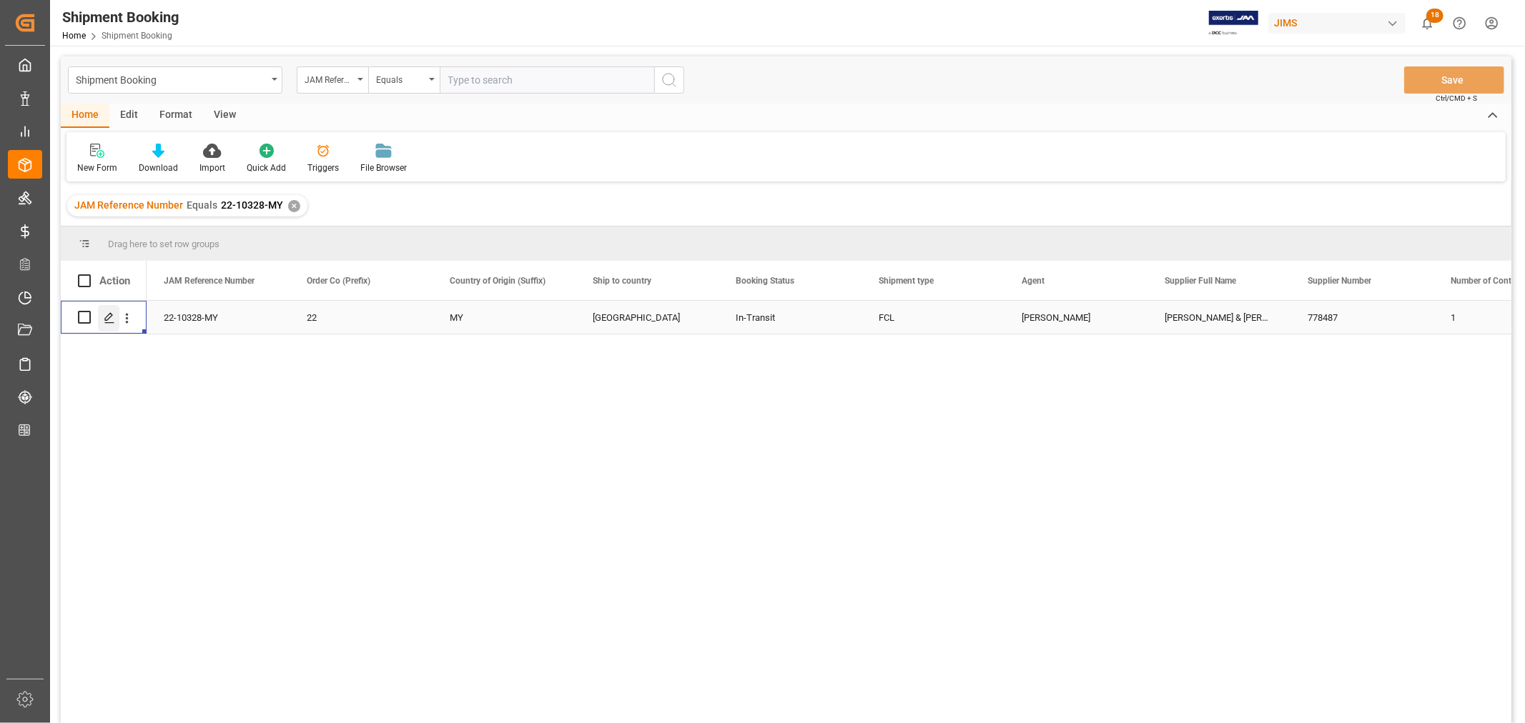
click at [109, 317] on polygon "Press SPACE to select this row." at bounding box center [108, 316] width 7 height 7
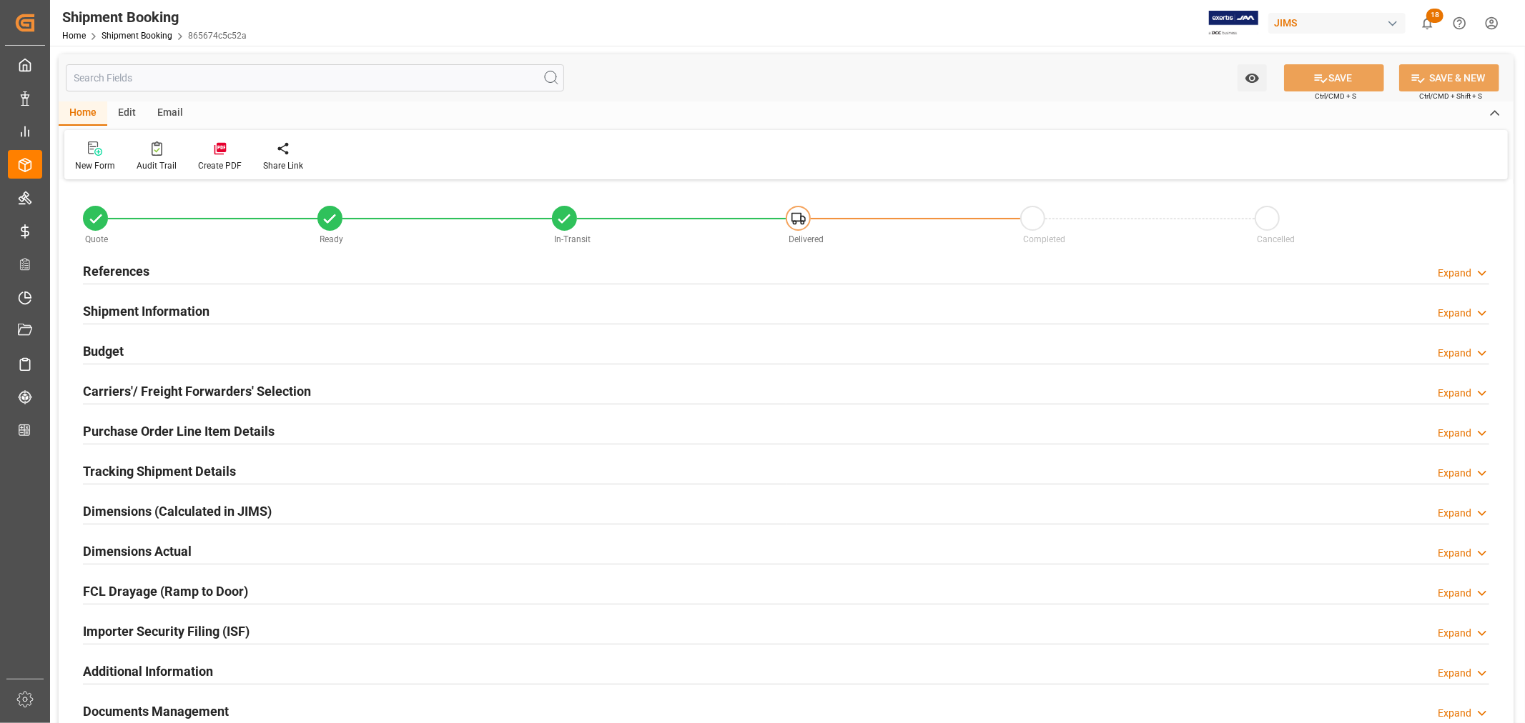
type input "32"
click at [384, 299] on div "Shipment Information Expand" at bounding box center [786, 310] width 1406 height 27
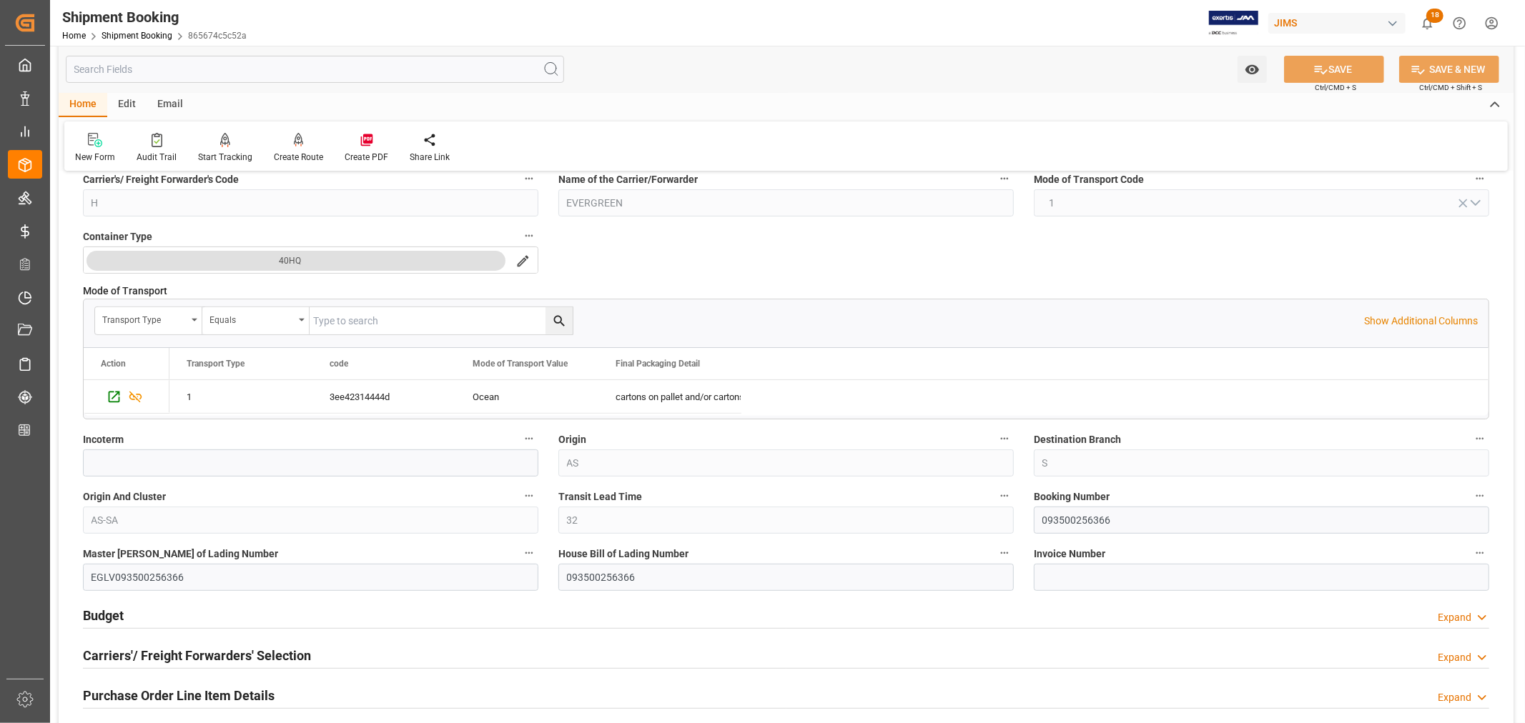
scroll to position [317, 0]
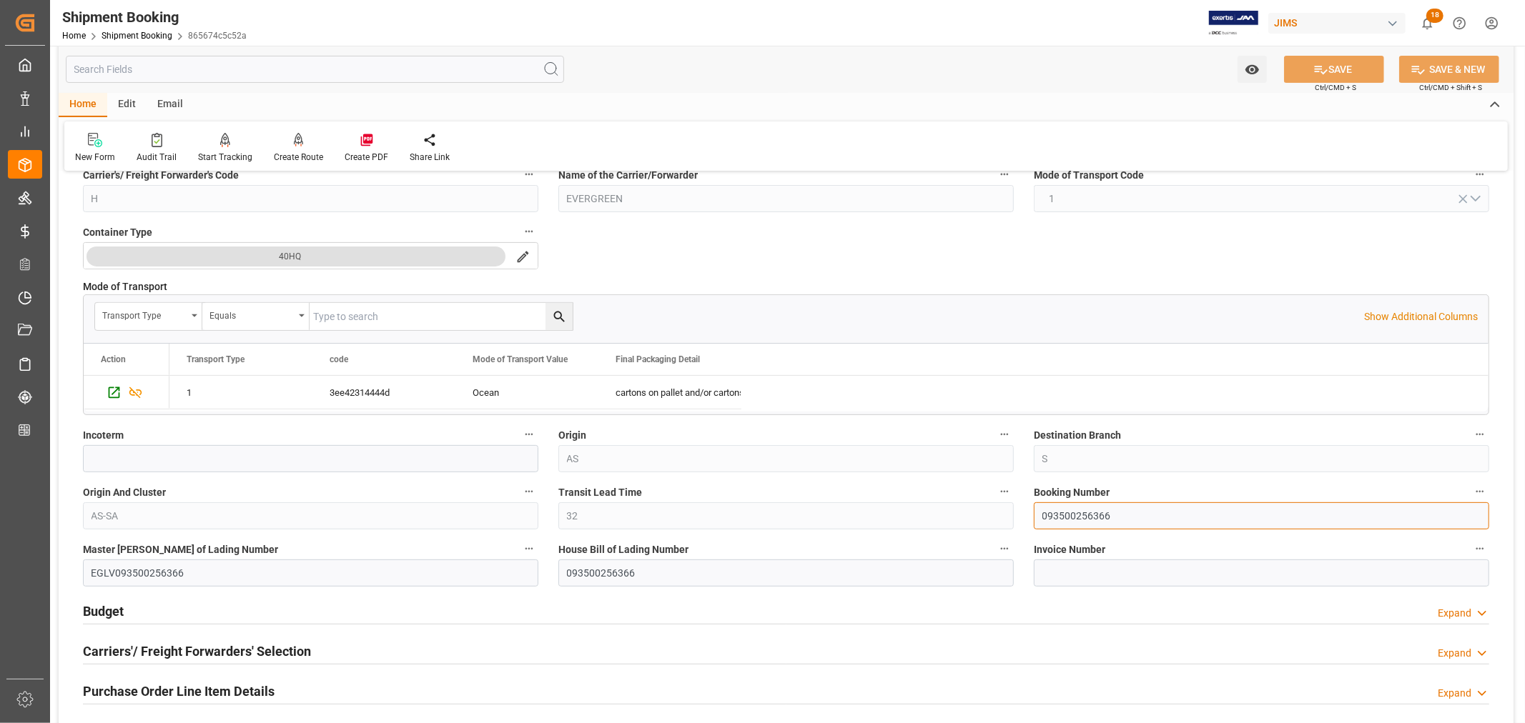
click at [1056, 515] on input "093500256366" at bounding box center [1261, 516] width 455 height 27
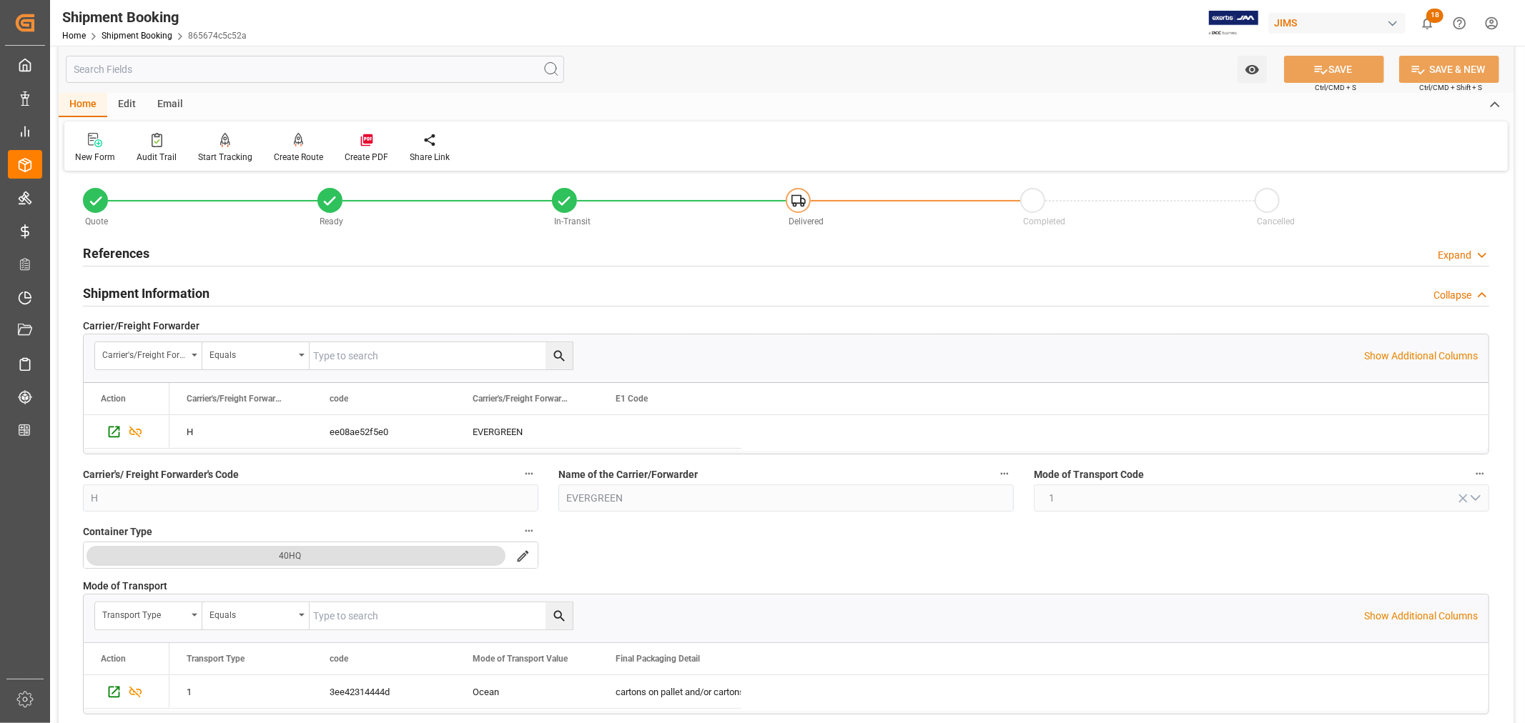
scroll to position [0, 0]
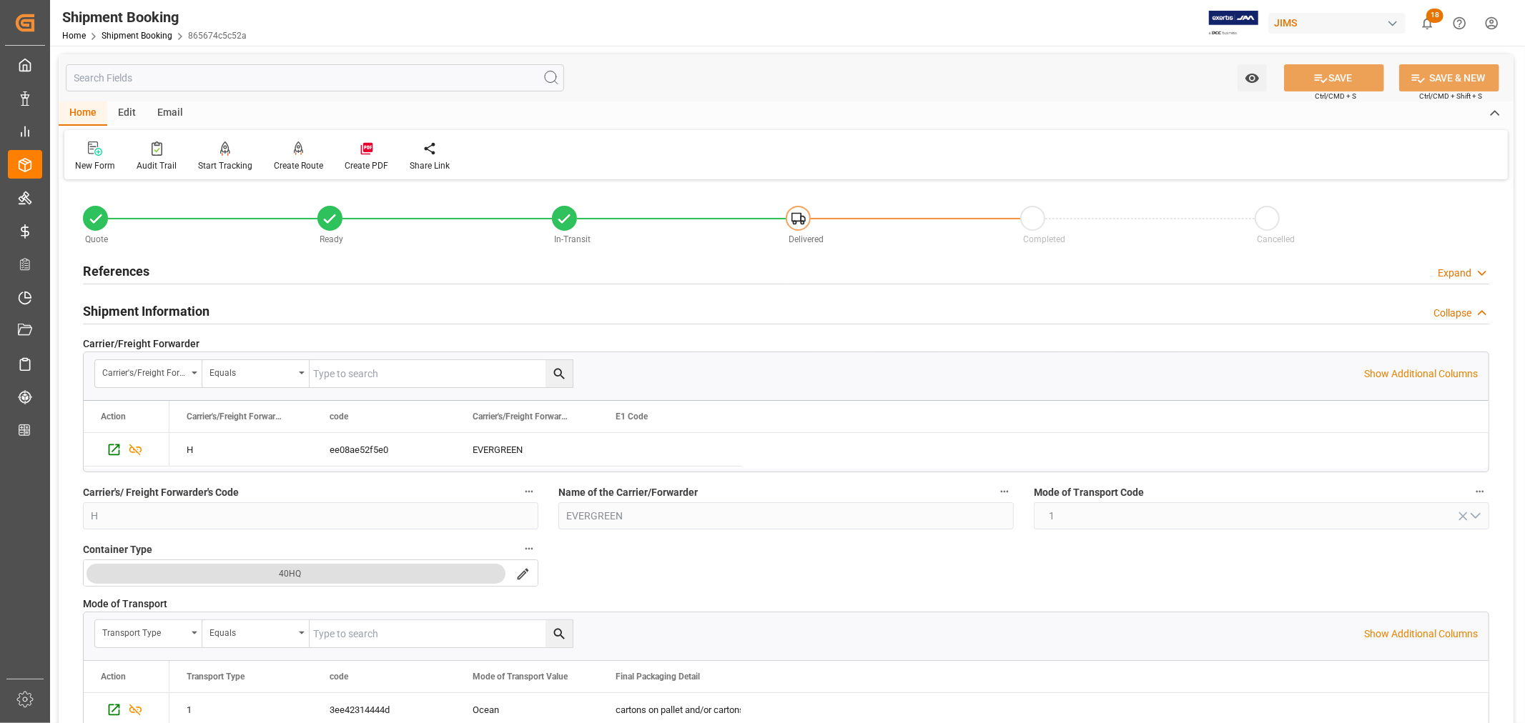
click at [154, 310] on h2 "Shipment Information" at bounding box center [146, 311] width 127 height 19
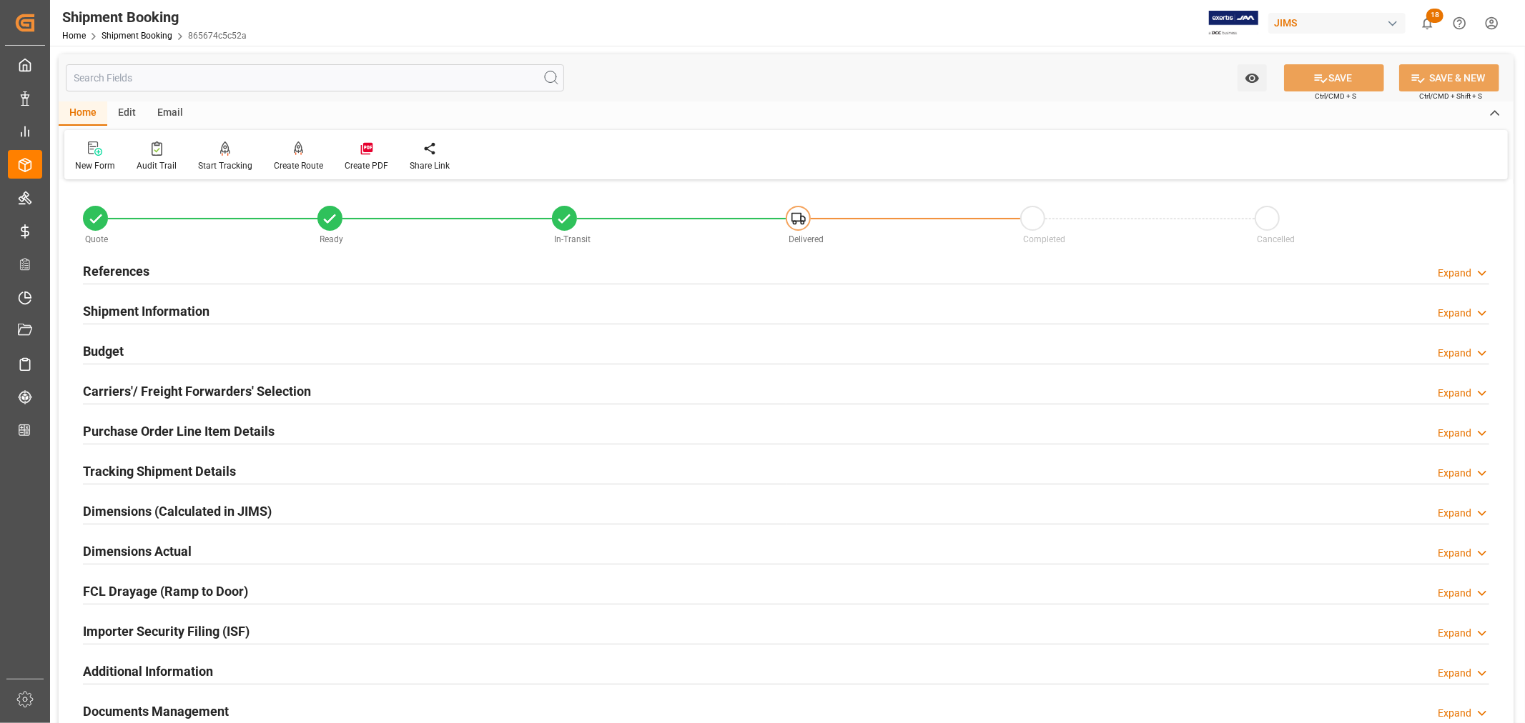
click at [286, 635] on div "Importer Security Filing (ISF) Expand" at bounding box center [786, 630] width 1406 height 27
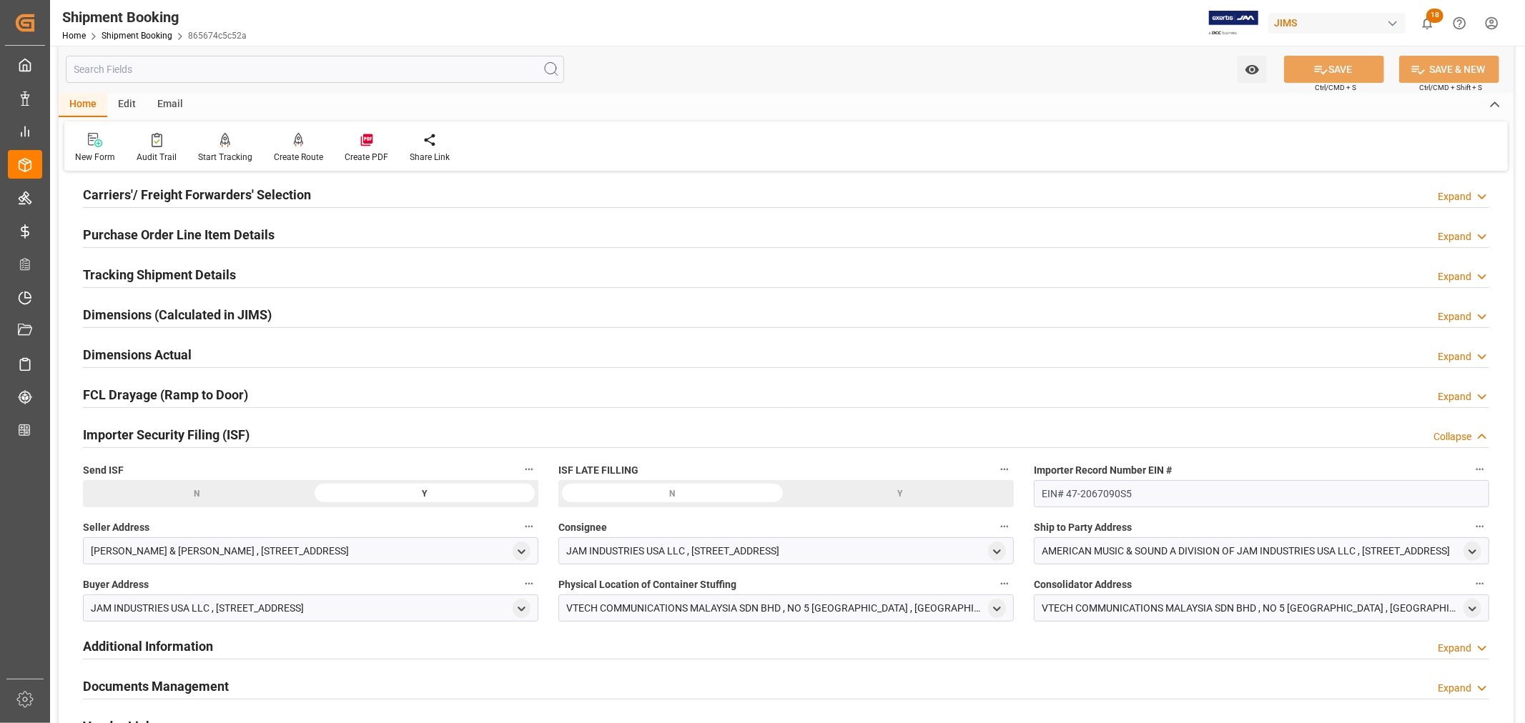
scroll to position [79, 0]
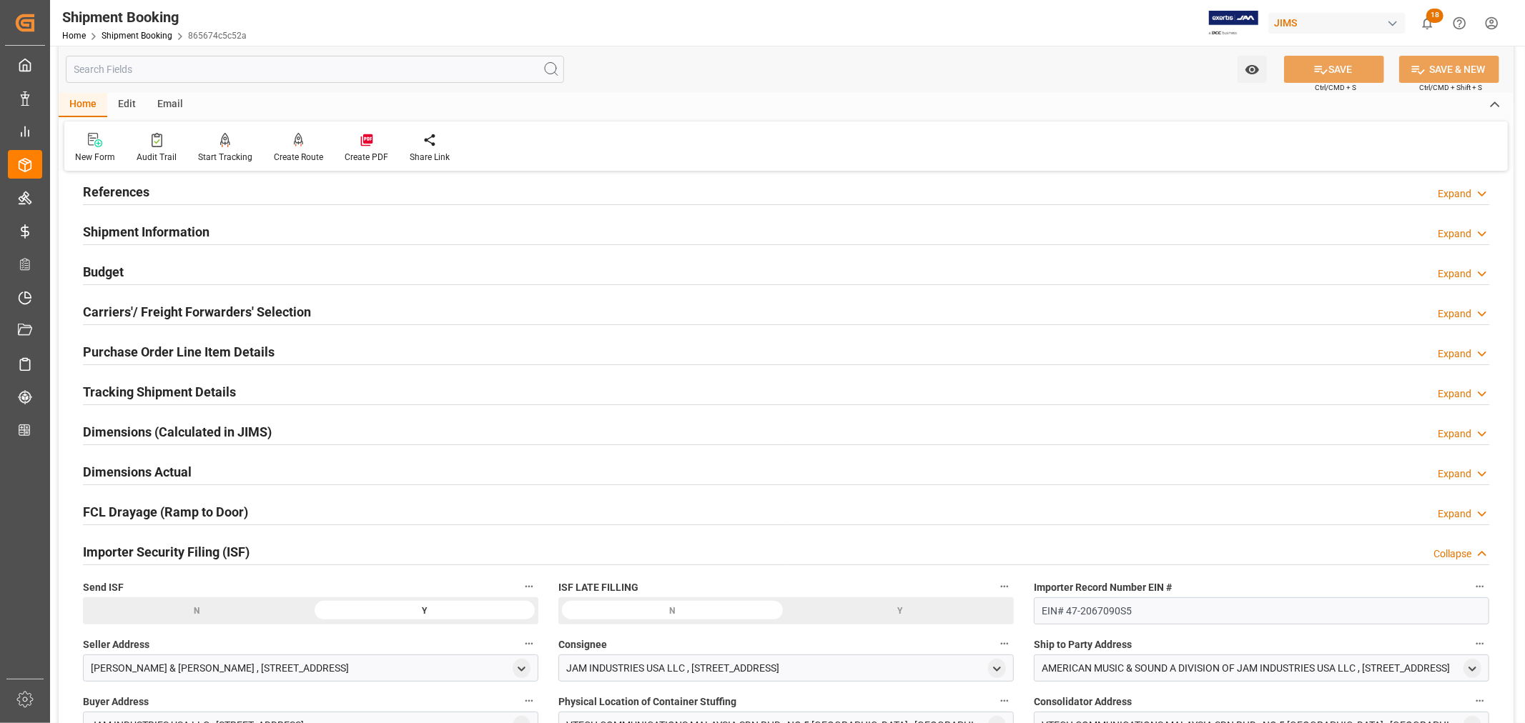
click at [280, 551] on div "Importer Security Filing (ISF) Collapse" at bounding box center [786, 551] width 1406 height 27
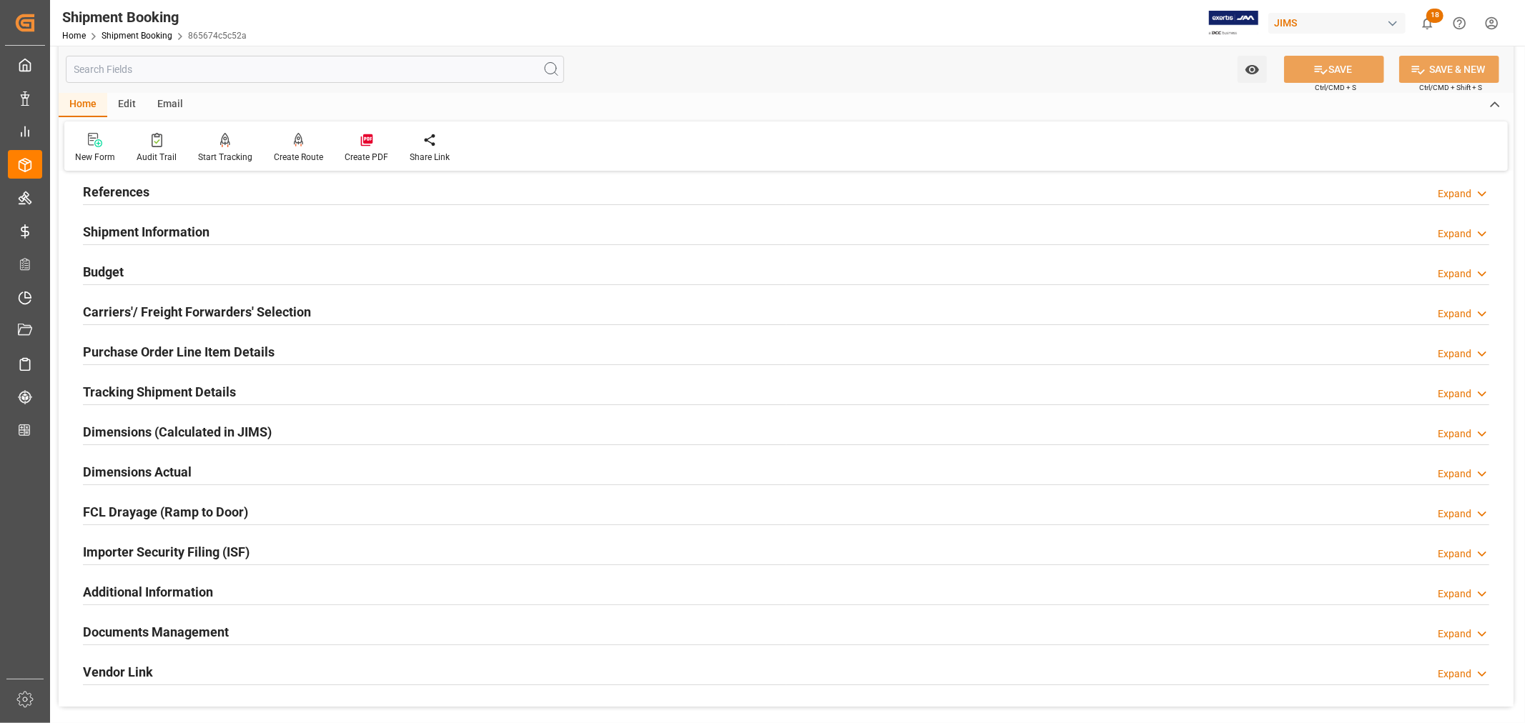
drag, startPoint x: 302, startPoint y: 632, endPoint x: 312, endPoint y: 630, distance: 10.2
click at [303, 632] on div "Documents Management Expand" at bounding box center [786, 631] width 1406 height 27
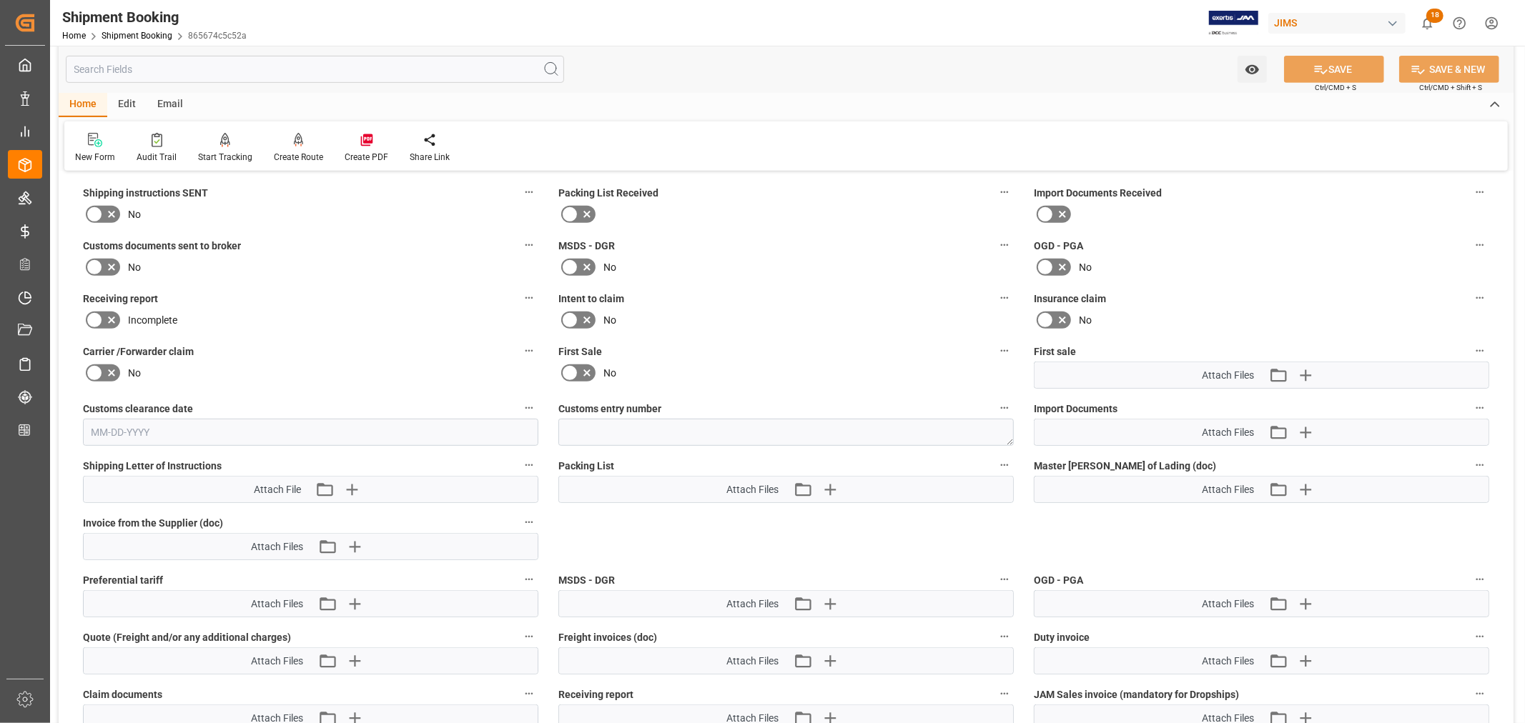
scroll to position [555, 0]
click at [1305, 367] on icon "button" at bounding box center [1305, 374] width 14 height 14
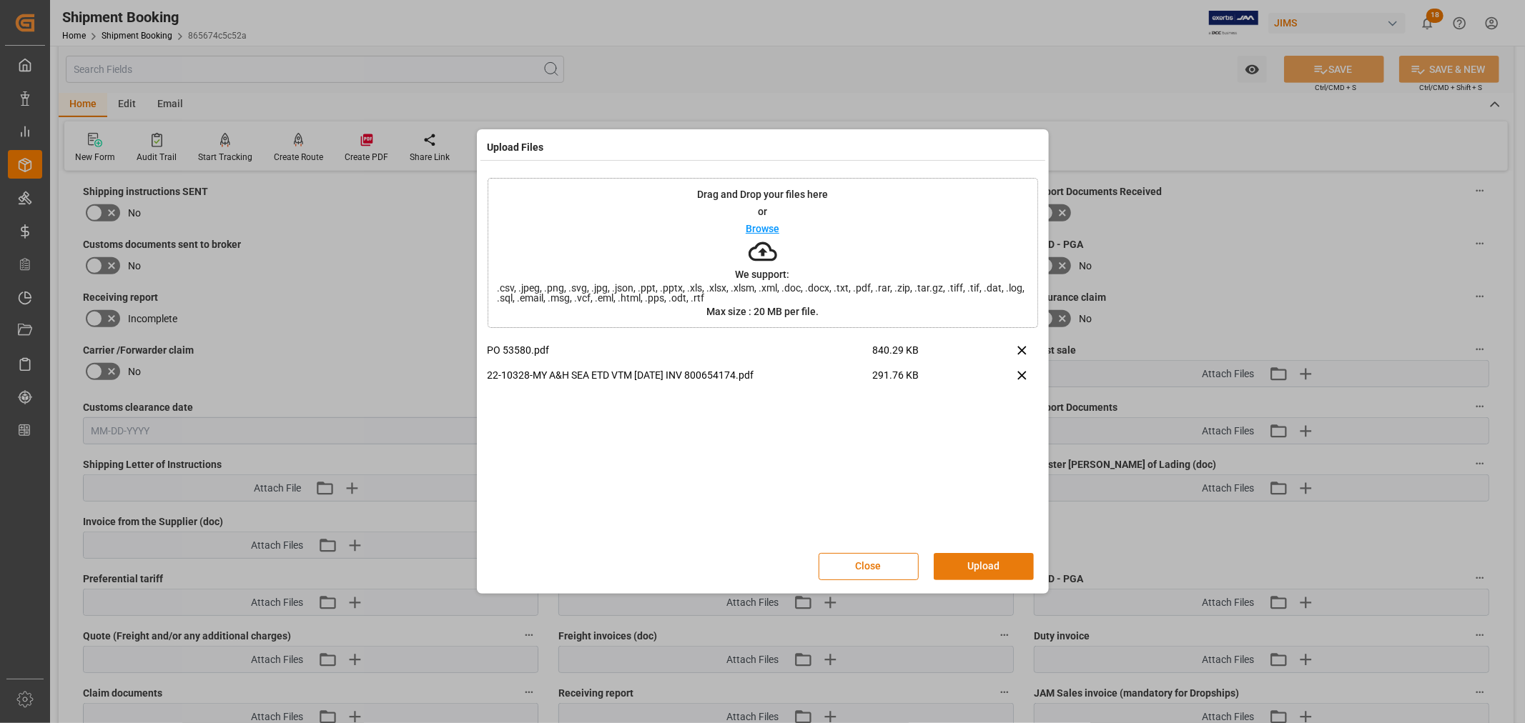
click at [969, 565] on button "Upload" at bounding box center [984, 566] width 100 height 27
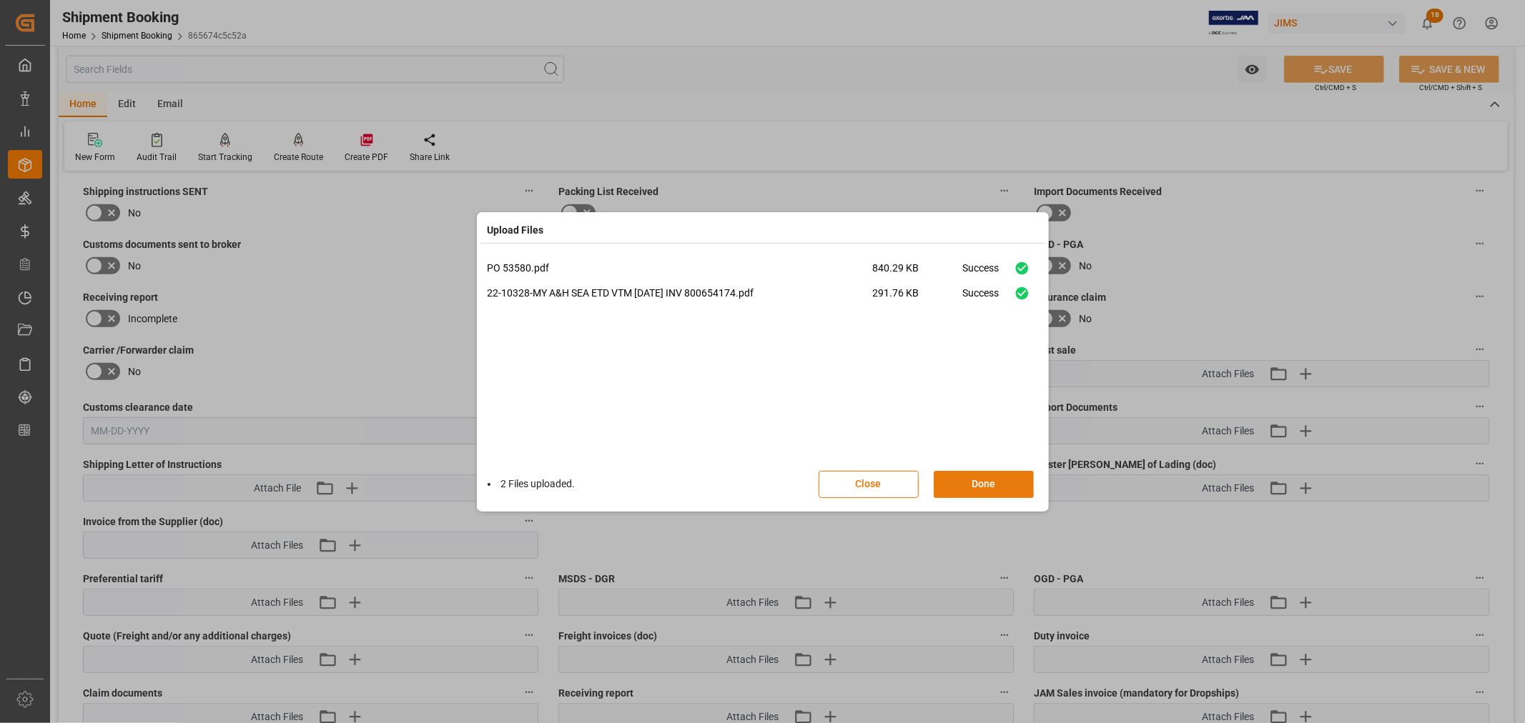
click at [987, 489] on button "Done" at bounding box center [984, 484] width 100 height 27
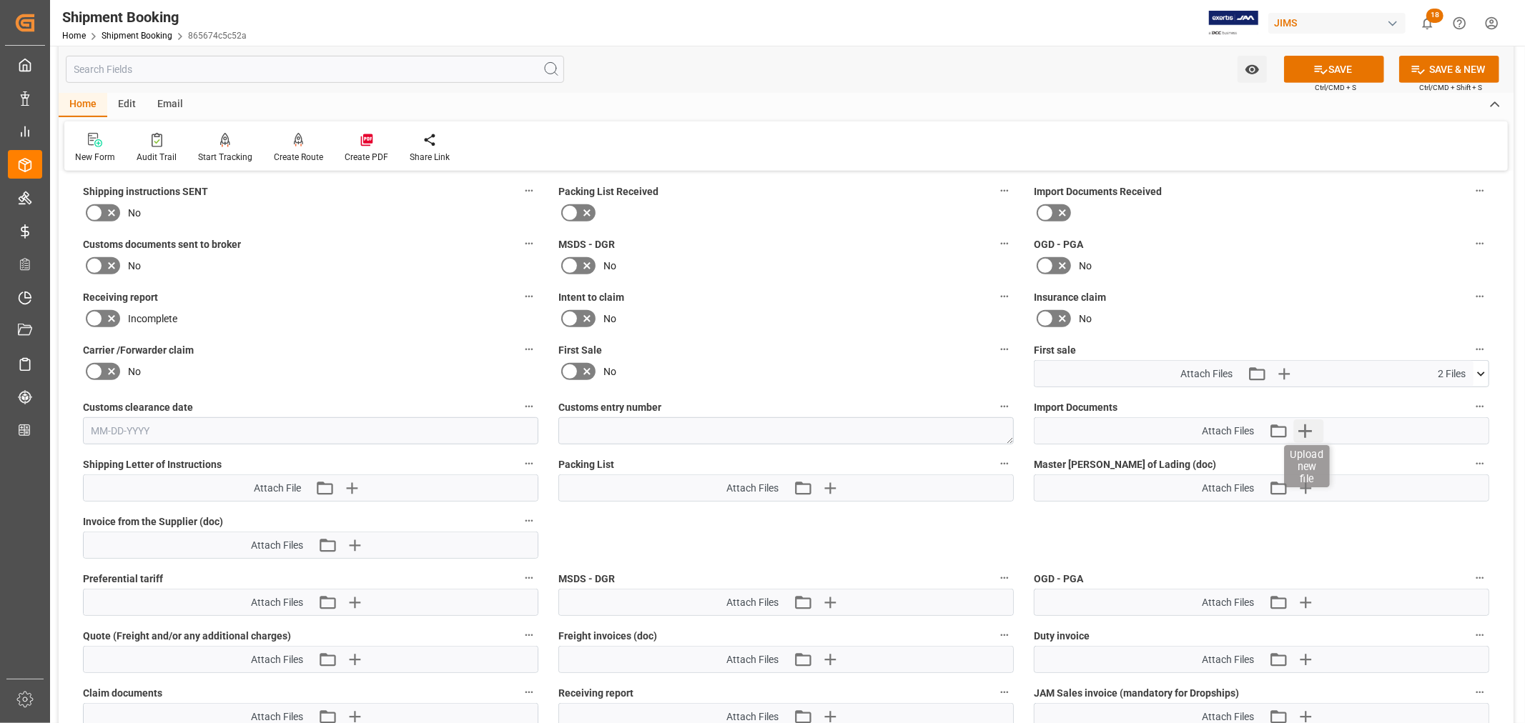
click at [1303, 430] on icon "button" at bounding box center [1304, 431] width 23 height 23
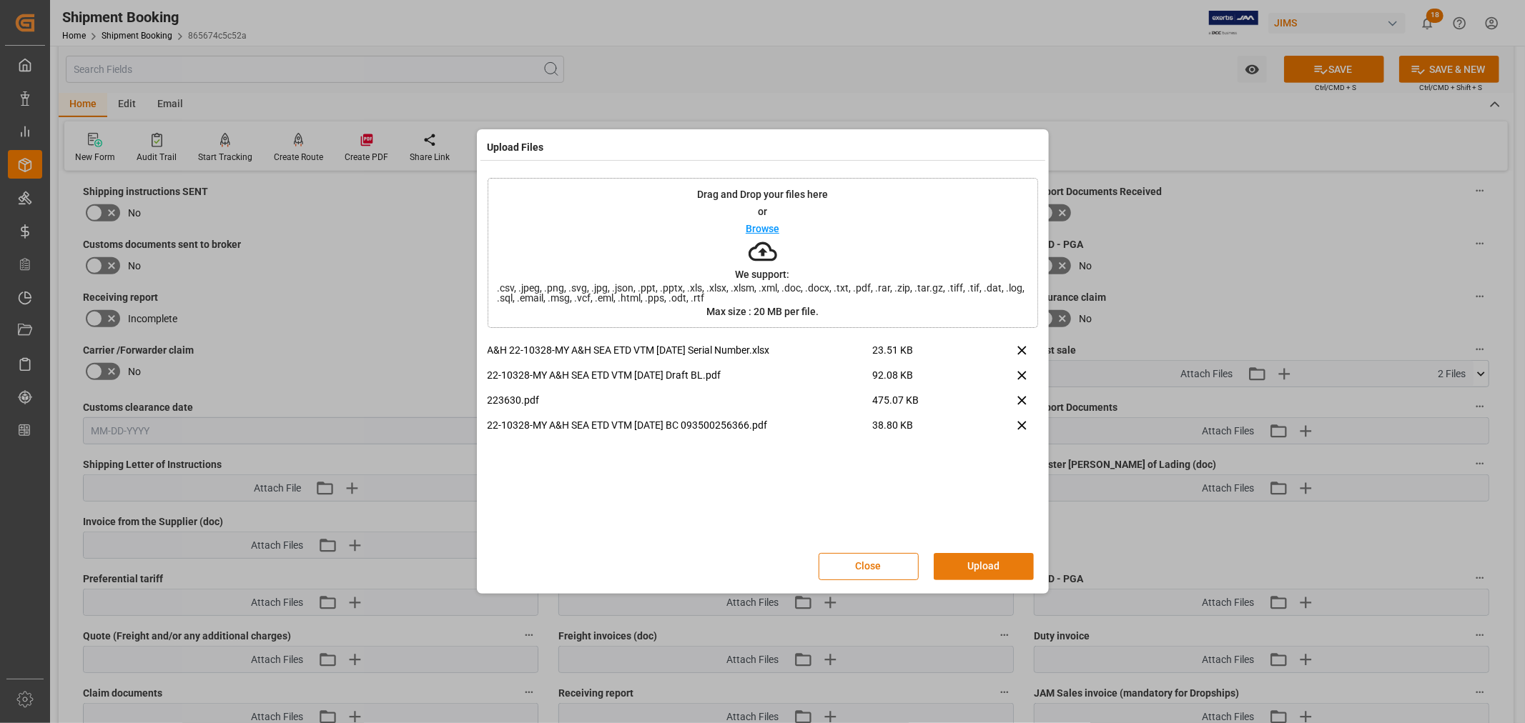
click at [977, 568] on button "Upload" at bounding box center [984, 566] width 100 height 27
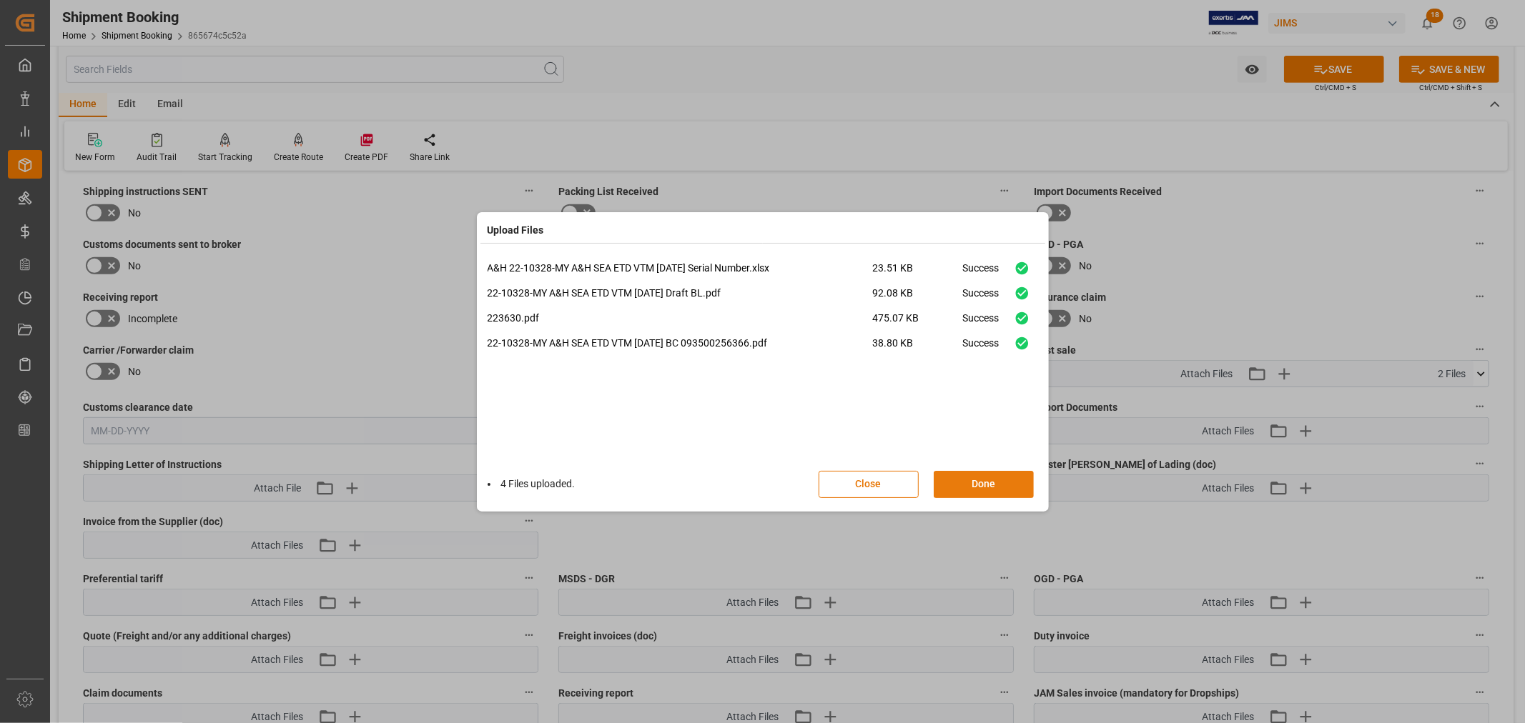
click at [984, 483] on button "Done" at bounding box center [984, 484] width 100 height 27
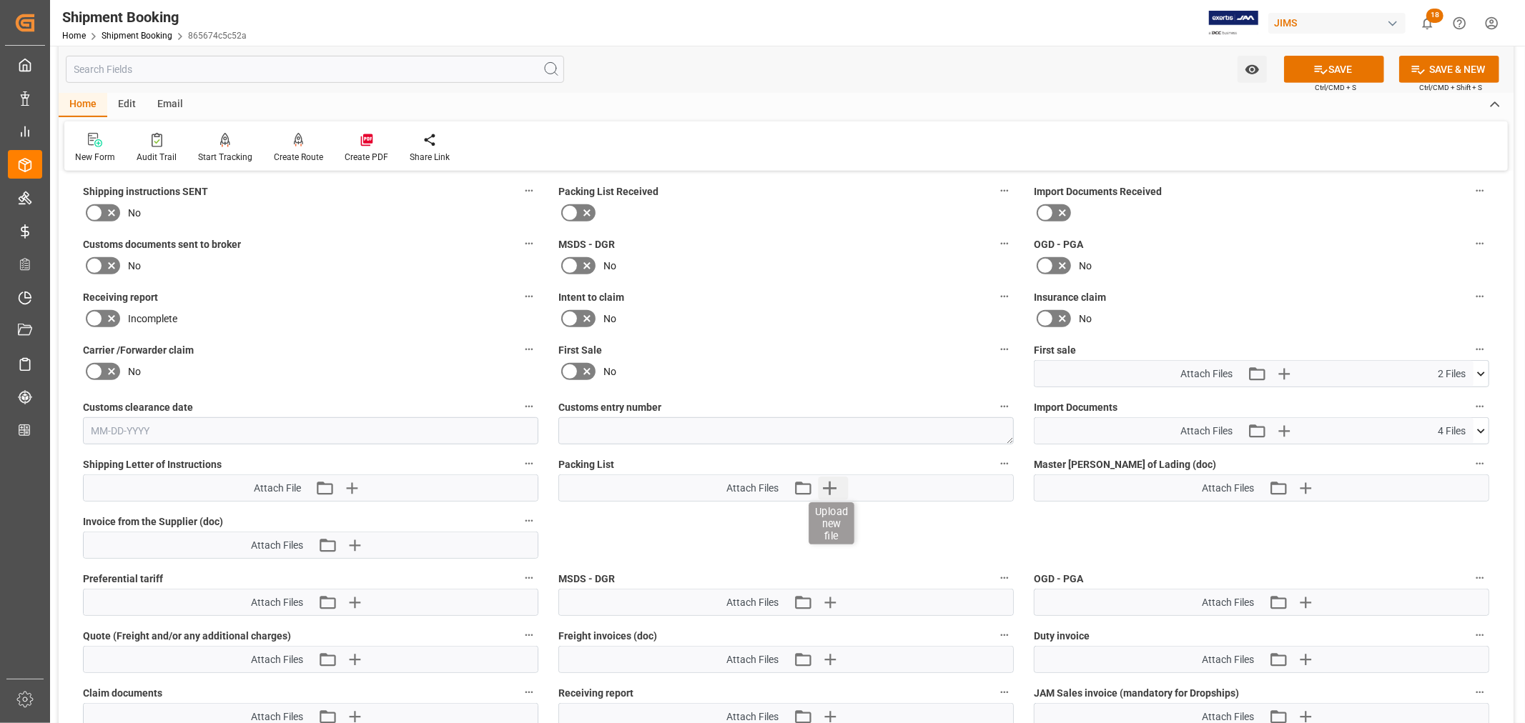
click at [831, 483] on icon "button" at bounding box center [830, 489] width 14 height 14
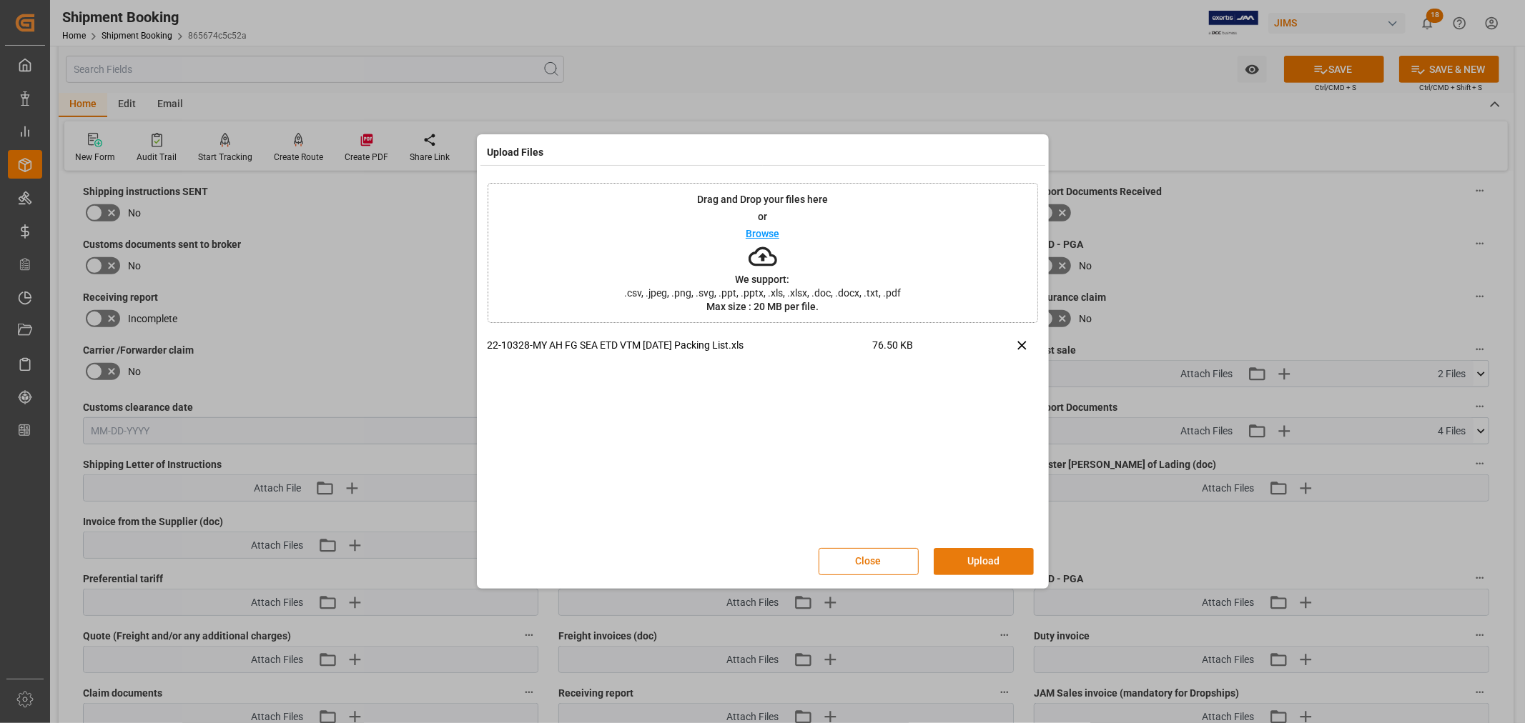
click at [982, 562] on button "Upload" at bounding box center [984, 561] width 100 height 27
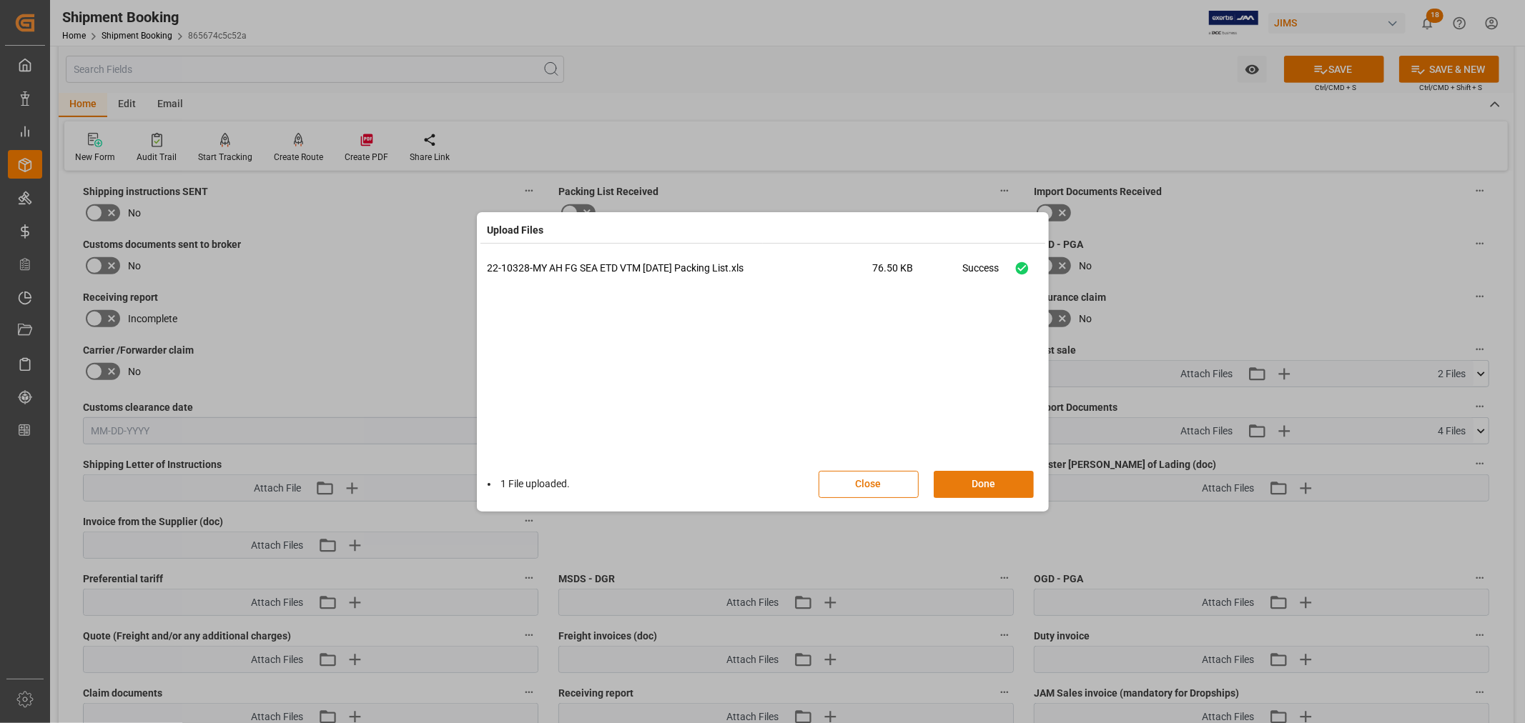
click at [980, 484] on button "Done" at bounding box center [984, 484] width 100 height 27
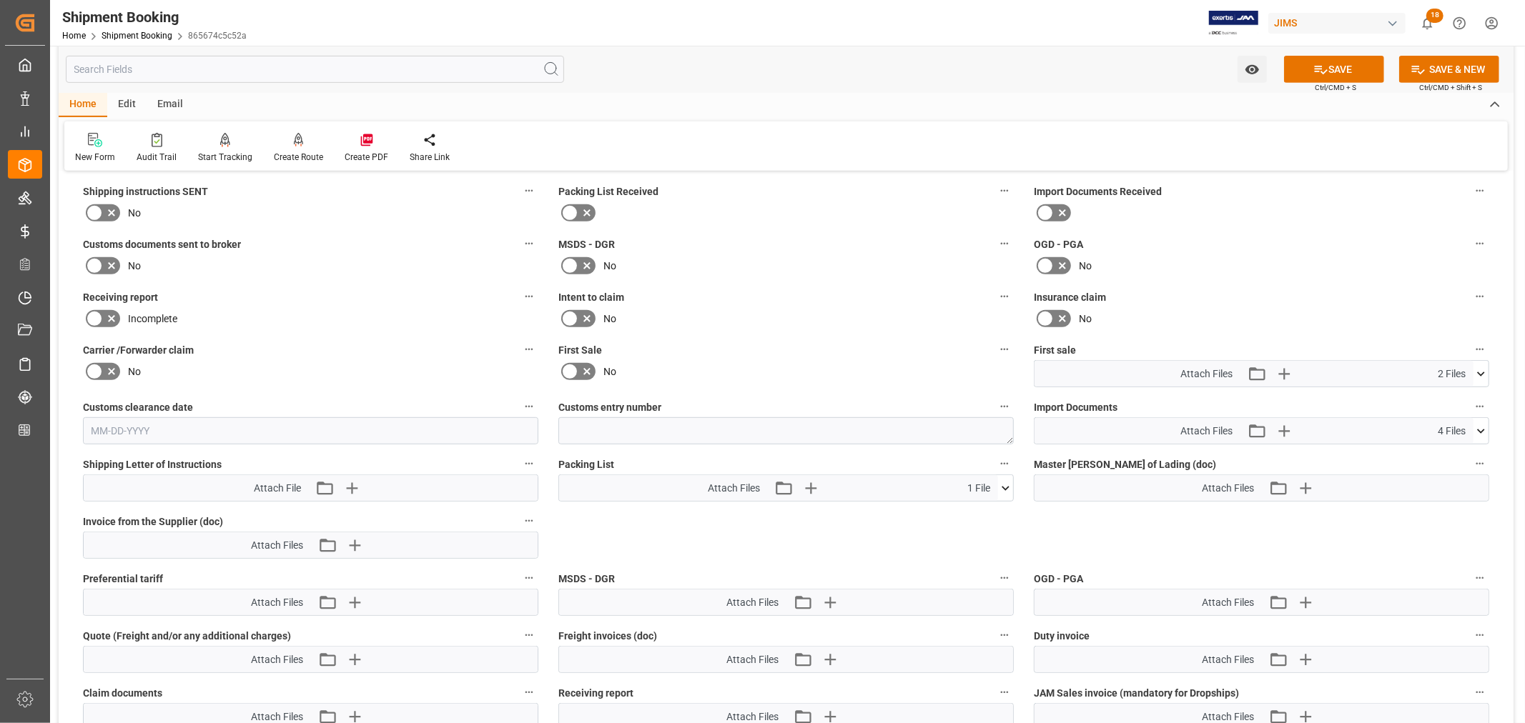
click at [573, 367] on icon at bounding box center [569, 371] width 17 height 17
click at [0, 0] on input "checkbox" at bounding box center [0, 0] width 0 height 0
click at [1318, 70] on icon at bounding box center [1320, 69] width 15 height 15
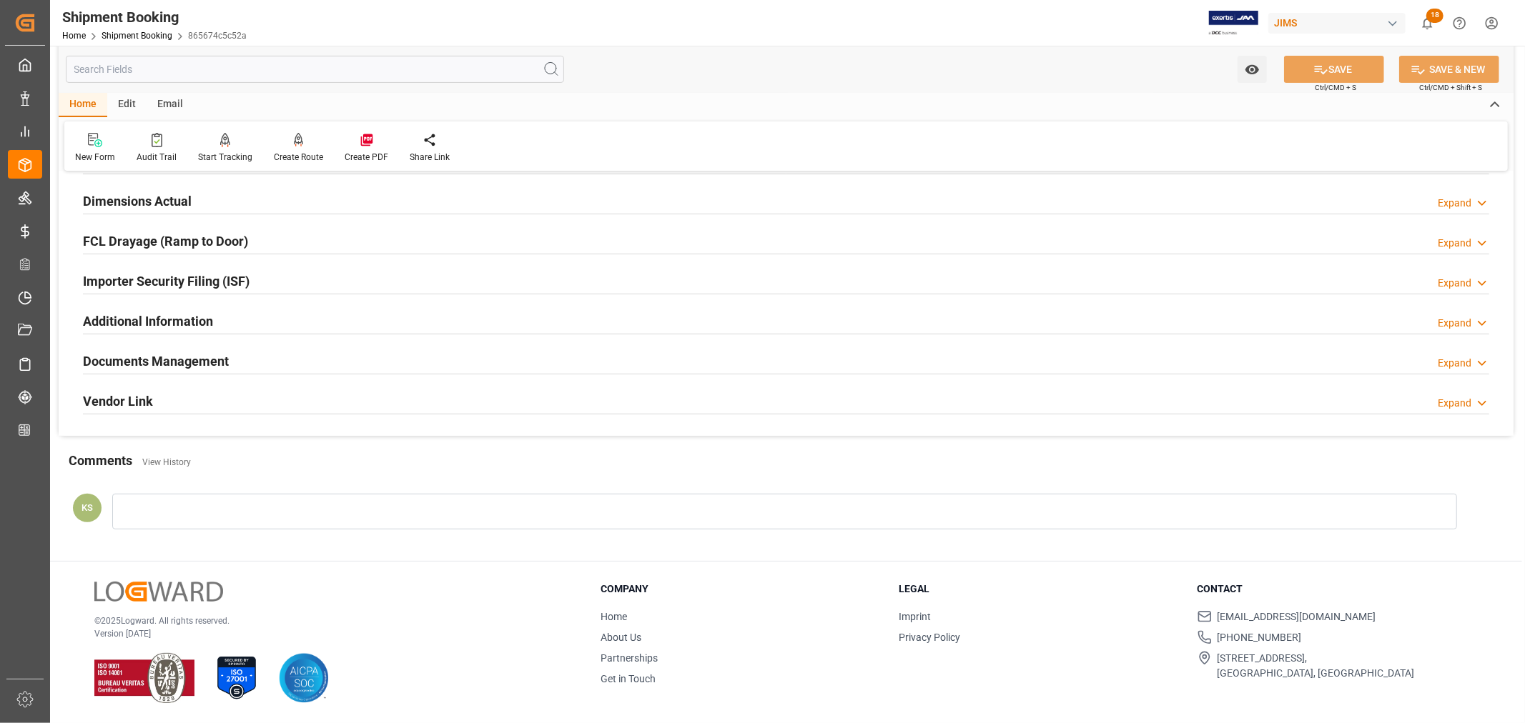
scroll to position [0, 0]
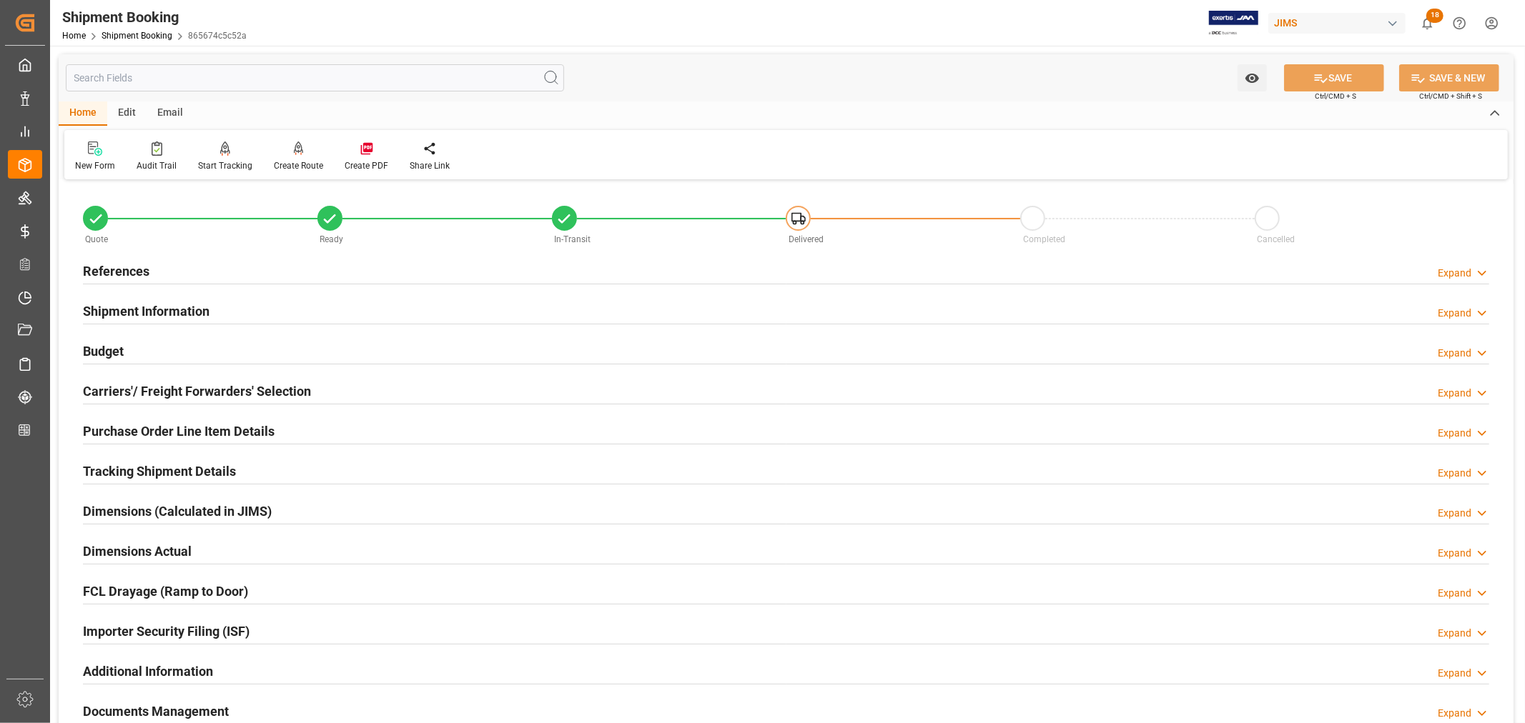
click at [136, 268] on h2 "References" at bounding box center [116, 271] width 66 height 19
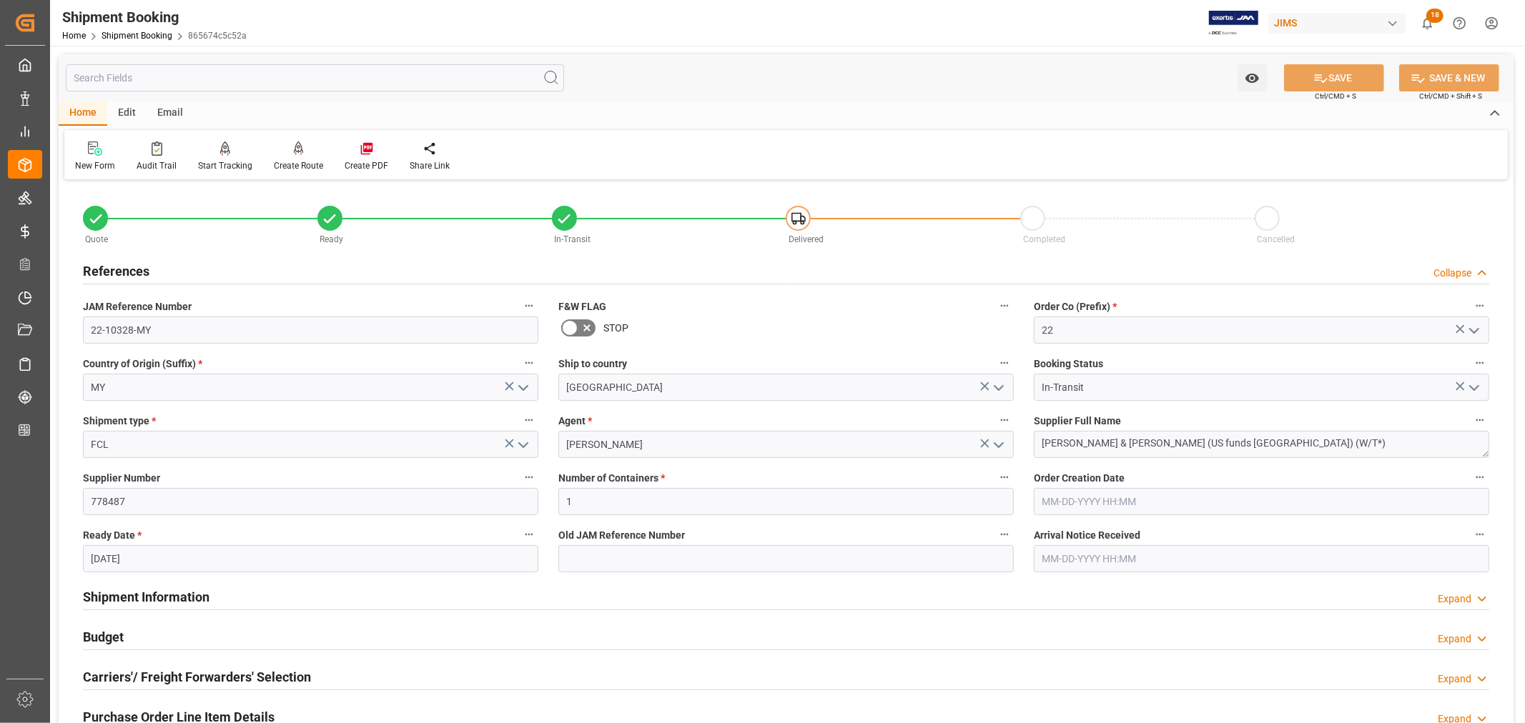
click at [136, 268] on h2 "References" at bounding box center [116, 271] width 66 height 19
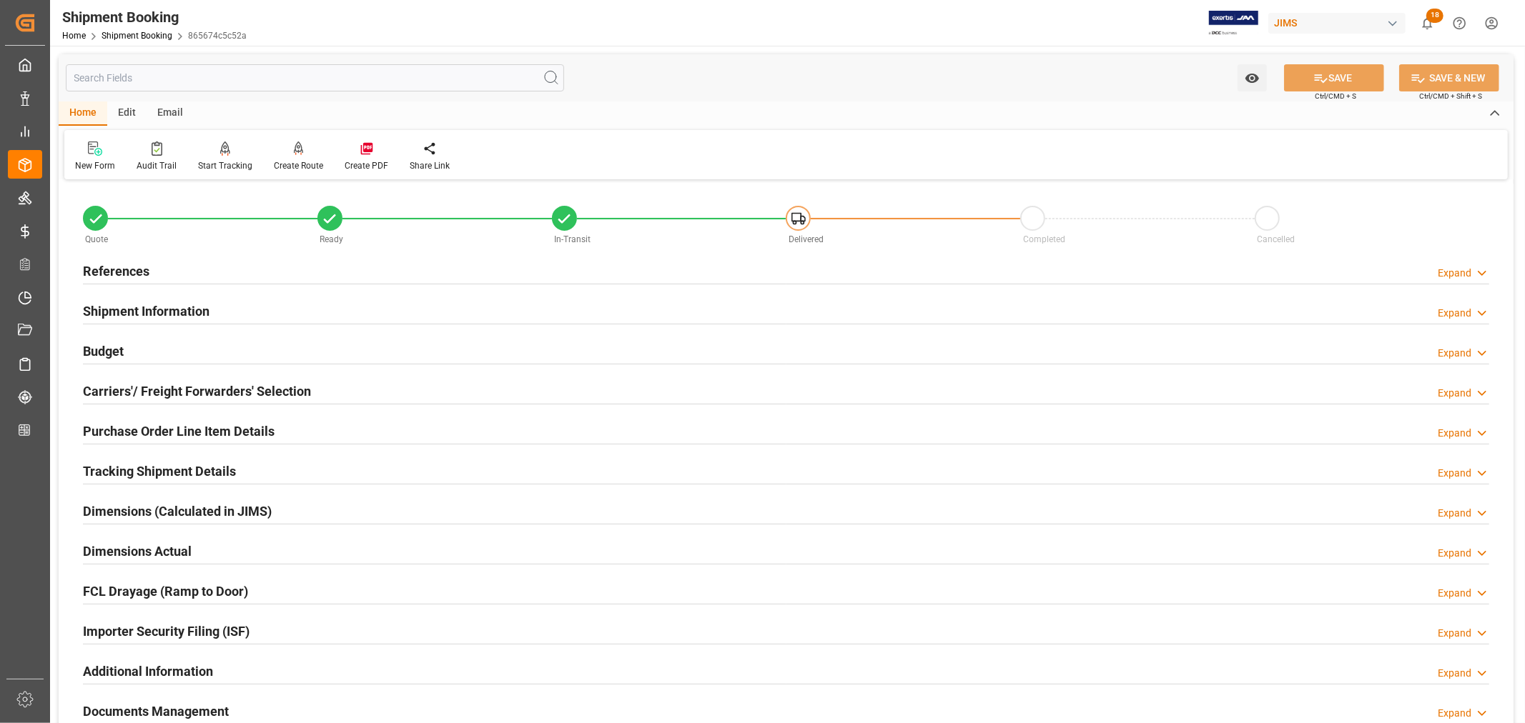
click at [146, 469] on h2 "Tracking Shipment Details" at bounding box center [159, 471] width 153 height 19
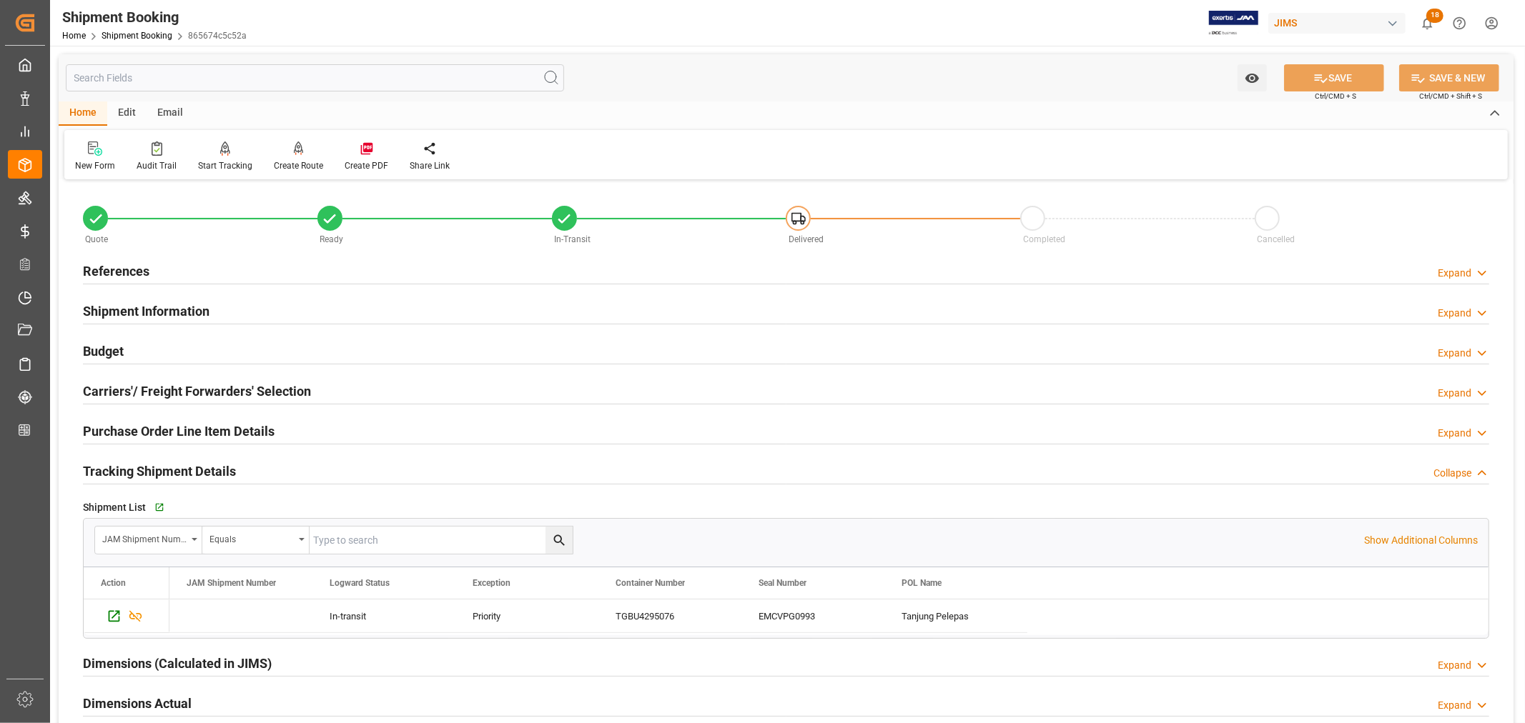
click at [119, 344] on h2 "Budget" at bounding box center [103, 351] width 41 height 19
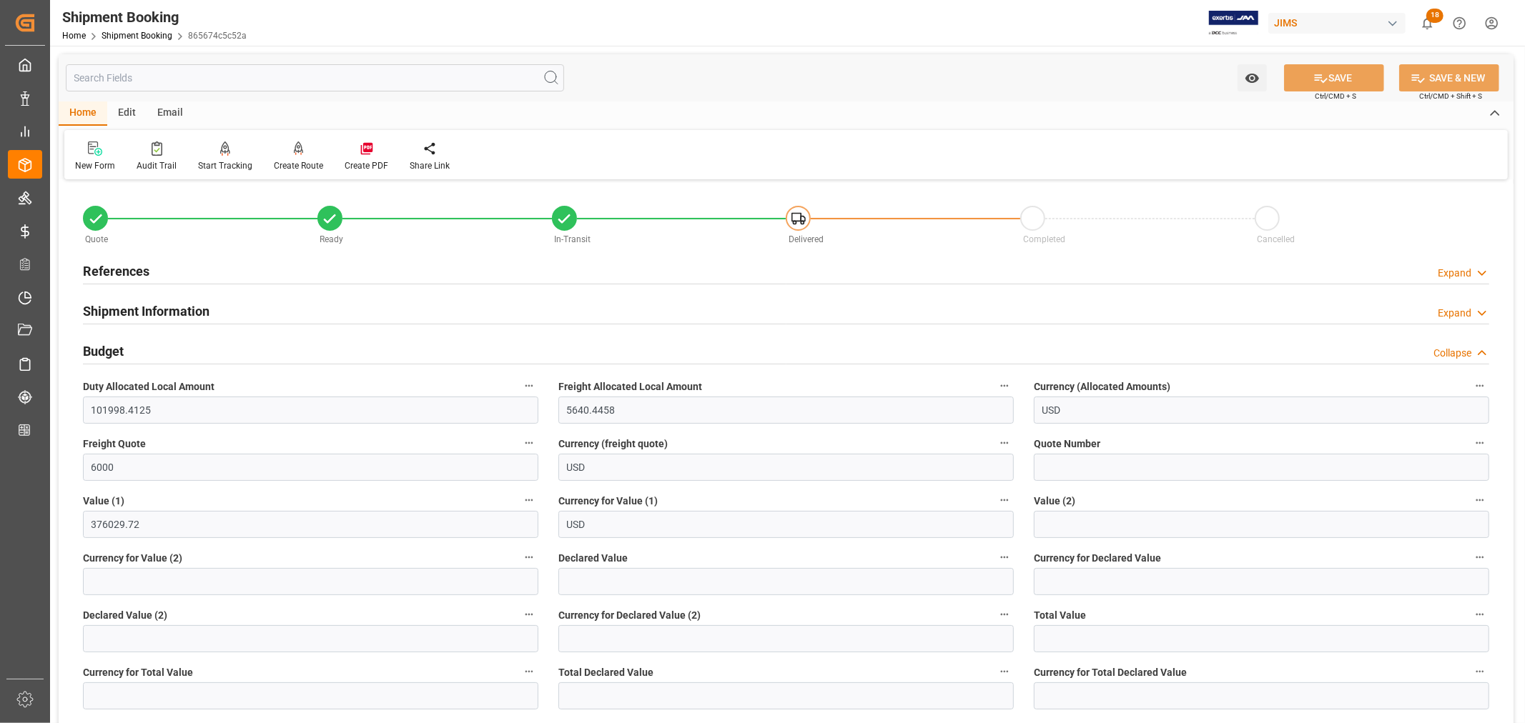
click at [119, 344] on h2 "Budget" at bounding box center [103, 351] width 41 height 19
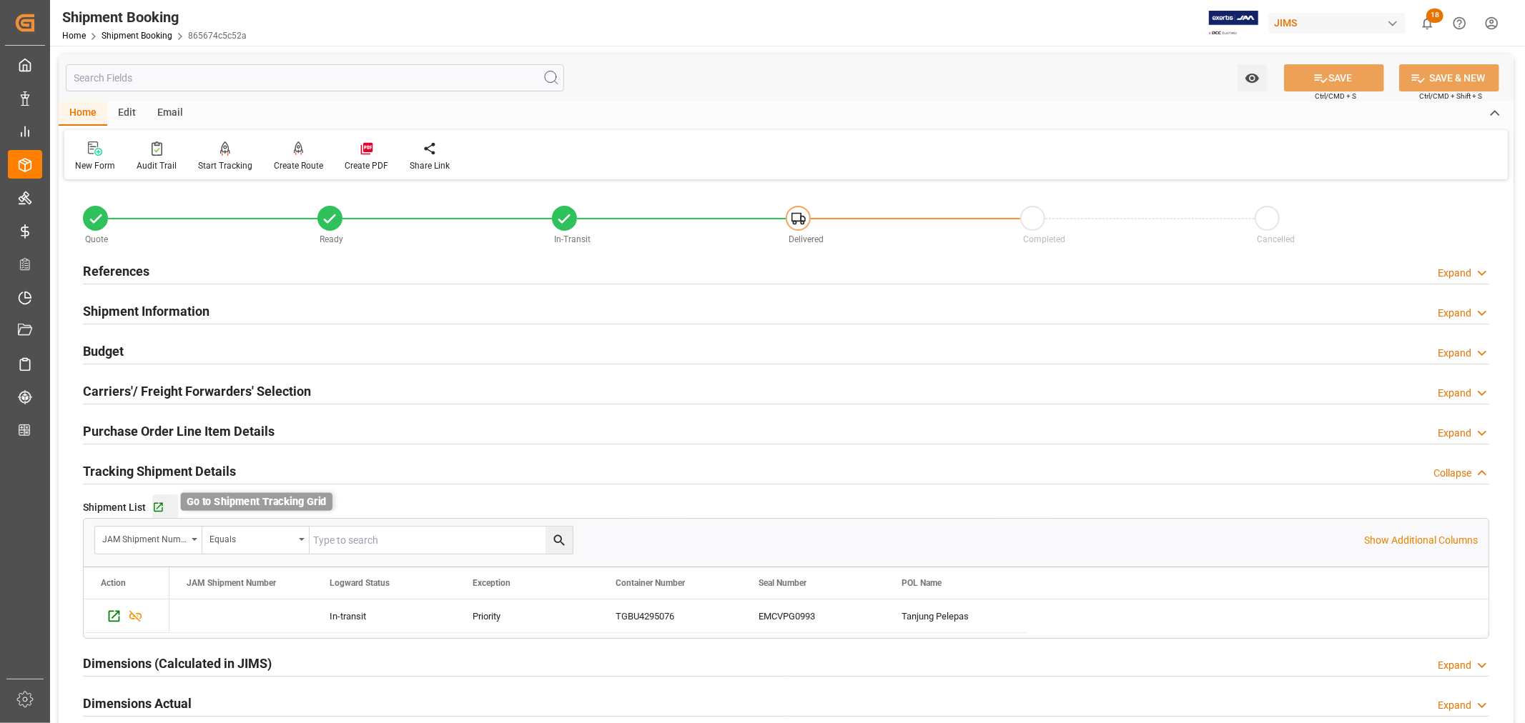
click at [156, 510] on icon "button" at bounding box center [158, 508] width 12 height 12
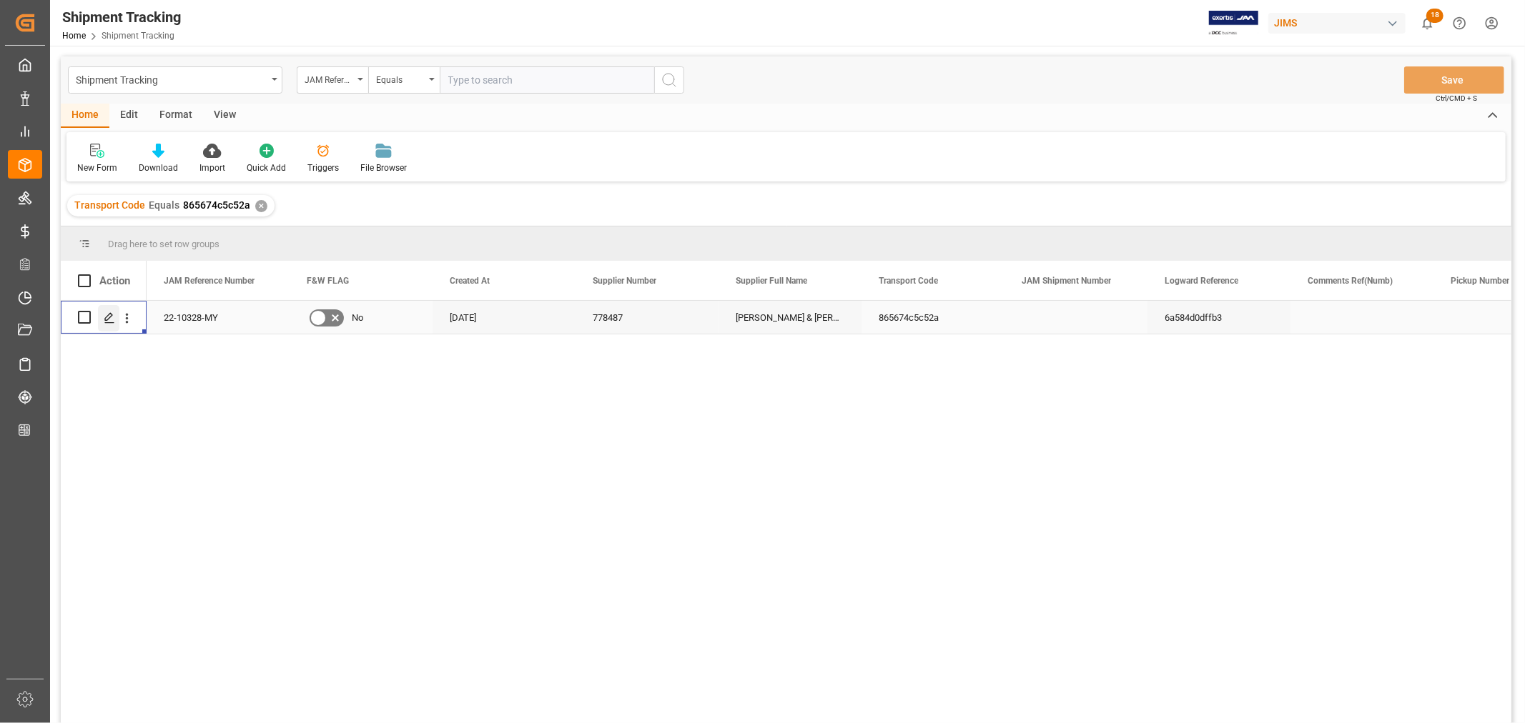
click at [109, 322] on icon "Press SPACE to select this row." at bounding box center [109, 317] width 11 height 11
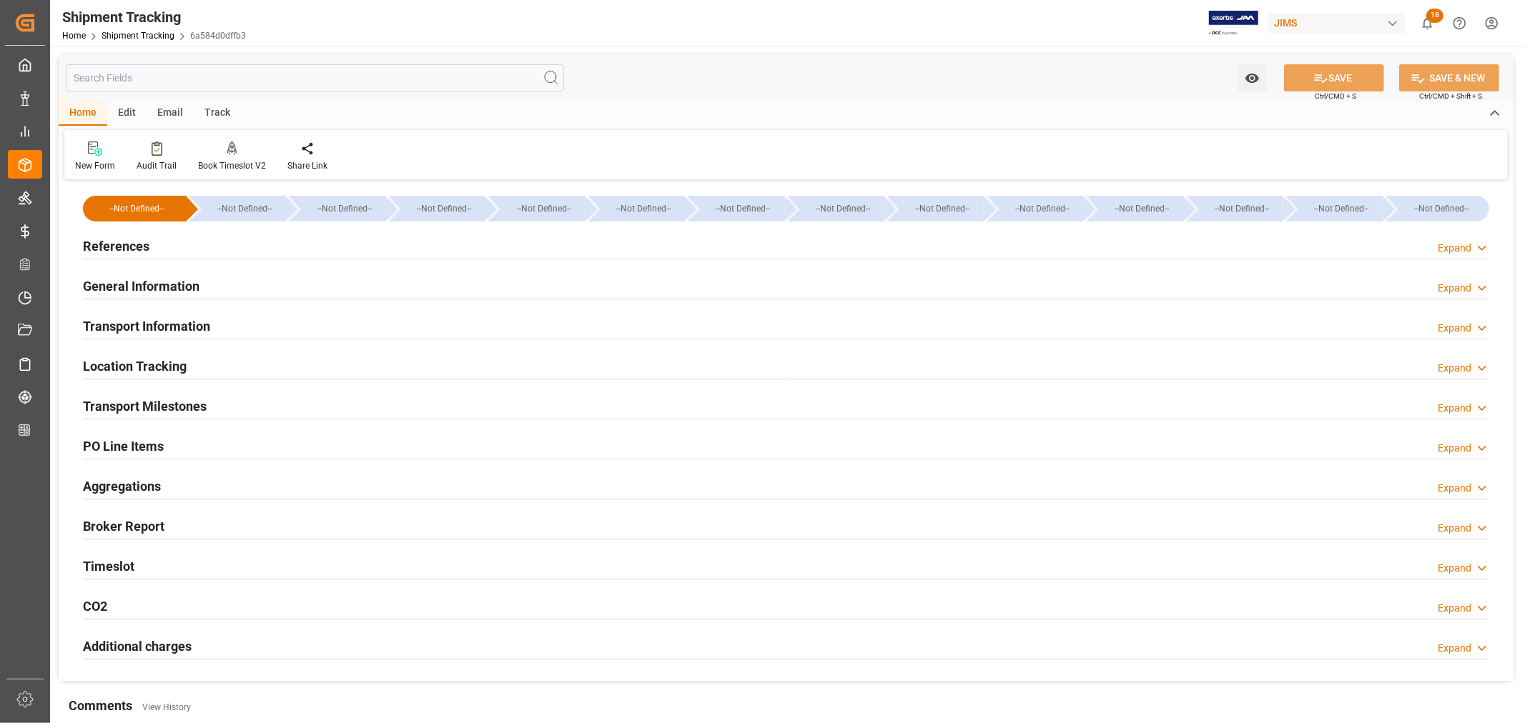
type input "[DATE]"
click at [130, 246] on h2 "References" at bounding box center [116, 246] width 66 height 19
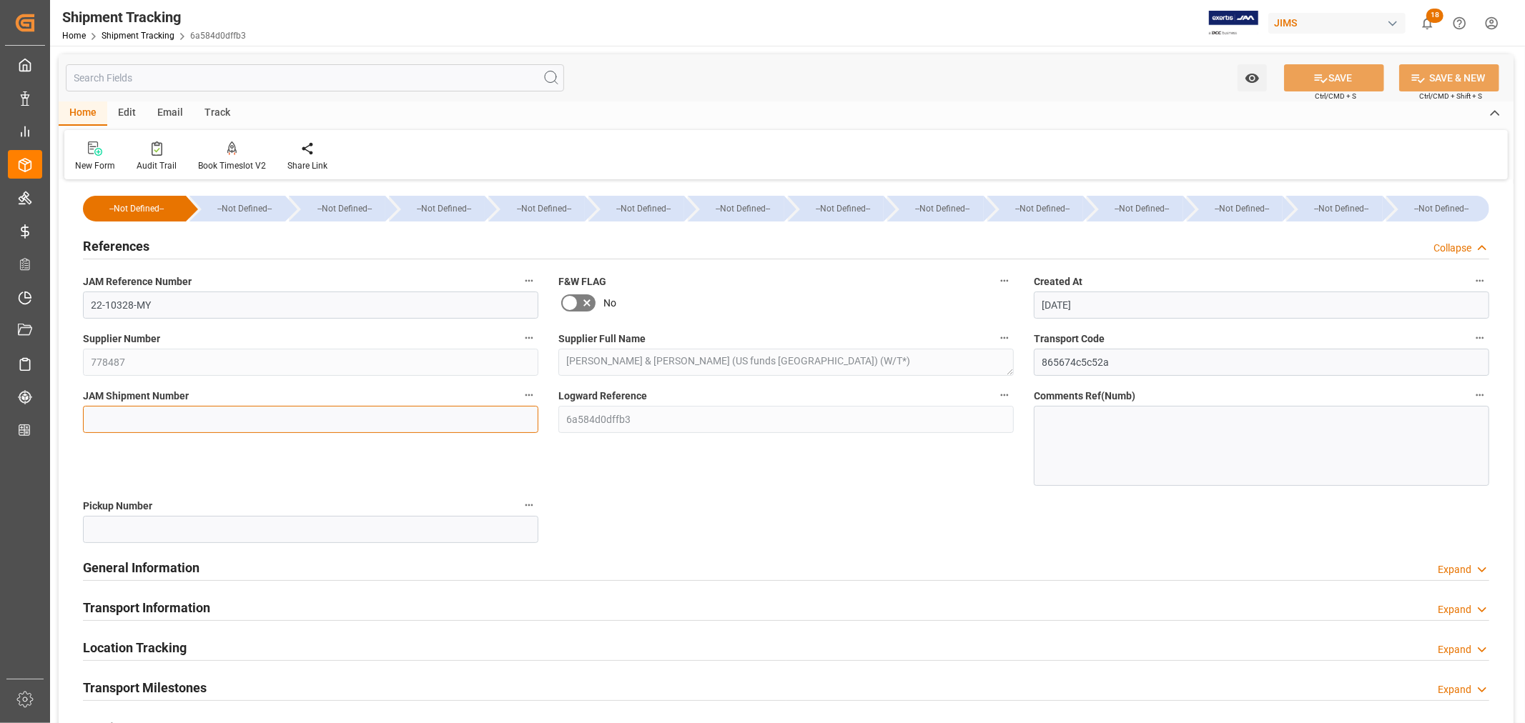
click at [98, 412] on input at bounding box center [310, 419] width 455 height 27
paste input "72662"
type input "72662"
click at [1327, 80] on button "SAVE" at bounding box center [1334, 77] width 100 height 27
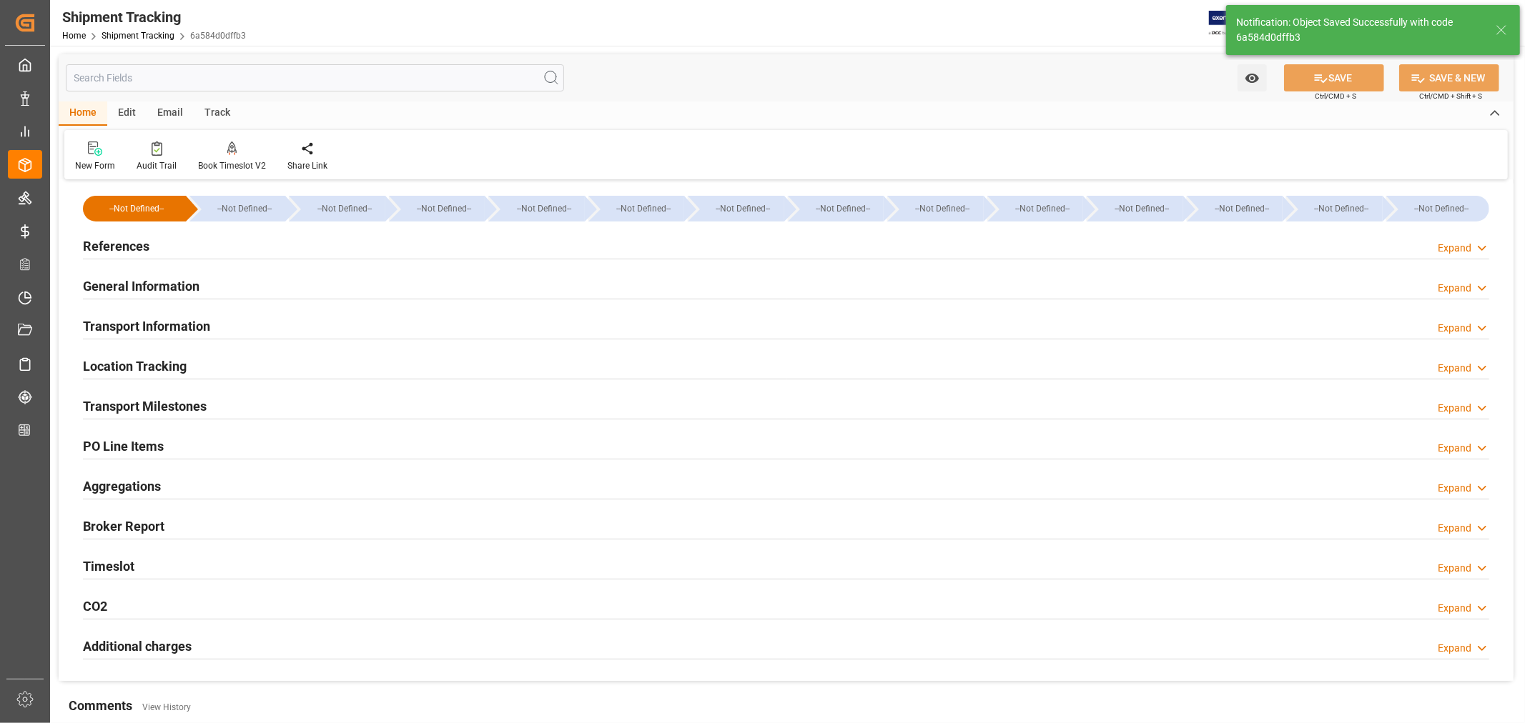
click at [156, 284] on h2 "General Information" at bounding box center [141, 286] width 117 height 19
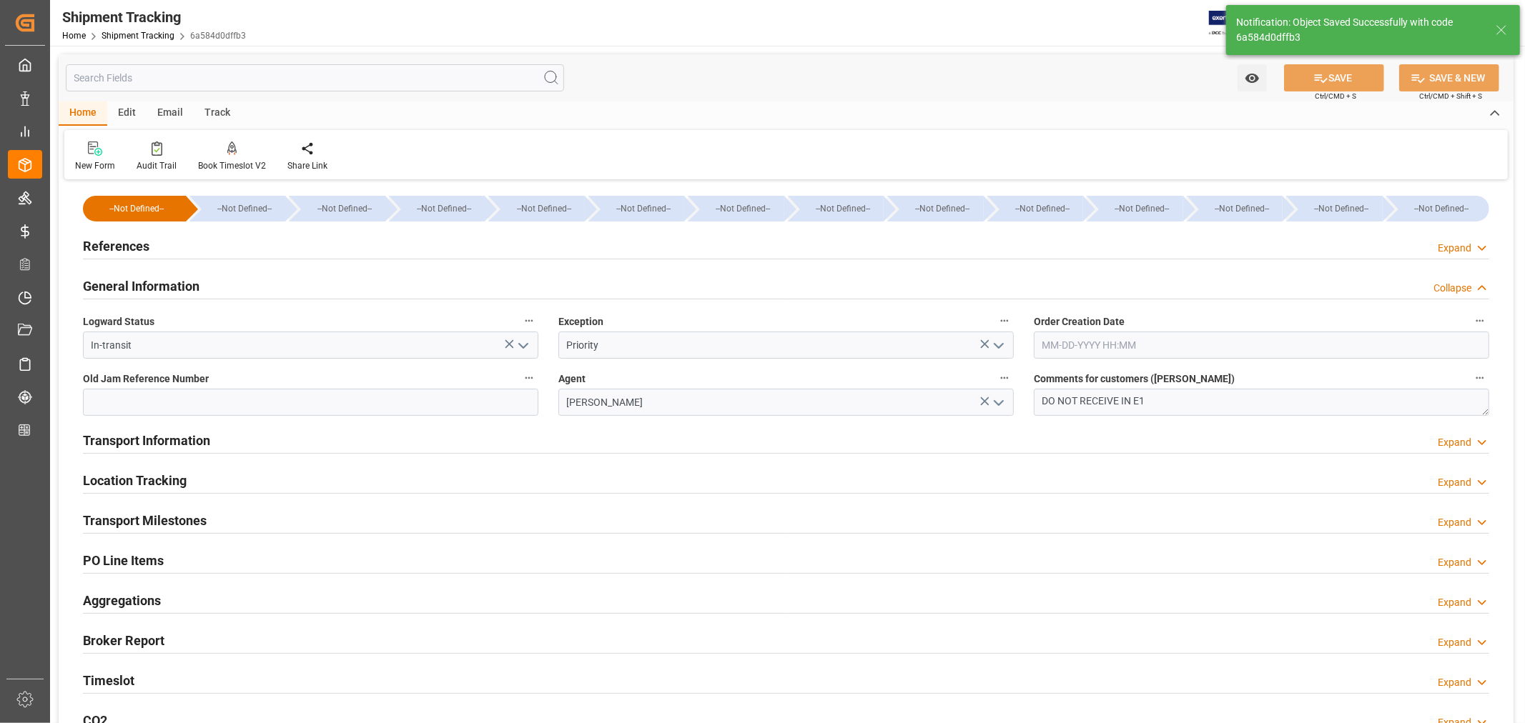
click at [156, 284] on h2 "General Information" at bounding box center [141, 286] width 117 height 19
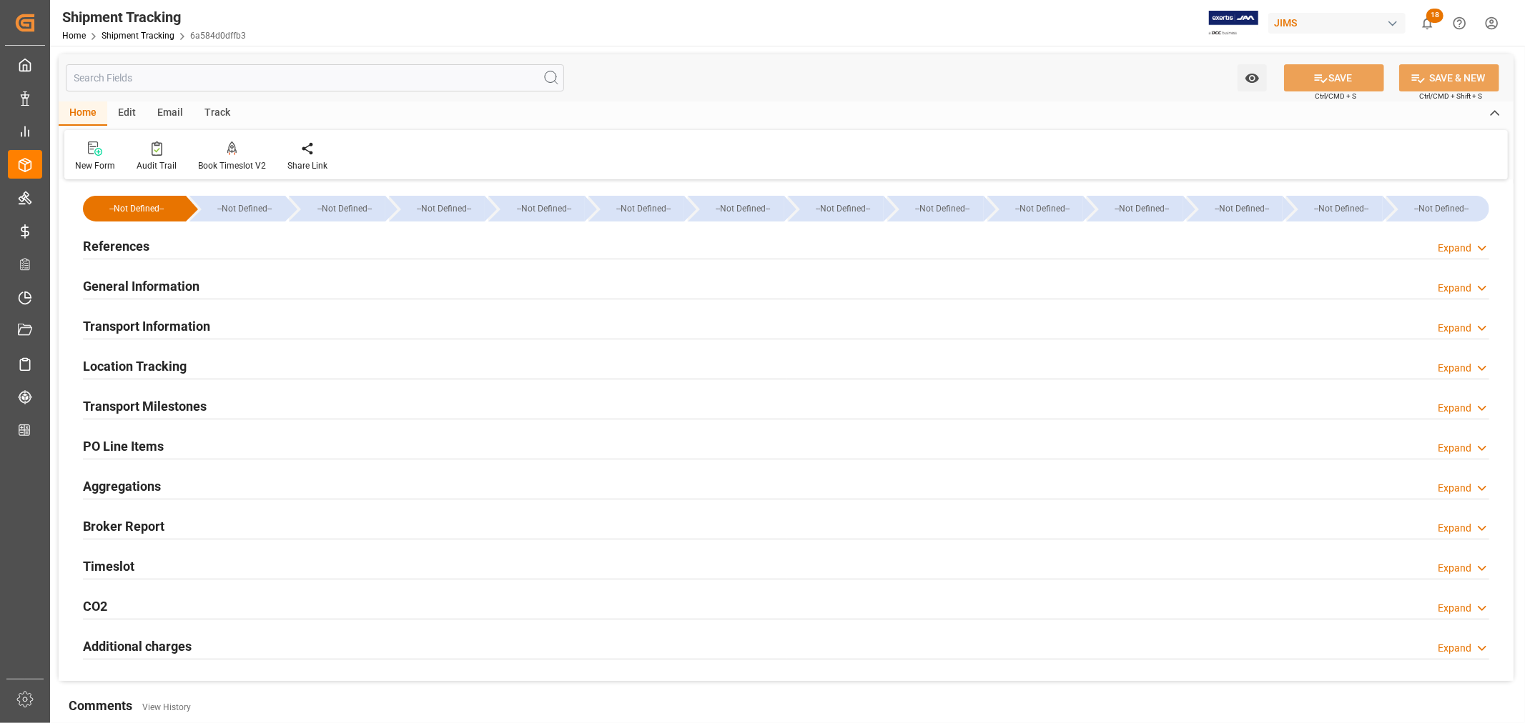
click at [155, 479] on h2 "Aggregations" at bounding box center [122, 486] width 78 height 19
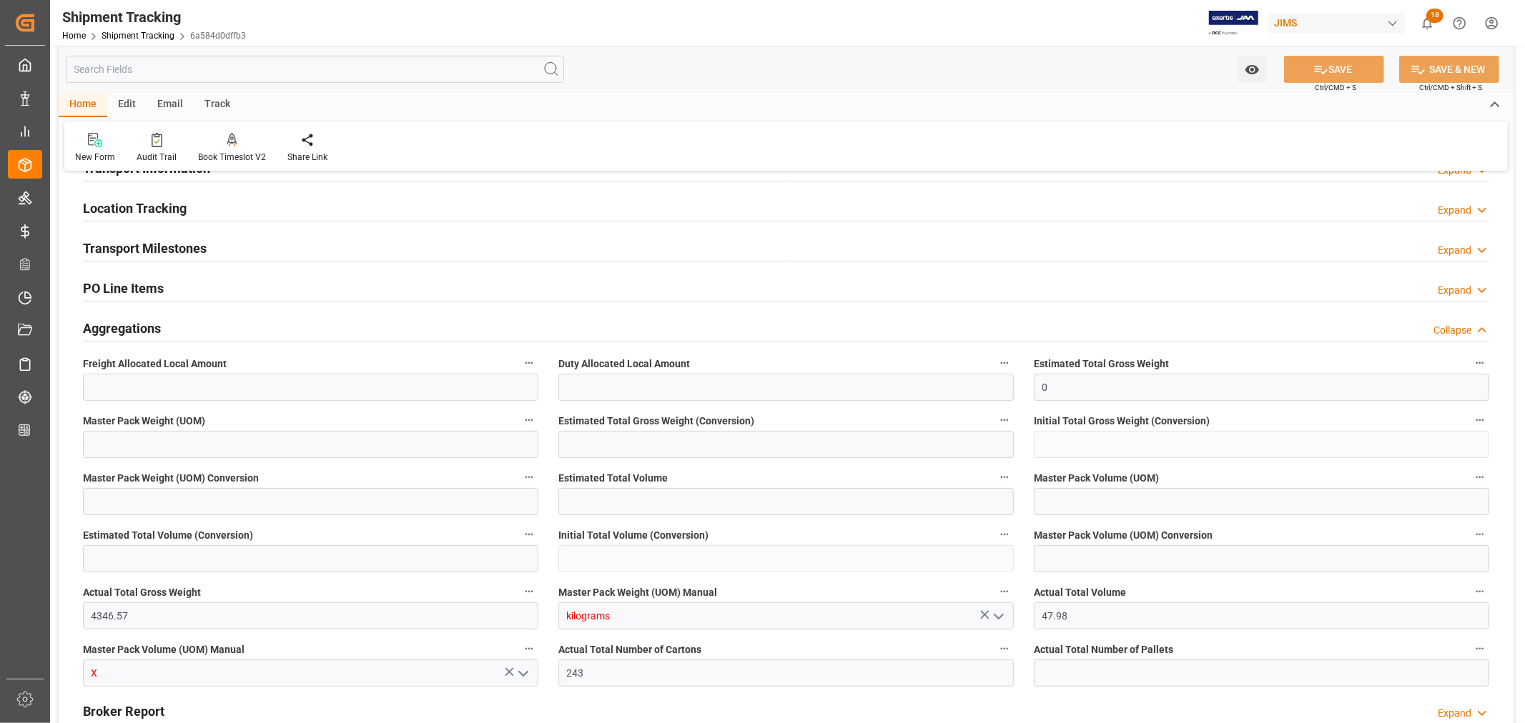
scroll to position [79, 0]
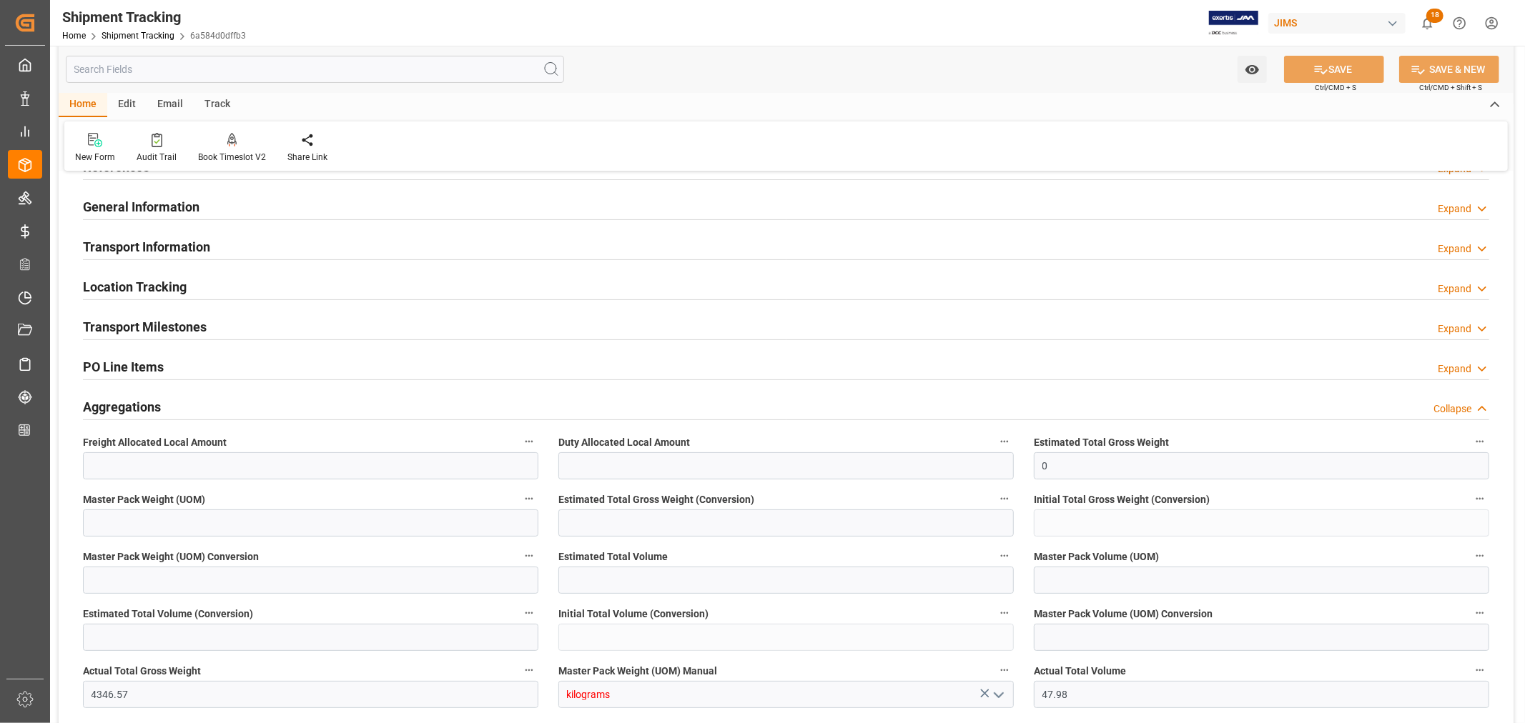
click at [132, 401] on h2 "Aggregations" at bounding box center [122, 406] width 78 height 19
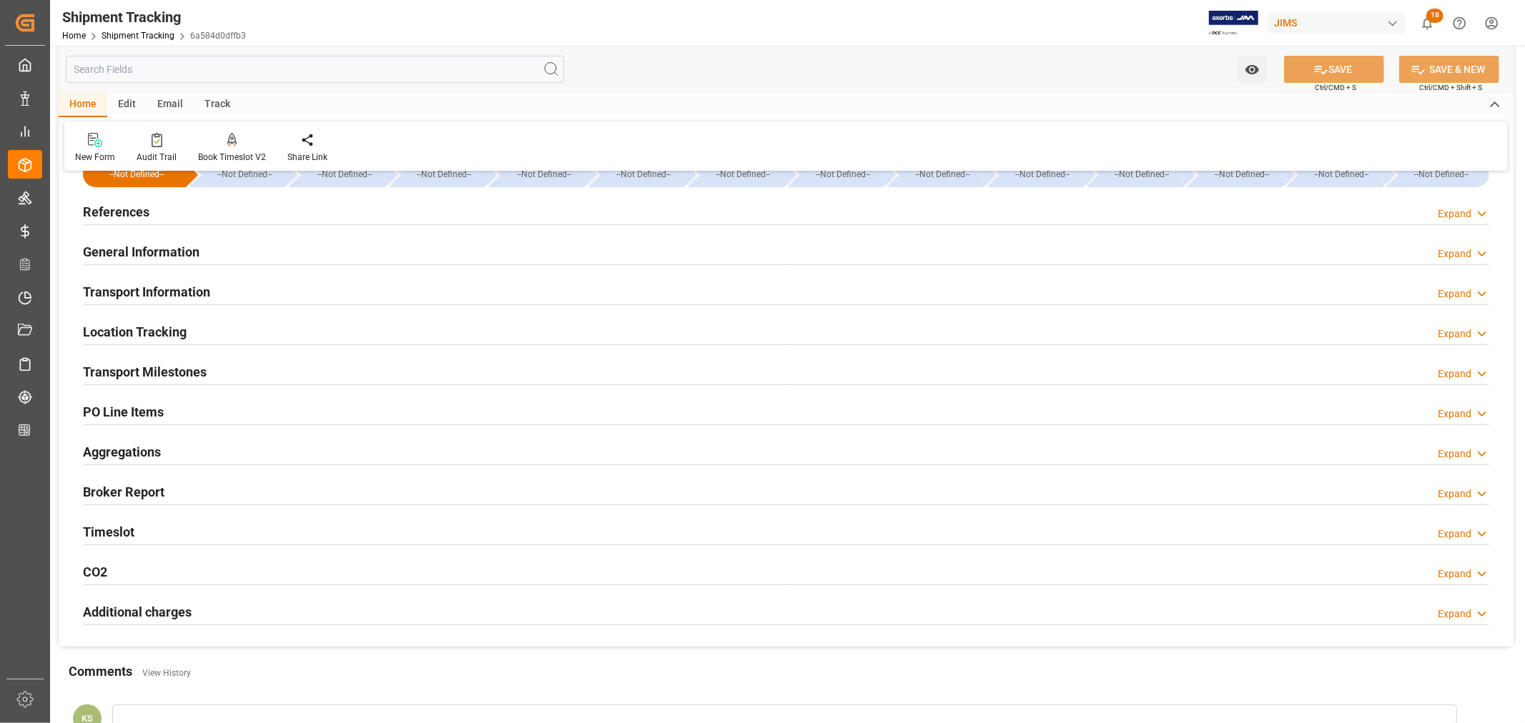
scroll to position [0, 0]
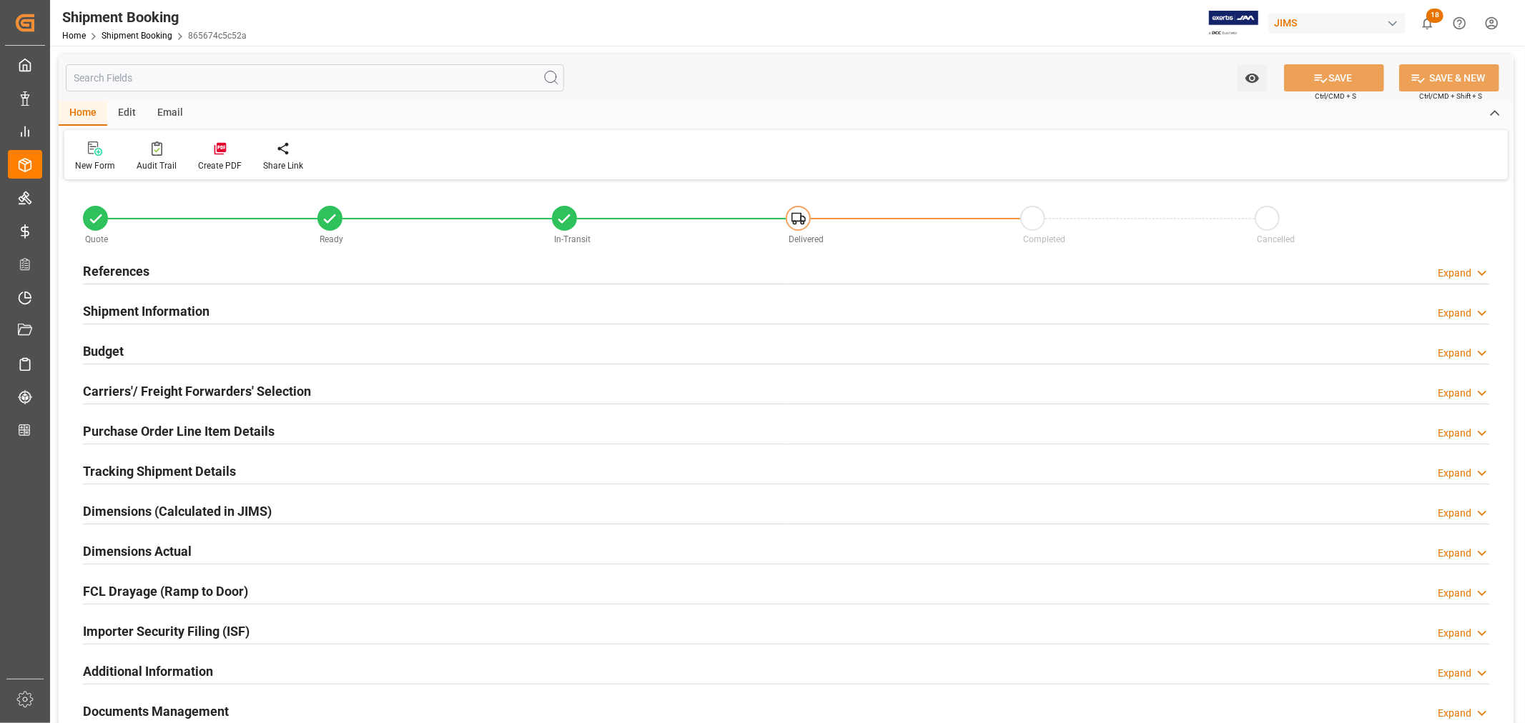
type input "3"
click at [117, 424] on h2 "Purchase Order Line Item Details" at bounding box center [179, 431] width 192 height 19
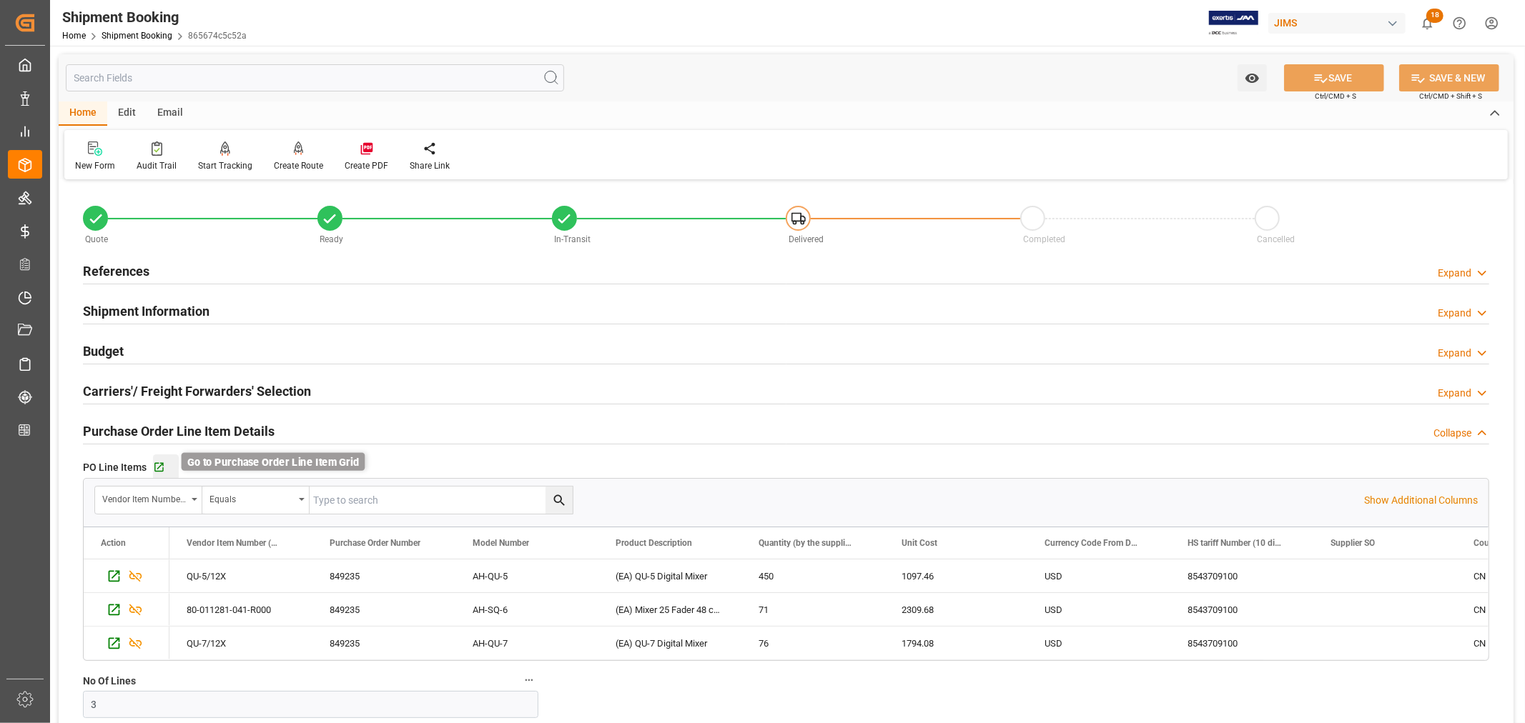
click at [159, 469] on icon "button" at bounding box center [159, 468] width 12 height 12
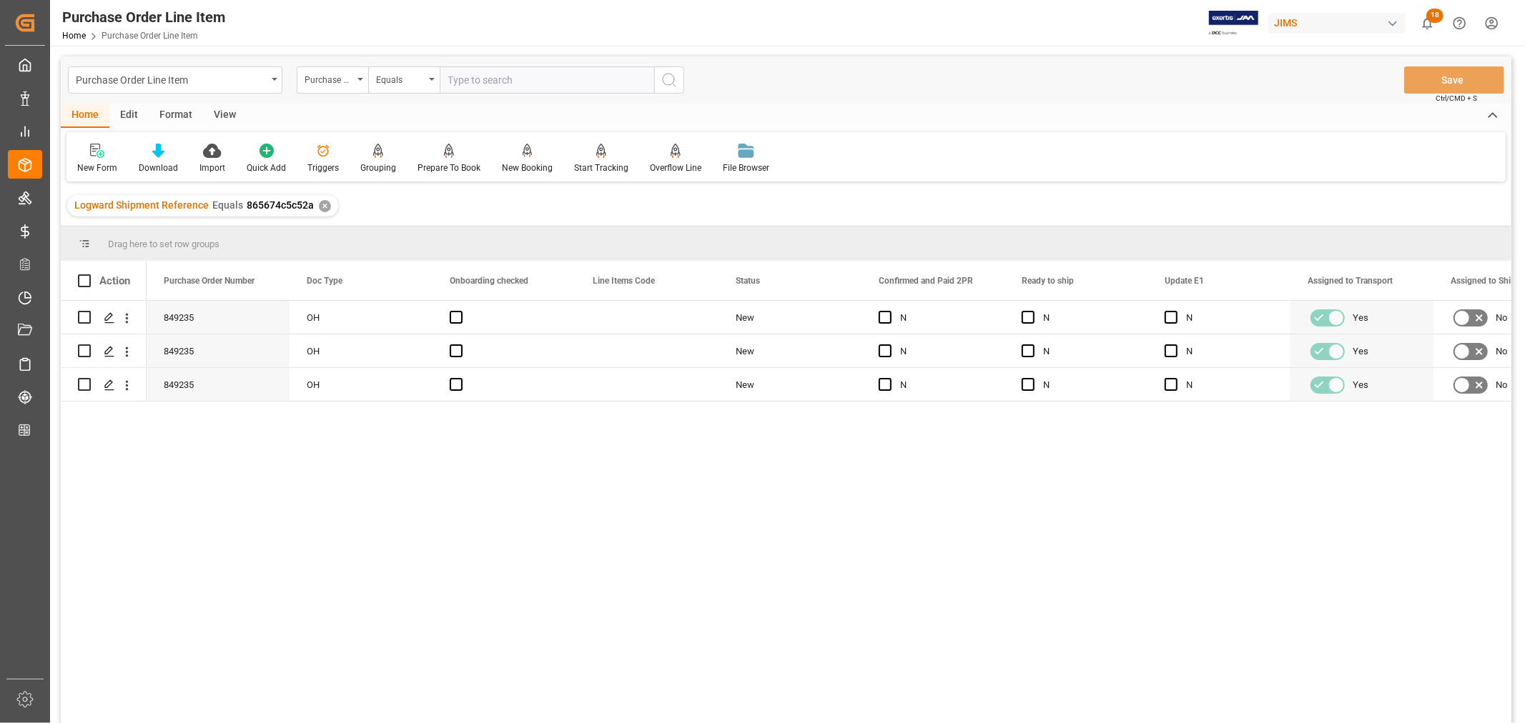
click at [226, 108] on div "View" at bounding box center [225, 116] width 44 height 24
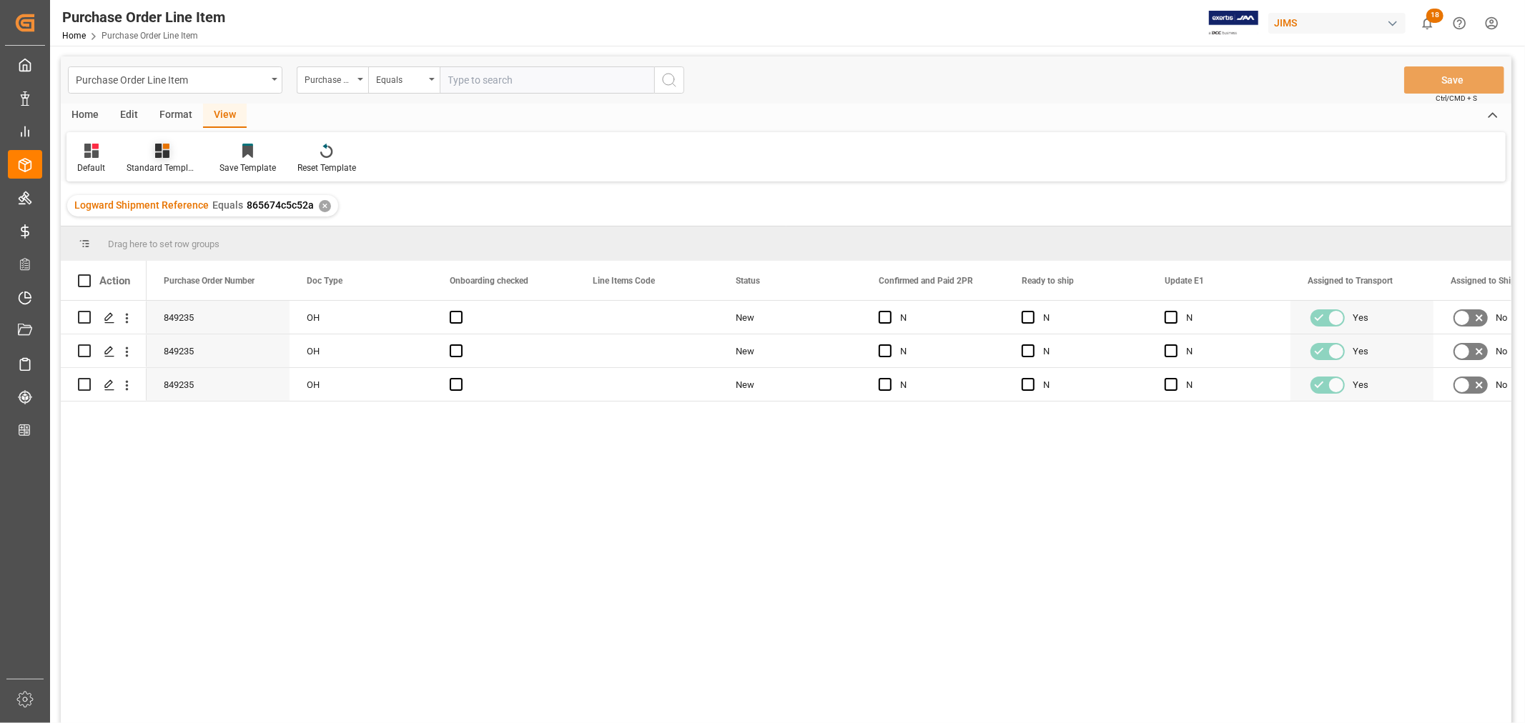
click at [168, 159] on div "Standard Templates" at bounding box center [162, 158] width 93 height 31
click at [182, 346] on div "Buyer Discrepancy" at bounding box center [200, 348] width 125 height 15
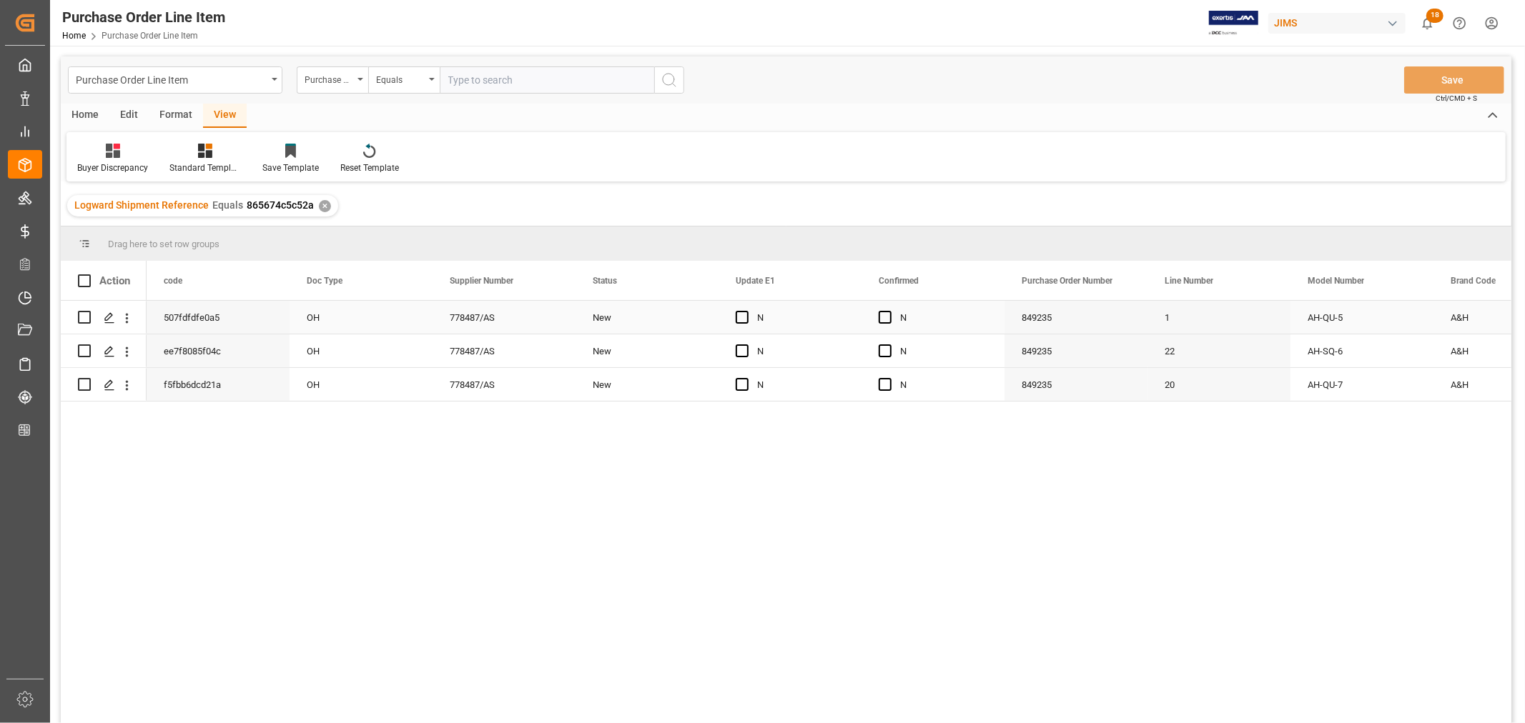
click at [938, 315] on div "N" at bounding box center [943, 318] width 87 height 33
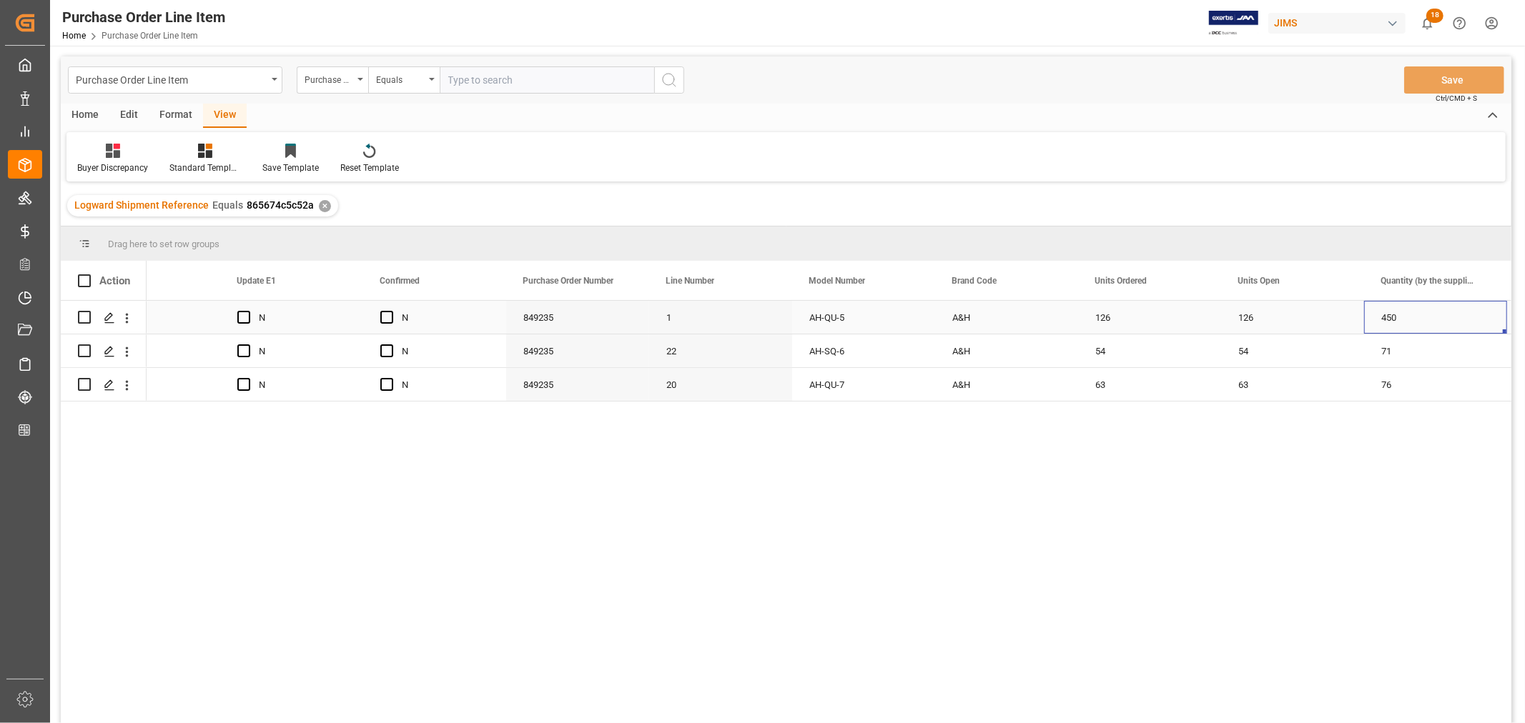
scroll to position [0, 641]
click at [1098, 317] on div "126" at bounding box center [1149, 317] width 143 height 33
drag, startPoint x: 1217, startPoint y: 330, endPoint x: 1289, endPoint y: 322, distance: 71.9
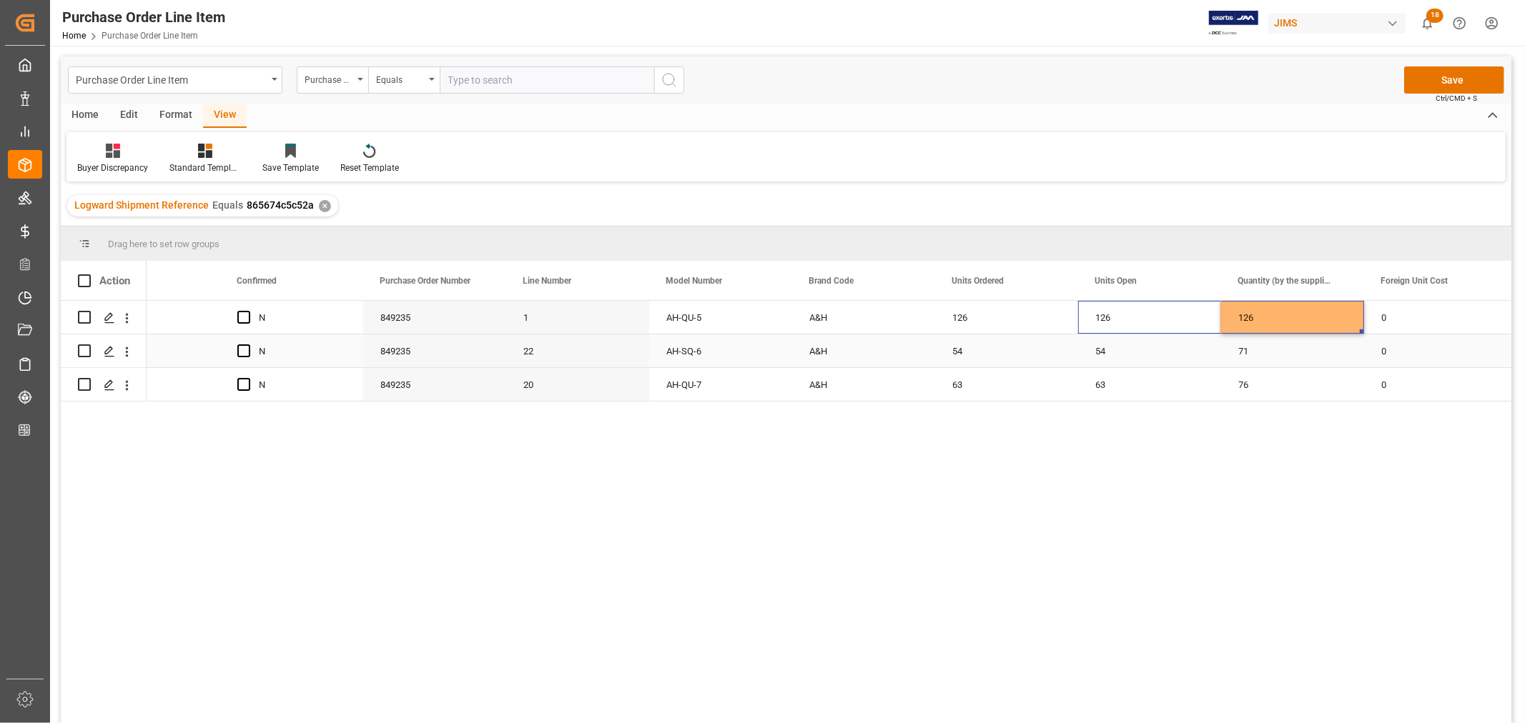
click at [1105, 350] on div "54" at bounding box center [1149, 351] width 143 height 33
drag, startPoint x: 1215, startPoint y: 363, endPoint x: 1266, endPoint y: 359, distance: 50.9
click at [1103, 385] on div "63" at bounding box center [1149, 384] width 143 height 33
drag, startPoint x: 1218, startPoint y: 397, endPoint x: 1266, endPoint y: 393, distance: 48.1
click at [1021, 341] on div "54" at bounding box center [1006, 351] width 143 height 33
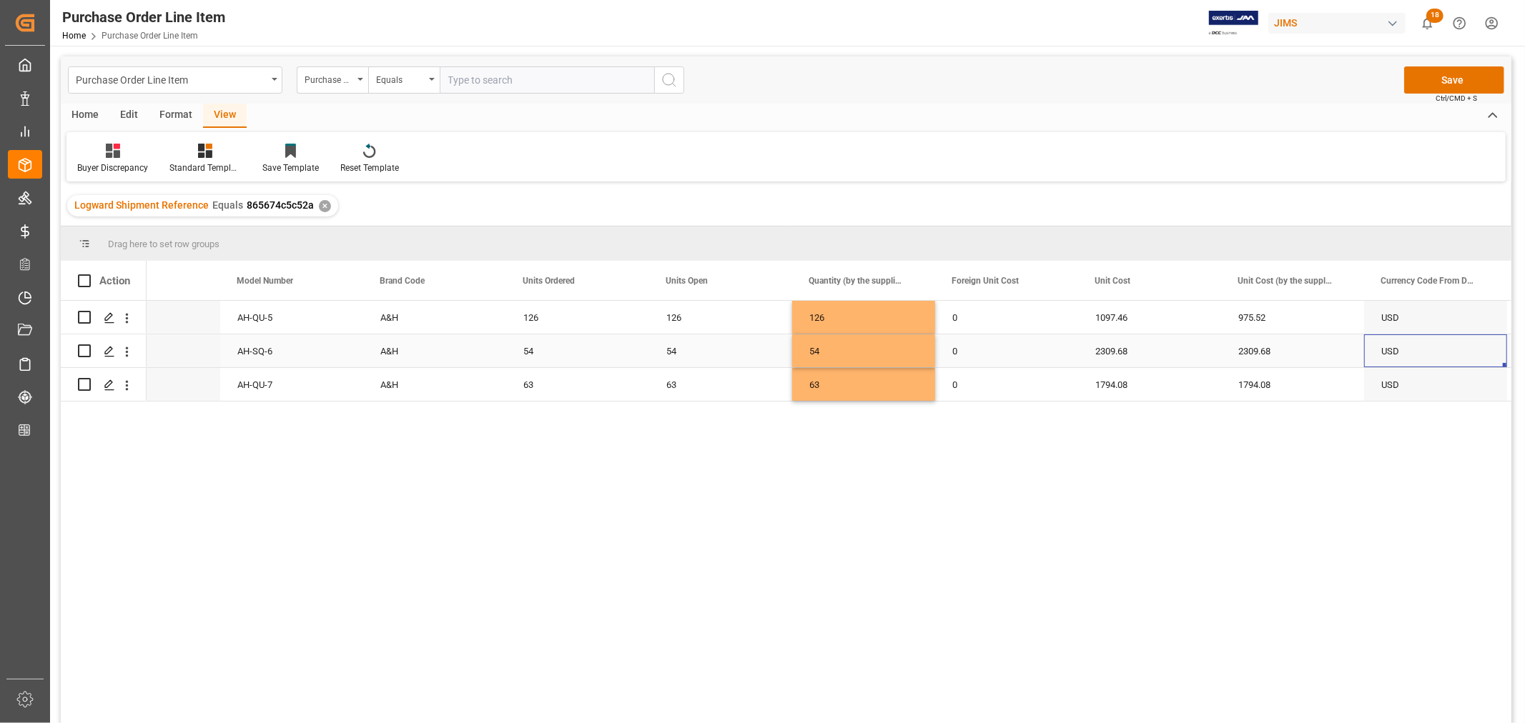
scroll to position [0, 1213]
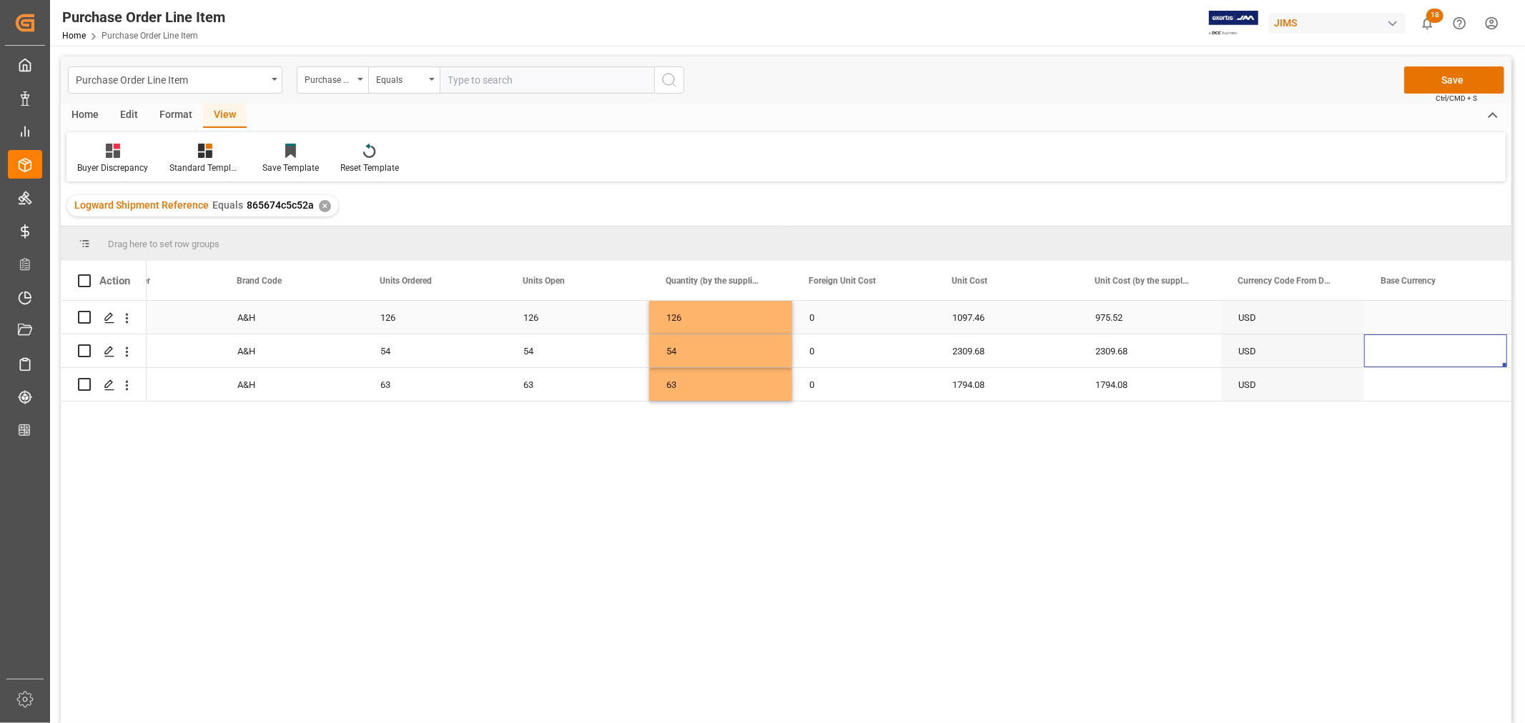
click at [968, 316] on div "1097.46" at bounding box center [1006, 317] width 143 height 33
drag, startPoint x: 1076, startPoint y: 330, endPoint x: 1159, endPoint y: 319, distance: 83.6
click at [1452, 77] on button "Save" at bounding box center [1454, 79] width 100 height 27
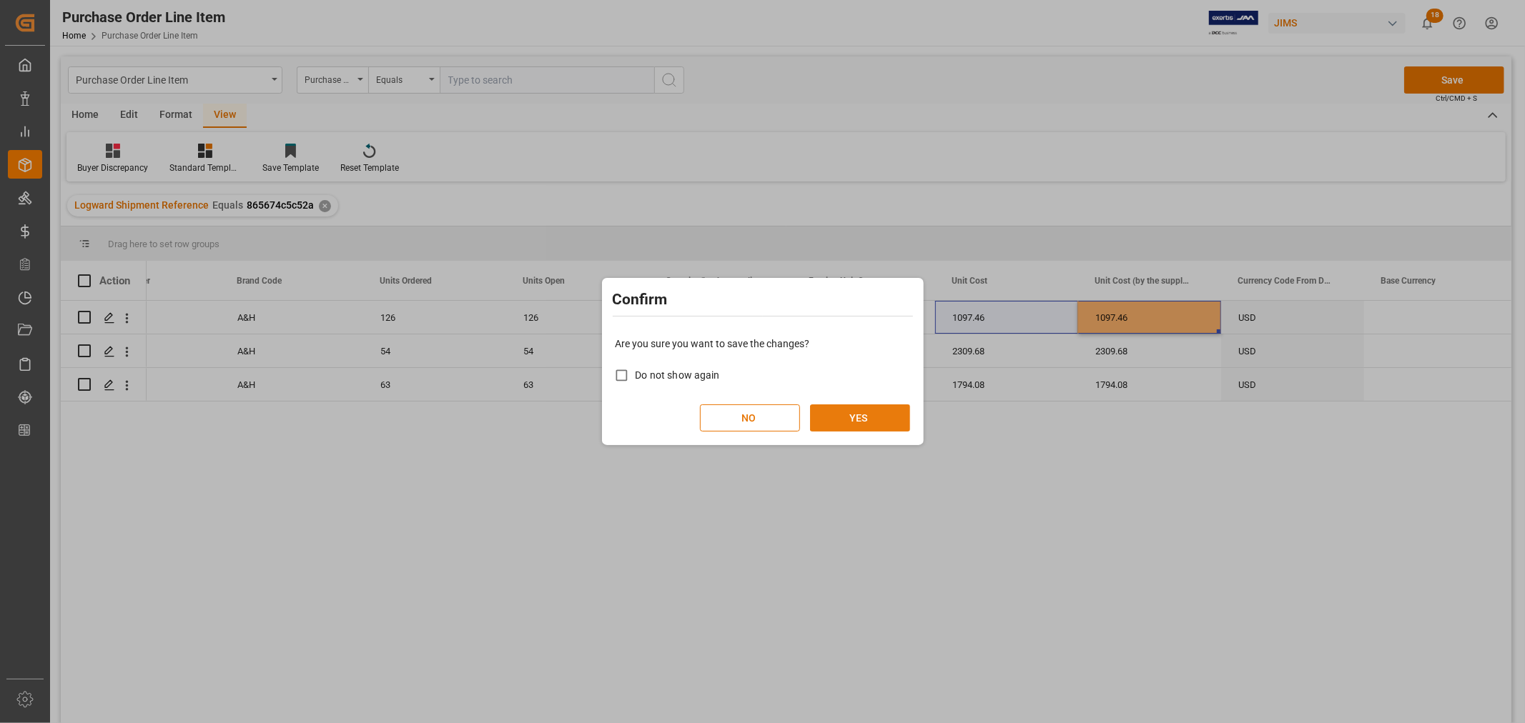
click at [851, 415] on button "YES" at bounding box center [860, 418] width 100 height 27
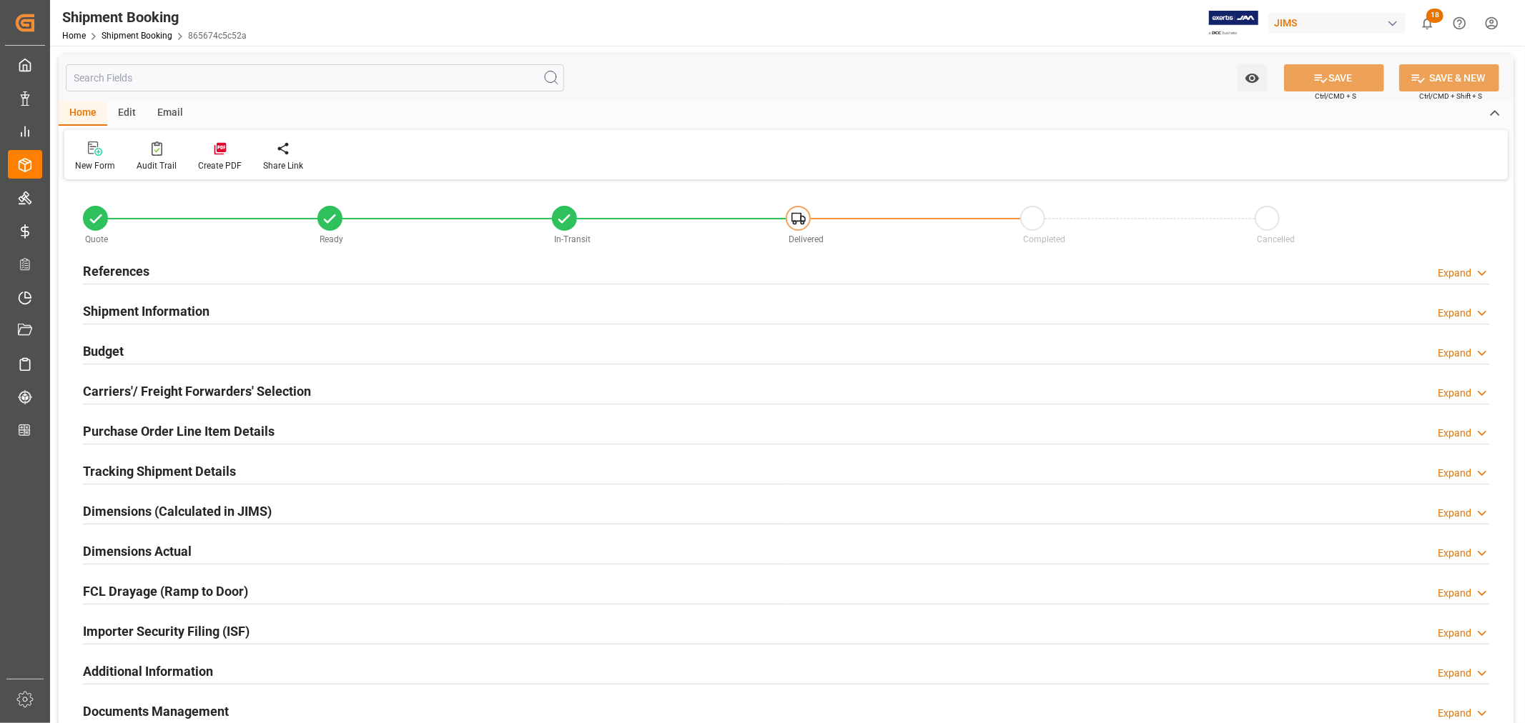
type input "3"
click at [254, 433] on h2 "Purchase Order Line Item Details" at bounding box center [179, 431] width 192 height 19
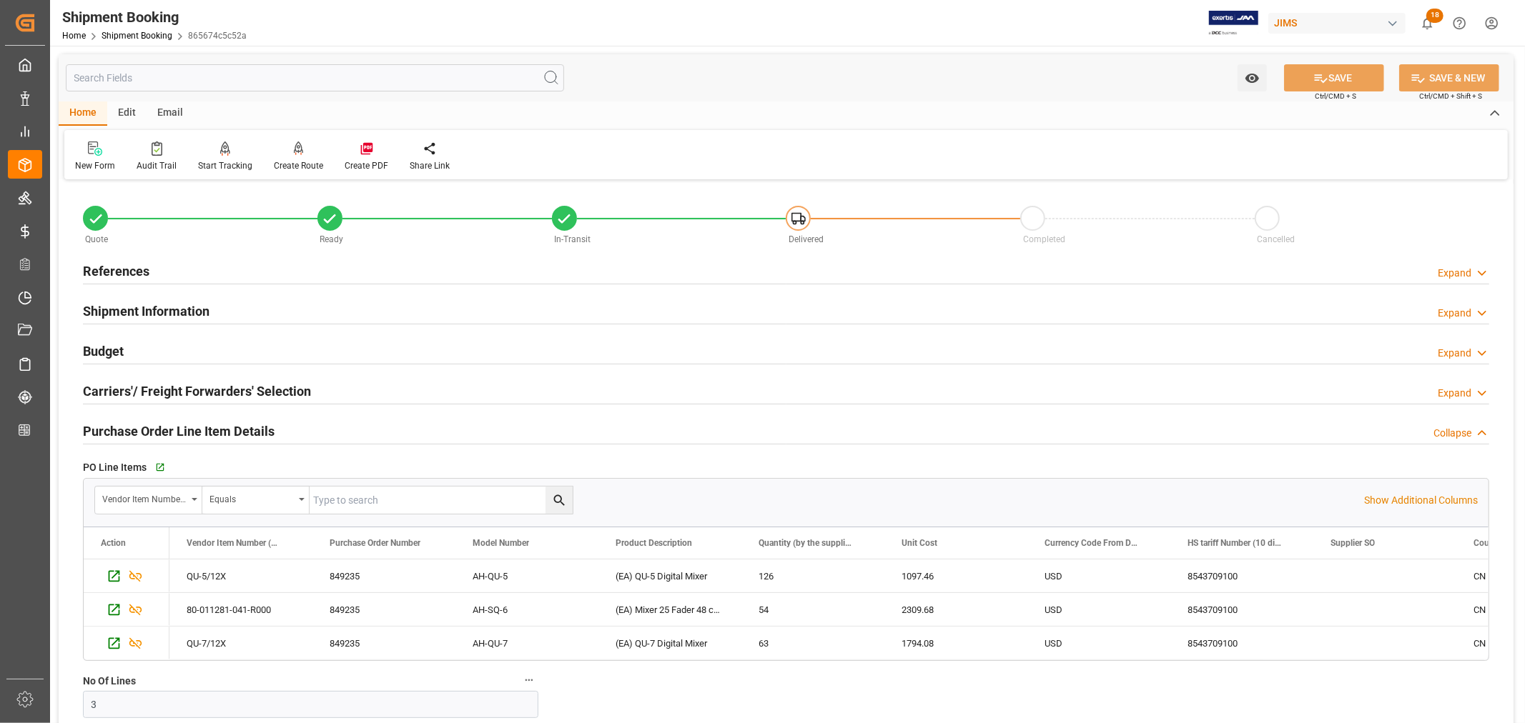
click at [254, 433] on h2 "Purchase Order Line Item Details" at bounding box center [179, 431] width 192 height 19
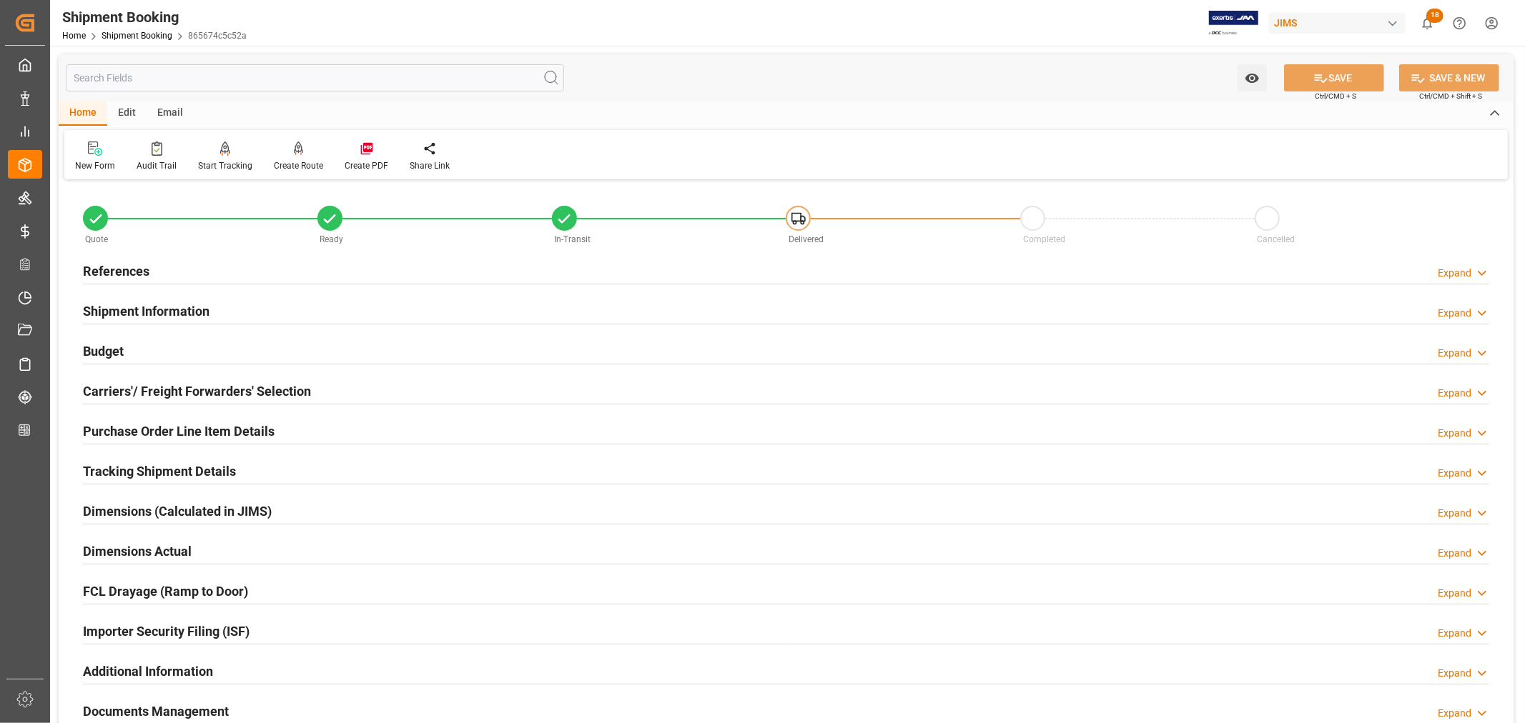
click at [220, 467] on h2 "Tracking Shipment Details" at bounding box center [159, 471] width 153 height 19
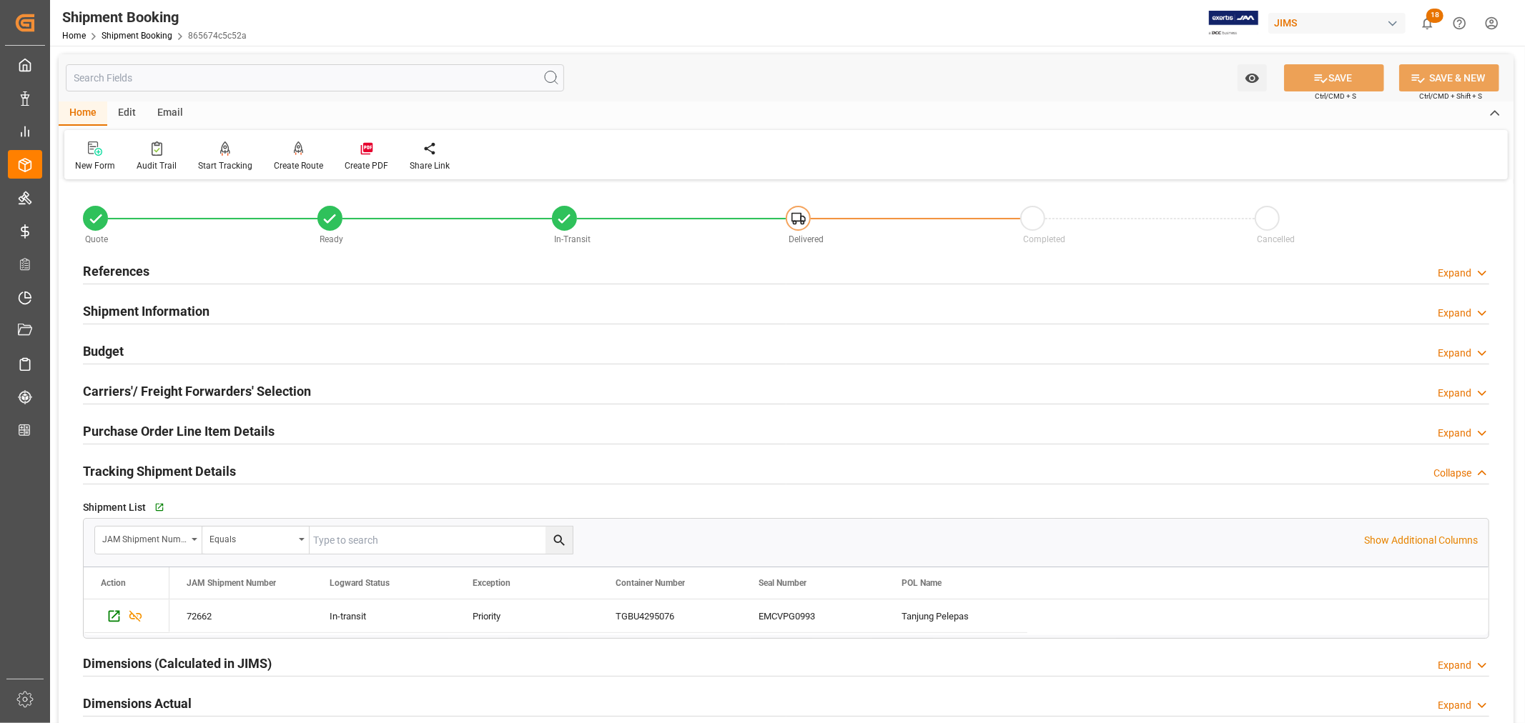
click at [220, 467] on h2 "Tracking Shipment Details" at bounding box center [159, 471] width 153 height 19
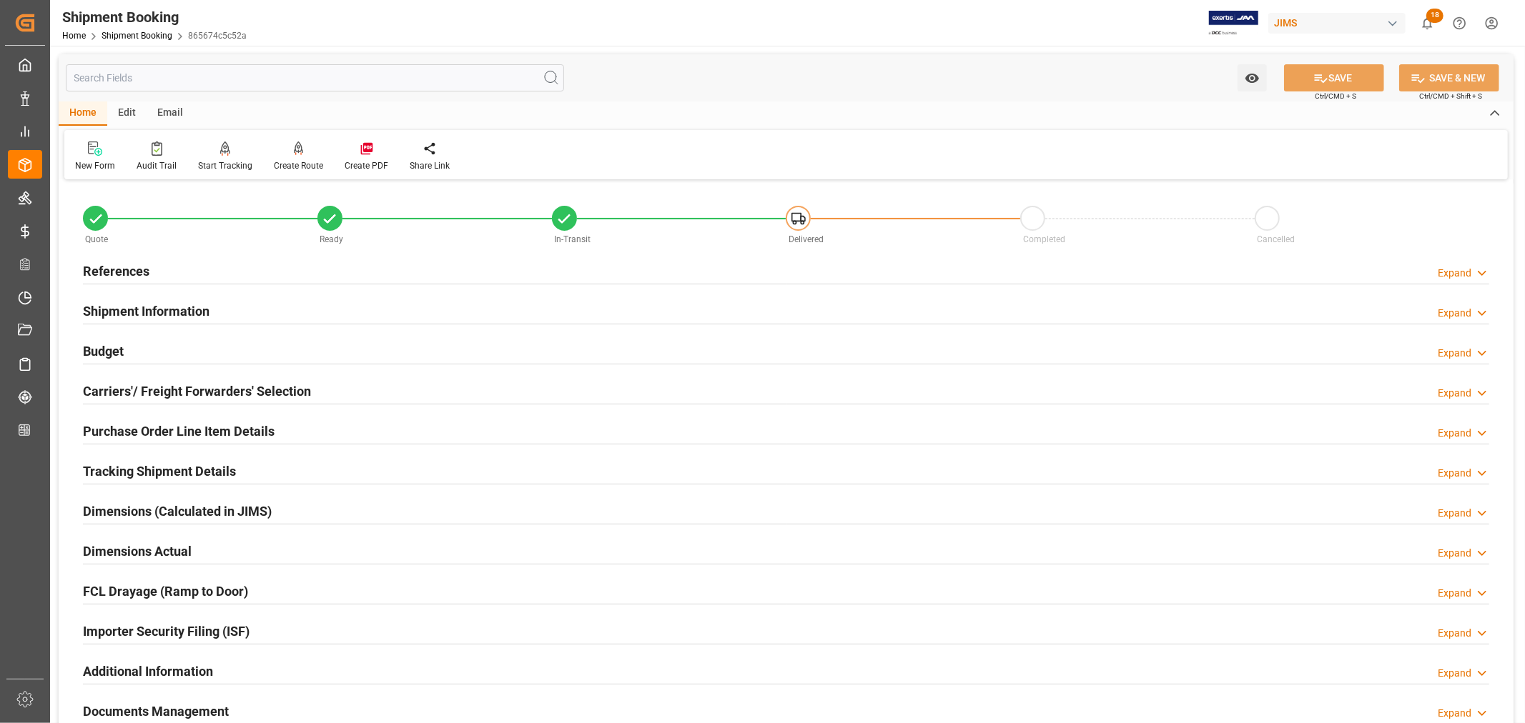
click at [169, 310] on h2 "Shipment Information" at bounding box center [146, 311] width 127 height 19
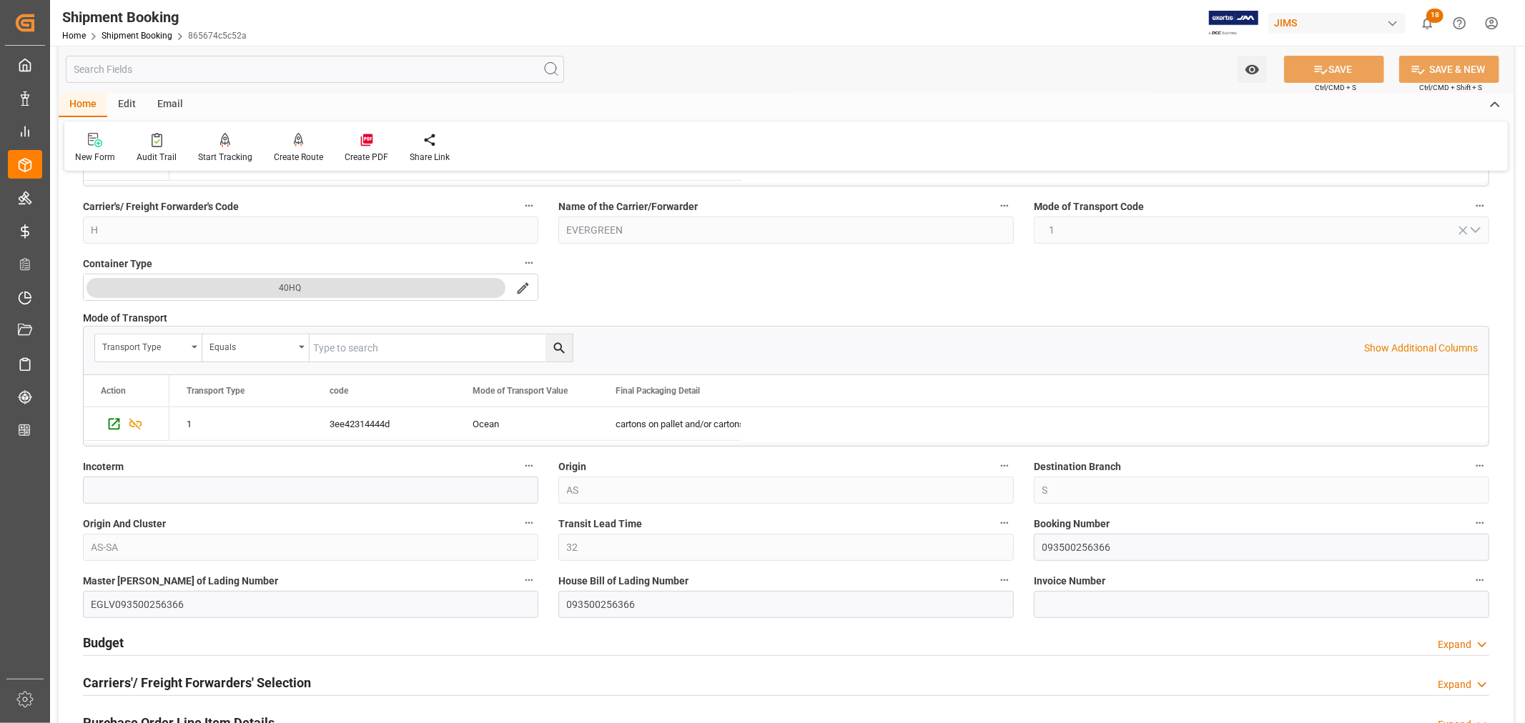
scroll to position [317, 0]
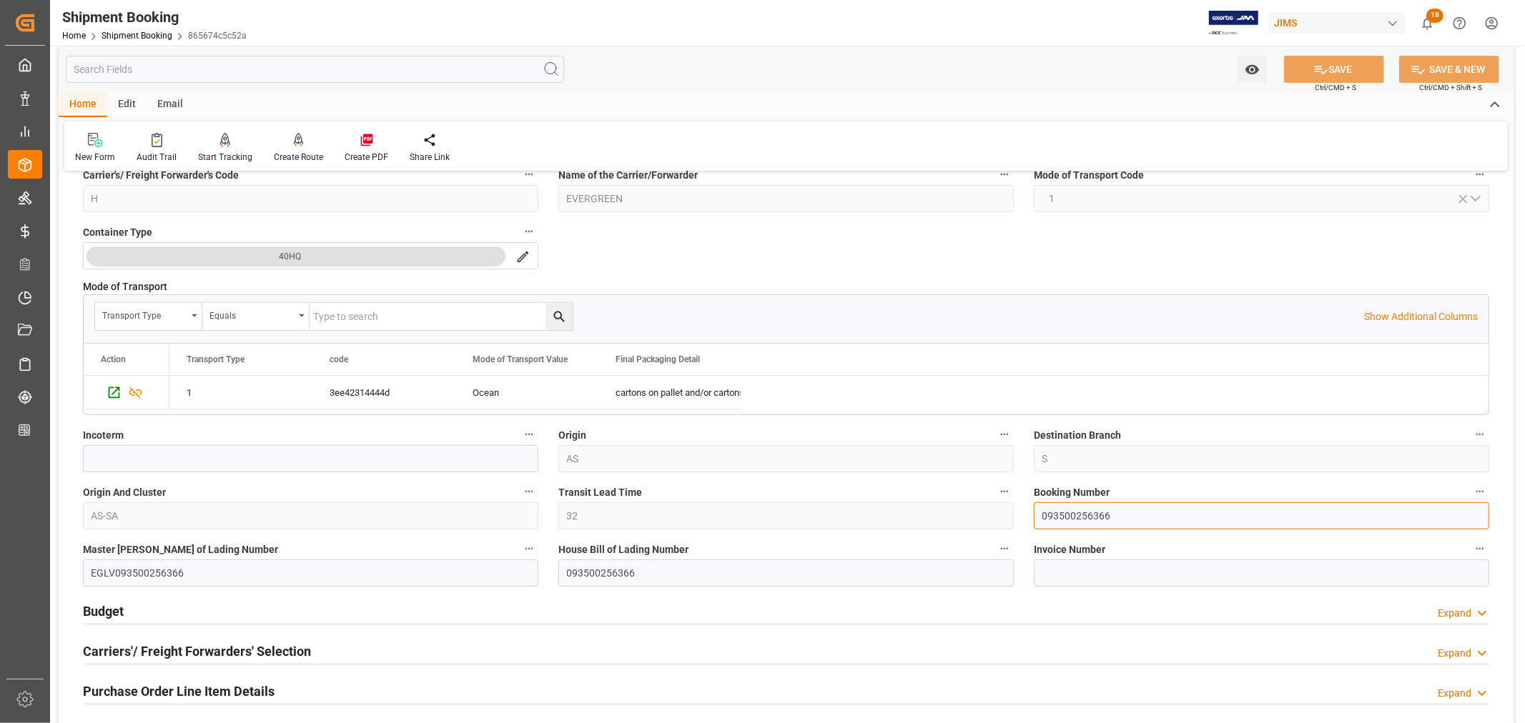
click at [1075, 518] on input "093500256366" at bounding box center [1261, 516] width 455 height 27
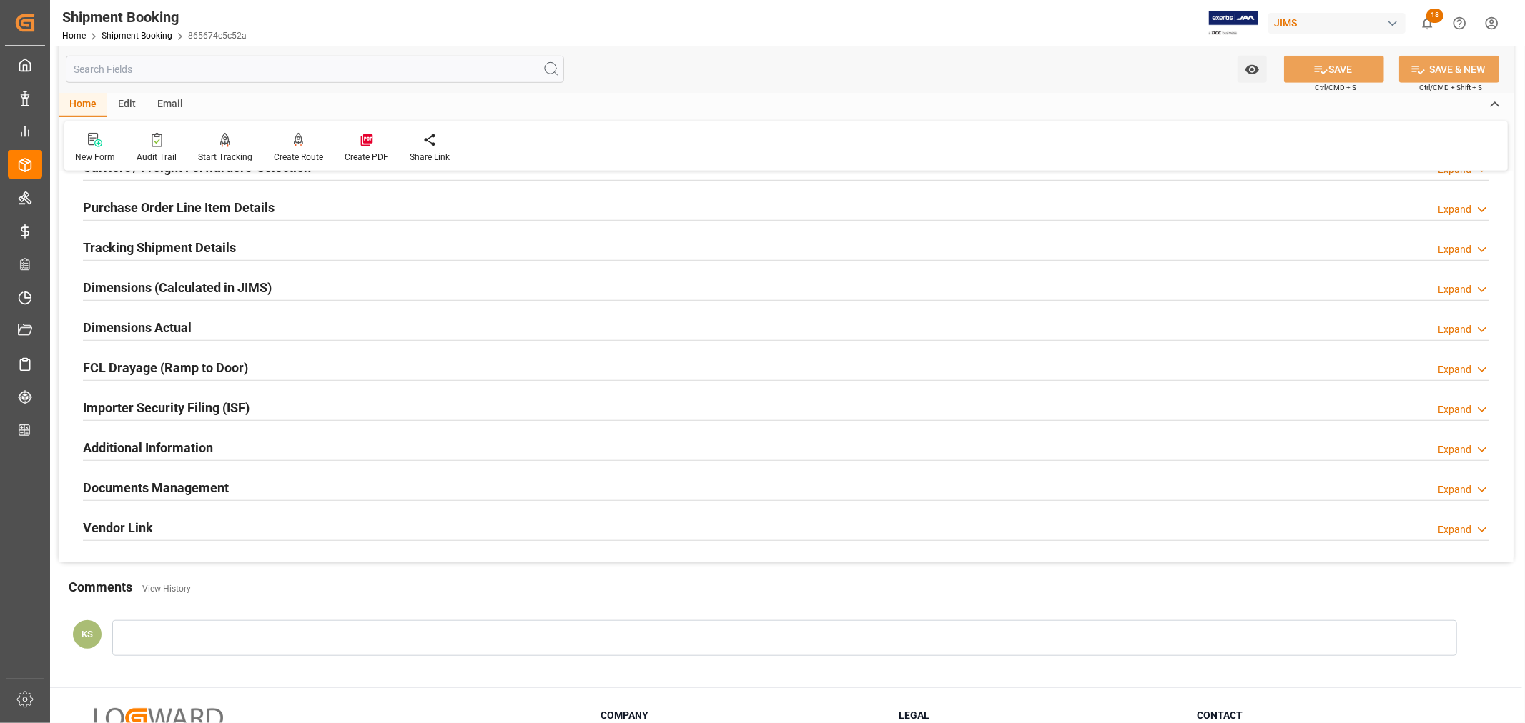
scroll to position [691, 0]
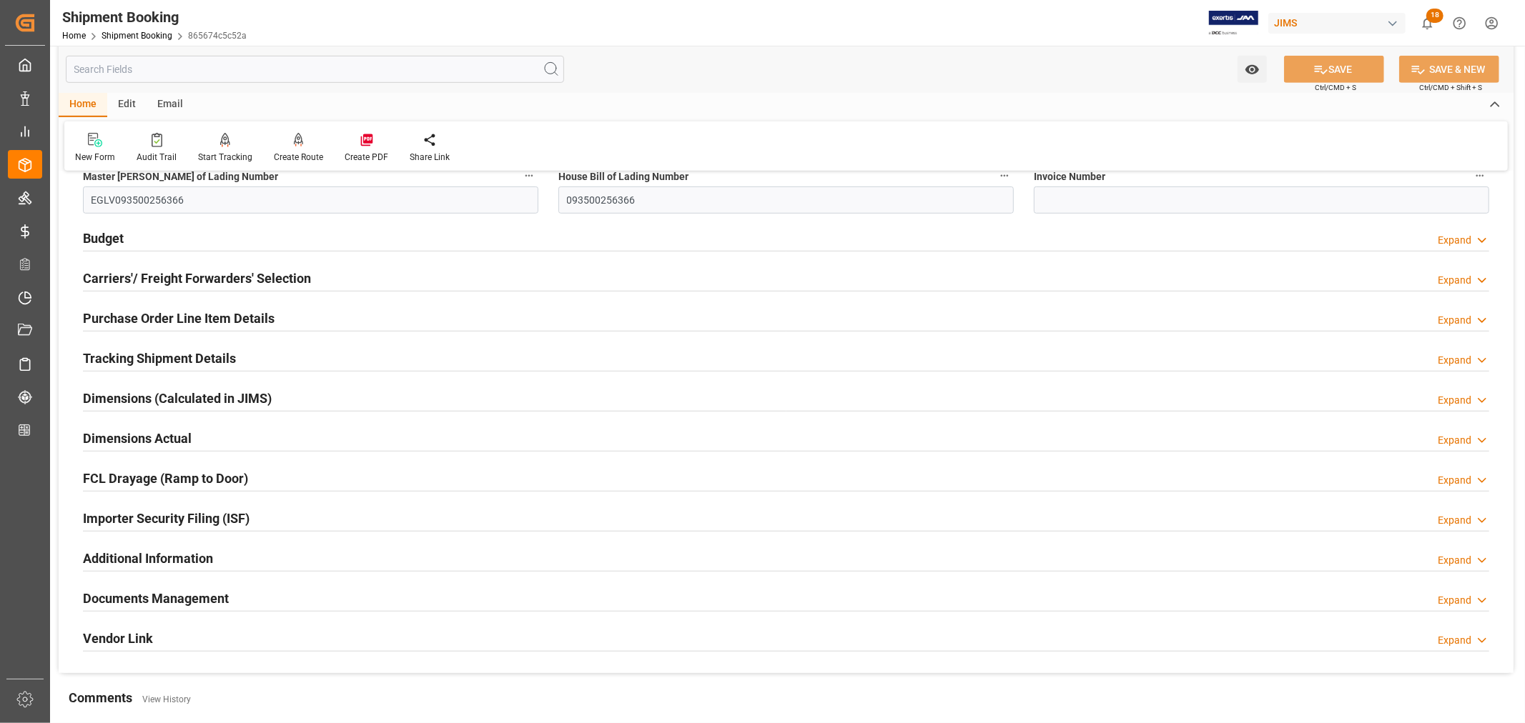
click at [1239, 591] on div "Documents Management Expand" at bounding box center [786, 597] width 1406 height 27
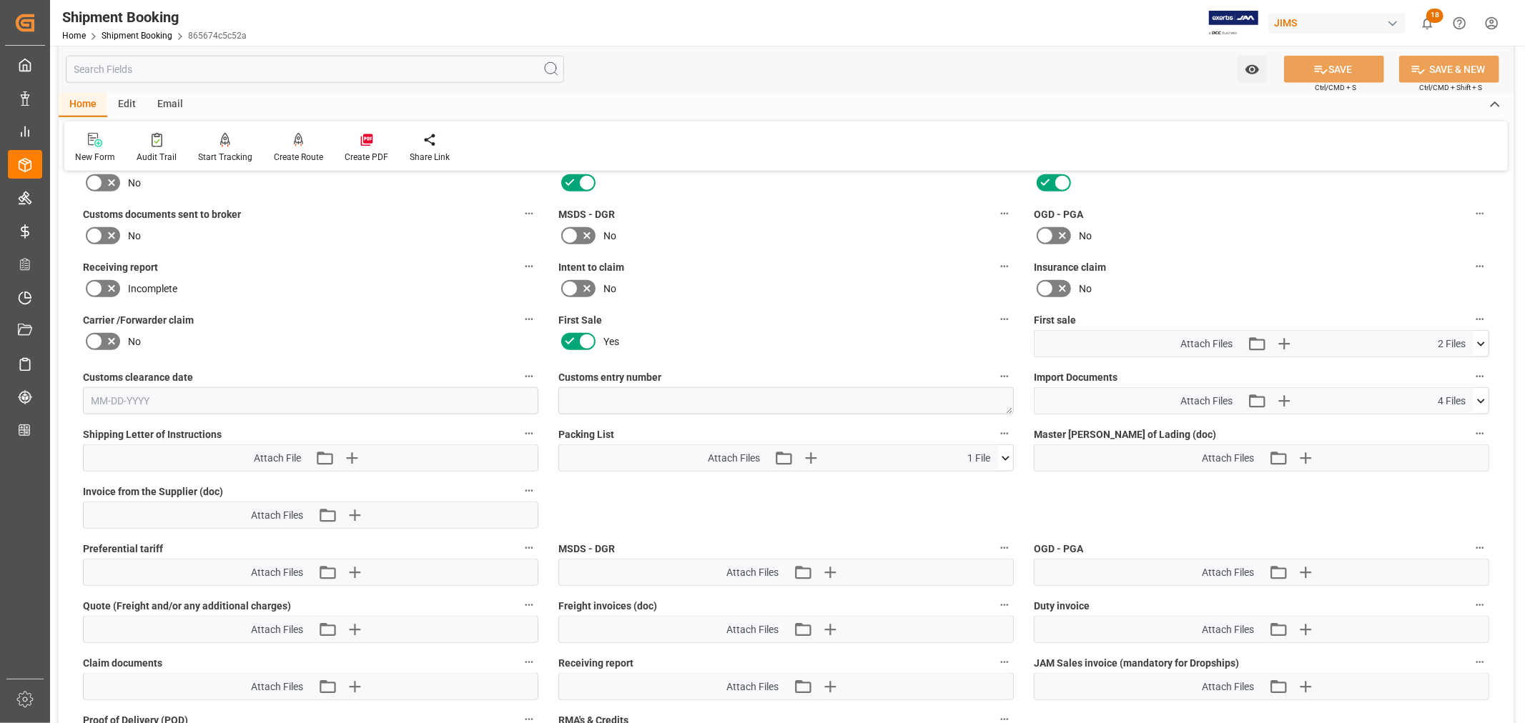
scroll to position [1167, 0]
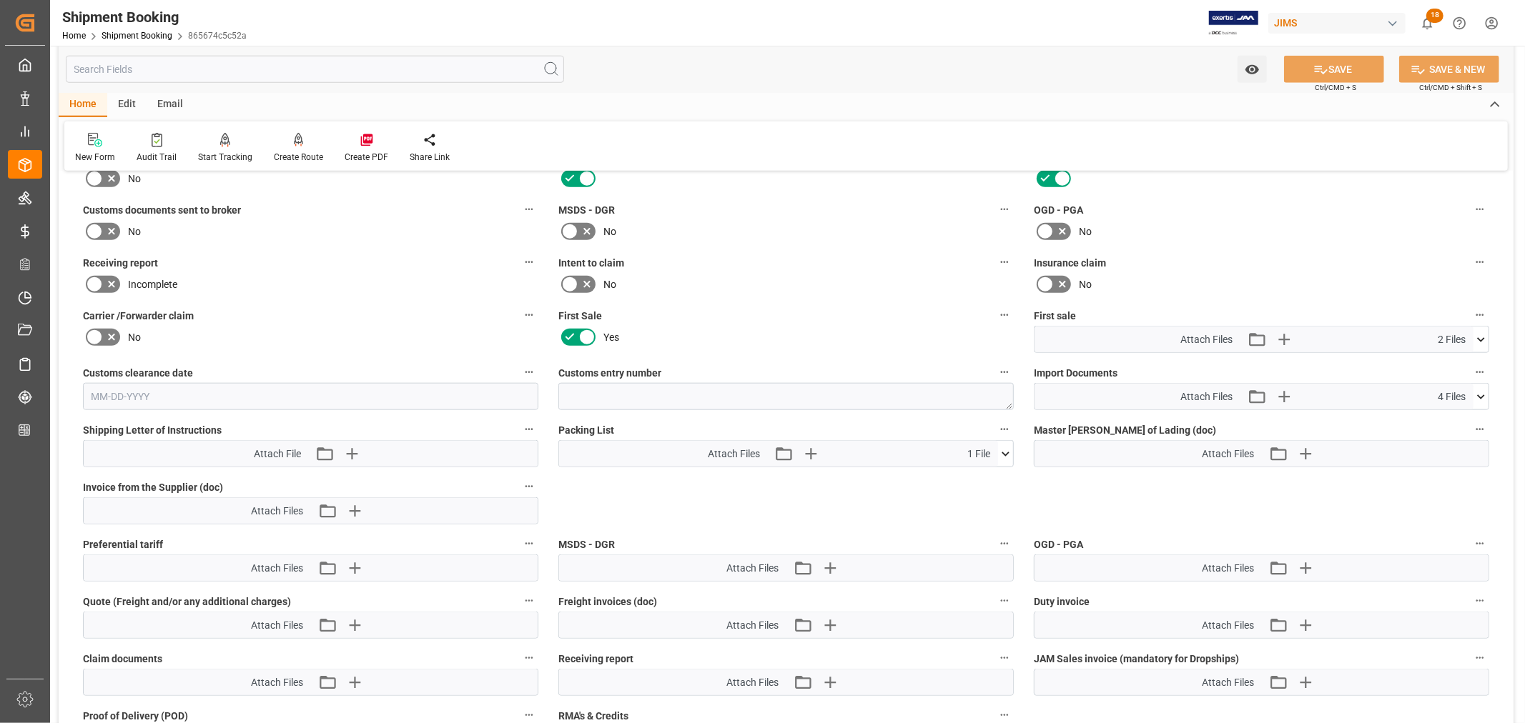
click at [1483, 391] on icon at bounding box center [1480, 397] width 15 height 15
click at [1451, 433] on icon at bounding box center [1443, 438] width 15 height 15
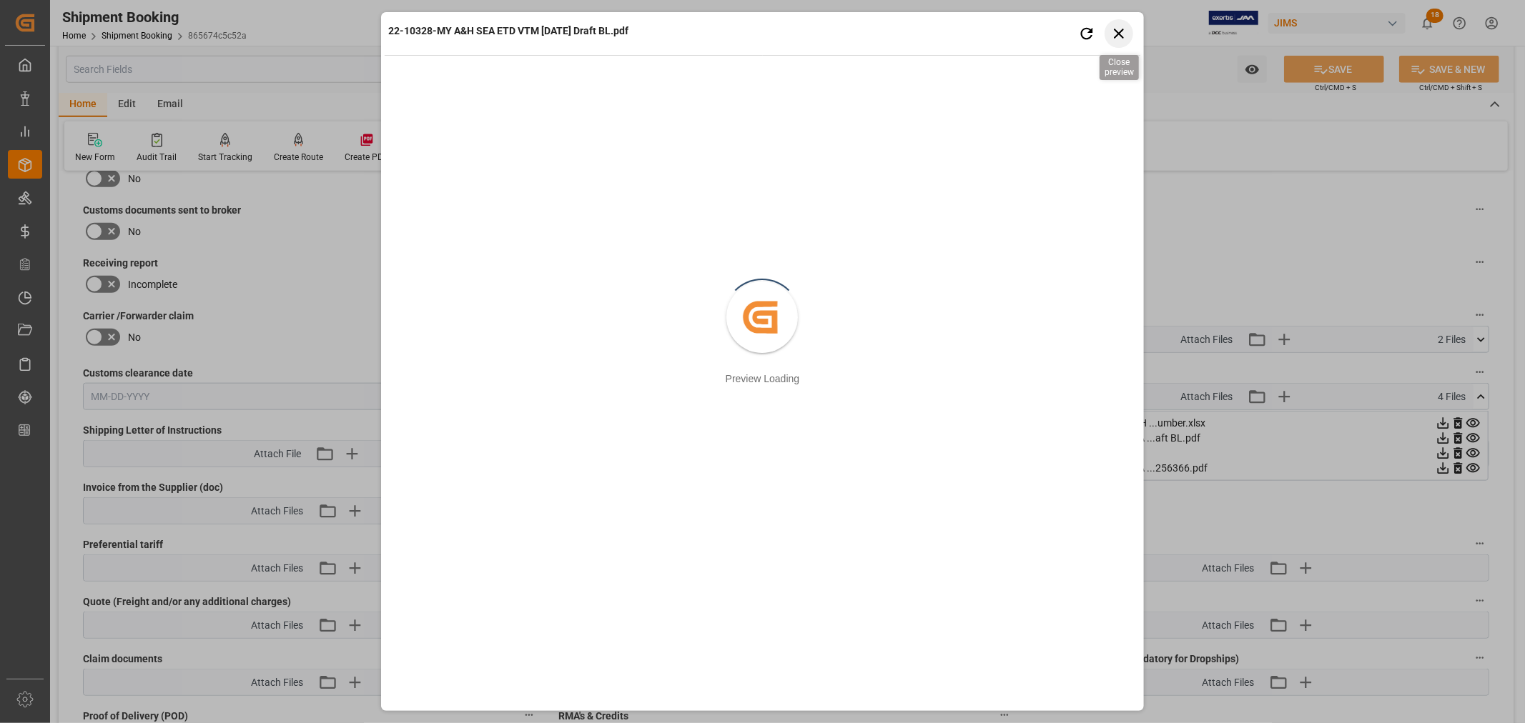
click at [1117, 36] on icon "button" at bounding box center [1119, 33] width 18 height 18
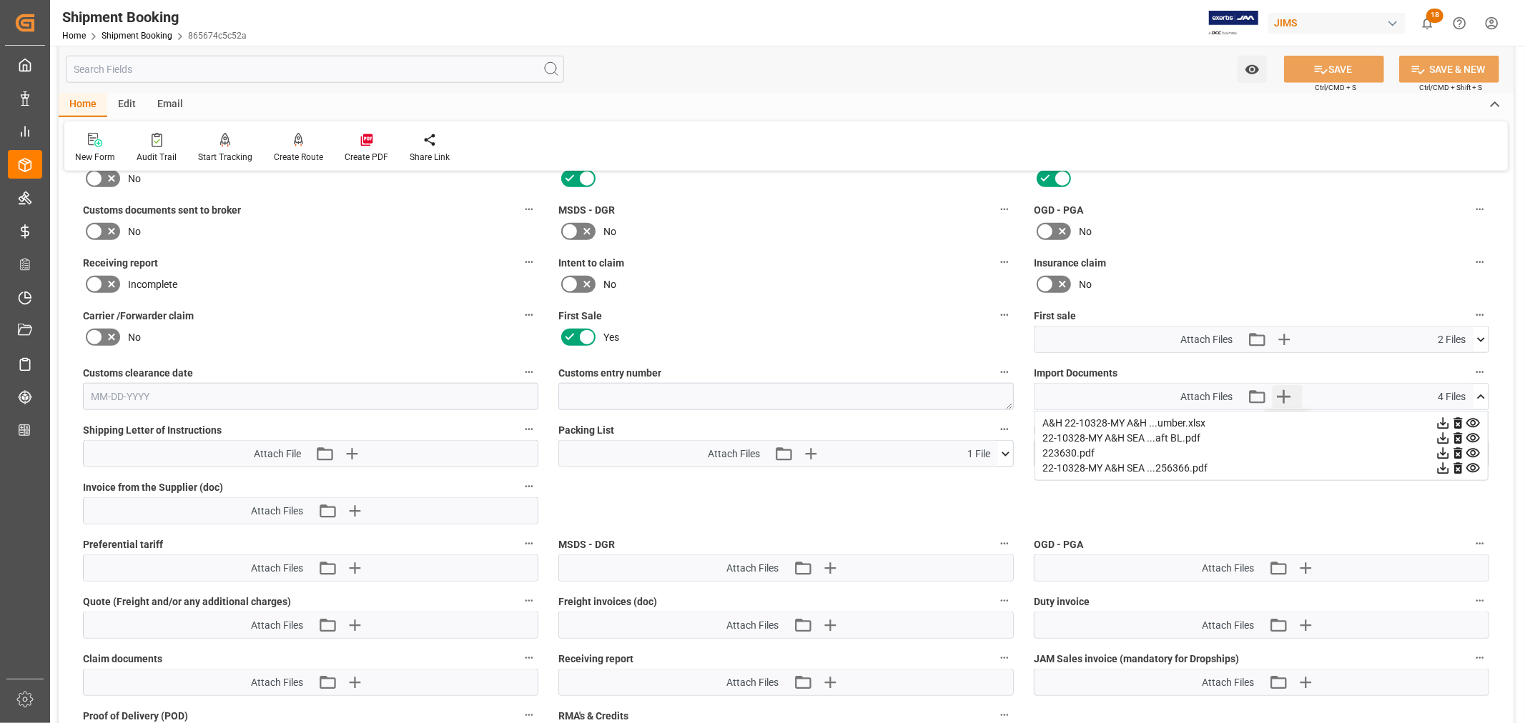
click at [1281, 393] on icon "button" at bounding box center [1284, 397] width 14 height 14
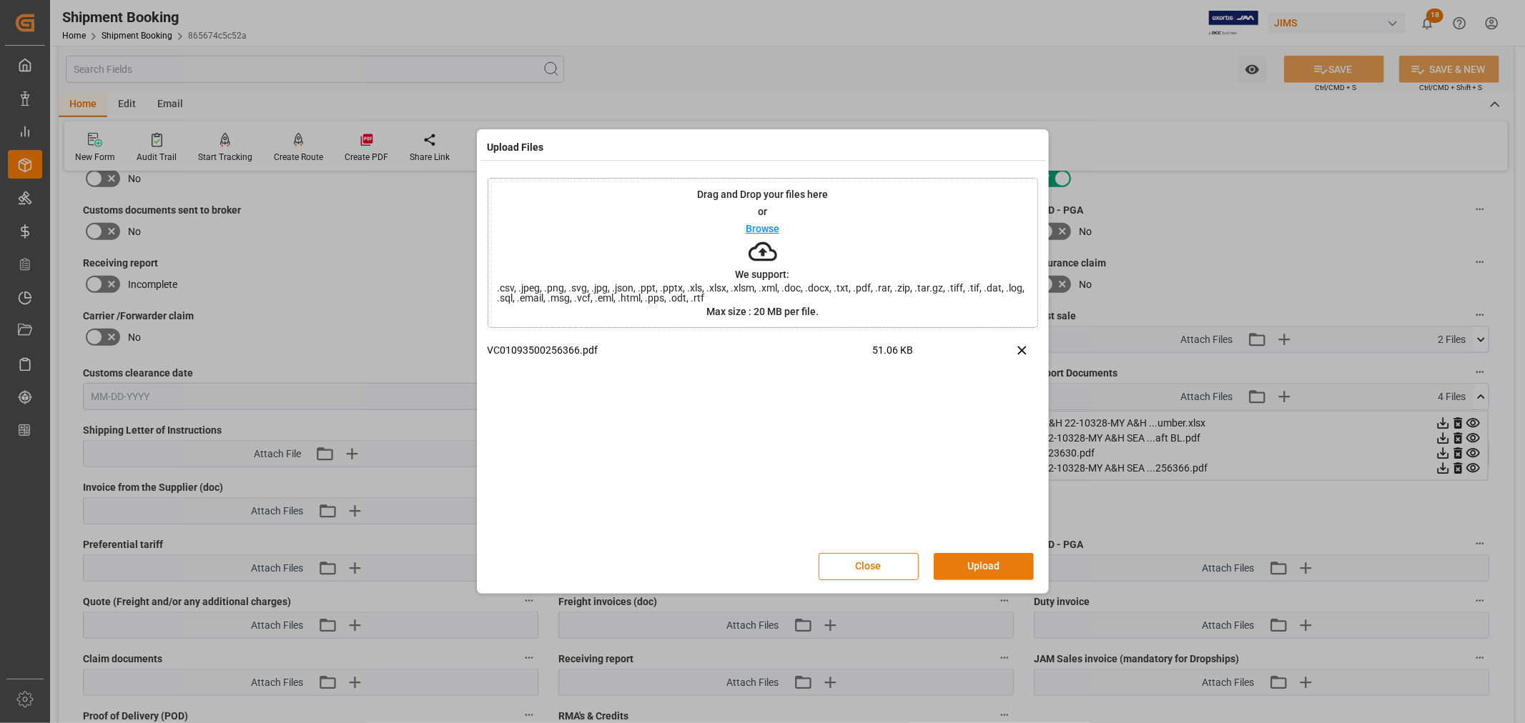
click at [974, 560] on button "Upload" at bounding box center [984, 566] width 100 height 27
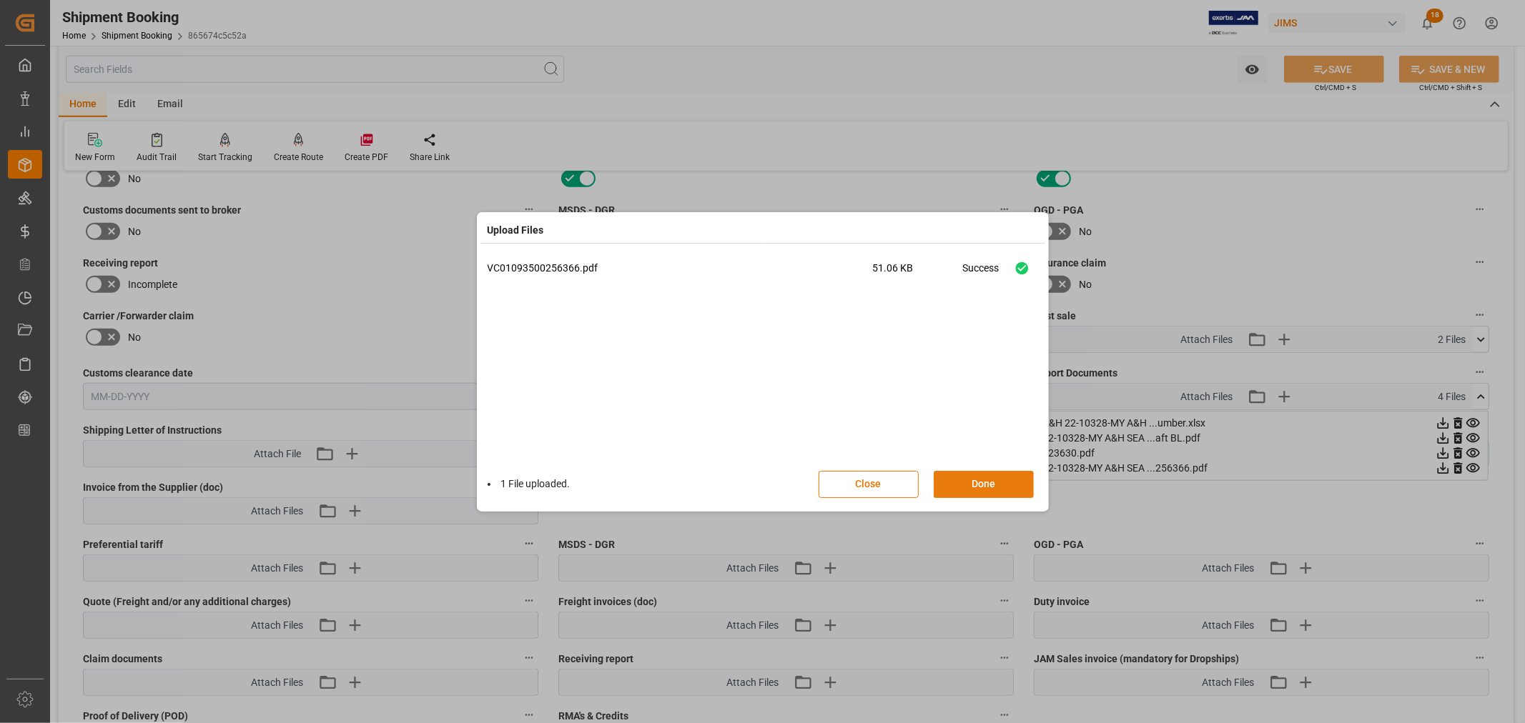
click at [978, 479] on button "Done" at bounding box center [984, 484] width 100 height 27
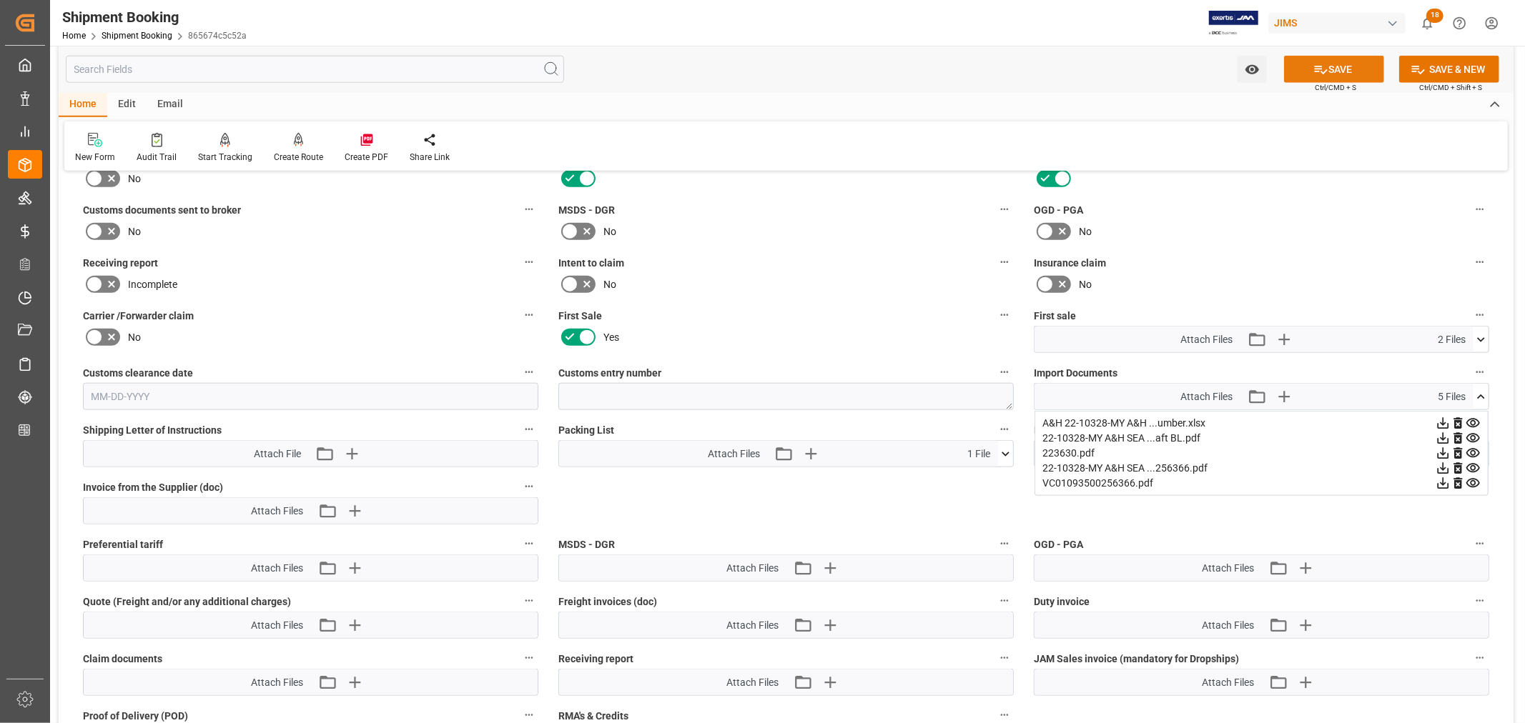
click at [1313, 71] on icon at bounding box center [1320, 69] width 15 height 15
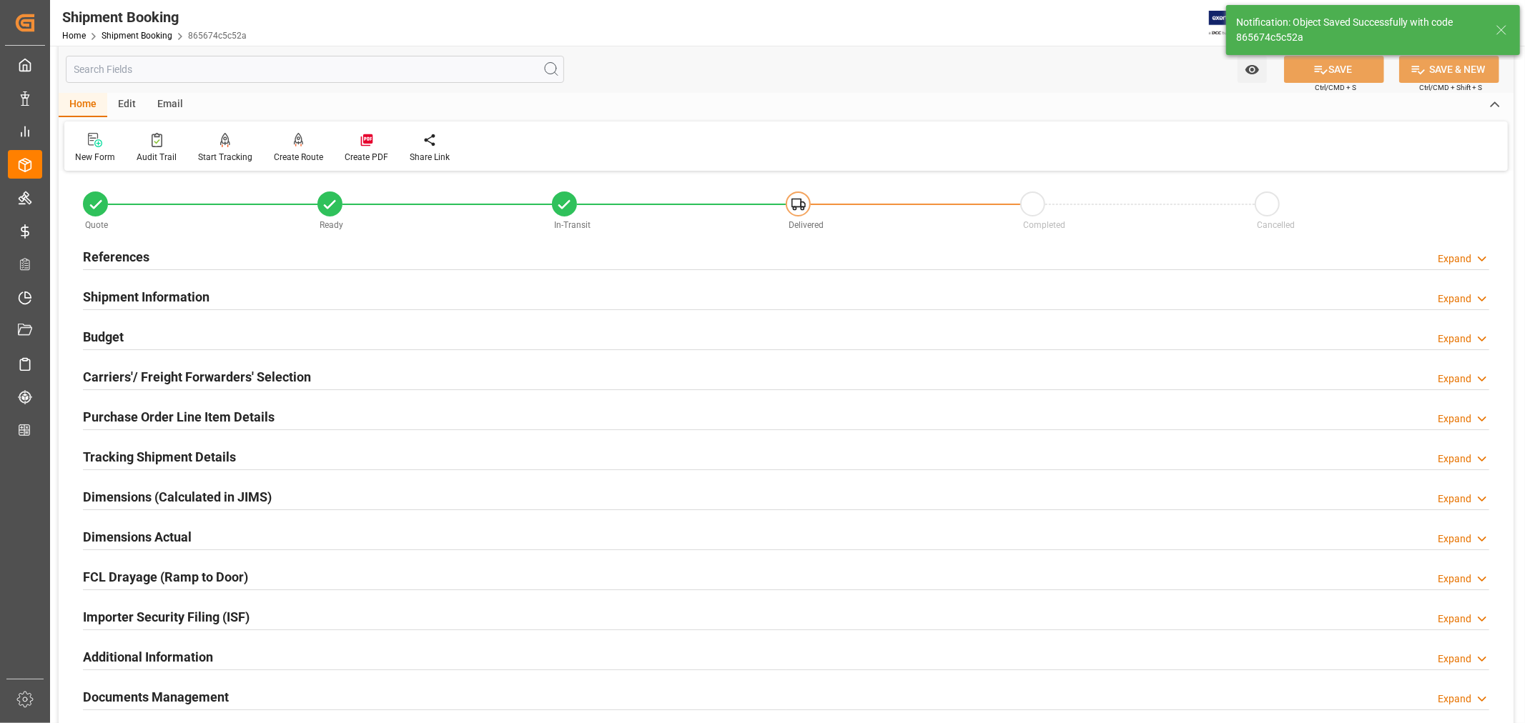
scroll to position [0, 0]
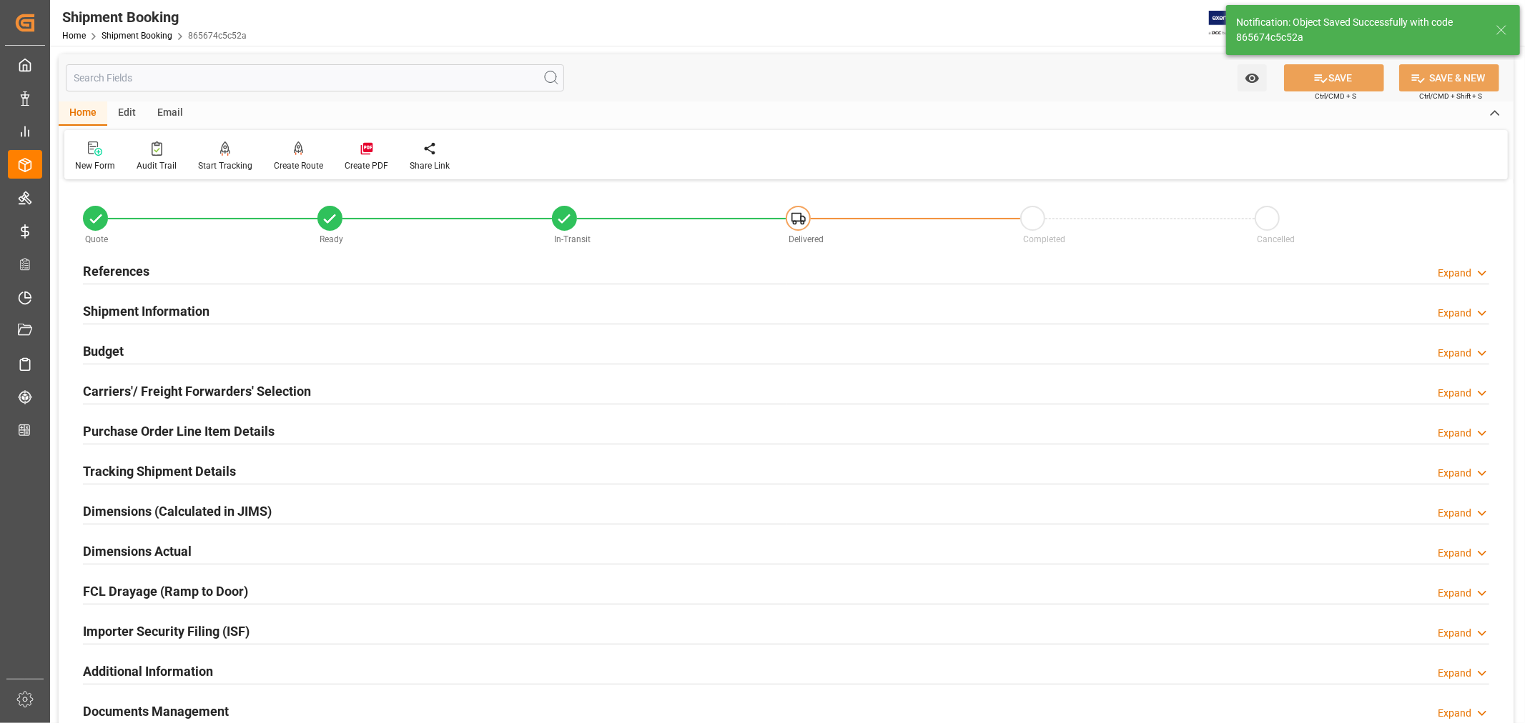
click at [252, 311] on div "Shipment Information Expand" at bounding box center [786, 310] width 1406 height 27
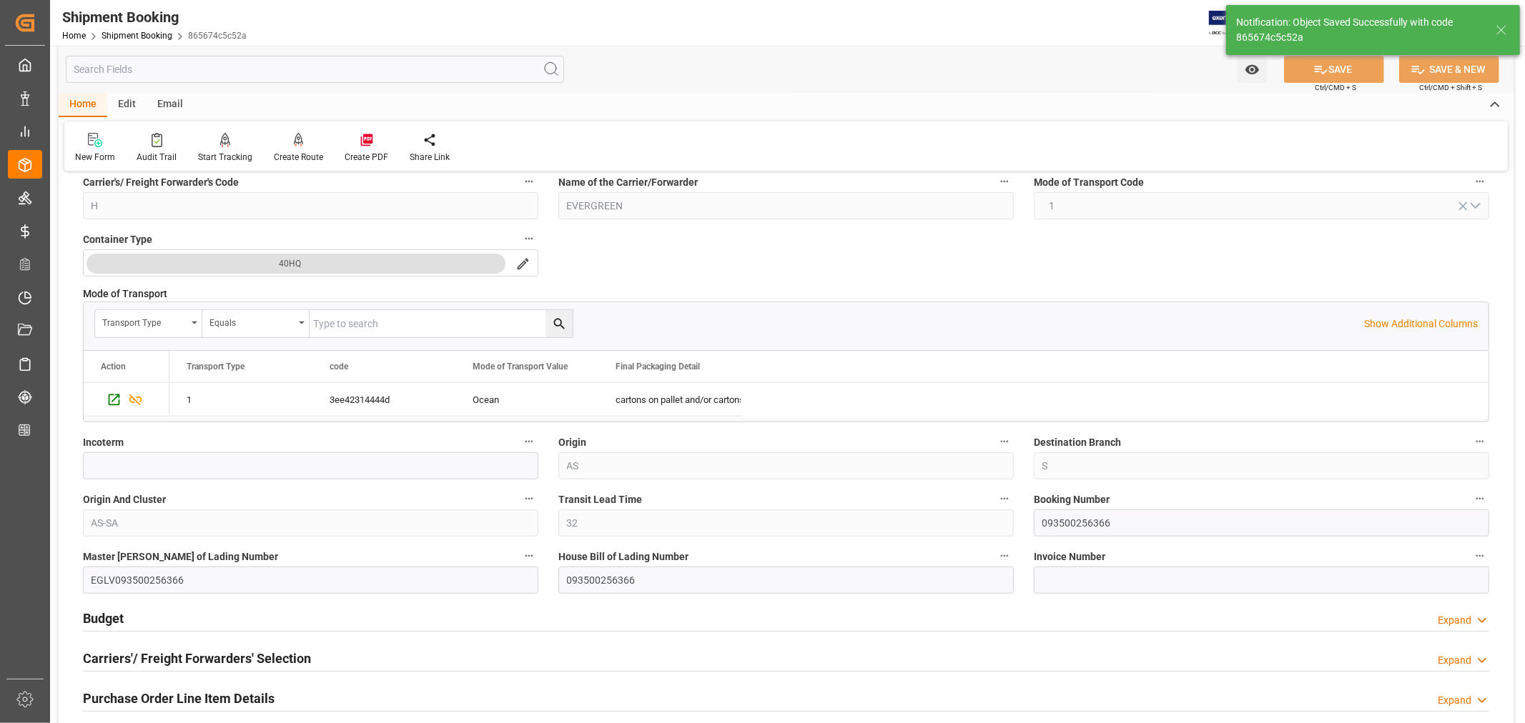
scroll to position [317, 0]
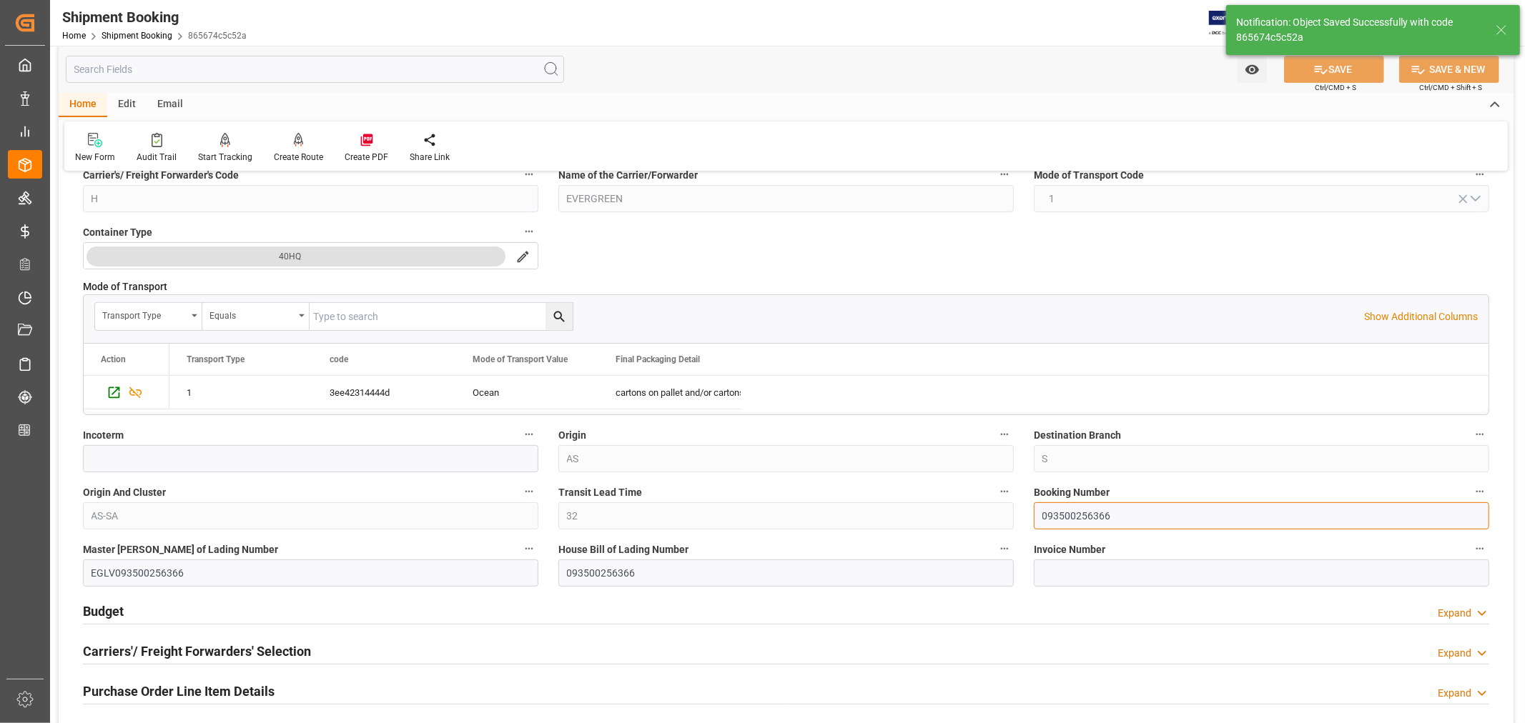
click at [1064, 518] on input "093500256366" at bounding box center [1261, 516] width 455 height 27
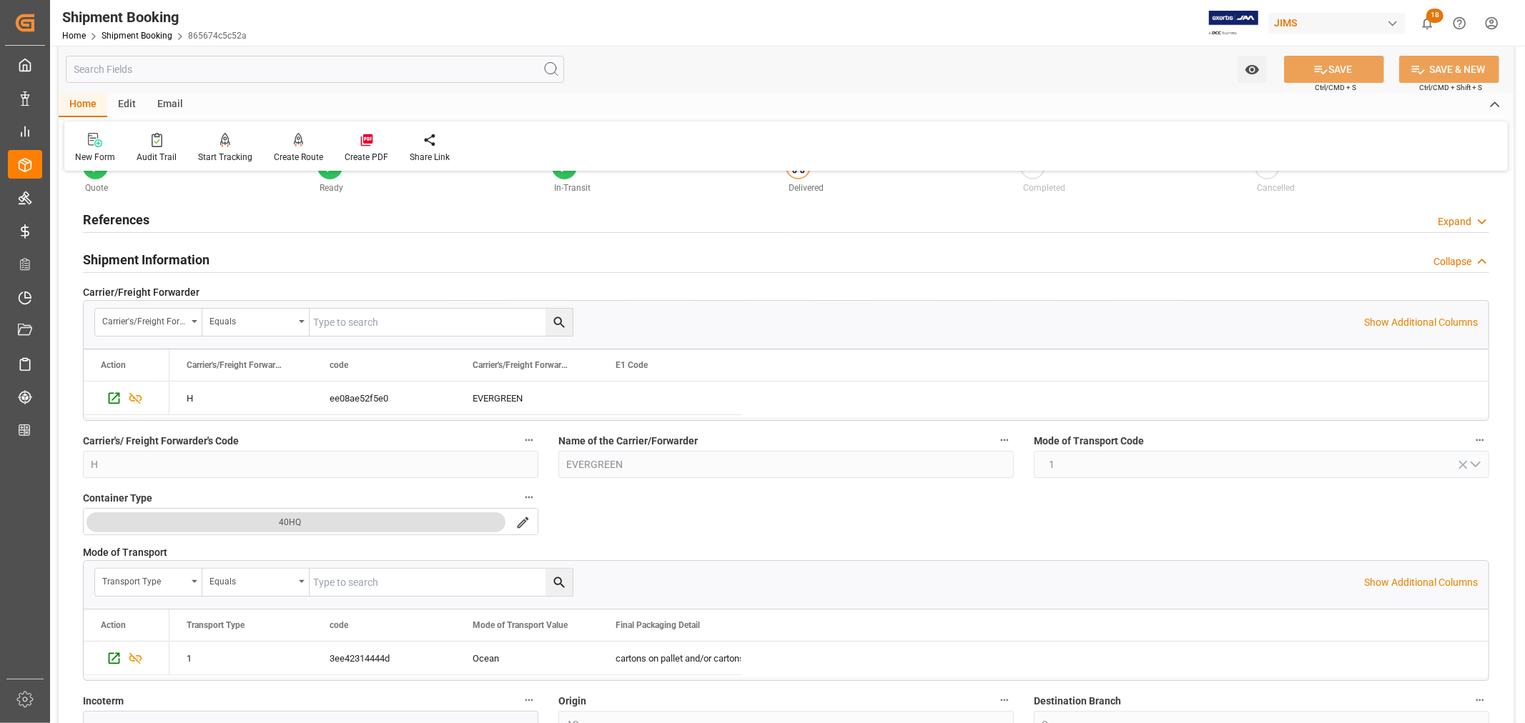
scroll to position [0, 0]
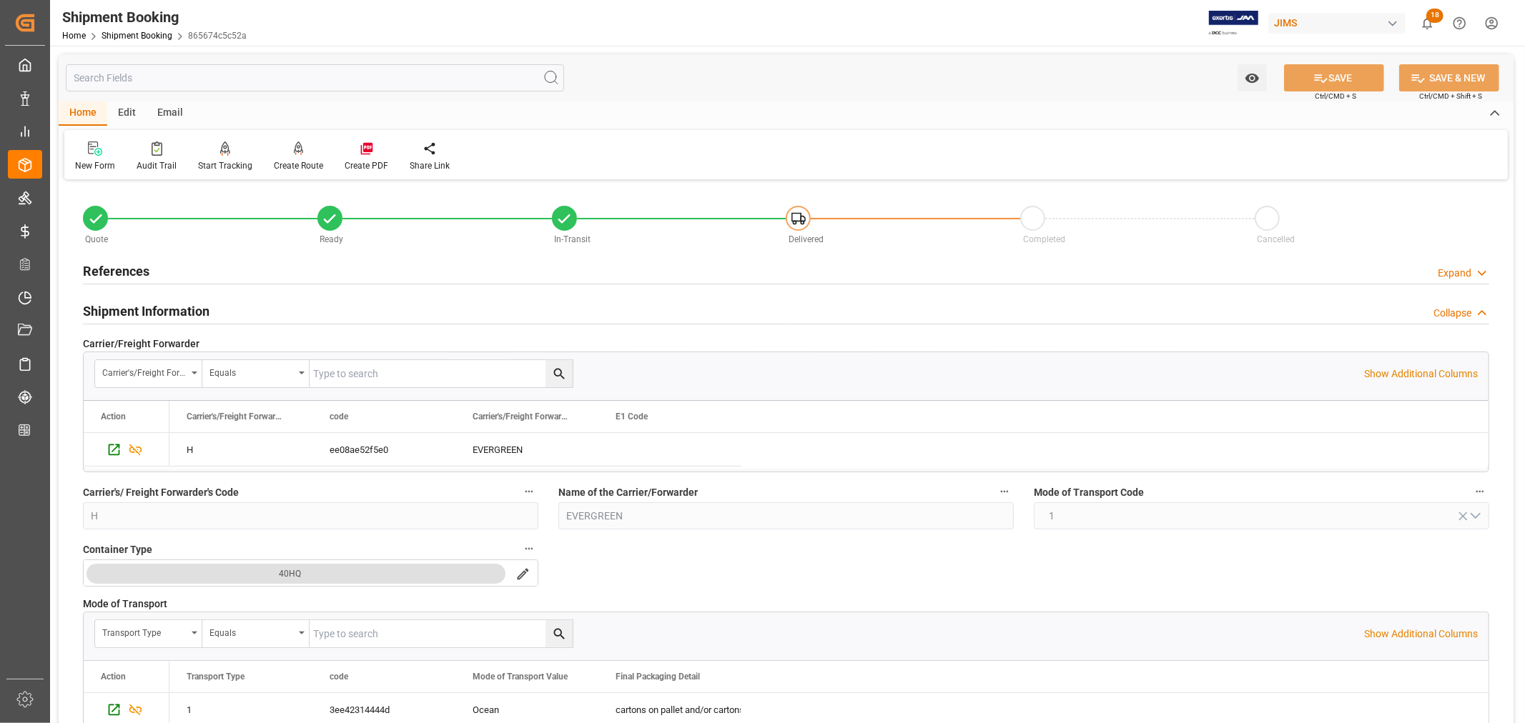
click at [157, 310] on h2 "Shipment Information" at bounding box center [146, 311] width 127 height 19
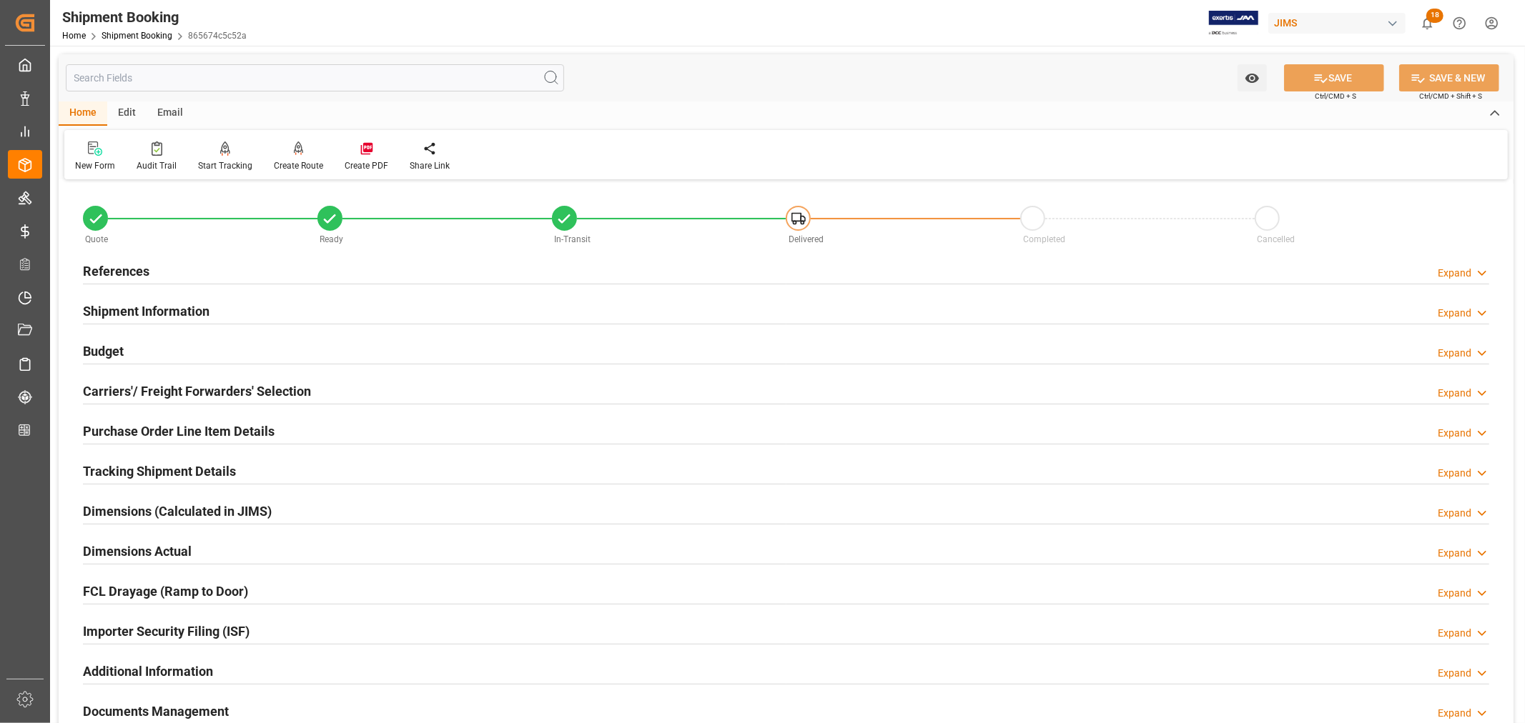
click at [124, 266] on h2 "References" at bounding box center [116, 271] width 66 height 19
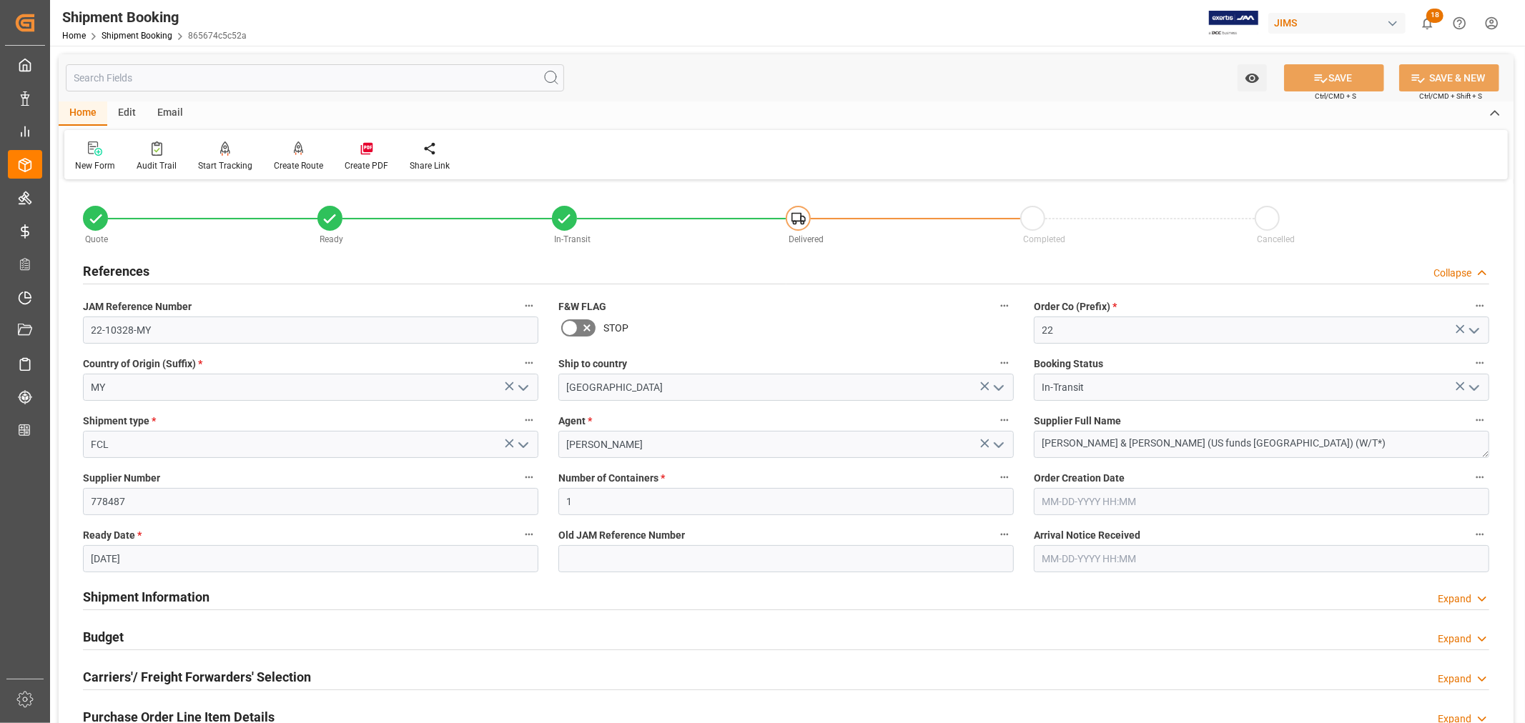
click at [124, 266] on h2 "References" at bounding box center [116, 271] width 66 height 19
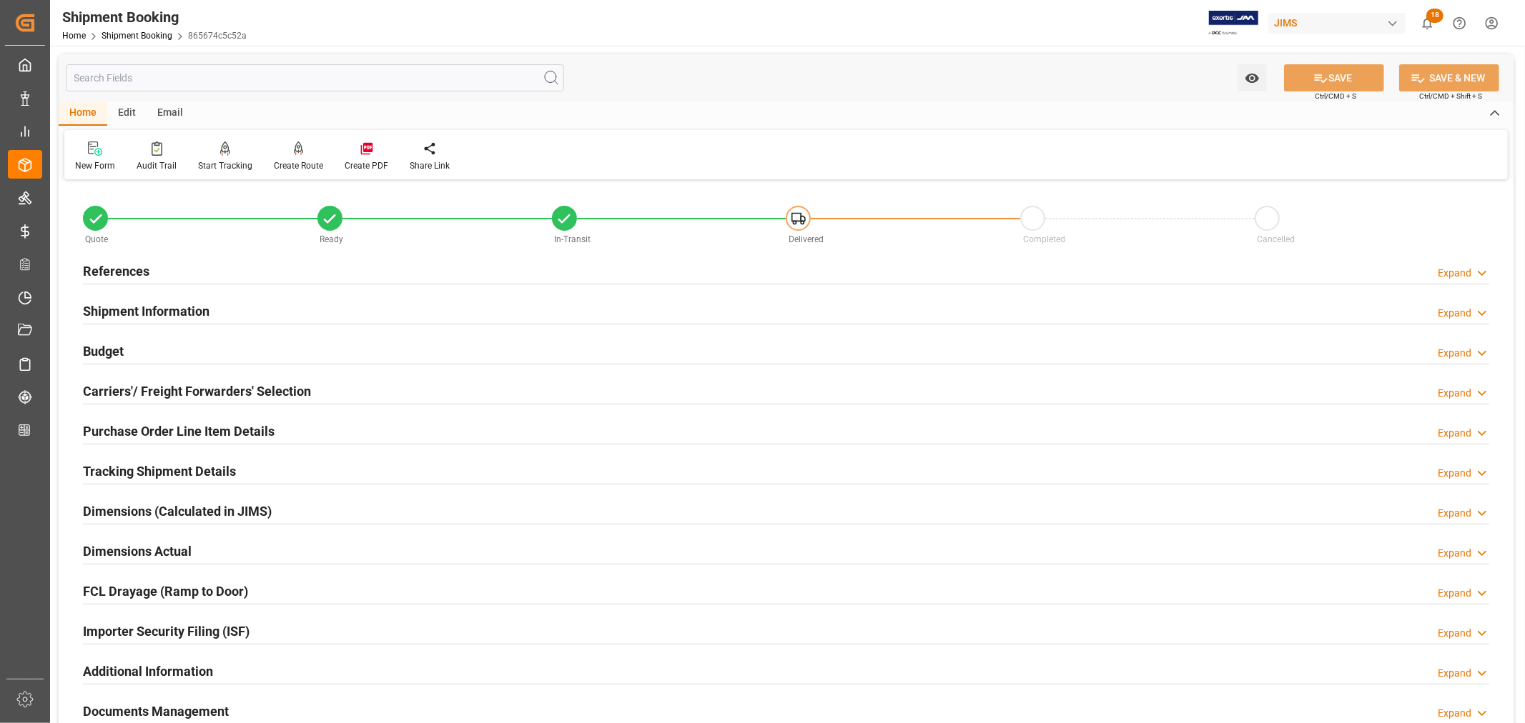
click at [155, 429] on h2 "Purchase Order Line Item Details" at bounding box center [179, 431] width 192 height 19
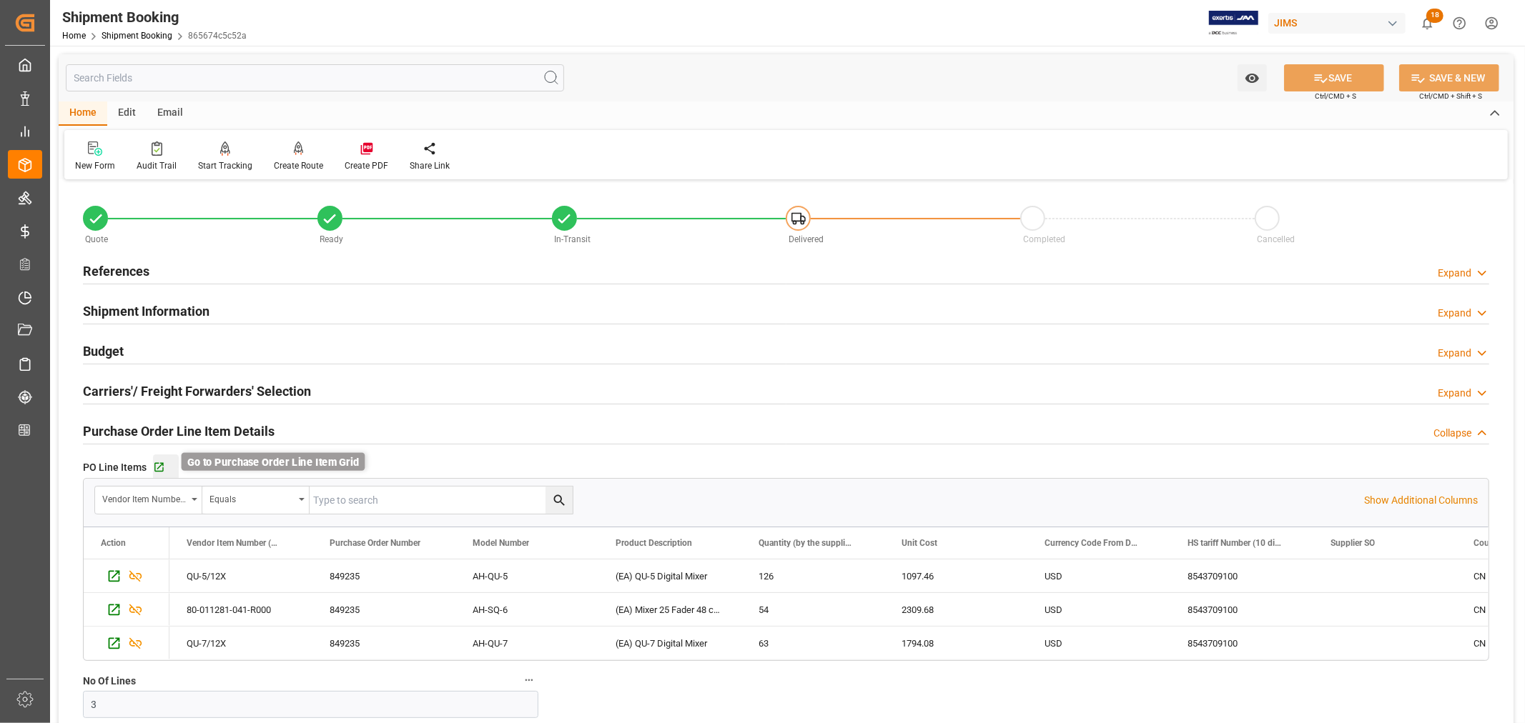
click at [161, 467] on icon "button" at bounding box center [159, 468] width 12 height 12
click at [259, 432] on h2 "Purchase Order Line Item Details" at bounding box center [179, 431] width 192 height 19
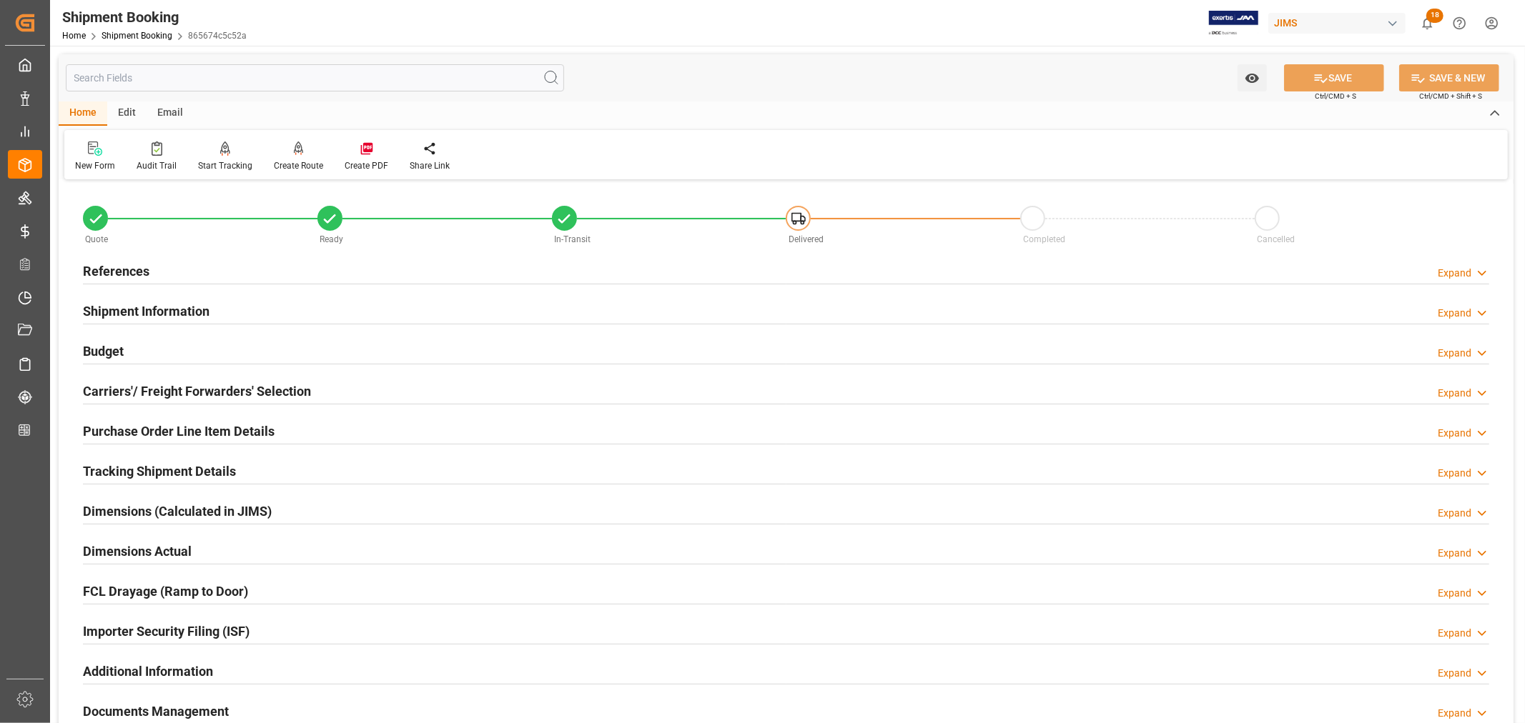
click at [165, 469] on h2 "Tracking Shipment Details" at bounding box center [159, 471] width 153 height 19
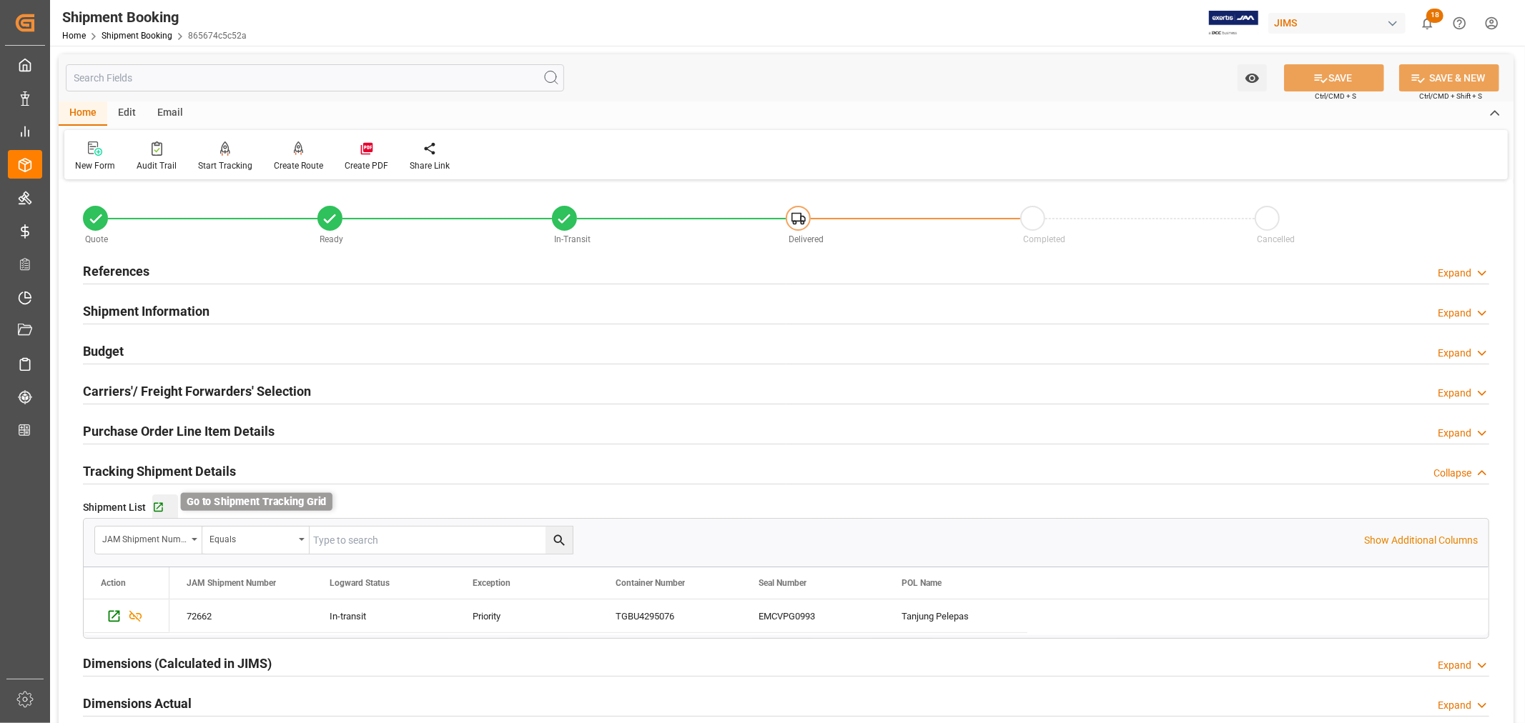
click at [159, 503] on icon "button" at bounding box center [158, 507] width 9 height 9
click at [153, 430] on h2 "Purchase Order Line Item Details" at bounding box center [179, 431] width 192 height 19
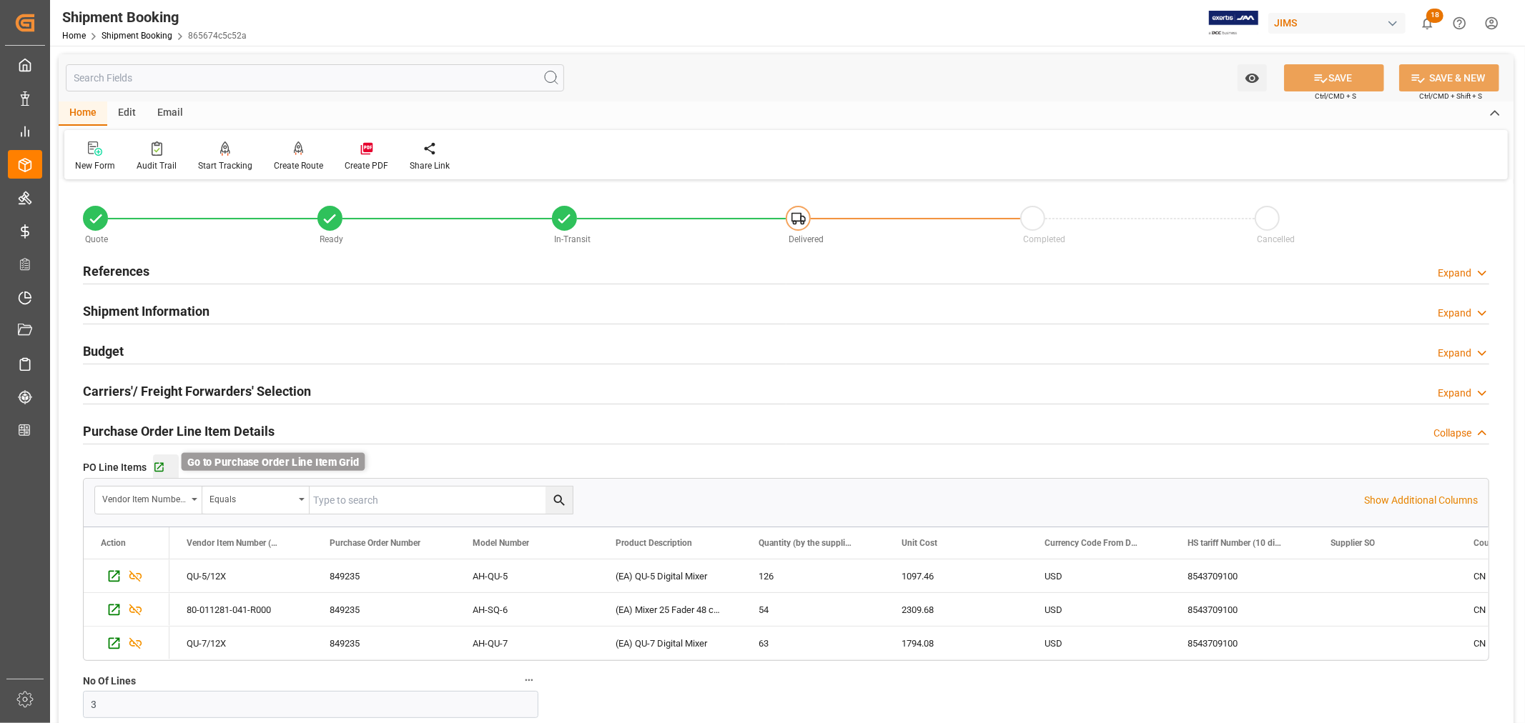
click at [160, 466] on icon "button" at bounding box center [159, 468] width 12 height 12
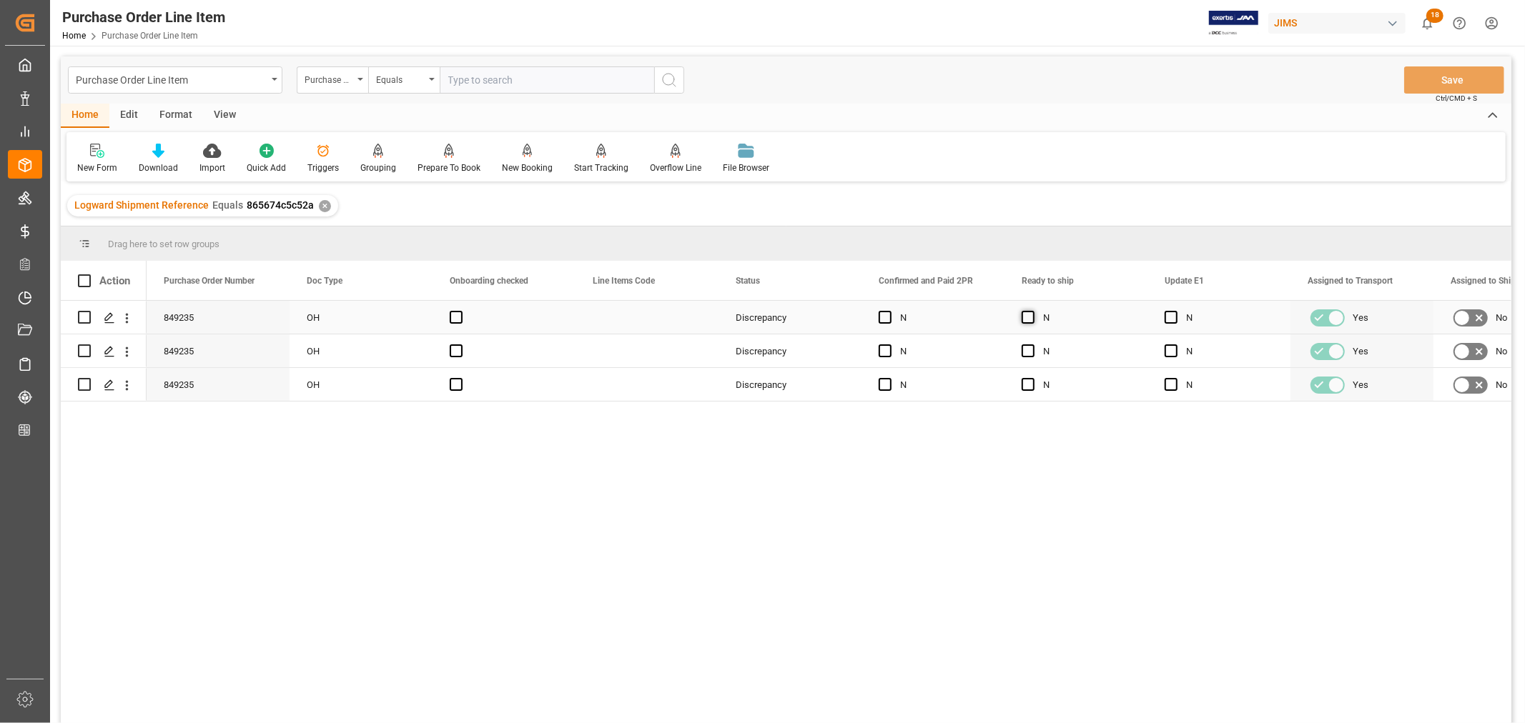
click at [1027, 317] on span "Press SPACE to select this row." at bounding box center [1028, 317] width 13 height 13
click at [1032, 311] on input "Press SPACE to select this row." at bounding box center [1032, 311] width 0 height 0
click at [1167, 317] on span "Press SPACE to select this row." at bounding box center [1171, 317] width 13 height 13
click at [1175, 311] on input "Press SPACE to select this row." at bounding box center [1175, 311] width 0 height 0
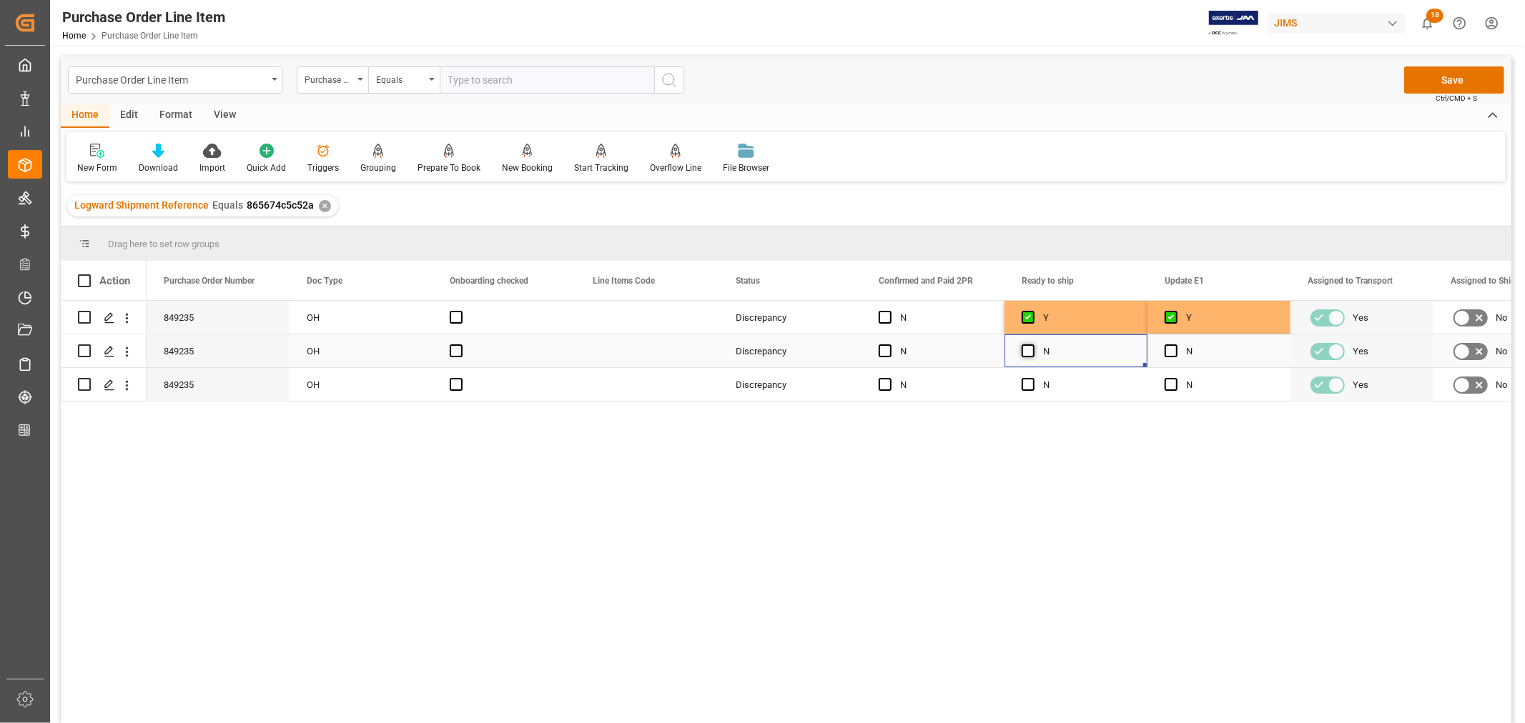
click at [1031, 351] on span "Press SPACE to select this row." at bounding box center [1028, 351] width 13 height 13
click at [1032, 345] on input "Press SPACE to select this row." at bounding box center [1032, 345] width 0 height 0
click at [1173, 350] on span "Press SPACE to select this row." at bounding box center [1171, 351] width 13 height 13
click at [1175, 345] on input "Press SPACE to select this row." at bounding box center [1175, 345] width 0 height 0
click at [1171, 384] on span "Press SPACE to select this row." at bounding box center [1171, 384] width 13 height 13
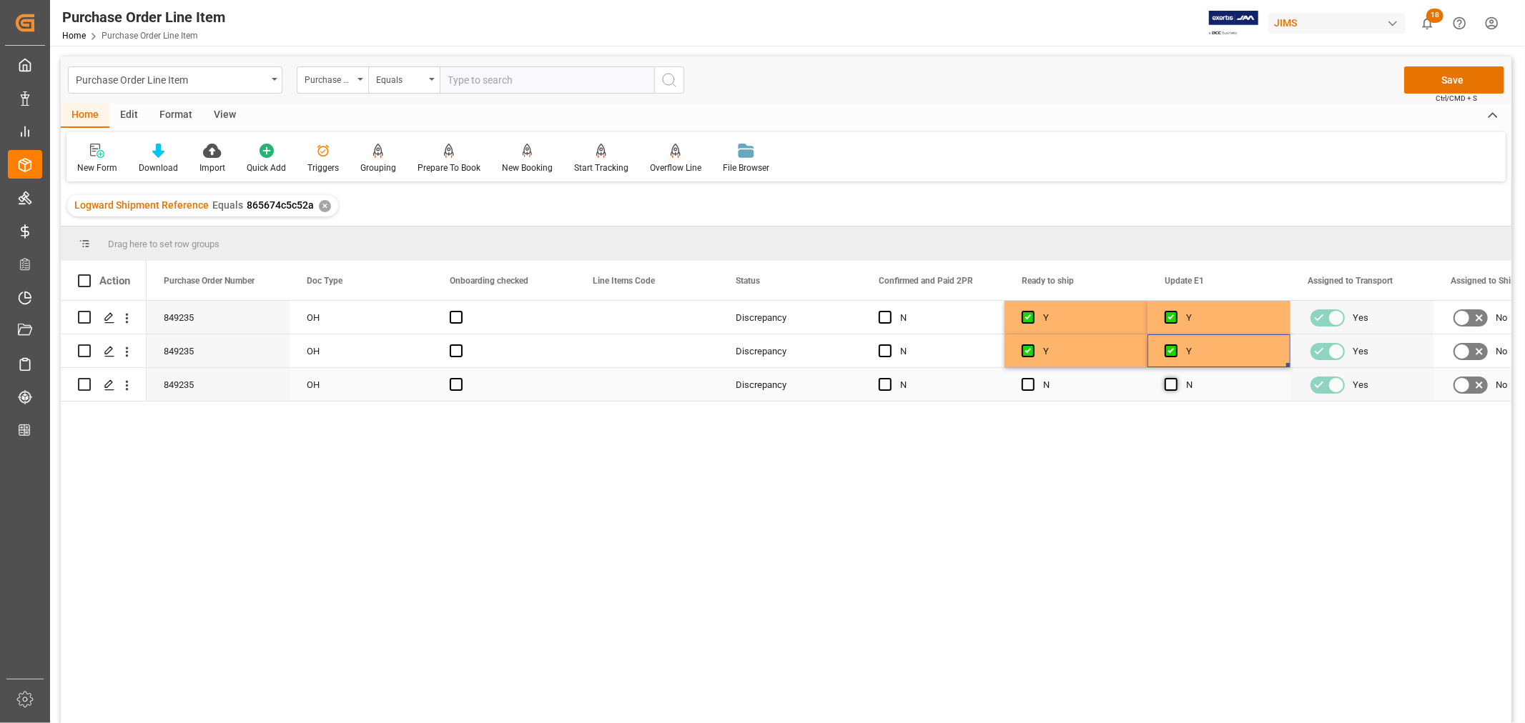
click at [1175, 378] on input "Press SPACE to select this row." at bounding box center [1175, 378] width 0 height 0
click at [1031, 386] on span "Press SPACE to select this row." at bounding box center [1028, 384] width 13 height 13
click at [1032, 378] on input "Press SPACE to select this row." at bounding box center [1032, 378] width 0 height 0
click at [1441, 81] on button "Save" at bounding box center [1454, 79] width 100 height 27
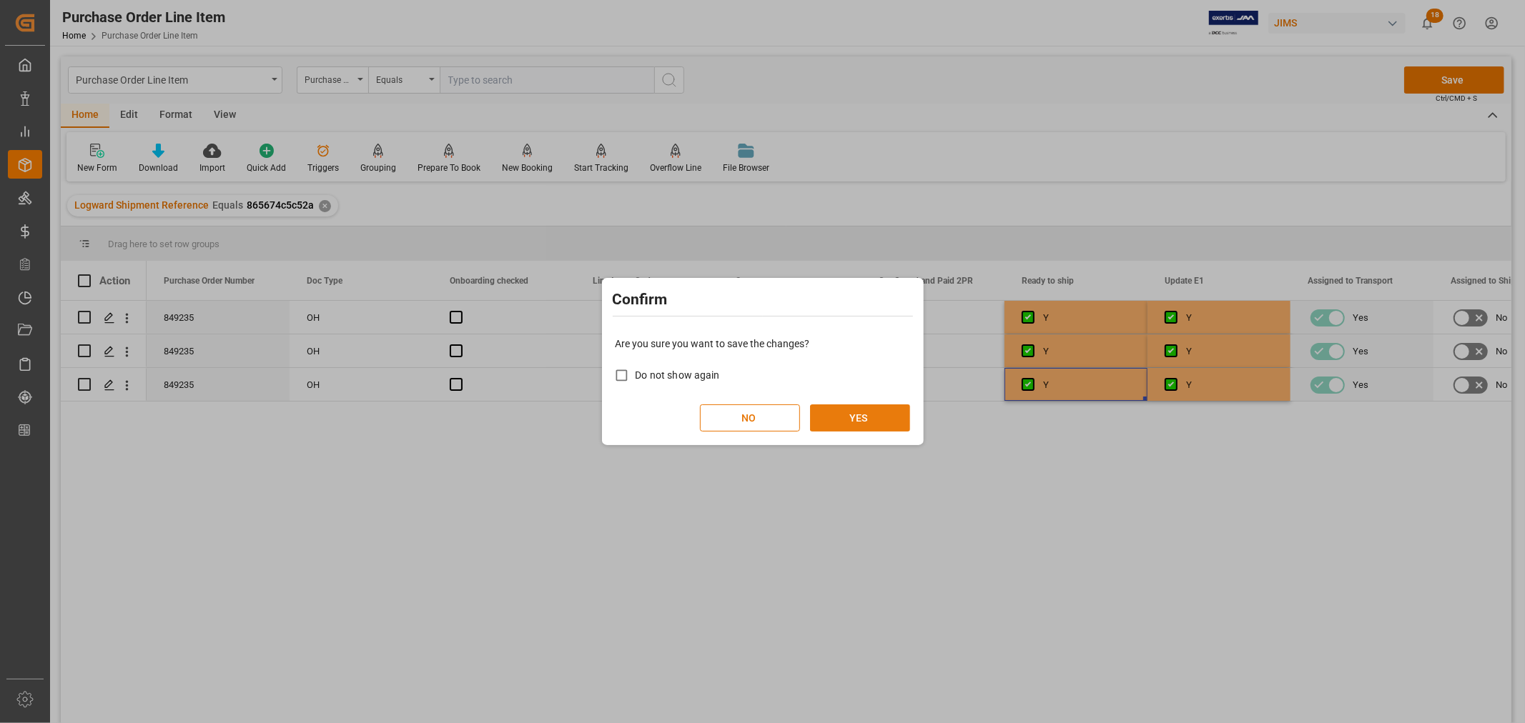
click at [846, 418] on button "YES" at bounding box center [860, 418] width 100 height 27
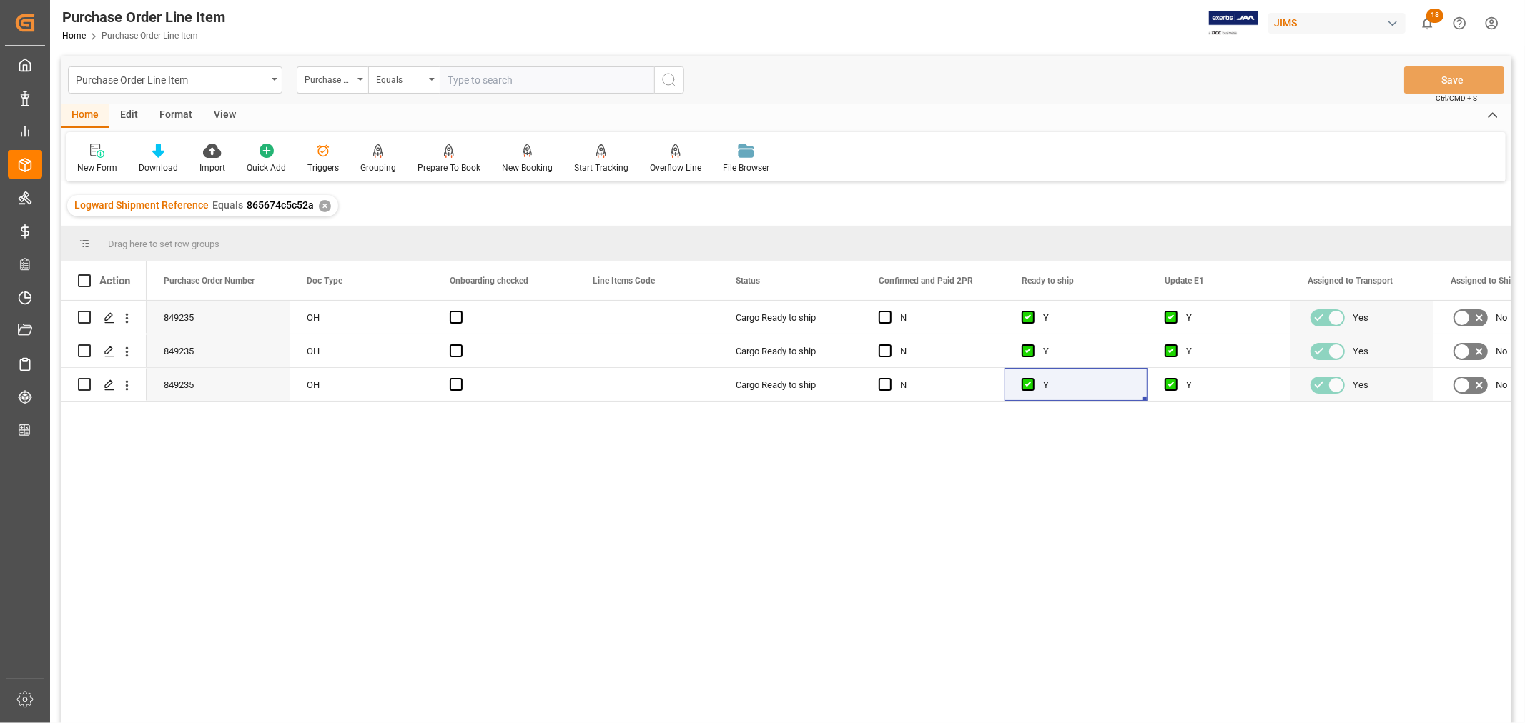
click at [217, 109] on div "View" at bounding box center [225, 116] width 44 height 24
click at [95, 162] on div "Default" at bounding box center [91, 168] width 28 height 13
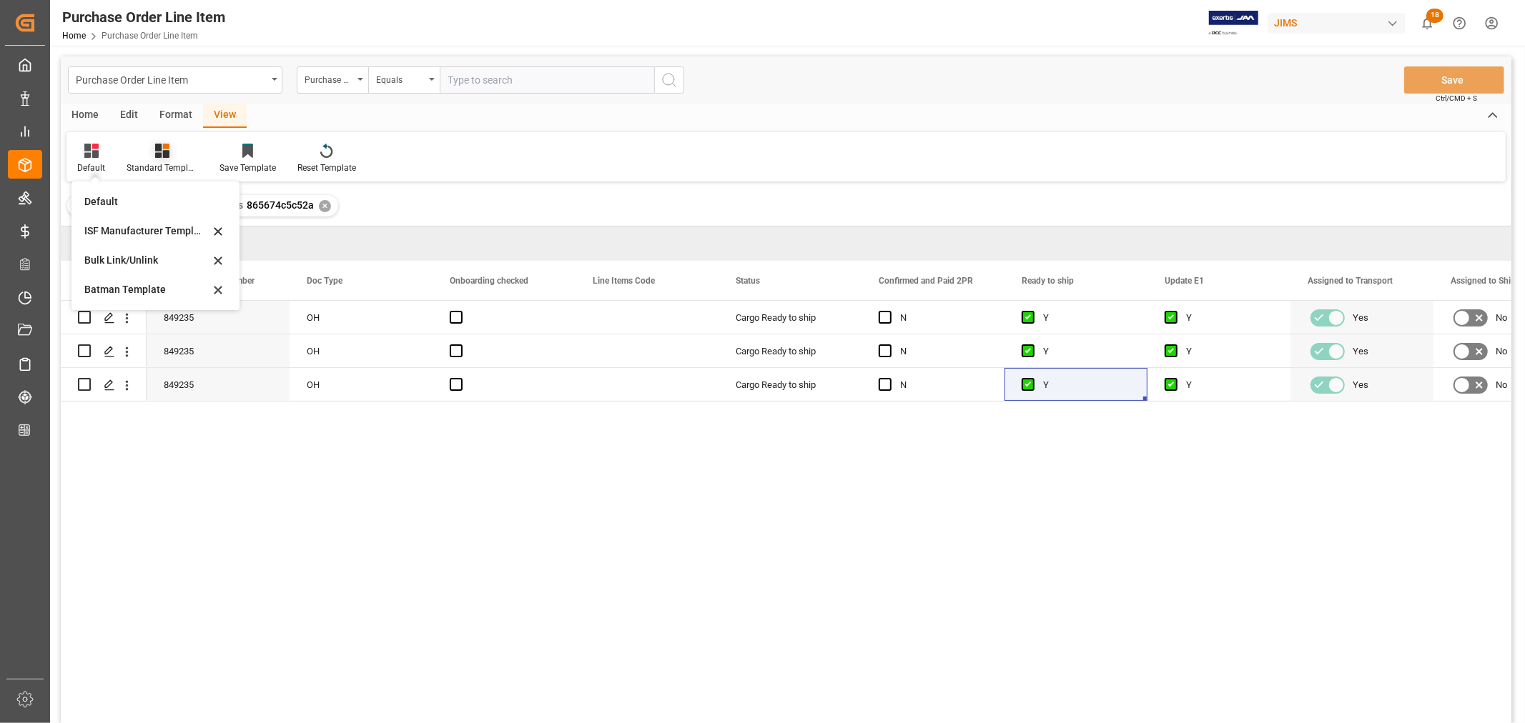
click at [162, 162] on div "Standard Templates" at bounding box center [162, 168] width 71 height 13
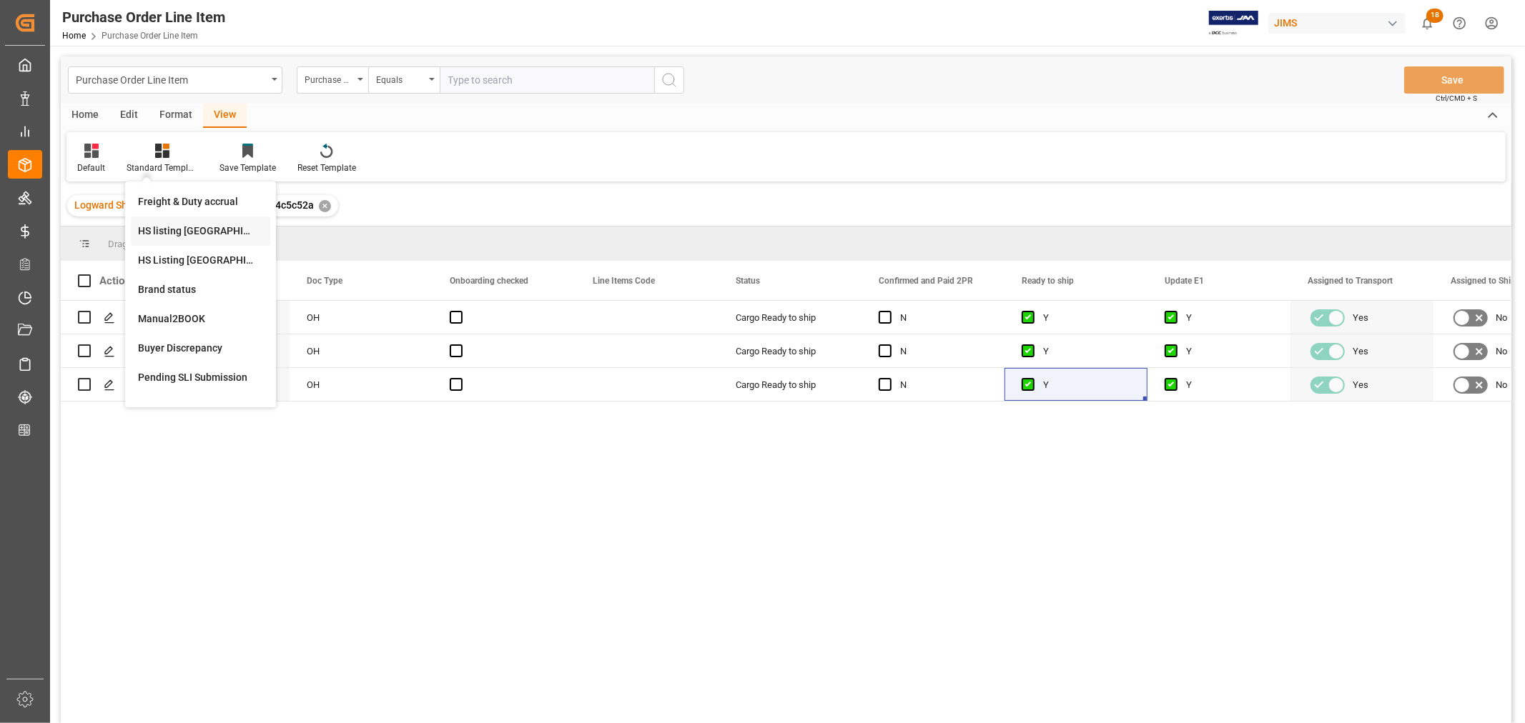
click at [163, 227] on div "HS listing [GEOGRAPHIC_DATA]" at bounding box center [200, 231] width 125 height 15
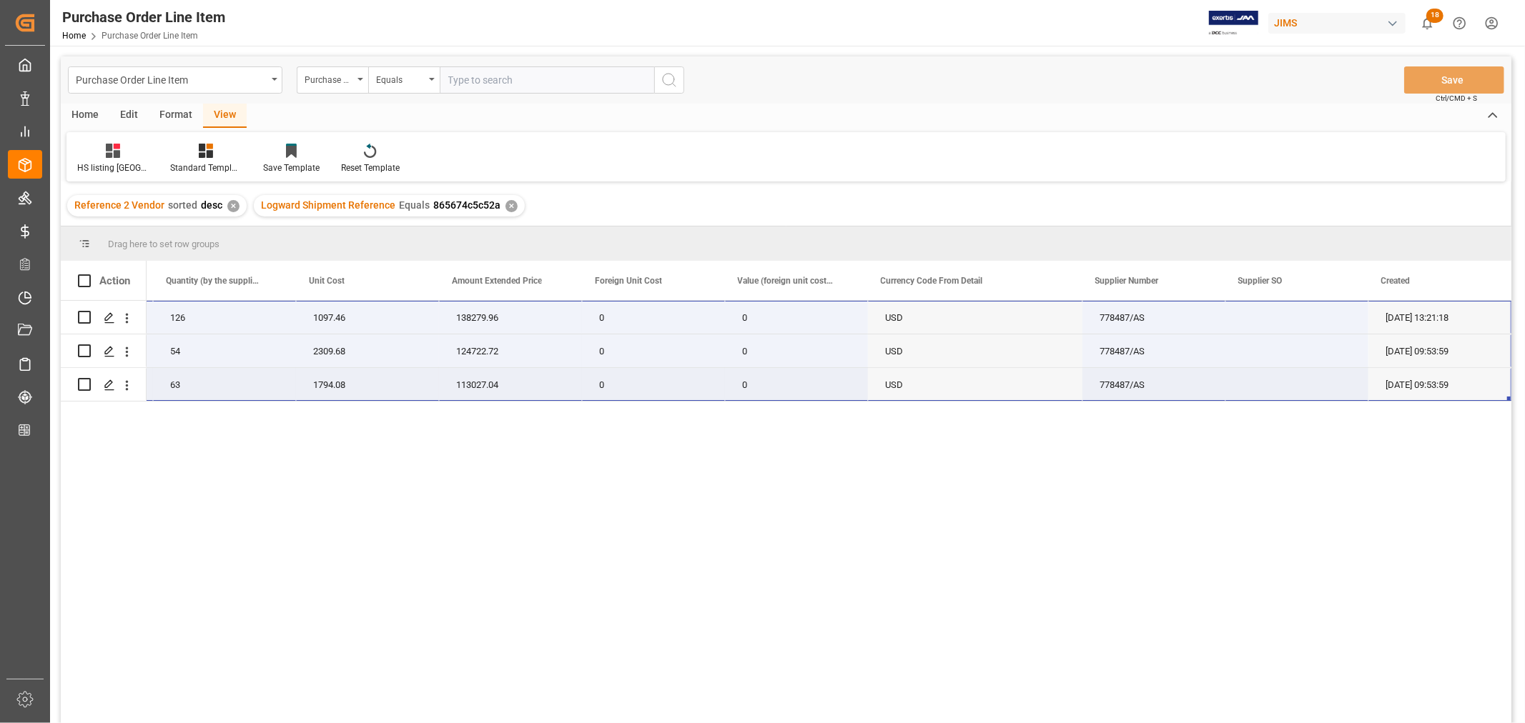
drag, startPoint x: 205, startPoint y: 310, endPoint x: 1473, endPoint y: 384, distance: 1270.4
click at [1473, 384] on div "22-10328-MY AH-QU-5 (EA) QU-5 Digital Mixer 126 1097.46 138279.96 0 0 USD 77848…" at bounding box center [403, 351] width 2216 height 101
click at [506, 207] on div "✕" at bounding box center [511, 206] width 12 height 12
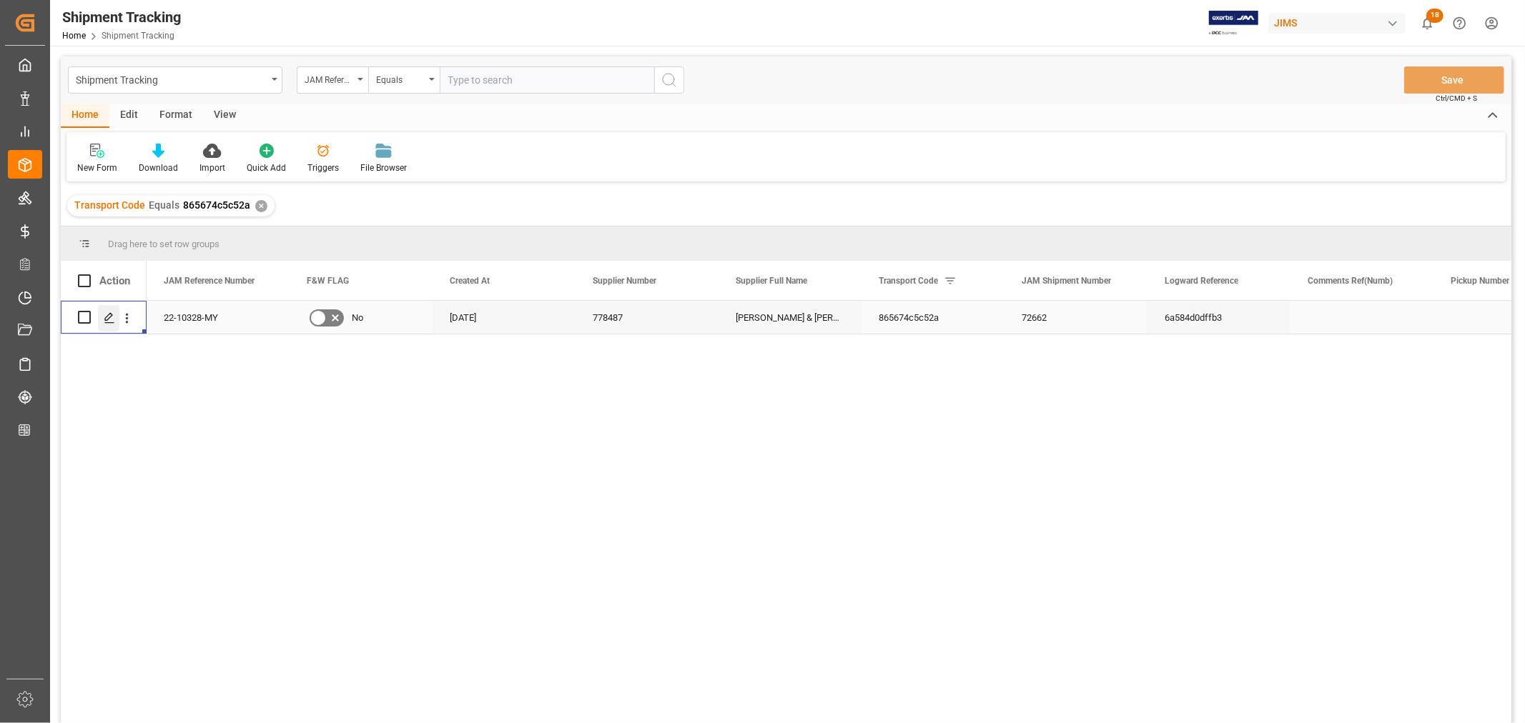
click at [107, 318] on icon "Press SPACE to select this row." at bounding box center [109, 317] width 11 height 11
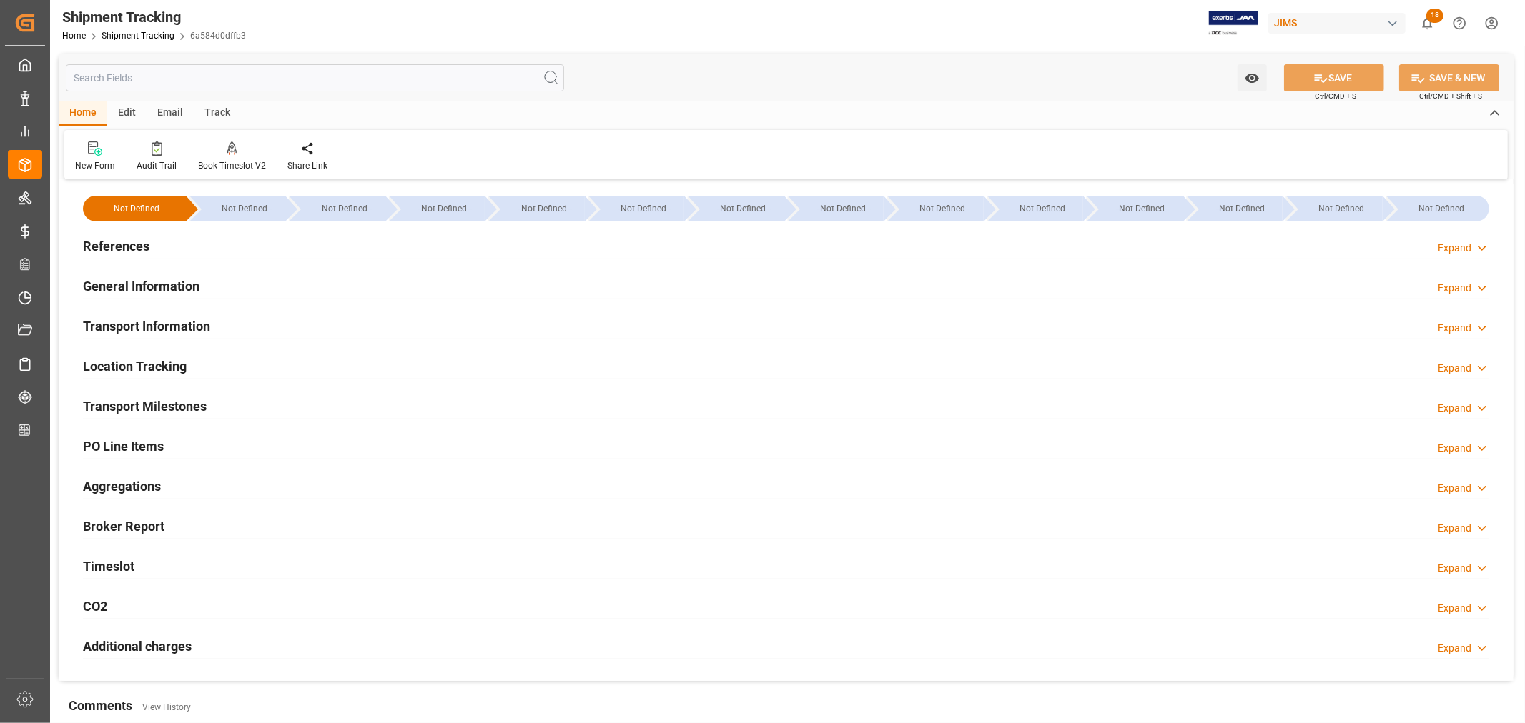
click at [239, 322] on div "Transport Information Expand" at bounding box center [786, 325] width 1406 height 27
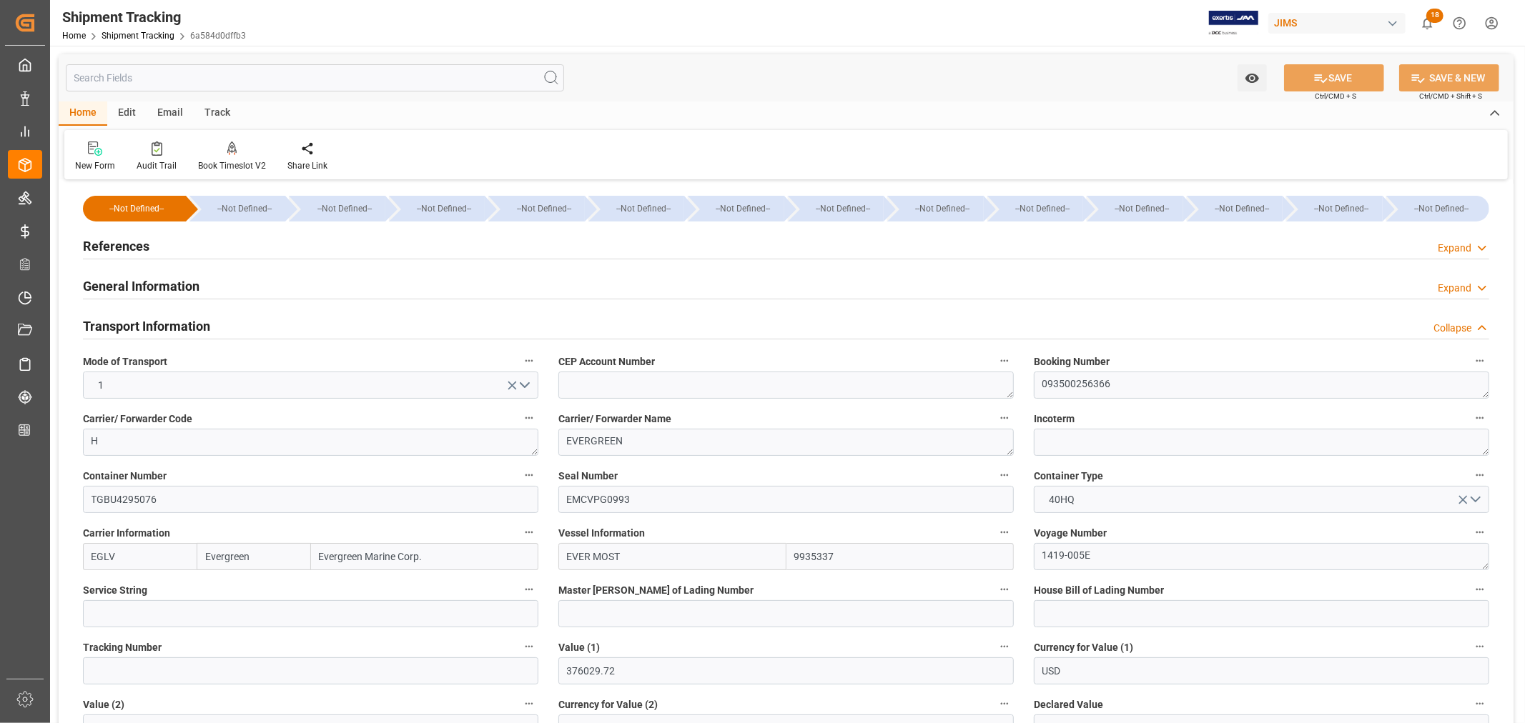
click at [239, 322] on div "Transport Information Collapse" at bounding box center [786, 325] width 1406 height 27
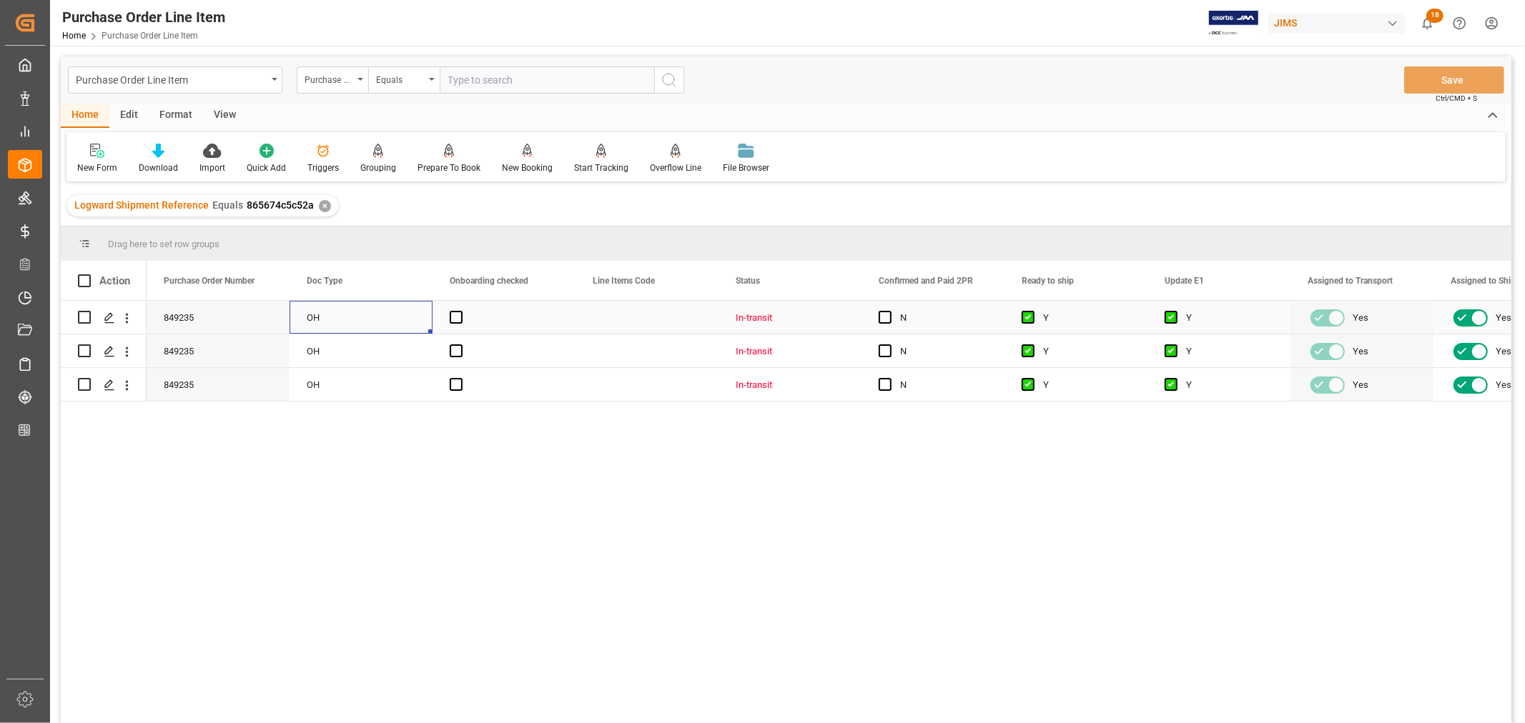
click at [383, 330] on div "OH" at bounding box center [361, 317] width 143 height 33
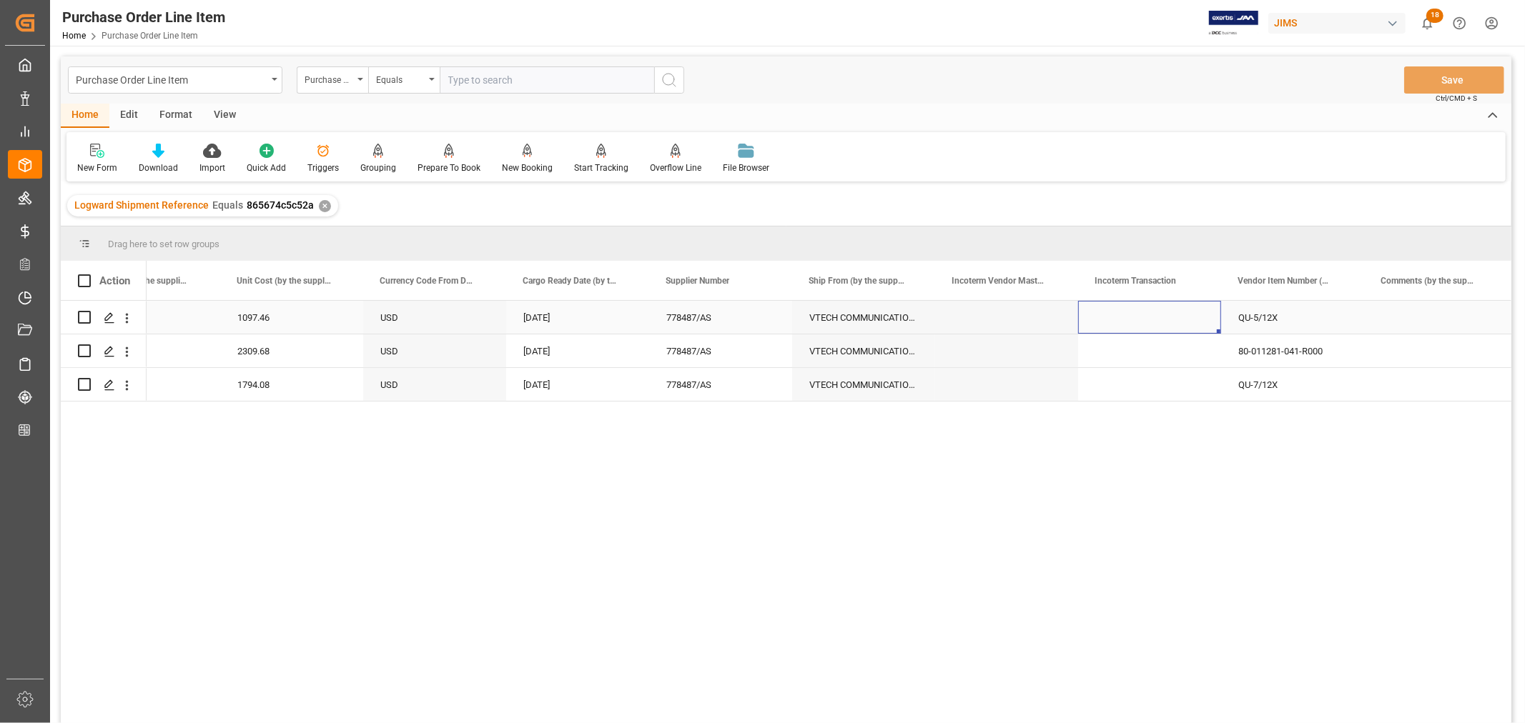
click at [1131, 317] on div "Press SPACE to select this row." at bounding box center [1149, 317] width 143 height 33
click at [1115, 315] on div "Press SPACE to select this row." at bounding box center [1149, 317] width 143 height 33
click at [1090, 325] on input "Press SPACE to select this row." at bounding box center [1150, 325] width 120 height 27
paste input "FCA [GEOGRAPHIC_DATA]"
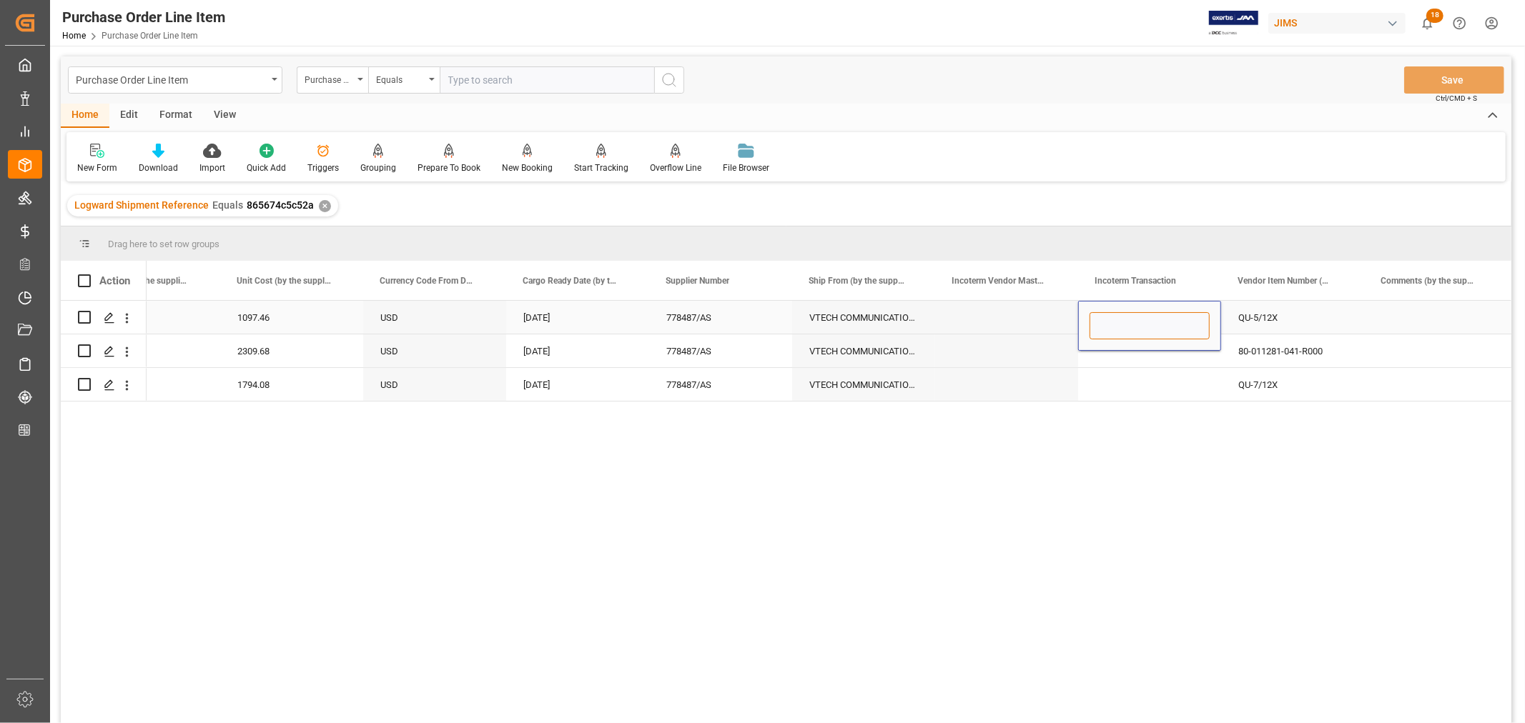
type input "FCA [GEOGRAPHIC_DATA]"
click at [977, 322] on div "Press SPACE to select this row." at bounding box center [1006, 317] width 143 height 33
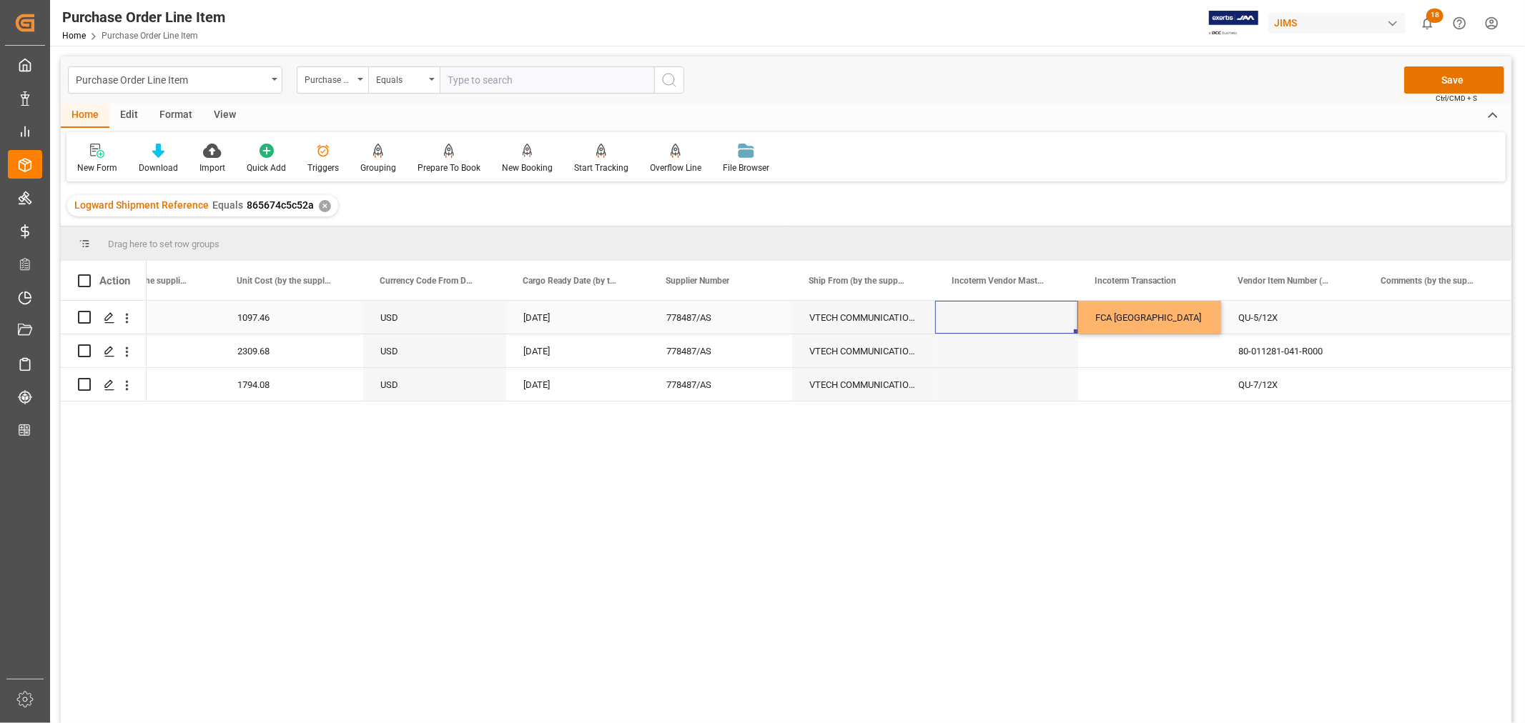
click at [1161, 315] on div "FCA [GEOGRAPHIC_DATA]" at bounding box center [1149, 317] width 143 height 33
drag, startPoint x: 1218, startPoint y: 329, endPoint x: 1210, endPoint y: 382, distance: 53.6
click at [1448, 81] on button "Save" at bounding box center [1454, 79] width 100 height 27
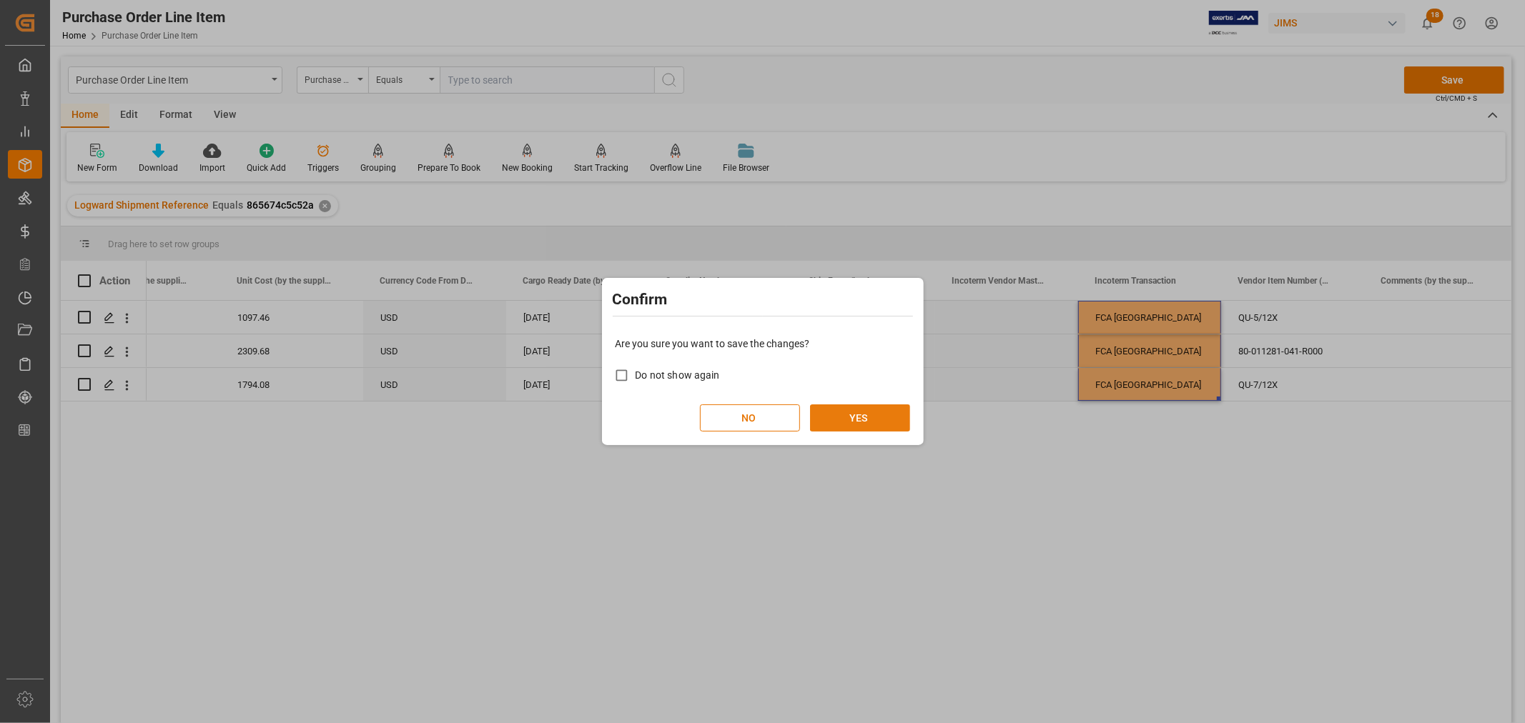
click at [844, 420] on button "YES" at bounding box center [860, 418] width 100 height 27
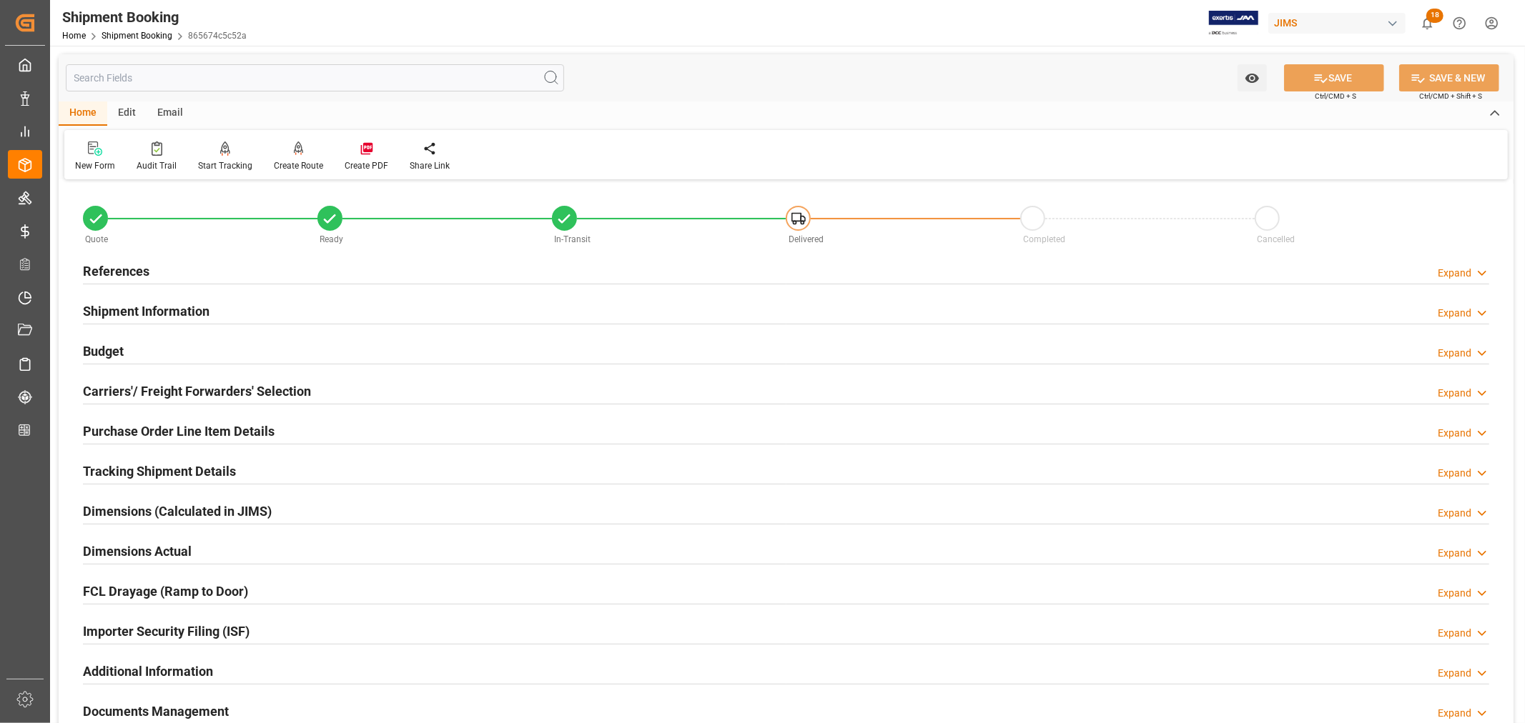
click at [138, 472] on h2 "Tracking Shipment Details" at bounding box center [159, 471] width 153 height 19
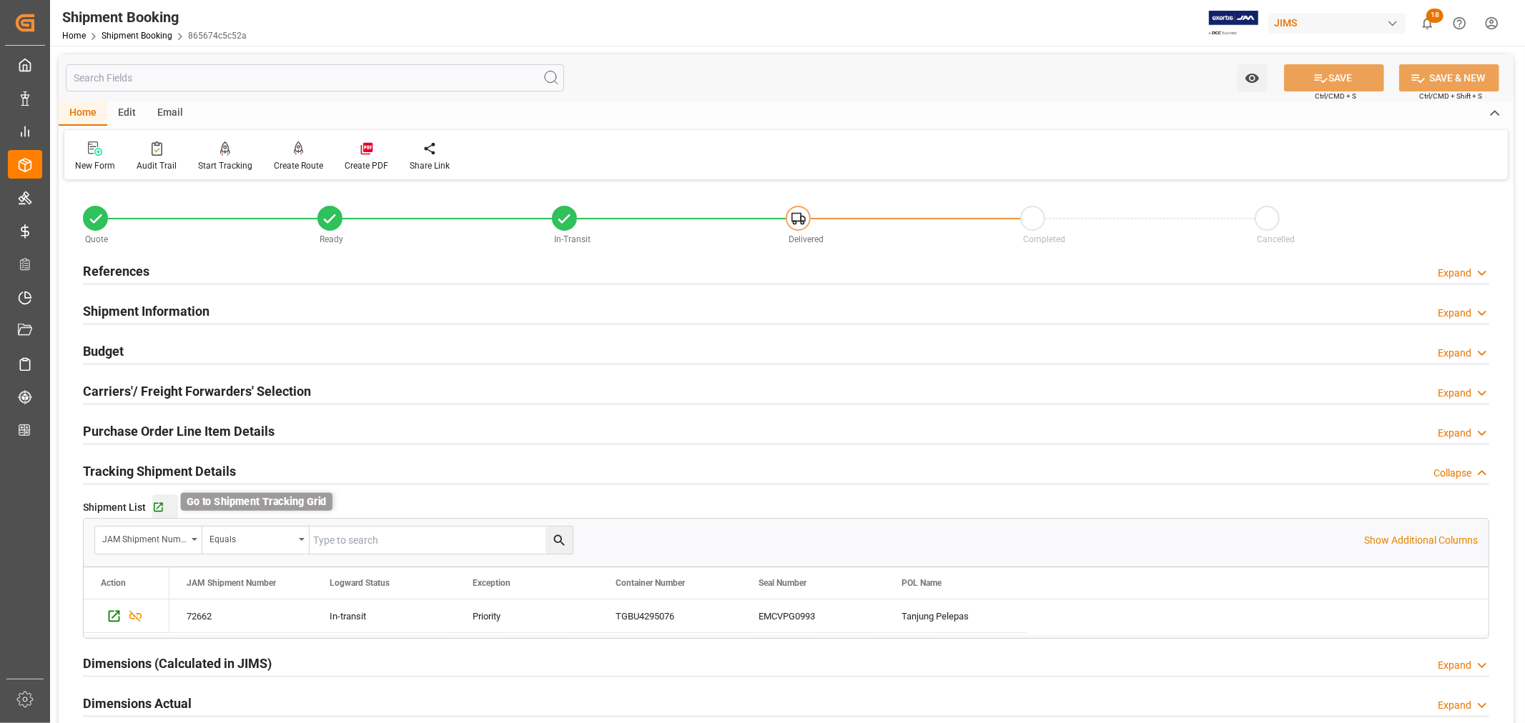
click at [157, 505] on icon "button" at bounding box center [158, 508] width 12 height 12
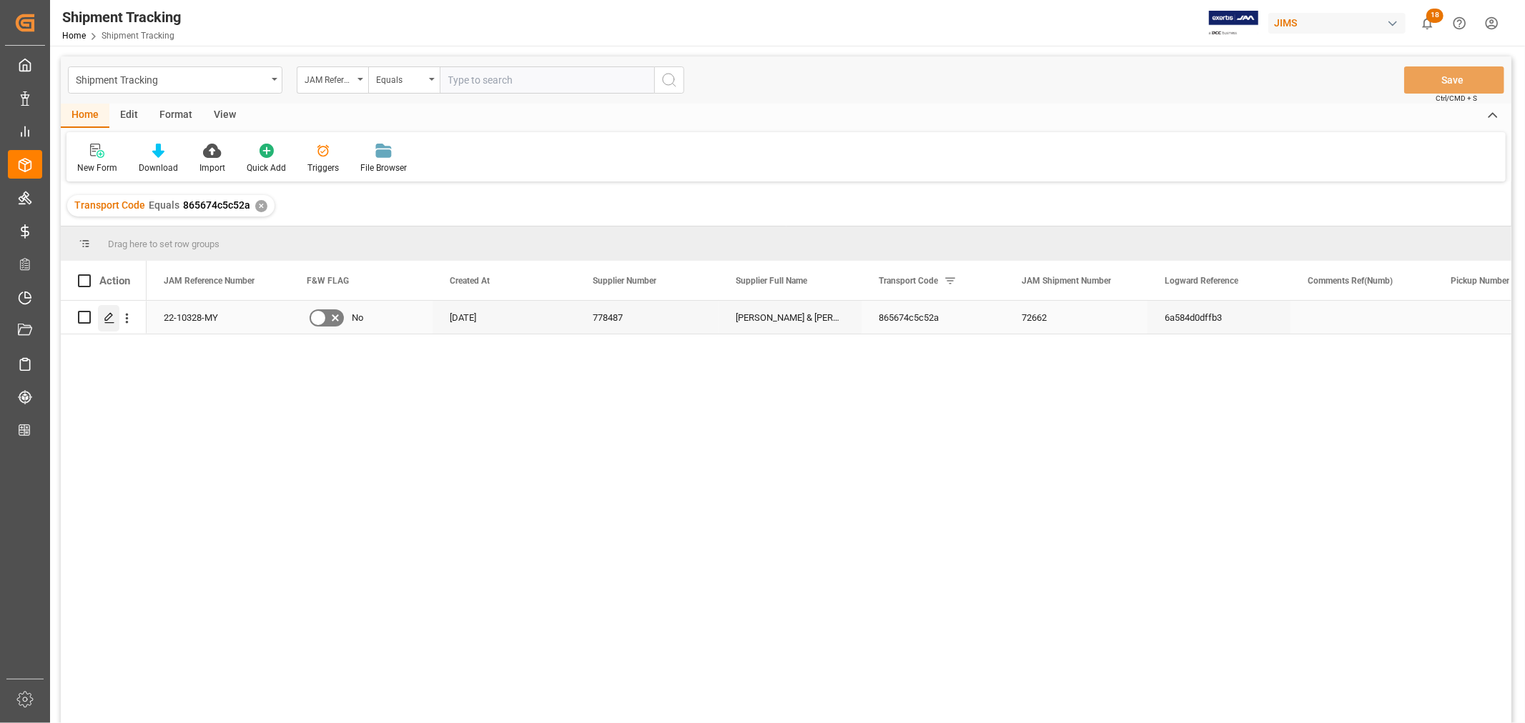
click at [109, 317] on polygon "Press SPACE to select this row." at bounding box center [108, 316] width 7 height 7
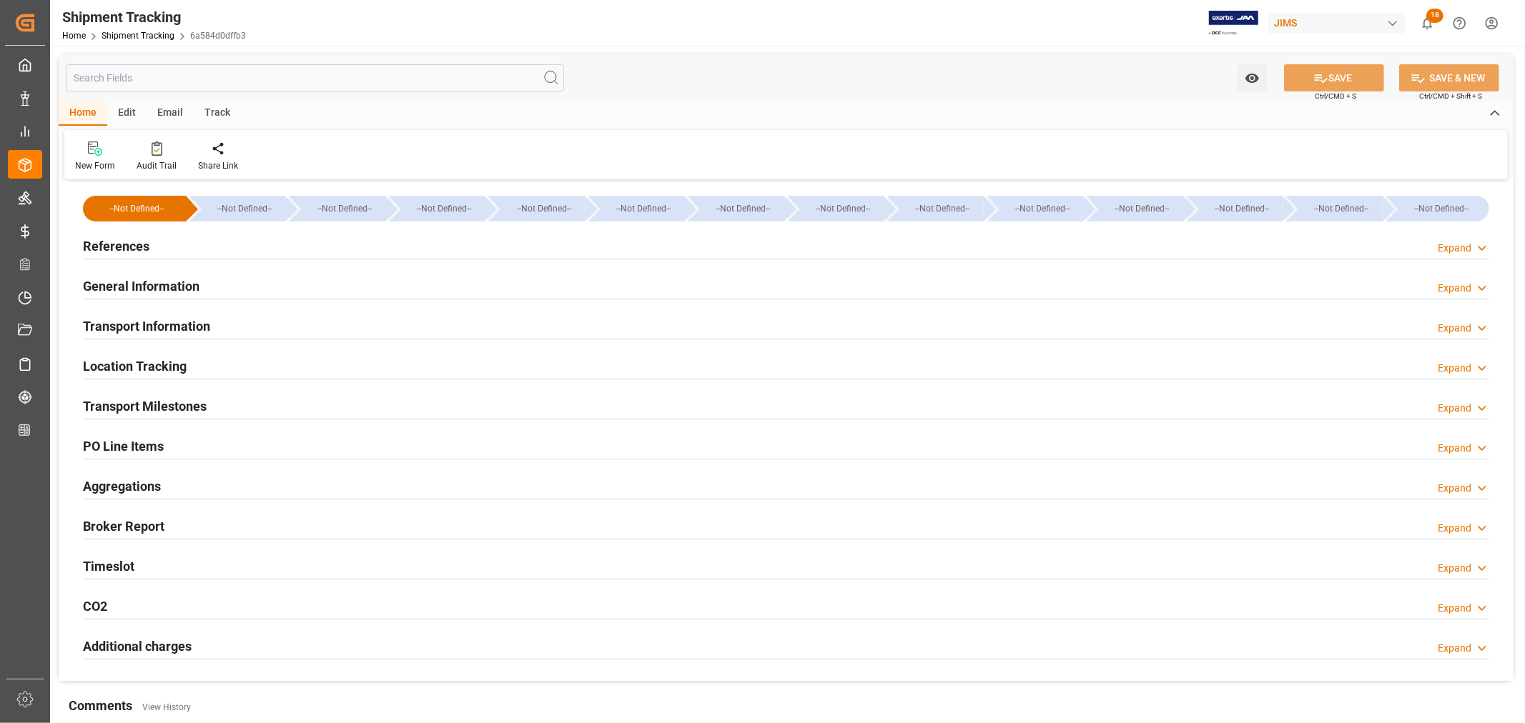
type input "[DATE] 00:00"
type input "[DATE]"
type input "[DATE] 00:00"
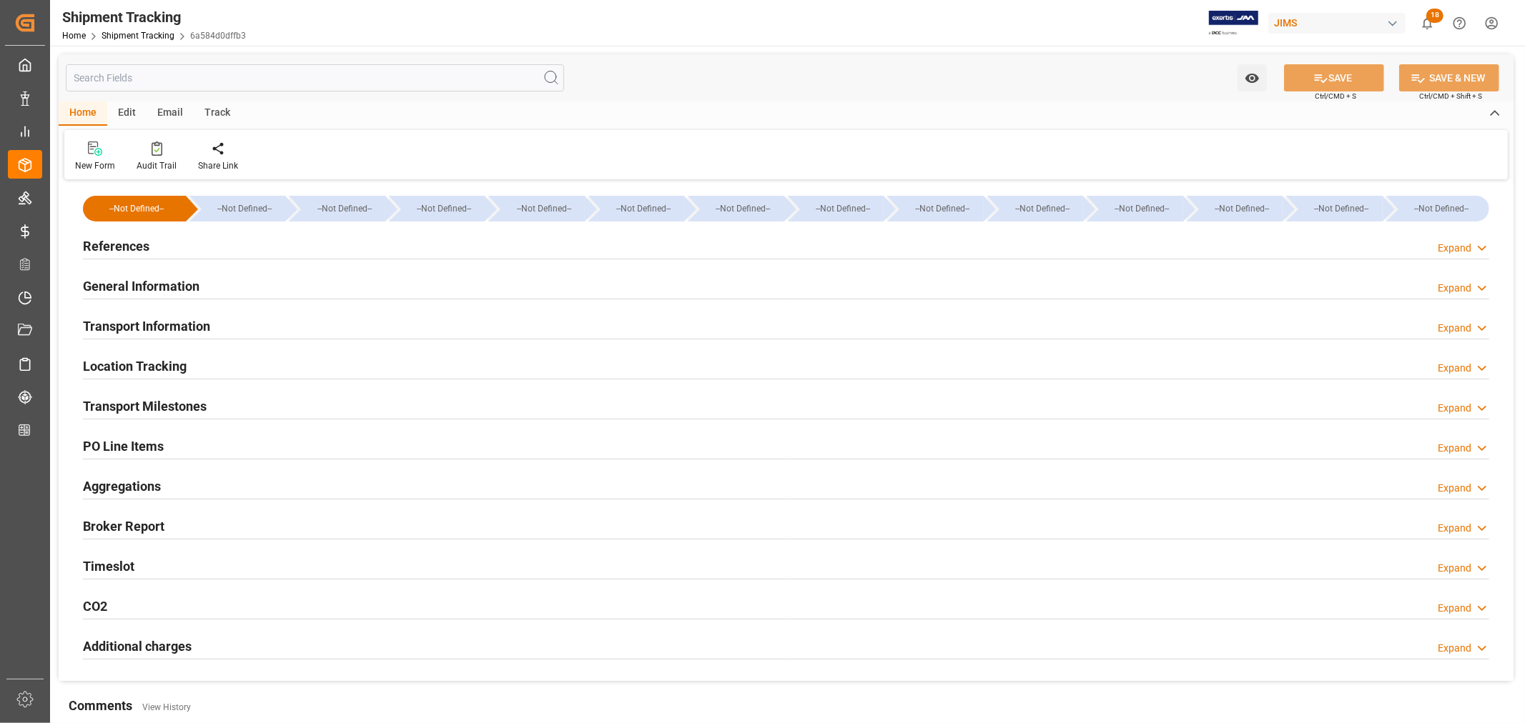
type input "[DATE]"
type input "[DATE] 00:00"
click at [193, 323] on h2 "Transport Information" at bounding box center [146, 326] width 127 height 19
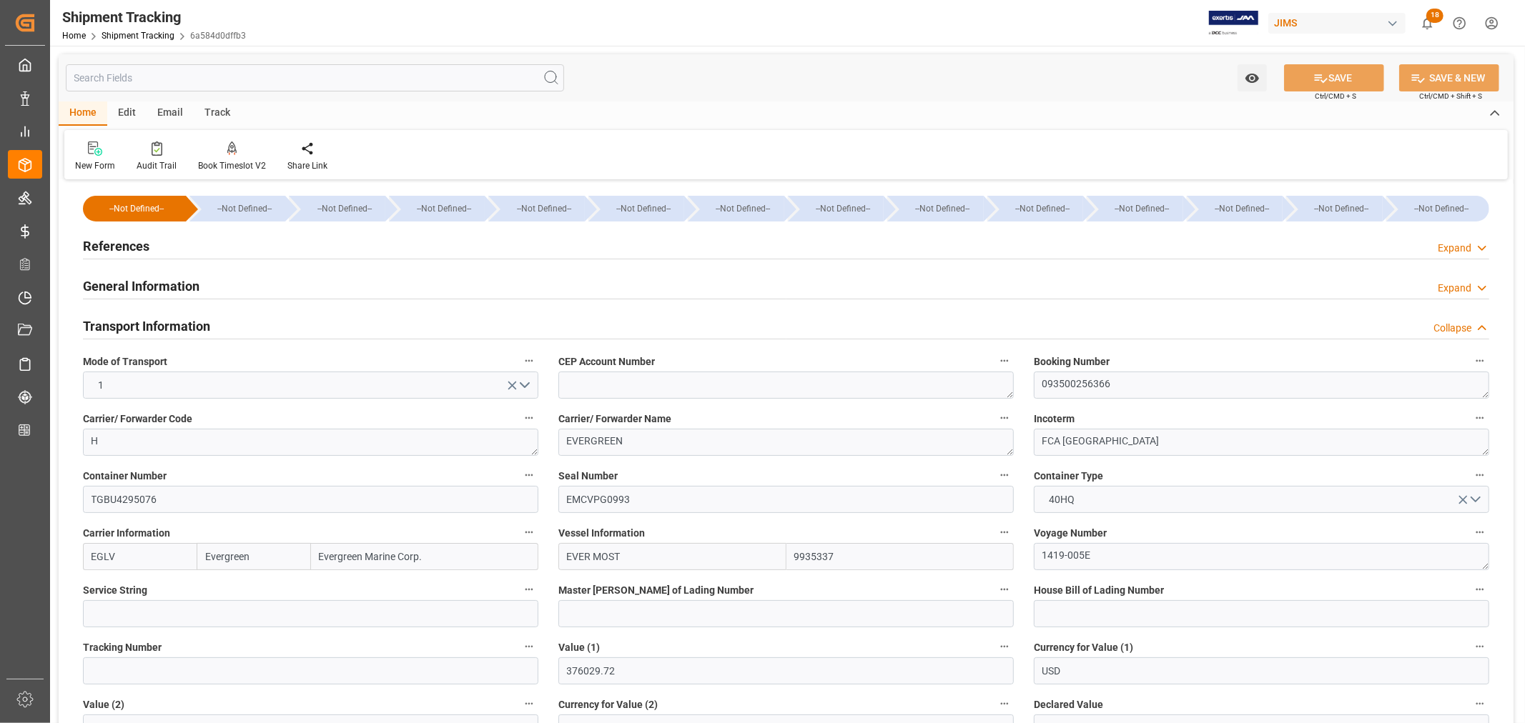
click at [193, 323] on h2 "Transport Information" at bounding box center [146, 326] width 127 height 19
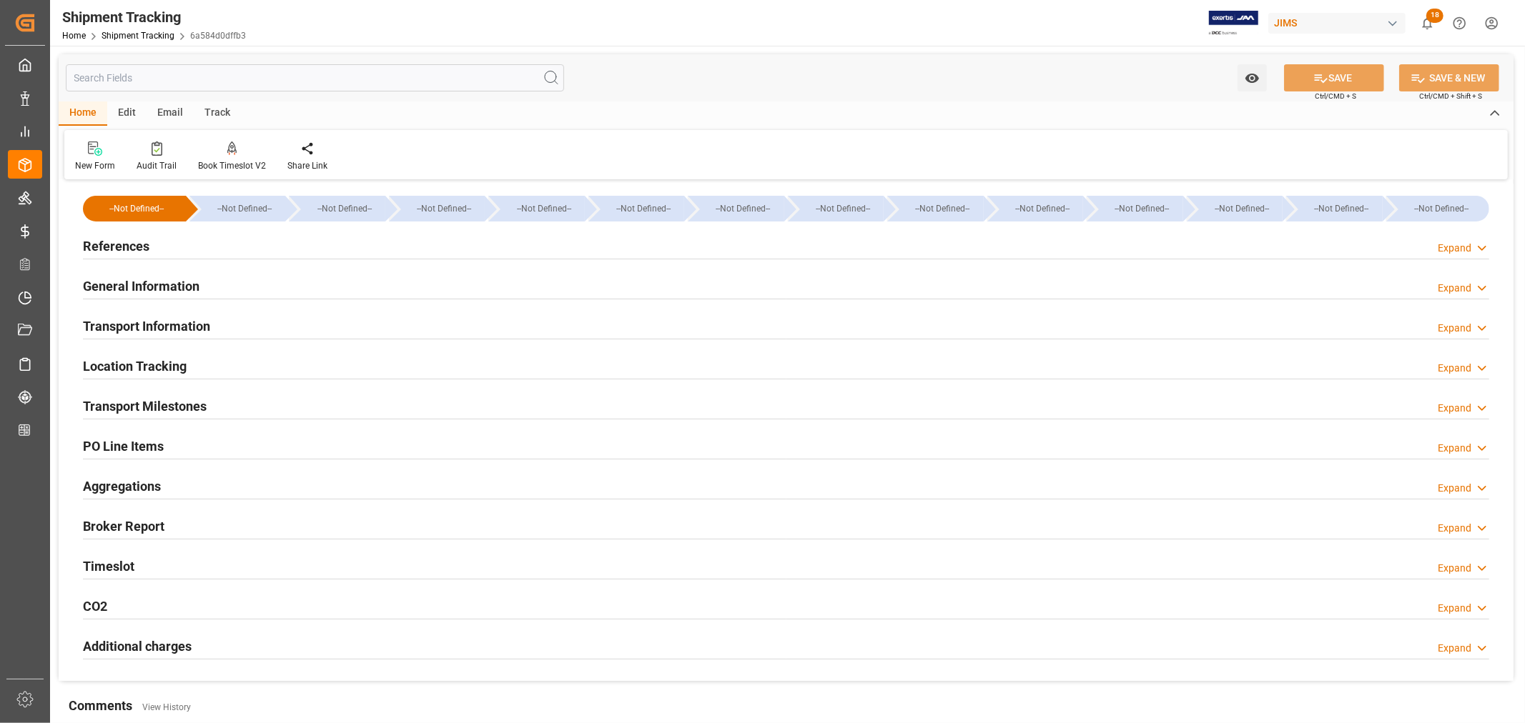
click at [190, 407] on h2 "Transport Milestones" at bounding box center [145, 406] width 124 height 19
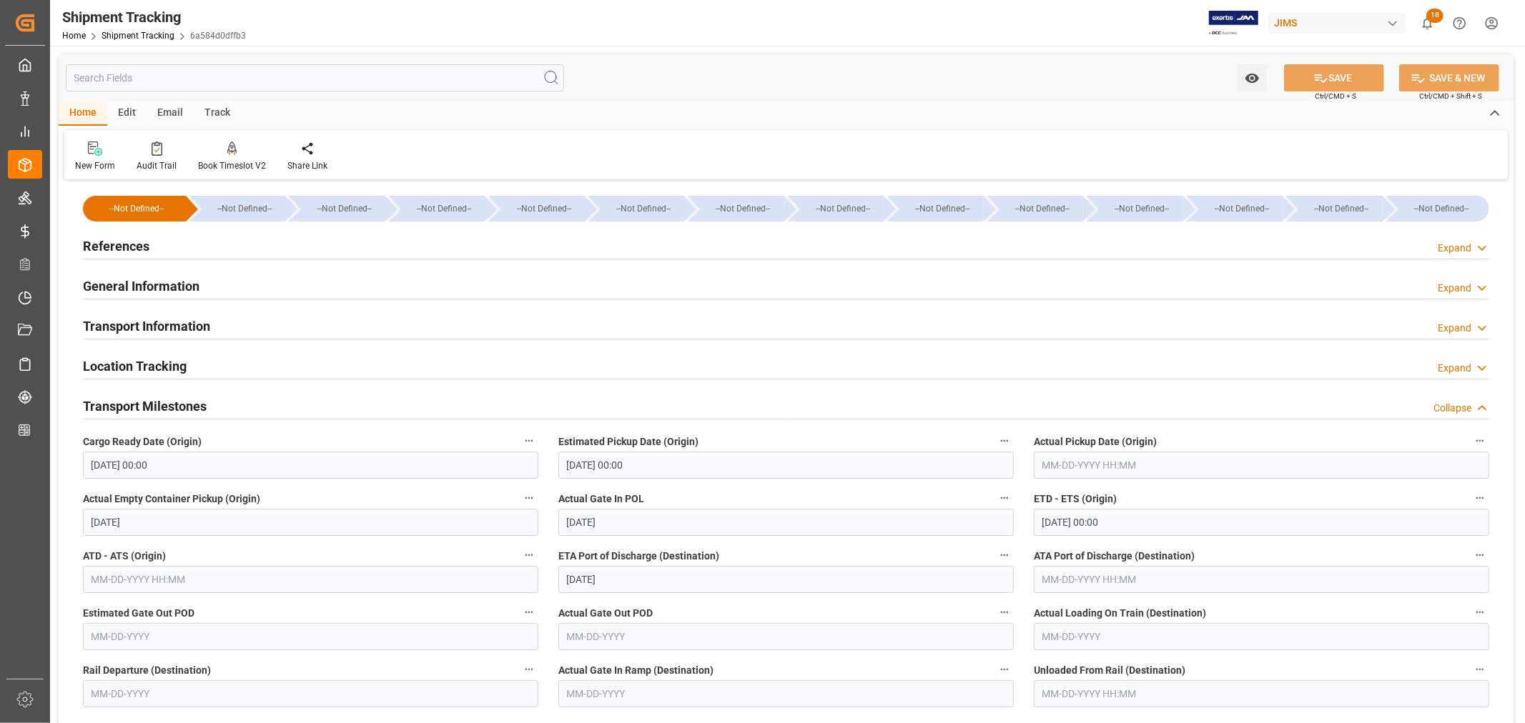
click at [184, 286] on h2 "General Information" at bounding box center [141, 286] width 117 height 19
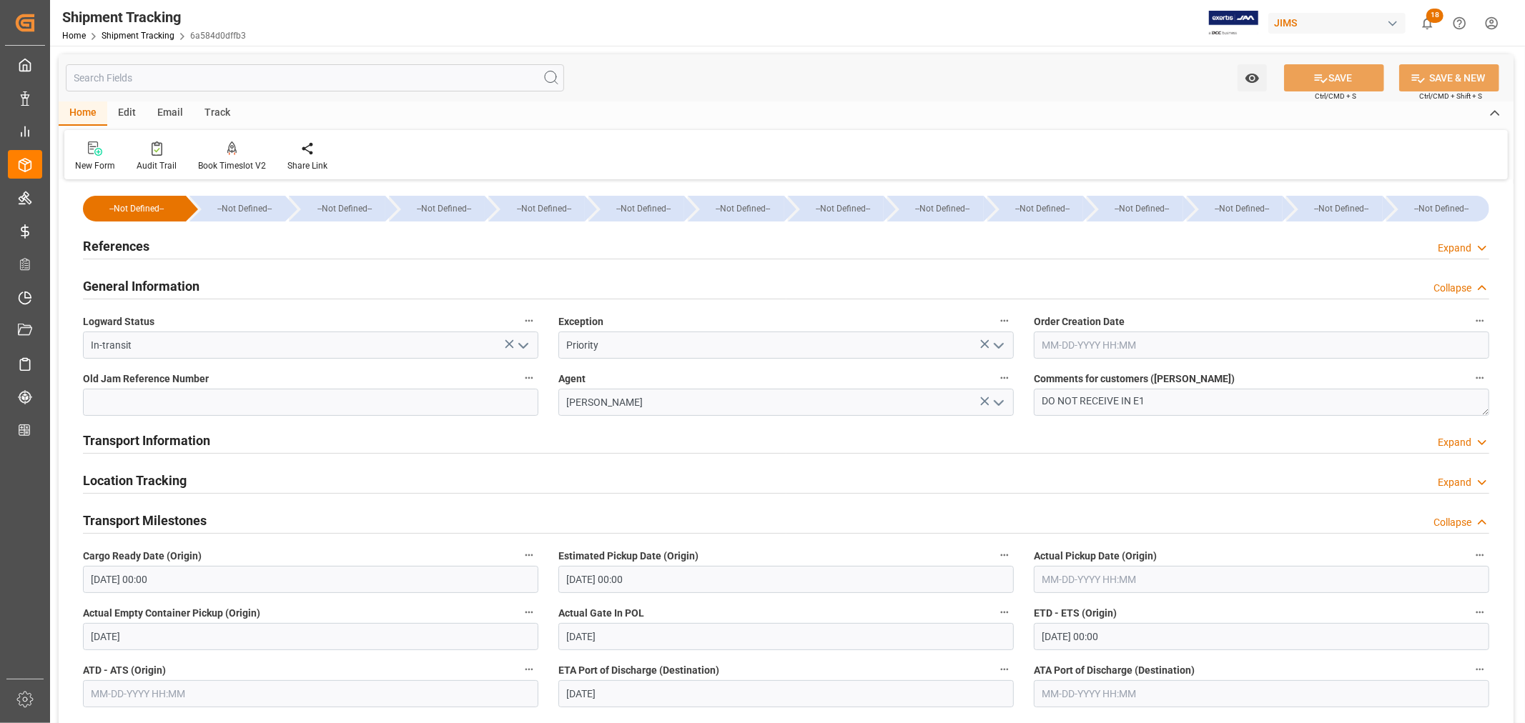
click at [184, 286] on h2 "General Information" at bounding box center [141, 286] width 117 height 19
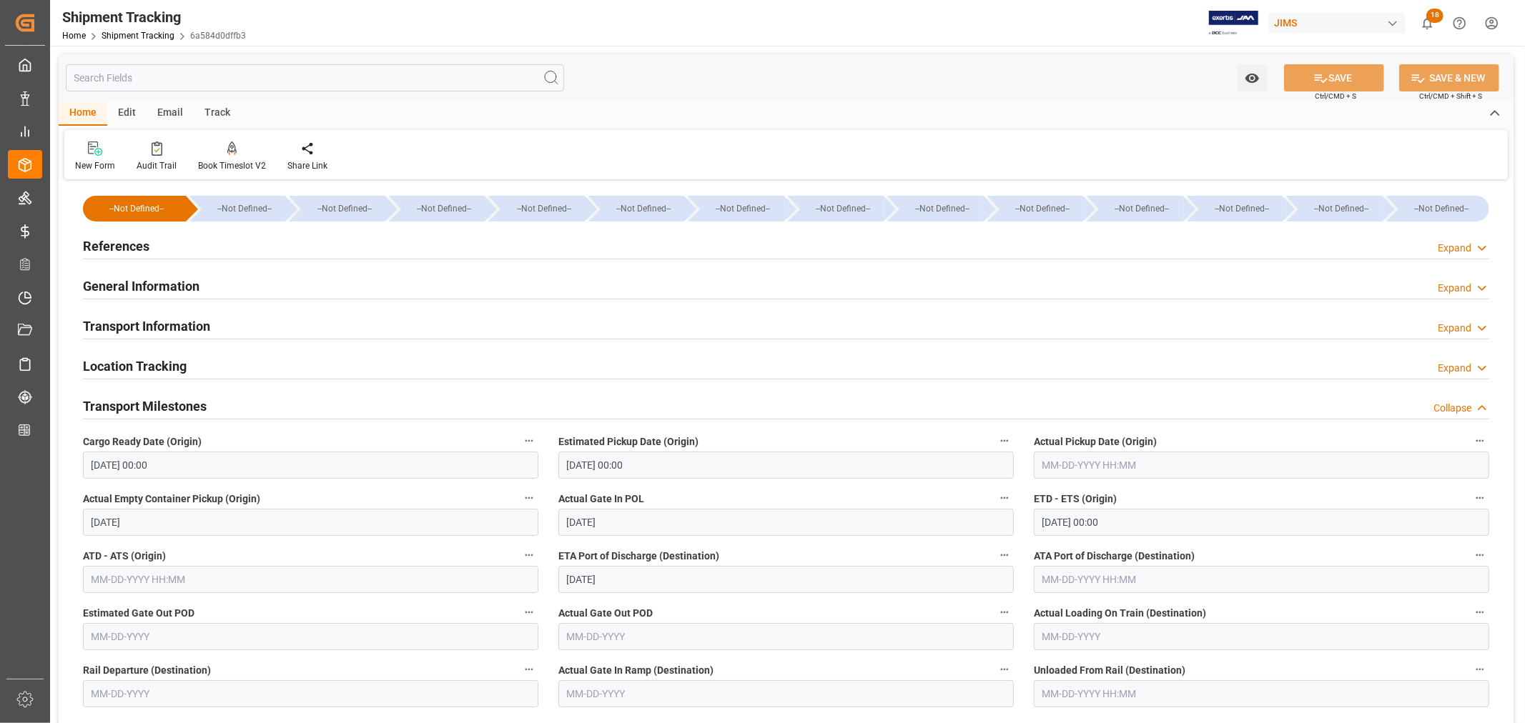
click at [192, 323] on h2 "Transport Information" at bounding box center [146, 326] width 127 height 19
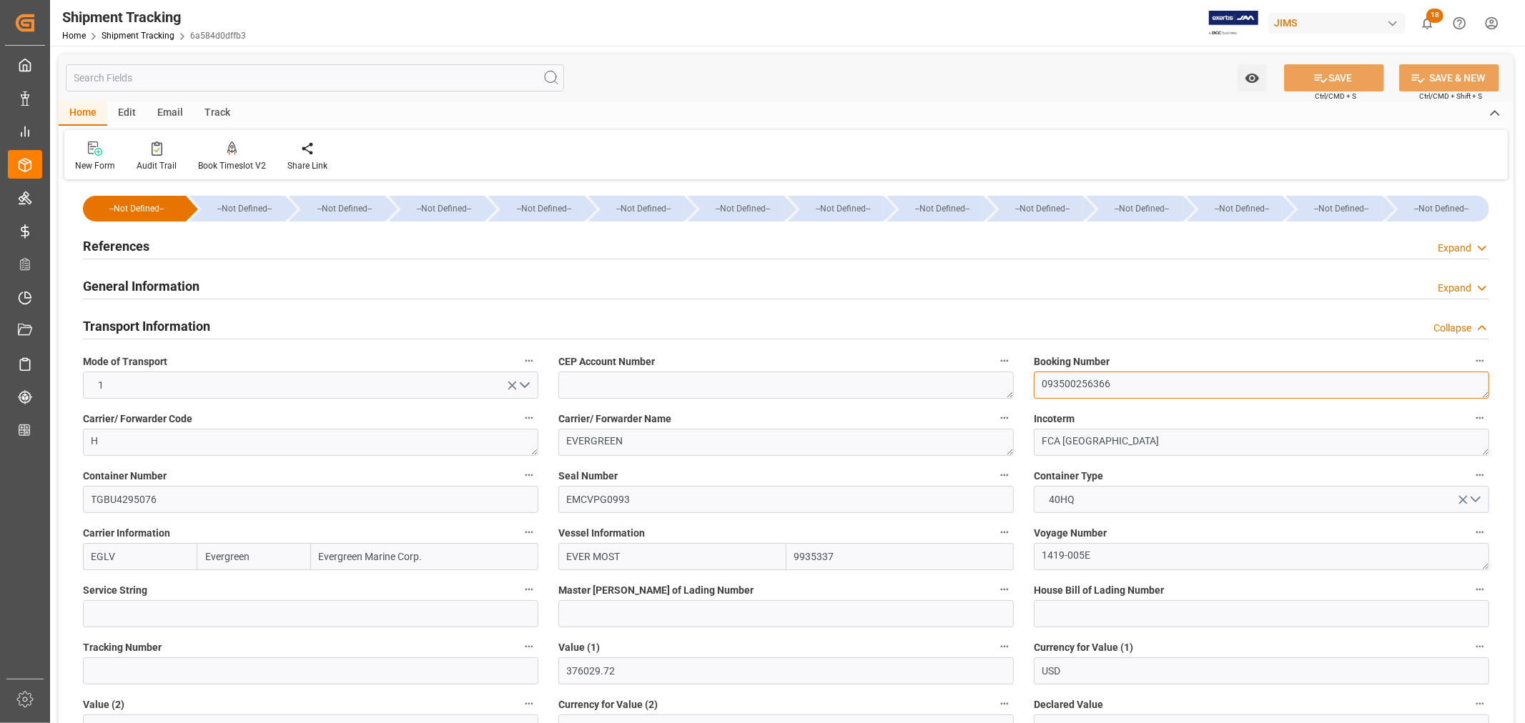
click at [1069, 380] on textarea "093500256366" at bounding box center [1261, 385] width 455 height 27
click at [184, 317] on h2 "Transport Information" at bounding box center [146, 326] width 127 height 19
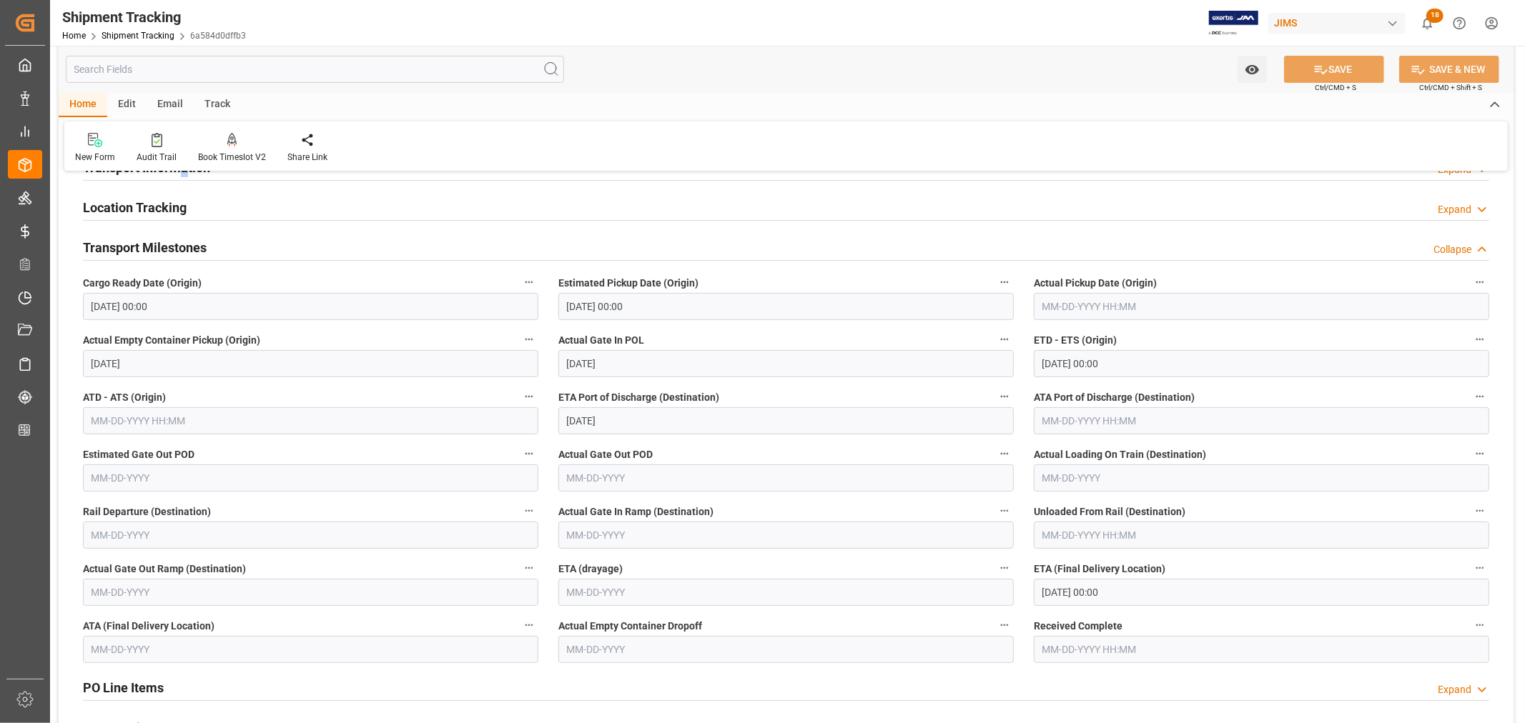
scroll to position [79, 0]
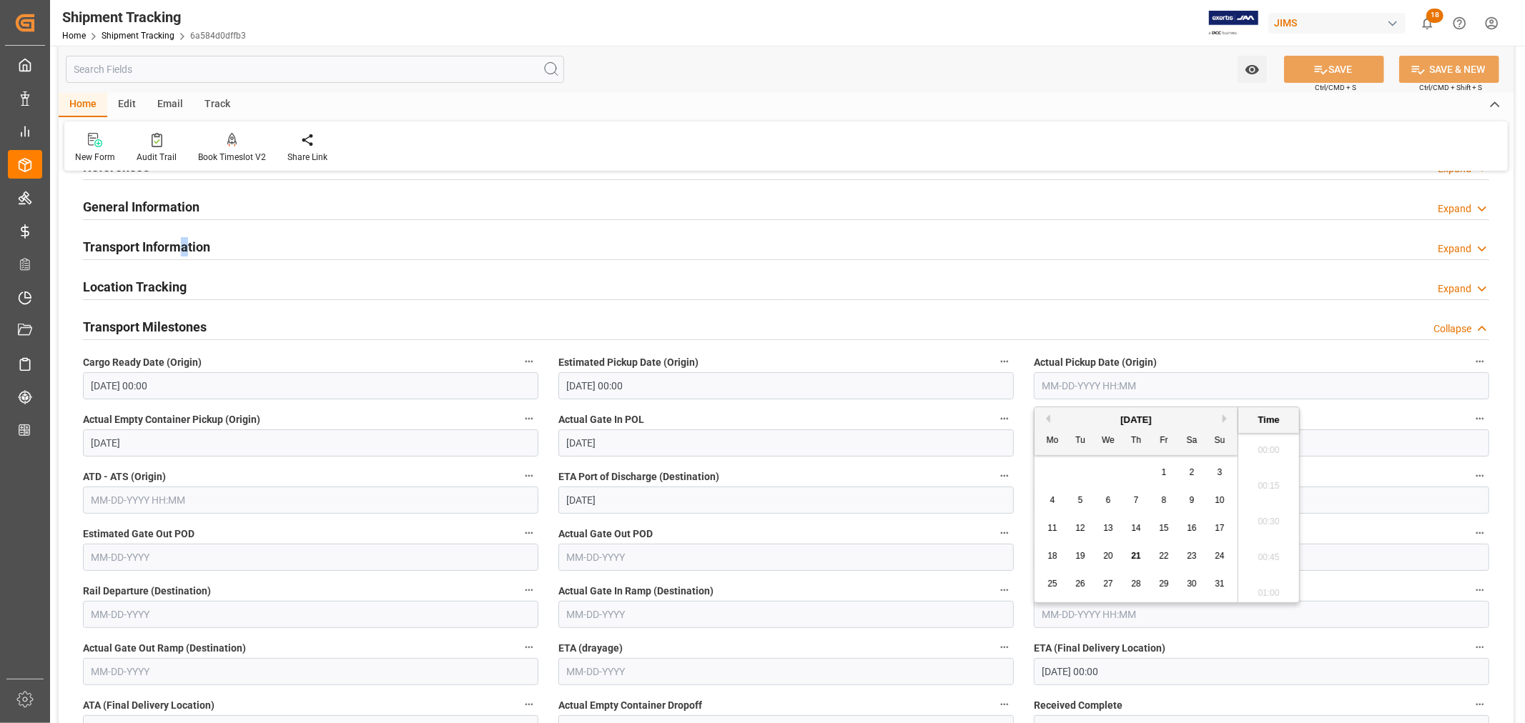
click at [1074, 386] on input "text" at bounding box center [1261, 385] width 455 height 27
click at [1110, 558] on span "20" at bounding box center [1107, 556] width 9 height 10
type input "08-20-2025 00:00"
click at [1338, 70] on button "SAVE" at bounding box center [1334, 69] width 100 height 27
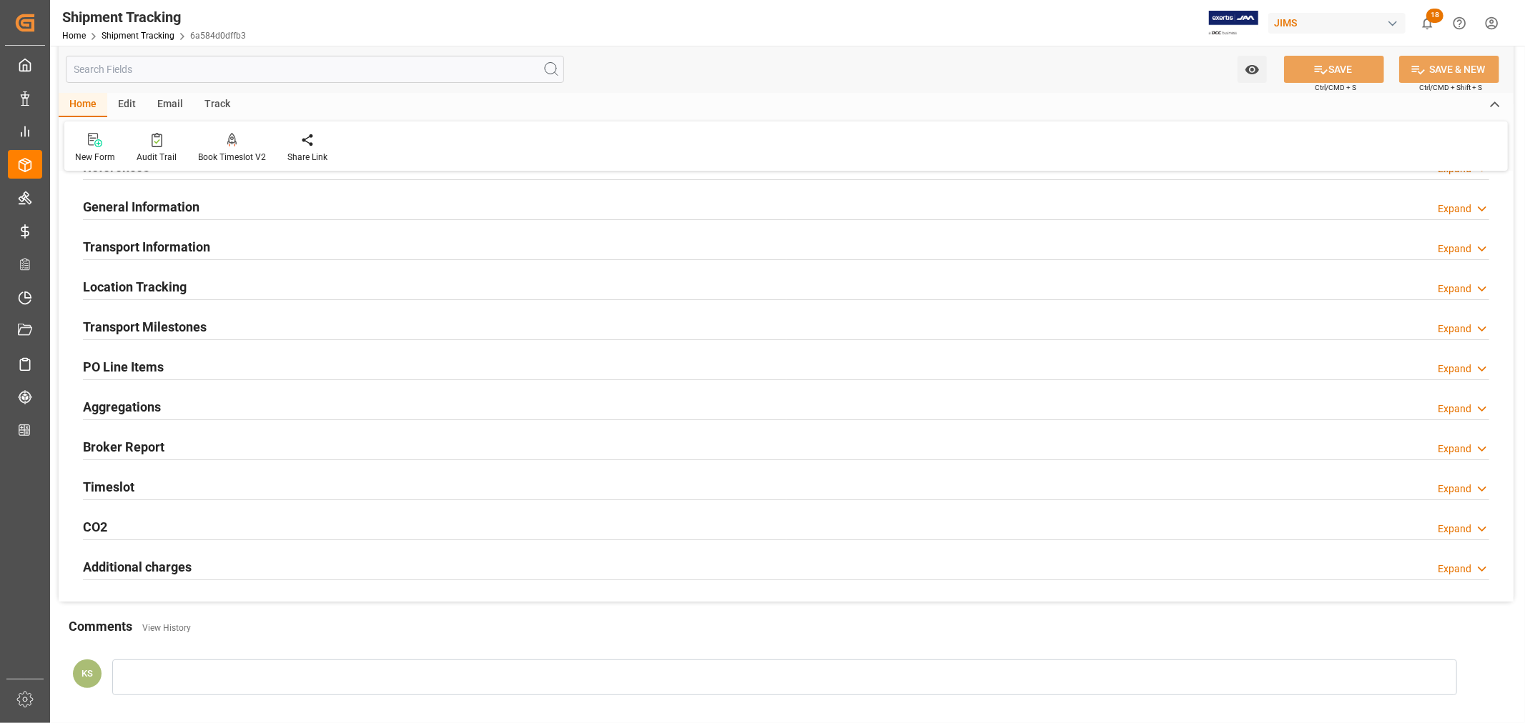
click at [215, 365] on div "PO Line Items Expand" at bounding box center [786, 365] width 1406 height 27
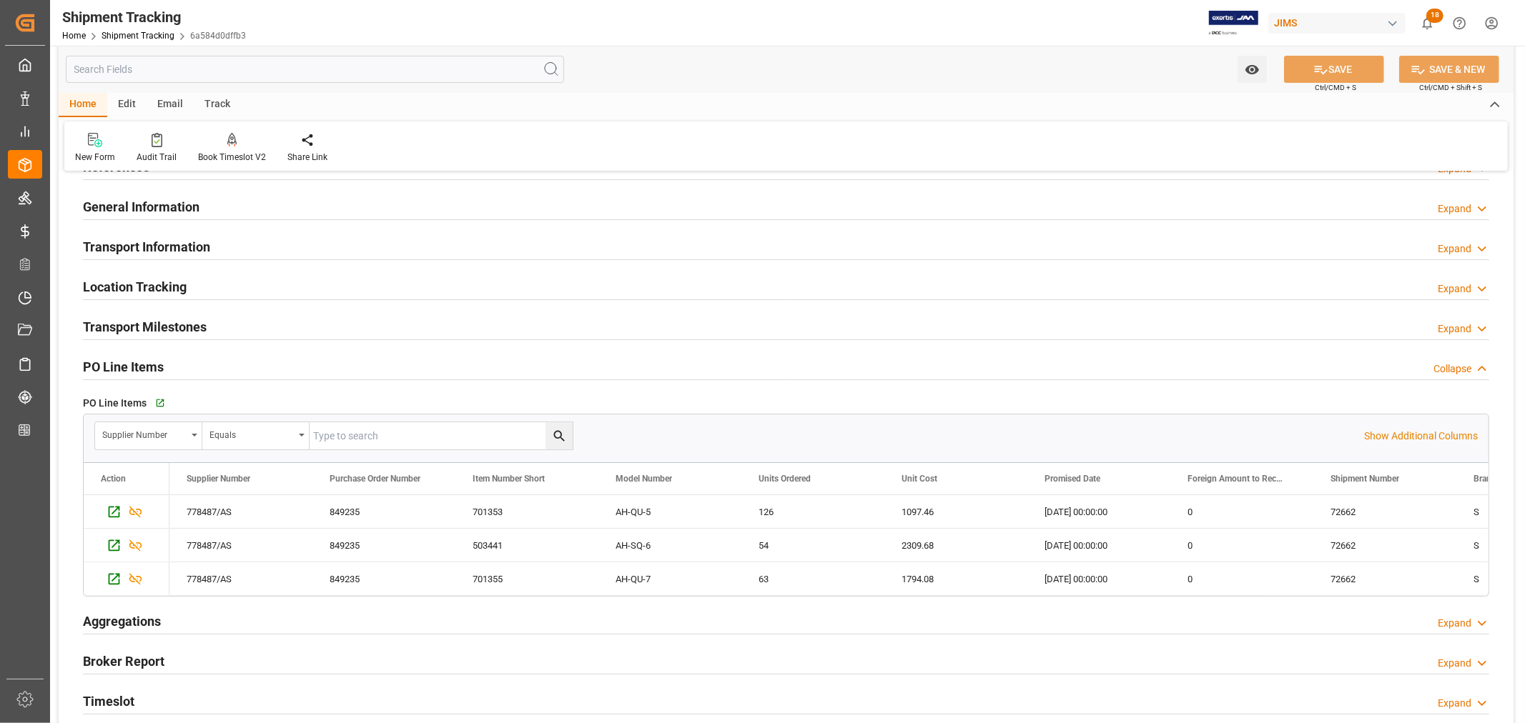
click at [215, 365] on div "PO Line Items Collapse" at bounding box center [786, 365] width 1406 height 27
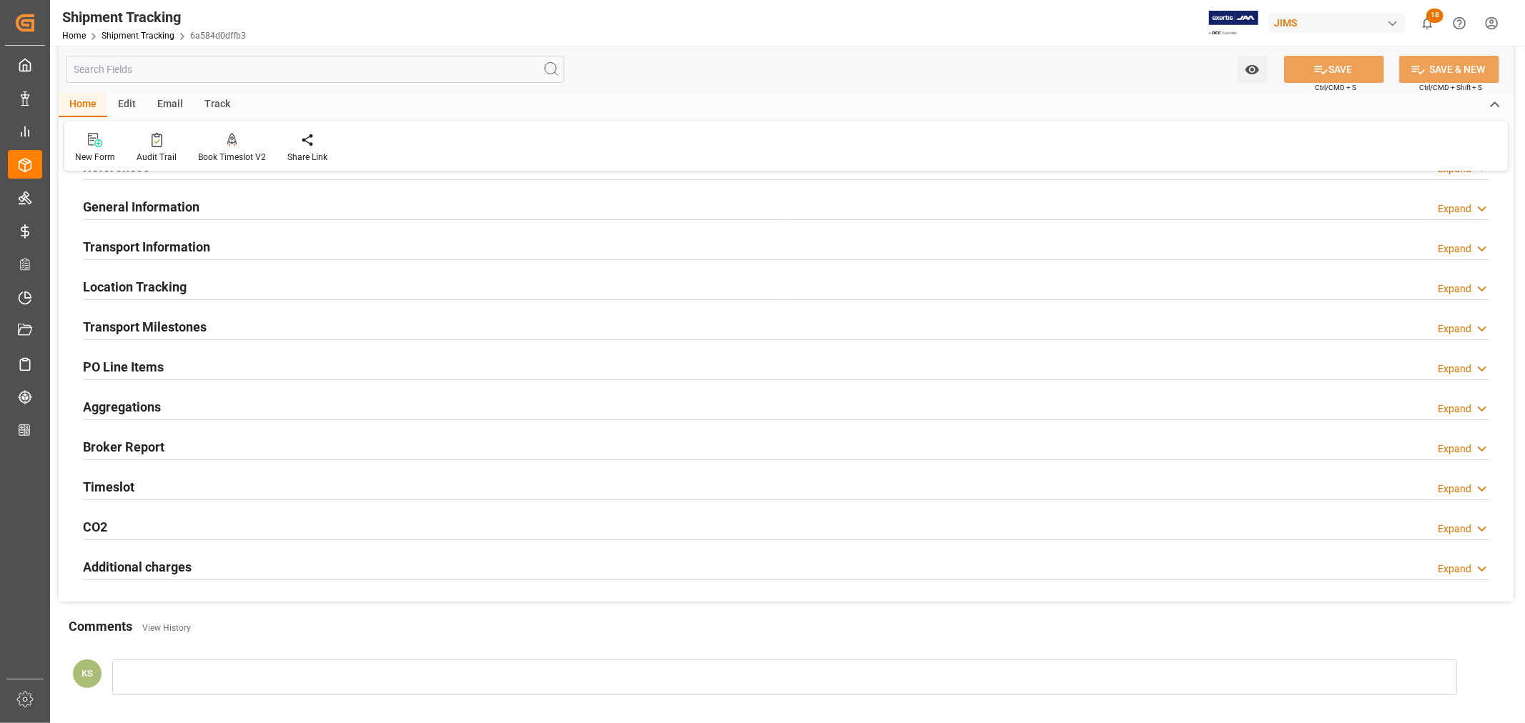
scroll to position [0, 0]
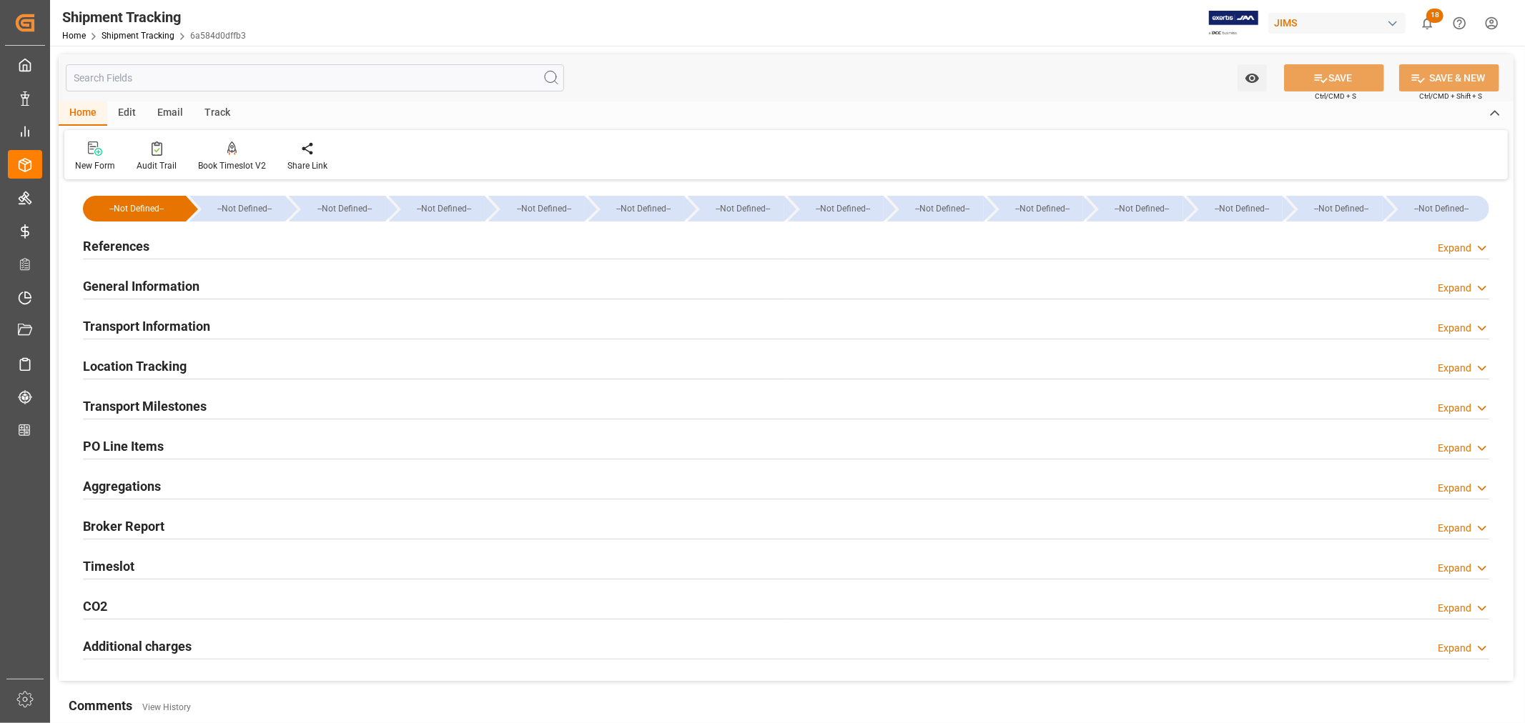
click at [219, 290] on div "General Information Expand" at bounding box center [786, 285] width 1406 height 27
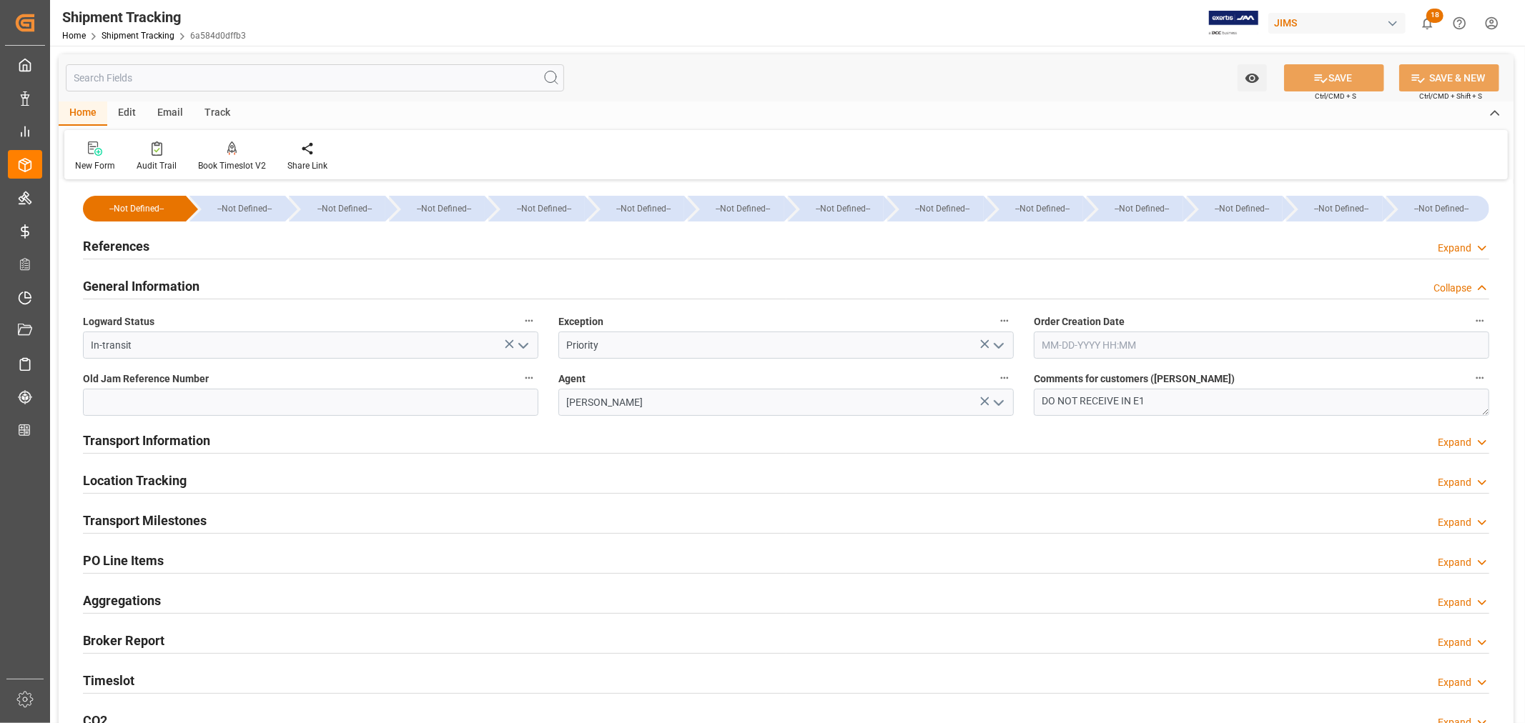
click at [219, 290] on div "General Information Collapse" at bounding box center [786, 285] width 1406 height 27
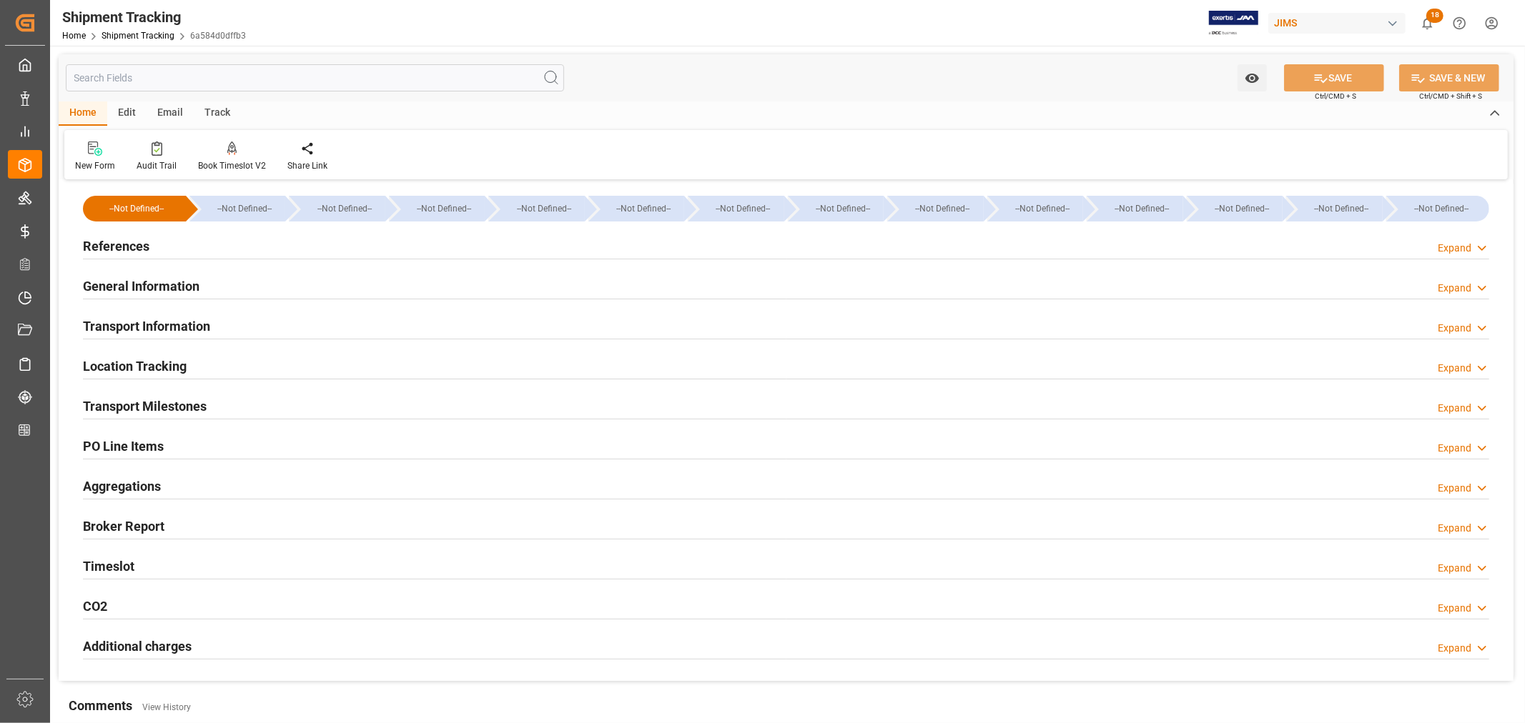
click at [217, 329] on div "Transport Information Expand" at bounding box center [786, 325] width 1406 height 27
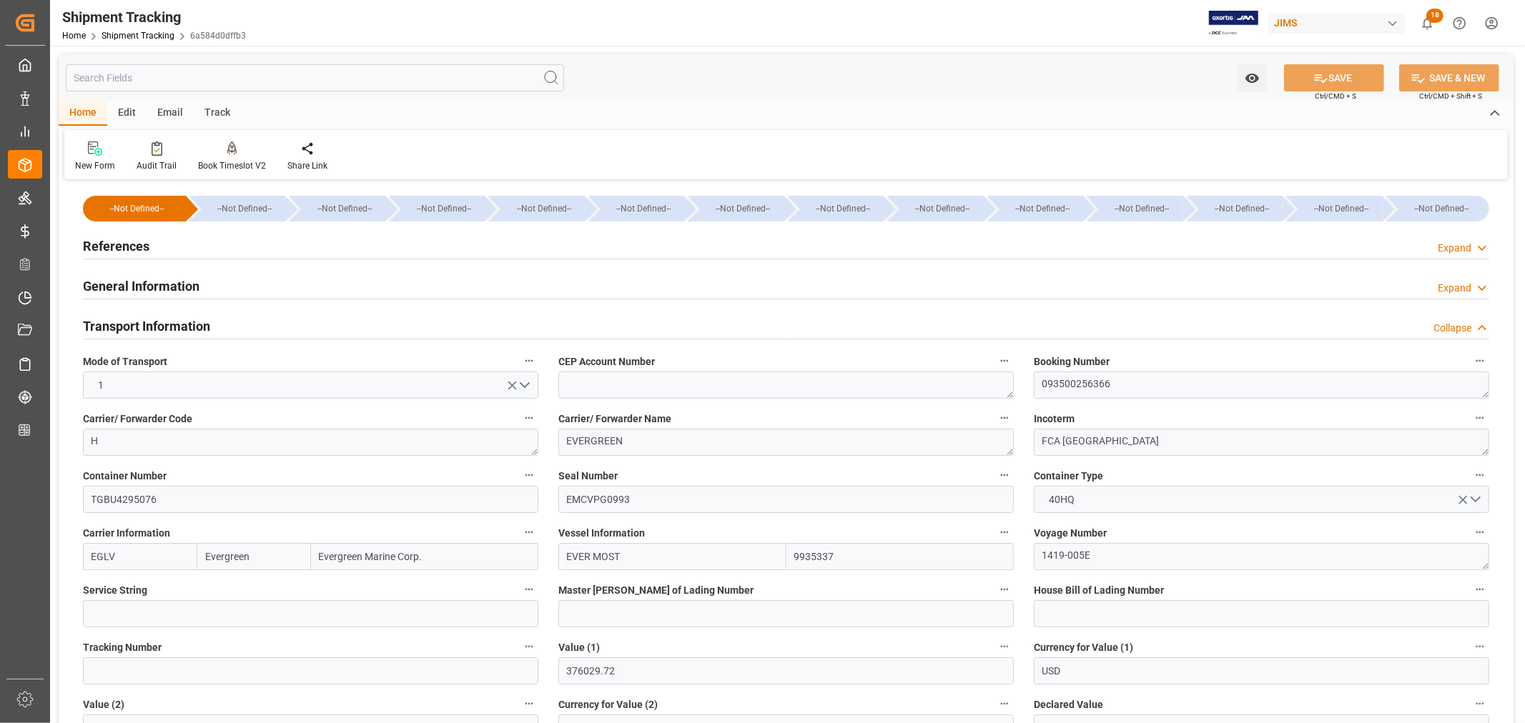
click at [214, 325] on div "Transport Information Collapse" at bounding box center [786, 325] width 1406 height 27
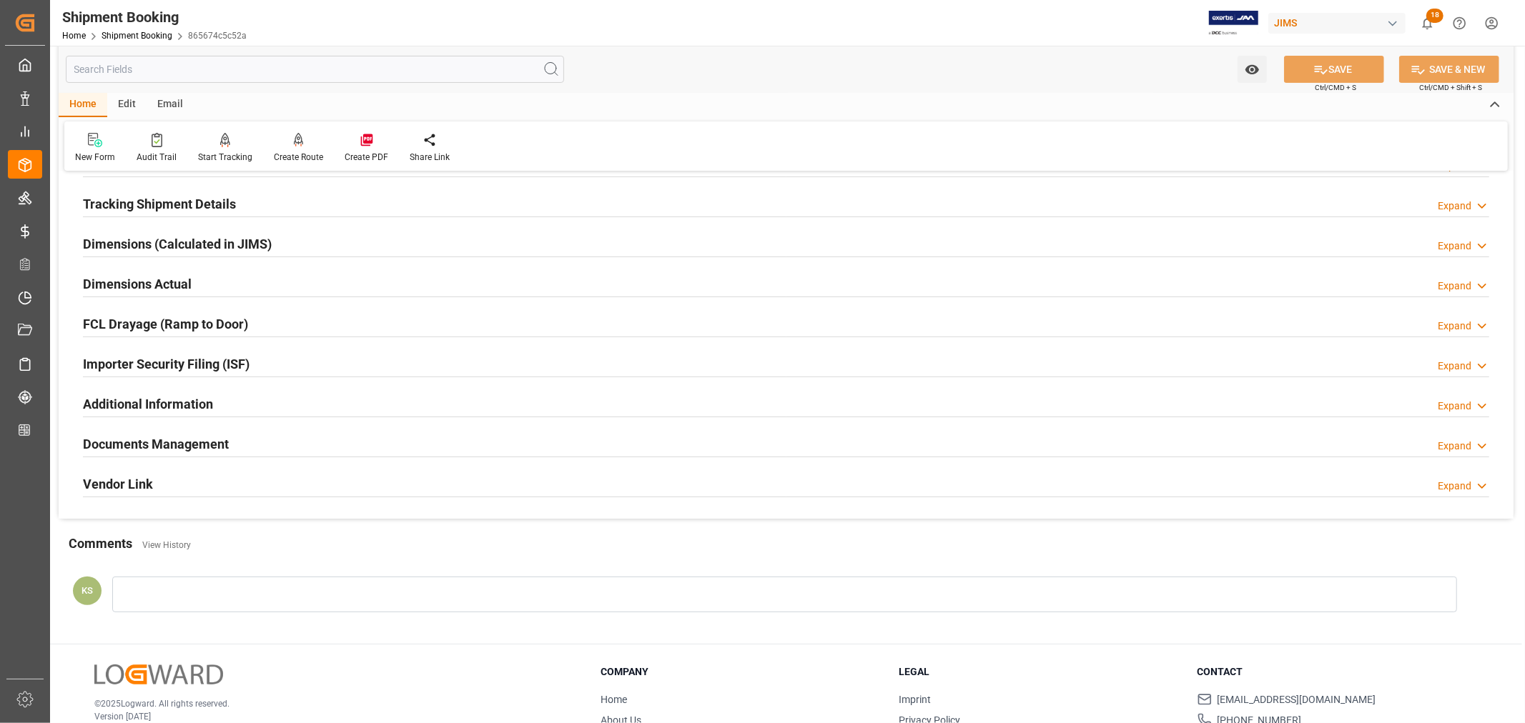
scroll to position [317, 0]
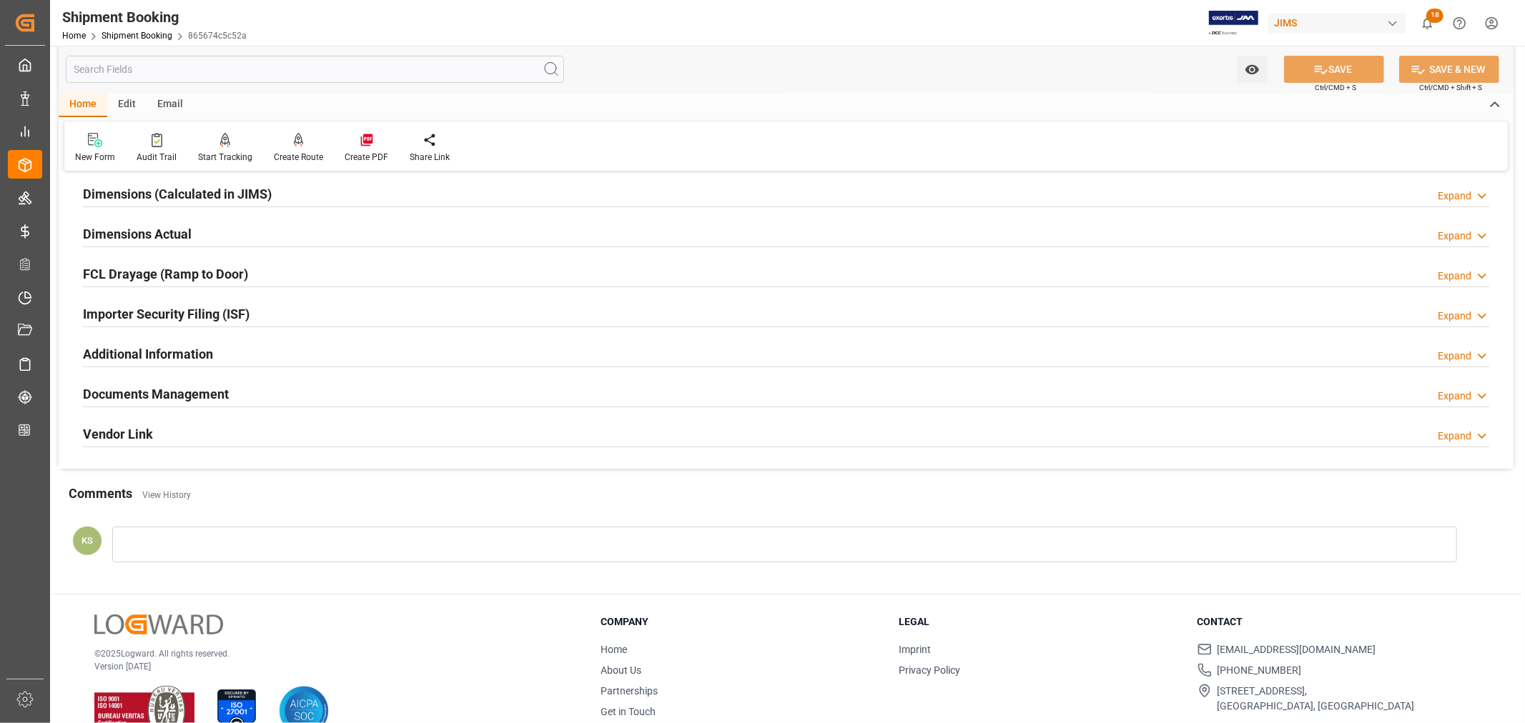
click at [324, 397] on div "Documents Management Expand" at bounding box center [786, 393] width 1406 height 27
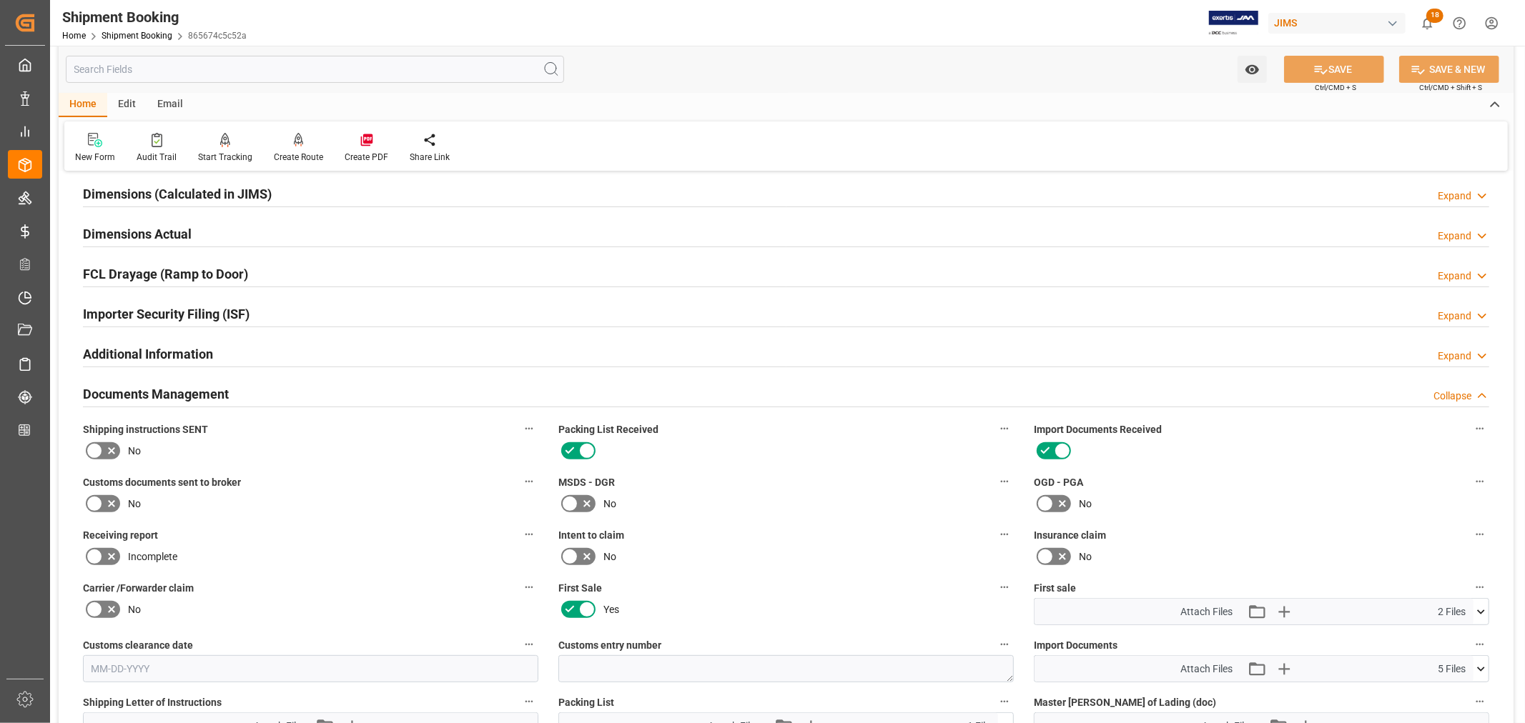
scroll to position [0, 0]
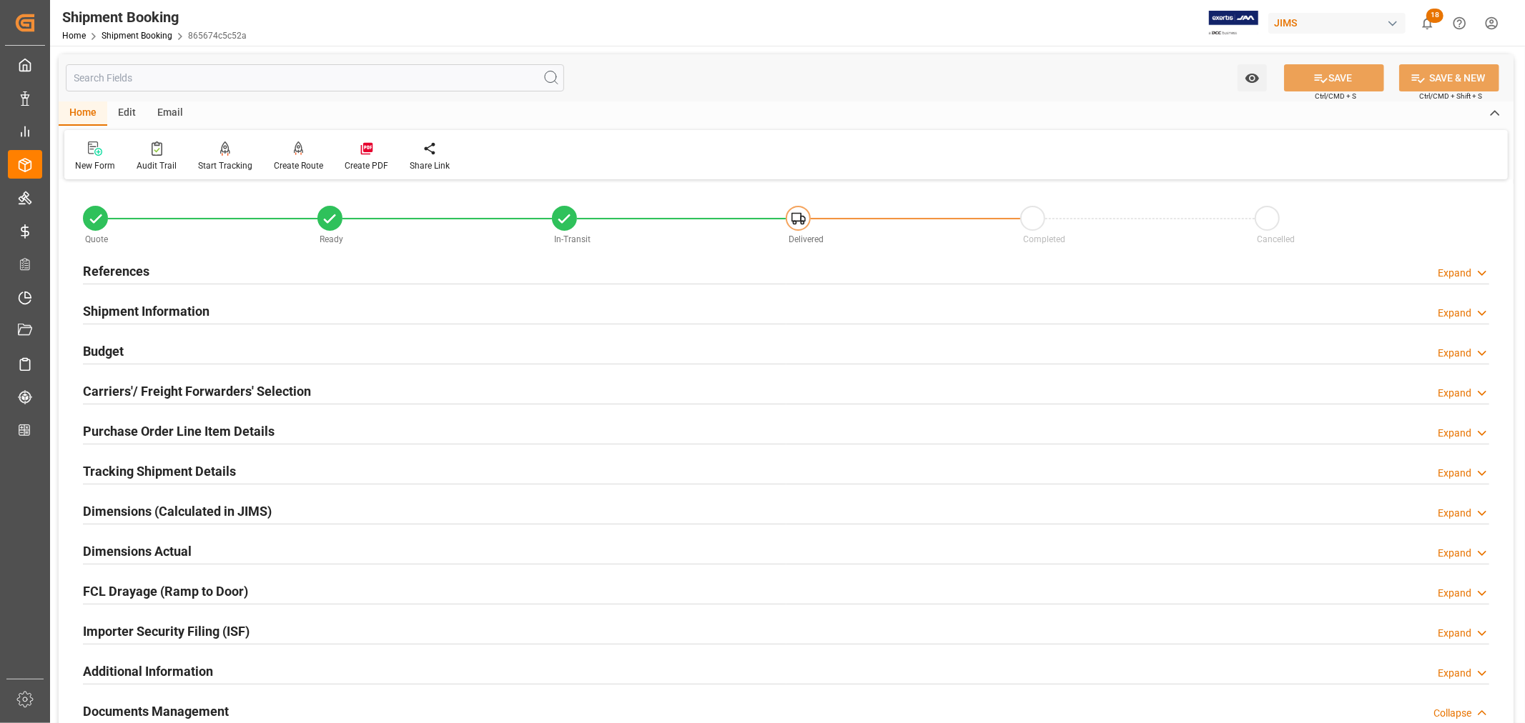
click at [119, 260] on div "References" at bounding box center [116, 270] width 66 height 27
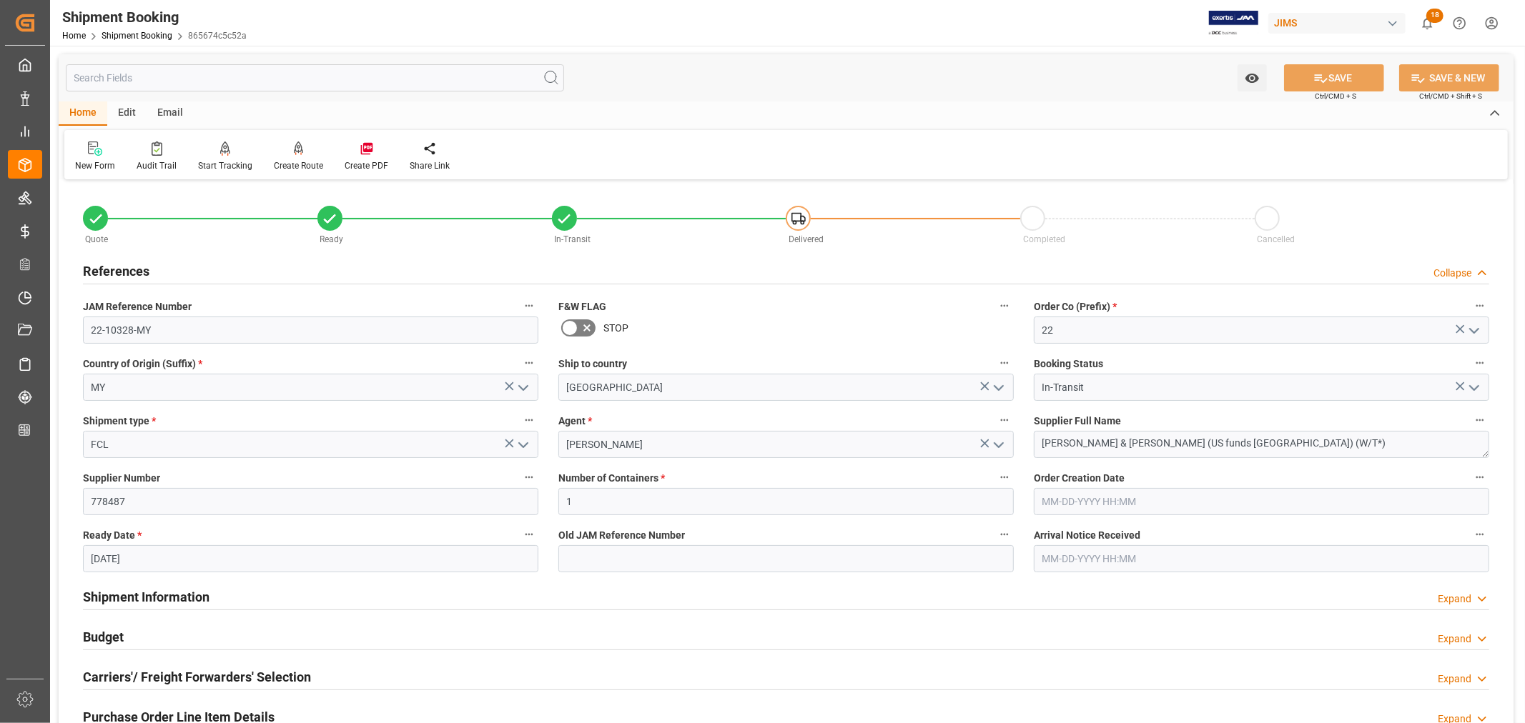
click at [119, 260] on div "References" at bounding box center [116, 270] width 66 height 27
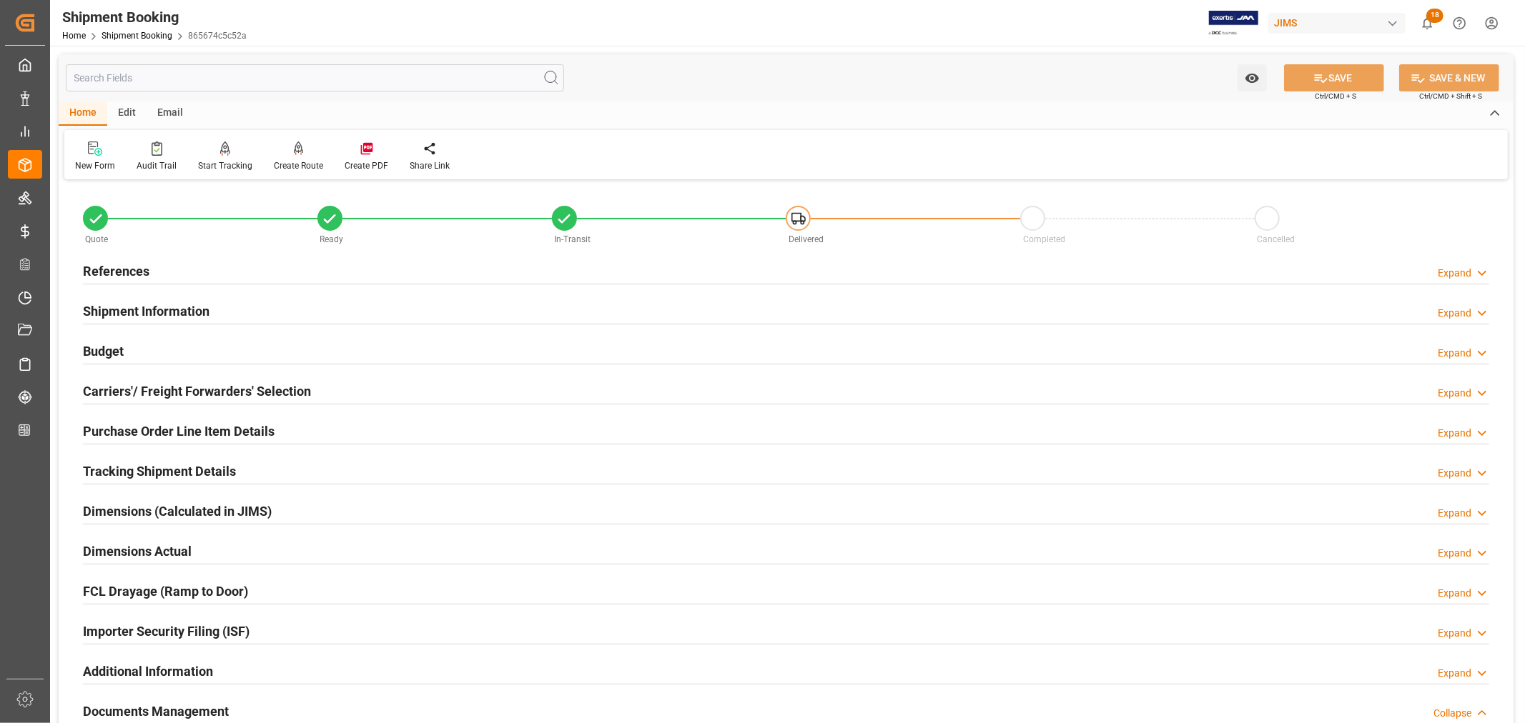
click at [116, 267] on h2 "References" at bounding box center [116, 271] width 66 height 19
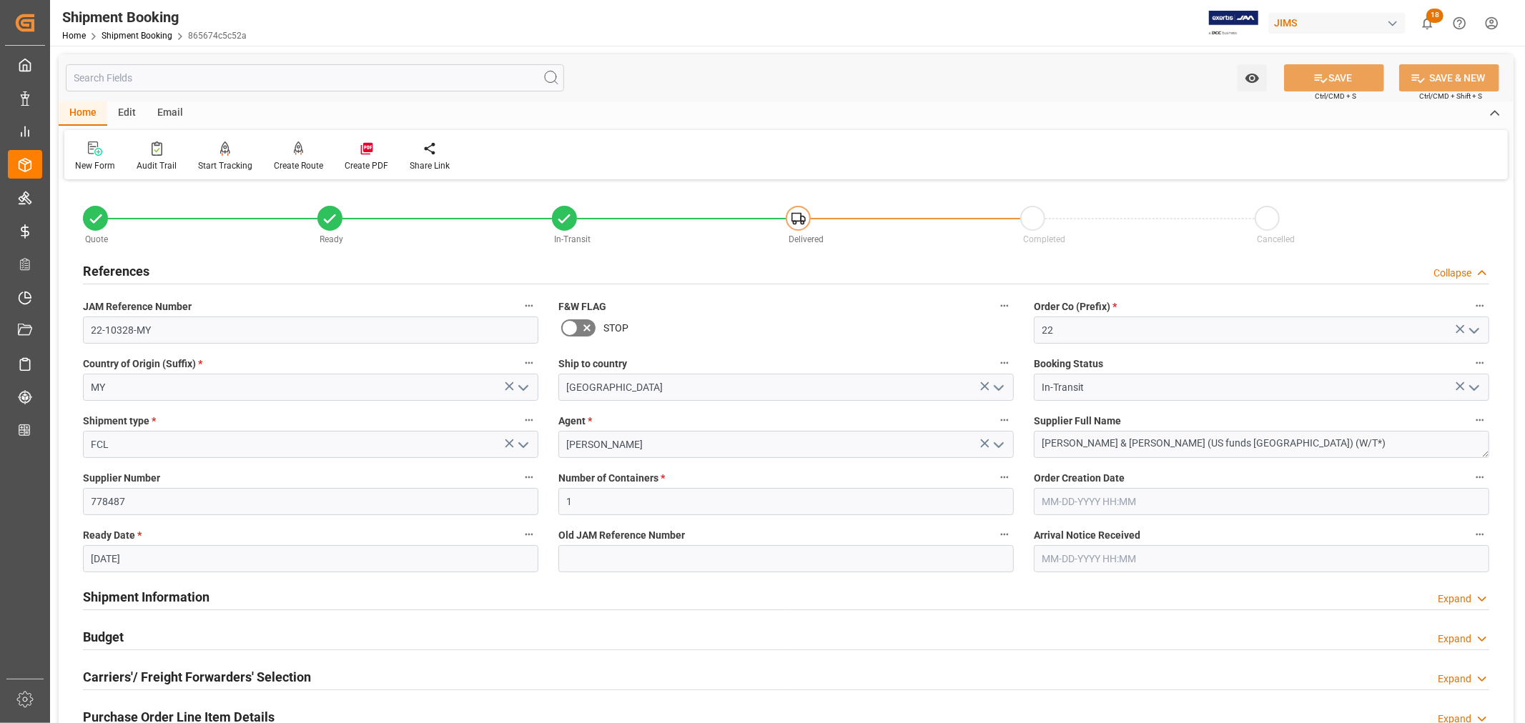
click at [116, 267] on h2 "References" at bounding box center [116, 271] width 66 height 19
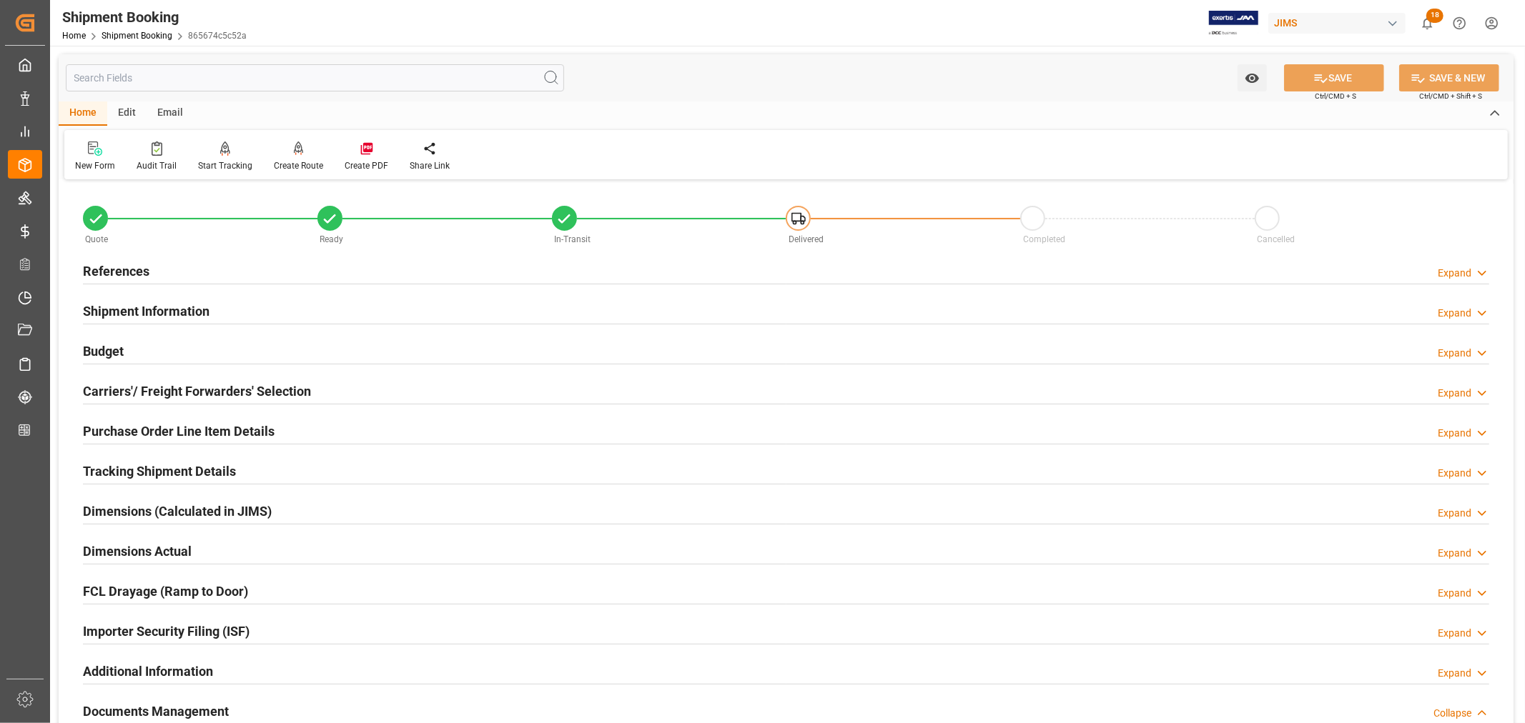
click at [124, 272] on h2 "References" at bounding box center [116, 271] width 66 height 19
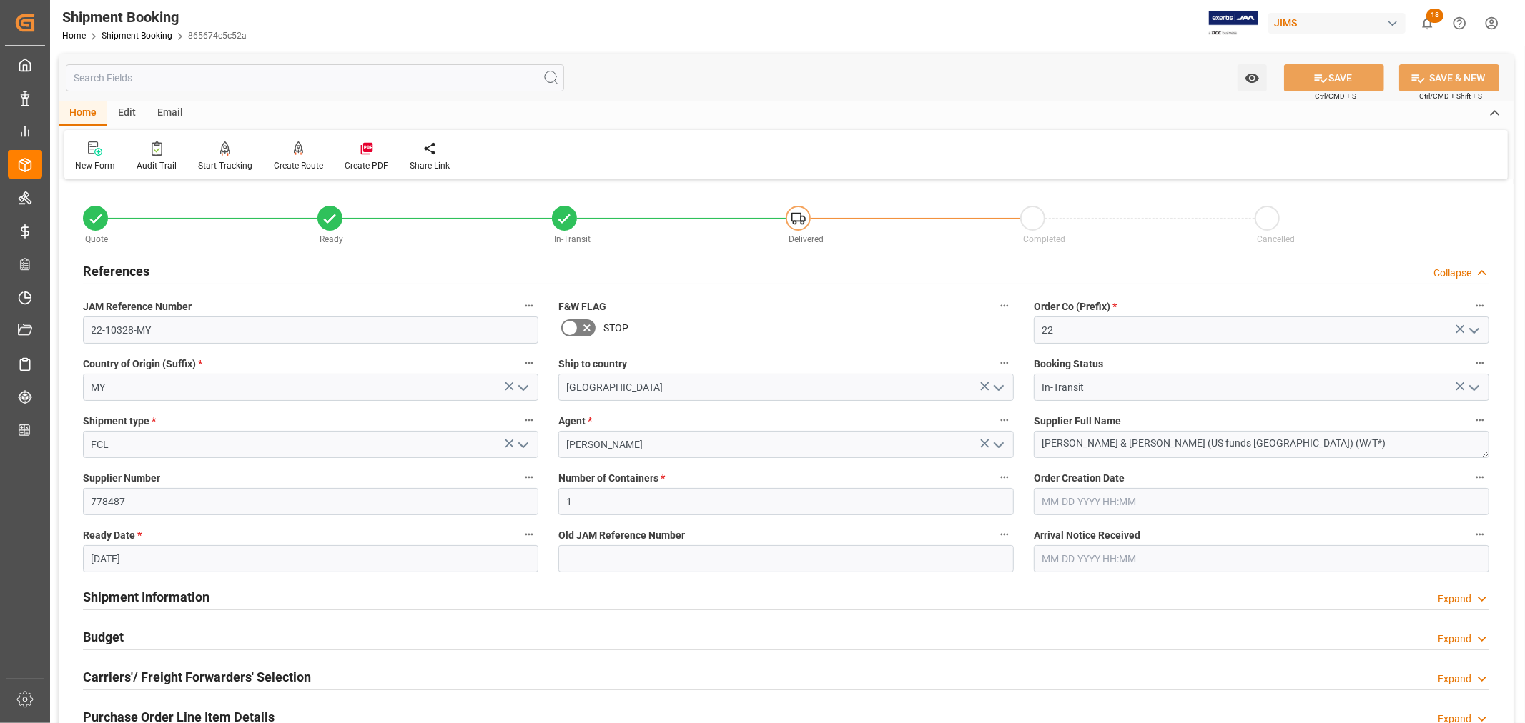
click at [124, 272] on h2 "References" at bounding box center [116, 271] width 66 height 19
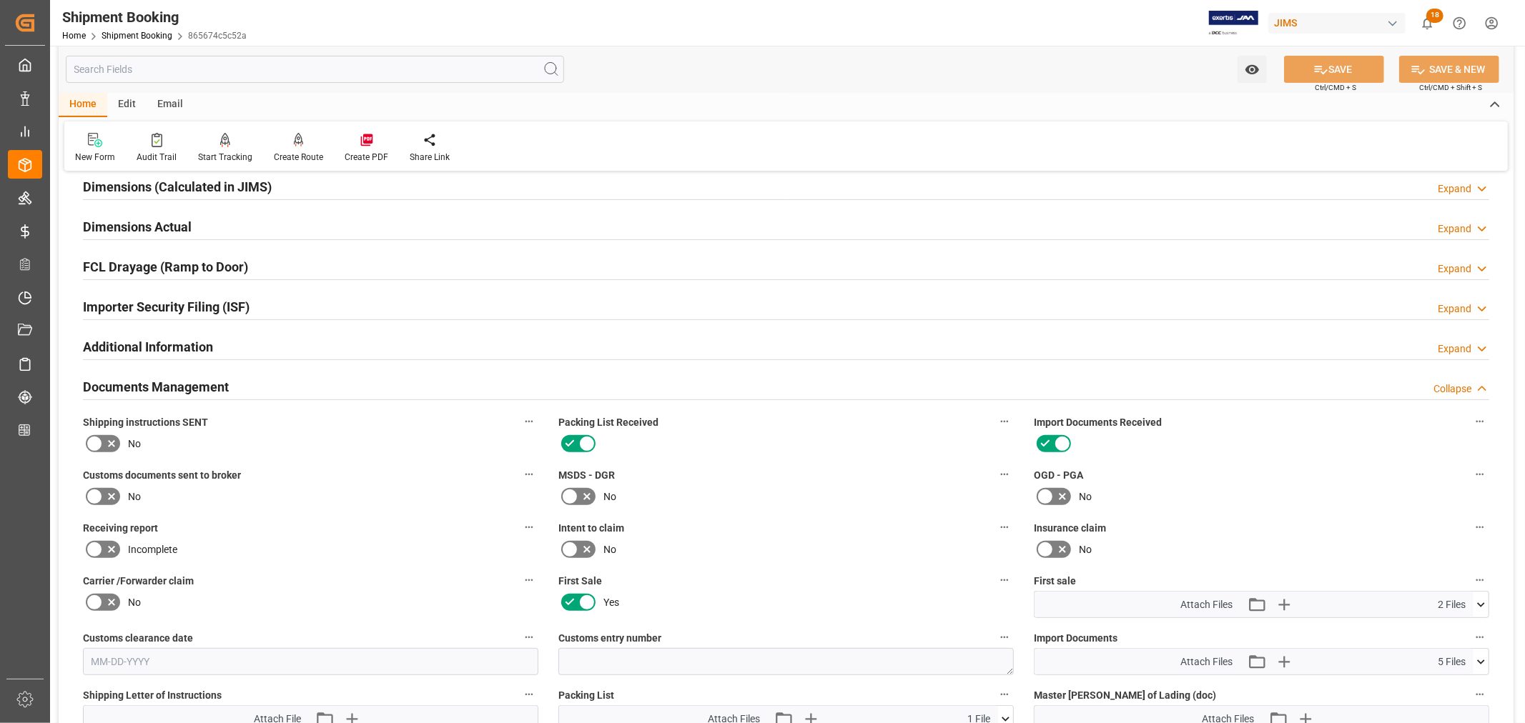
scroll to position [397, 0]
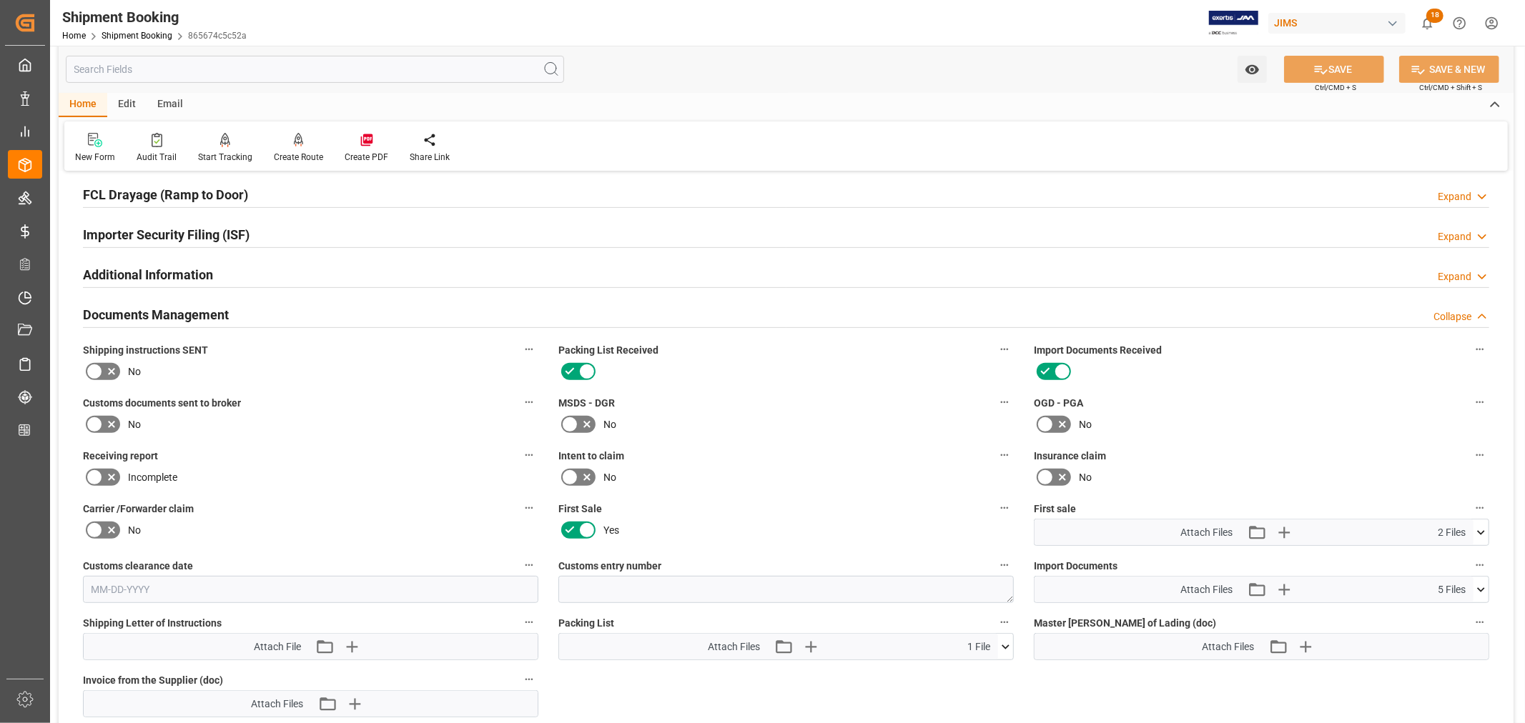
click at [96, 423] on icon at bounding box center [94, 424] width 17 height 17
click at [0, 0] on input "checkbox" at bounding box center [0, 0] width 0 height 0
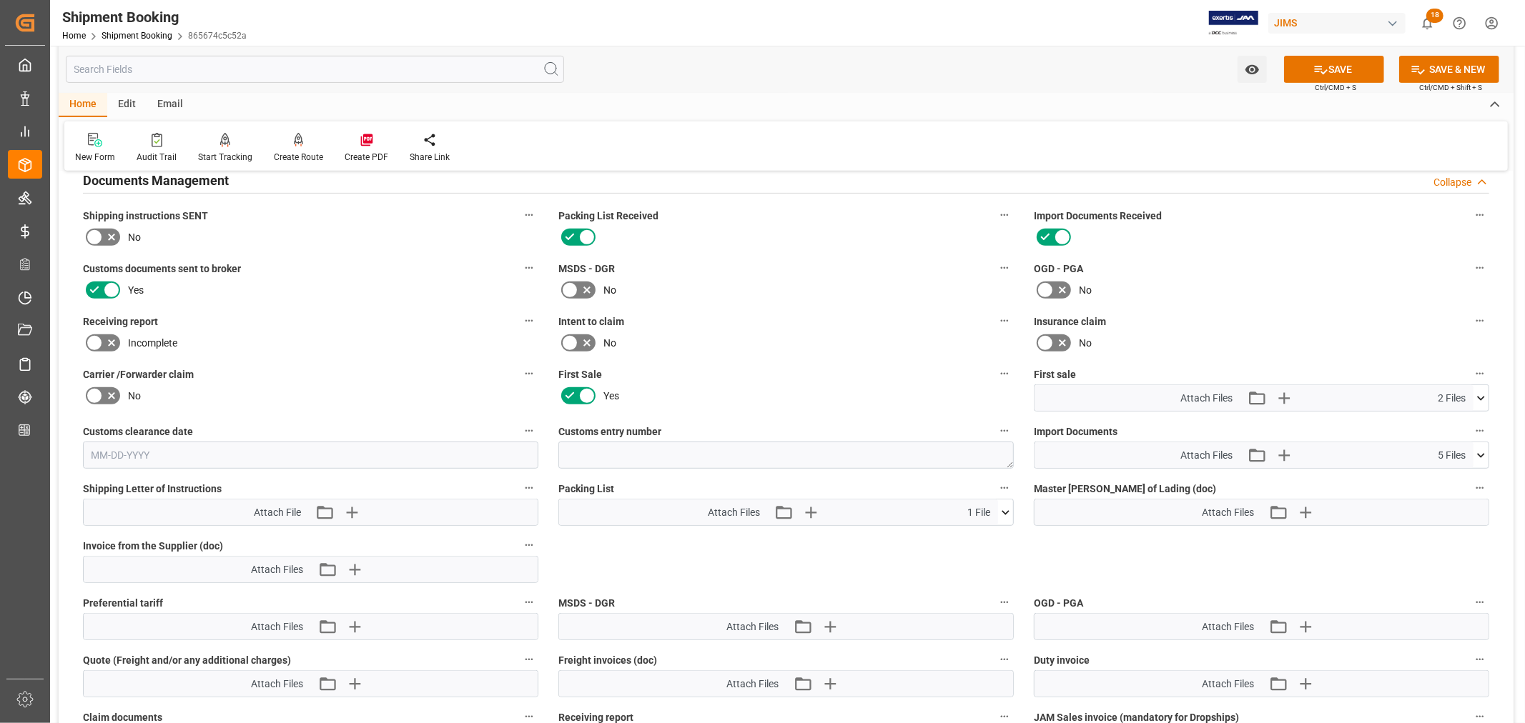
scroll to position [555, 0]
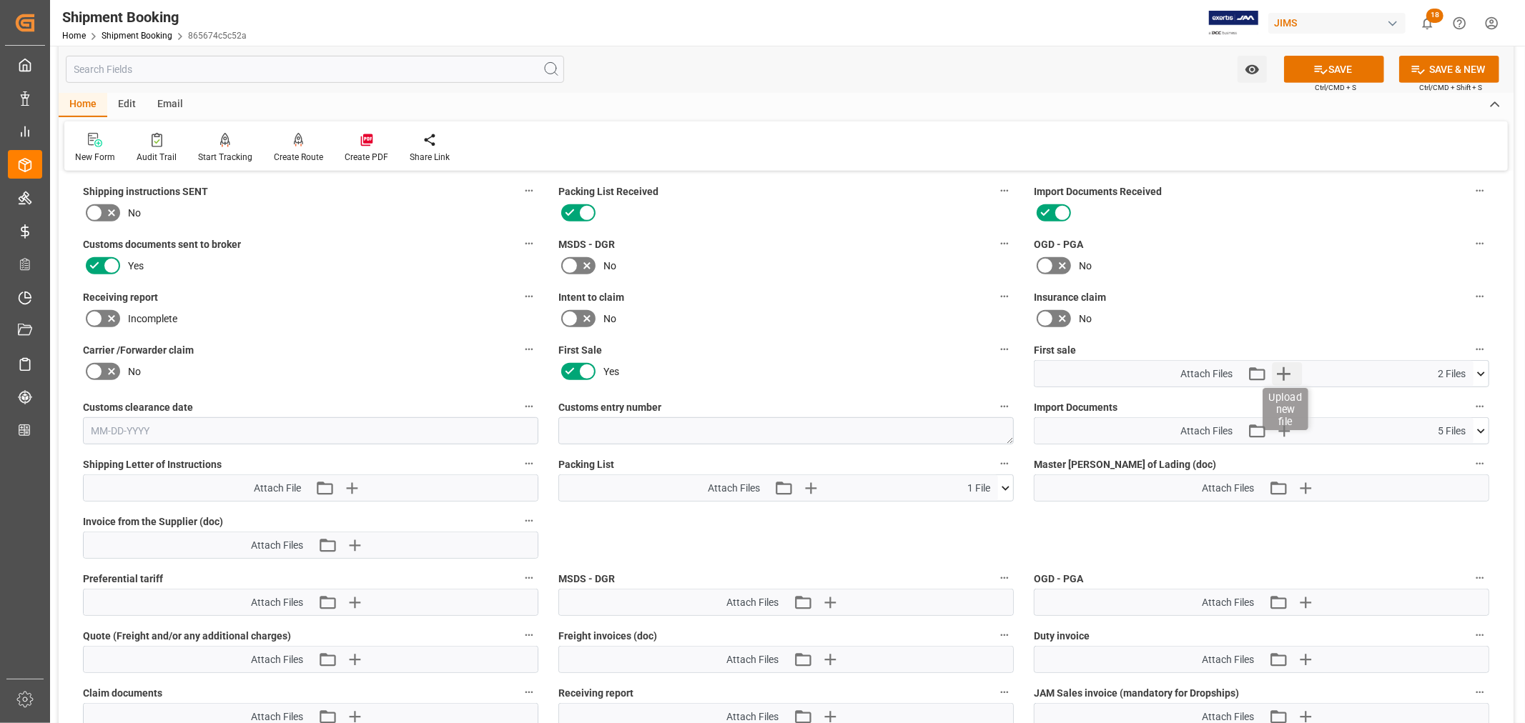
click at [1283, 370] on icon "button" at bounding box center [1284, 374] width 14 height 14
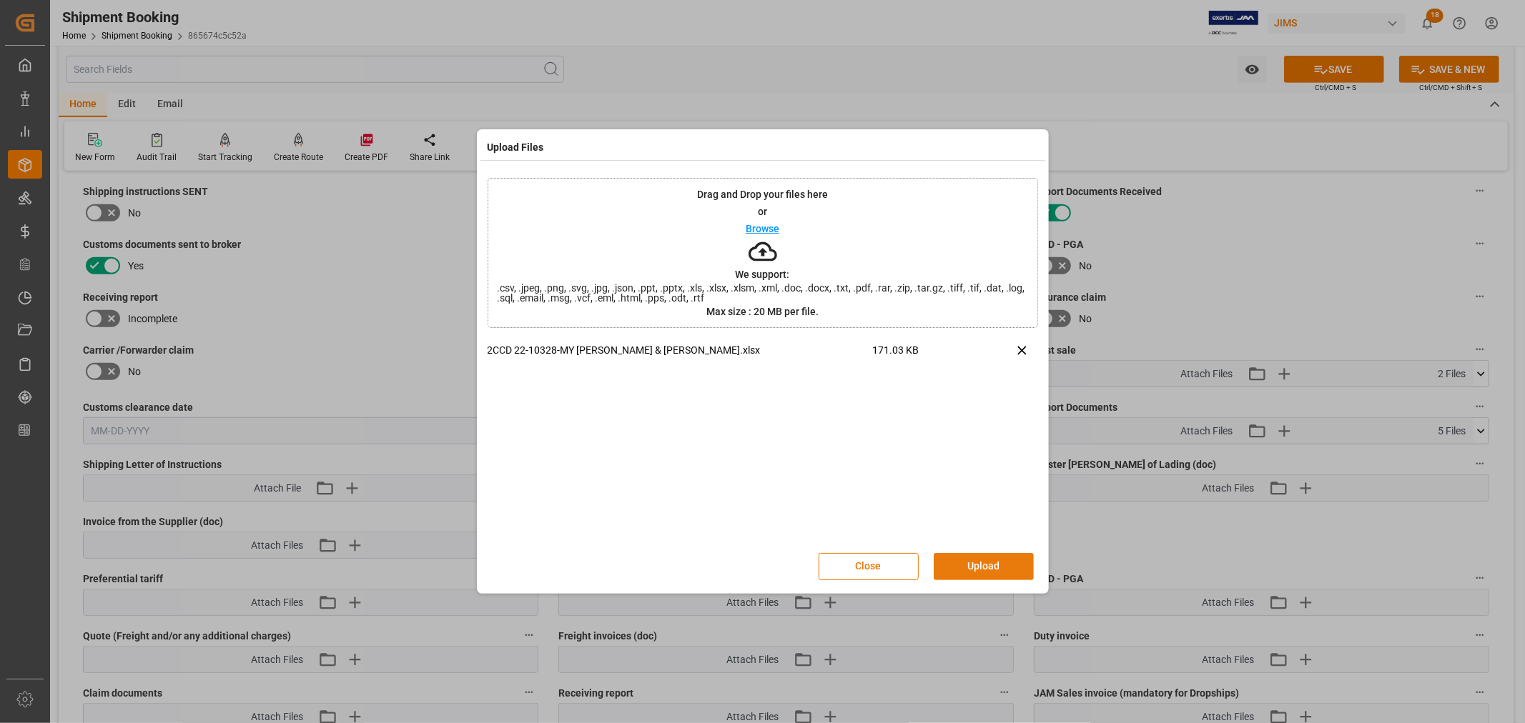
click at [974, 565] on button "Upload" at bounding box center [984, 566] width 100 height 27
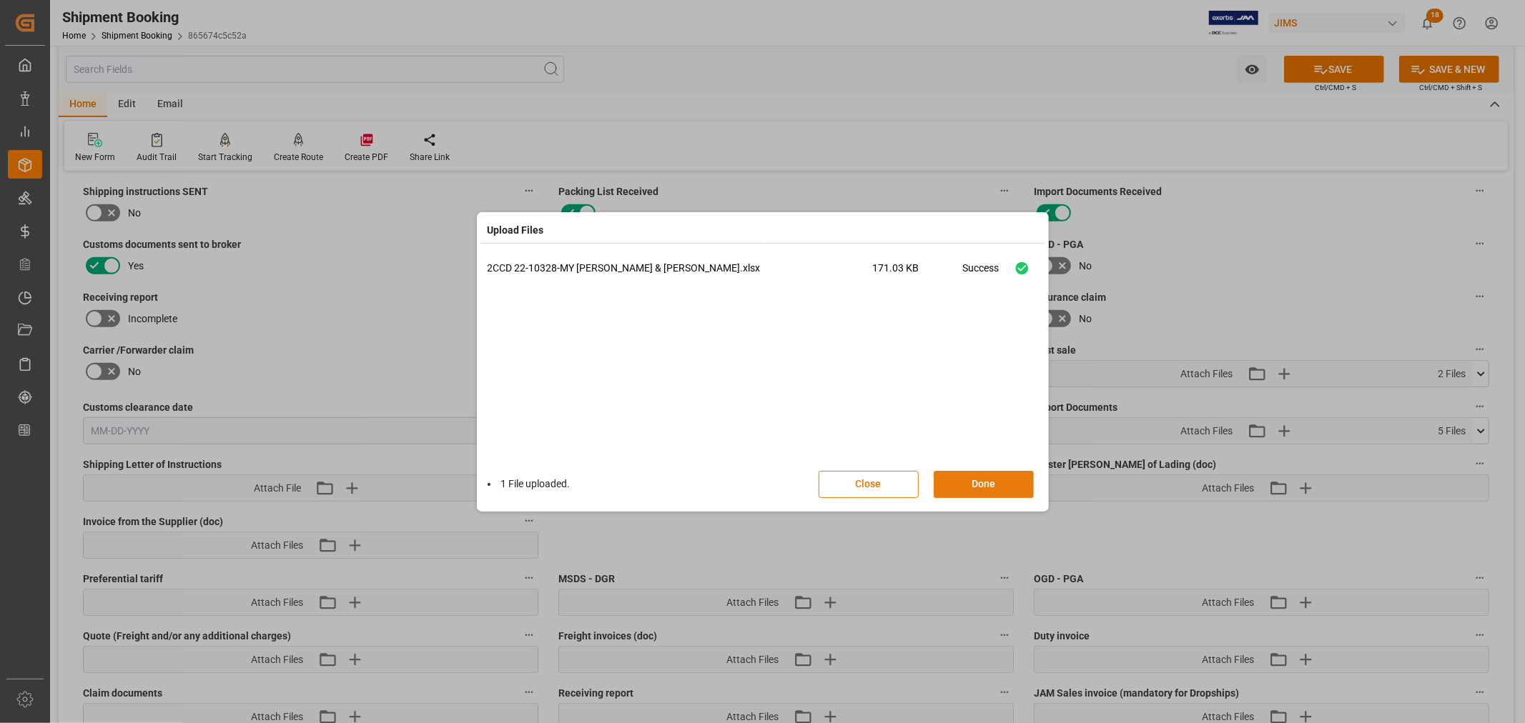
click at [982, 480] on button "Done" at bounding box center [984, 484] width 100 height 27
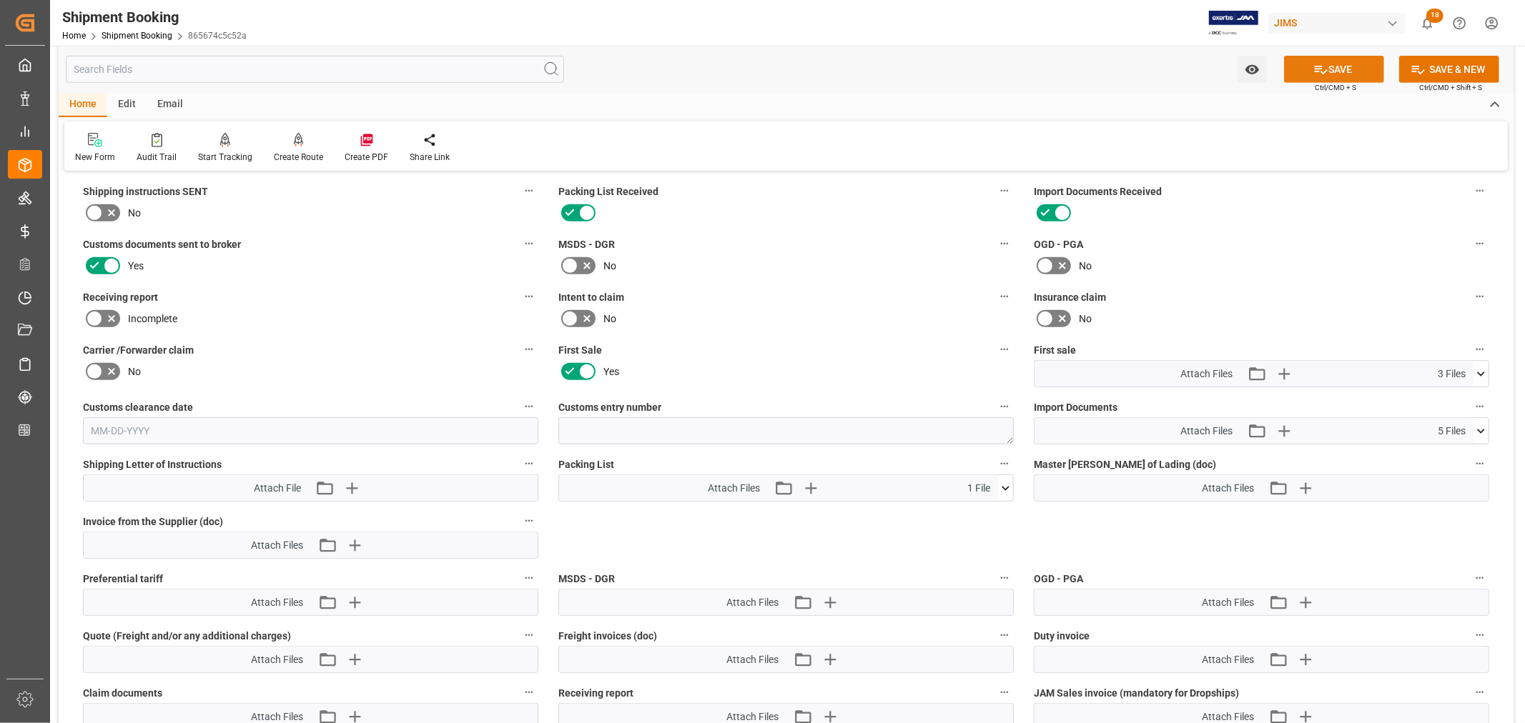
click at [1340, 71] on button "SAVE" at bounding box center [1334, 69] width 100 height 27
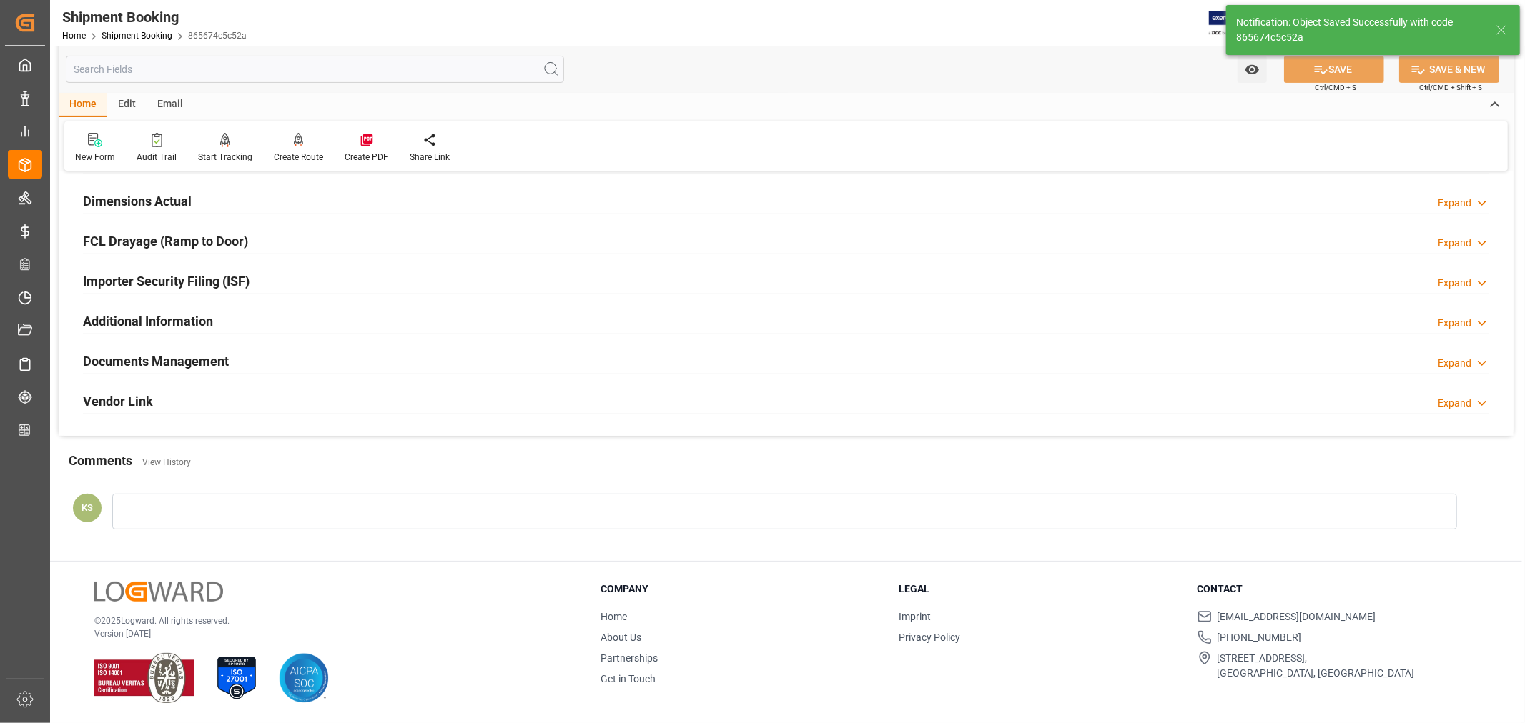
scroll to position [351, 0]
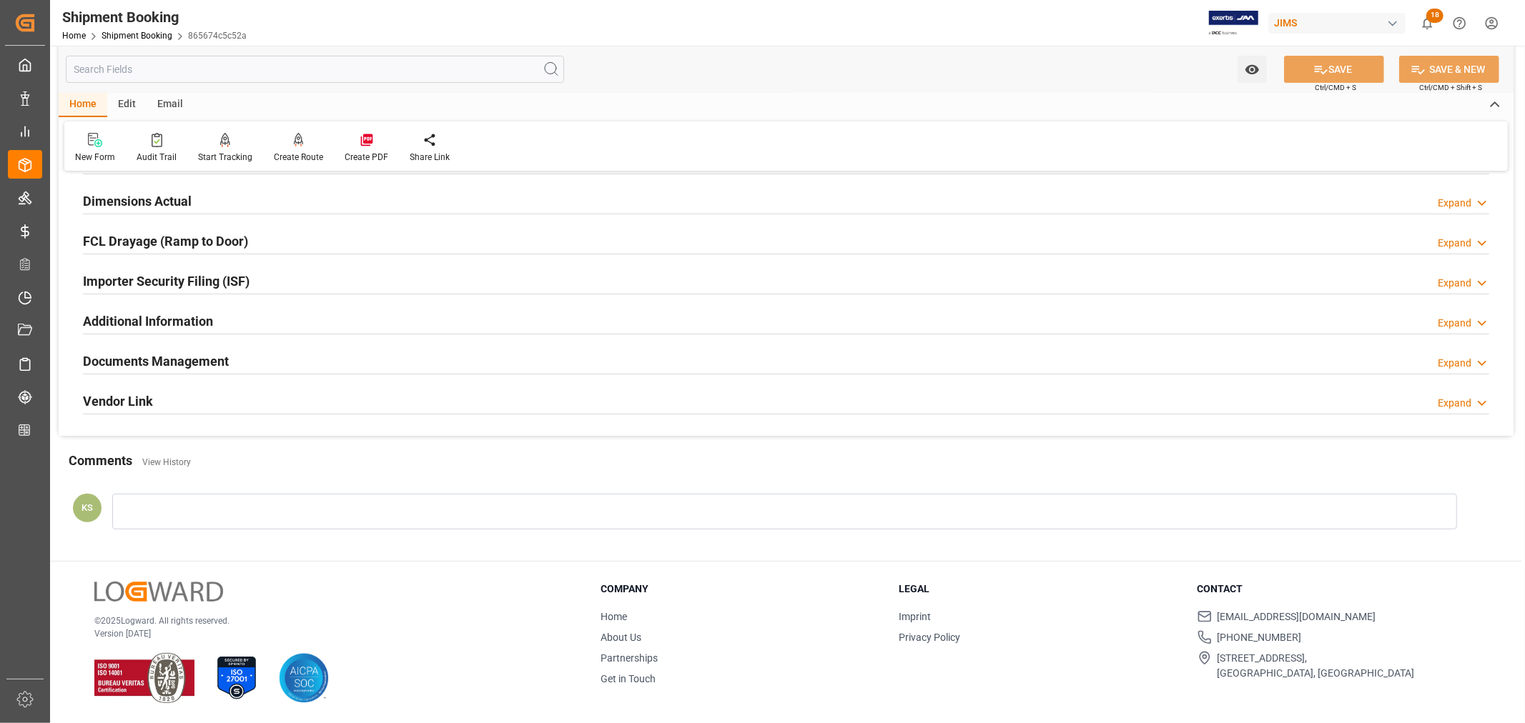
click at [730, 365] on div "Documents Management Expand" at bounding box center [786, 360] width 1406 height 27
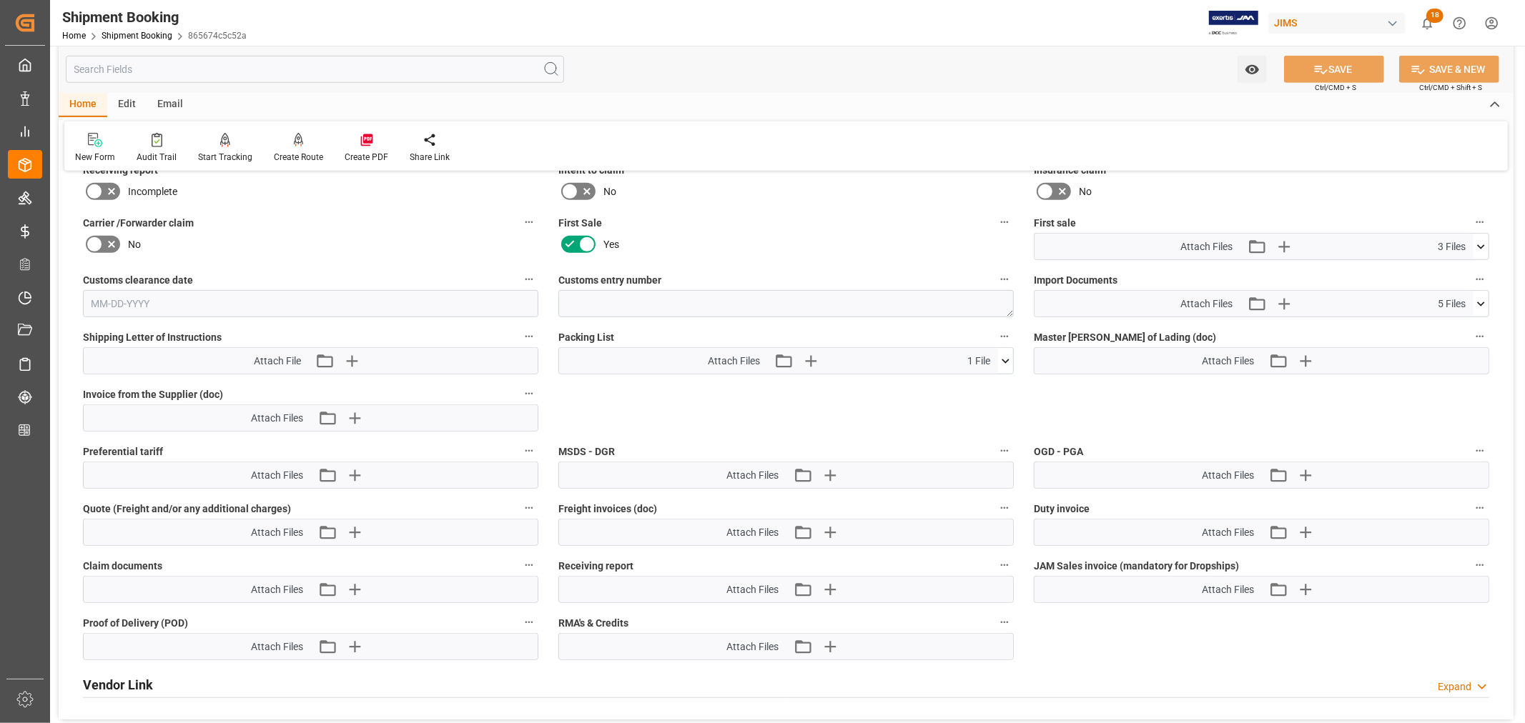
scroll to position [715, 0]
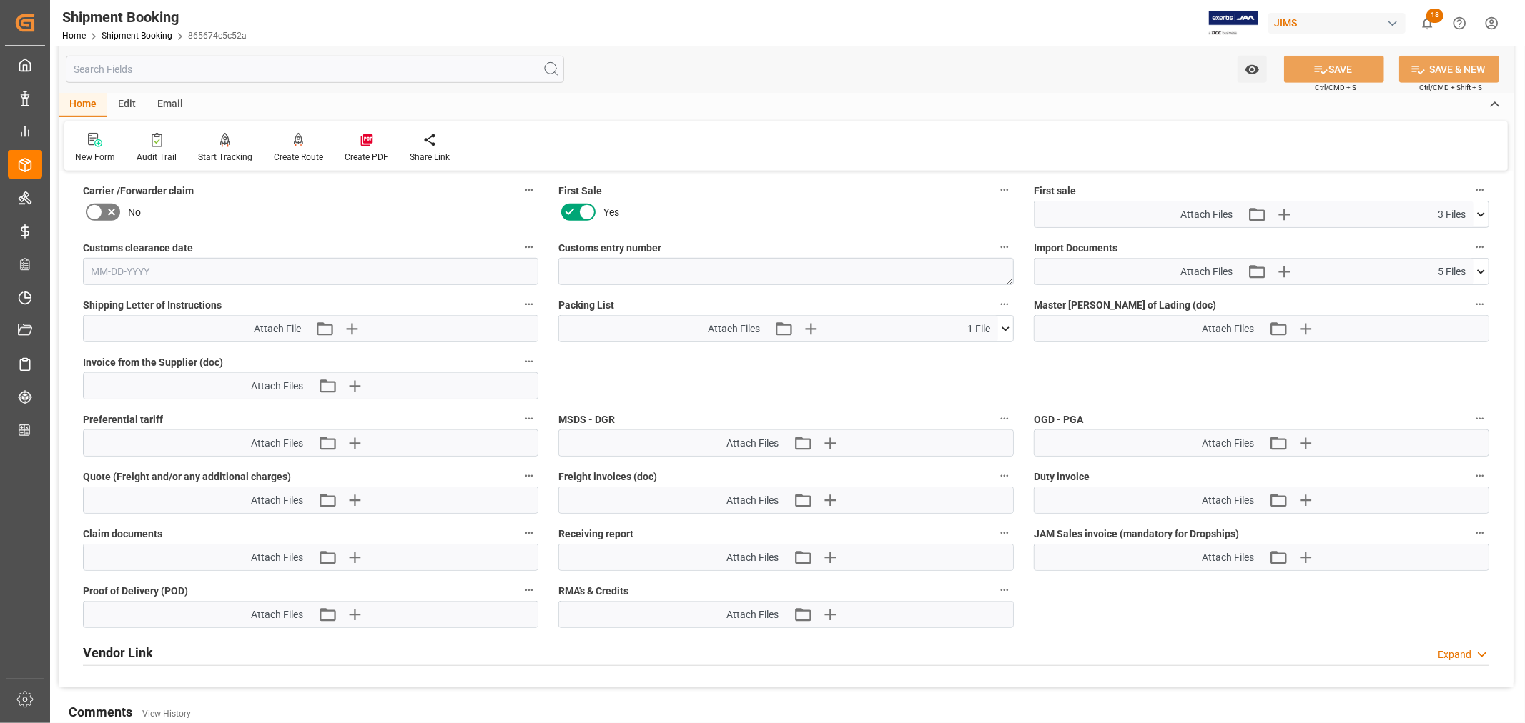
click at [1482, 212] on icon at bounding box center [1481, 214] width 8 height 4
click at [1287, 212] on icon "button" at bounding box center [1284, 215] width 14 height 14
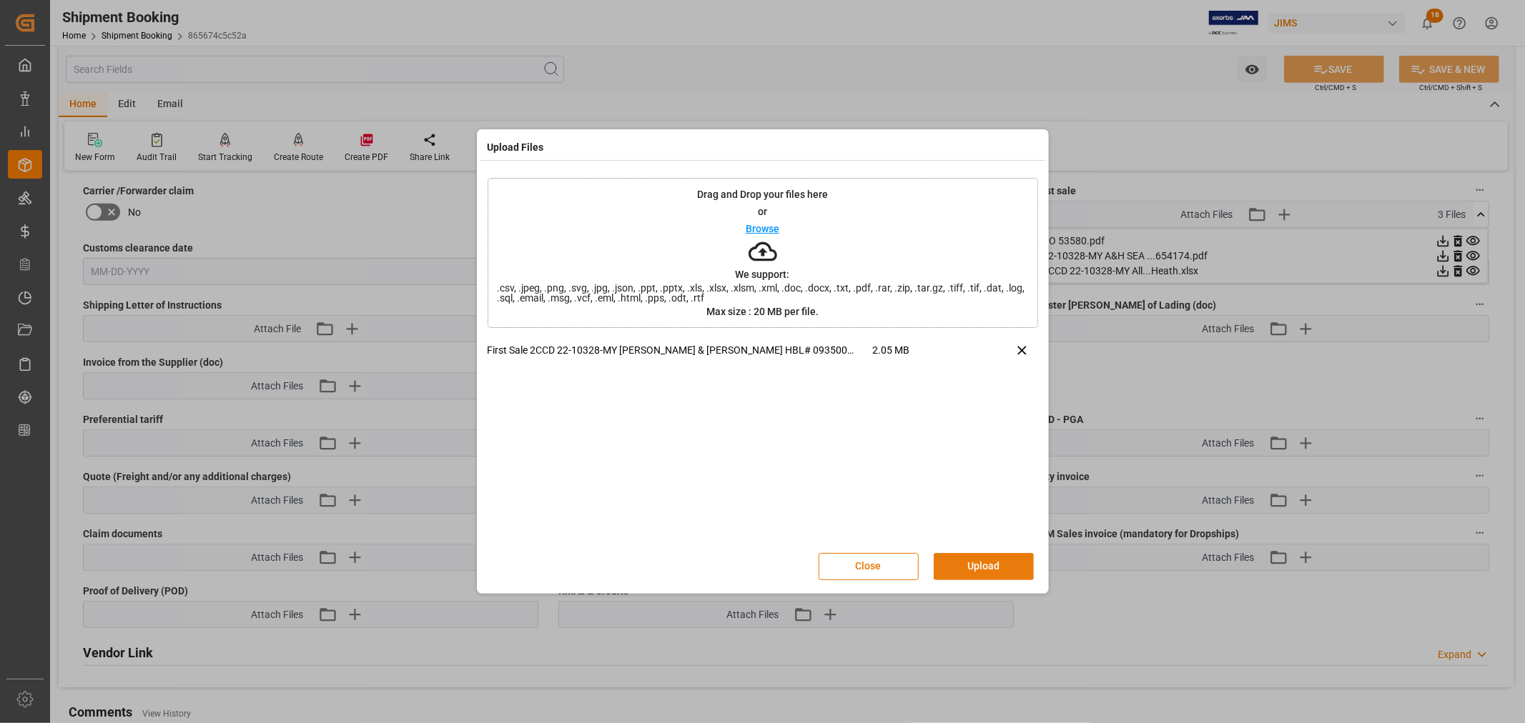
click at [974, 569] on button "Upload" at bounding box center [984, 566] width 100 height 27
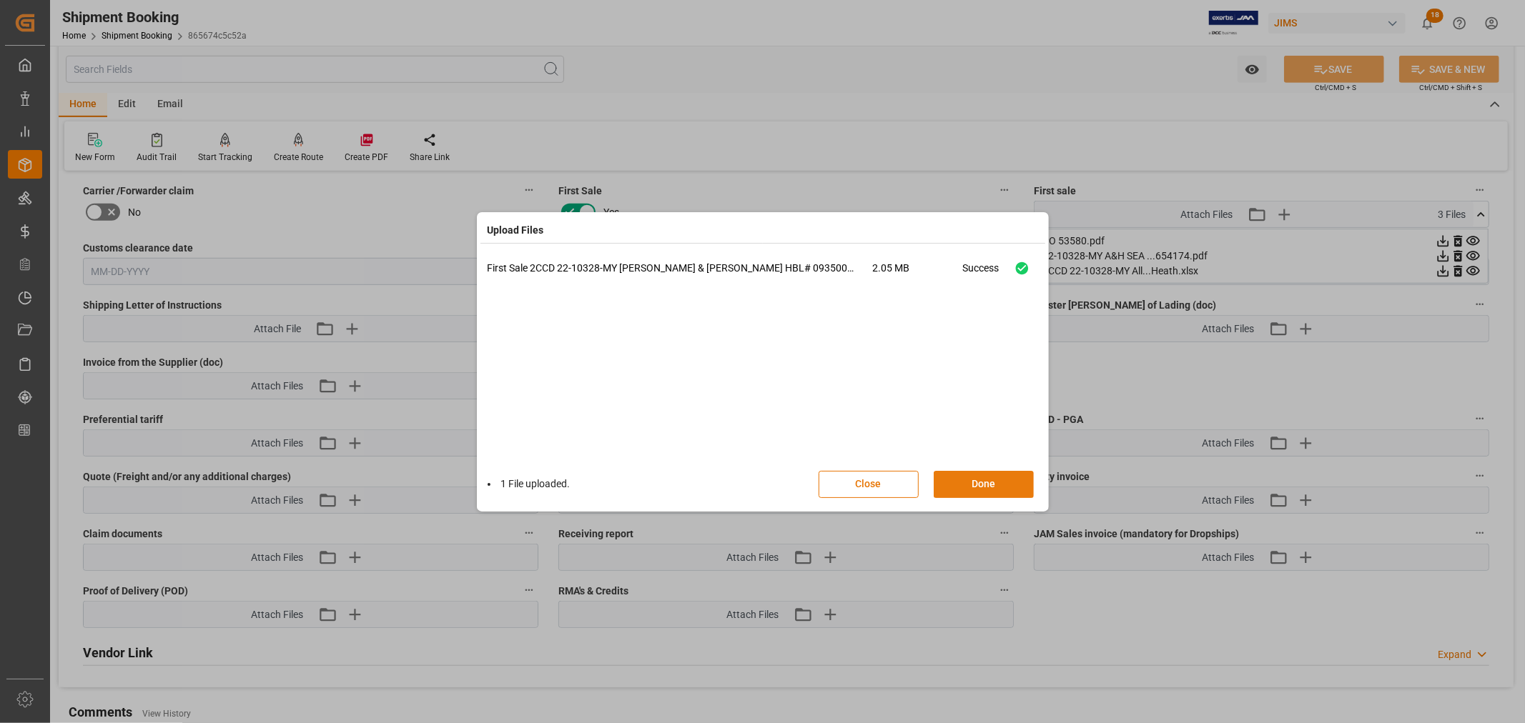
click at [974, 483] on button "Done" at bounding box center [984, 484] width 100 height 27
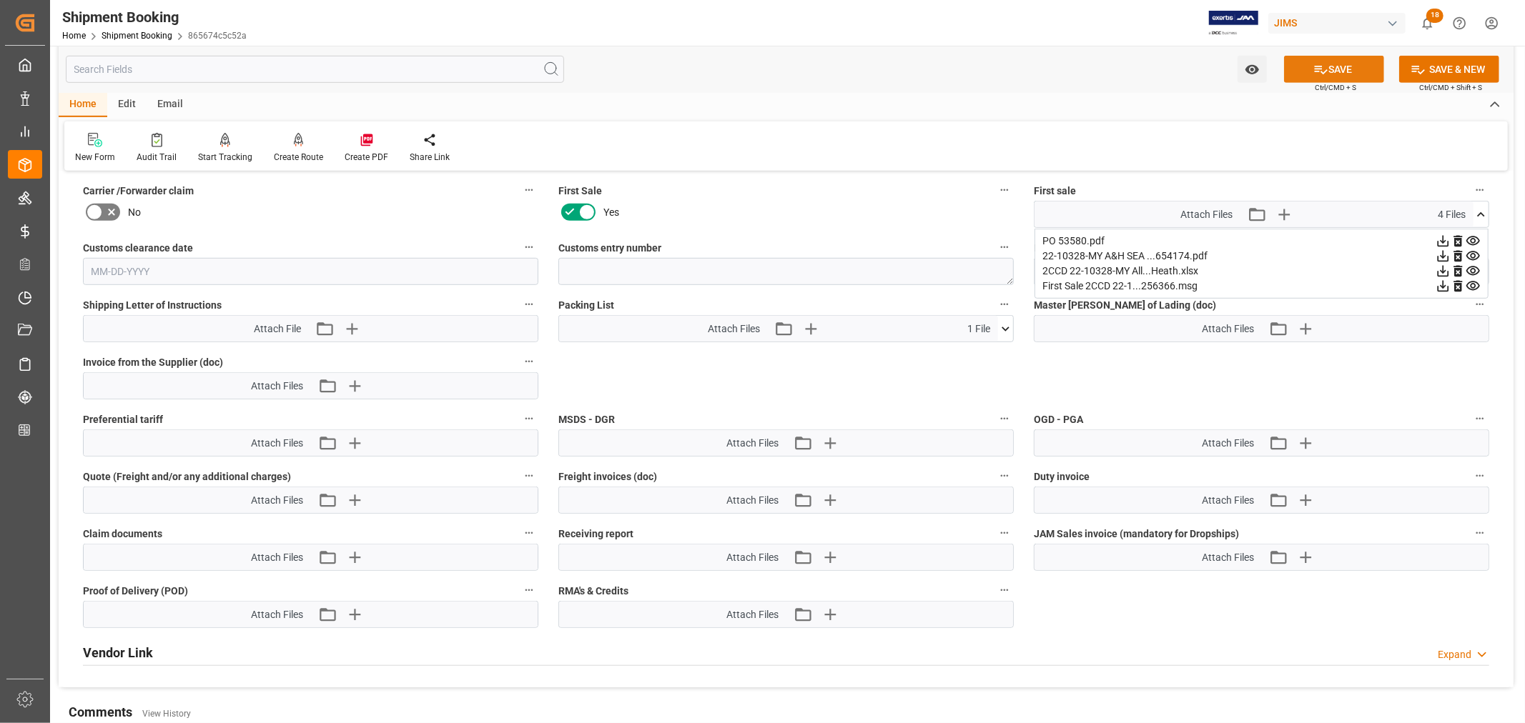
click at [1330, 66] on button "SAVE" at bounding box center [1334, 69] width 100 height 27
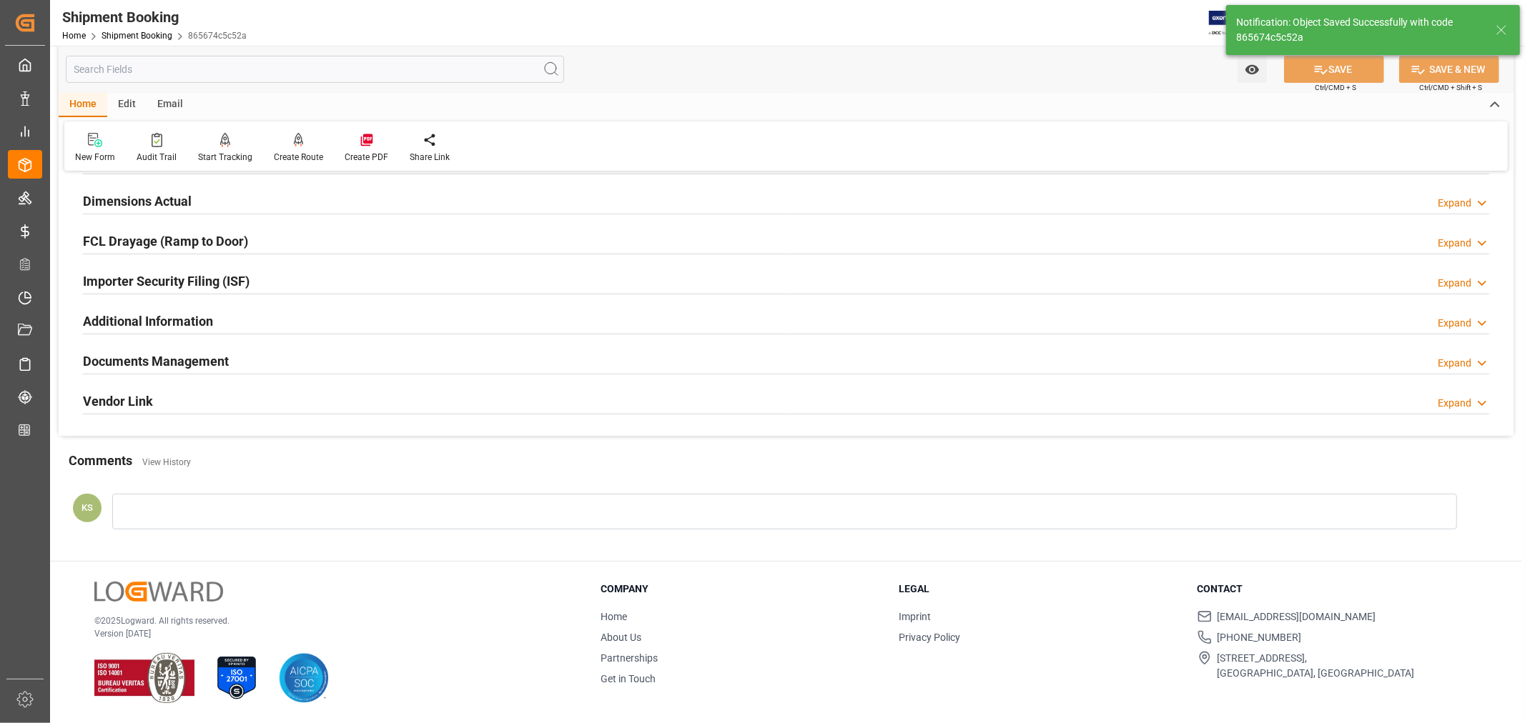
scroll to position [102, 0]
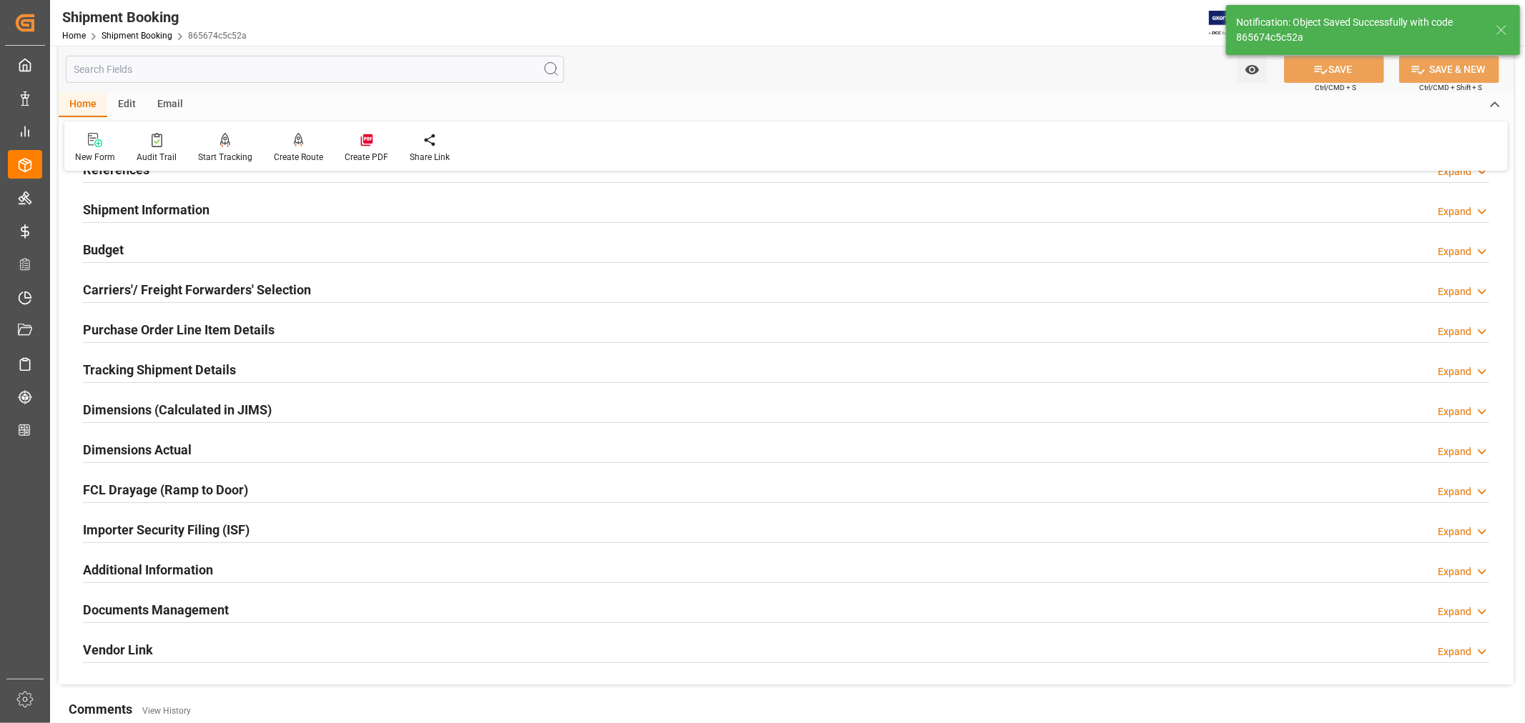
click at [953, 611] on div "Documents Management Expand" at bounding box center [786, 609] width 1406 height 27
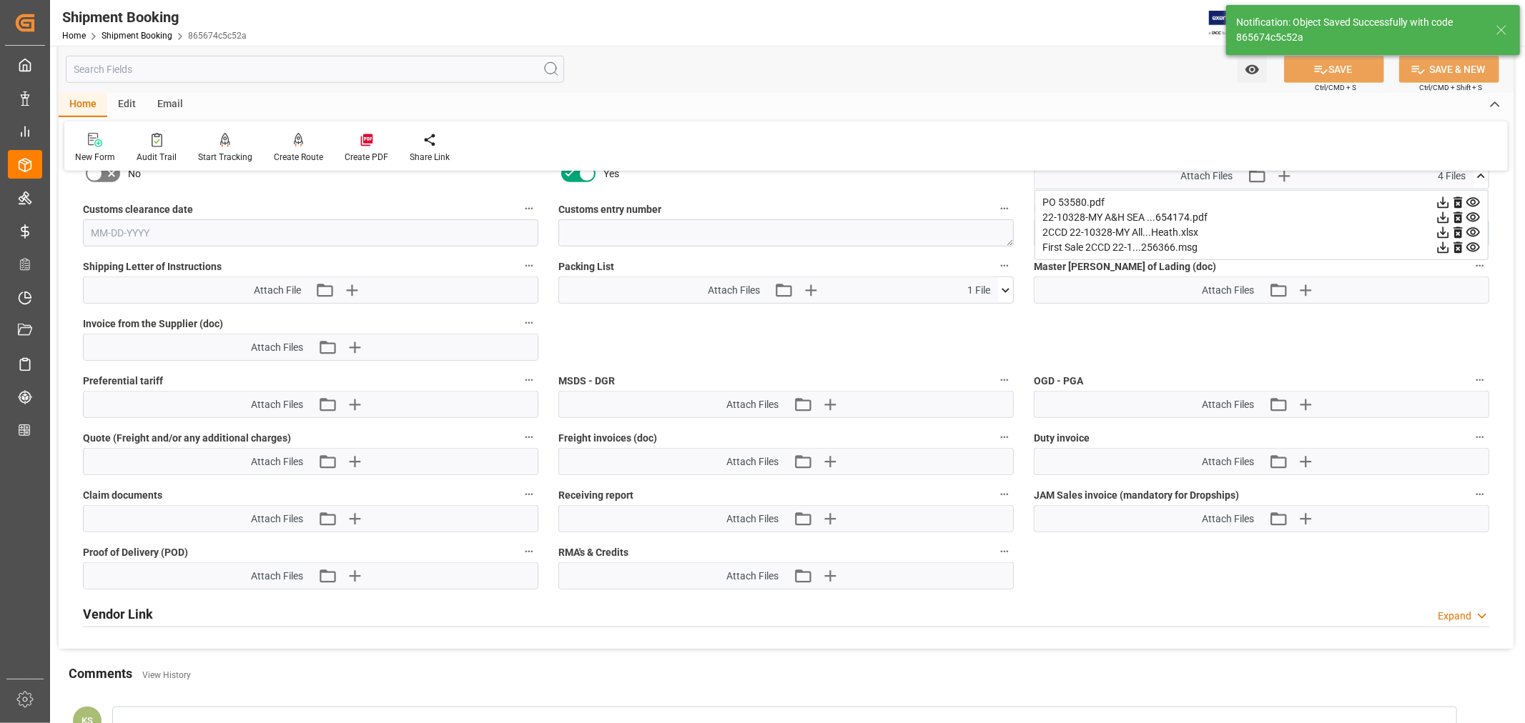
scroll to position [635, 0]
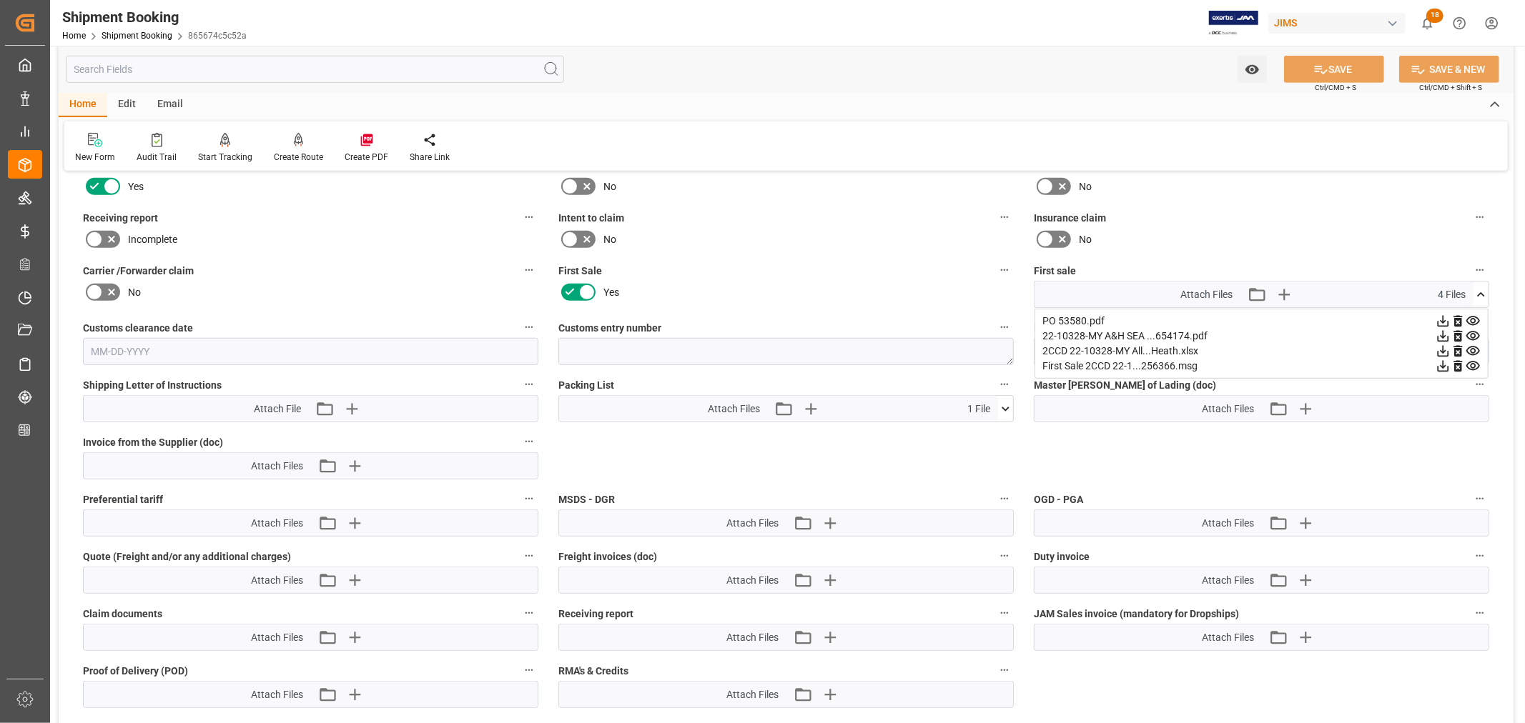
click at [1480, 291] on icon at bounding box center [1480, 294] width 15 height 15
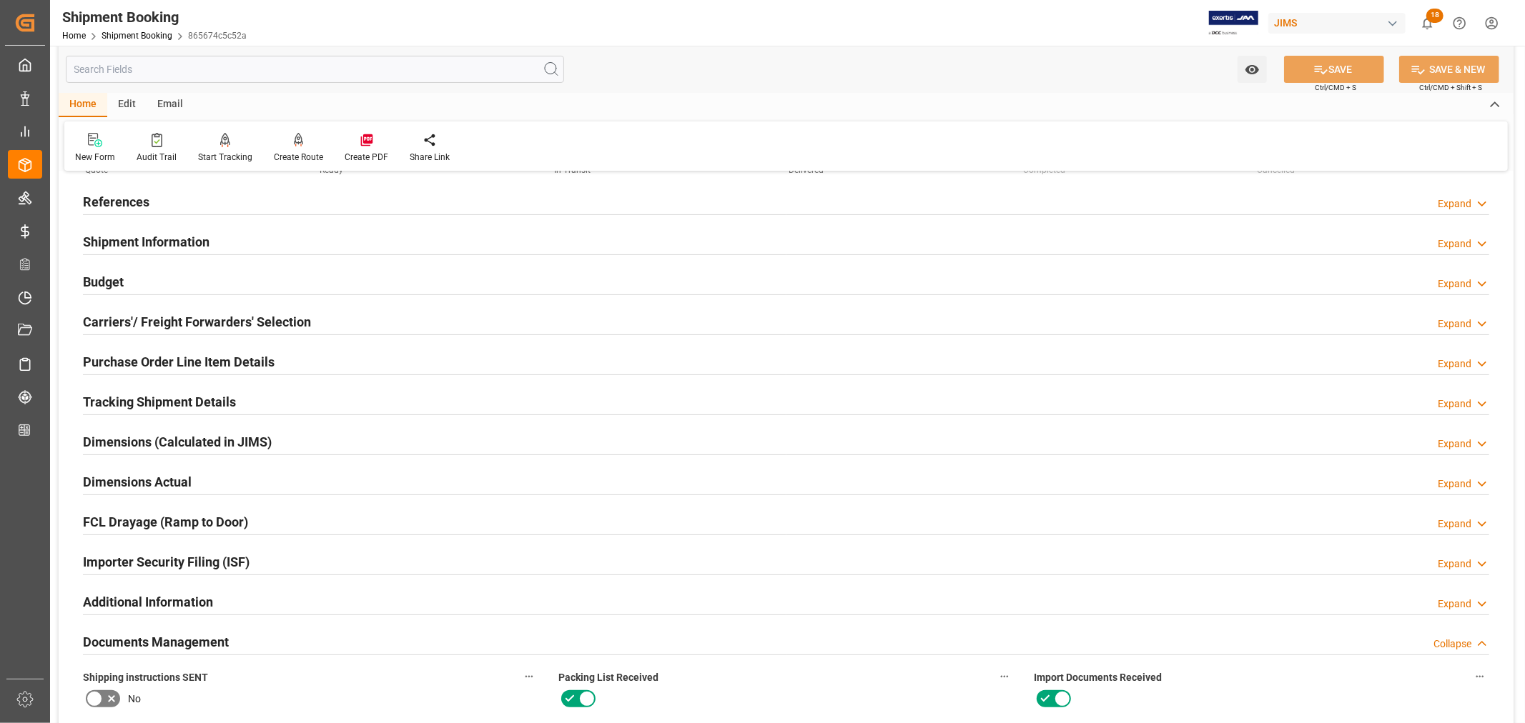
scroll to position [0, 0]
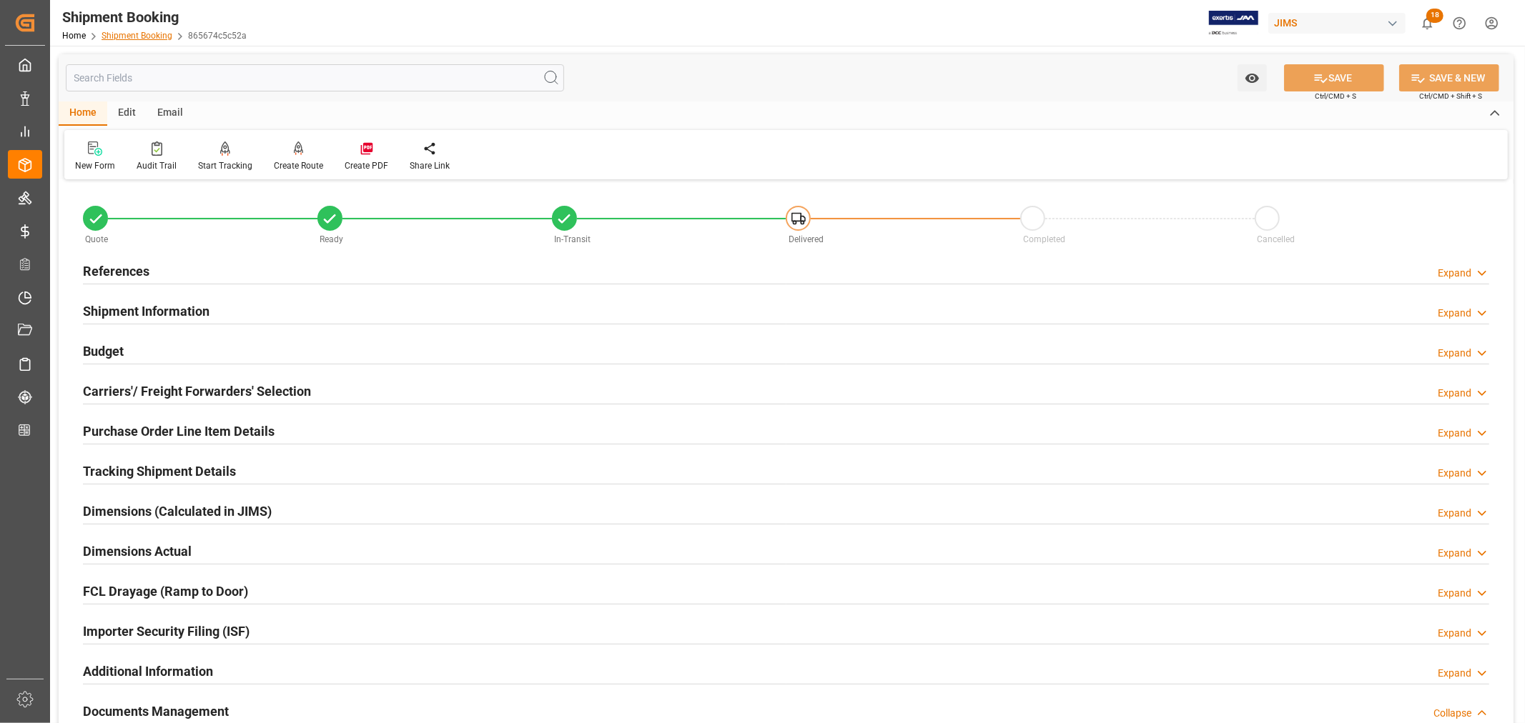
click at [134, 32] on link "Shipment Booking" at bounding box center [137, 36] width 71 height 10
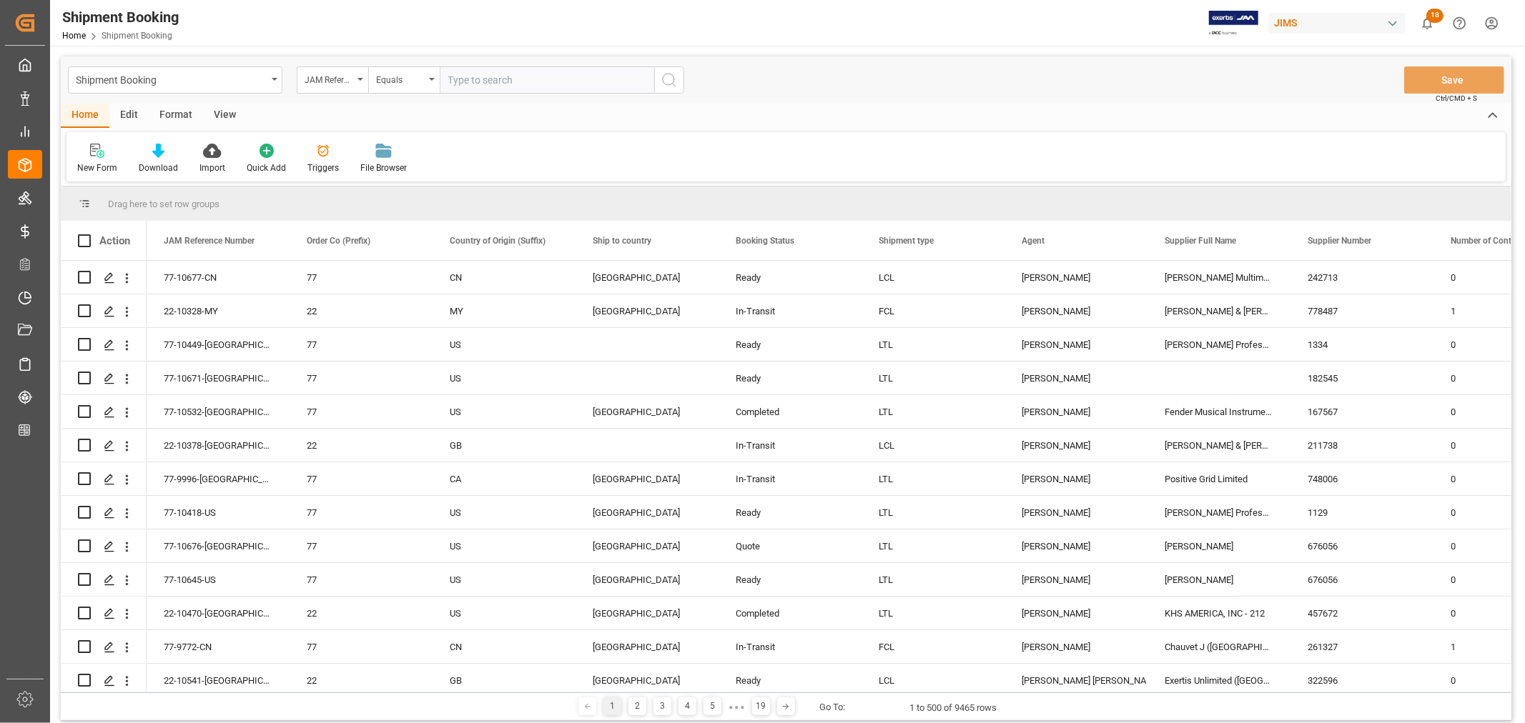
paste input "22-9738-TW"
type input "22-9738-TW"
click at [667, 81] on icon "search button" at bounding box center [669, 79] width 17 height 17
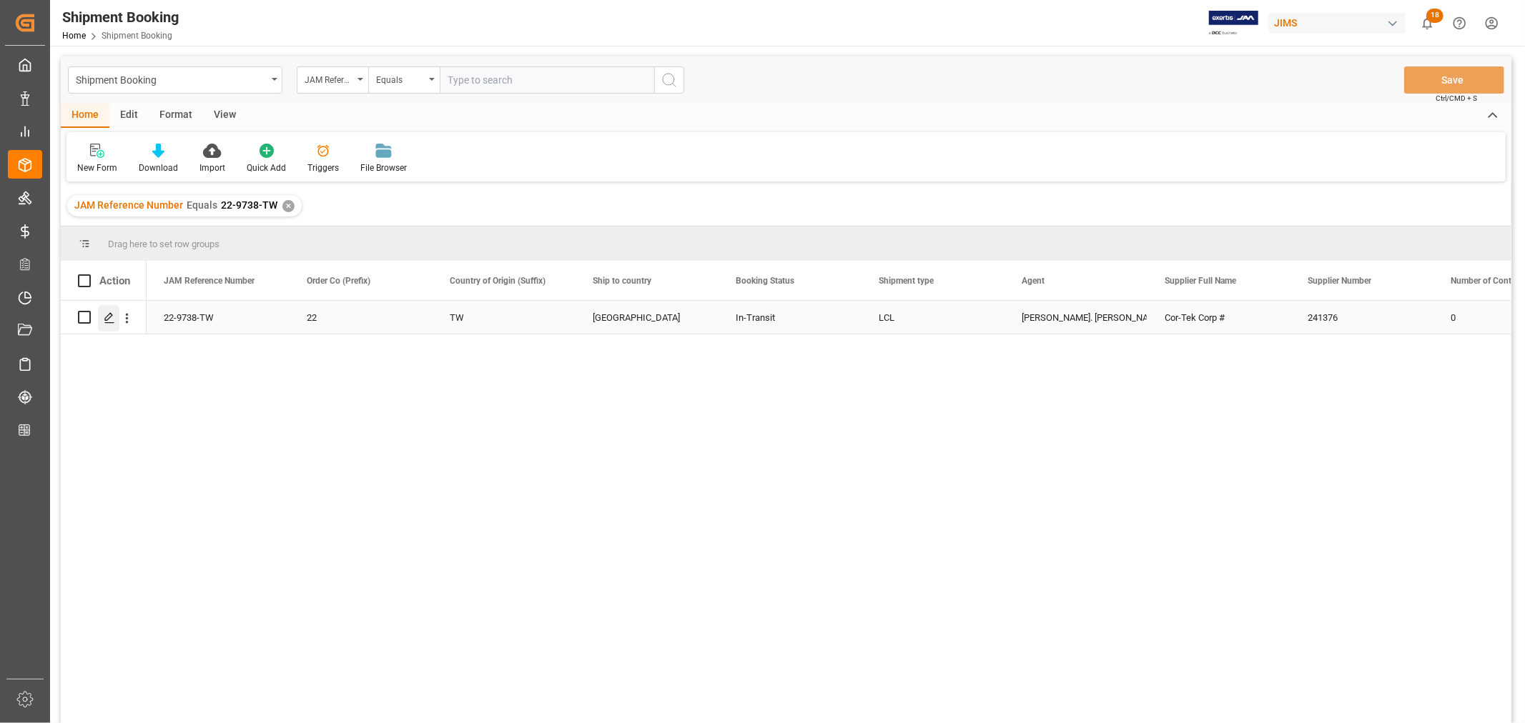
click at [107, 316] on polygon "Press SPACE to select this row." at bounding box center [108, 316] width 7 height 7
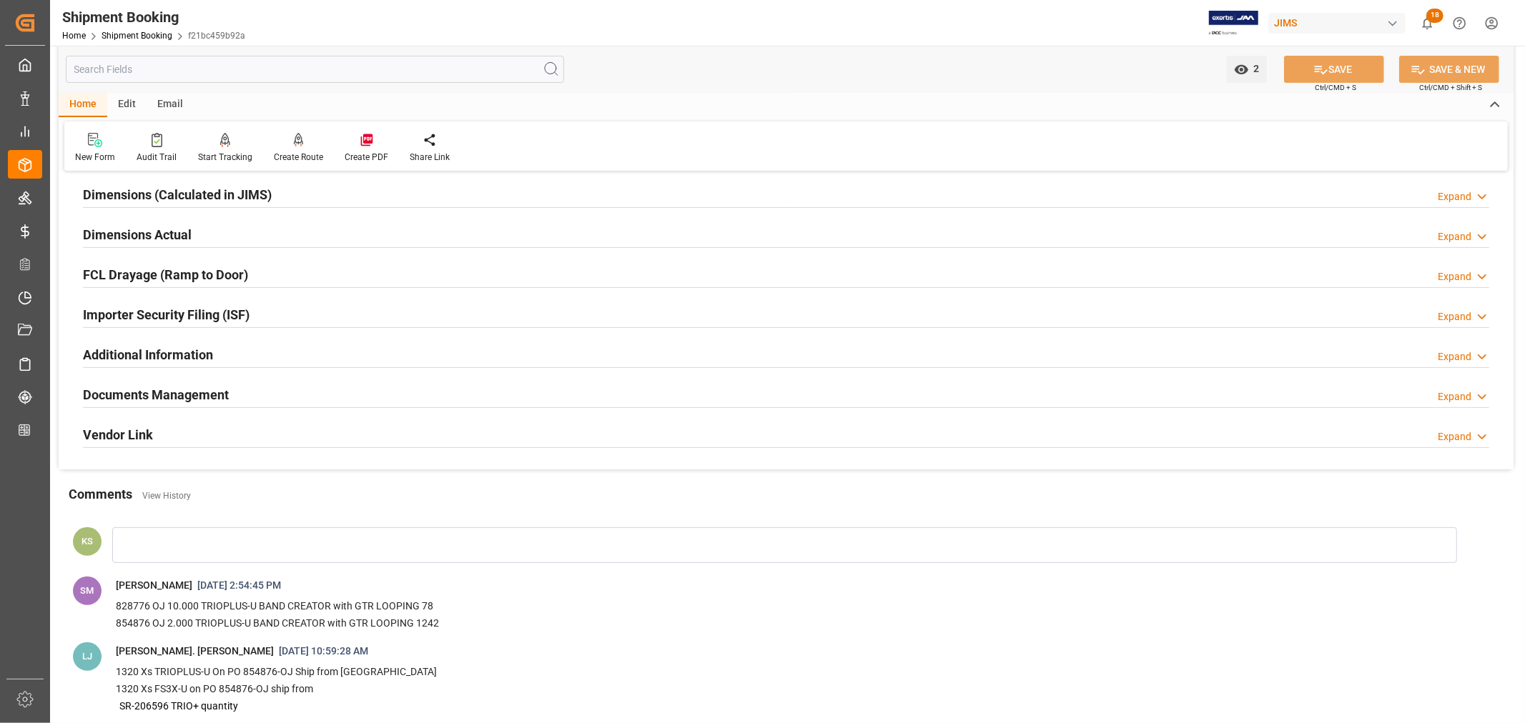
scroll to position [317, 0]
click at [280, 393] on div "Documents Management Expand" at bounding box center [786, 393] width 1406 height 27
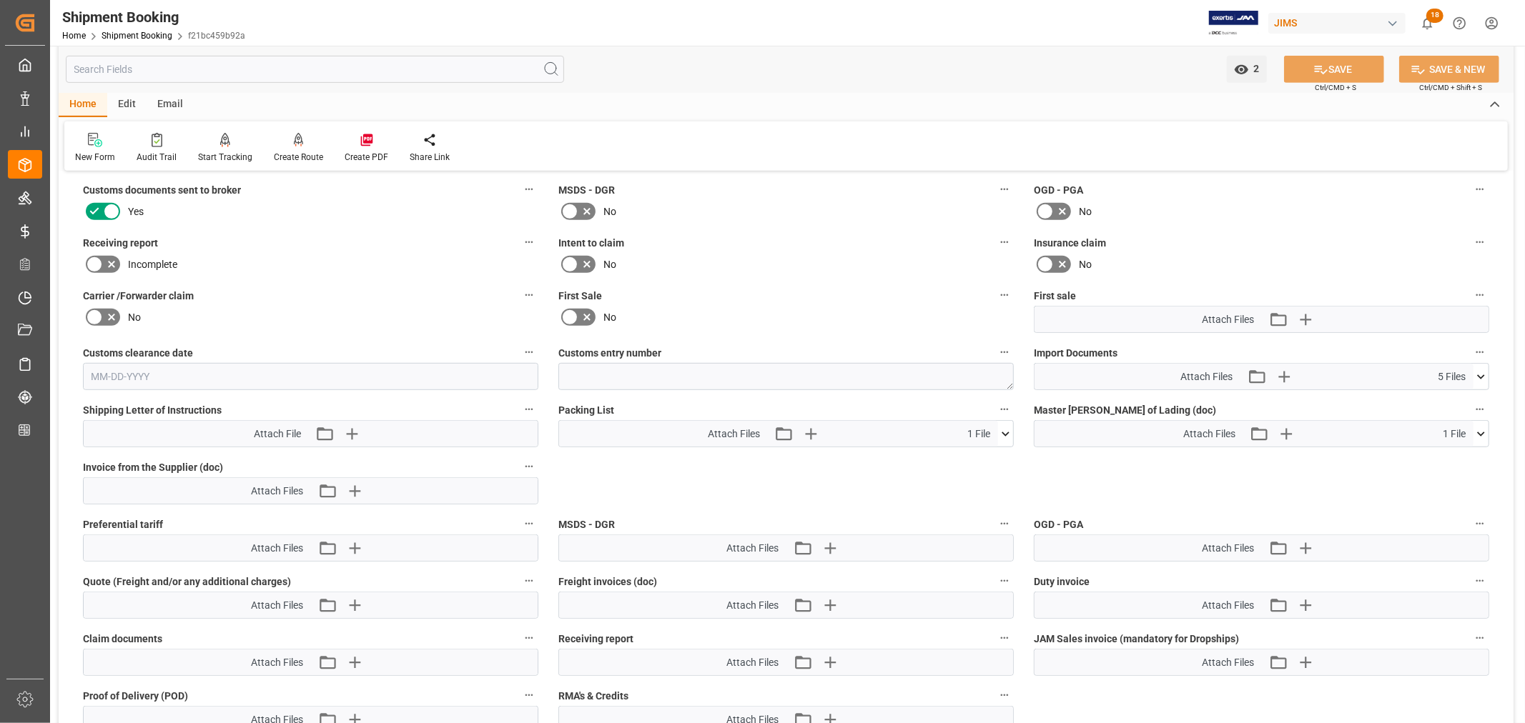
scroll to position [635, 0]
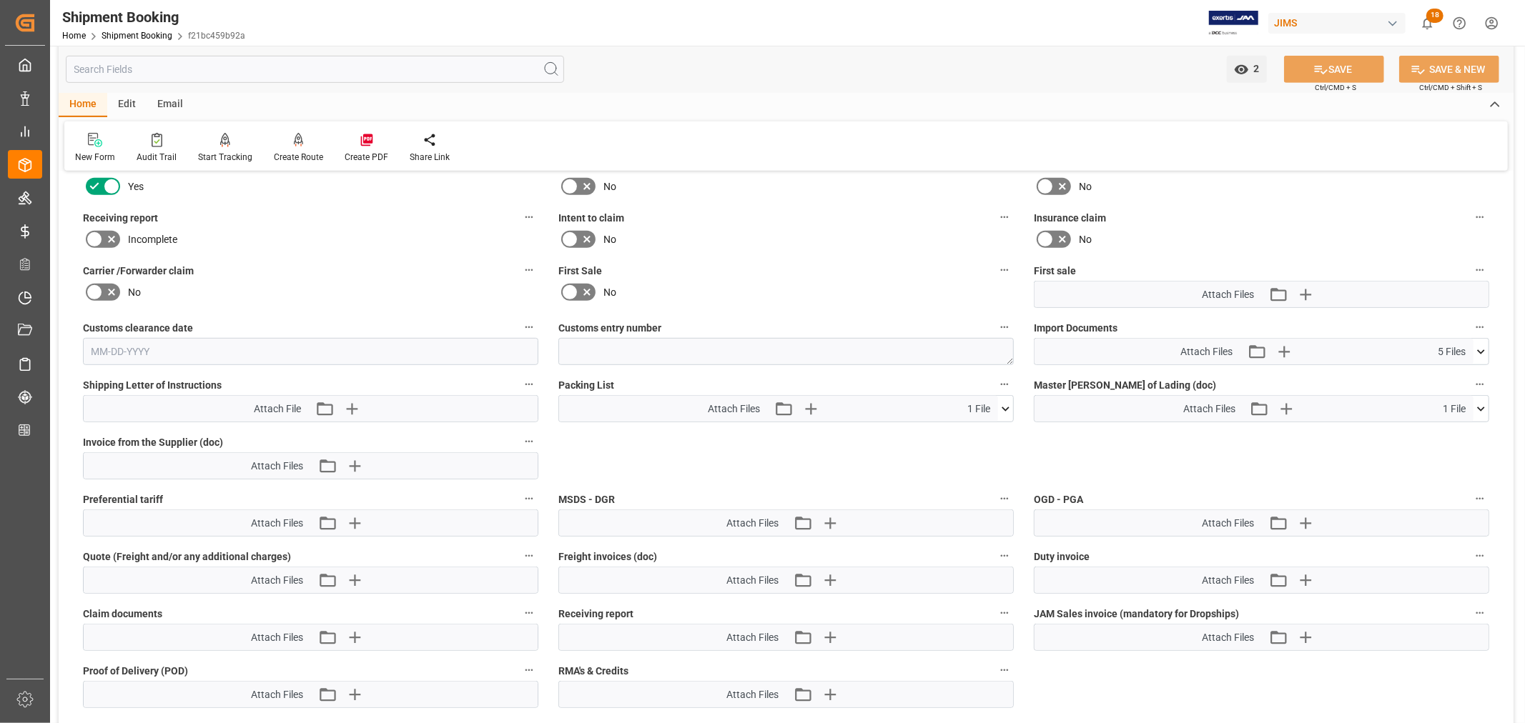
click at [1481, 350] on icon at bounding box center [1480, 352] width 15 height 15
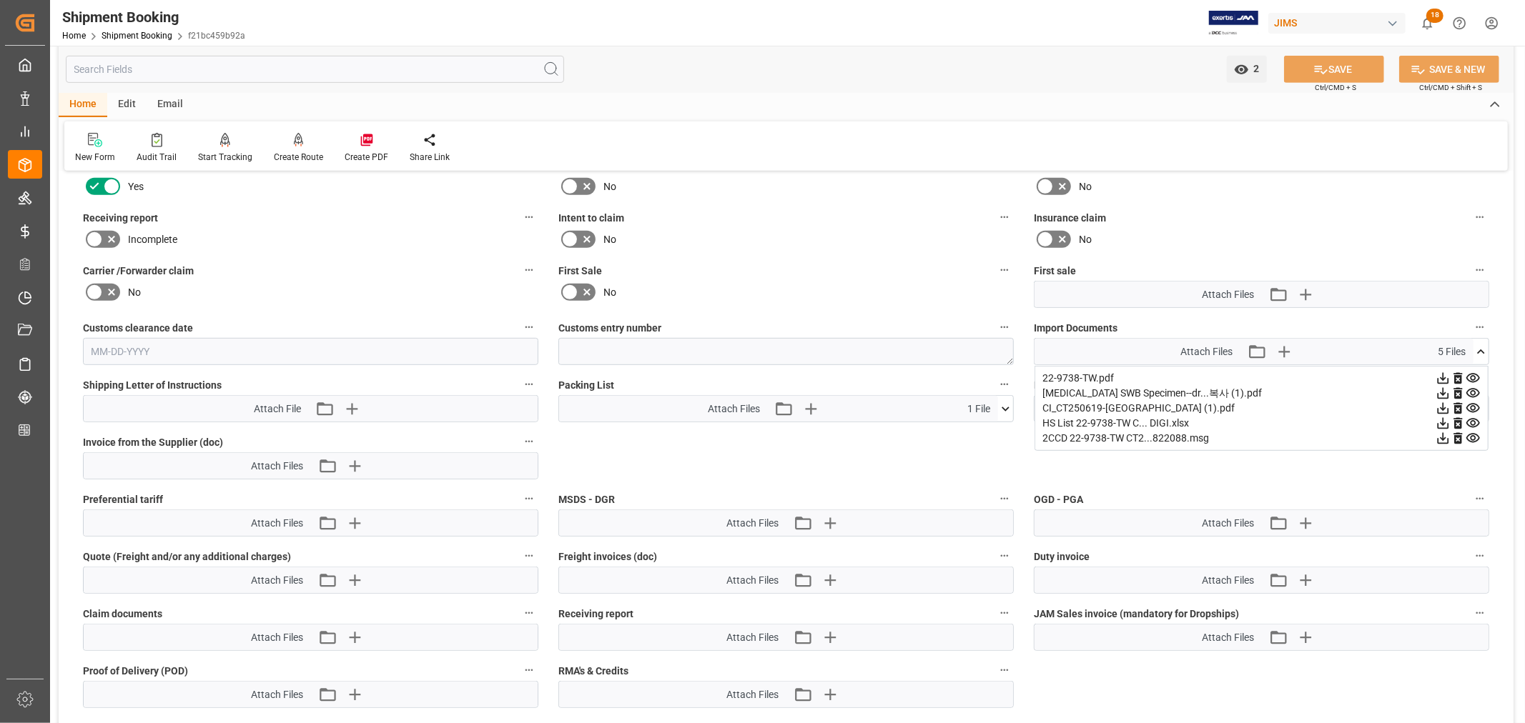
click at [1443, 438] on icon at bounding box center [1443, 438] width 15 height 15
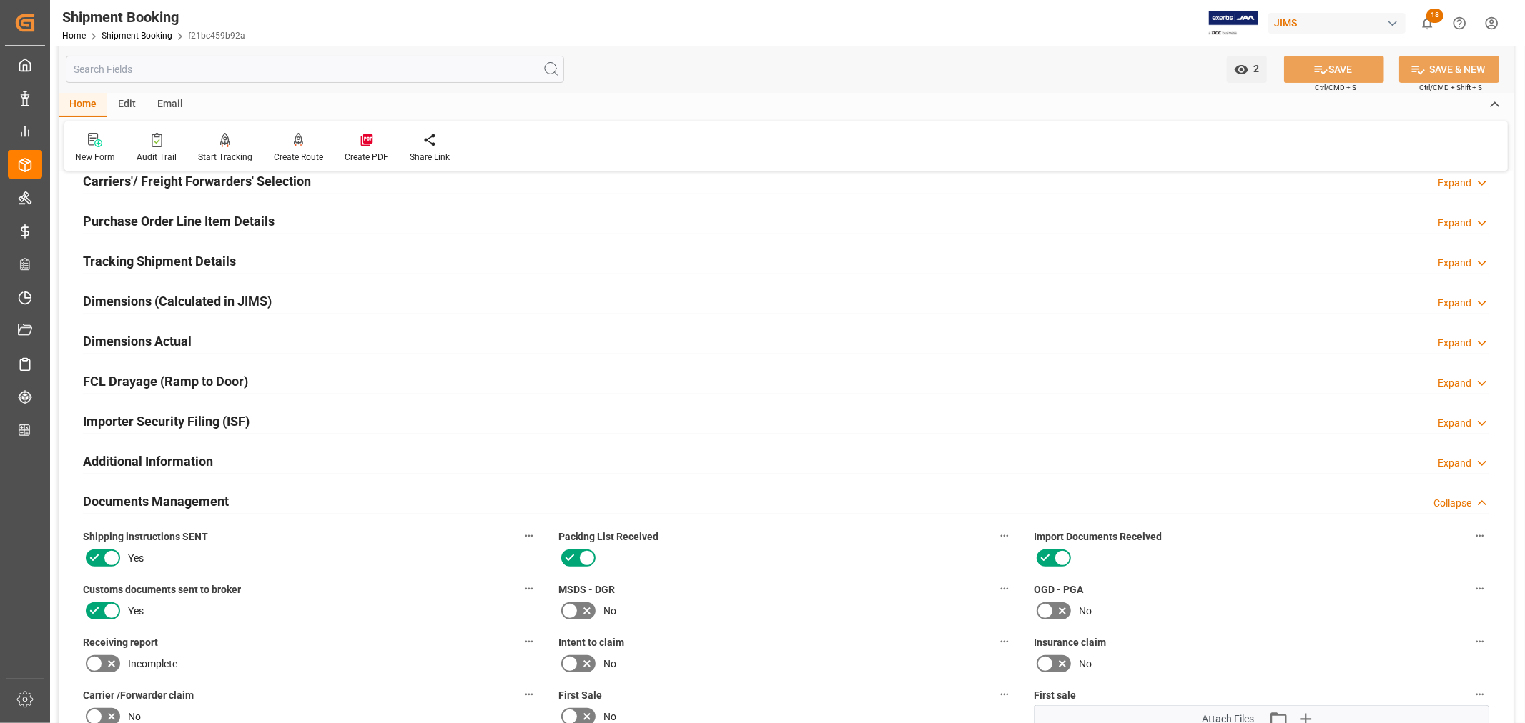
scroll to position [0, 0]
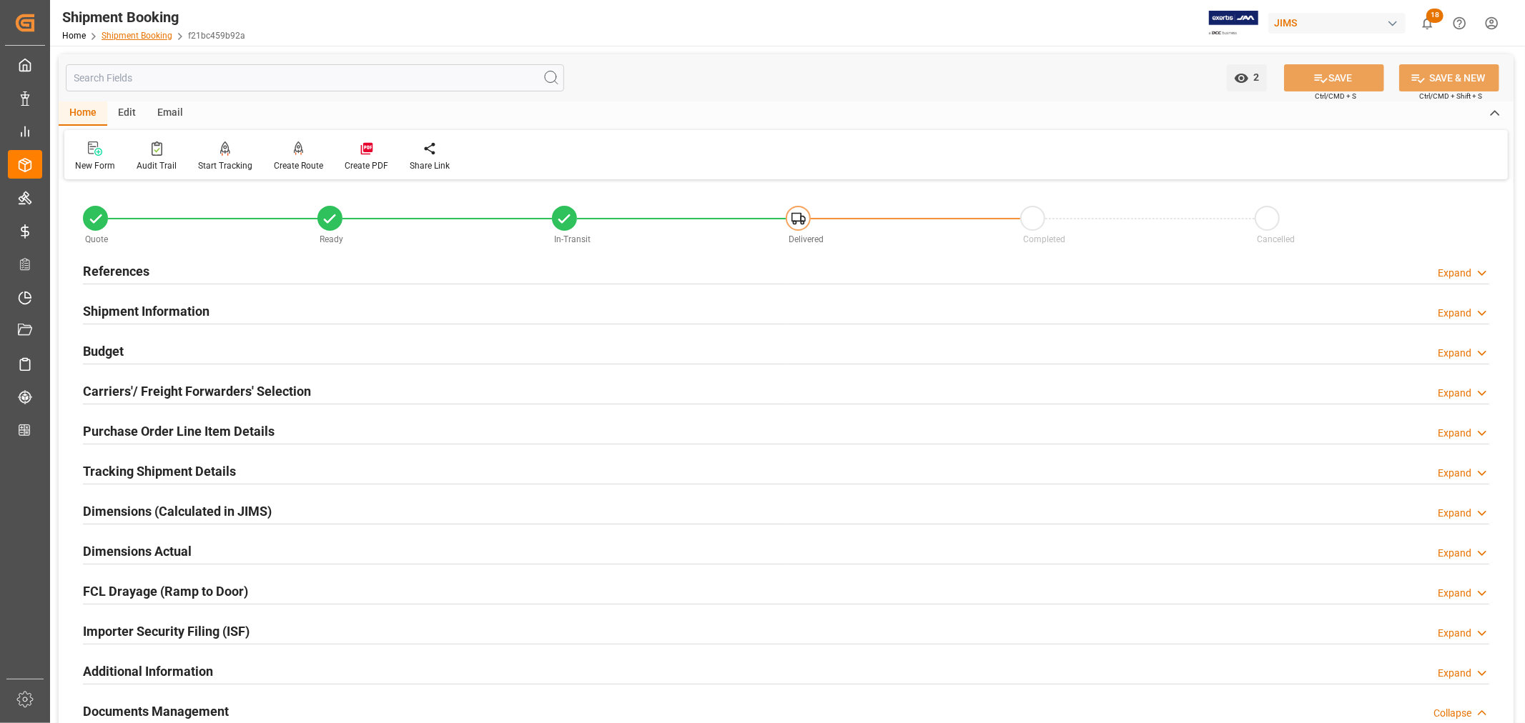
click at [152, 36] on link "Shipment Booking" at bounding box center [137, 36] width 71 height 10
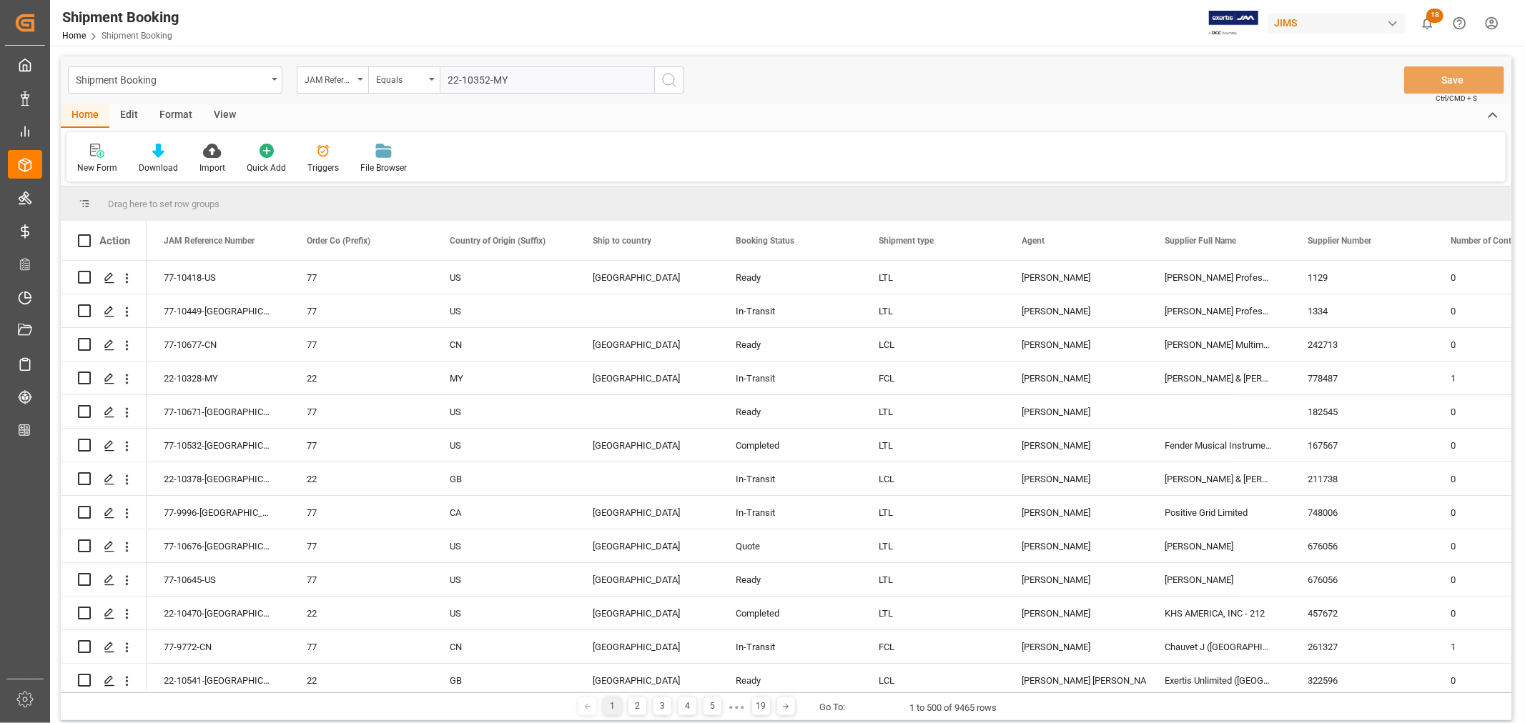
type input "22-10352-MY"
click at [668, 79] on icon "search button" at bounding box center [669, 79] width 17 height 17
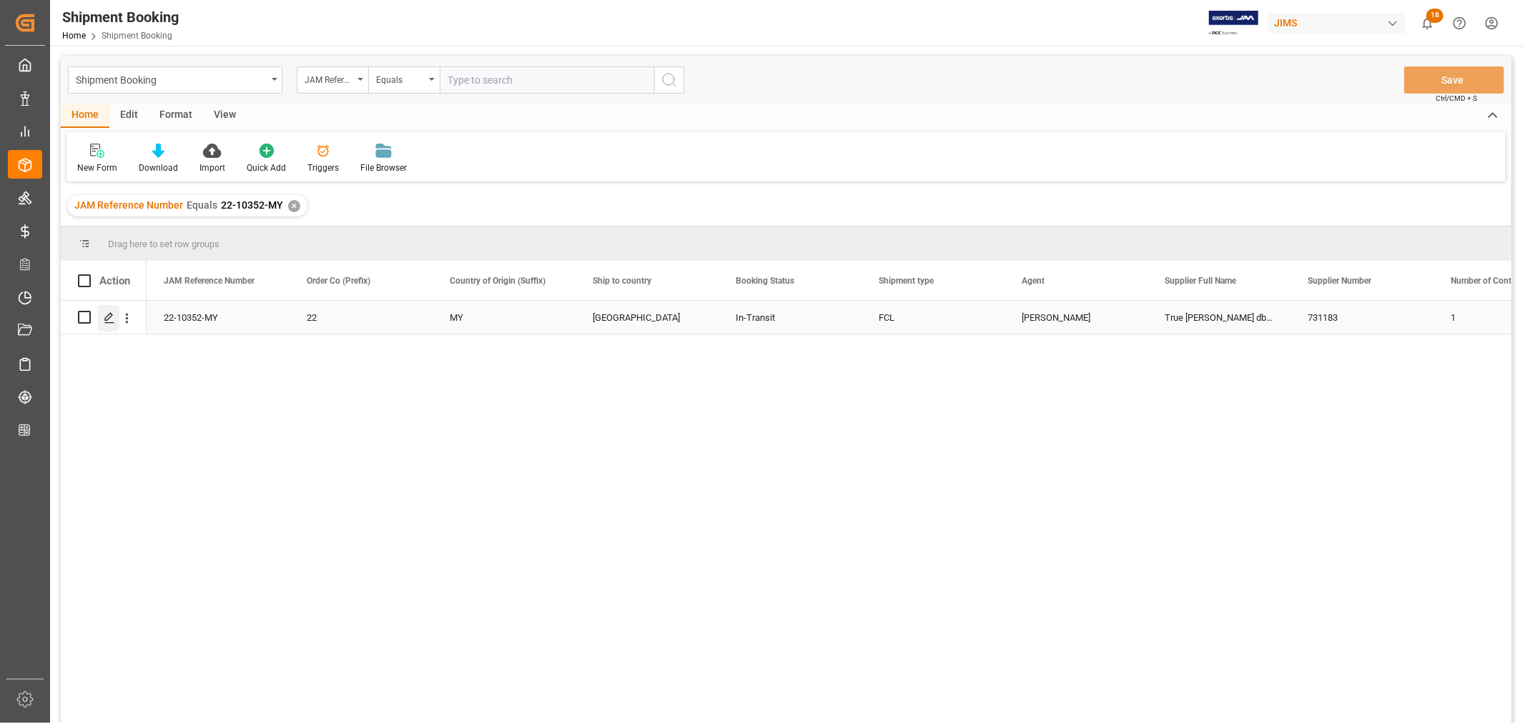
click at [111, 313] on polygon "Press SPACE to select this row." at bounding box center [108, 316] width 7 height 7
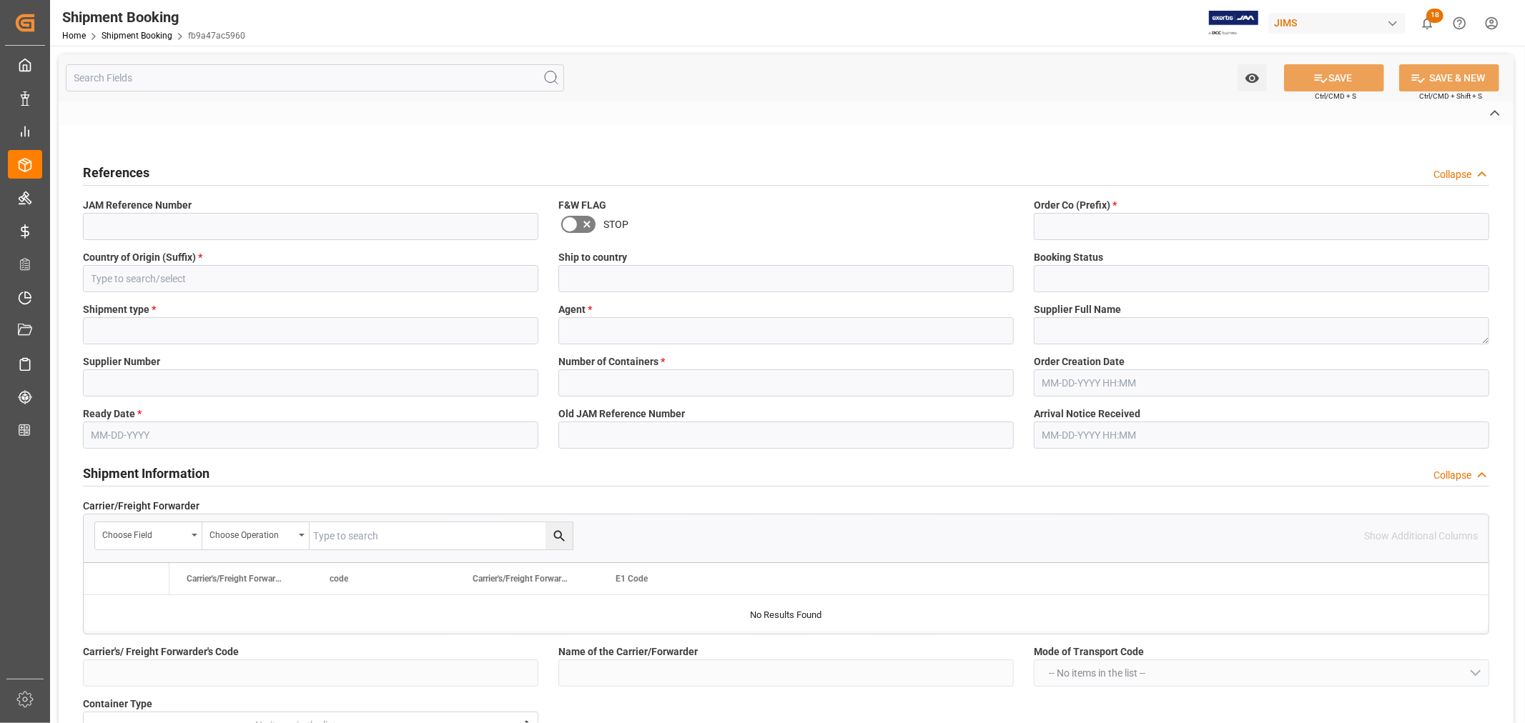
type input "H"
type input "EVERGREEN"
type input "FOB PENANG MY PORT"
type input "AS"
type input "S"
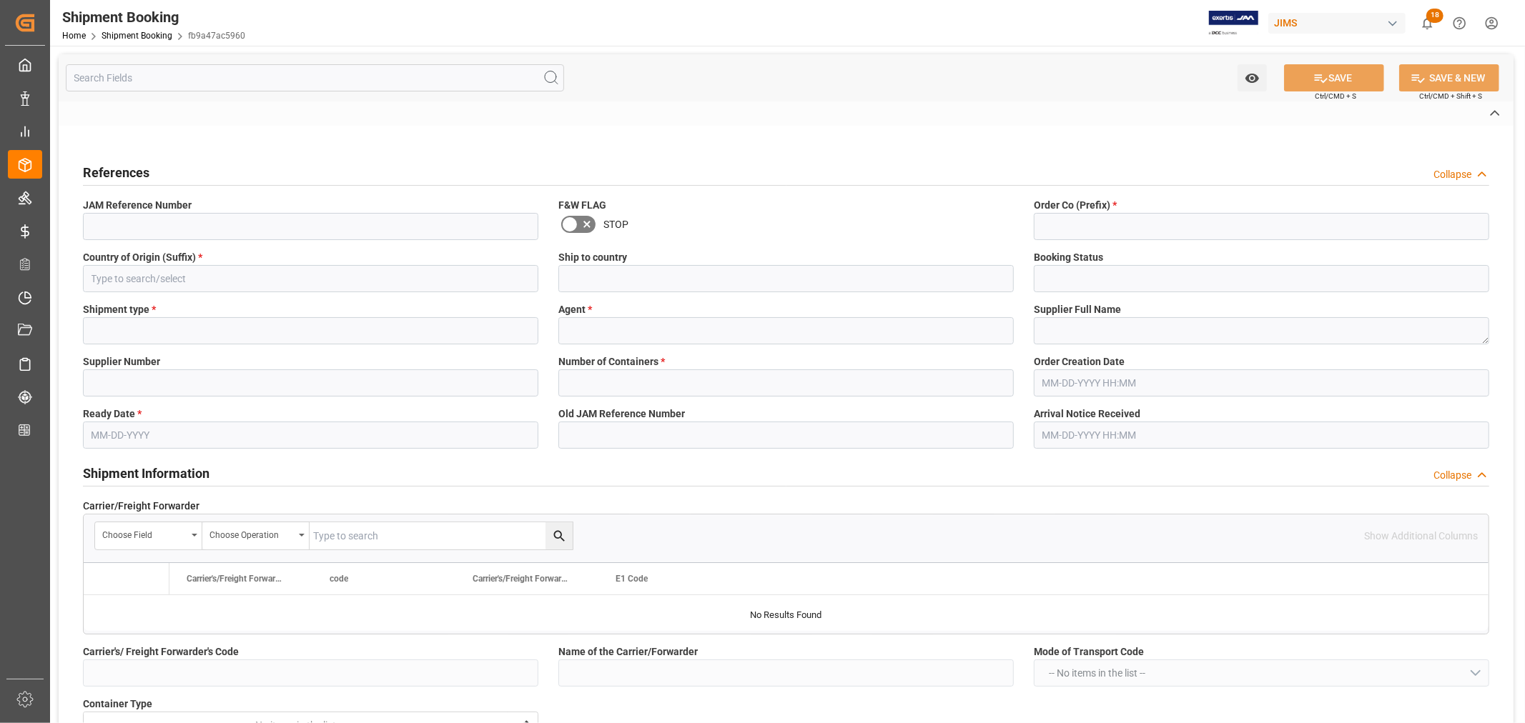
type input "AS-SA"
type input "090500168136"
type input "EGLV090500168136"
type input "090500168136"
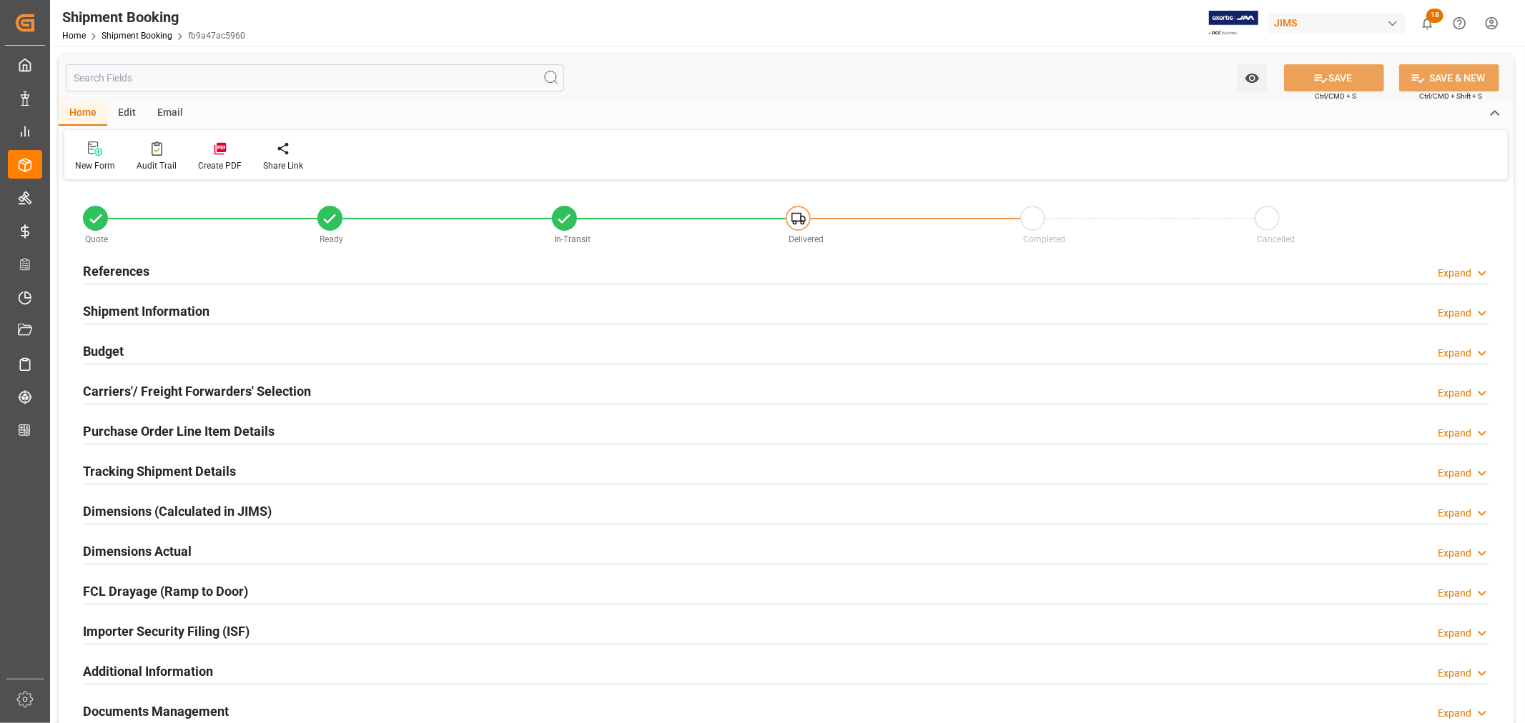
type input "39"
drag, startPoint x: 154, startPoint y: 311, endPoint x: 167, endPoint y: 311, distance: 12.2
click at [158, 311] on h2 "Shipment Information" at bounding box center [146, 311] width 127 height 19
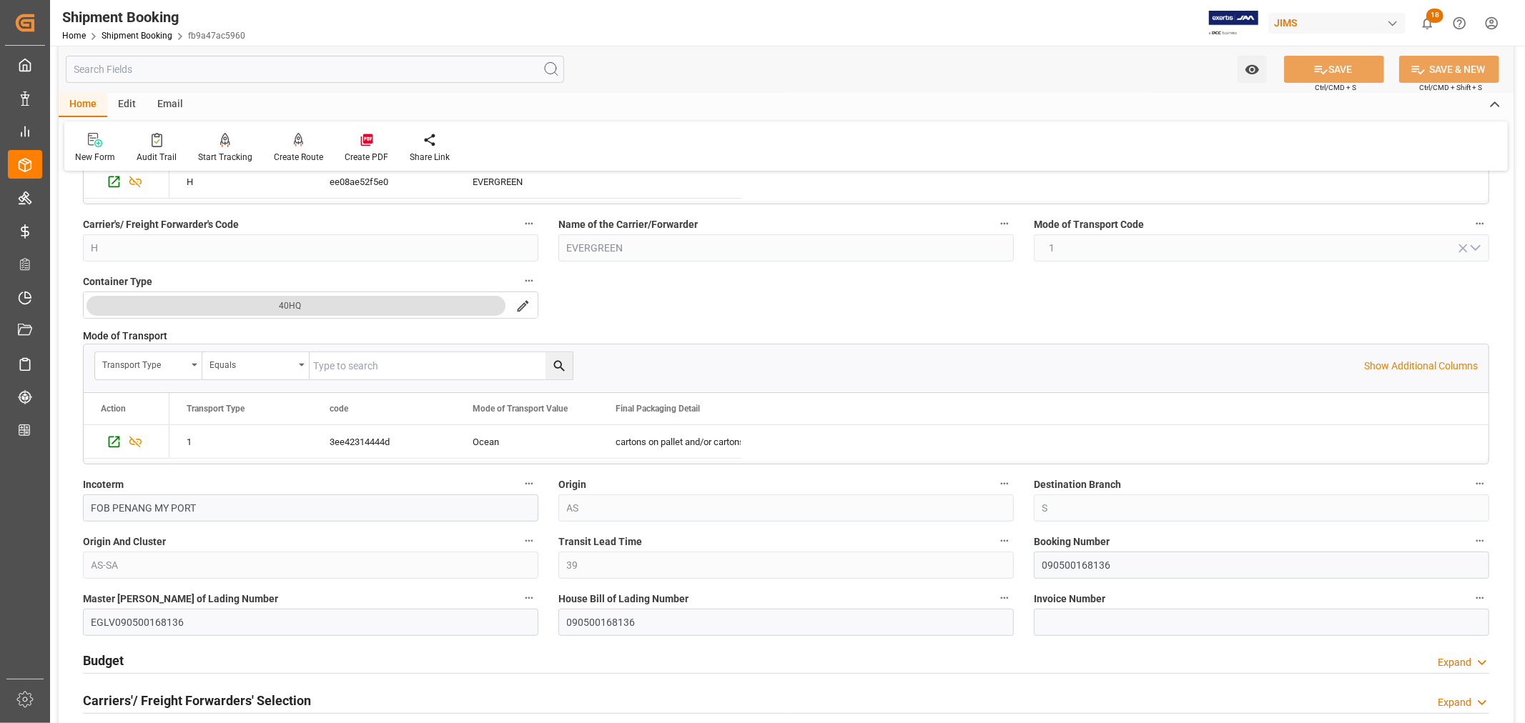
scroll to position [317, 0]
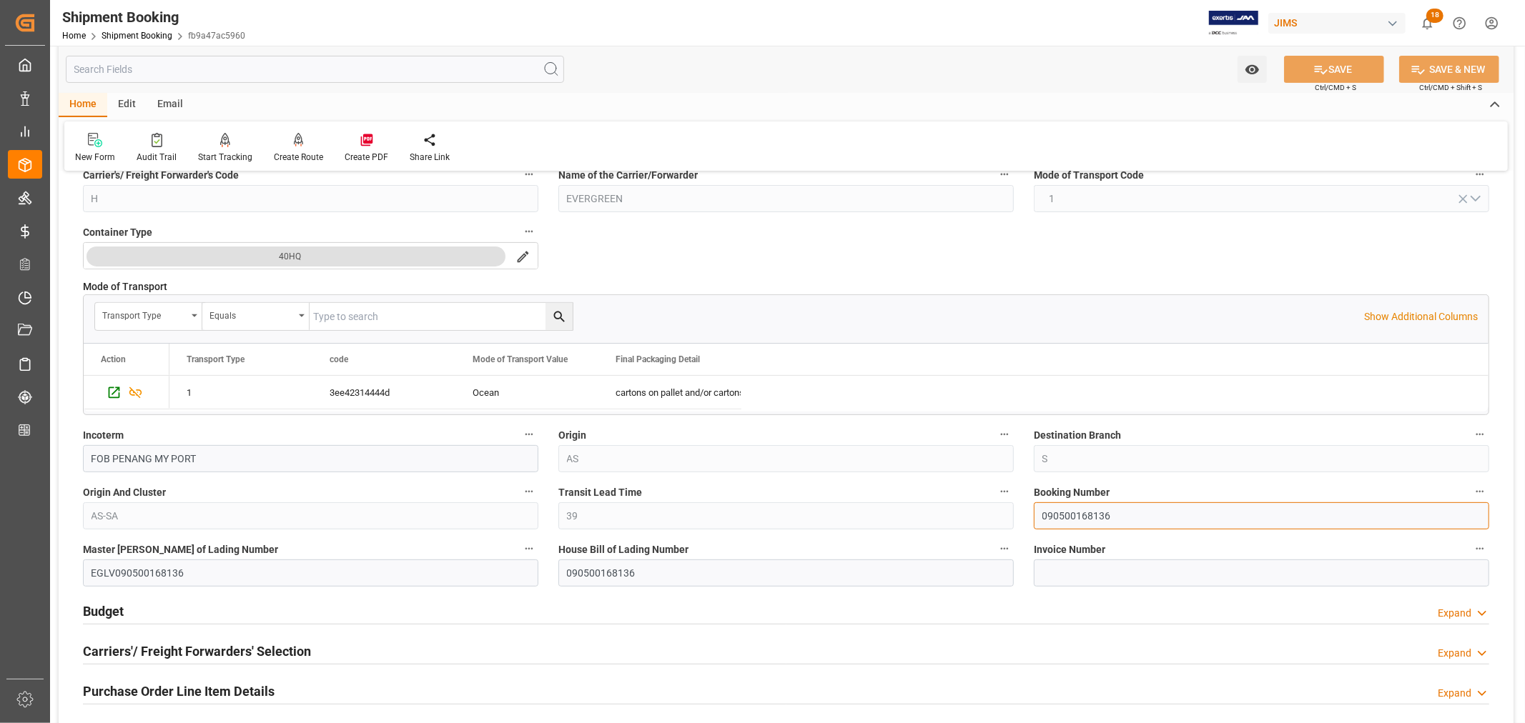
click at [1073, 512] on input "090500168136" at bounding box center [1261, 516] width 455 height 27
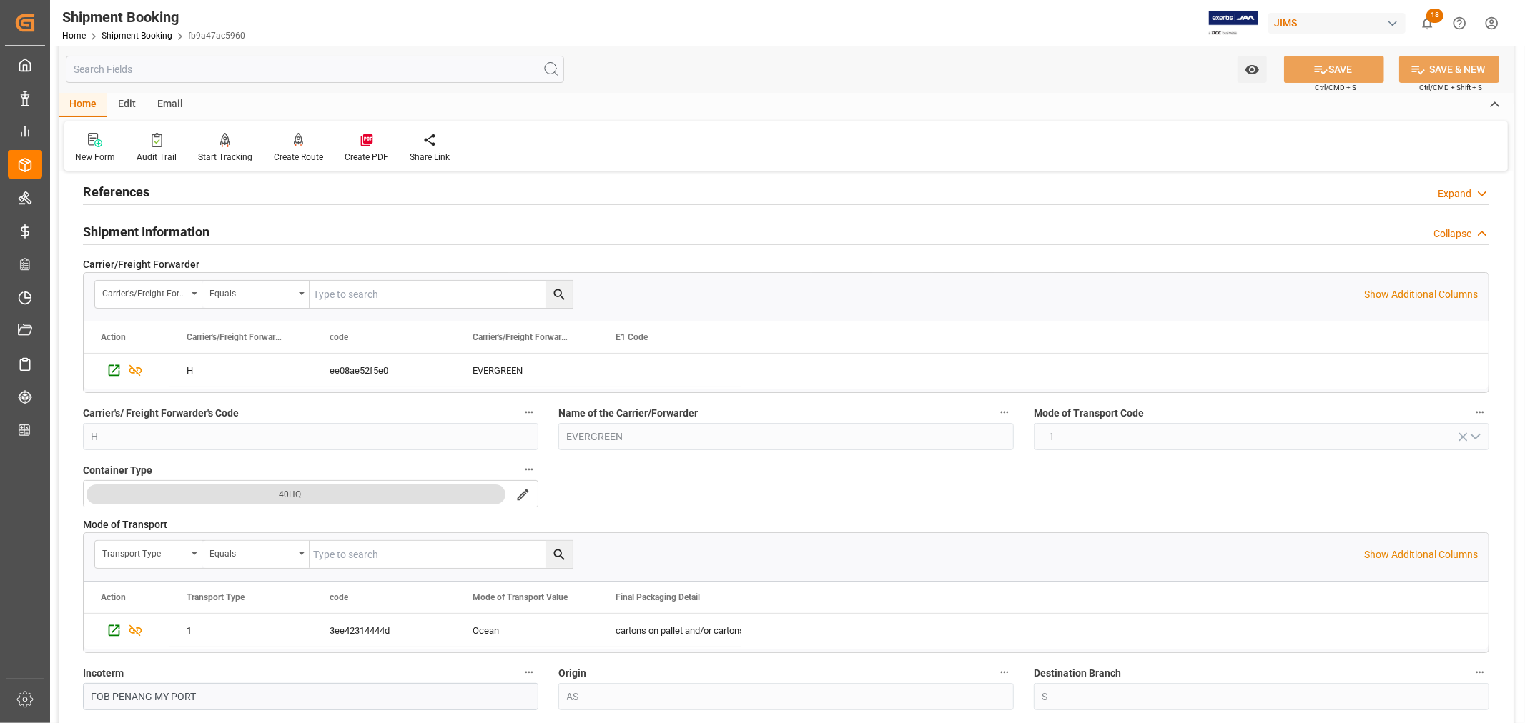
scroll to position [0, 0]
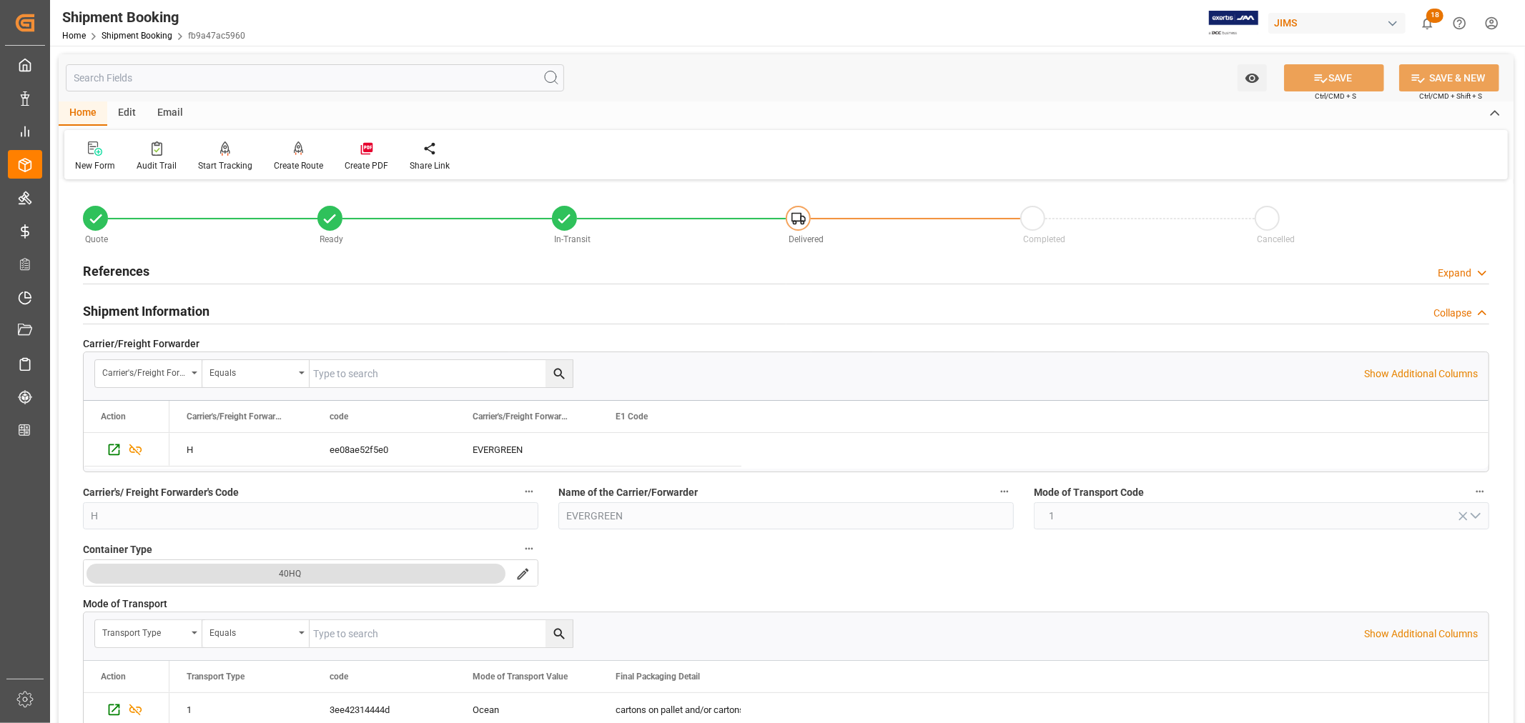
click at [152, 307] on h2 "Shipment Information" at bounding box center [146, 311] width 127 height 19
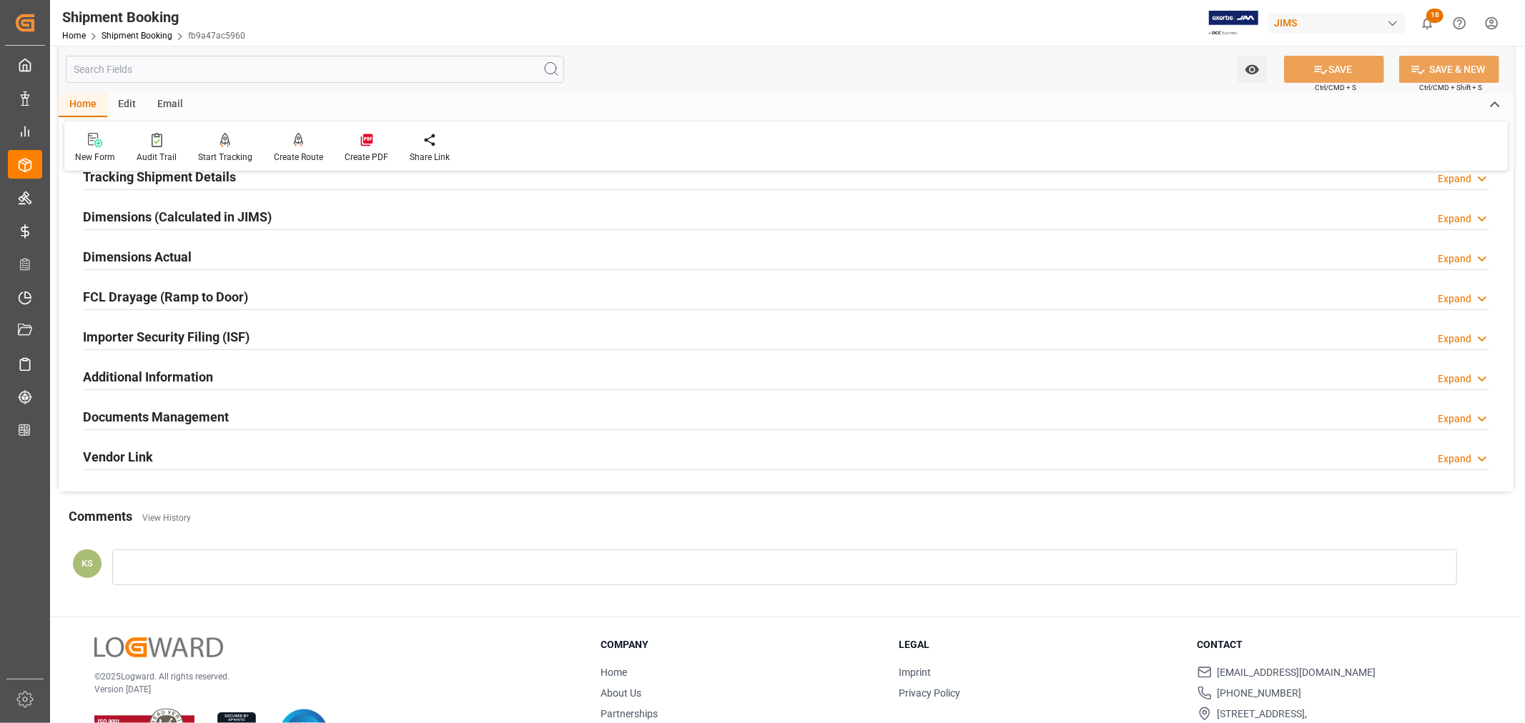
scroll to position [317, 0]
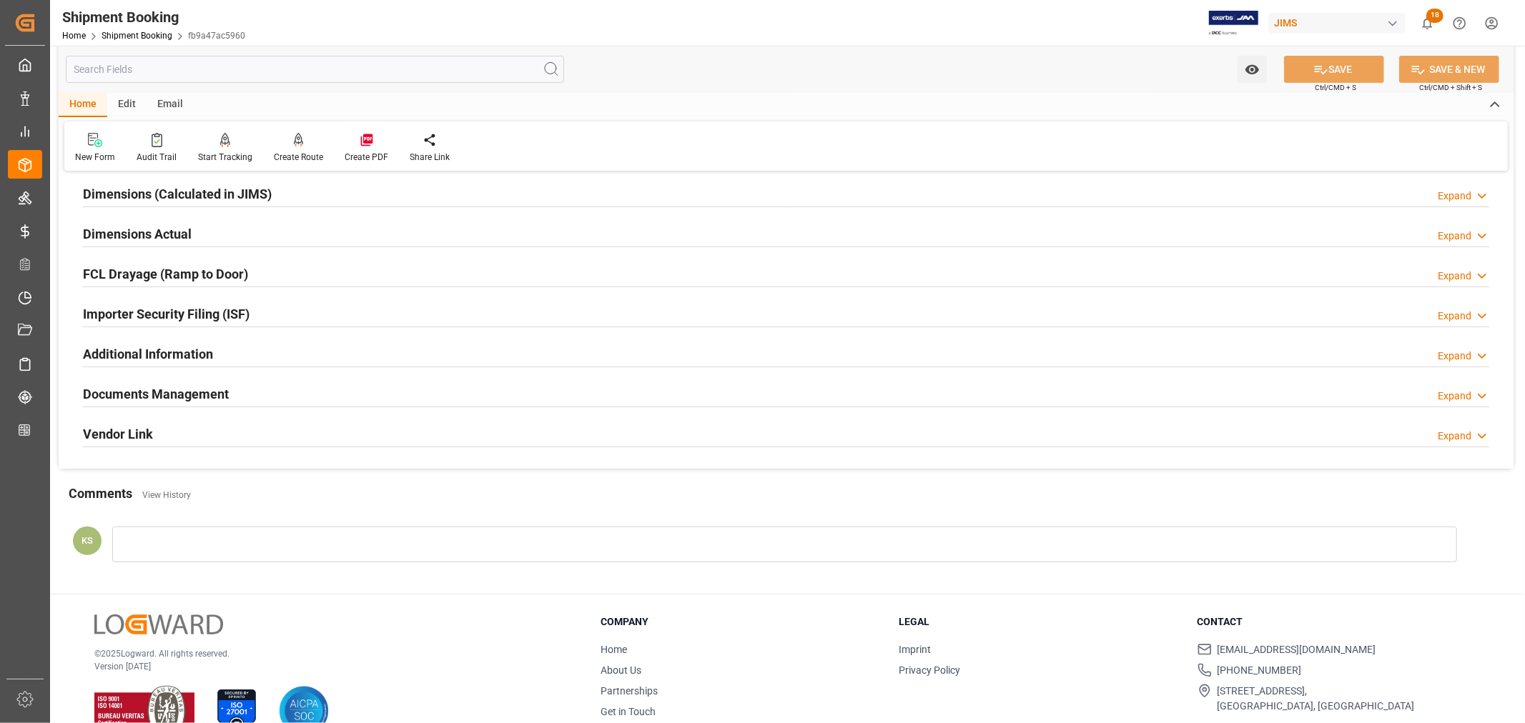
click at [448, 390] on div "Documents Management Expand" at bounding box center [786, 393] width 1406 height 27
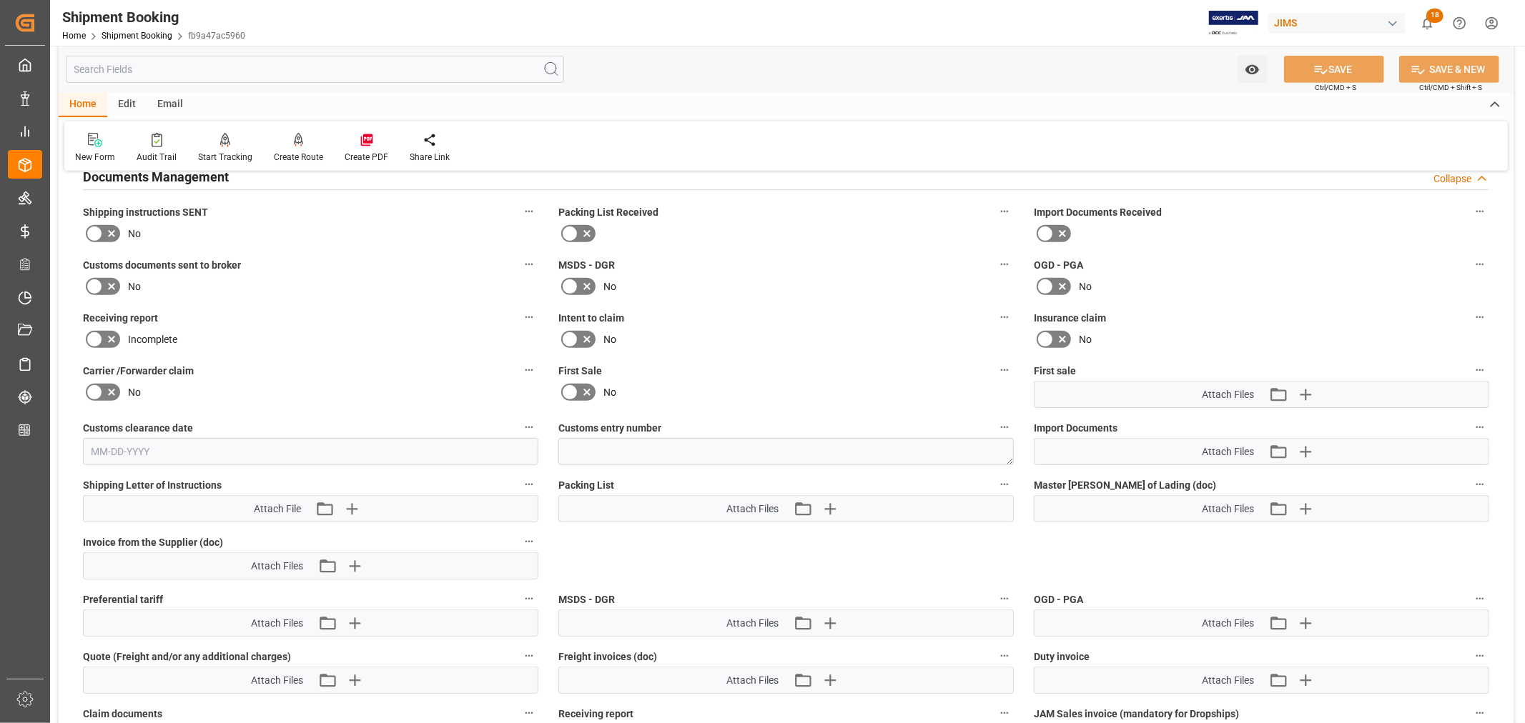
scroll to position [476, 0]
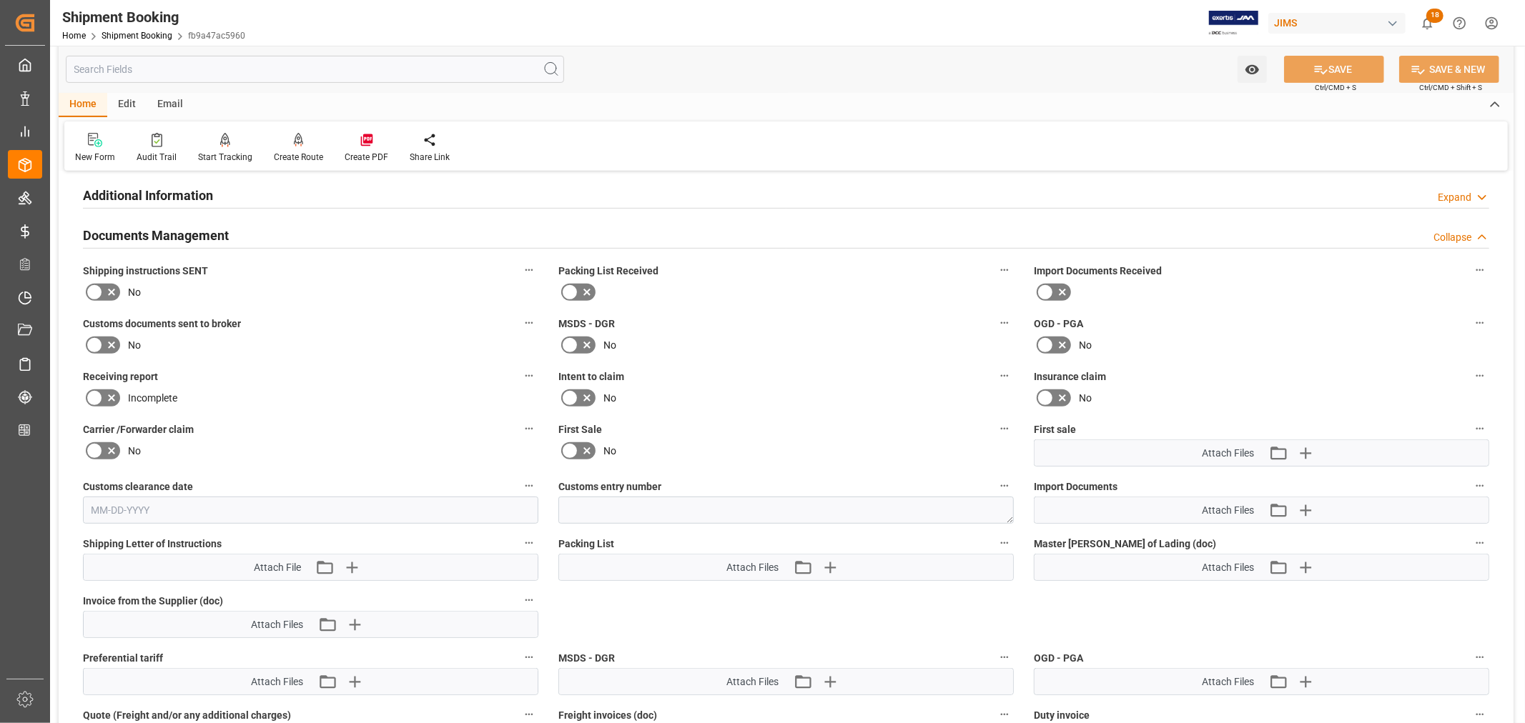
click at [569, 448] on icon at bounding box center [569, 451] width 9 height 6
click at [0, 0] on input "checkbox" at bounding box center [0, 0] width 0 height 0
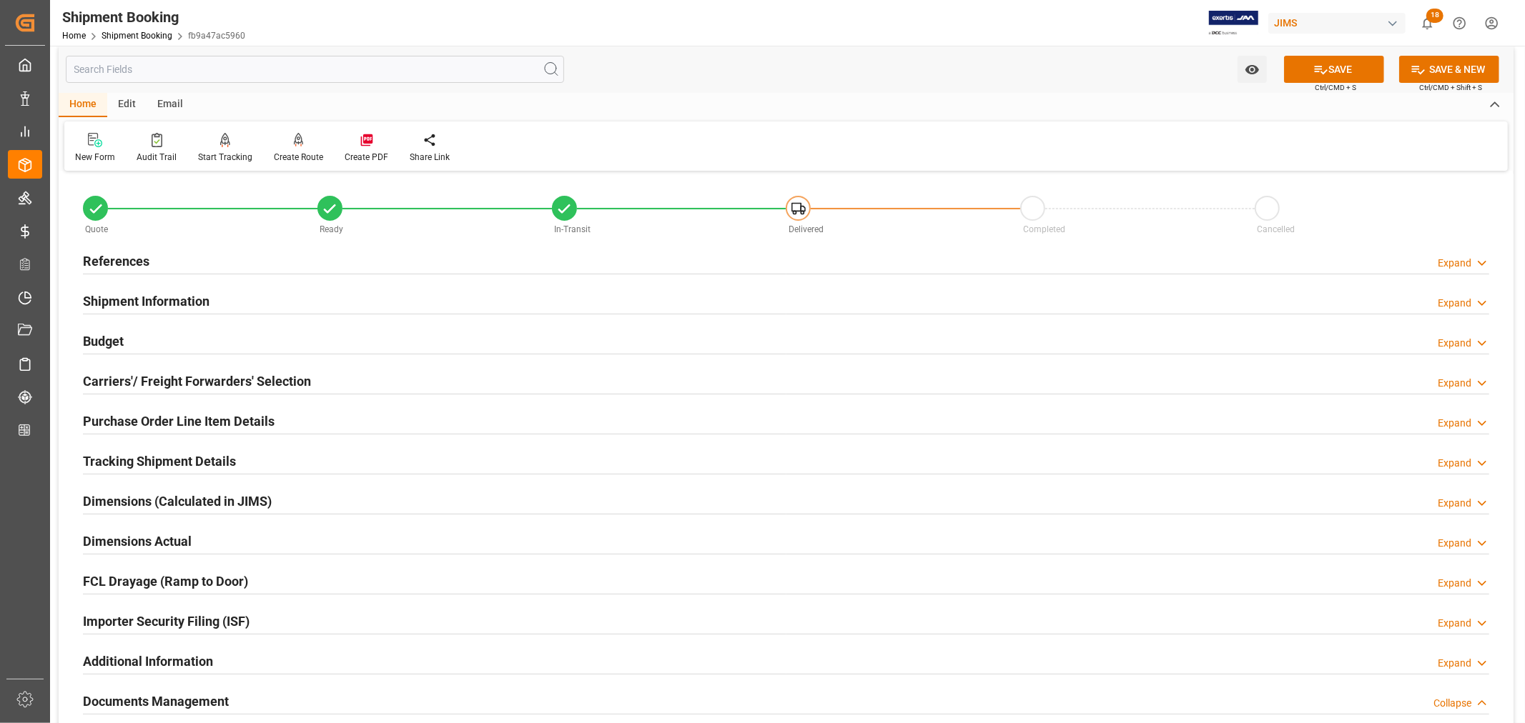
scroll to position [0, 0]
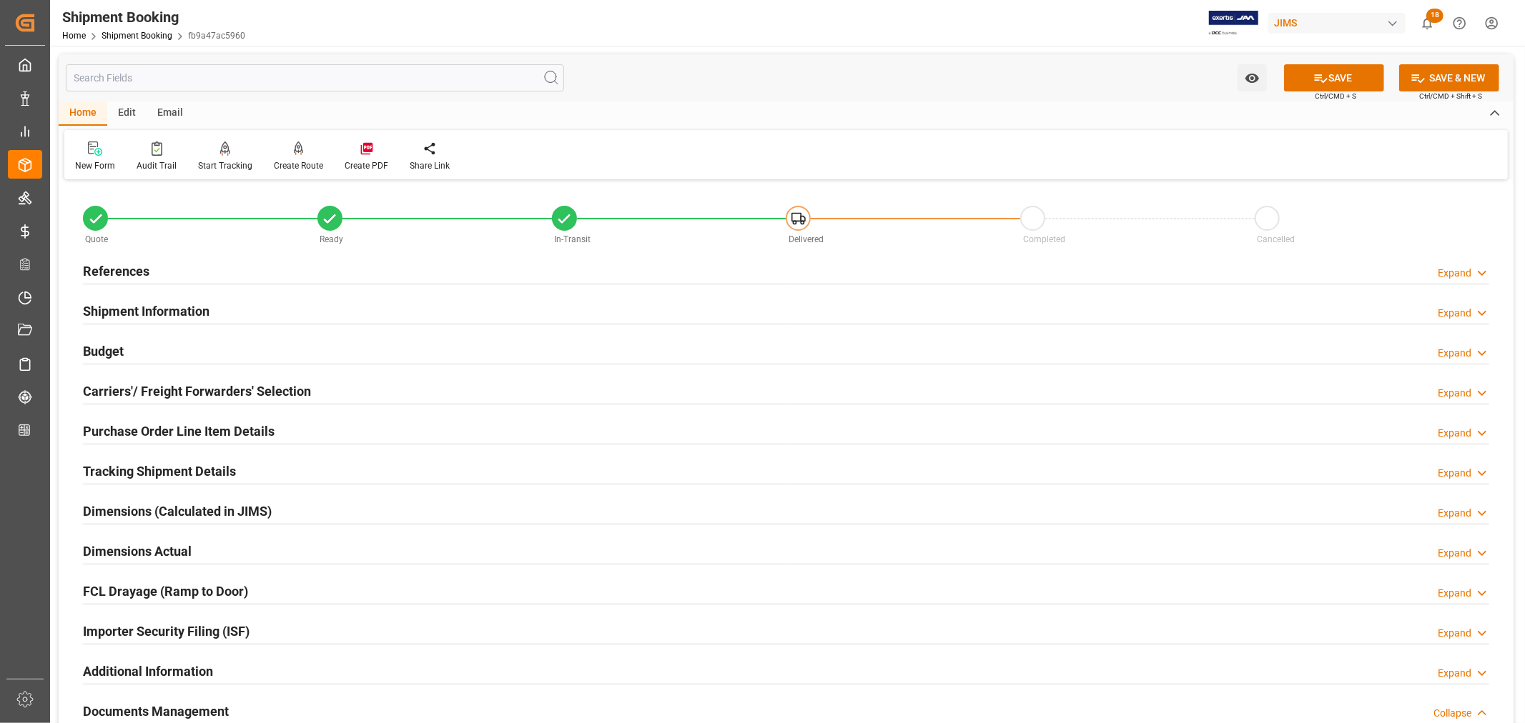
click at [111, 269] on h2 "References" at bounding box center [116, 271] width 66 height 19
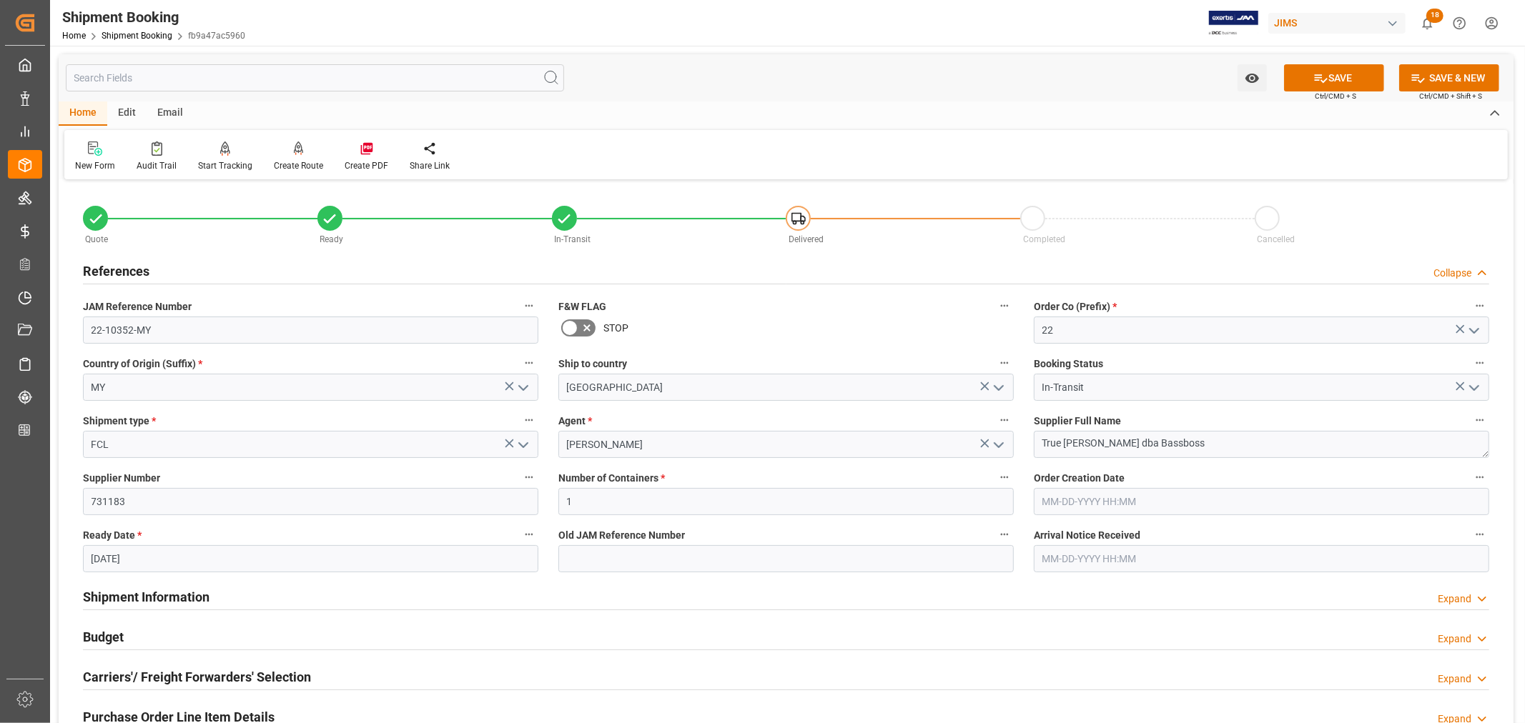
click at [111, 269] on h2 "References" at bounding box center [116, 271] width 66 height 19
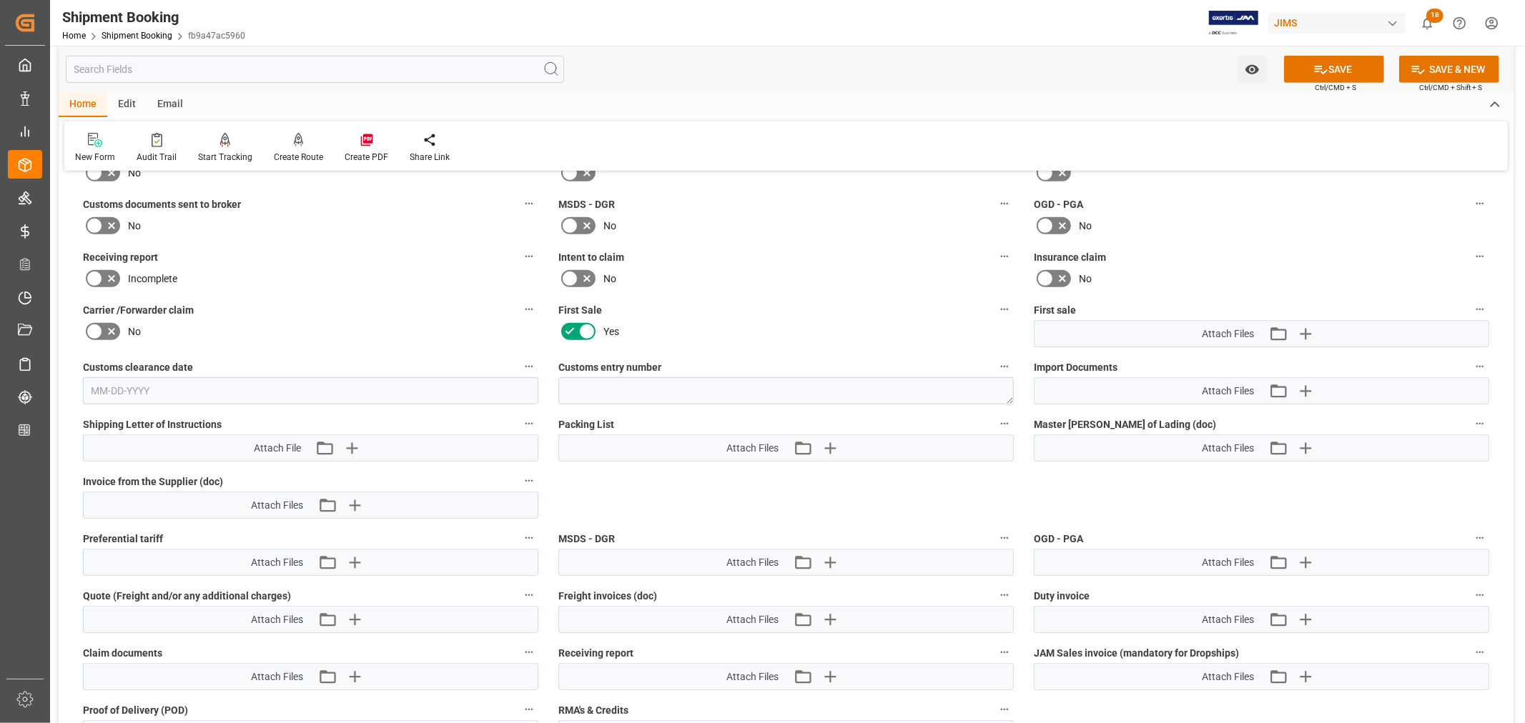
scroll to position [635, 0]
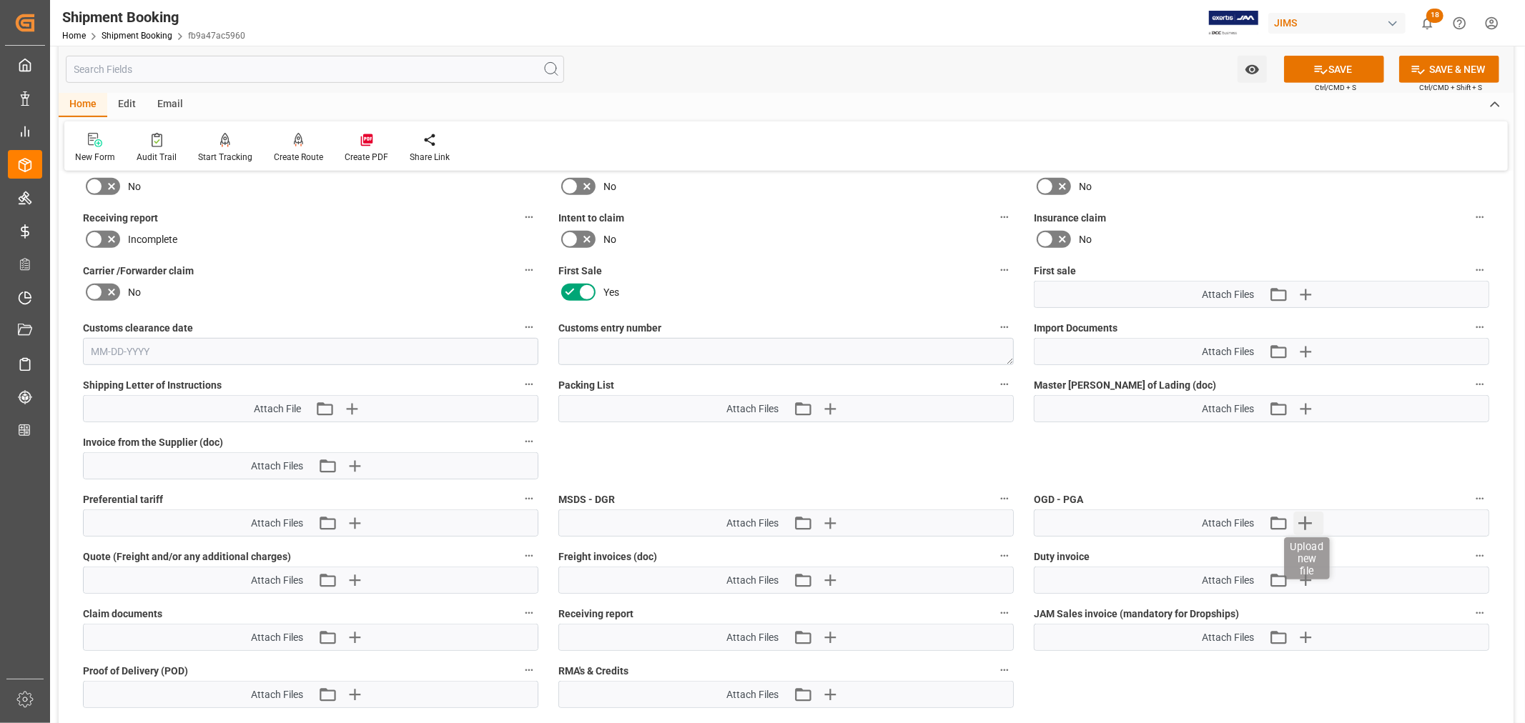
click at [1300, 518] on icon "button" at bounding box center [1304, 523] width 23 height 23
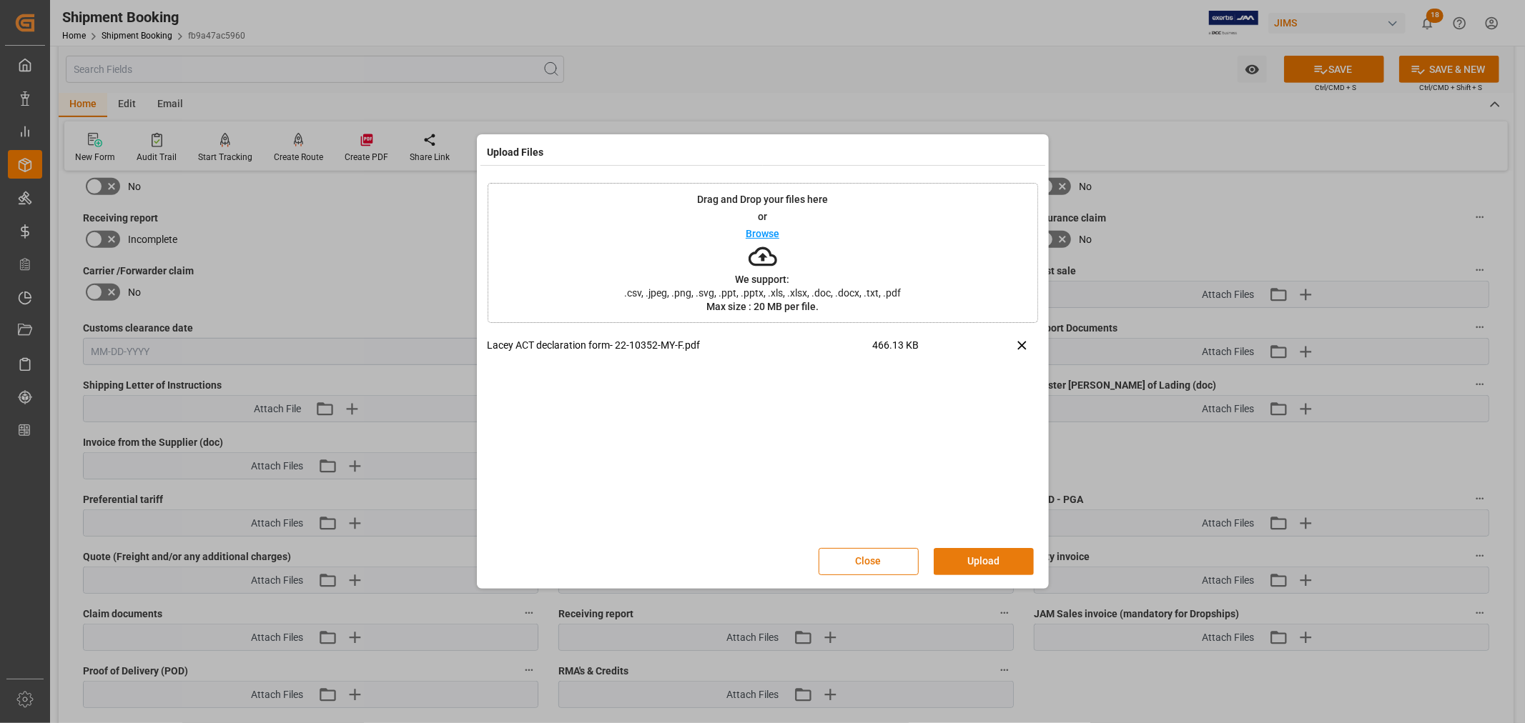
click at [994, 558] on button "Upload" at bounding box center [984, 561] width 100 height 27
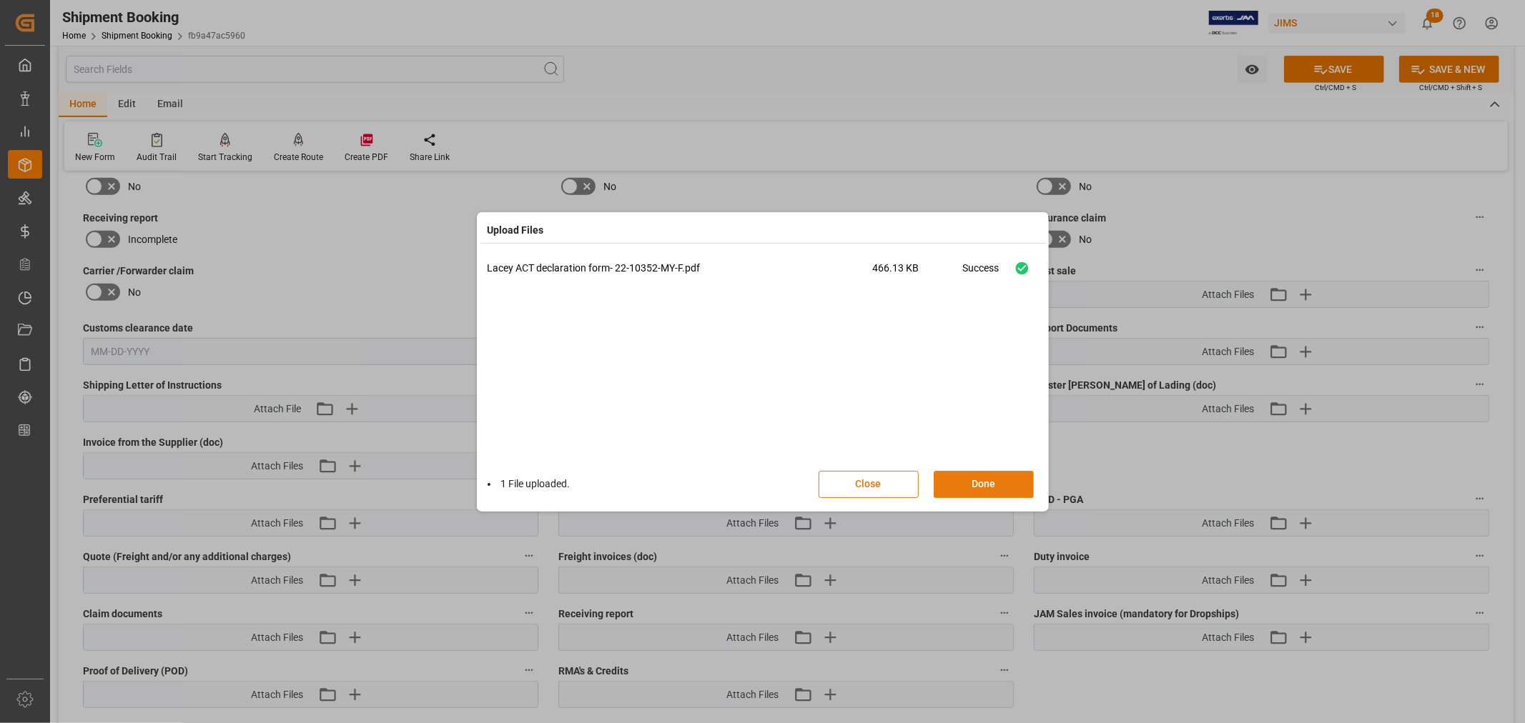
click at [974, 480] on button "Done" at bounding box center [984, 484] width 100 height 27
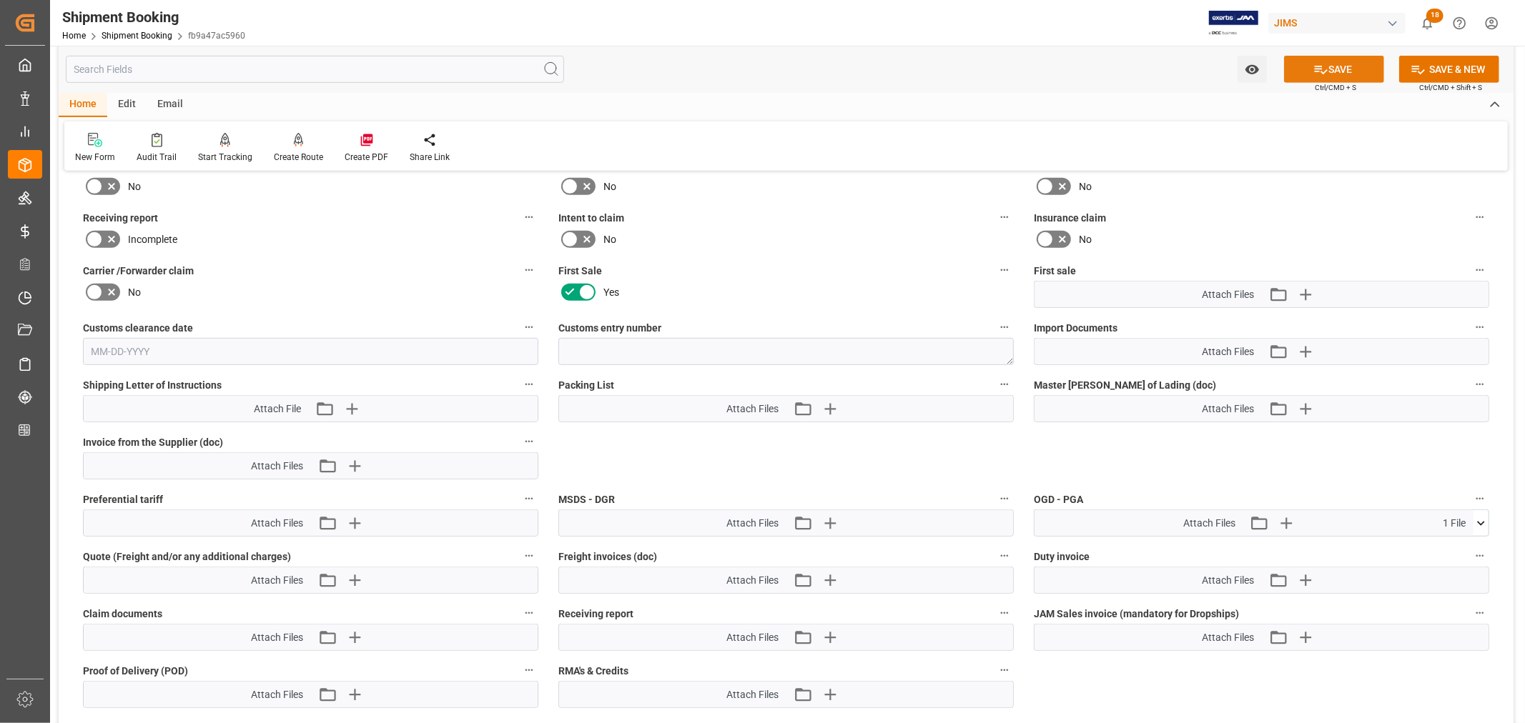
click at [1333, 70] on button "SAVE" at bounding box center [1334, 69] width 100 height 27
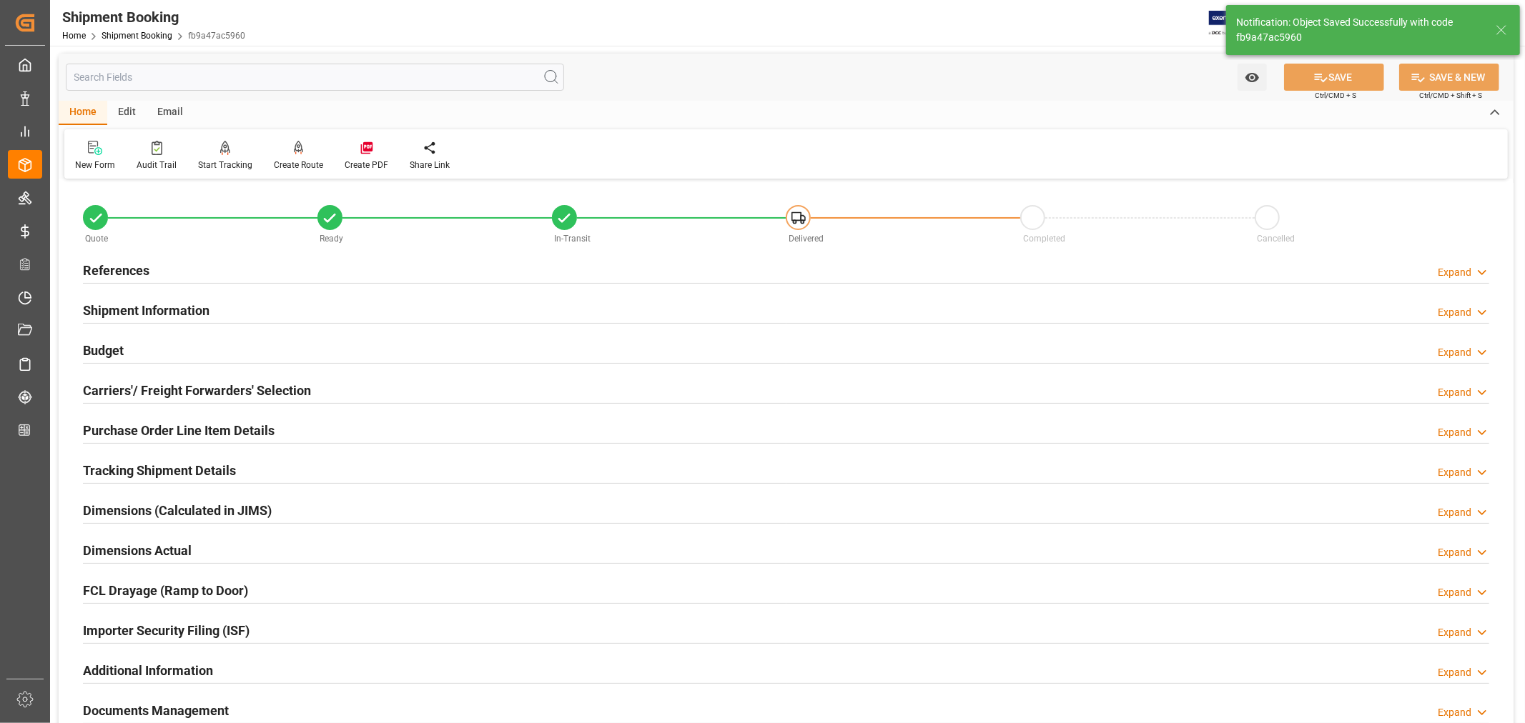
scroll to position [0, 0]
click at [123, 267] on h2 "References" at bounding box center [116, 271] width 66 height 19
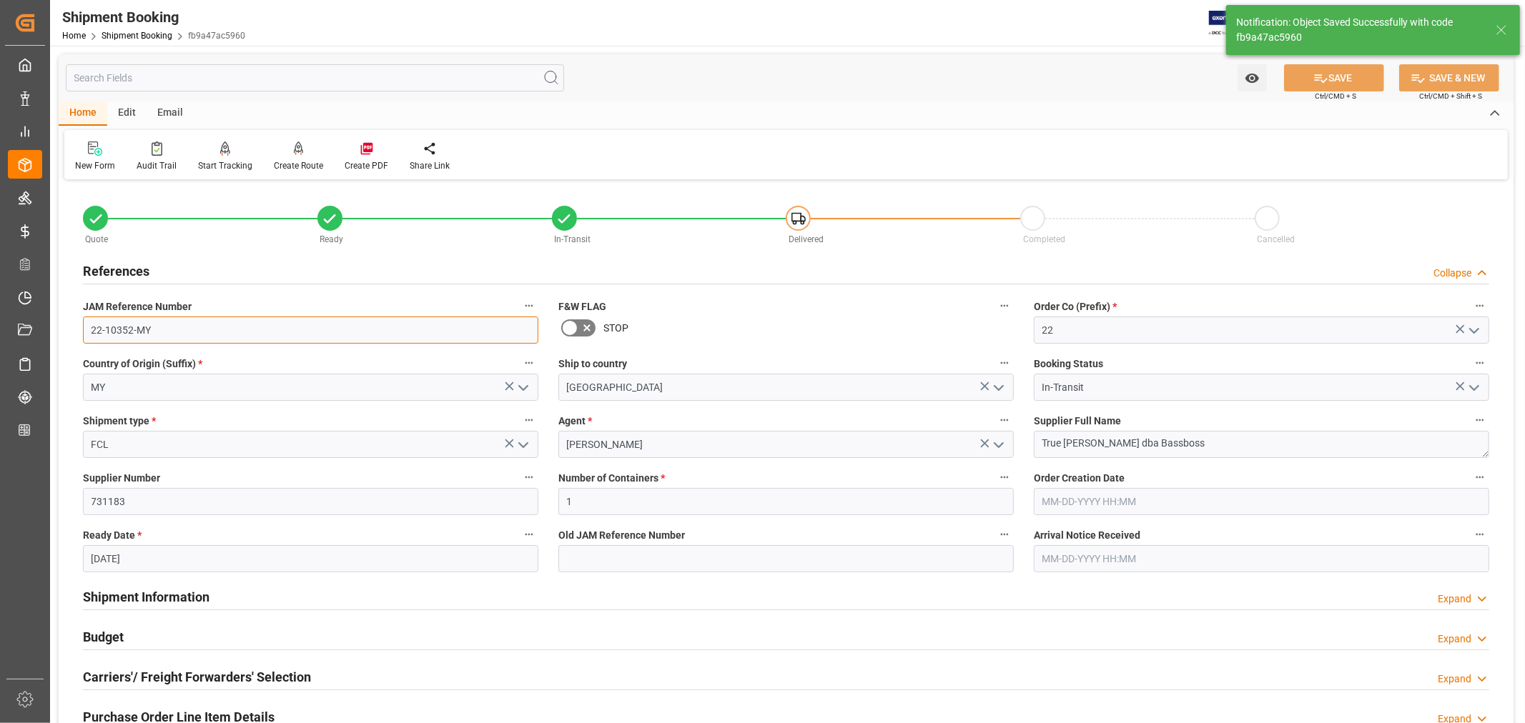
drag, startPoint x: 152, startPoint y: 325, endPoint x: 83, endPoint y: 323, distance: 69.4
click at [83, 323] on input "22-10352-MY" at bounding box center [310, 330] width 455 height 27
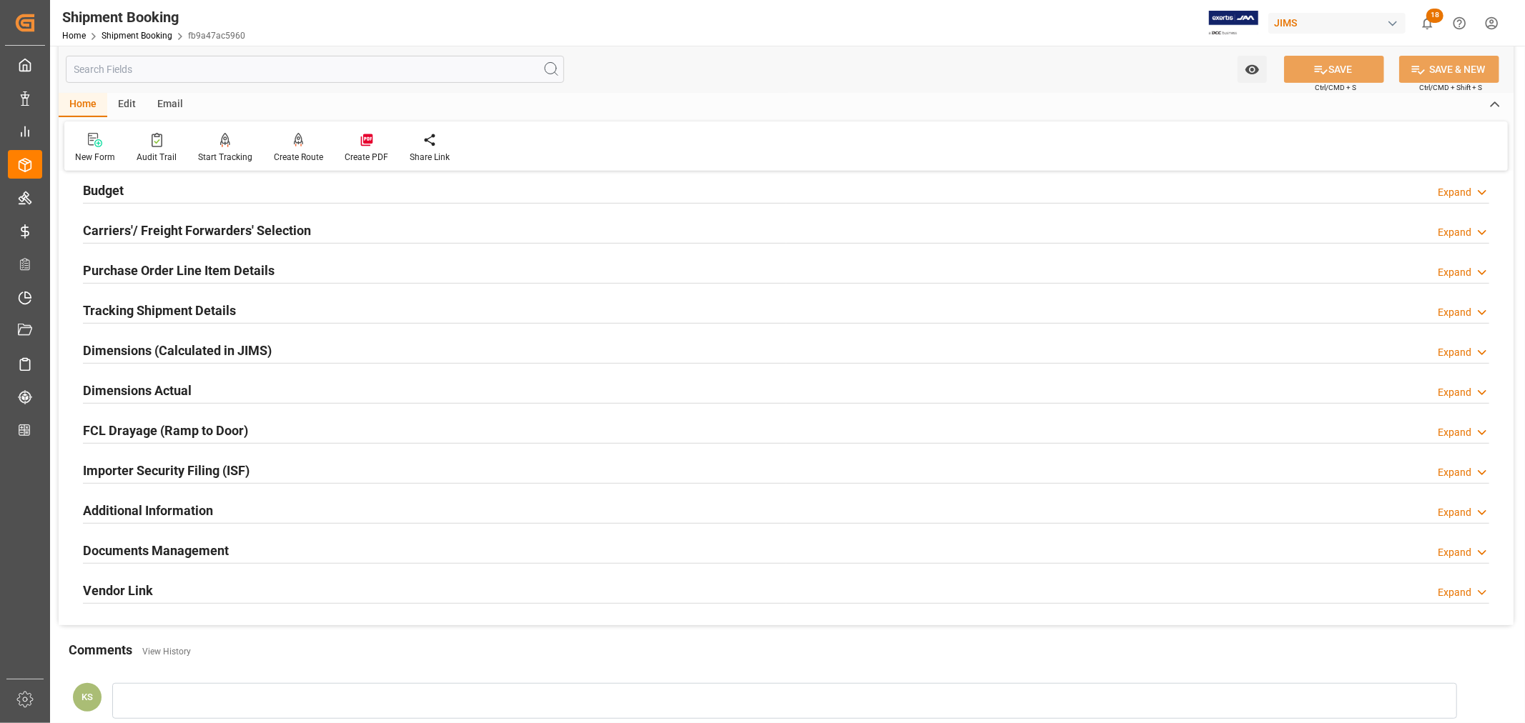
scroll to position [555, 0]
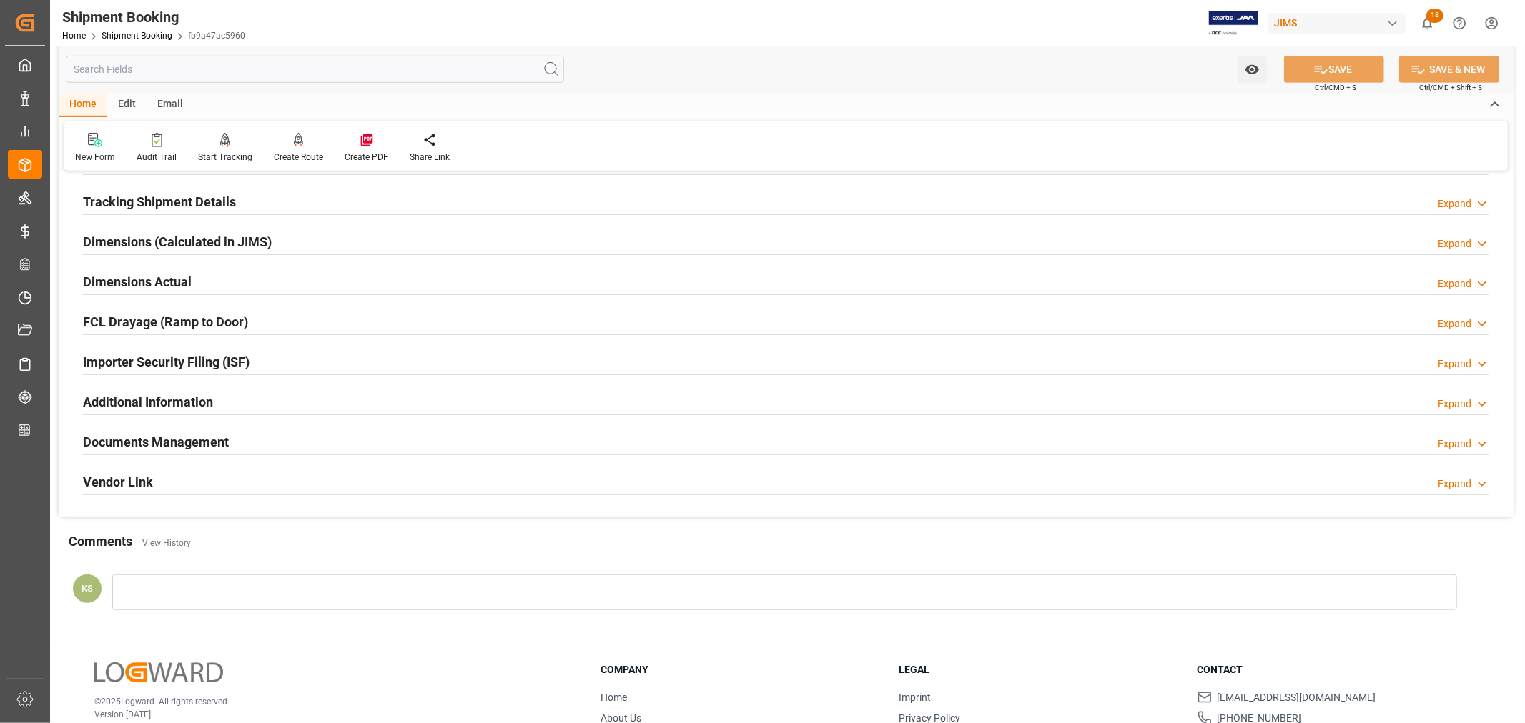
click at [1301, 438] on div "Documents Management Expand" at bounding box center [786, 441] width 1406 height 27
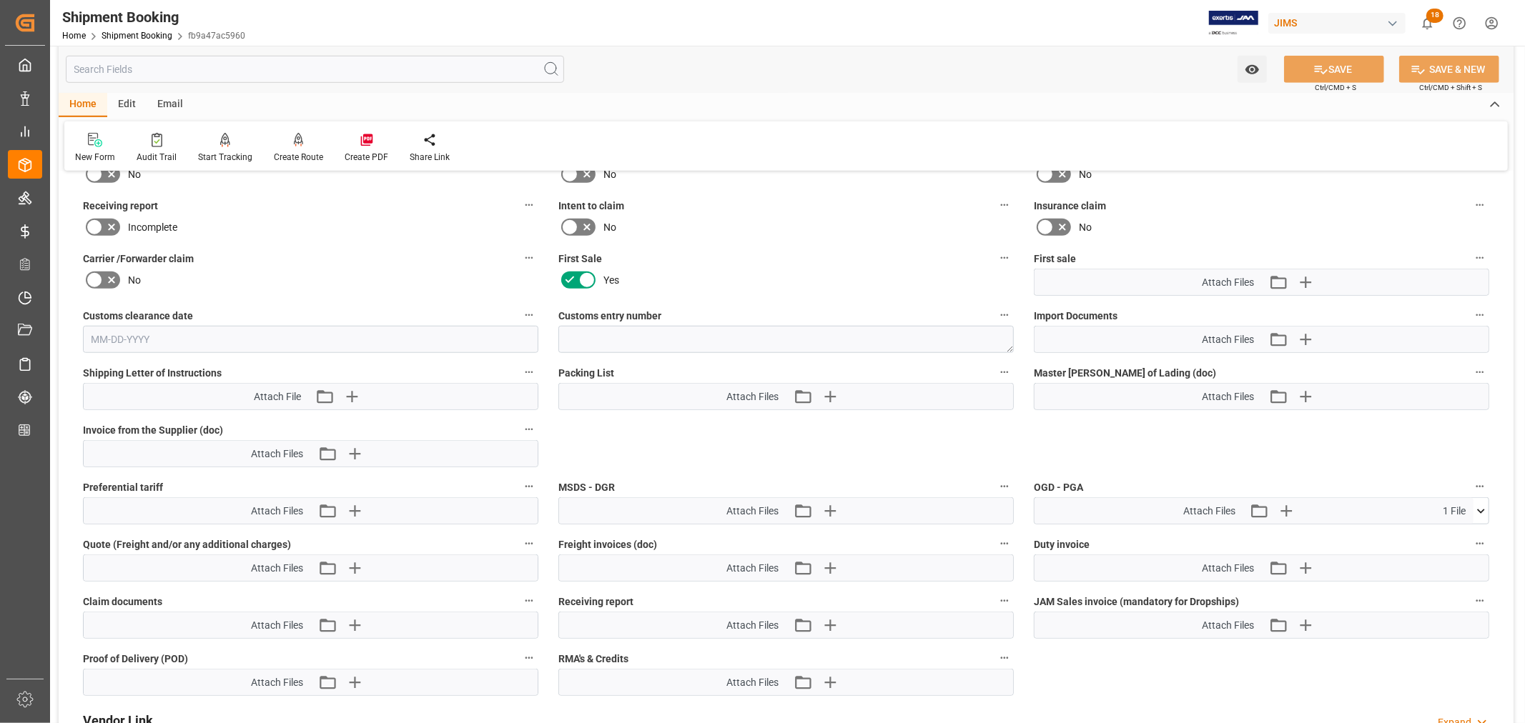
scroll to position [953, 0]
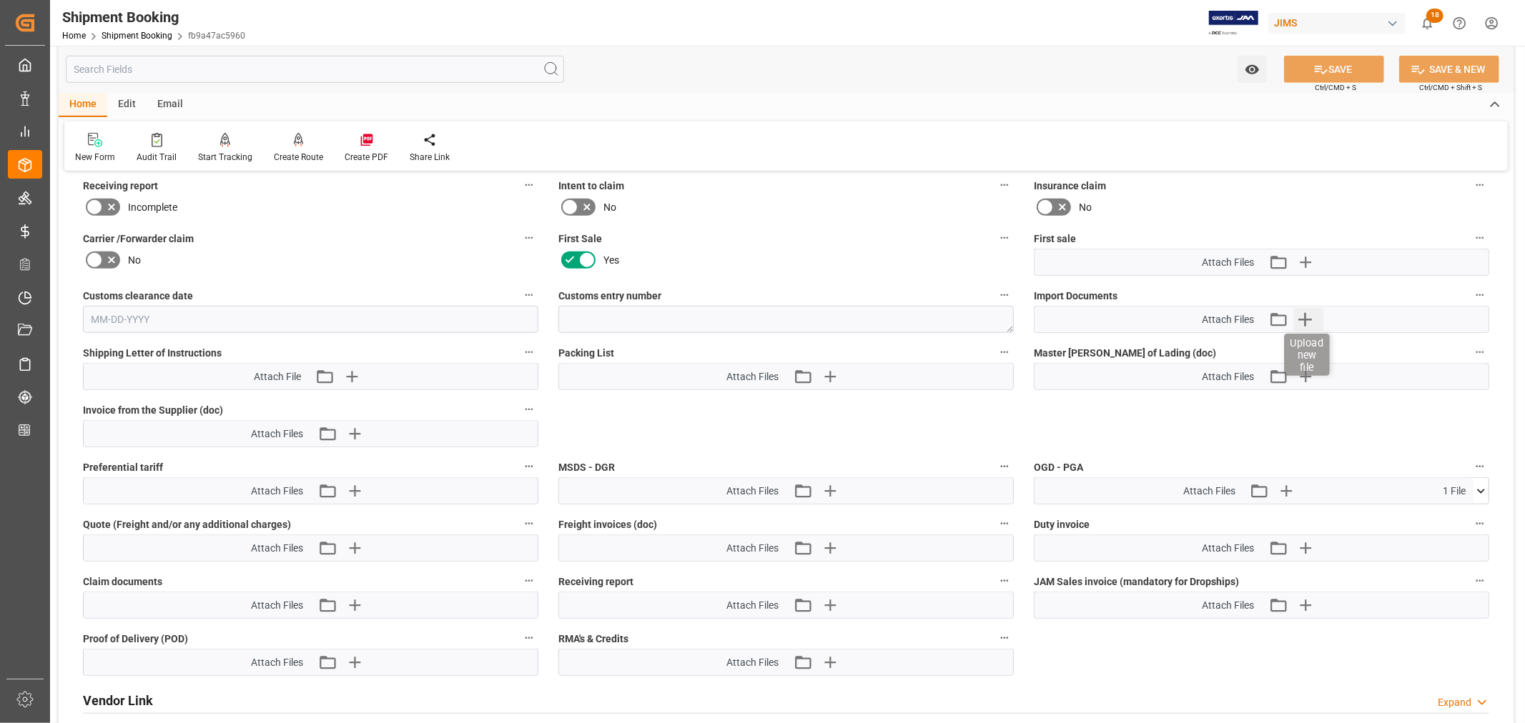
click at [1304, 315] on icon "button" at bounding box center [1304, 319] width 23 height 23
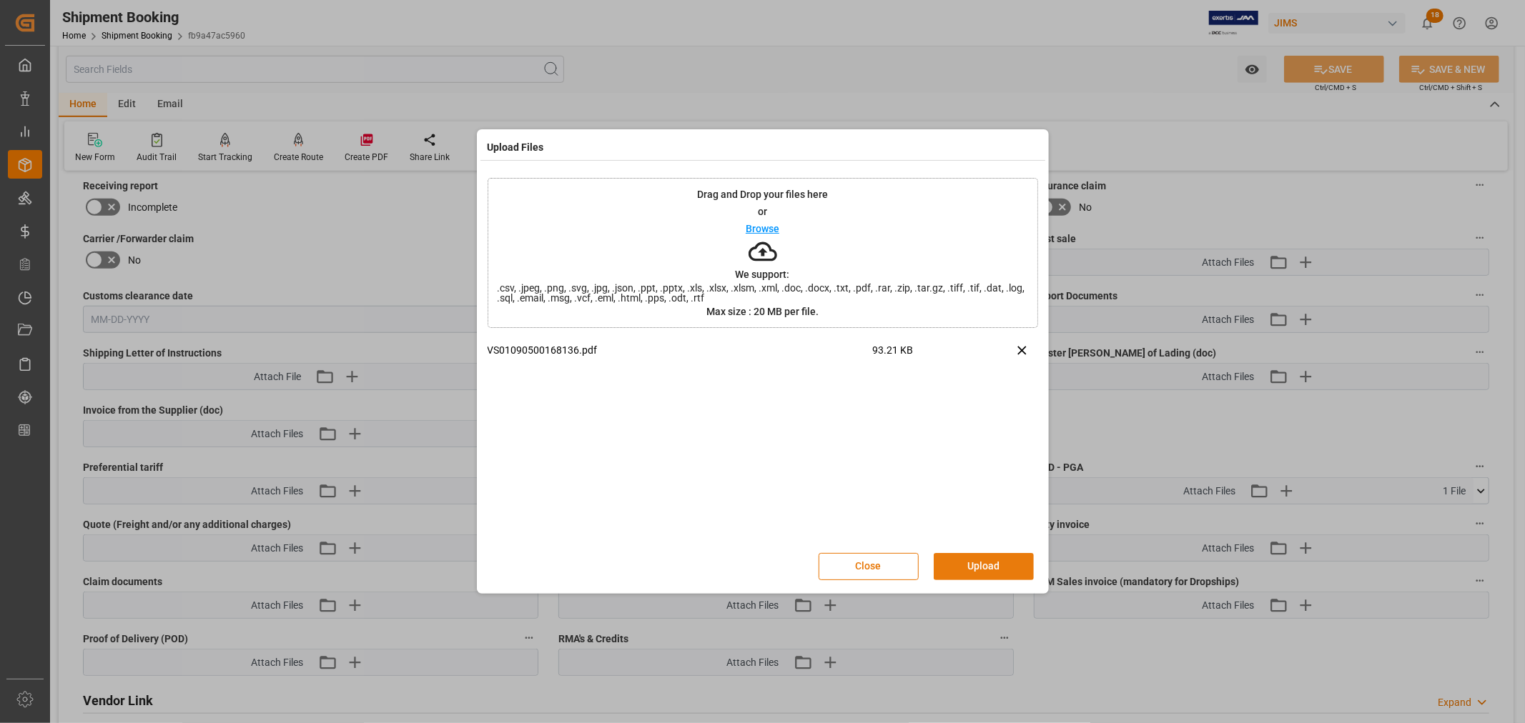
click at [964, 565] on button "Upload" at bounding box center [984, 566] width 100 height 27
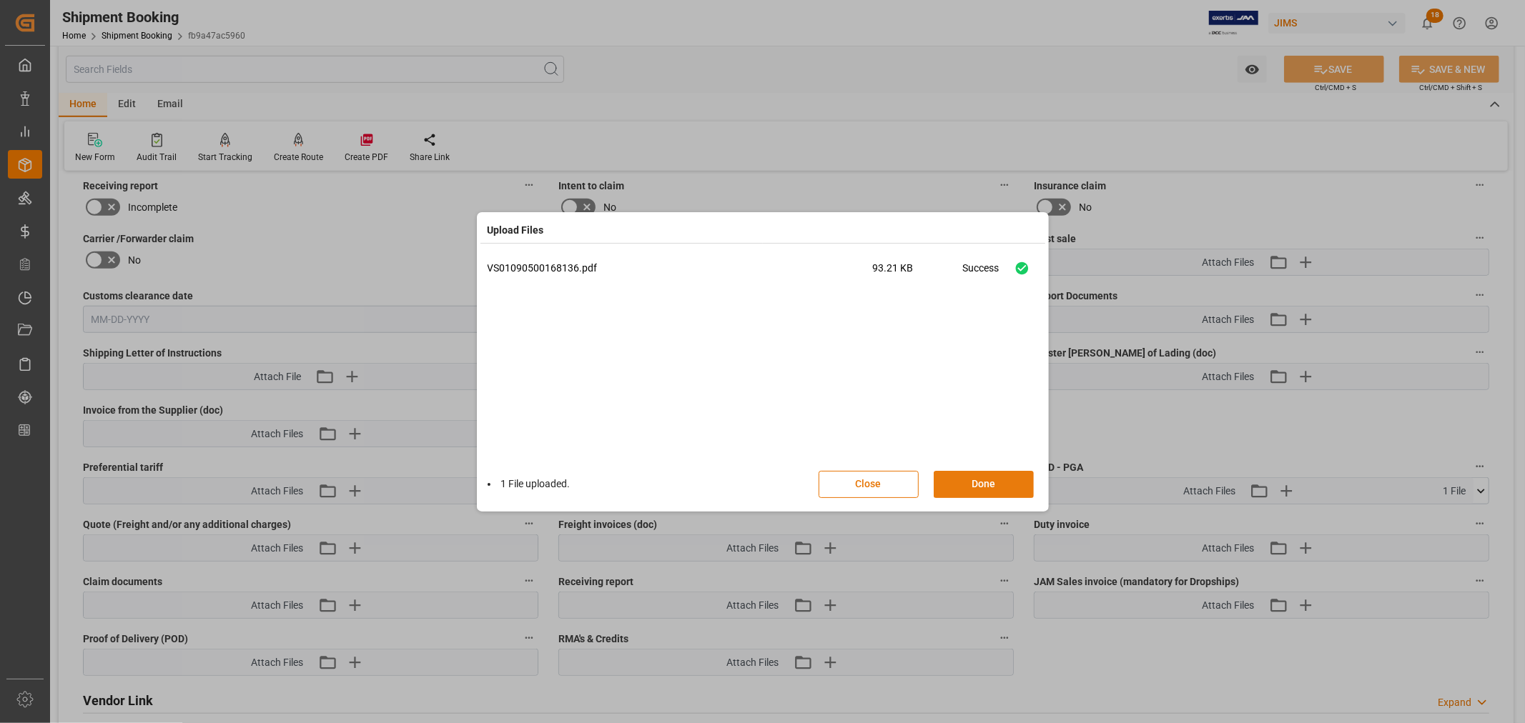
click at [984, 481] on button "Done" at bounding box center [984, 484] width 100 height 27
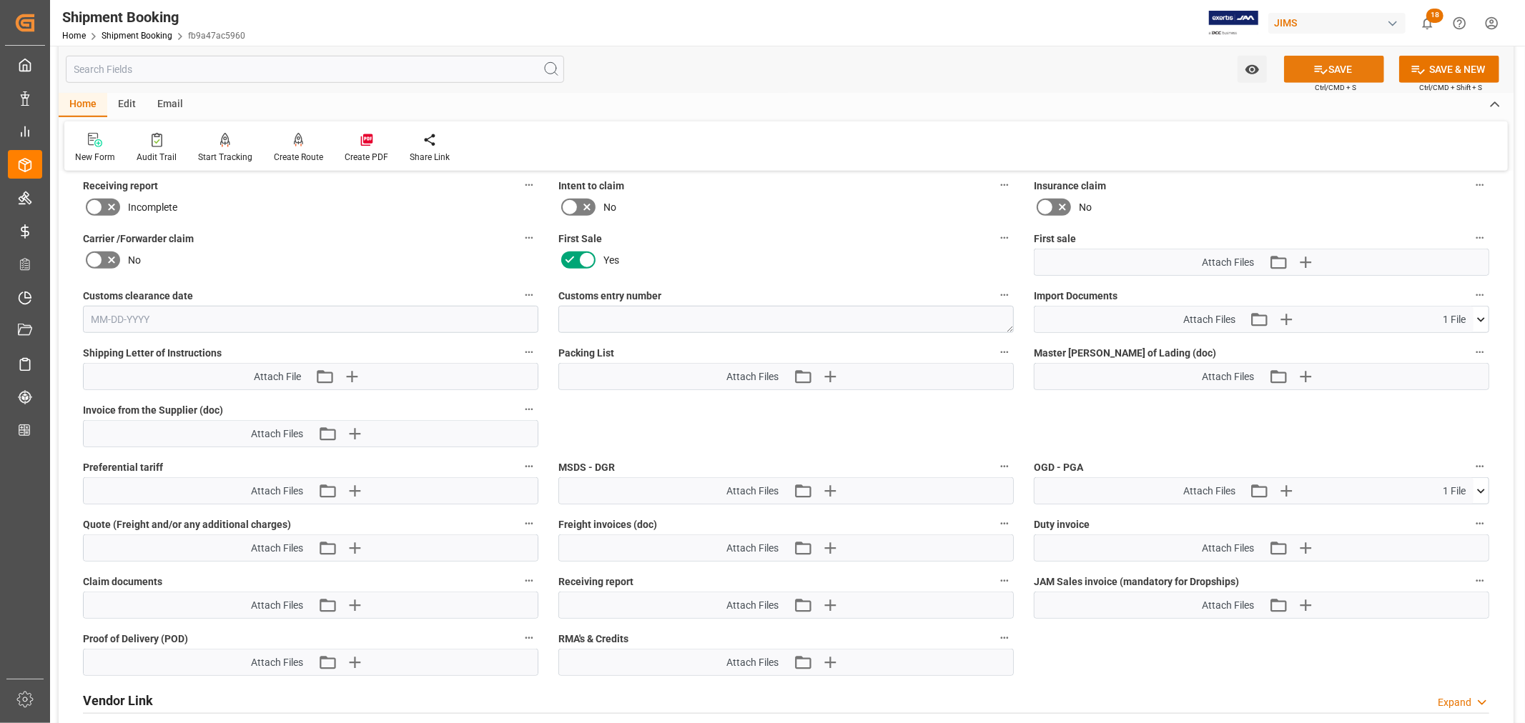
click at [1332, 69] on button "SAVE" at bounding box center [1334, 69] width 100 height 27
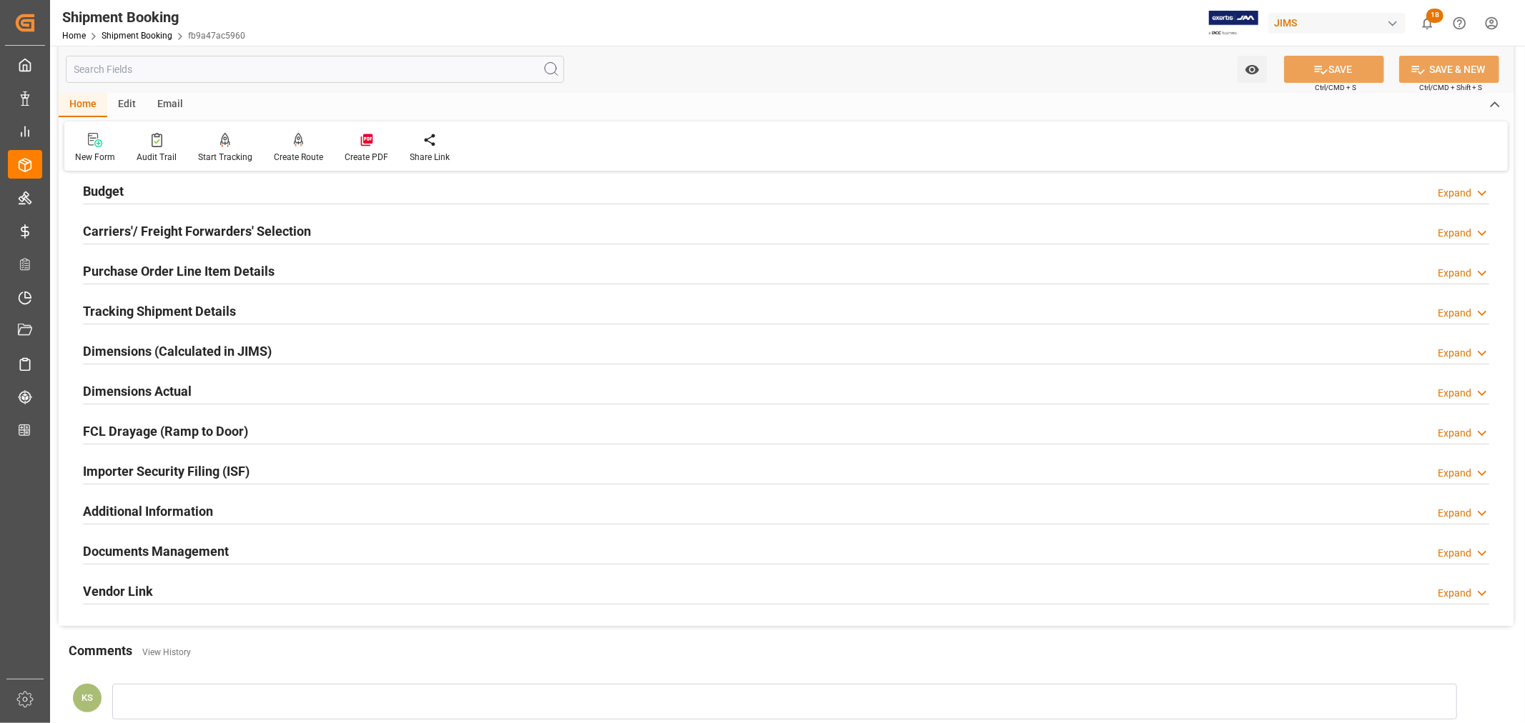
scroll to position [0, 0]
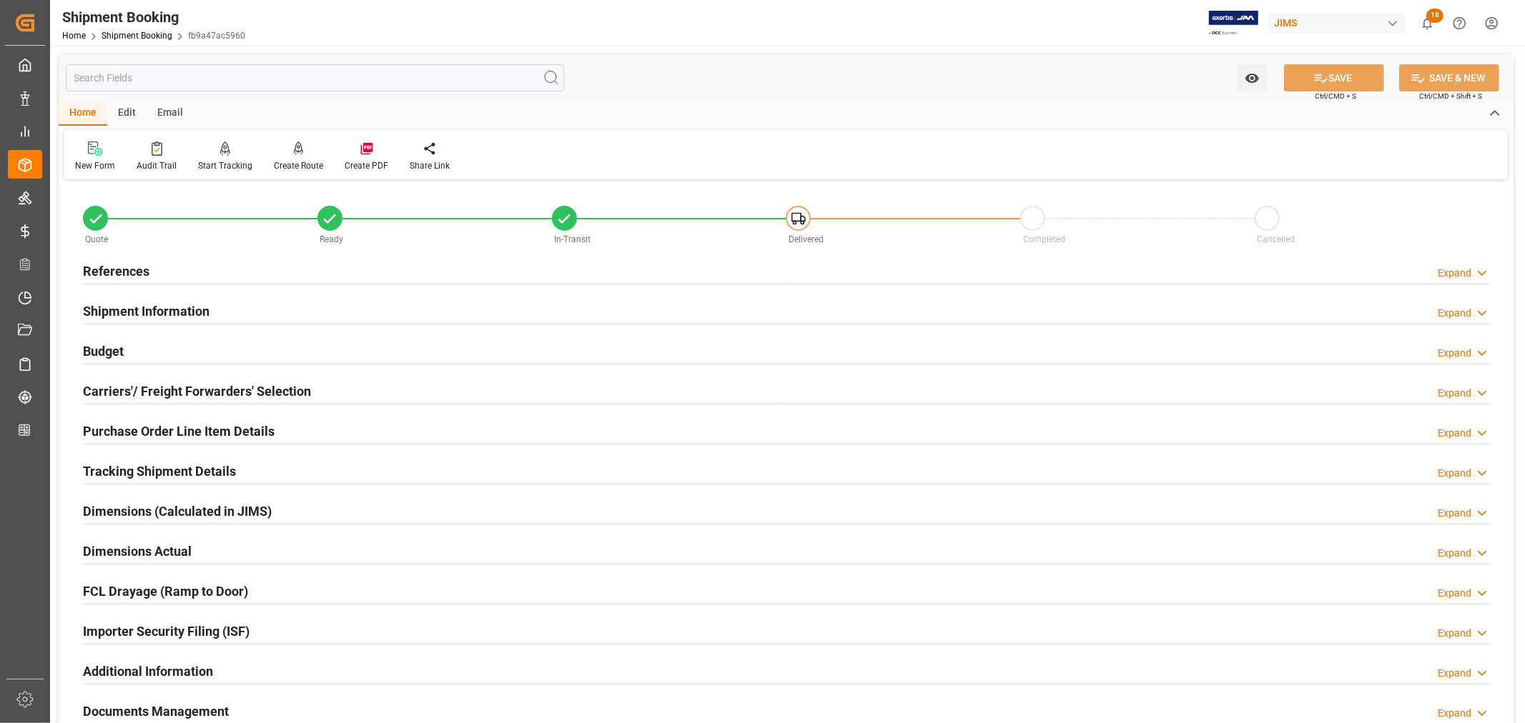
click at [127, 262] on h2 "References" at bounding box center [116, 271] width 66 height 19
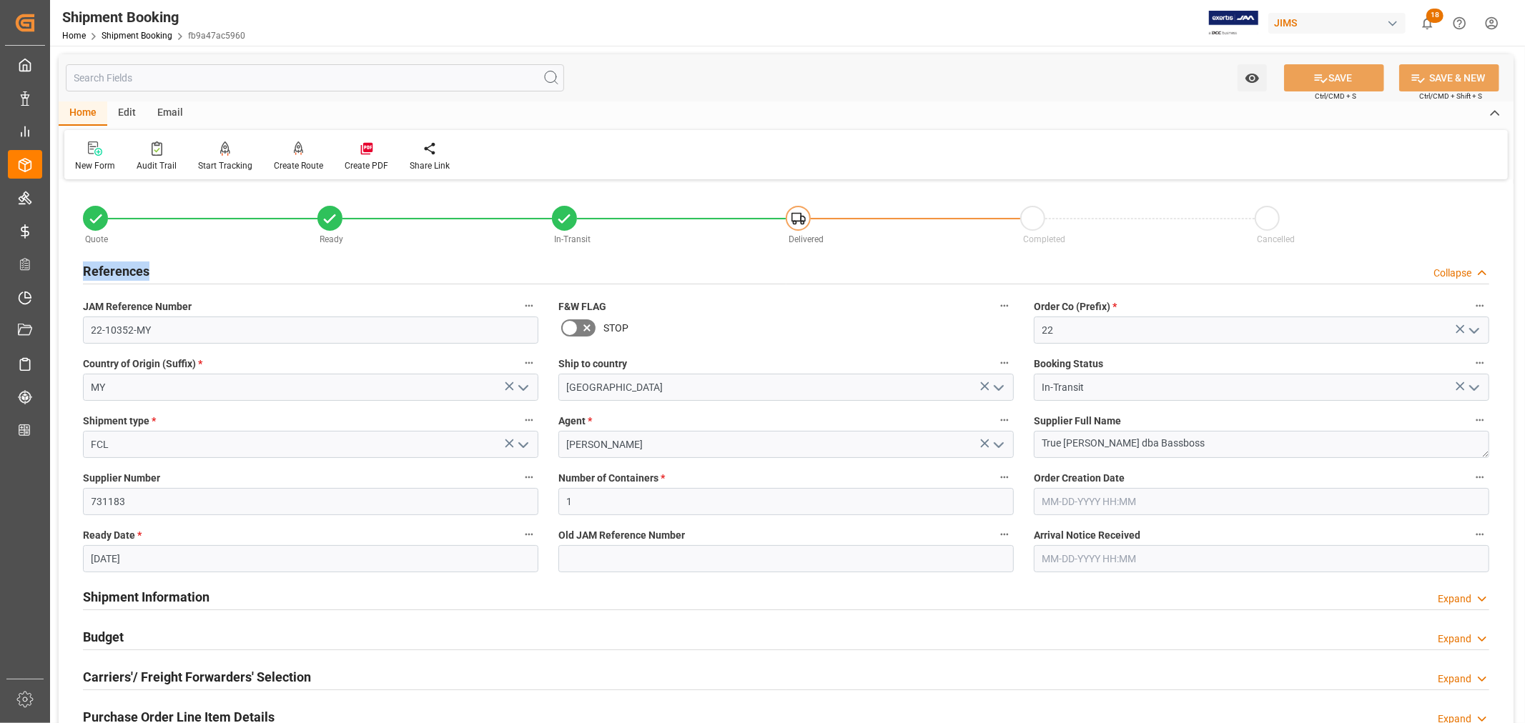
click at [127, 262] on h2 "References" at bounding box center [116, 271] width 66 height 19
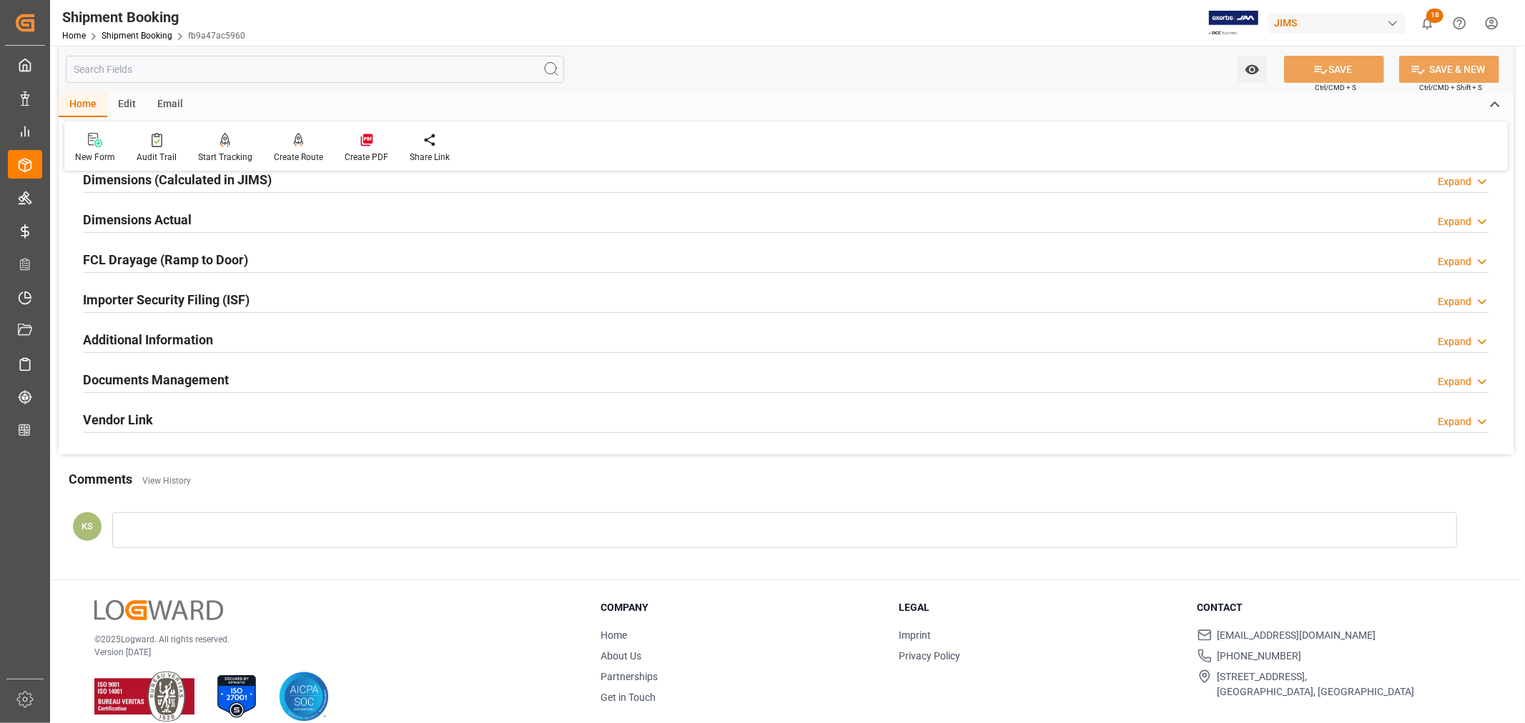
scroll to position [351, 0]
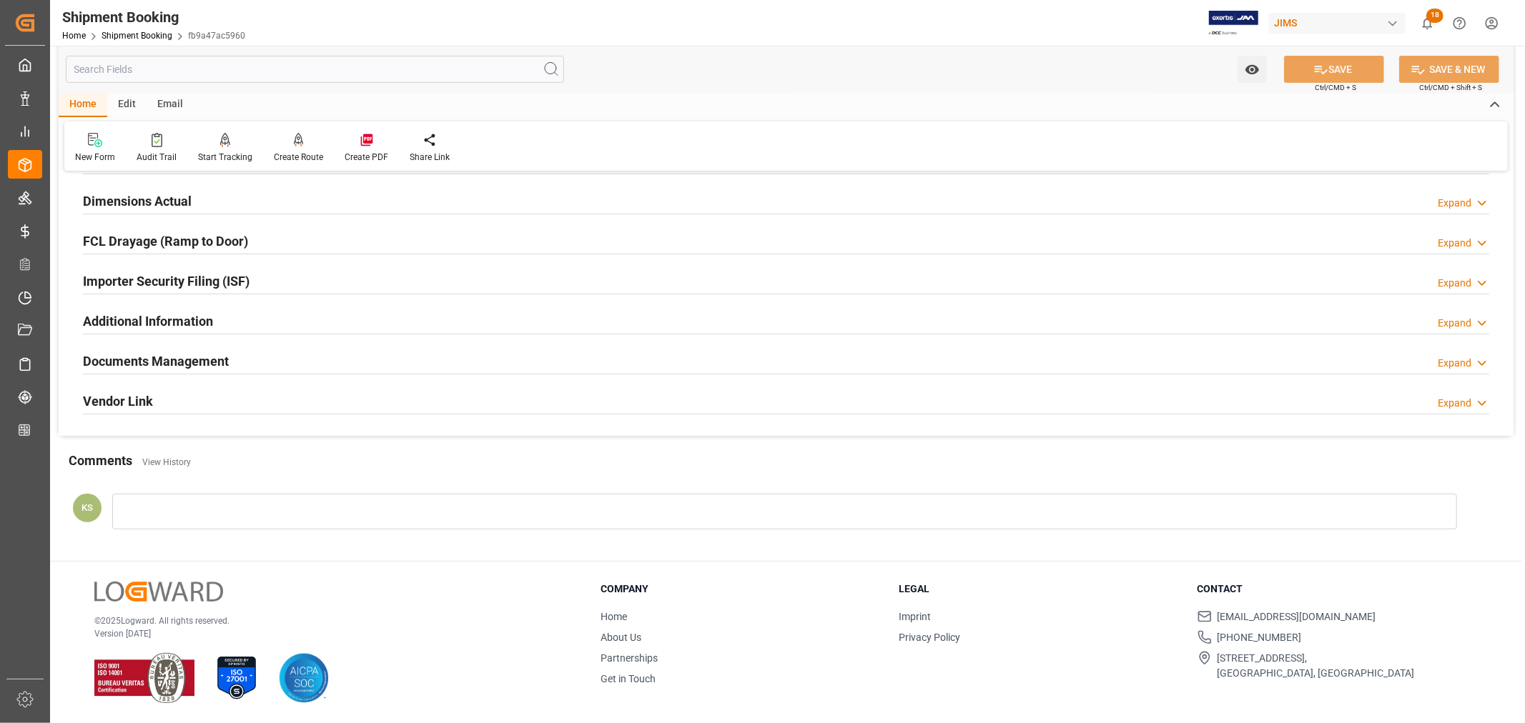
click at [394, 360] on div "Documents Management Expand" at bounding box center [786, 360] width 1406 height 27
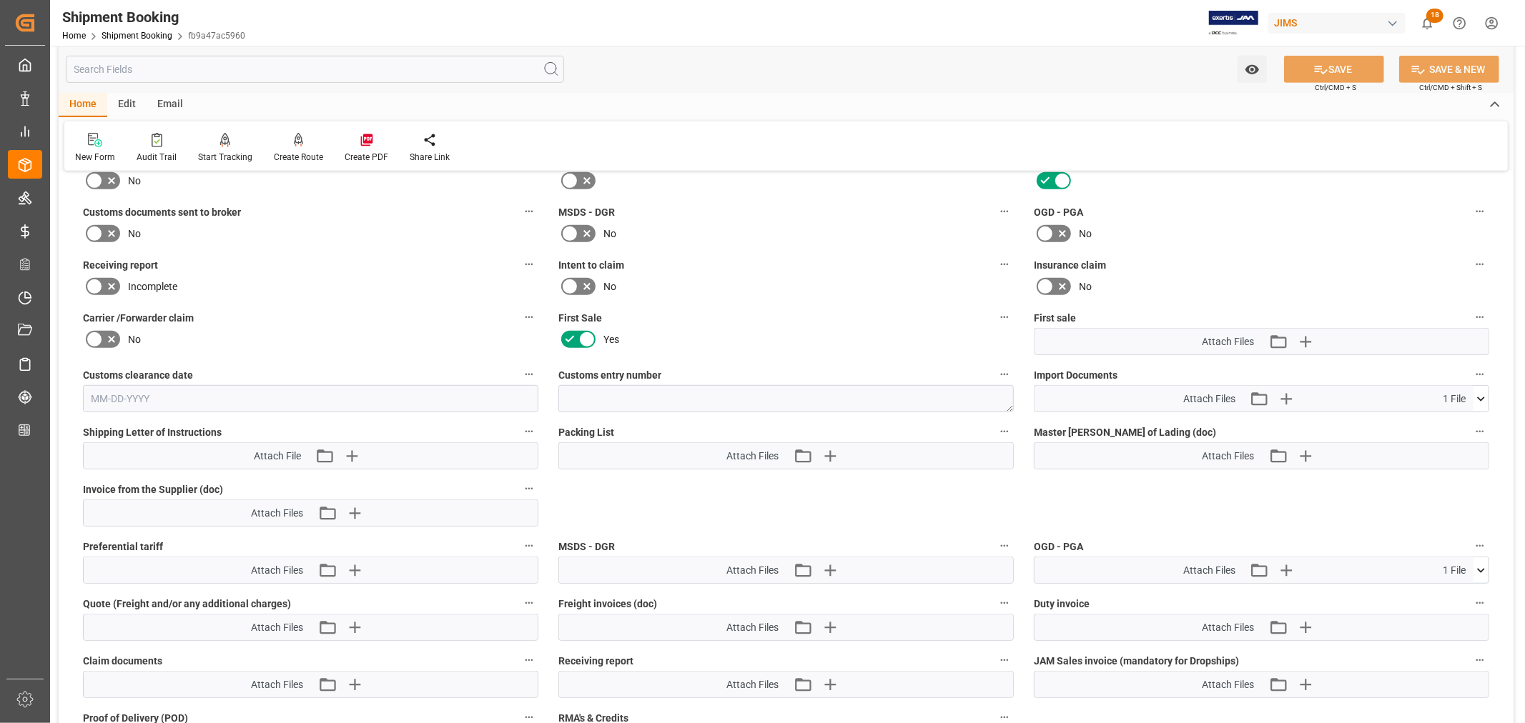
scroll to position [589, 0]
click at [1307, 337] on icon "button" at bounding box center [1305, 341] width 14 height 14
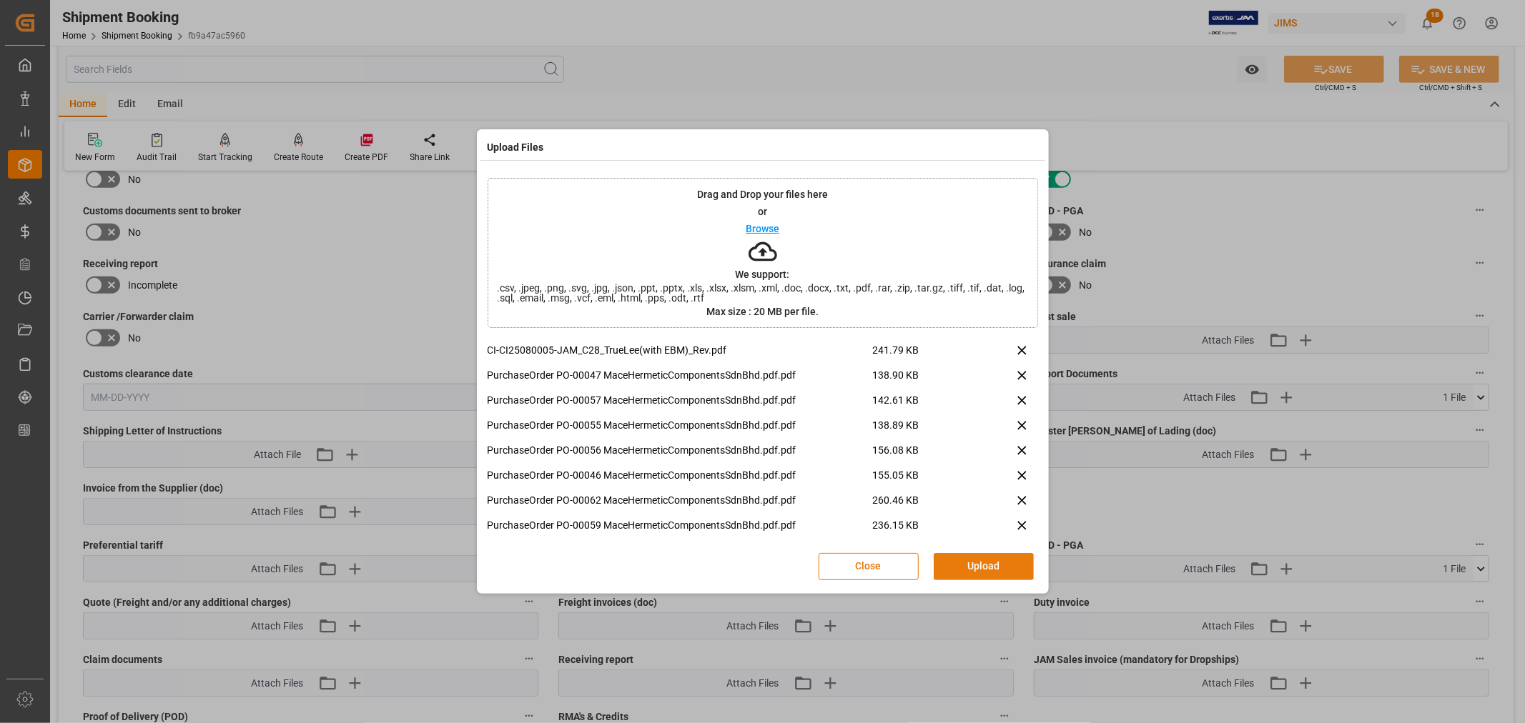
click at [965, 563] on button "Upload" at bounding box center [984, 566] width 100 height 27
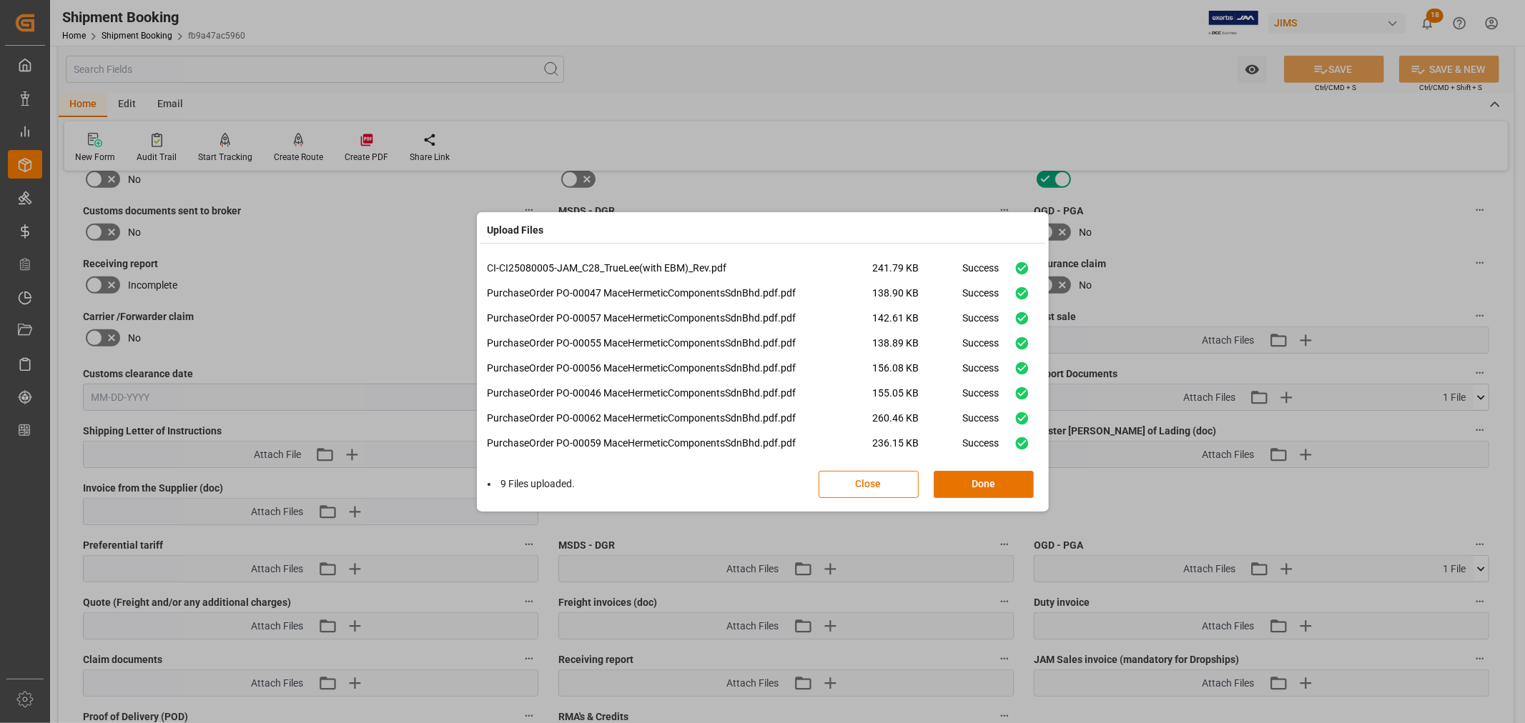
scroll to position [34, 0]
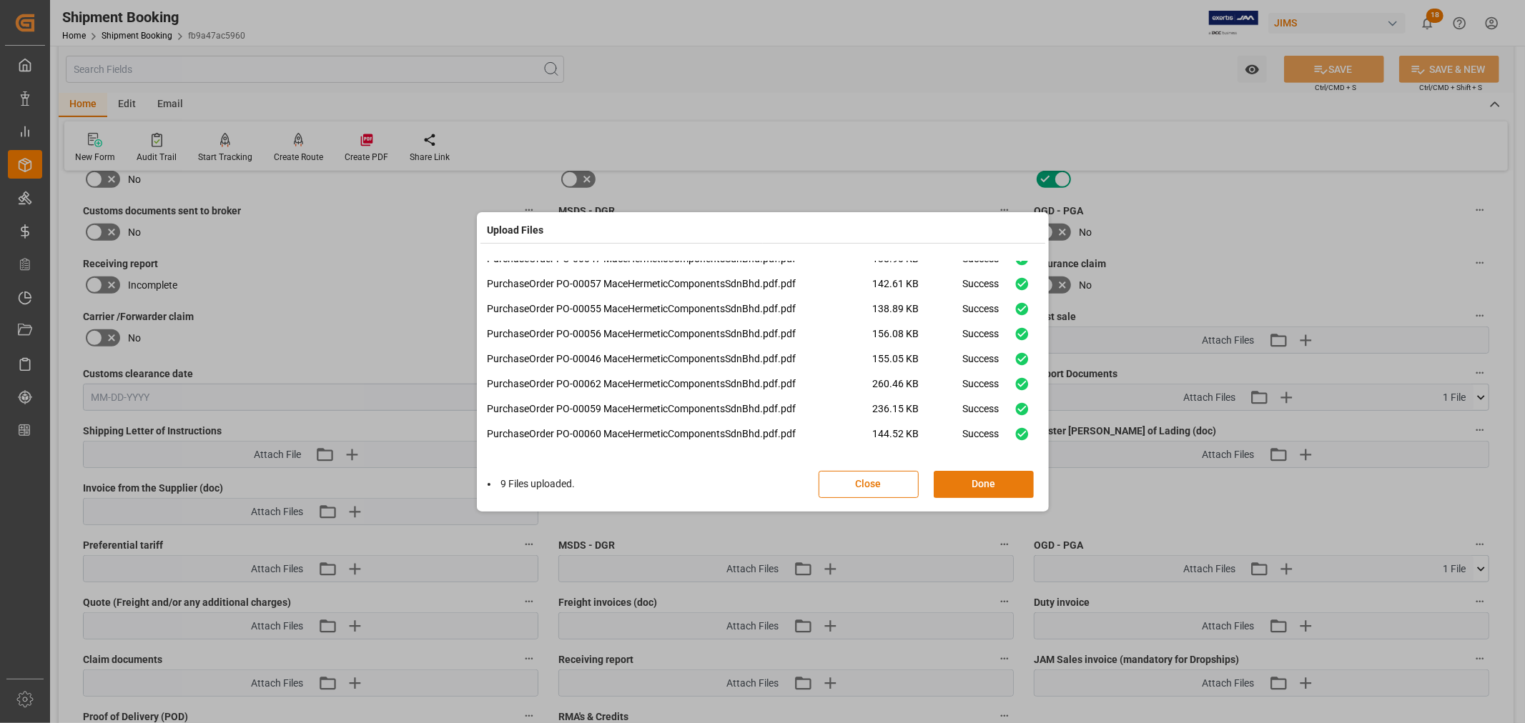
click at [982, 485] on button "Done" at bounding box center [984, 484] width 100 height 27
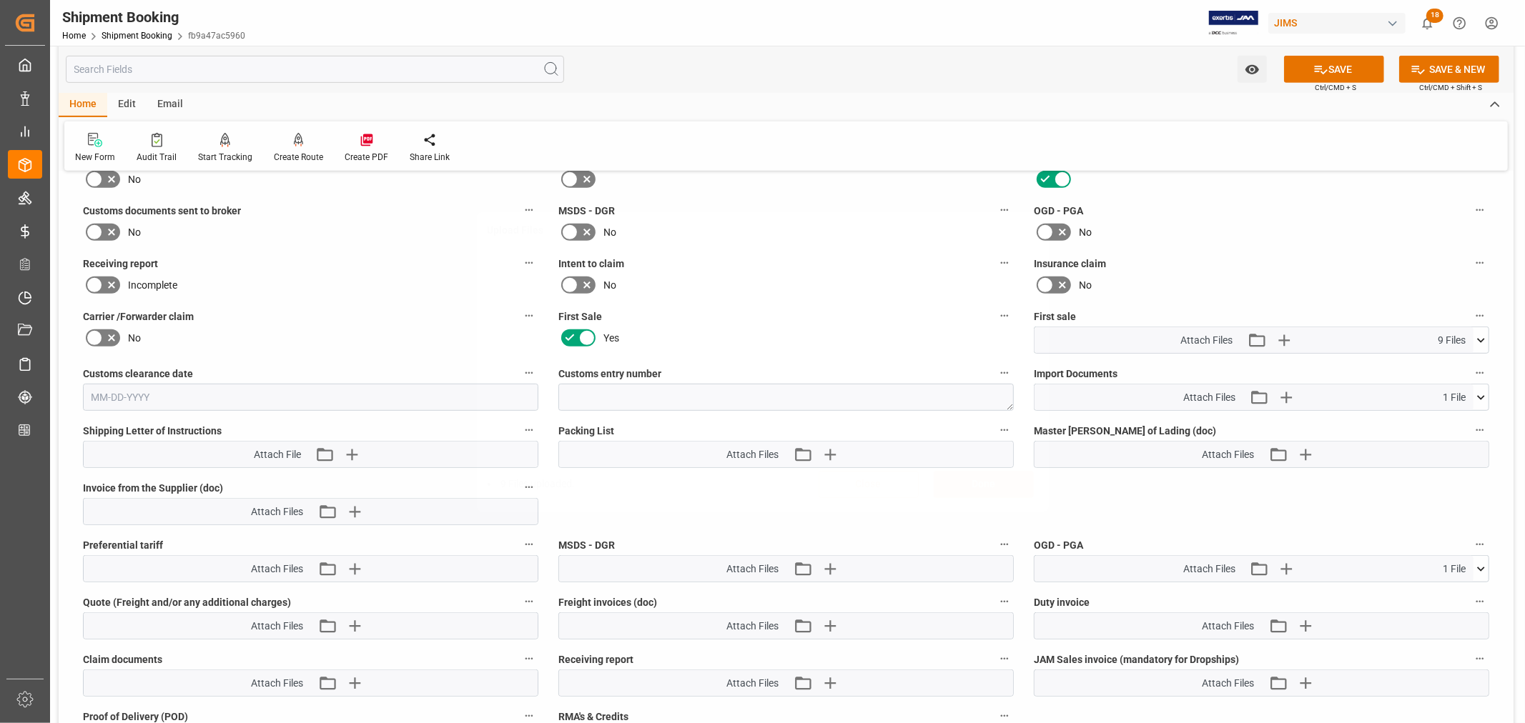
scroll to position [0, 0]
click at [831, 449] on icon "button" at bounding box center [829, 454] width 23 height 23
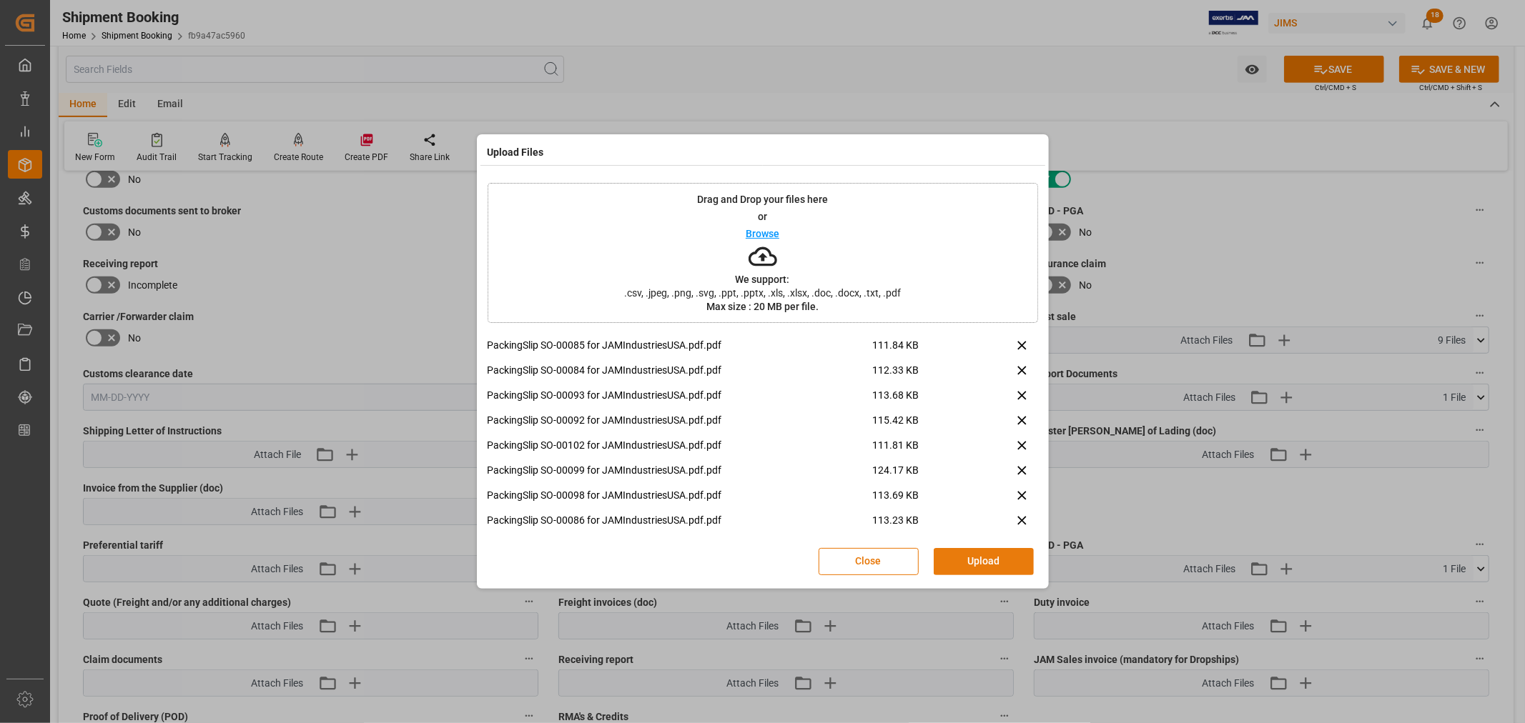
click at [979, 560] on button "Upload" at bounding box center [984, 561] width 100 height 27
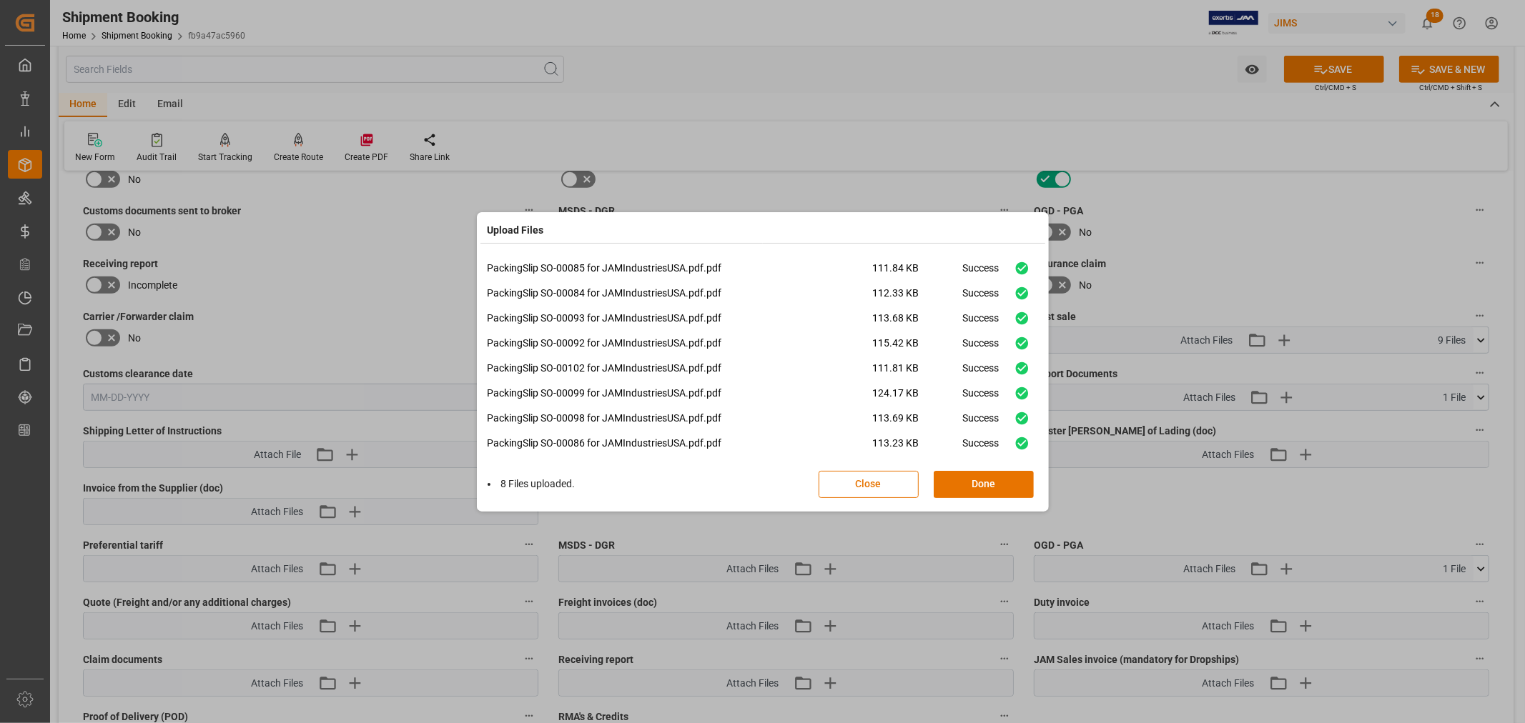
scroll to position [9, 0]
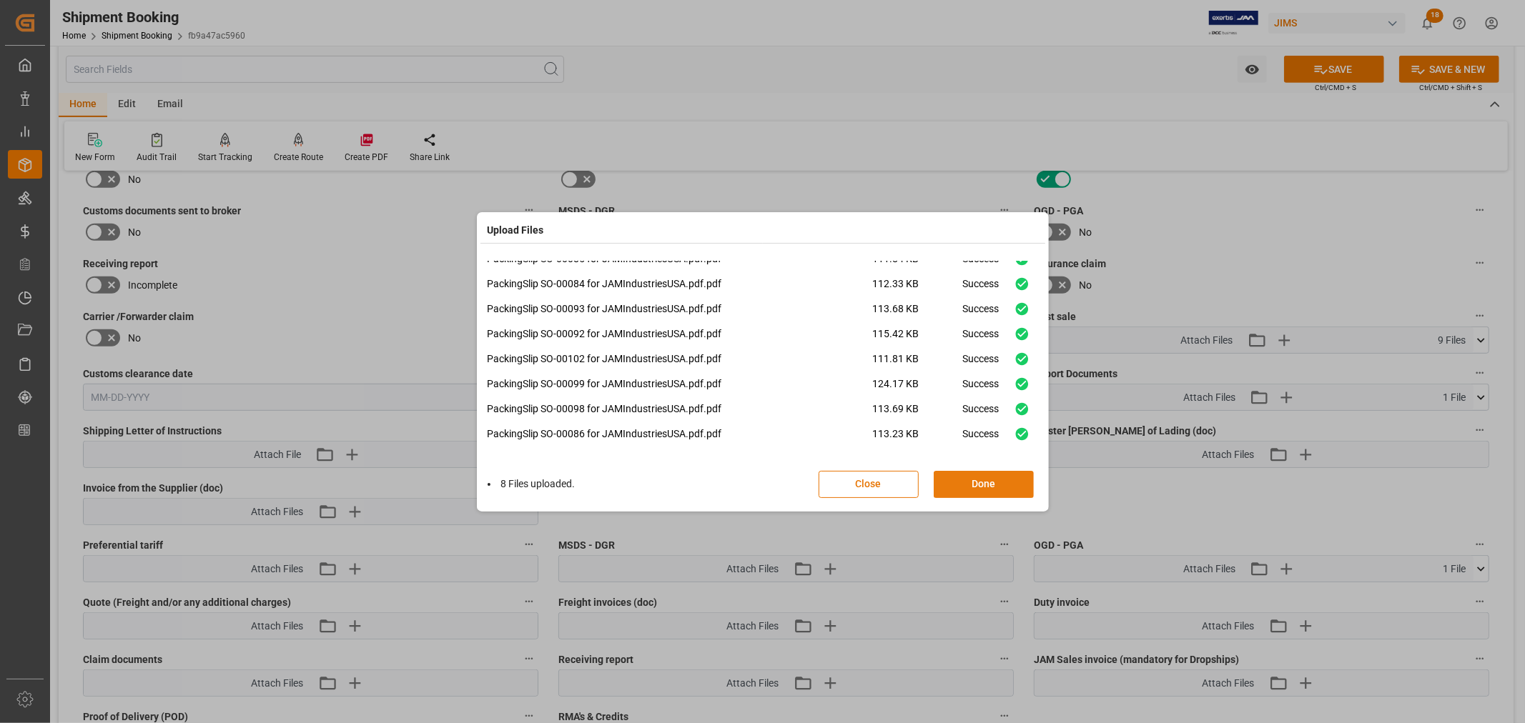
click at [974, 486] on button "Done" at bounding box center [984, 484] width 100 height 27
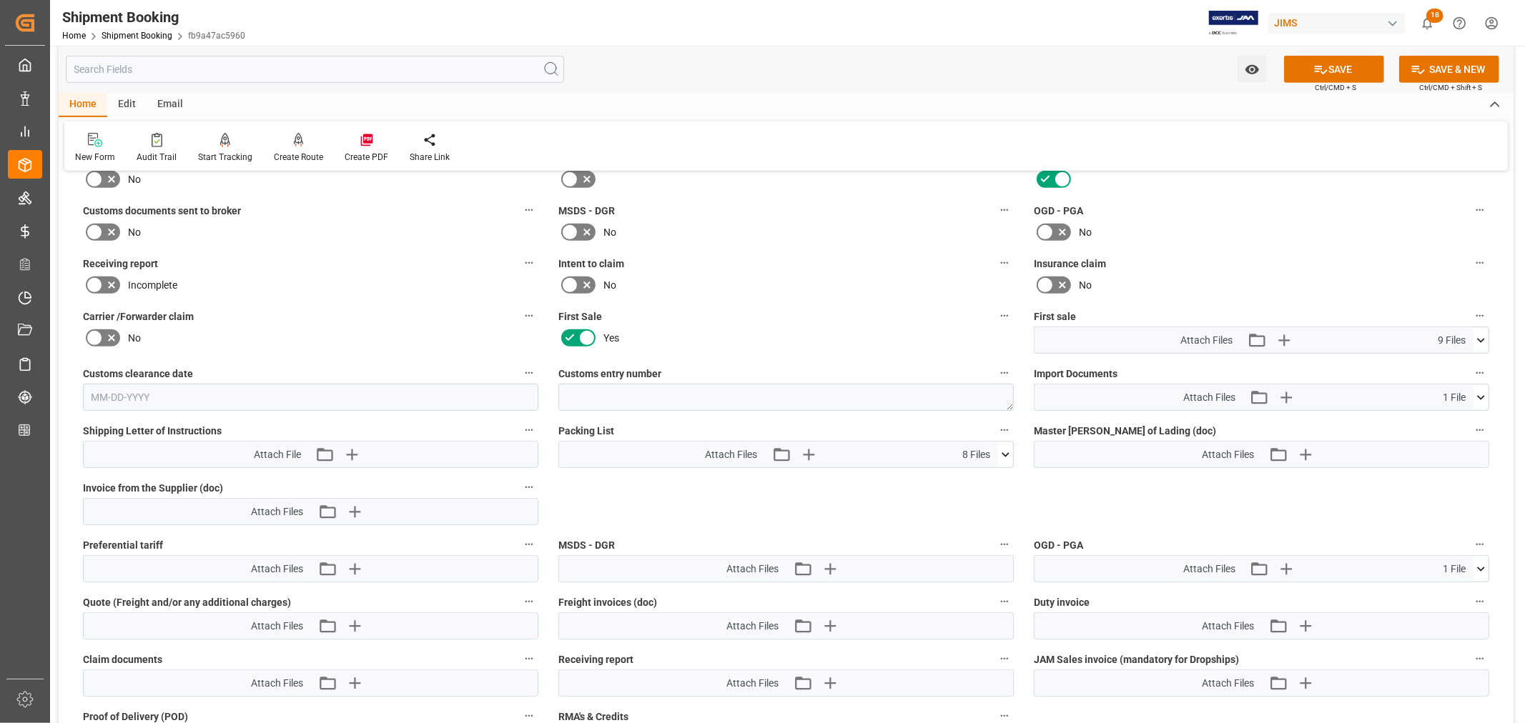
click at [1481, 395] on icon at bounding box center [1481, 397] width 8 height 4
click at [1287, 392] on icon "button" at bounding box center [1286, 397] width 23 height 23
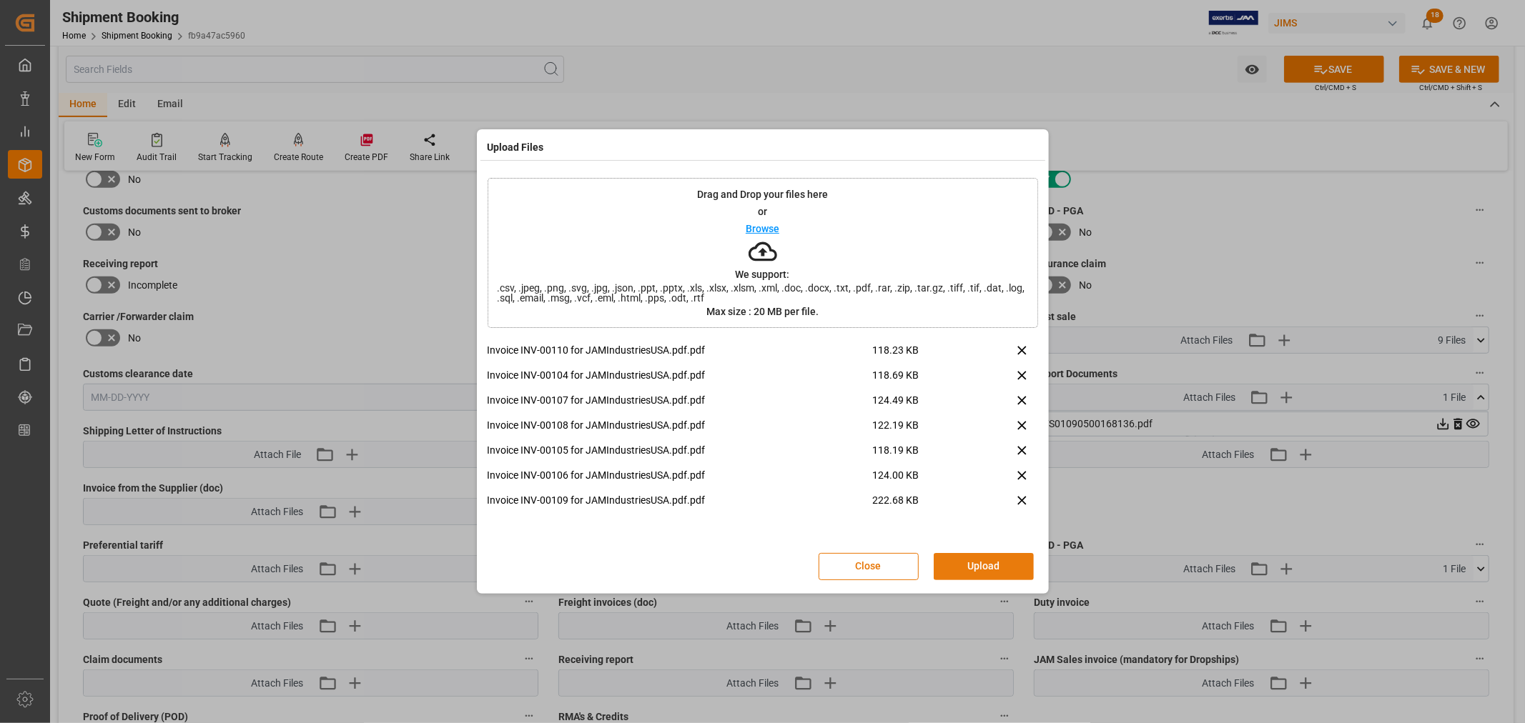
click at [975, 563] on button "Upload" at bounding box center [984, 566] width 100 height 27
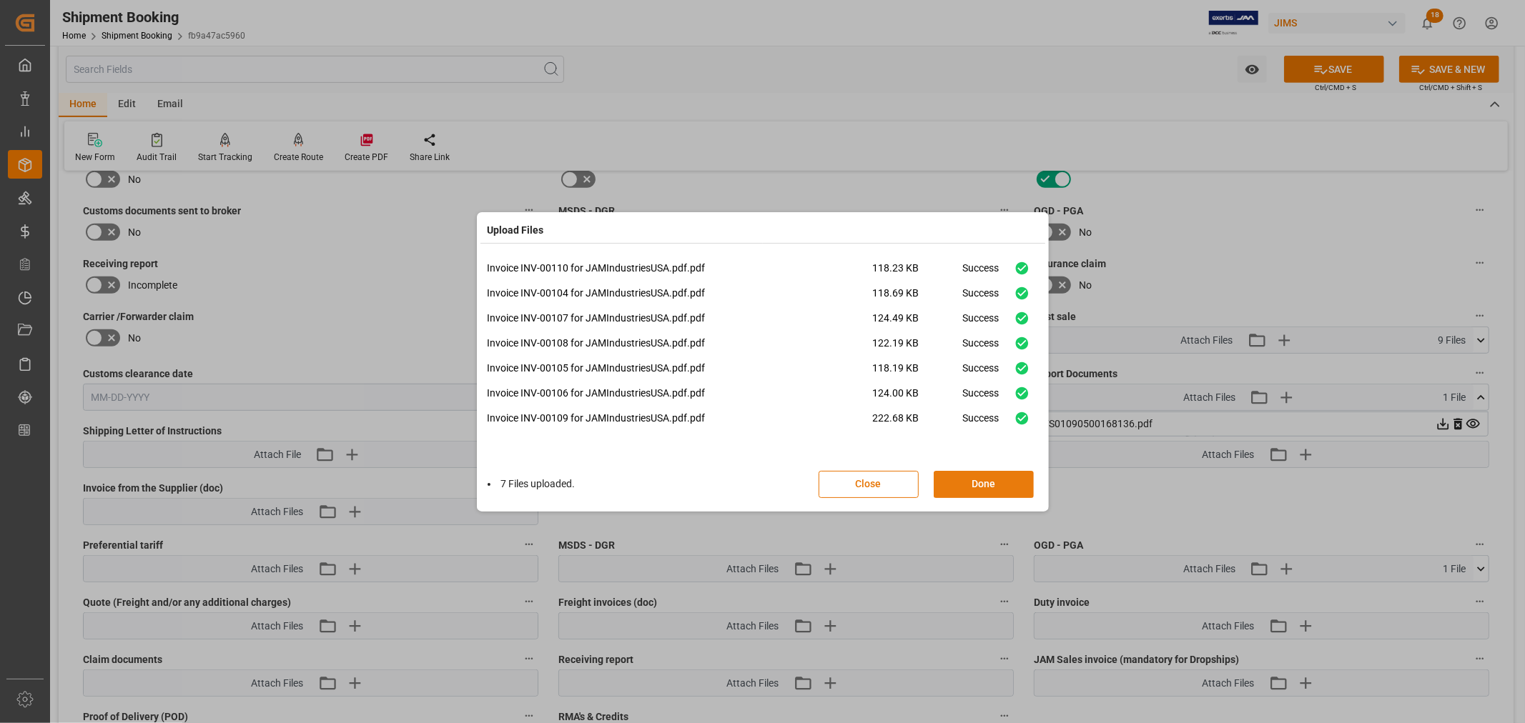
click at [983, 483] on button "Done" at bounding box center [984, 484] width 100 height 27
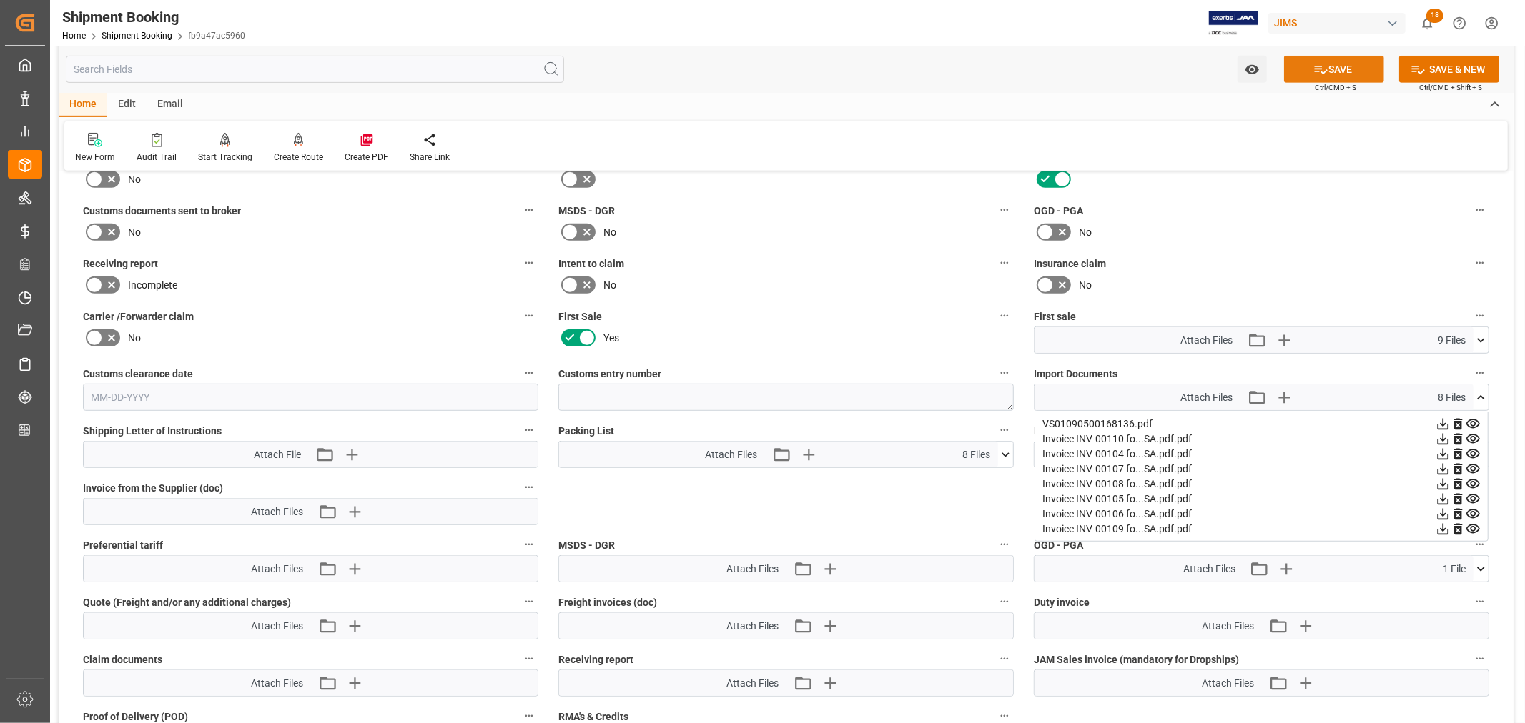
click at [1334, 67] on button "SAVE" at bounding box center [1334, 69] width 100 height 27
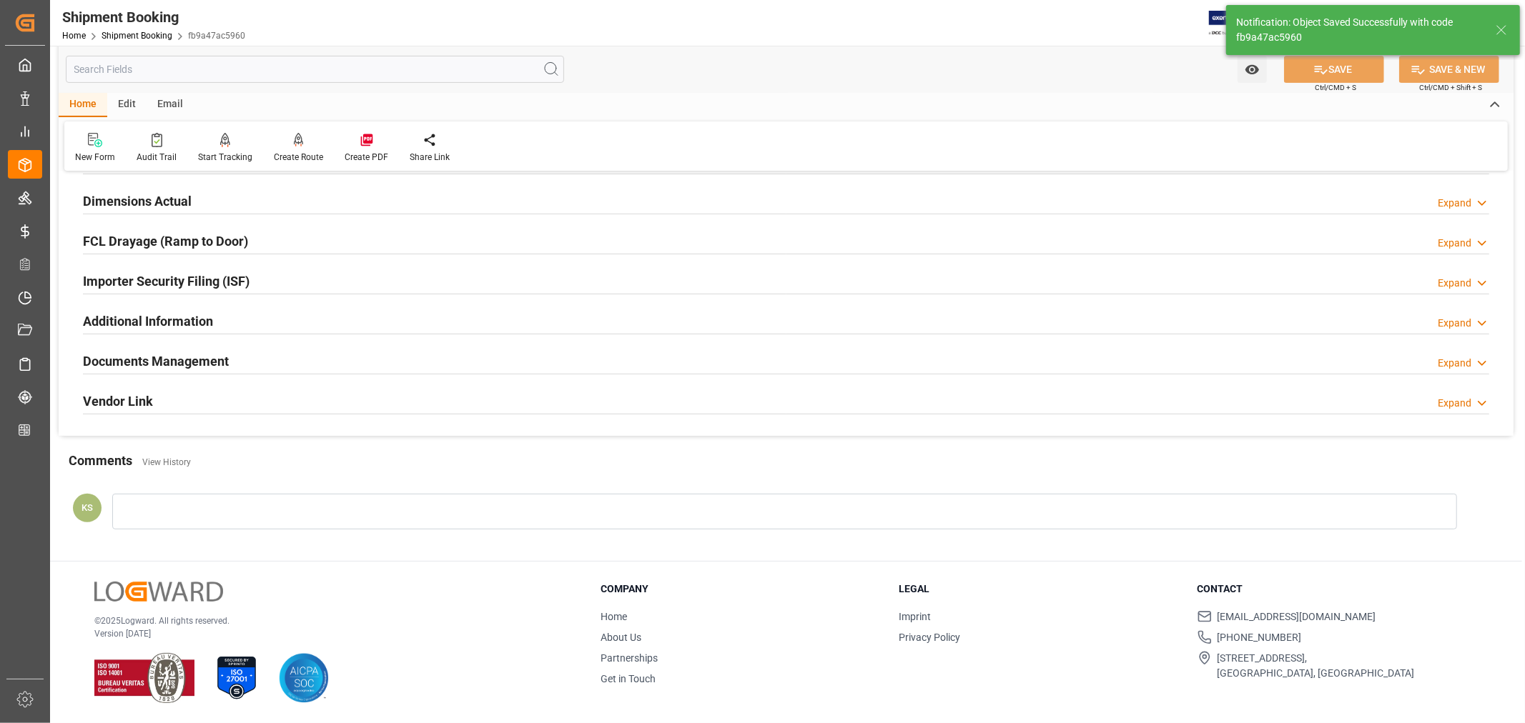
scroll to position [351, 0]
click at [322, 287] on div "Importer Security Filing (ISF) Expand" at bounding box center [786, 280] width 1406 height 27
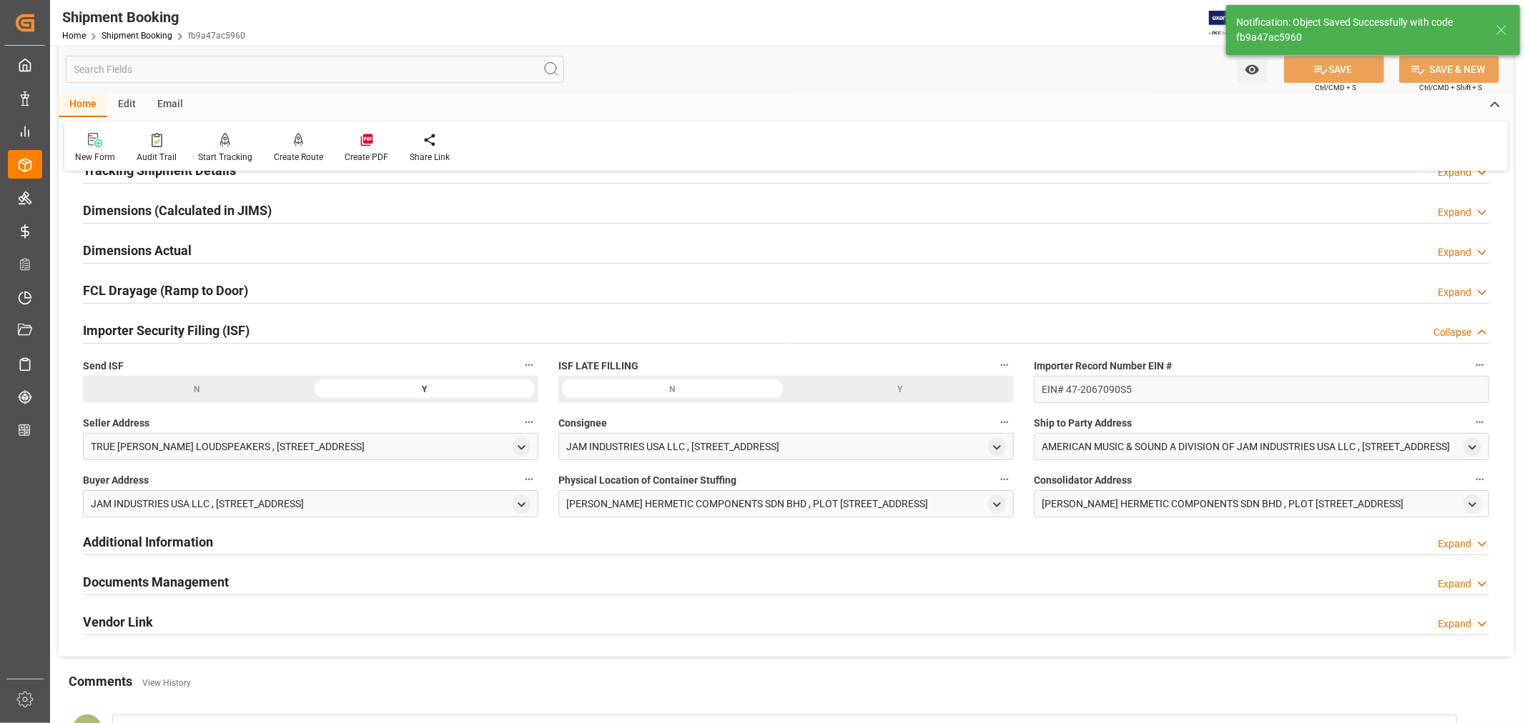
scroll to position [284, 0]
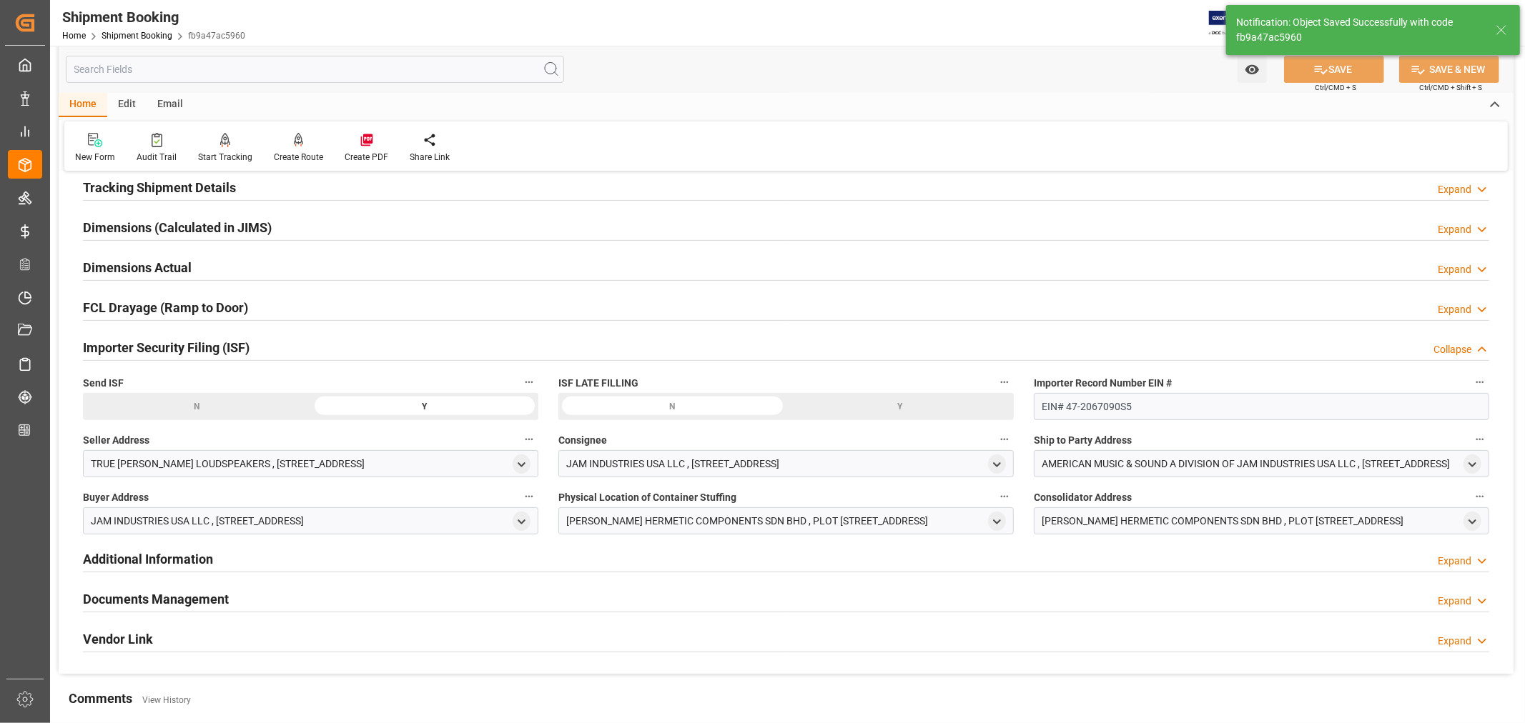
click at [273, 347] on div "Importer Security Filing (ISF) Collapse" at bounding box center [786, 346] width 1406 height 27
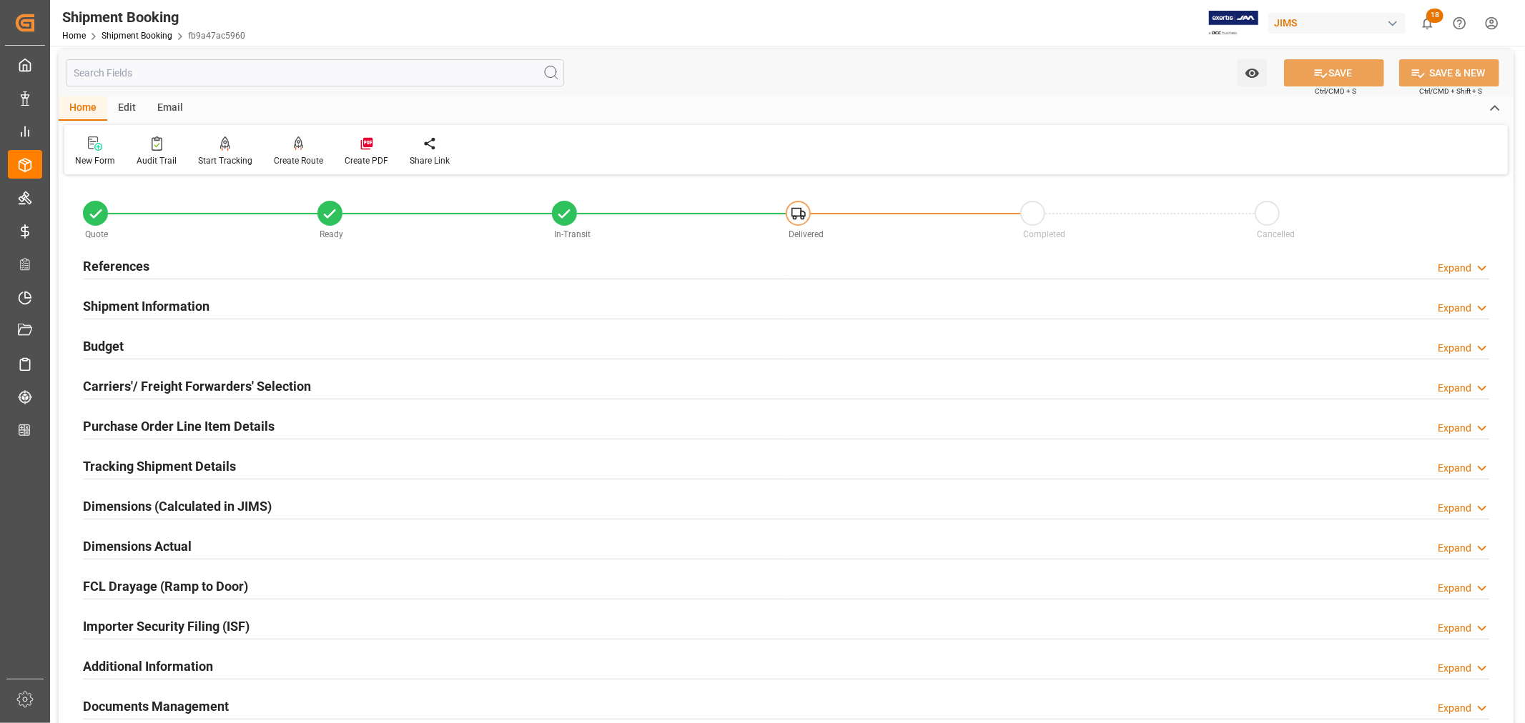
scroll to position [0, 0]
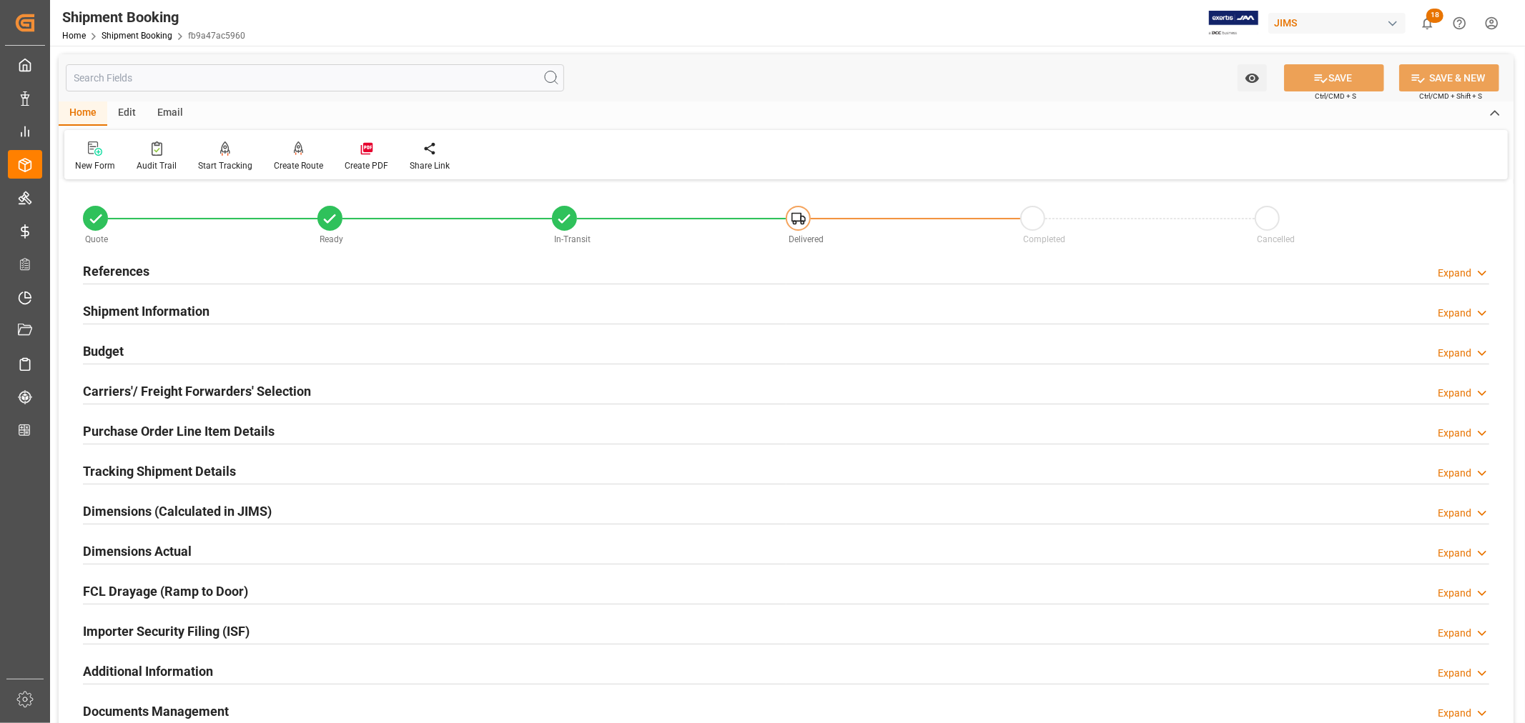
click at [129, 267] on h2 "References" at bounding box center [116, 271] width 66 height 19
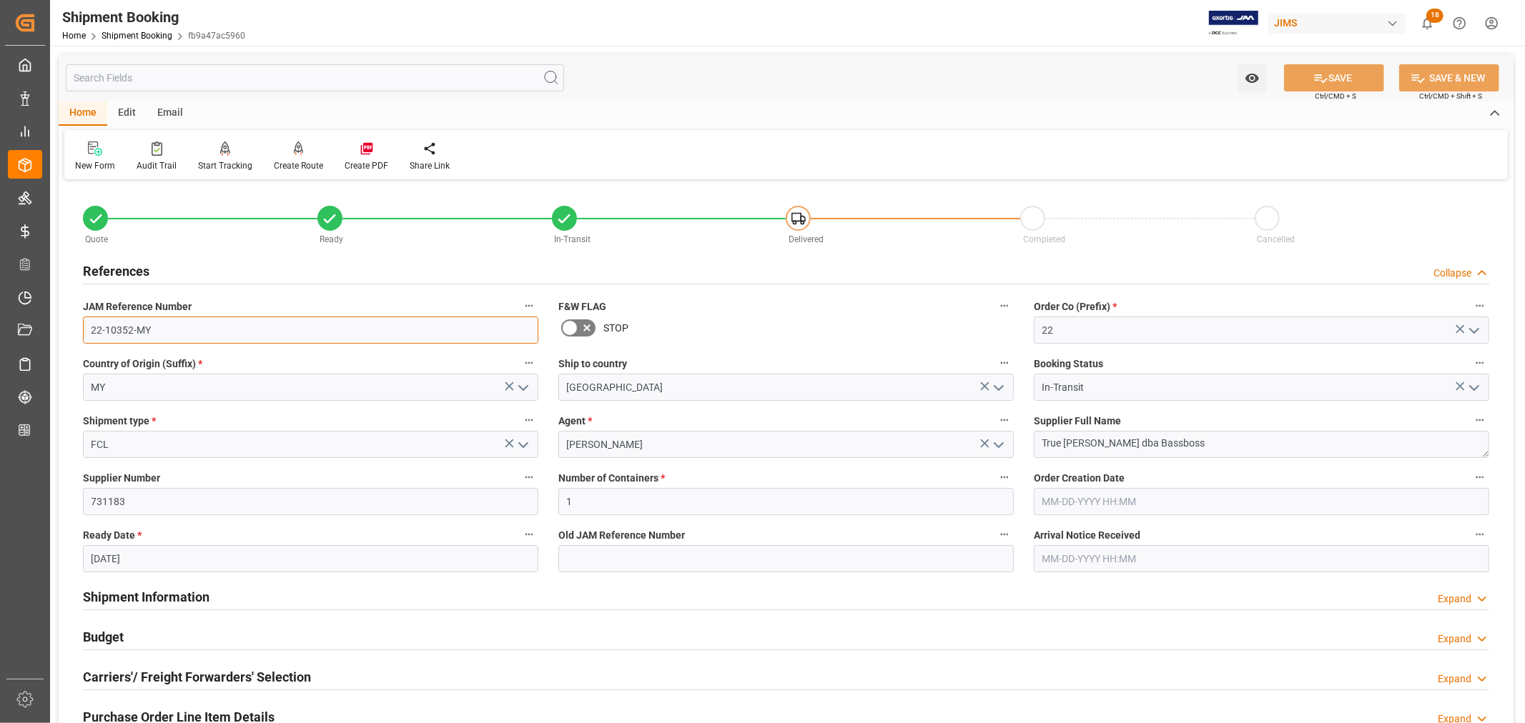
drag, startPoint x: 150, startPoint y: 327, endPoint x: 87, endPoint y: 329, distance: 62.9
click at [87, 329] on input "22-10352-MY" at bounding box center [310, 330] width 455 height 27
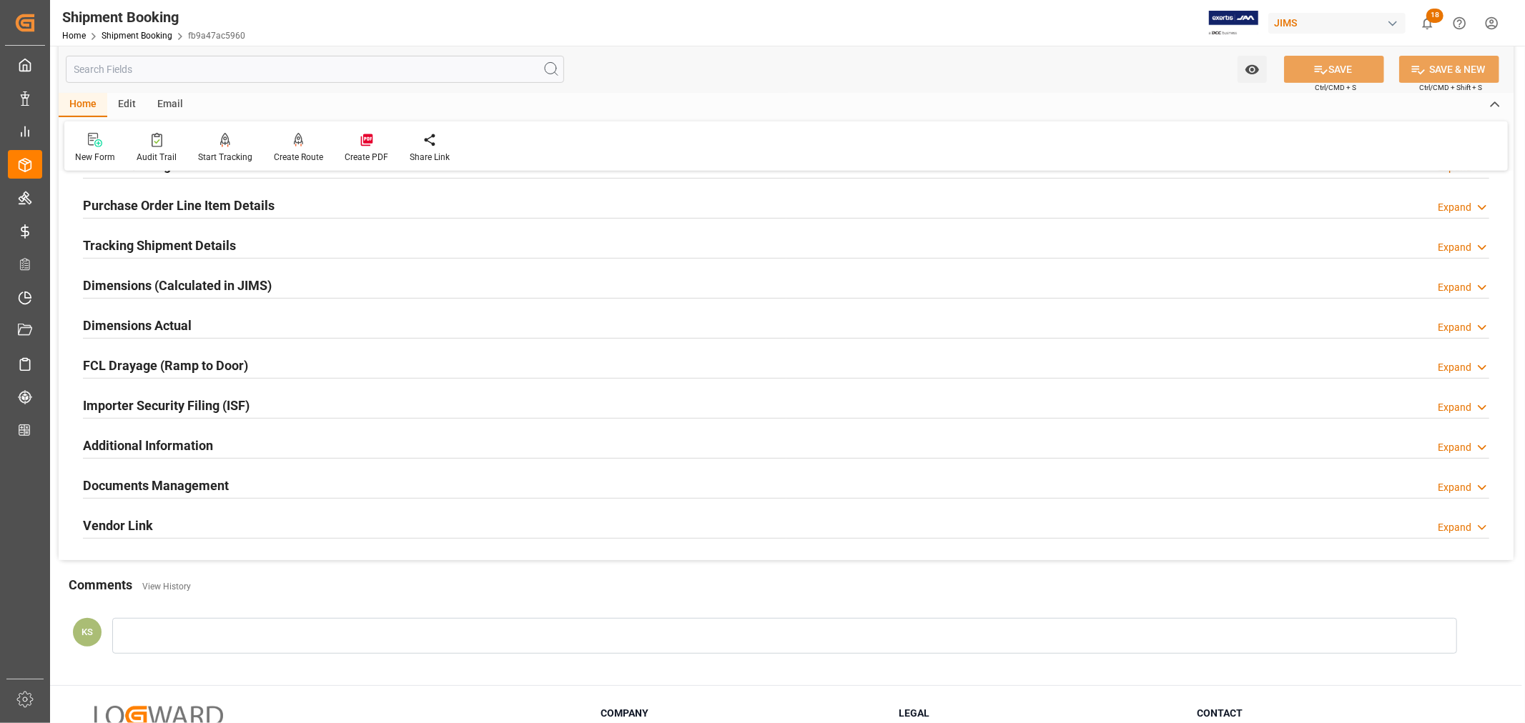
scroll to position [555, 0]
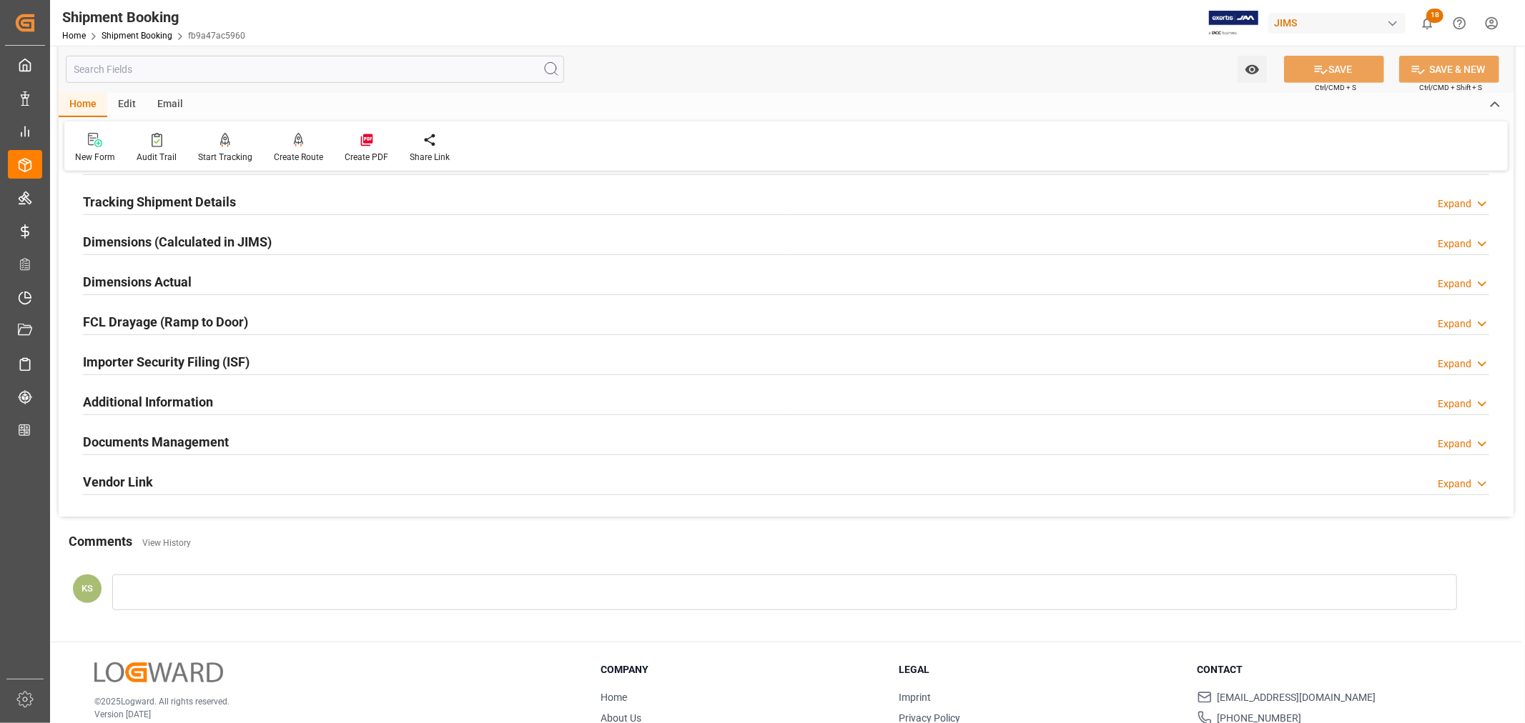
click at [813, 440] on div "Documents Management Expand" at bounding box center [786, 441] width 1406 height 27
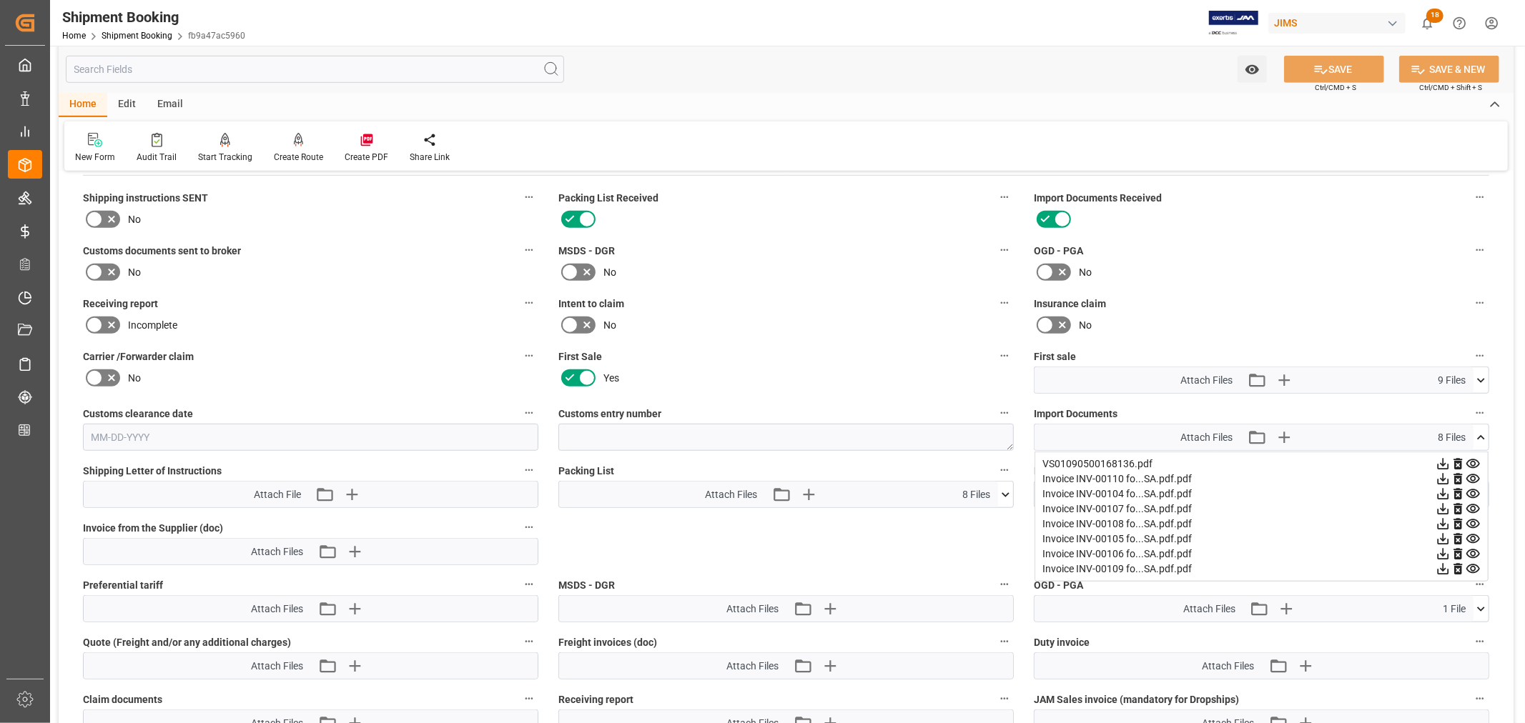
scroll to position [874, 0]
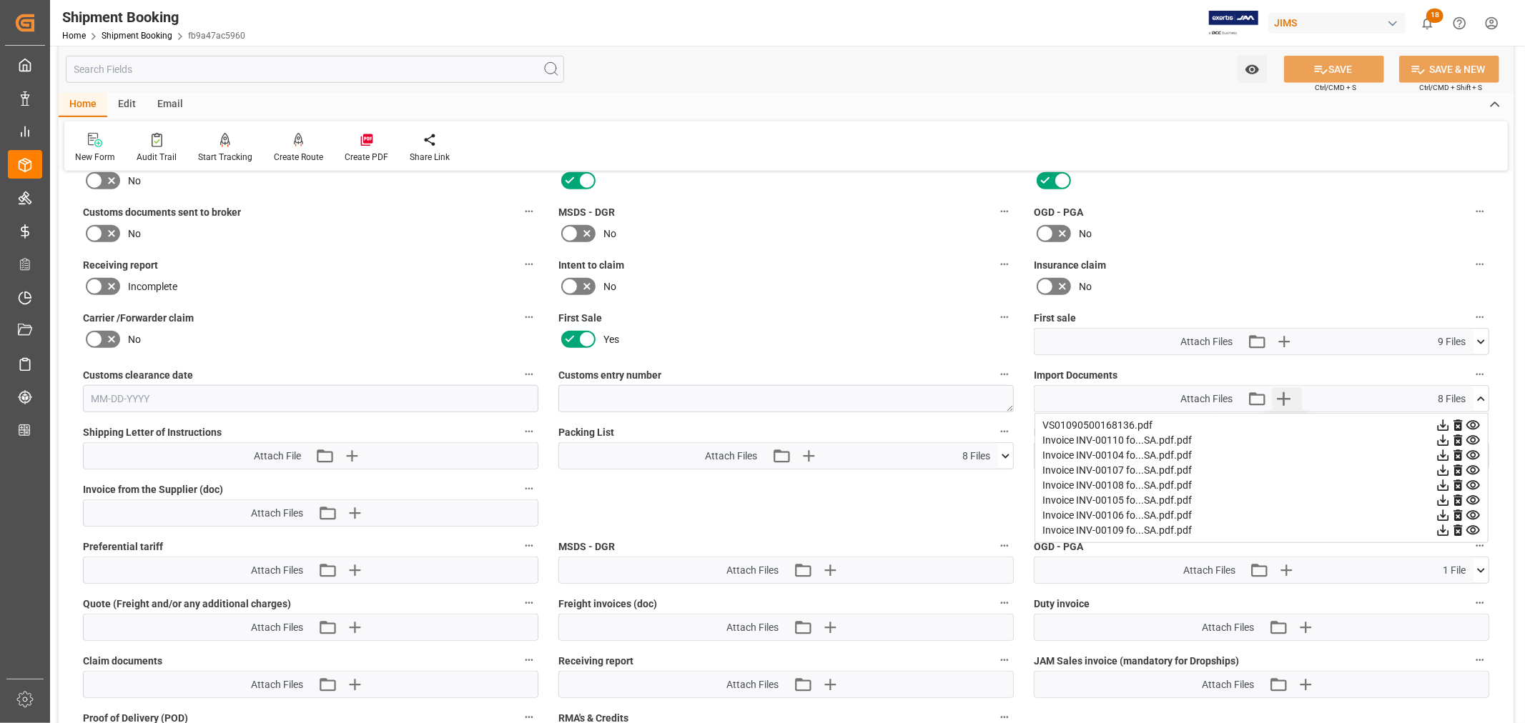
click at [1283, 395] on icon "button" at bounding box center [1284, 399] width 14 height 14
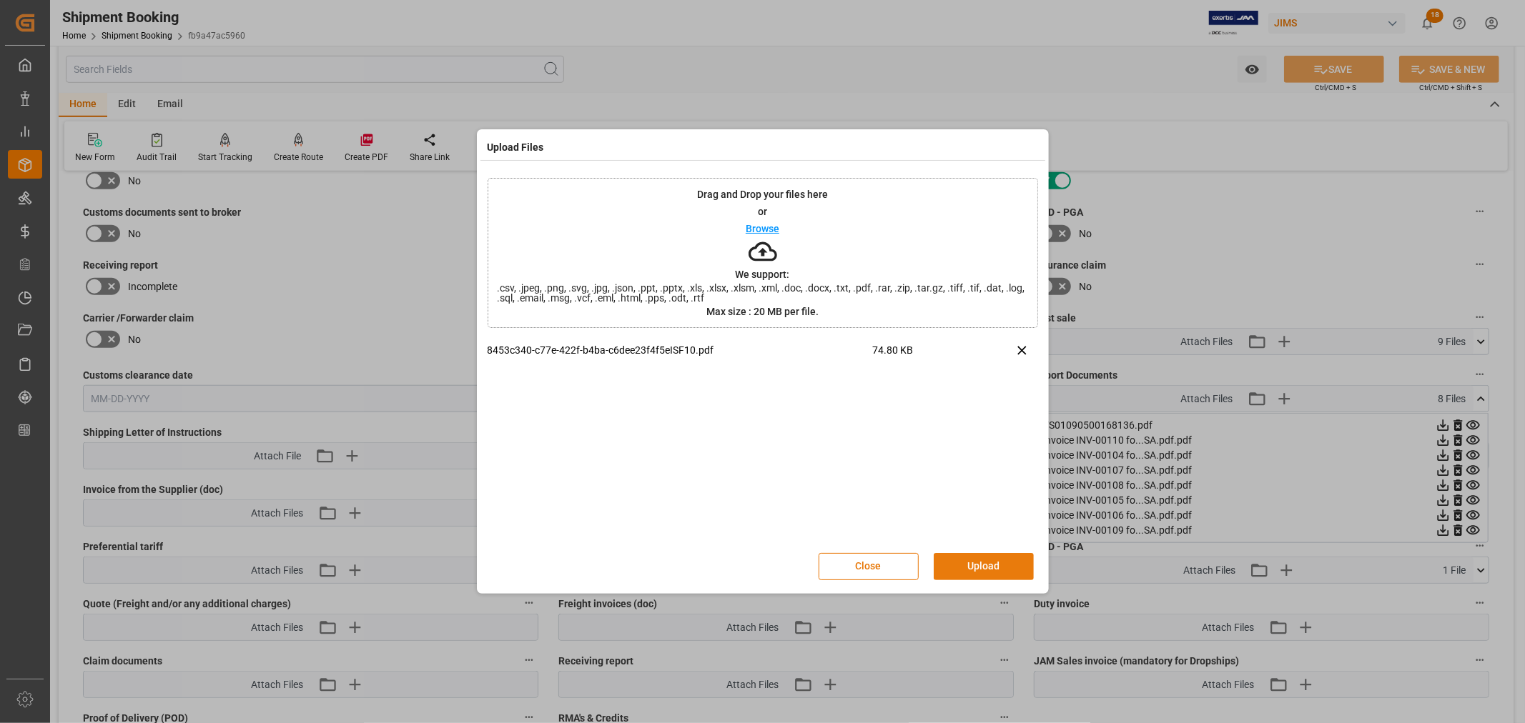
click at [981, 566] on button "Upload" at bounding box center [984, 566] width 100 height 27
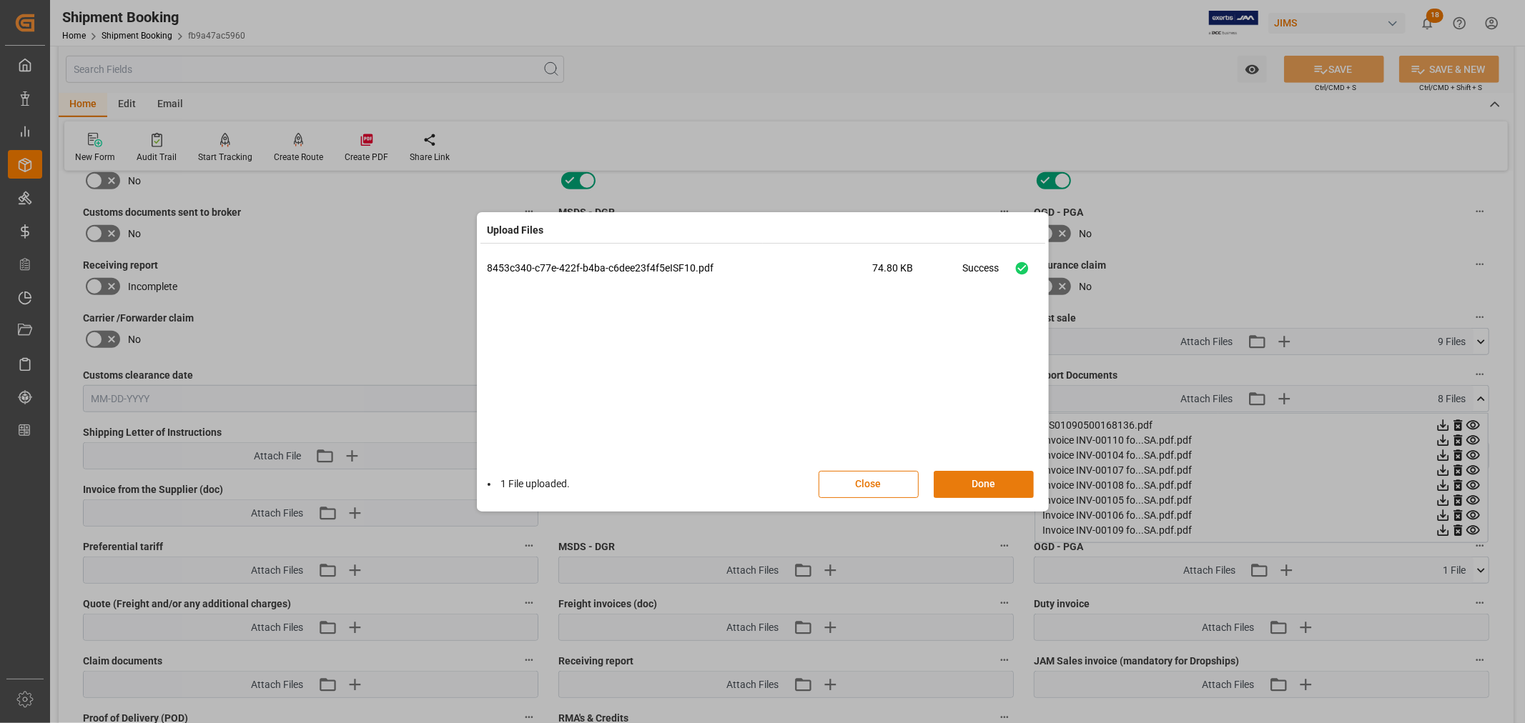
click at [977, 475] on button "Done" at bounding box center [984, 484] width 100 height 27
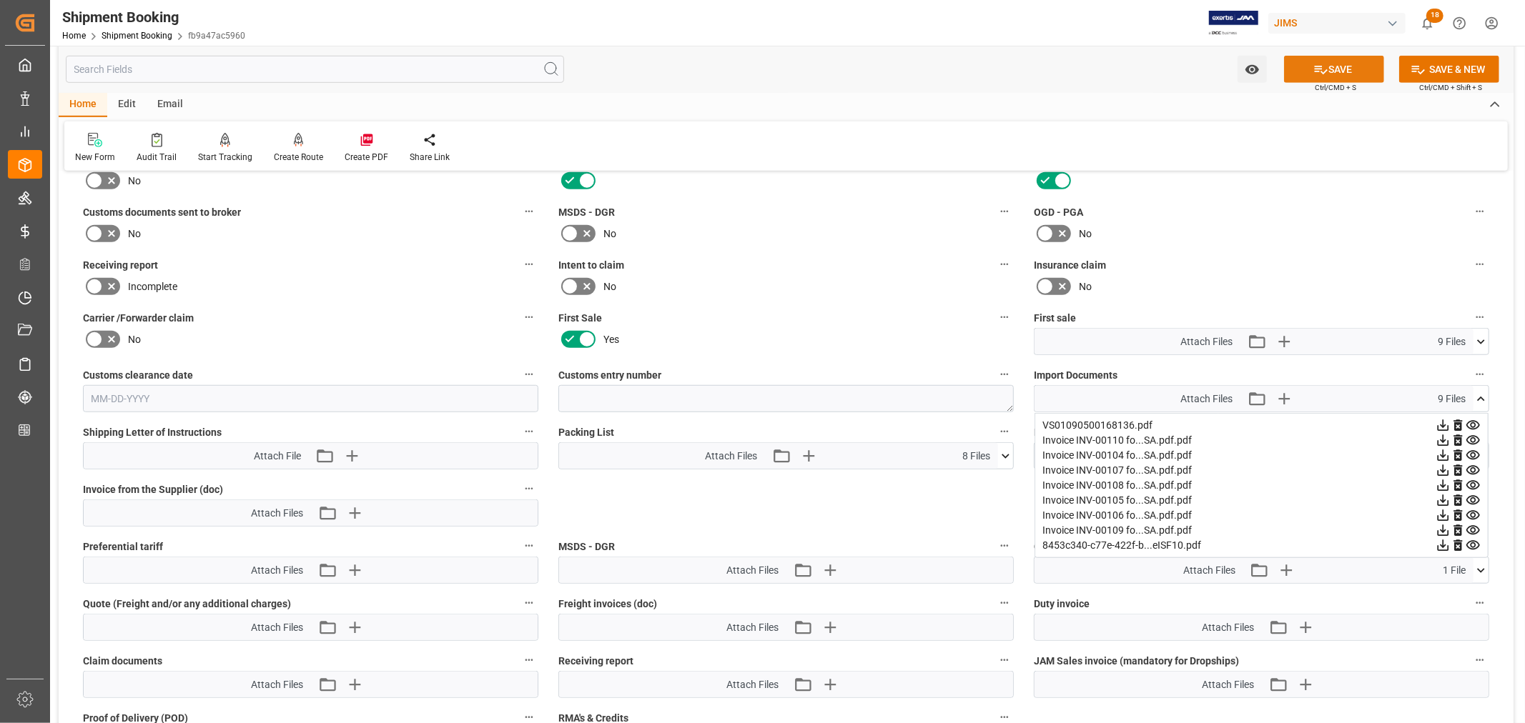
click at [1331, 67] on button "SAVE" at bounding box center [1334, 69] width 100 height 27
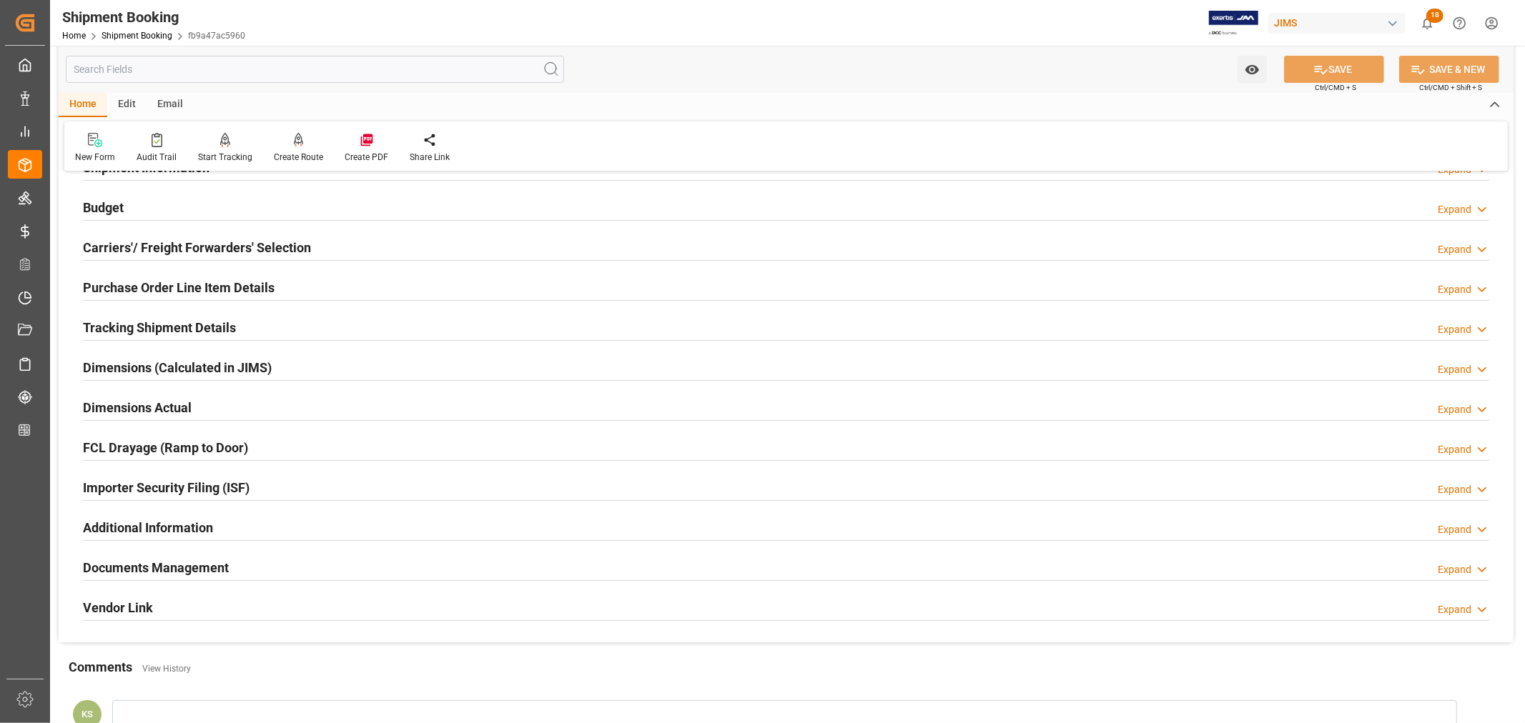
scroll to position [0, 0]
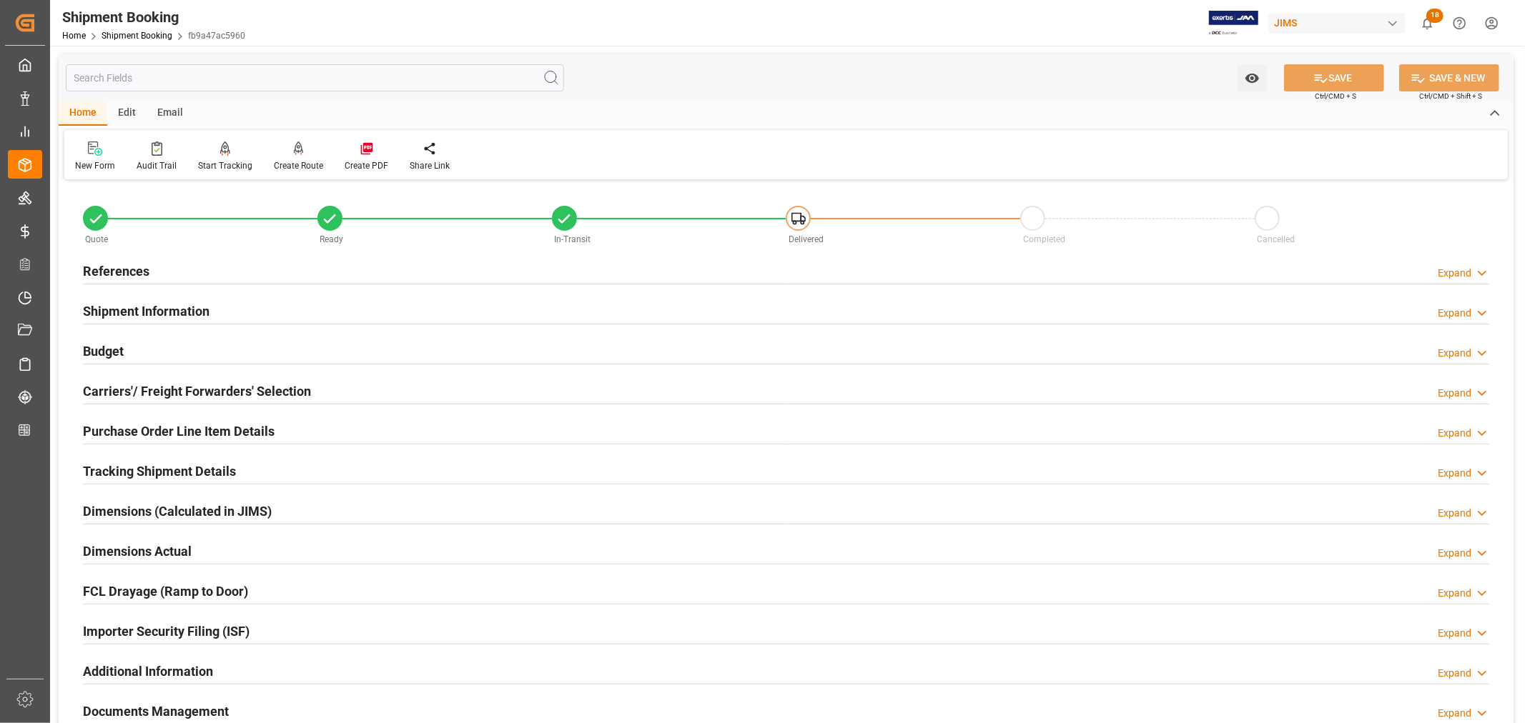
click at [116, 273] on h2 "References" at bounding box center [116, 271] width 66 height 19
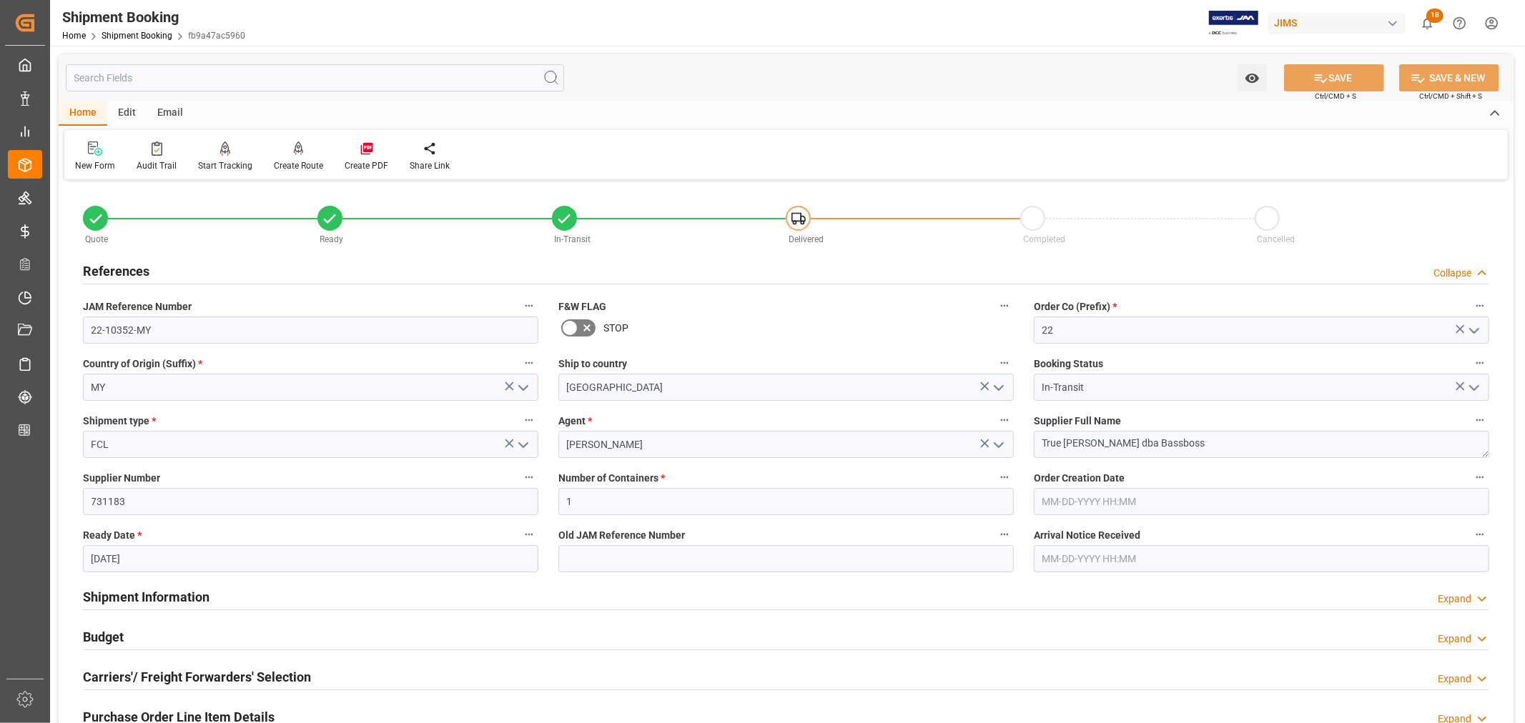
click at [116, 273] on h2 "References" at bounding box center [116, 271] width 66 height 19
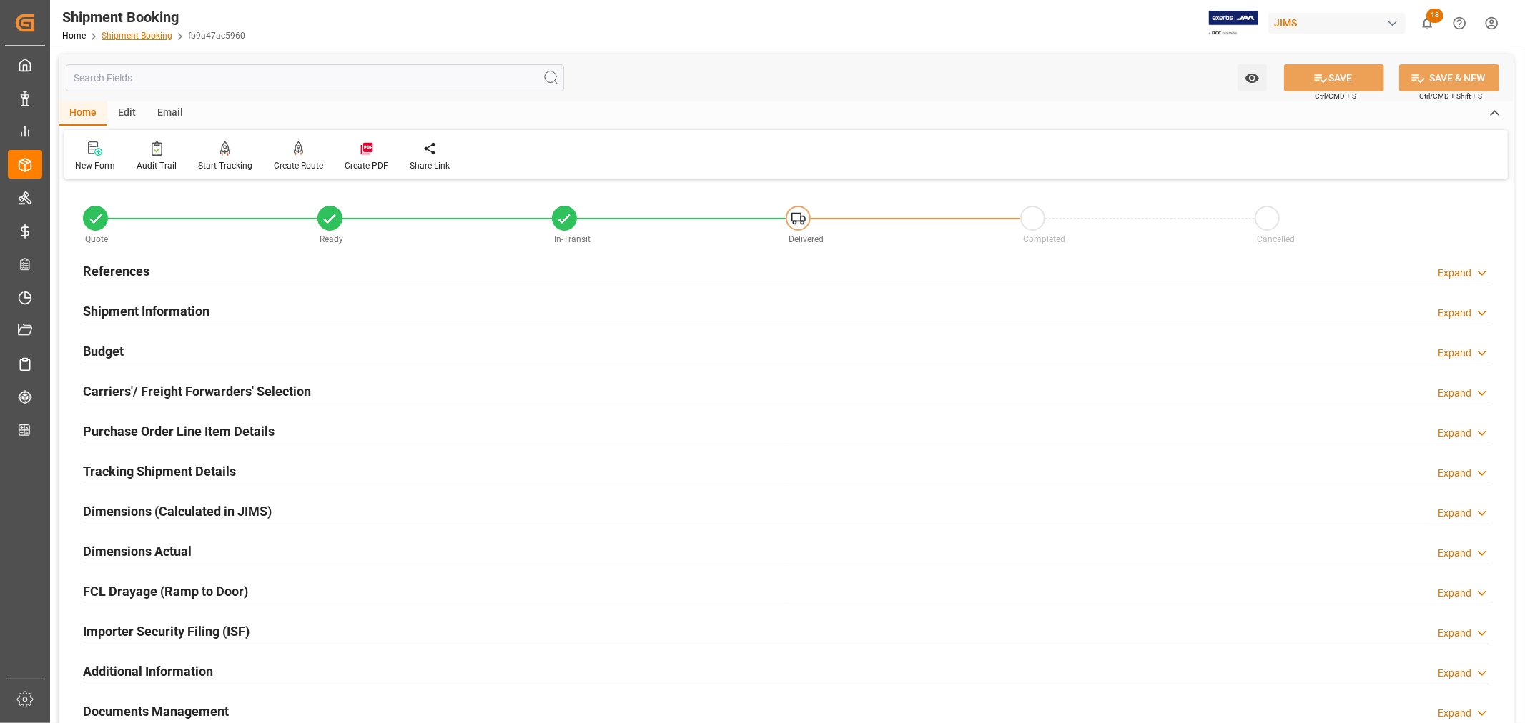
click at [132, 32] on link "Shipment Booking" at bounding box center [137, 36] width 71 height 10
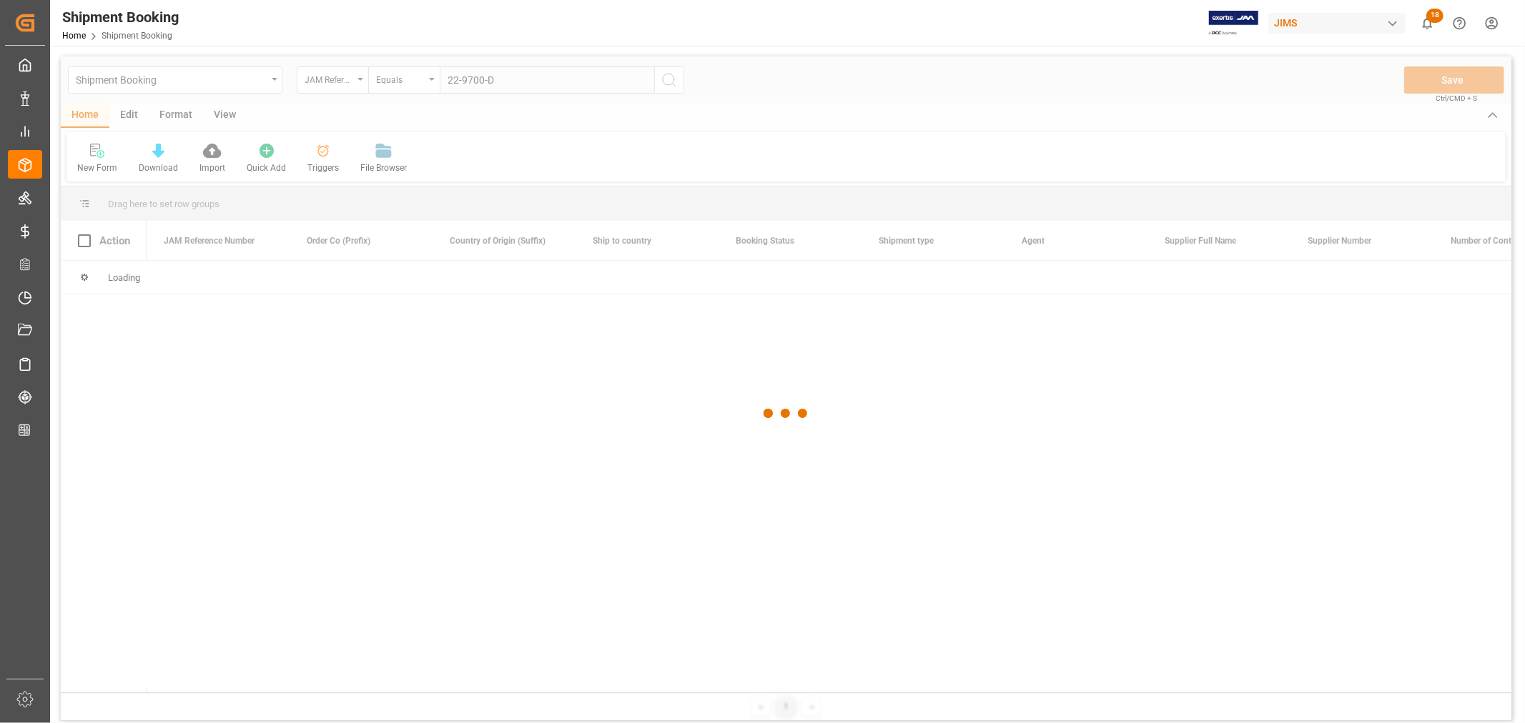
type input "22-9700-DE"
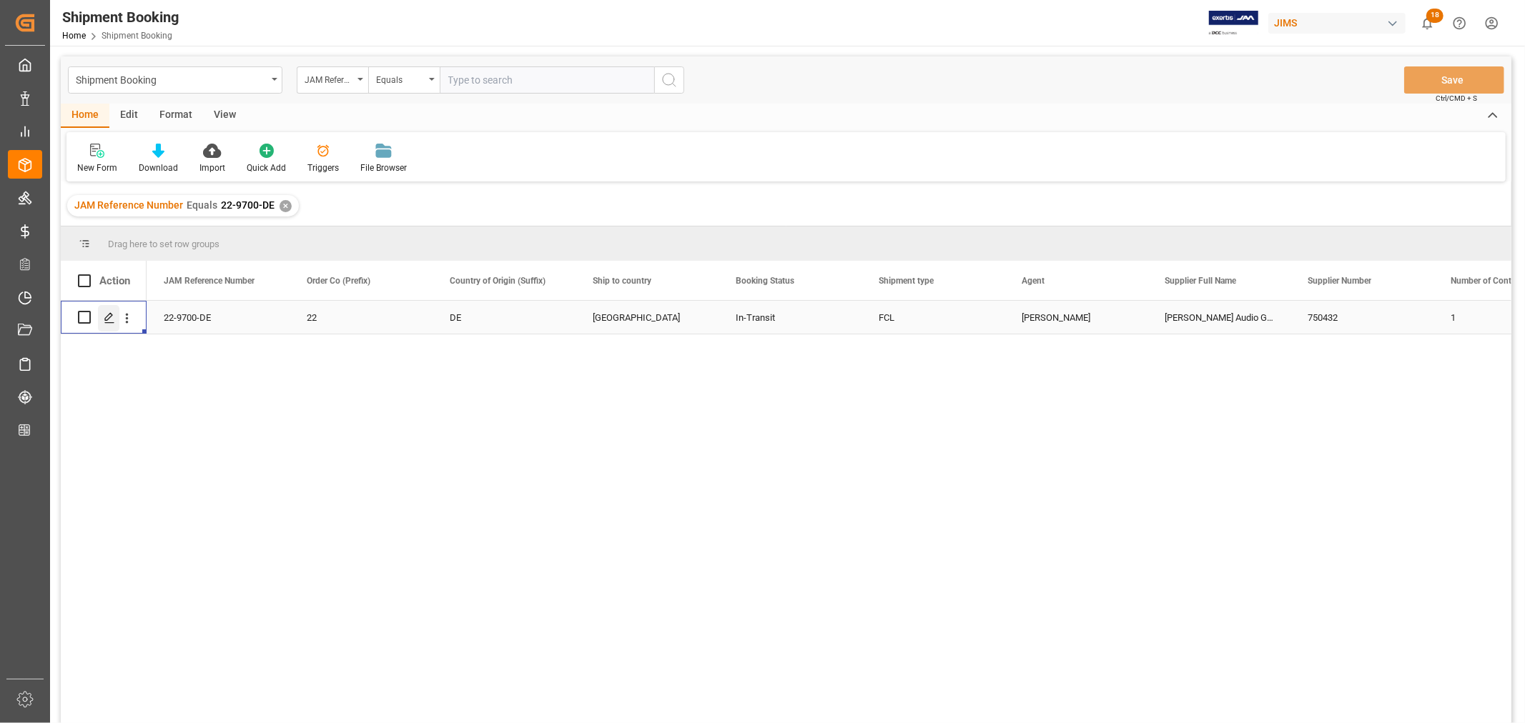
click at [109, 316] on icon "Press SPACE to select this row." at bounding box center [109, 317] width 11 height 11
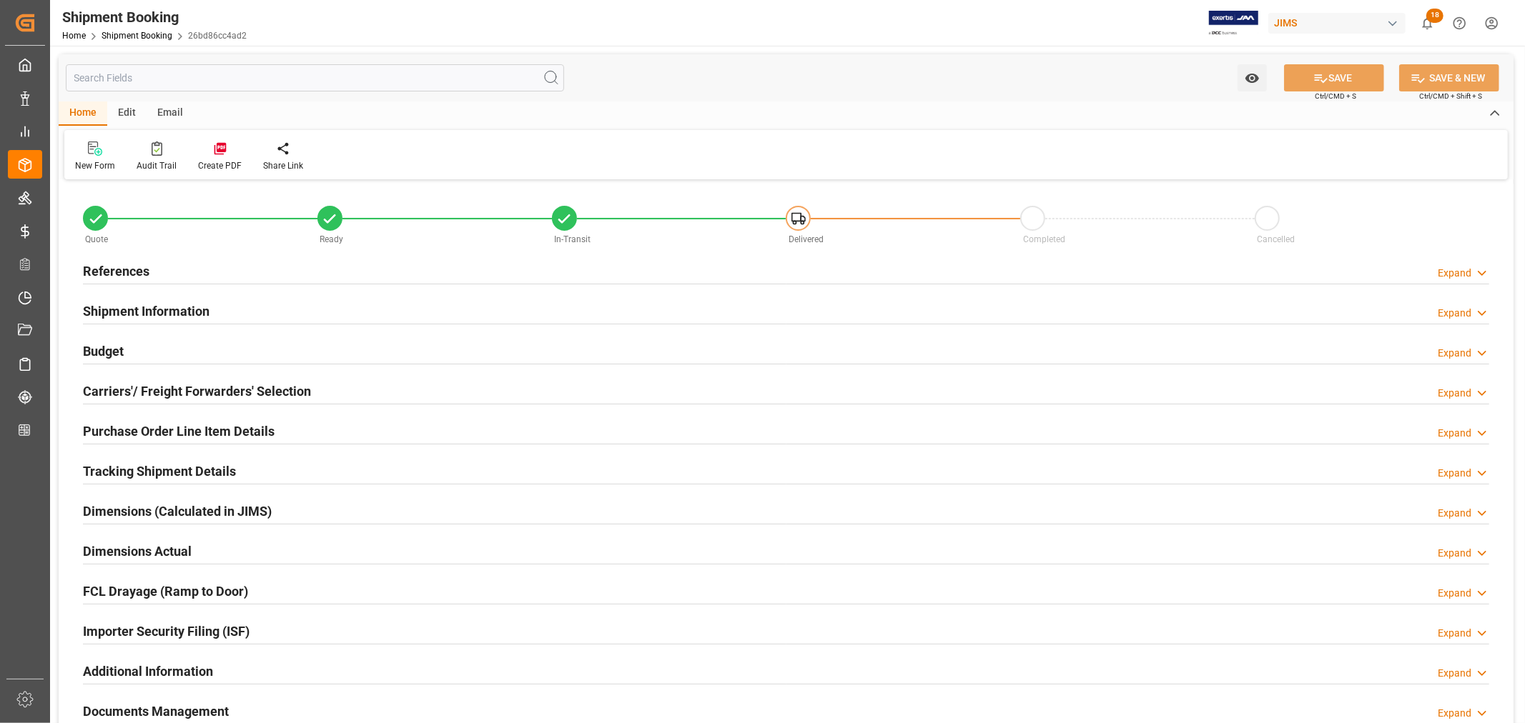
type input "1"
type input "07-28-2025"
click at [137, 263] on h2 "References" at bounding box center [116, 271] width 66 height 19
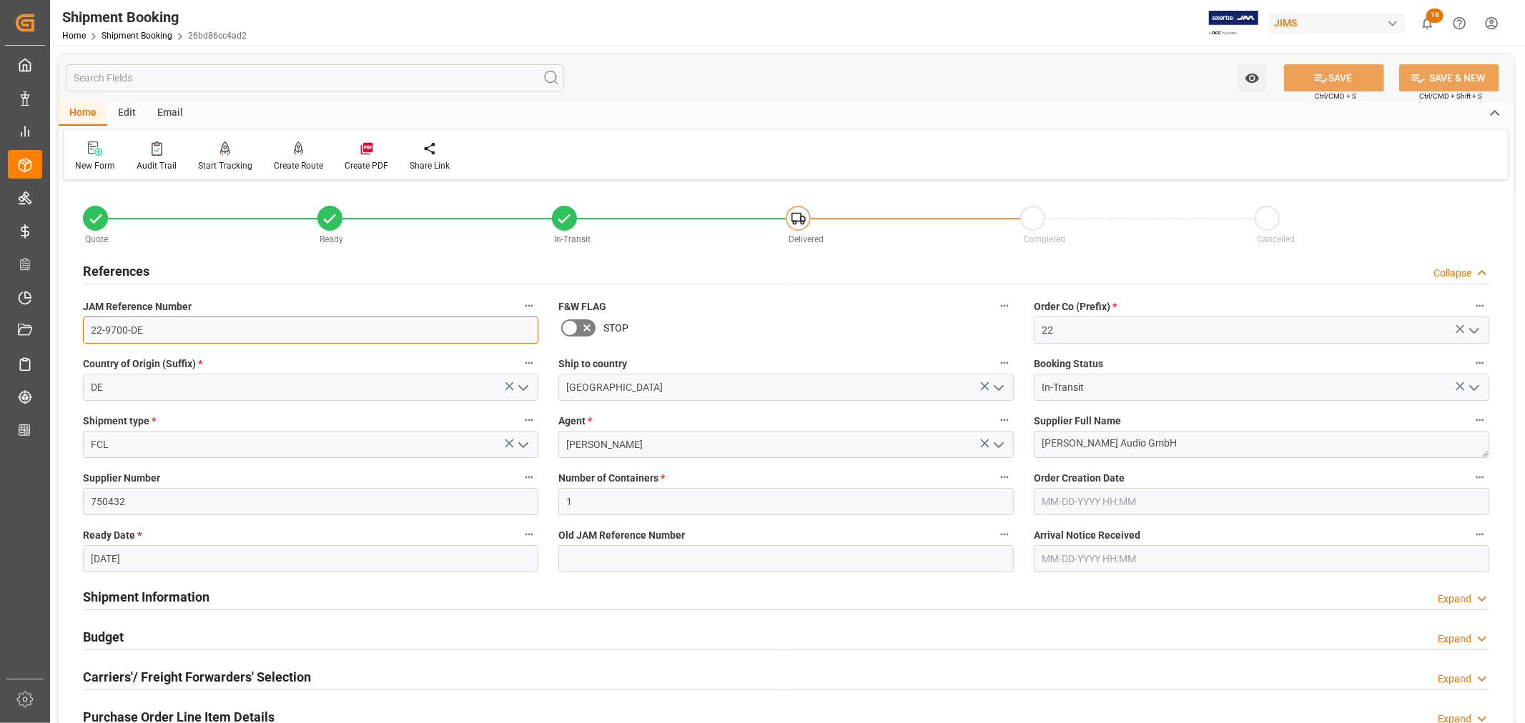
drag, startPoint x: 144, startPoint y: 331, endPoint x: 79, endPoint y: 329, distance: 65.1
click at [79, 329] on div "JAM Reference Number 22-9700-DE" at bounding box center [310, 320] width 475 height 57
click at [139, 268] on h2 "References" at bounding box center [116, 271] width 66 height 19
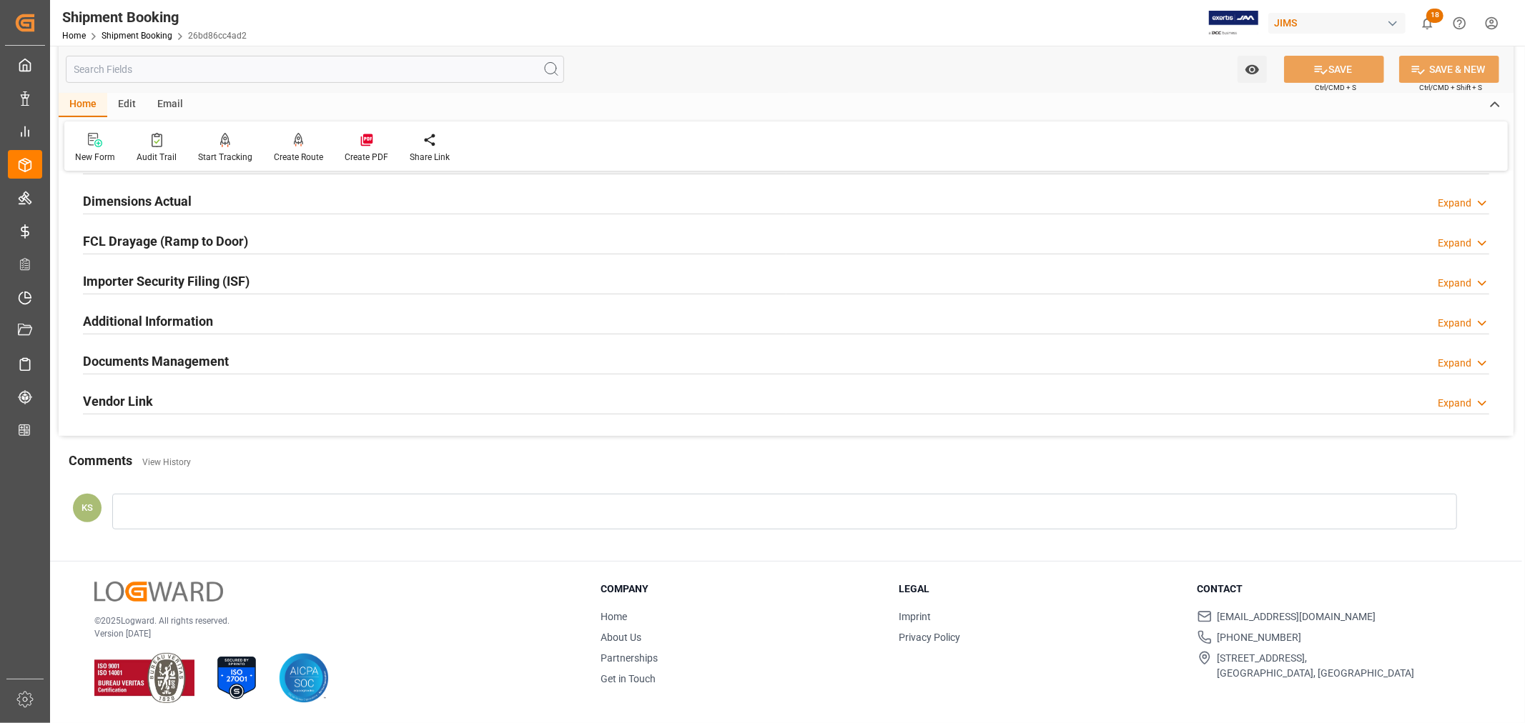
scroll to position [351, 0]
click at [341, 357] on div "Documents Management Expand" at bounding box center [786, 360] width 1406 height 27
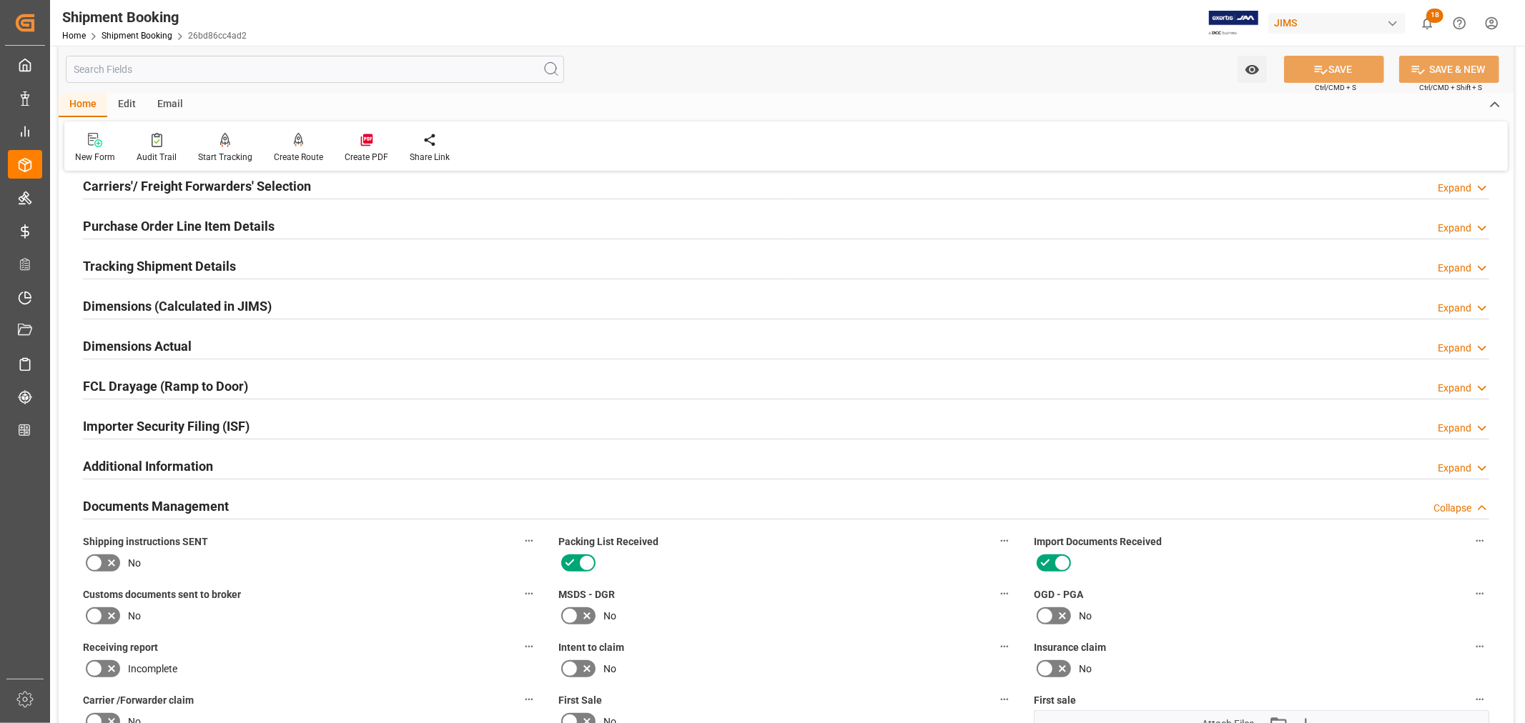
scroll to position [192, 0]
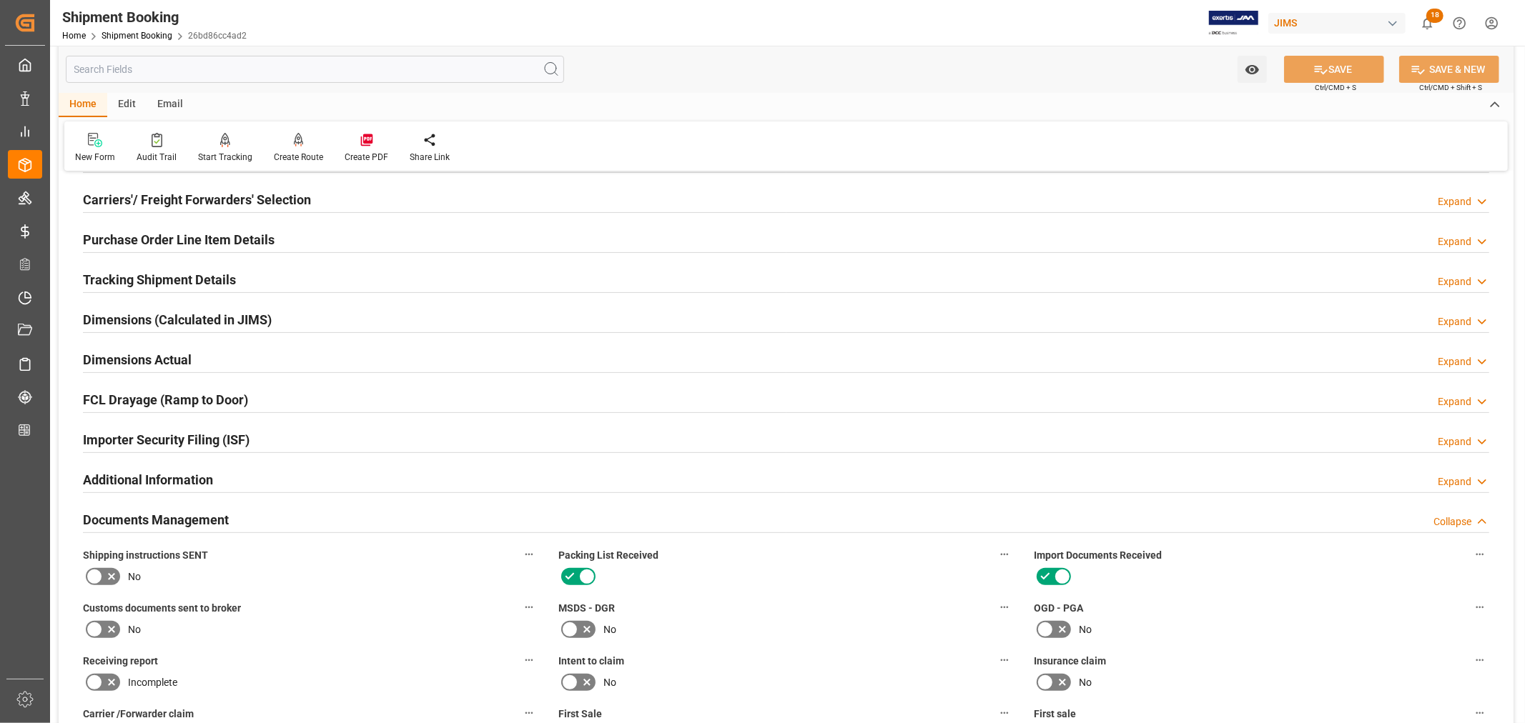
click at [217, 518] on h2 "Documents Management" at bounding box center [156, 519] width 146 height 19
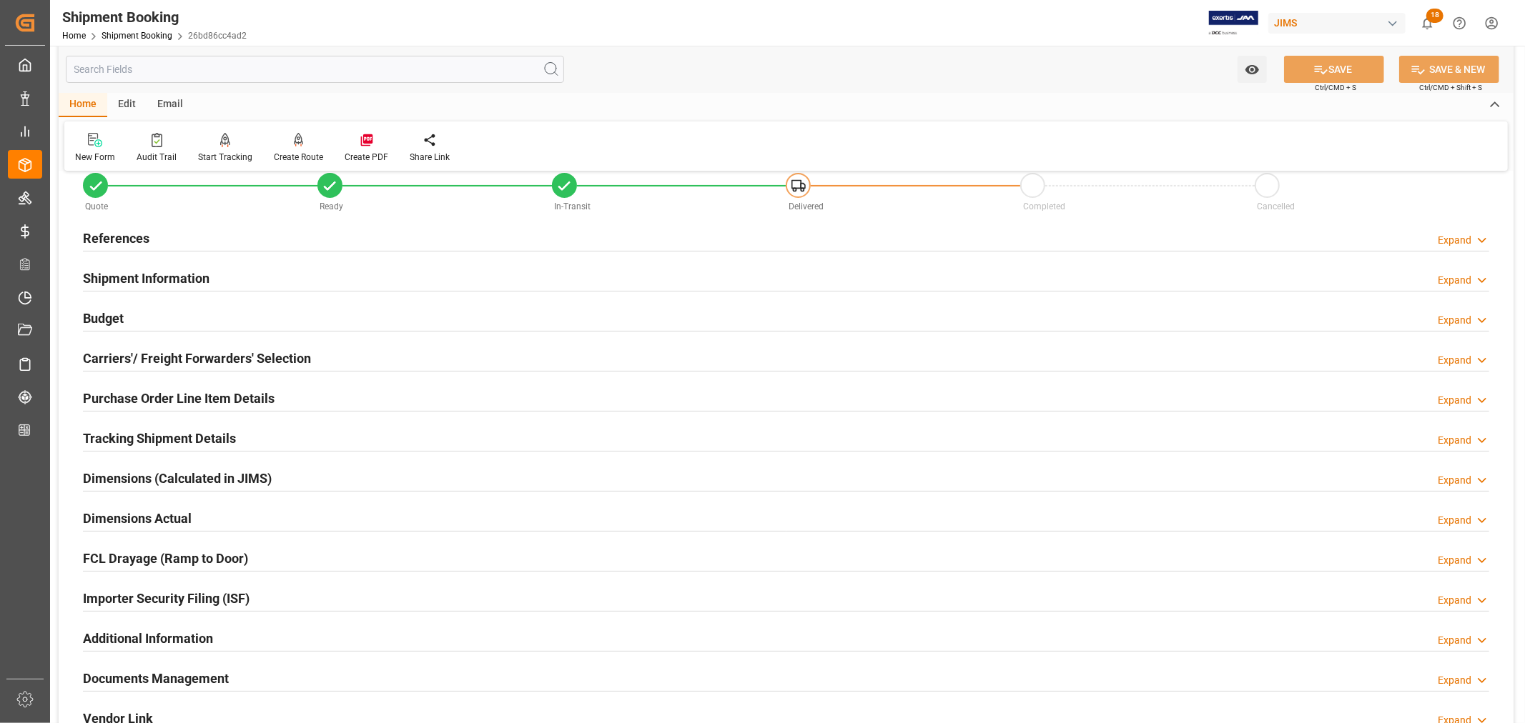
scroll to position [0, 0]
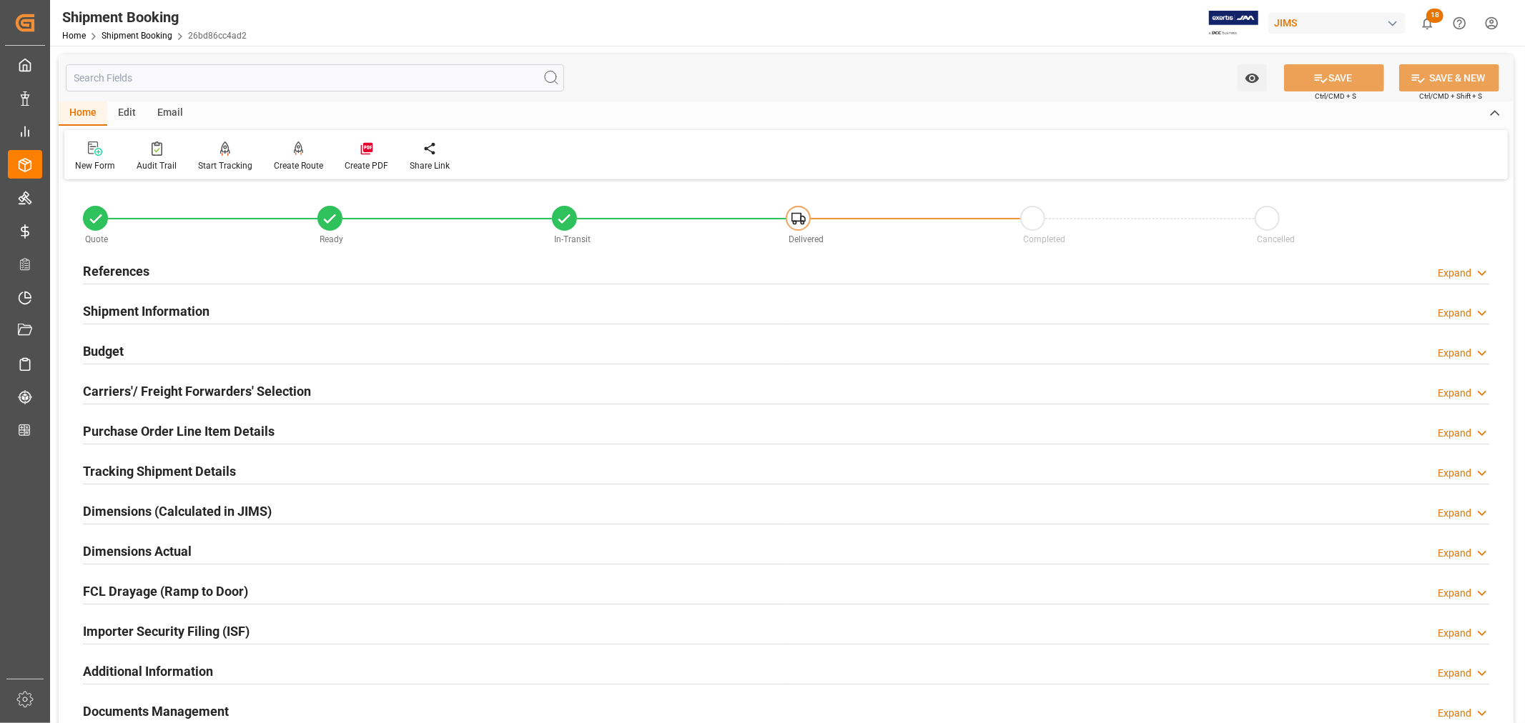
click at [140, 430] on h2 "Purchase Order Line Item Details" at bounding box center [179, 431] width 192 height 19
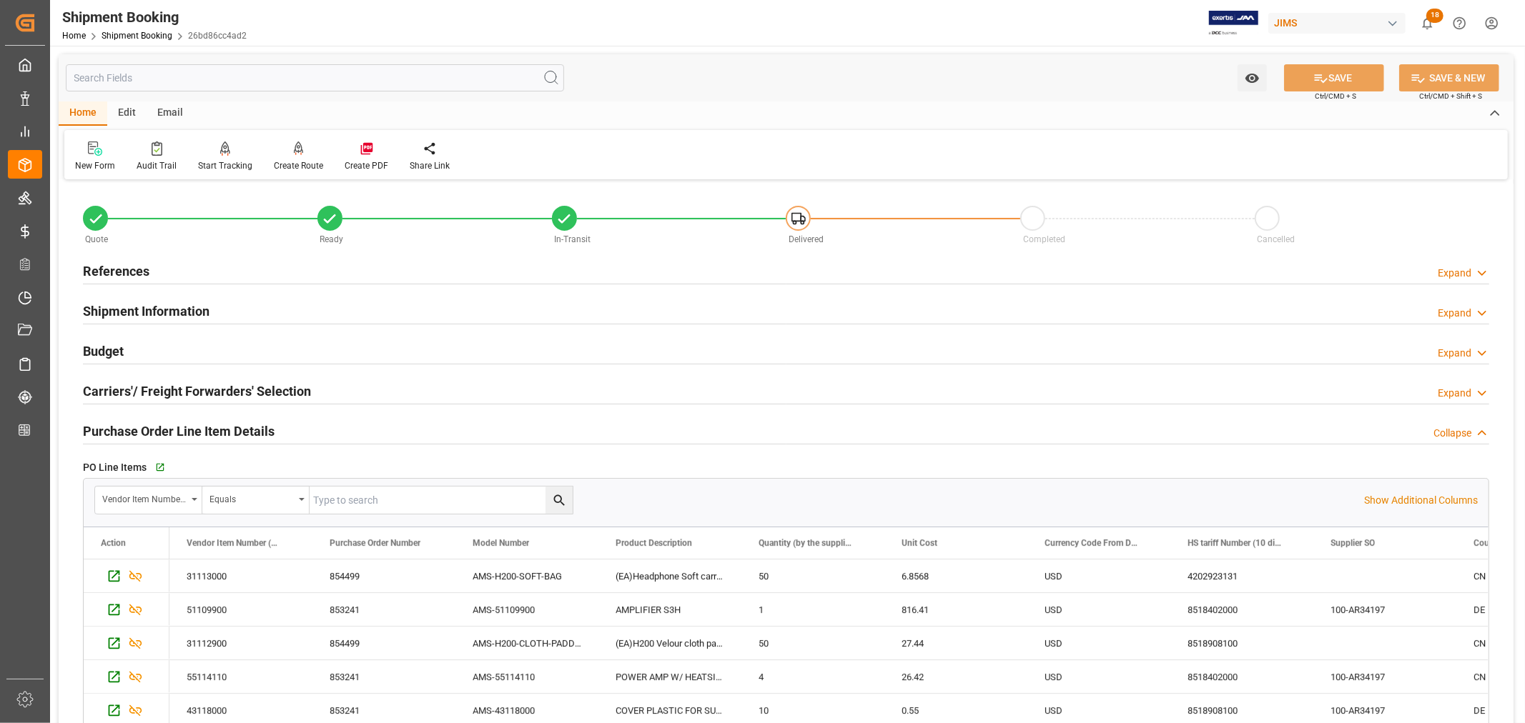
click at [142, 269] on h2 "References" at bounding box center [116, 271] width 66 height 19
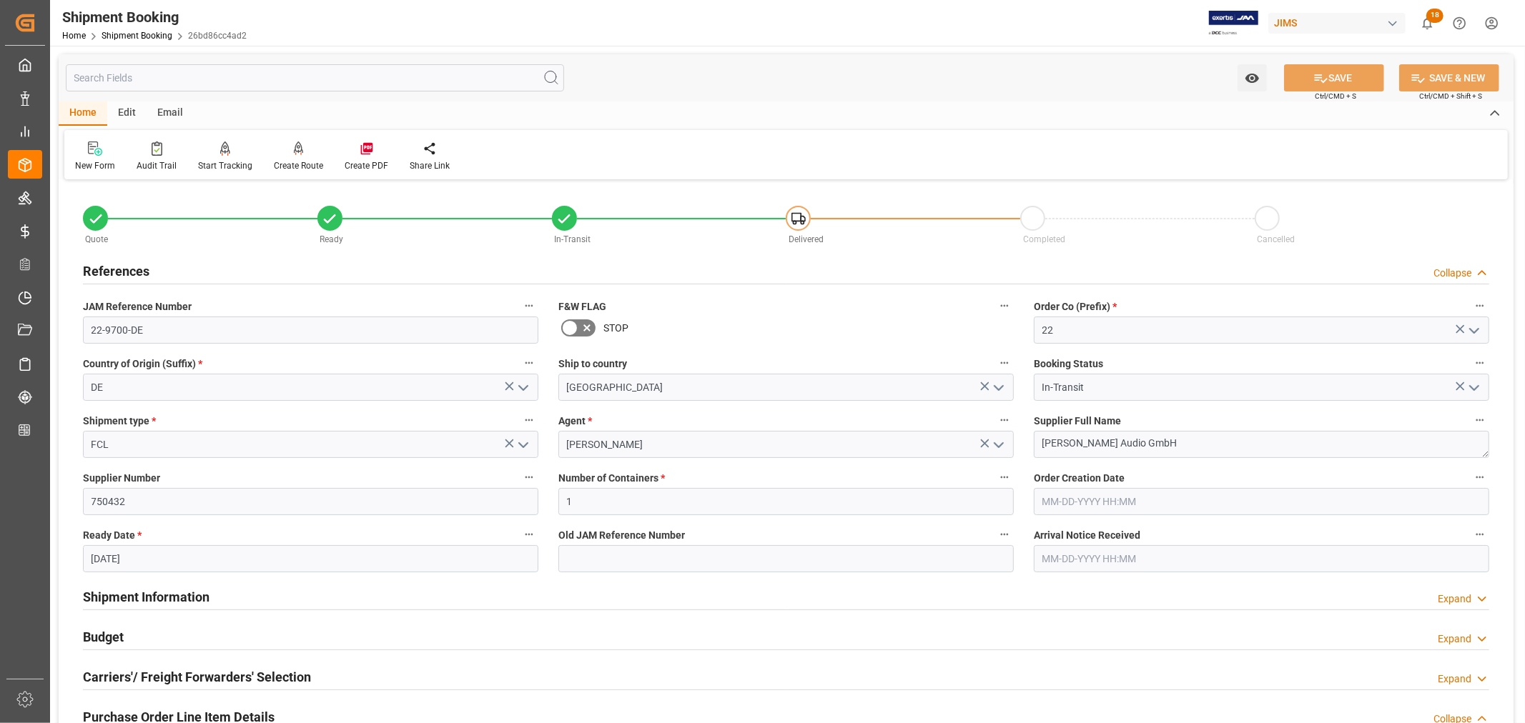
click at [142, 269] on h2 "References" at bounding box center [116, 271] width 66 height 19
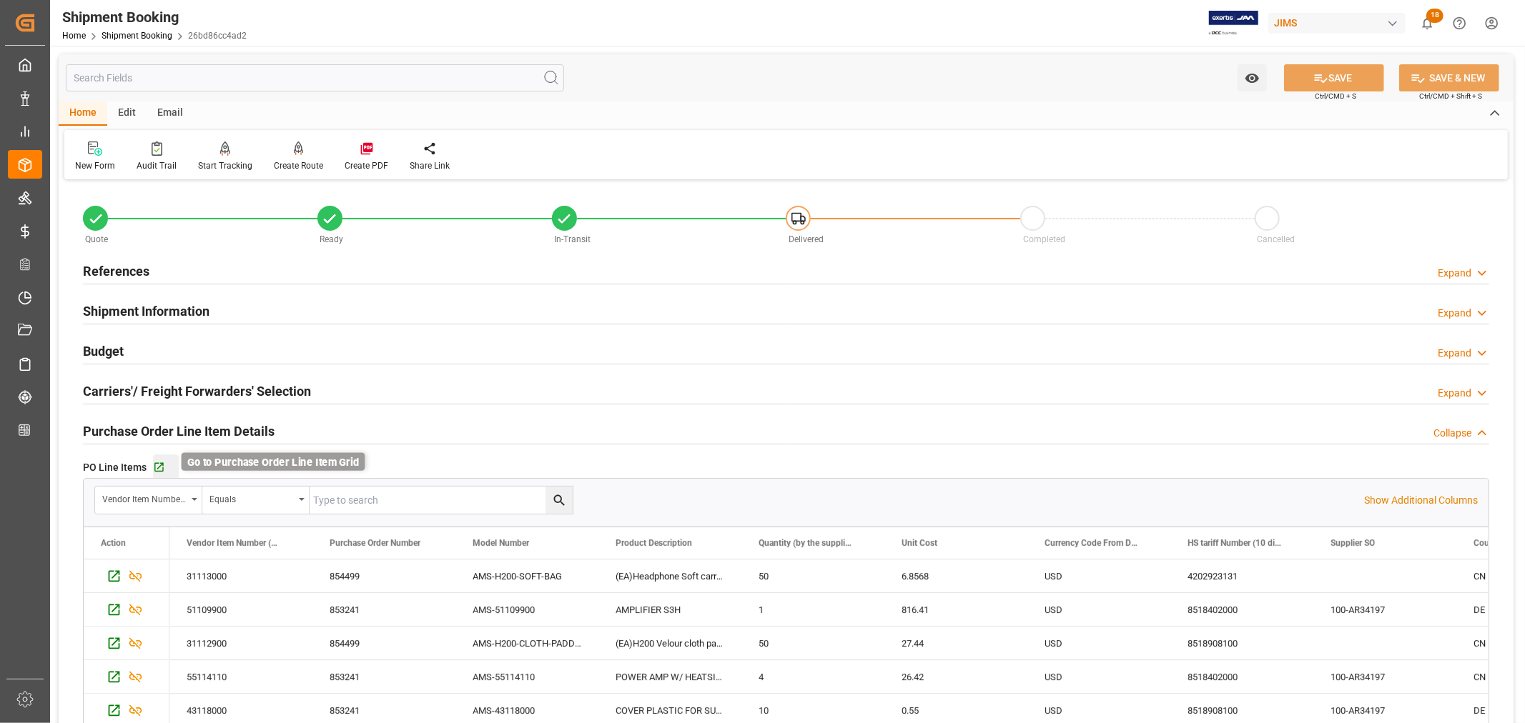
click at [159, 463] on icon "button" at bounding box center [158, 467] width 9 height 9
click at [172, 424] on h2 "Purchase Order Line Item Details" at bounding box center [179, 431] width 192 height 19
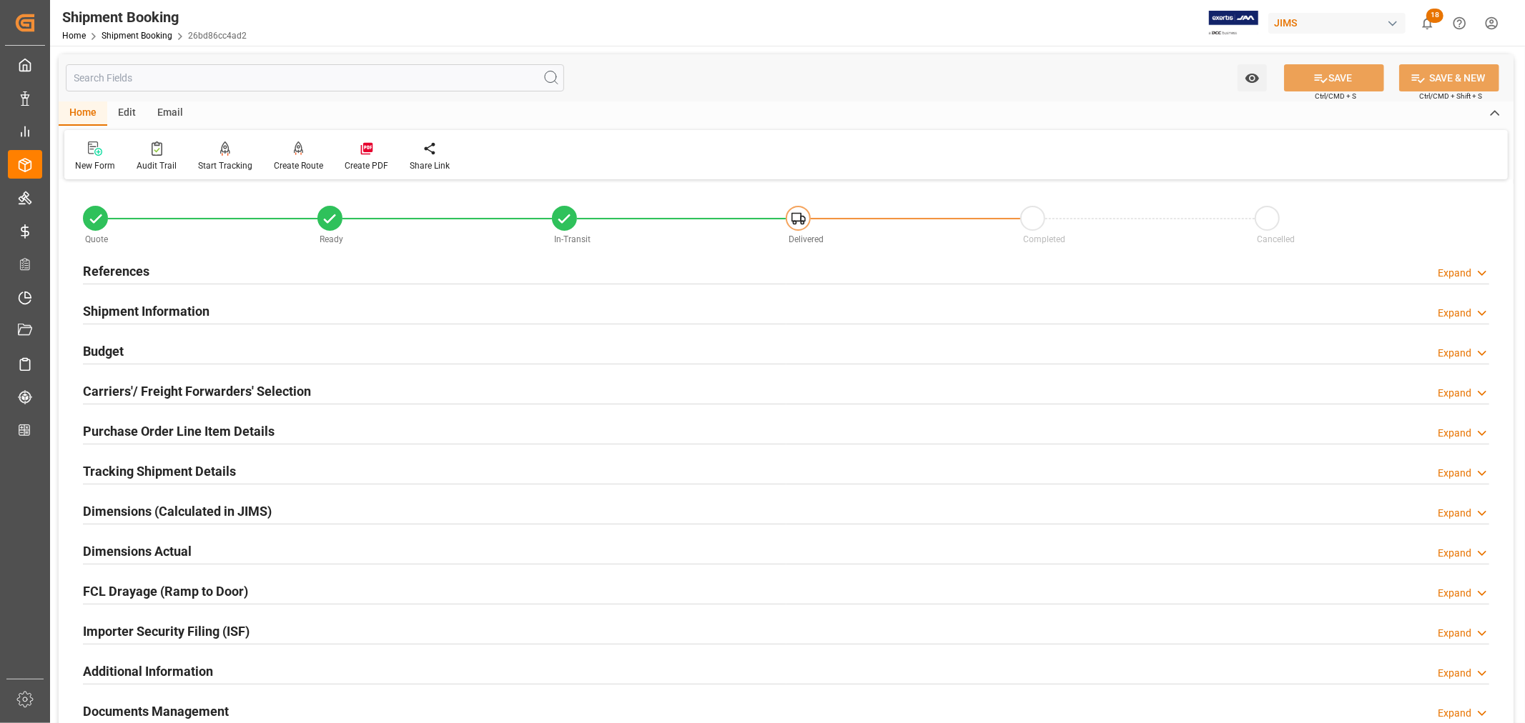
click at [127, 267] on h2 "References" at bounding box center [116, 271] width 66 height 19
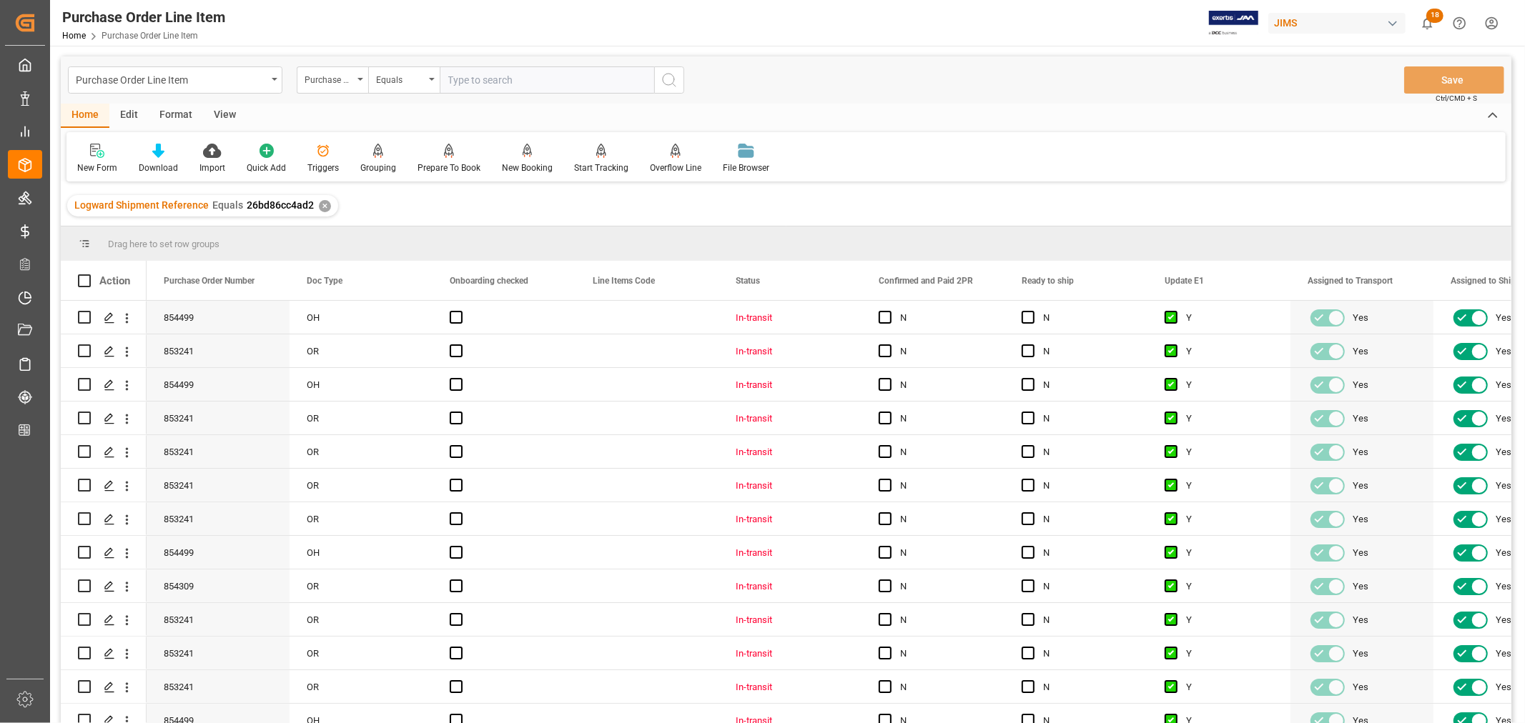
click at [225, 114] on div "View" at bounding box center [225, 116] width 44 height 24
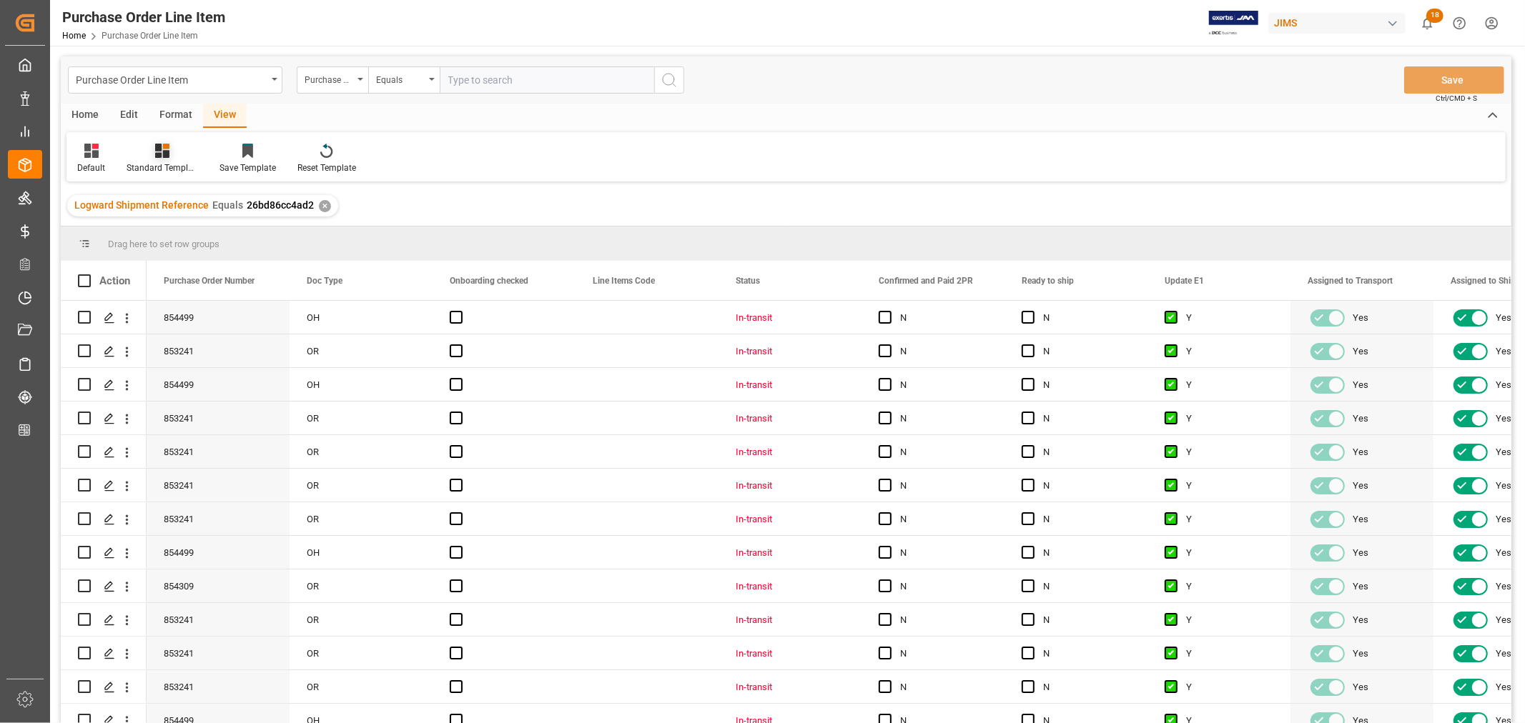
click at [160, 158] on div "Standard Templates" at bounding box center [162, 158] width 93 height 31
click at [184, 341] on div "Buyer Discrepancy" at bounding box center [200, 348] width 125 height 15
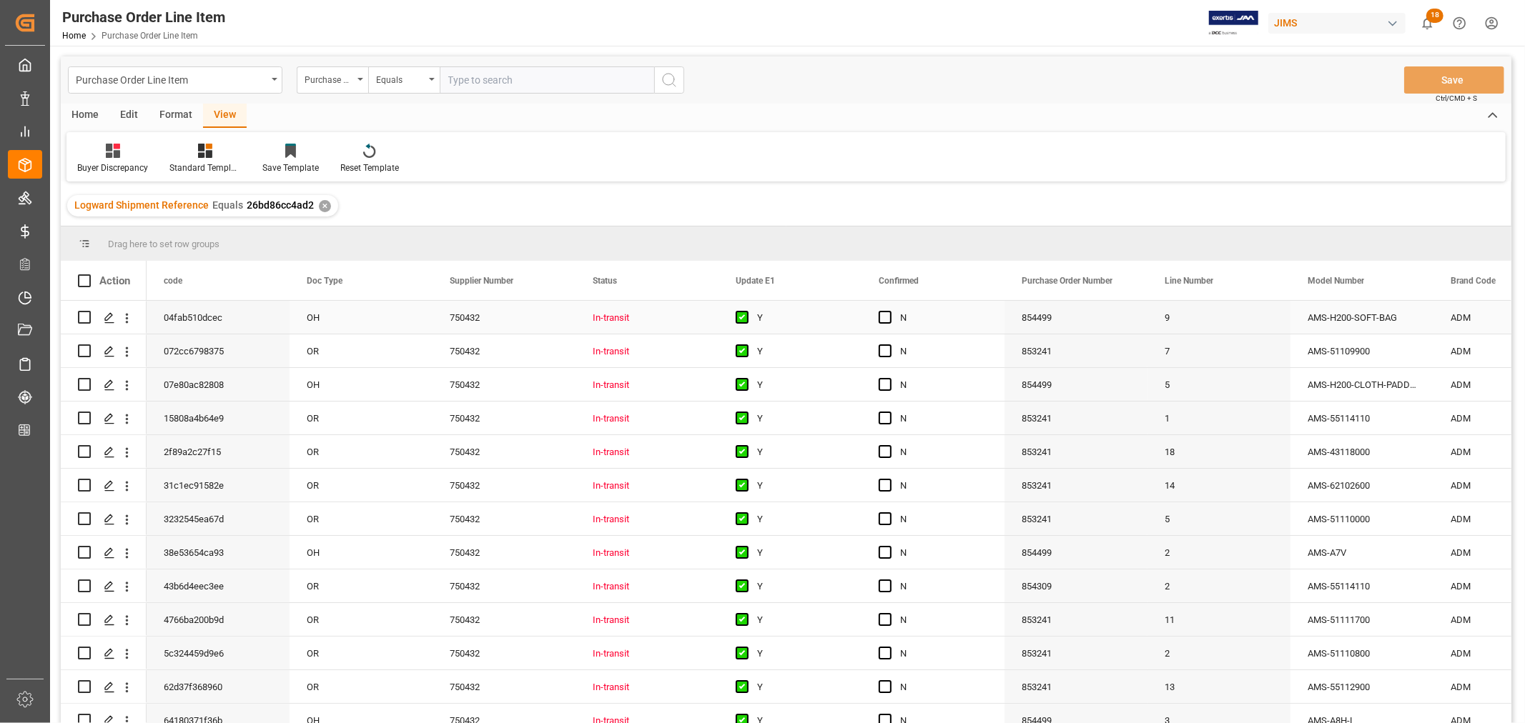
click at [949, 322] on div "N" at bounding box center [943, 318] width 87 height 33
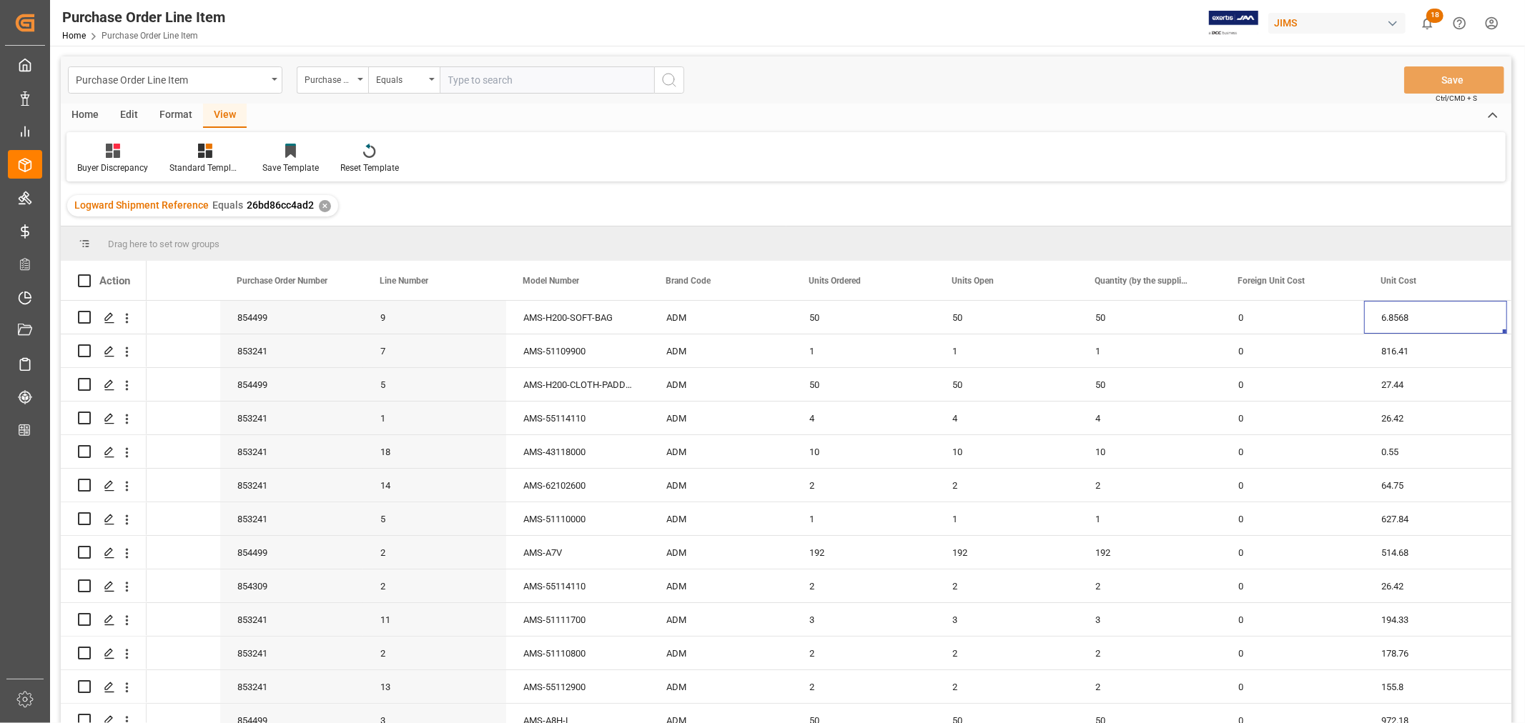
click at [1034, 343] on div "1" at bounding box center [1006, 351] width 143 height 33
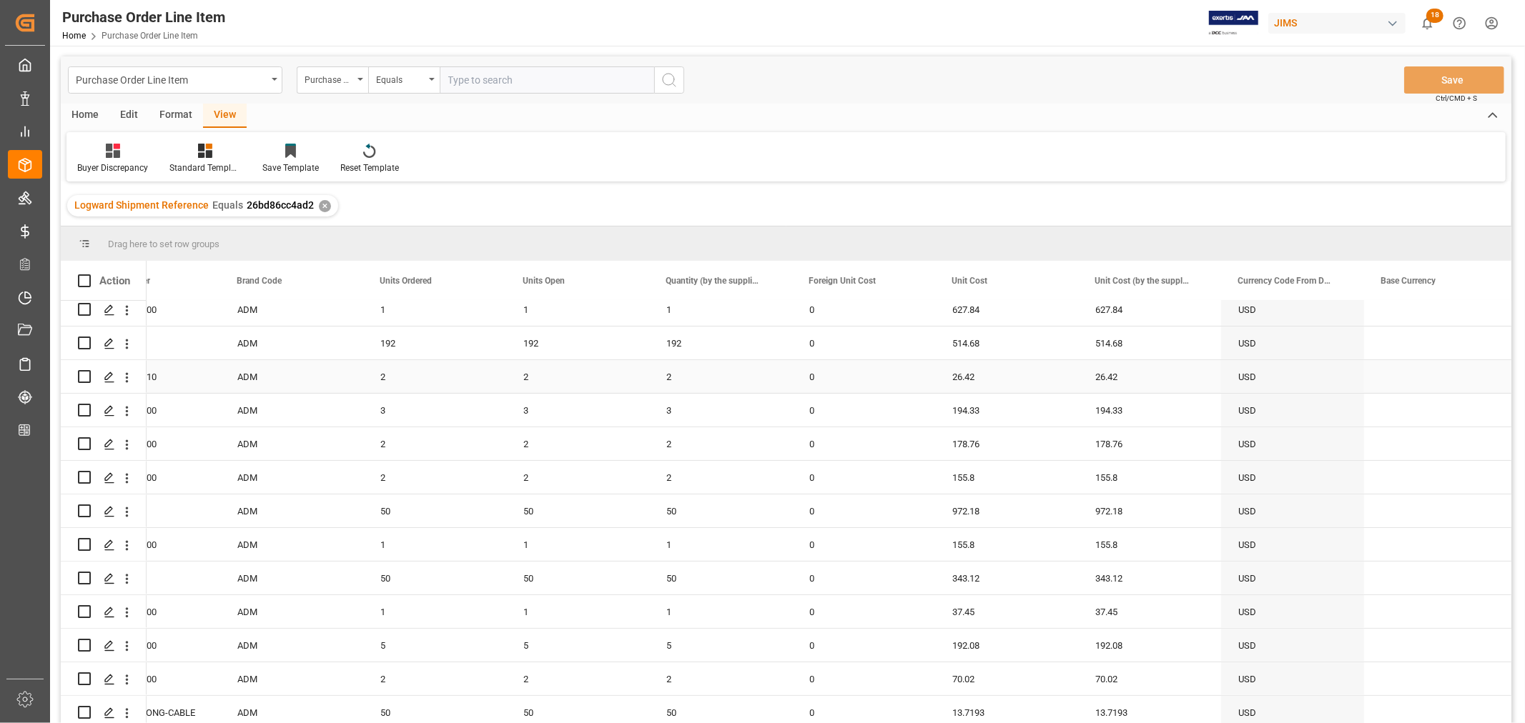
scroll to position [238, 0]
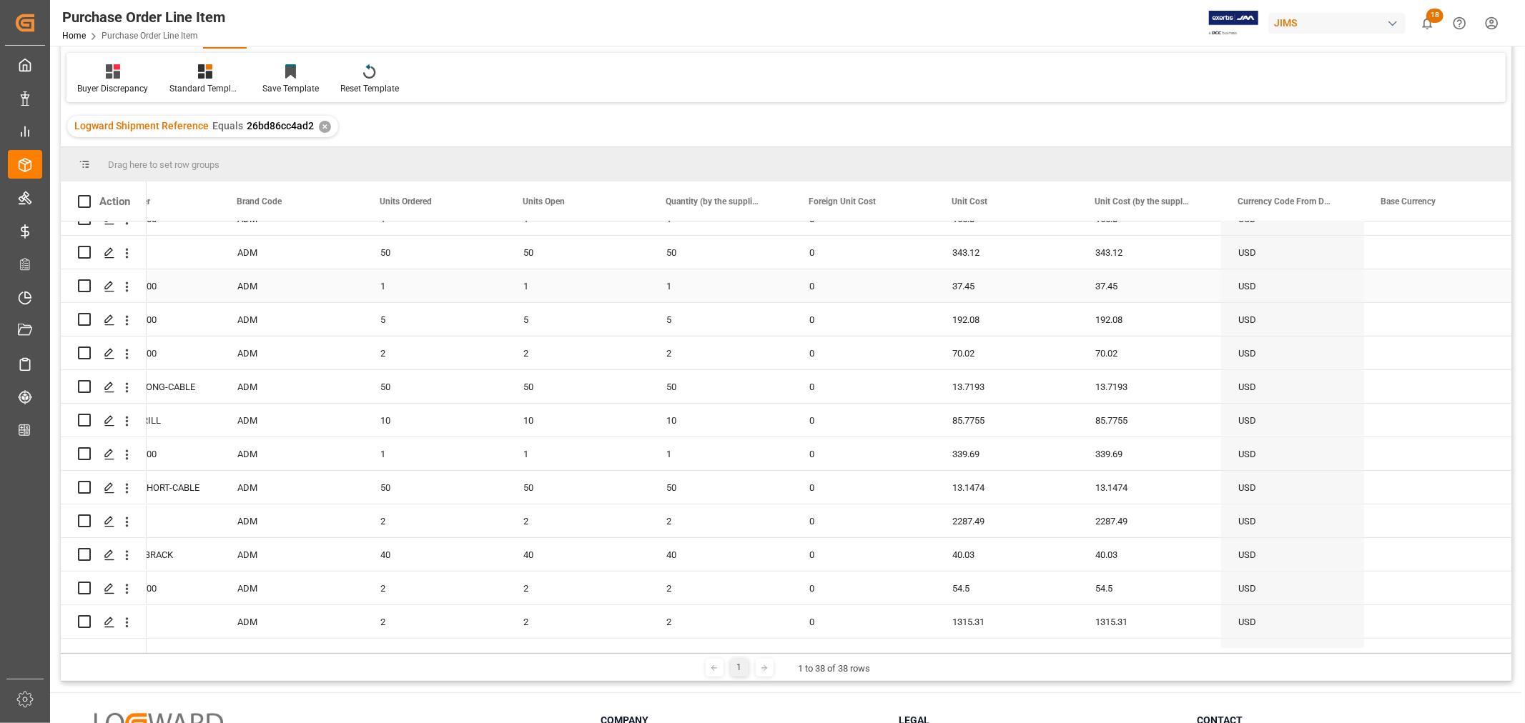
click at [881, 295] on div "0" at bounding box center [863, 286] width 143 height 33
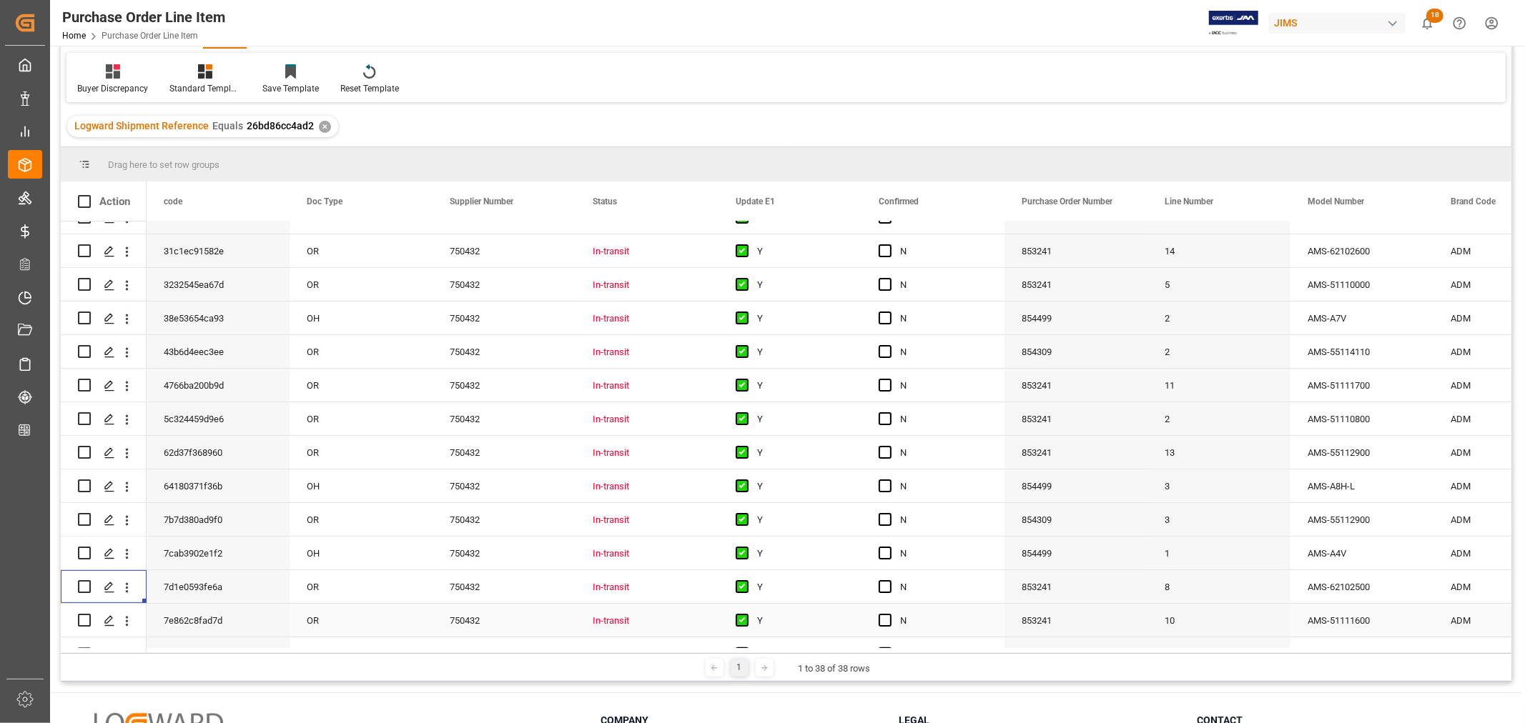
scroll to position [0, 0]
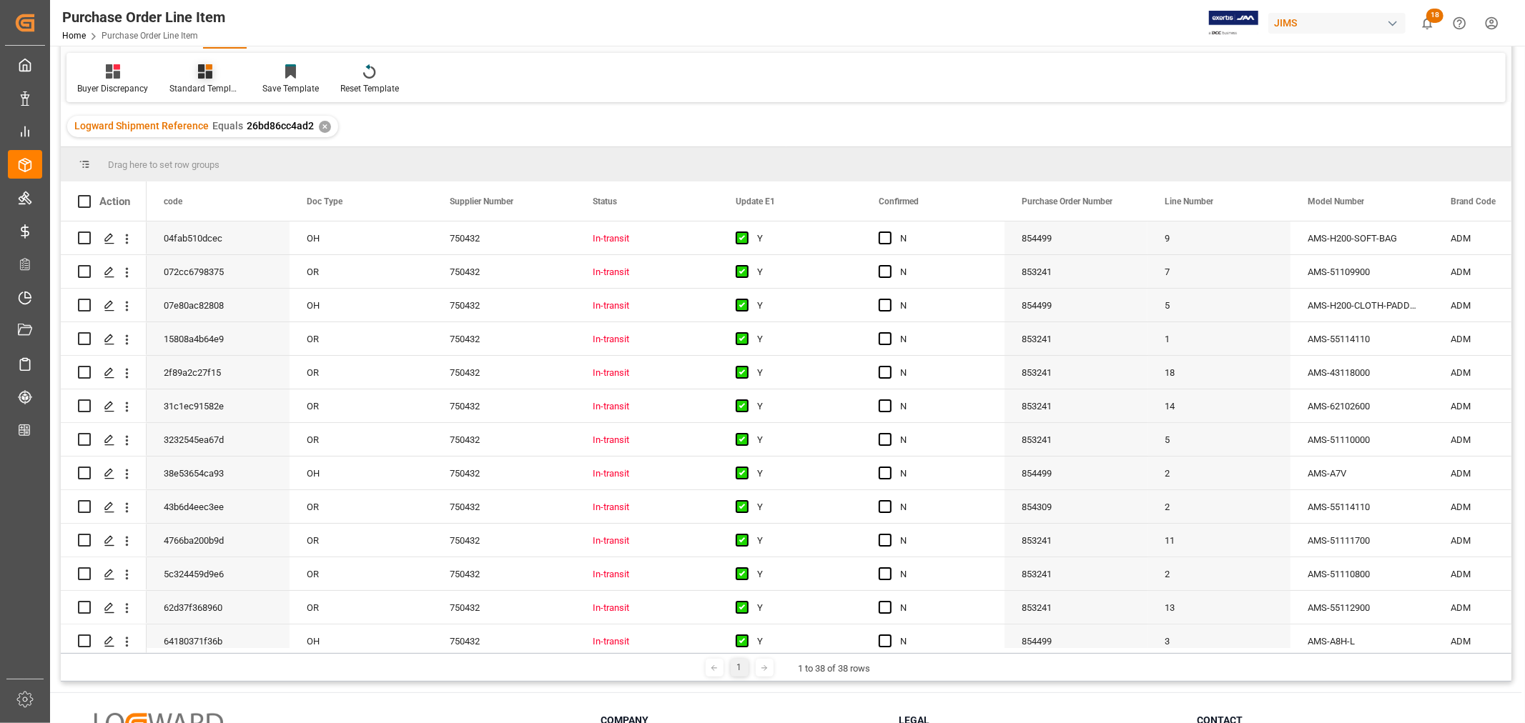
click at [209, 82] on div "Standard Templates" at bounding box center [204, 88] width 71 height 13
click at [217, 154] on div "HS listing [GEOGRAPHIC_DATA]" at bounding box center [243, 151] width 125 height 15
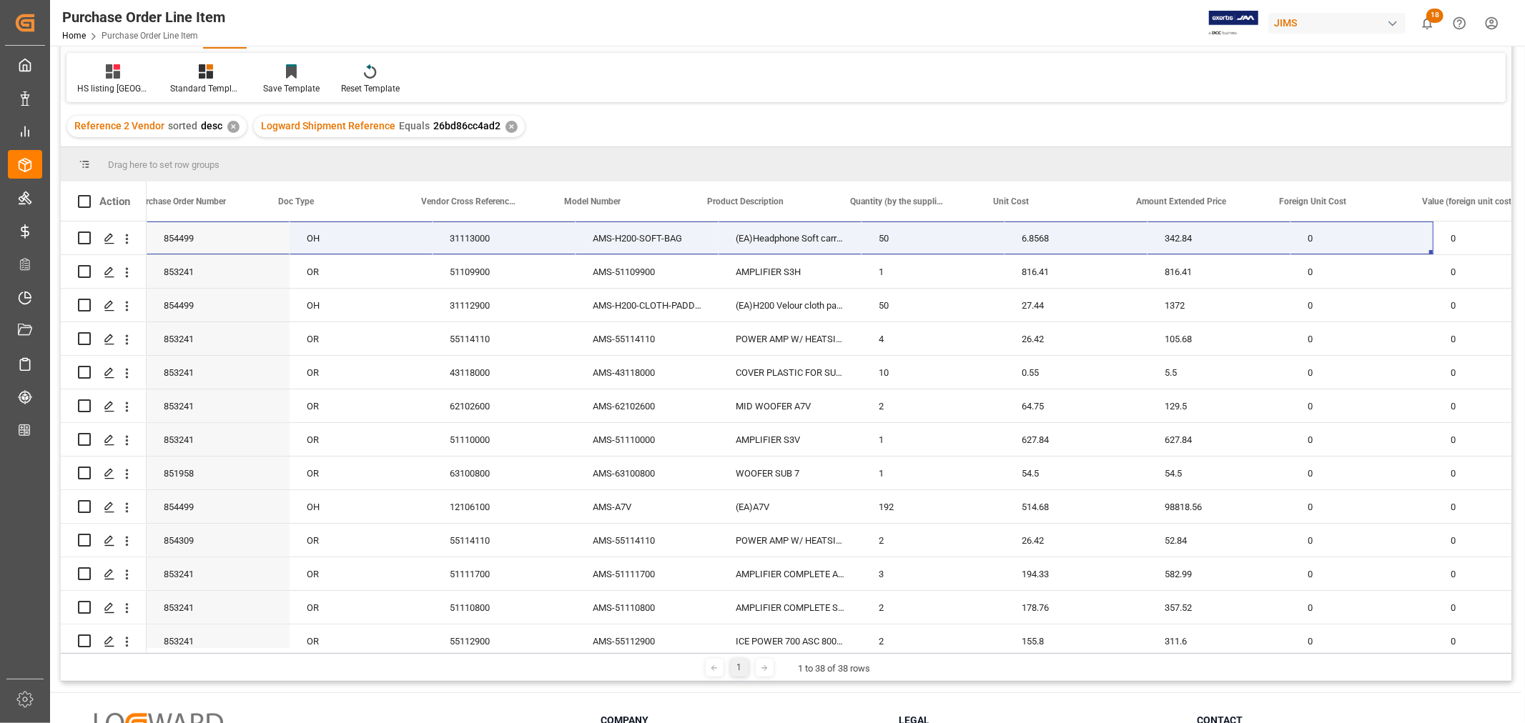
scroll to position [0, 172]
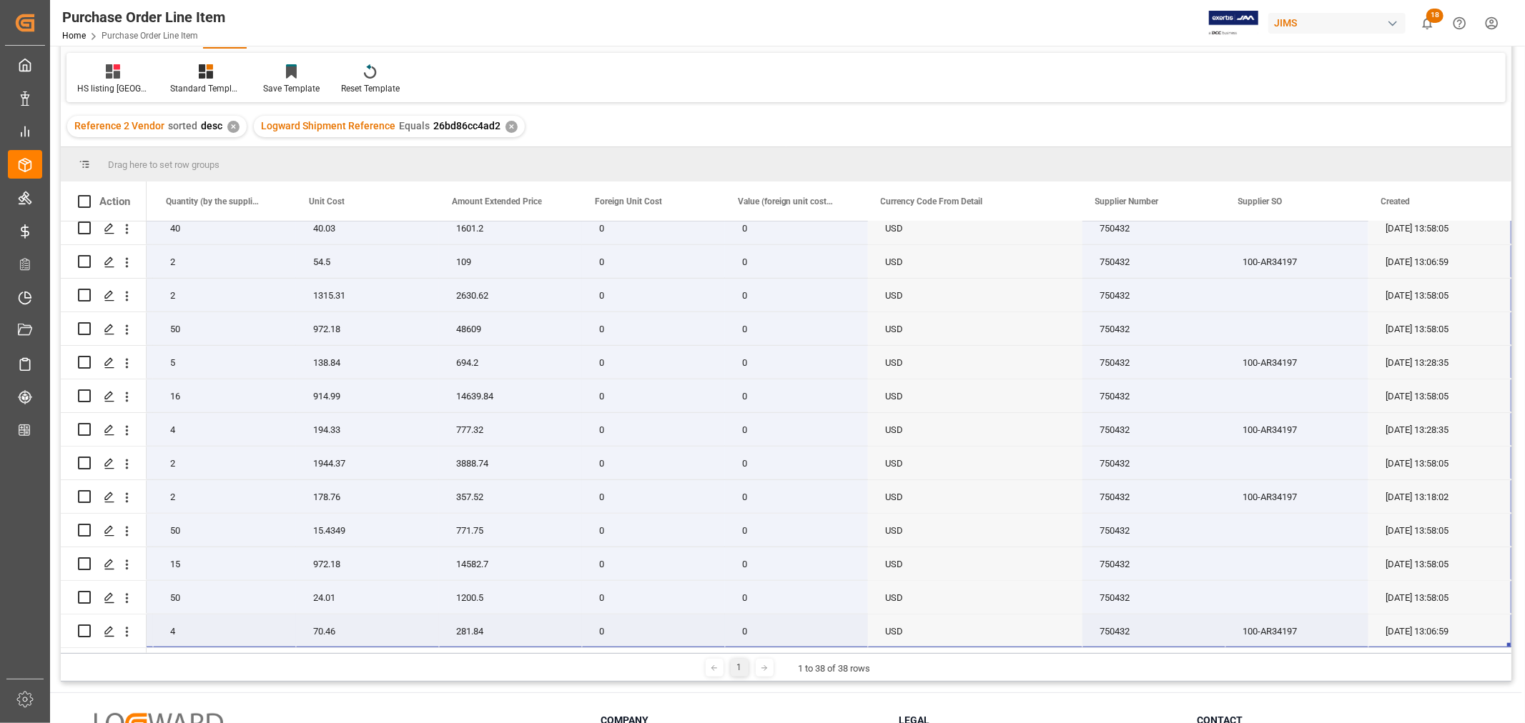
drag, startPoint x: 190, startPoint y: 230, endPoint x: 1454, endPoint y: 624, distance: 1323.9
click at [1454, 624] on div "22-9700-DE AMS-H200-SOFT-BAG (EA)Headphone Soft carry bag 50 6.8568 342.84 0 0 …" at bounding box center [403, 10] width 2216 height 1277
click at [505, 124] on div "✕" at bounding box center [511, 127] width 12 height 12
